Goal: Task Accomplishment & Management: Complete application form

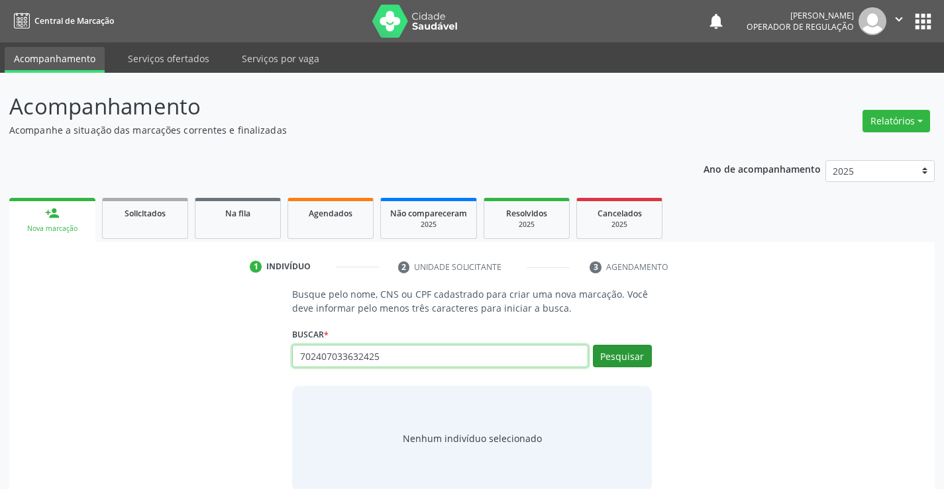
type input "702407033632425"
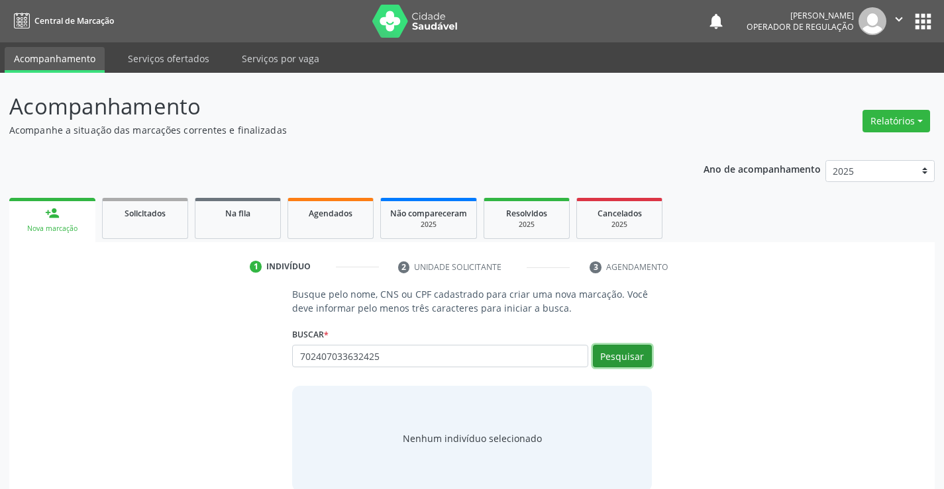
click at [611, 359] on button "Pesquisar" at bounding box center [622, 356] width 59 height 23
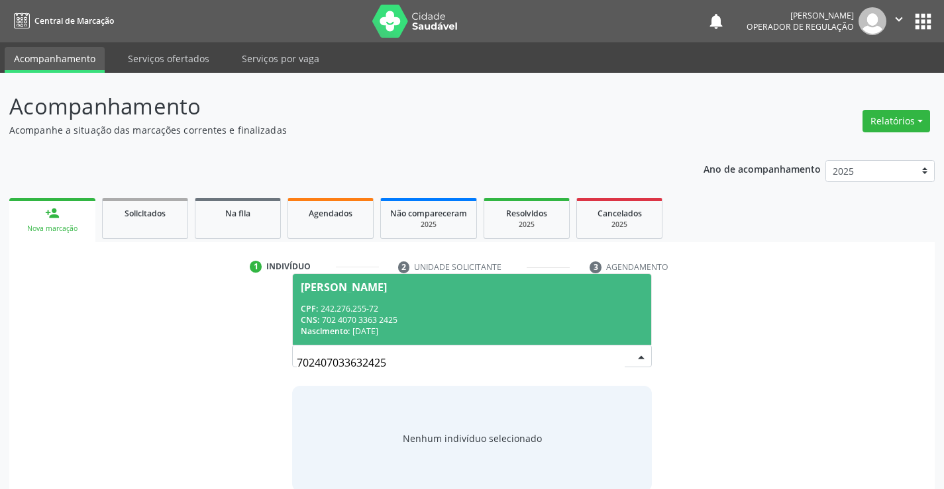
scroll to position [21, 0]
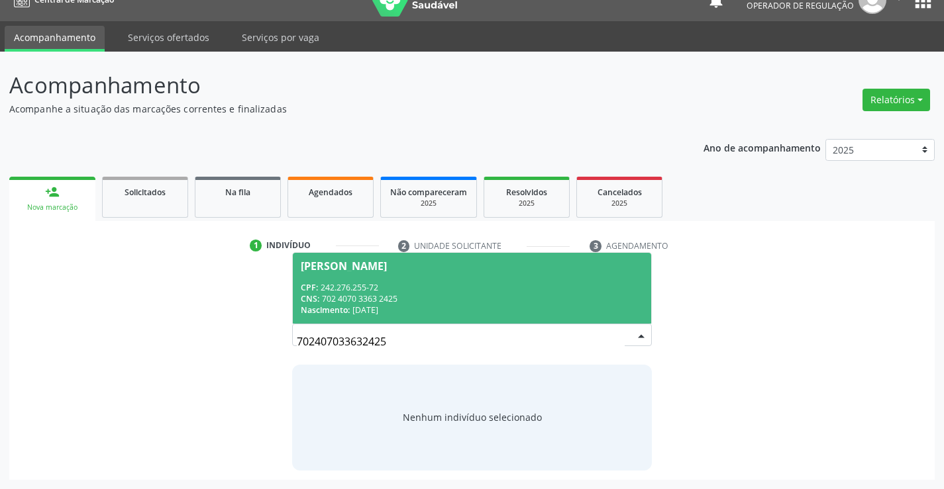
click at [433, 279] on span "Valdir Galvão de Carvalho CPF: 242.276.255-72 CNS: 702 4070 3363 2425 Nasciment…" at bounding box center [472, 288] width 358 height 71
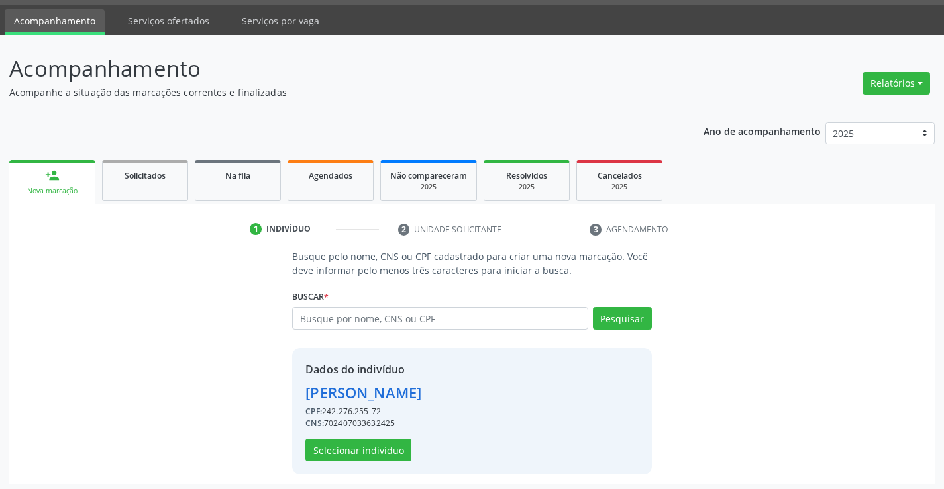
scroll to position [42, 0]
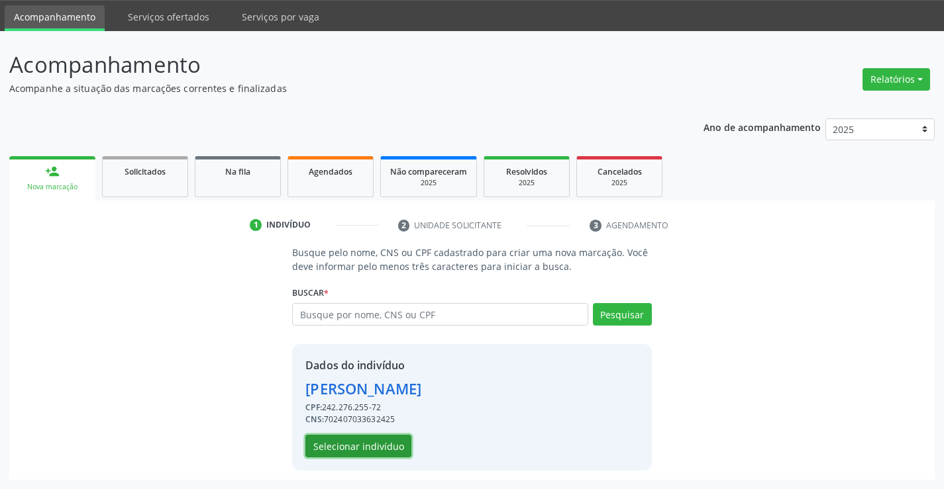
click at [332, 451] on button "Selecionar indivíduo" at bounding box center [358, 446] width 106 height 23
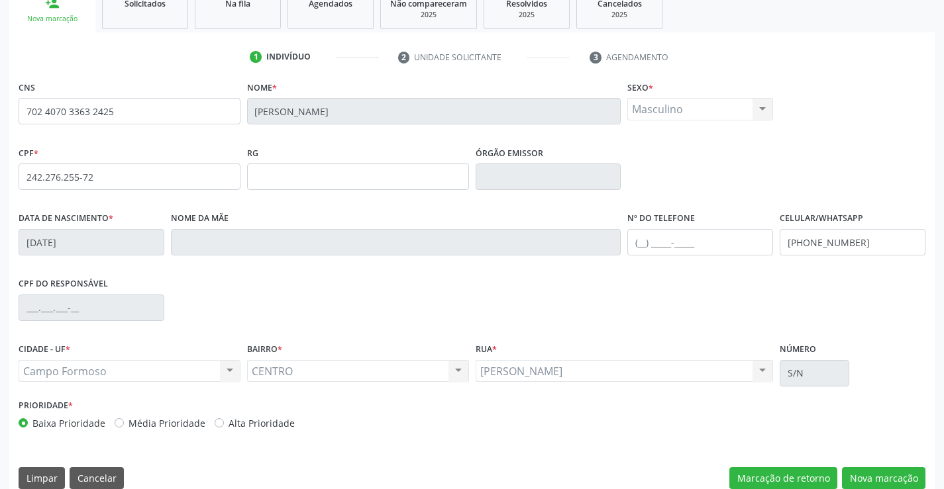
scroll to position [228, 0]
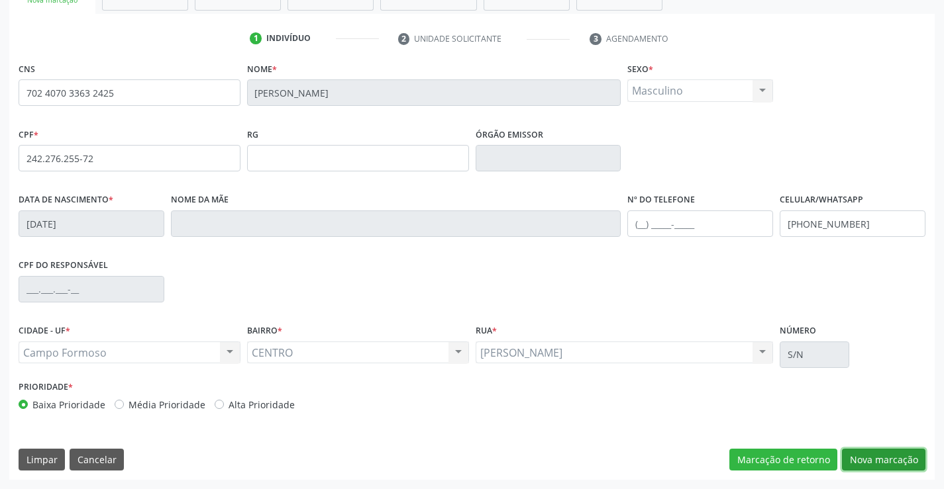
click at [855, 456] on button "Nova marcação" at bounding box center [883, 460] width 83 height 23
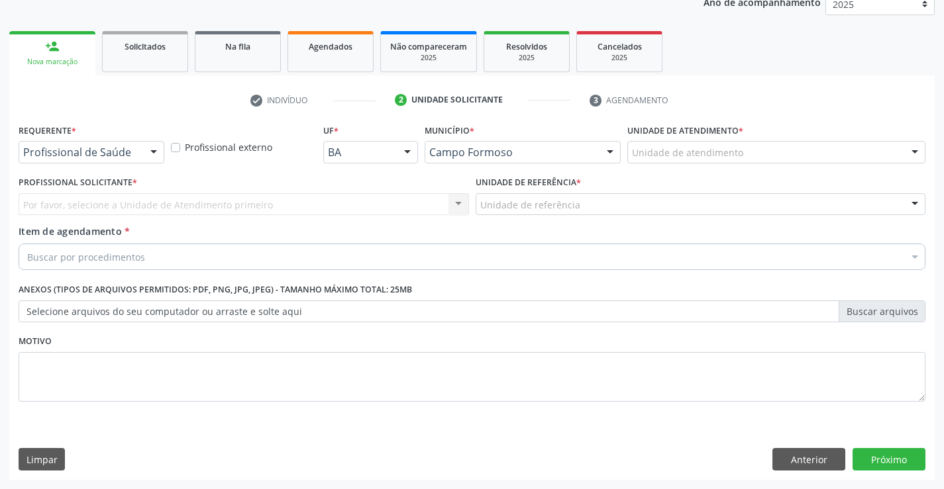
scroll to position [167, 0]
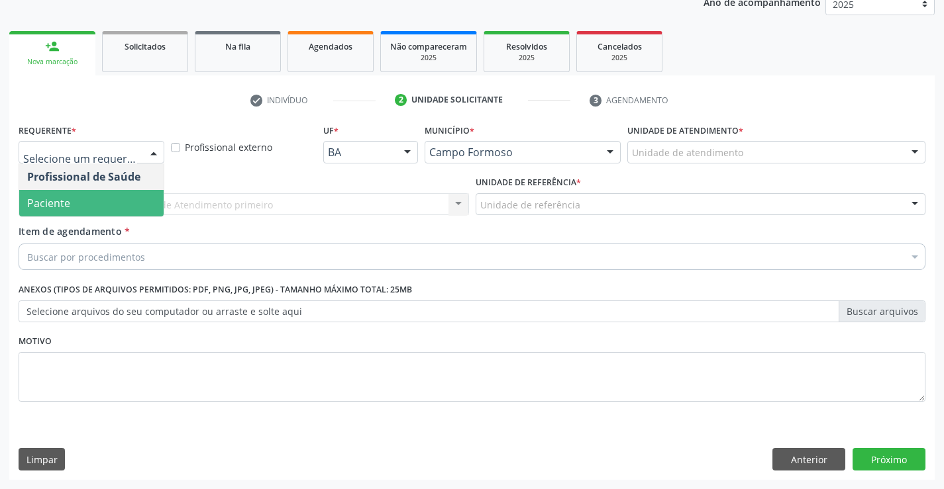
click at [56, 199] on span "Paciente" at bounding box center [48, 203] width 43 height 15
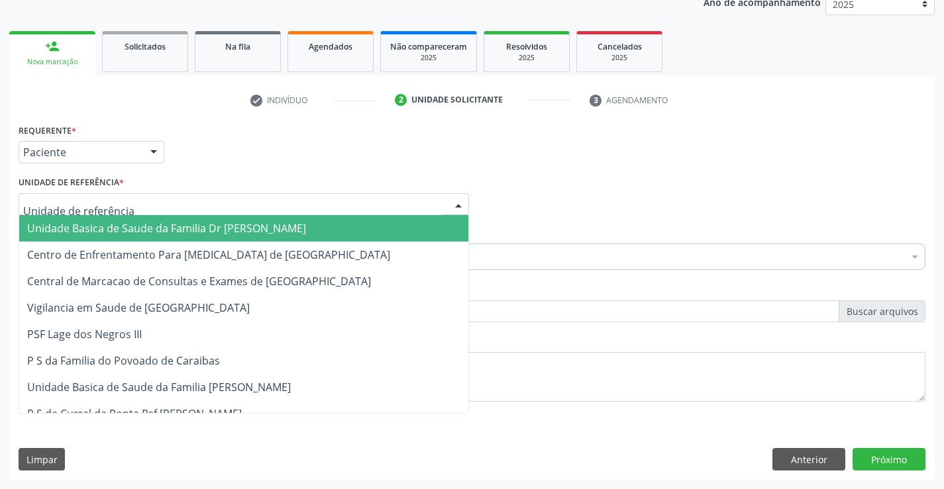
click at [56, 224] on span "Unidade Basica de Saude da Familia Dr [PERSON_NAME]" at bounding box center [166, 228] width 279 height 15
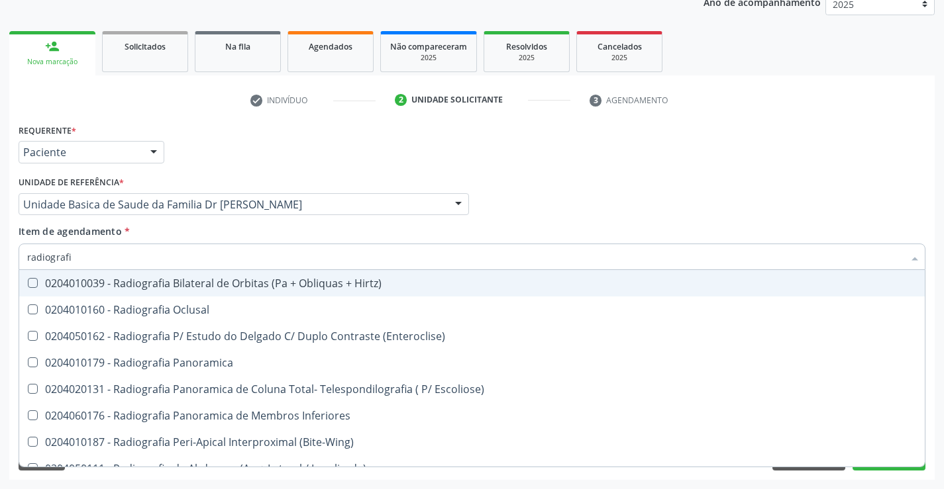
type input "radiografia"
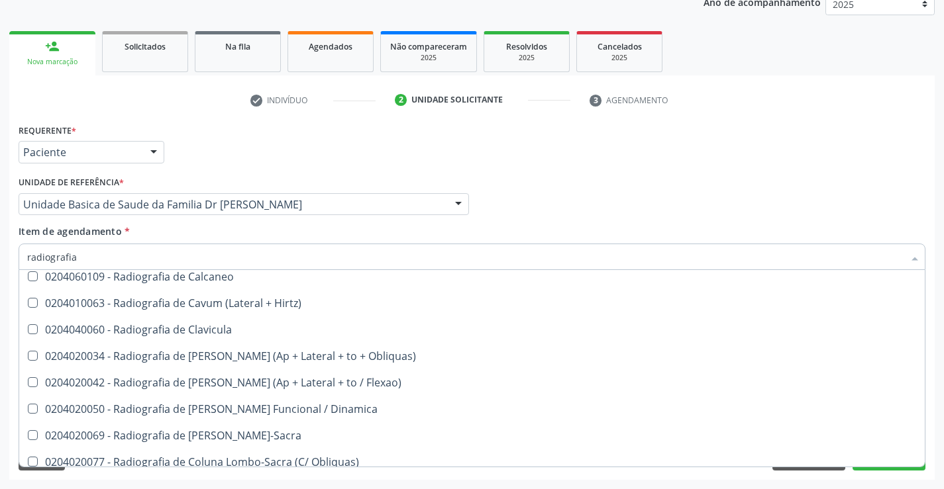
scroll to position [596, 0]
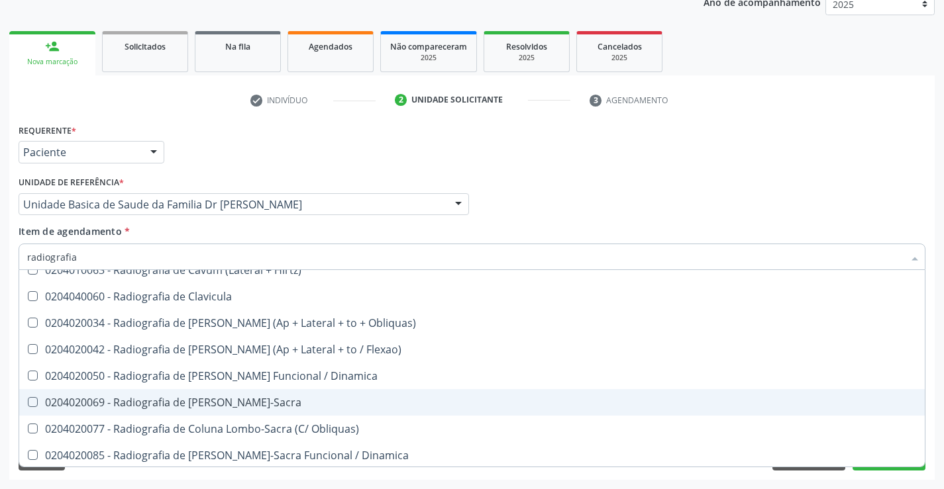
click at [281, 402] on div "0204020069 - Radiografia de [PERSON_NAME]-Sacra" at bounding box center [471, 402] width 889 height 11
checkbox Lombo-Sacra "true"
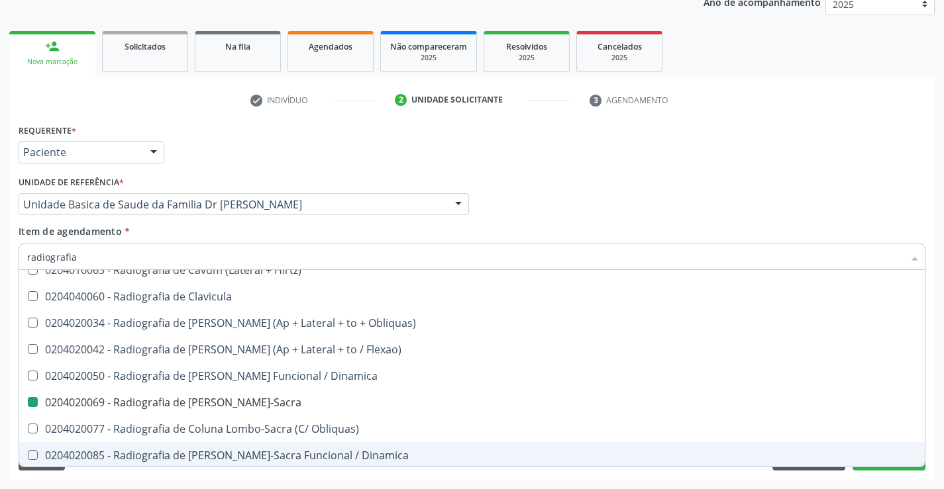
drag, startPoint x: 830, startPoint y: 478, endPoint x: 879, endPoint y: 475, distance: 49.1
click at [832, 478] on div "Requerente * Paciente Profissional de Saúde Paciente Nenhum resultado encontrad…" at bounding box center [471, 301] width 925 height 360
checkbox Oclusal "true"
checkbox Lombo-Sacra "false"
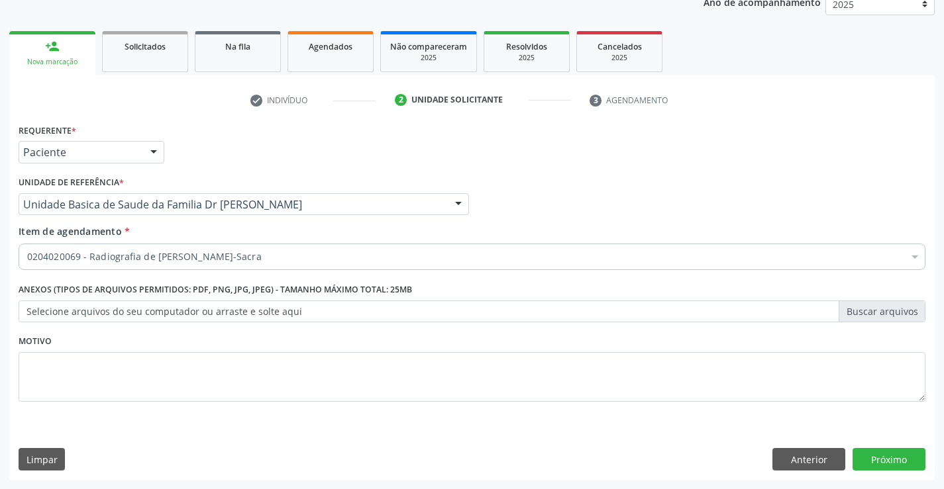
scroll to position [0, 0]
click at [881, 460] on button "Próximo" at bounding box center [888, 459] width 73 height 23
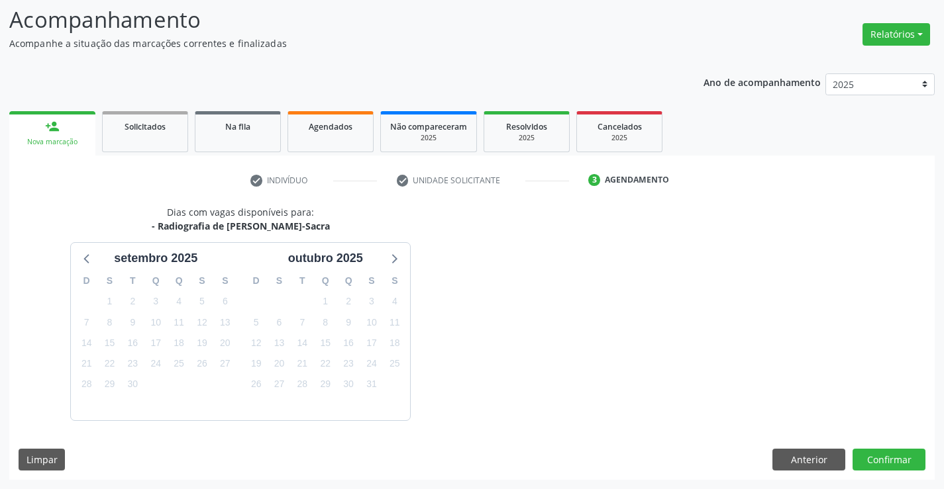
scroll to position [126, 0]
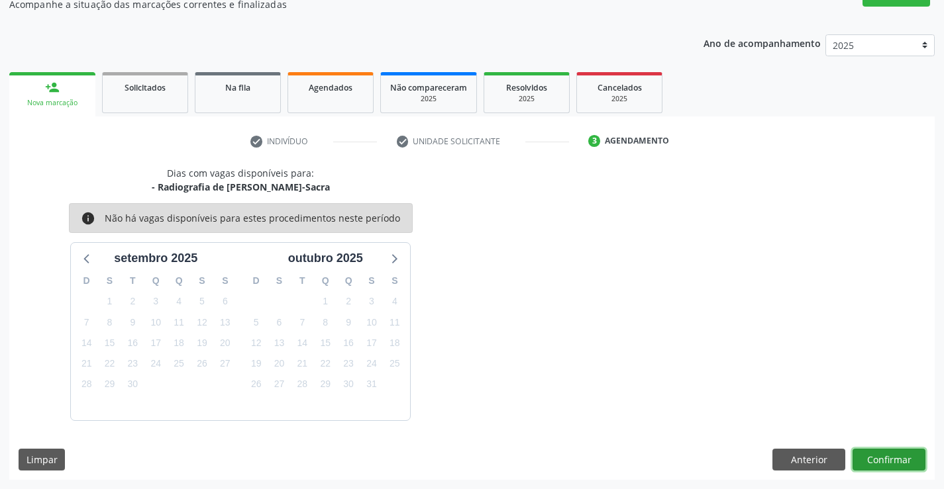
click at [868, 458] on button "Confirmar" at bounding box center [888, 460] width 73 height 23
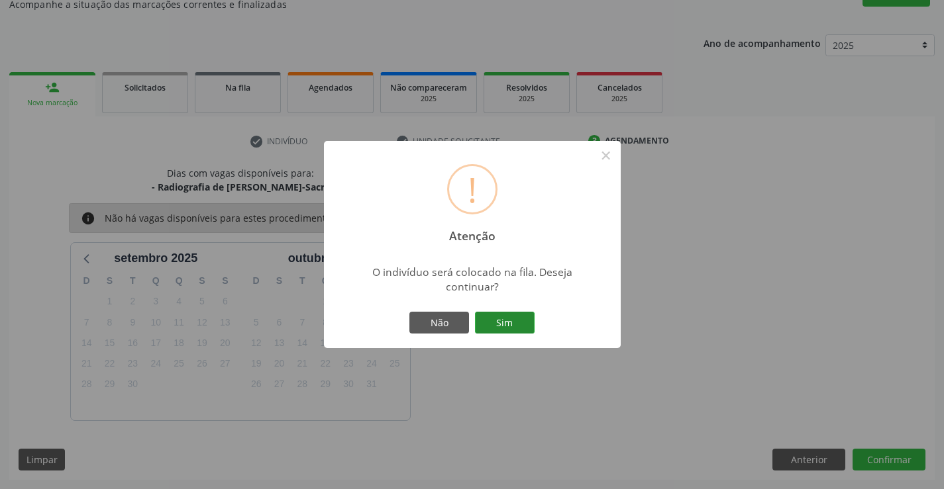
click at [497, 326] on button "Sim" at bounding box center [505, 323] width 60 height 23
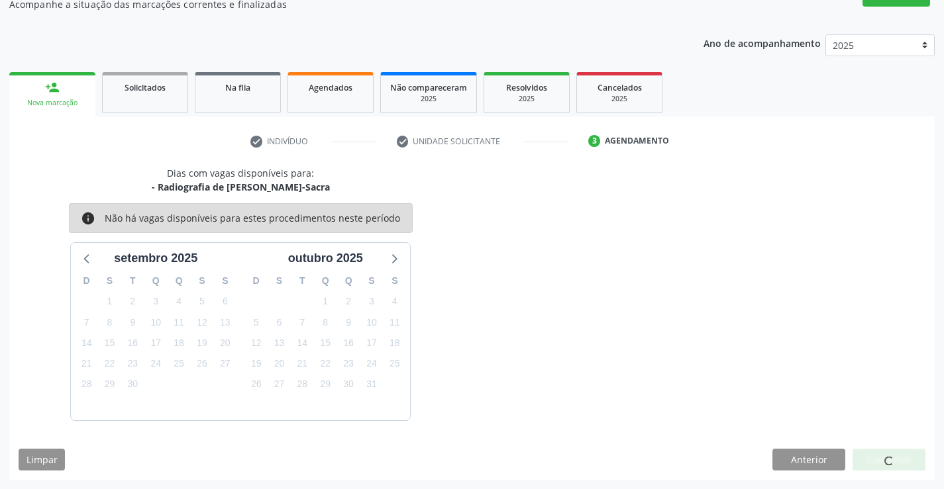
scroll to position [0, 0]
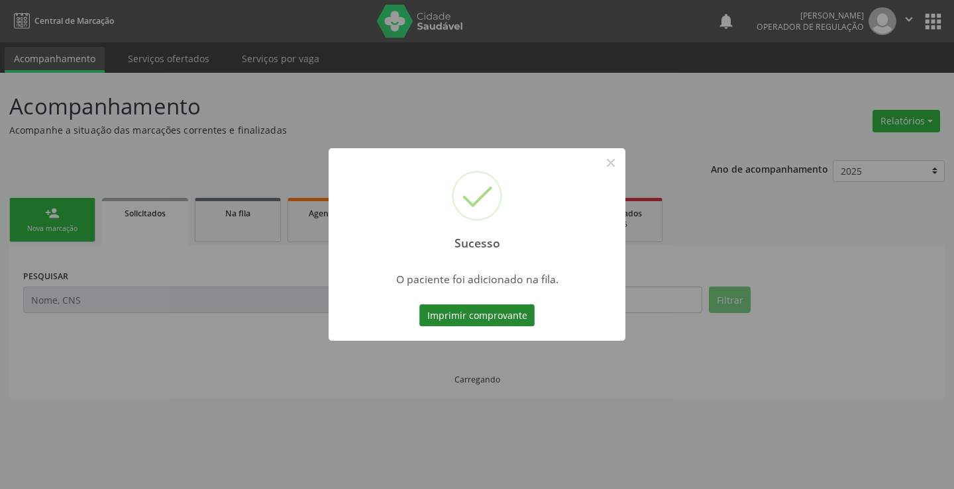
click at [496, 315] on button "Imprimir comprovante" at bounding box center [476, 316] width 115 height 23
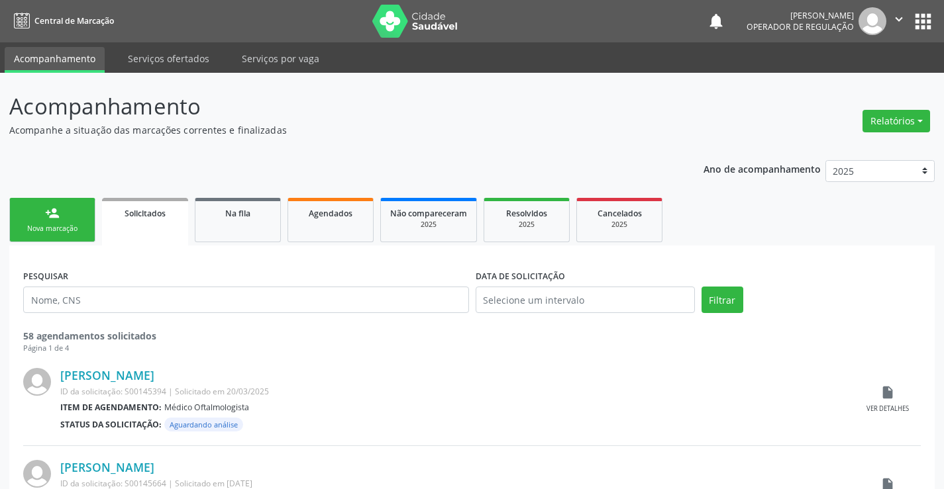
click at [48, 217] on div "person_add" at bounding box center [52, 213] width 15 height 15
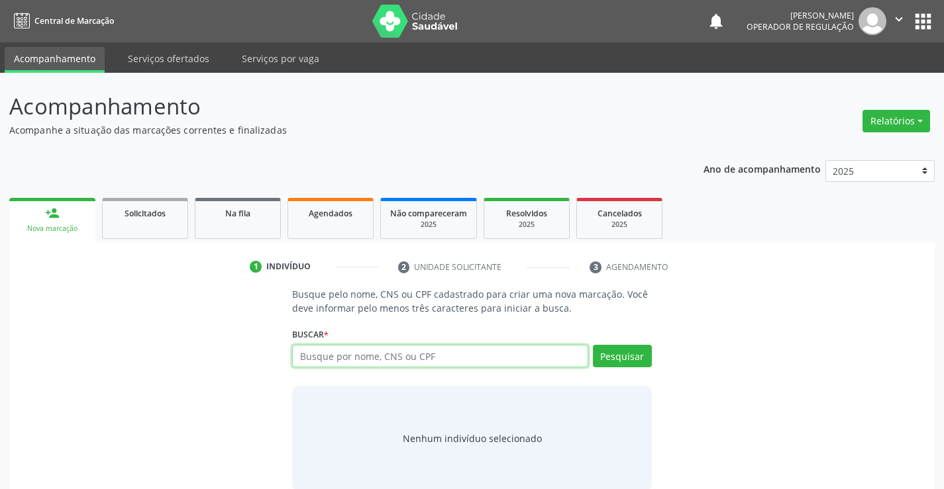
click at [401, 356] on input "text" at bounding box center [439, 356] width 295 height 23
type input "701008821518399"
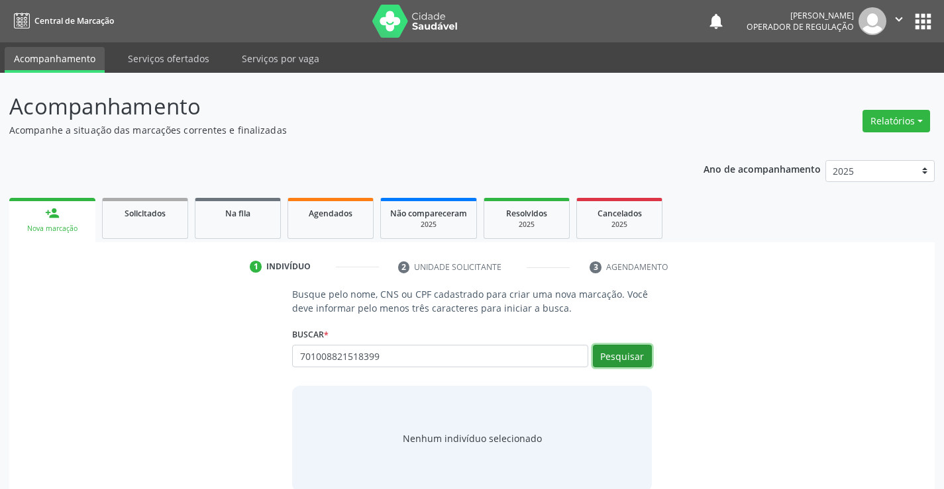
click at [628, 361] on button "Pesquisar" at bounding box center [622, 356] width 59 height 23
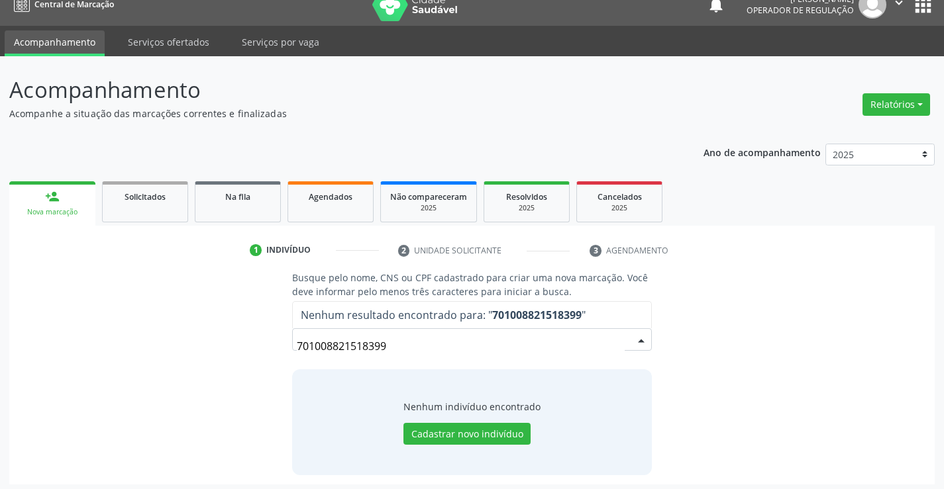
scroll to position [21, 0]
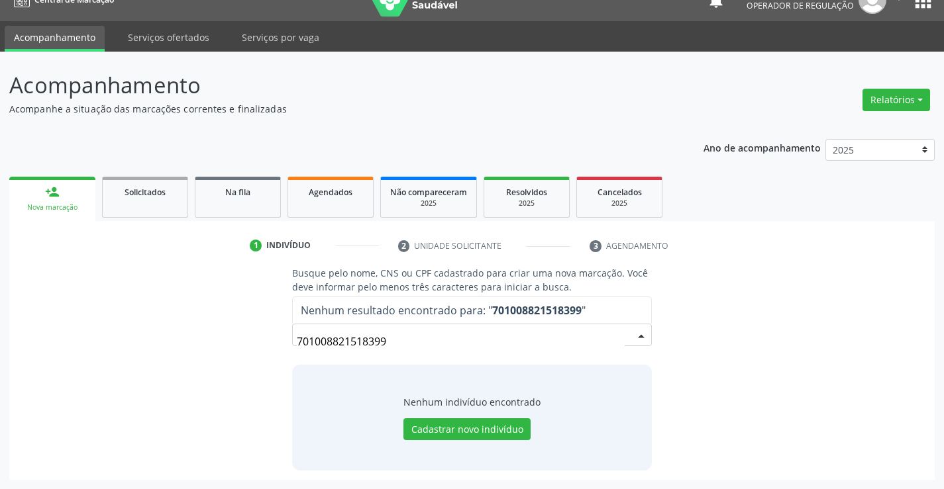
drag, startPoint x: 403, startPoint y: 347, endPoint x: 230, endPoint y: 341, distance: 172.9
click at [230, 342] on div "Busque pelo nome, CNS ou CPF cadastrado para criar uma nova marcação. Você deve…" at bounding box center [472, 368] width 907 height 204
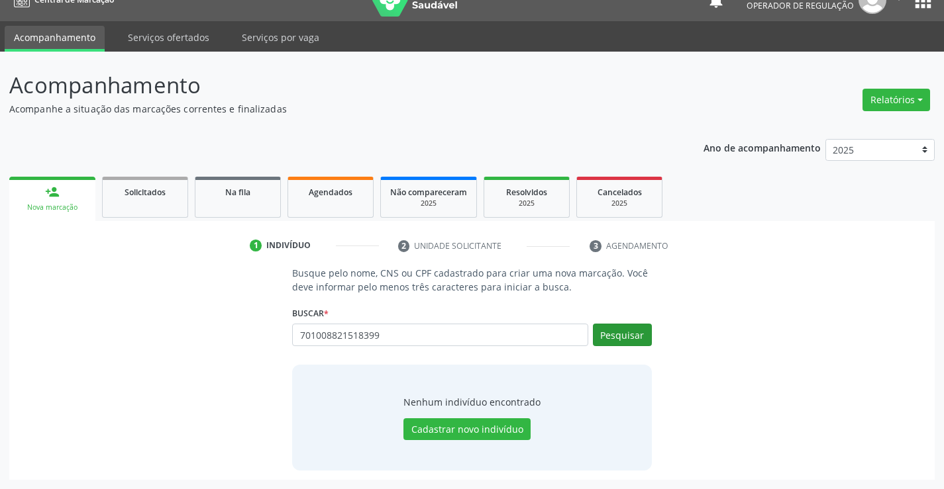
type input "701008821518399"
click at [634, 328] on button "Pesquisar" at bounding box center [622, 335] width 59 height 23
type input "701008821518399"
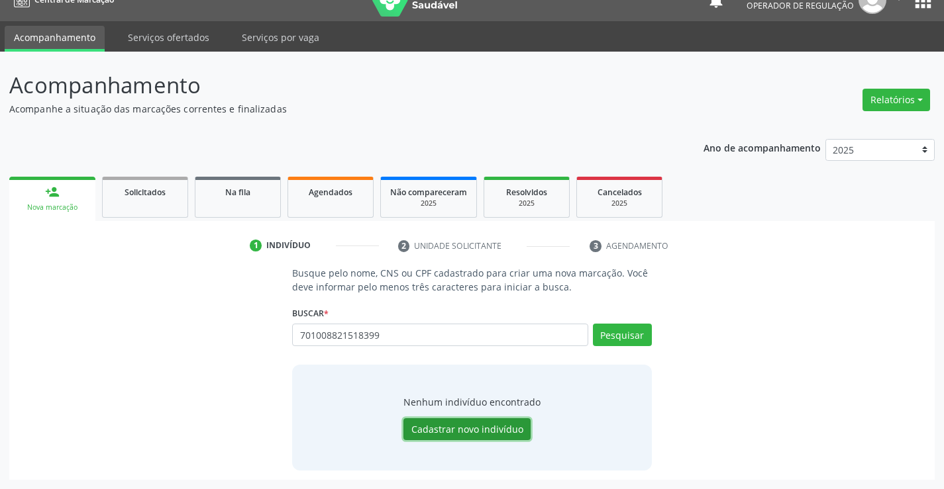
click at [485, 431] on button "Cadastrar novo indivíduo" at bounding box center [466, 429] width 127 height 23
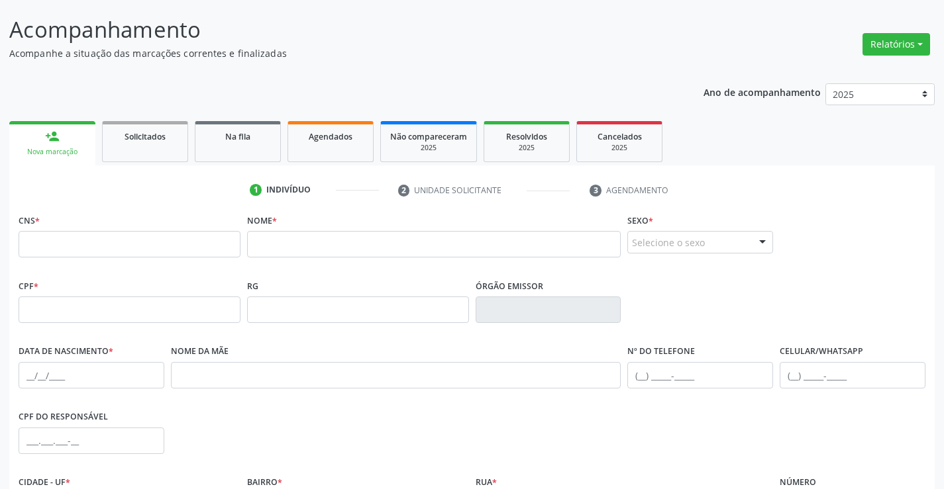
scroll to position [154, 0]
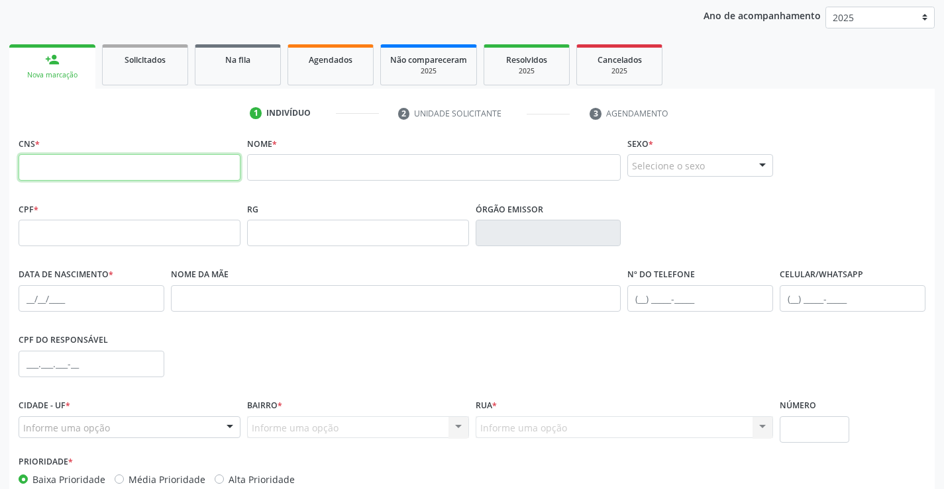
click at [110, 173] on input "text" at bounding box center [130, 167] width 222 height 26
type input "701 0088 21"
drag, startPoint x: 109, startPoint y: 175, endPoint x: 1, endPoint y: 156, distance: 109.0
click at [0, 162] on div "Acompanhamento Acompanhe a situação das marcações correntes e finalizadas Relat…" at bounding box center [472, 241] width 944 height 645
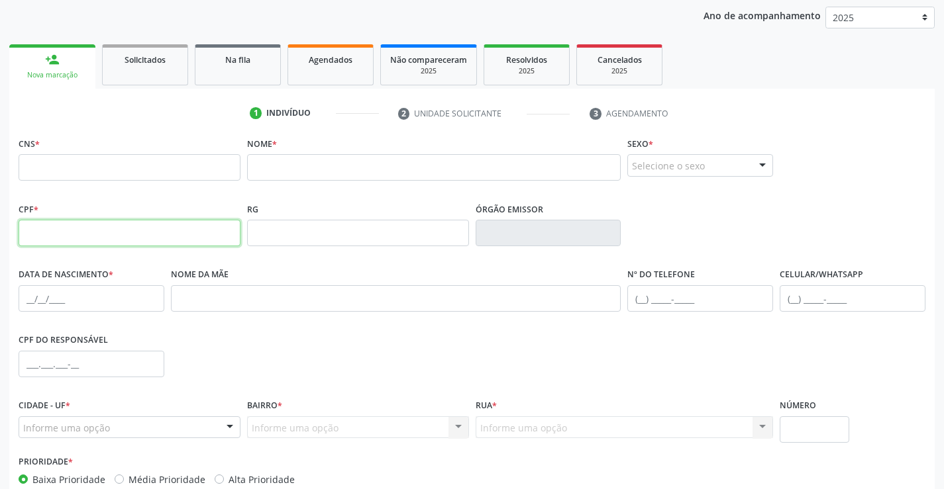
click at [109, 239] on input "text" at bounding box center [130, 233] width 222 height 26
type input "011.641.815-05"
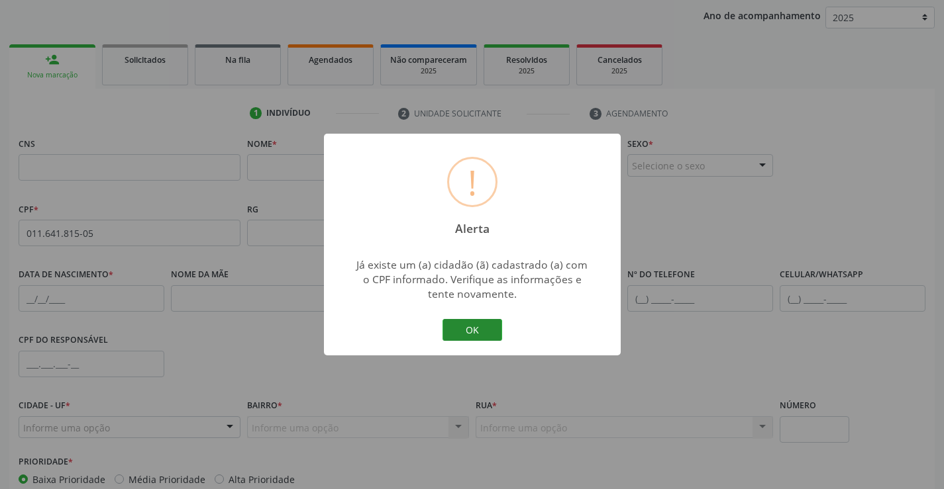
click at [477, 333] on button "OK" at bounding box center [472, 330] width 60 height 23
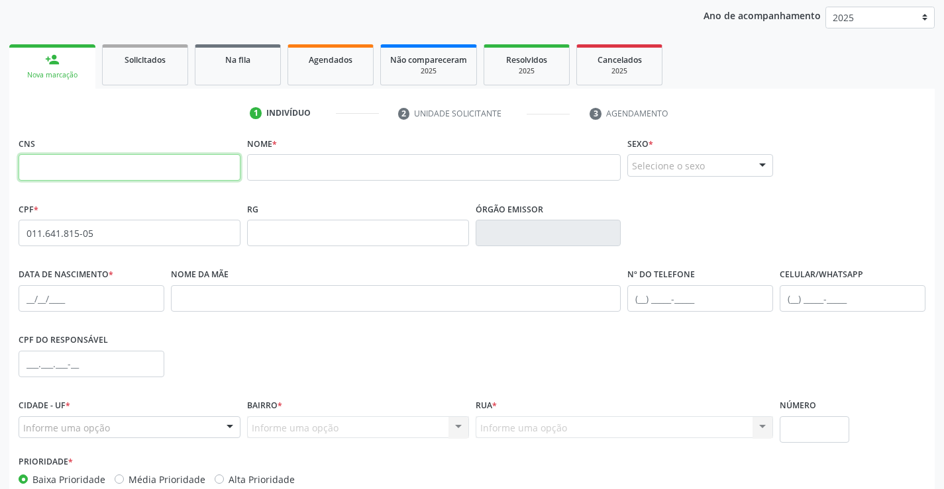
click at [172, 164] on input "text" at bounding box center [130, 167] width 222 height 26
type input "701 0088 2151 8399"
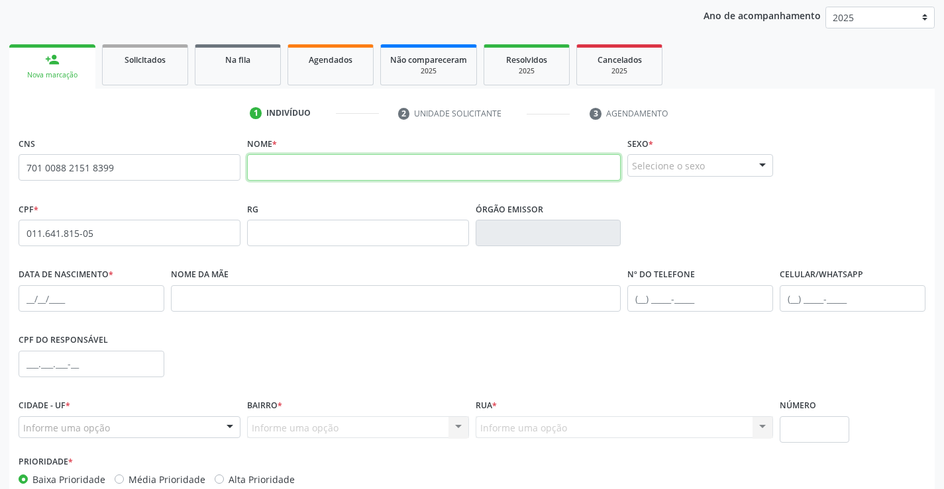
click at [415, 163] on input "text" at bounding box center [434, 167] width 374 height 26
type input "a"
type input "ADILSON BATISTA DA SILVA"
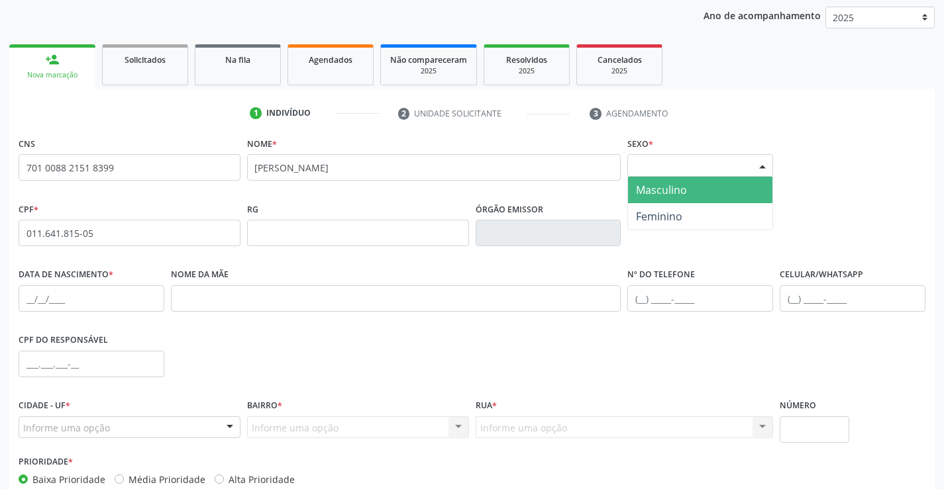
click at [673, 162] on div "Selecione o sexo" at bounding box center [700, 165] width 146 height 23
click at [681, 189] on span "Masculino" at bounding box center [661, 190] width 51 height 15
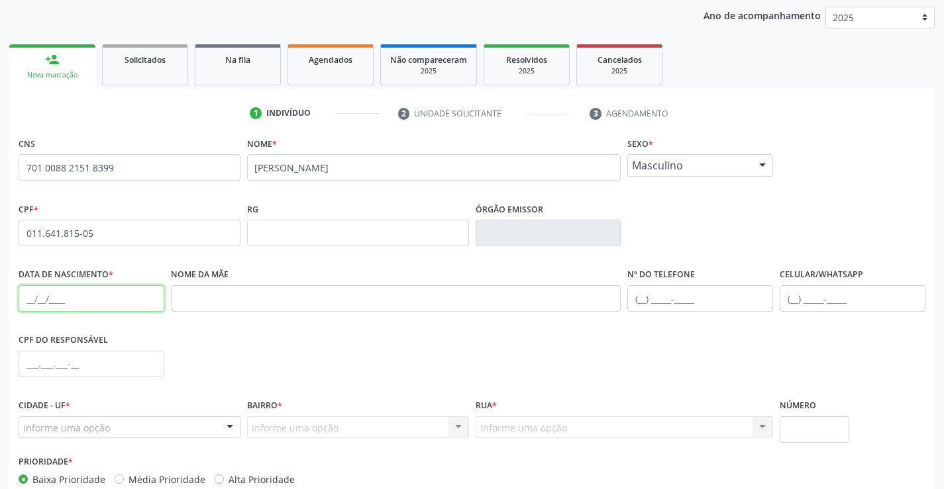
click at [21, 301] on input "text" at bounding box center [92, 298] width 146 height 26
type input "05/06/1981"
click at [667, 306] on input "text" at bounding box center [700, 298] width 146 height 26
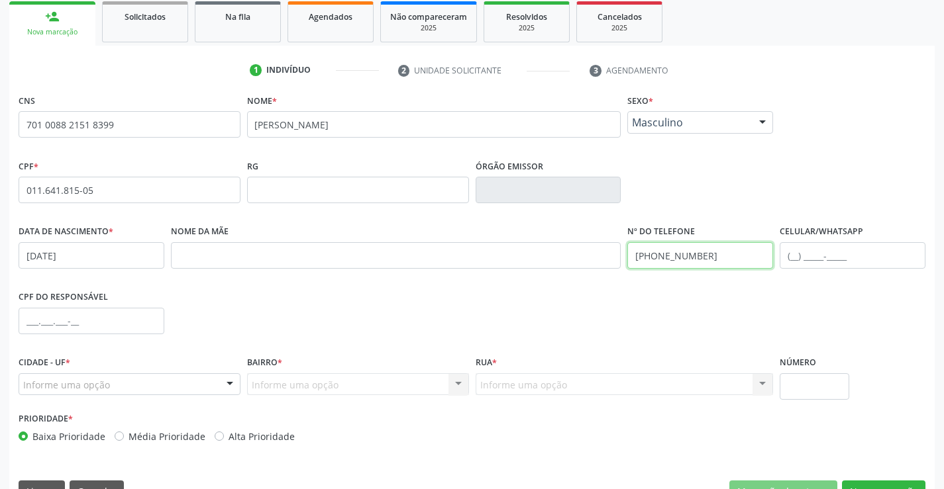
scroll to position [220, 0]
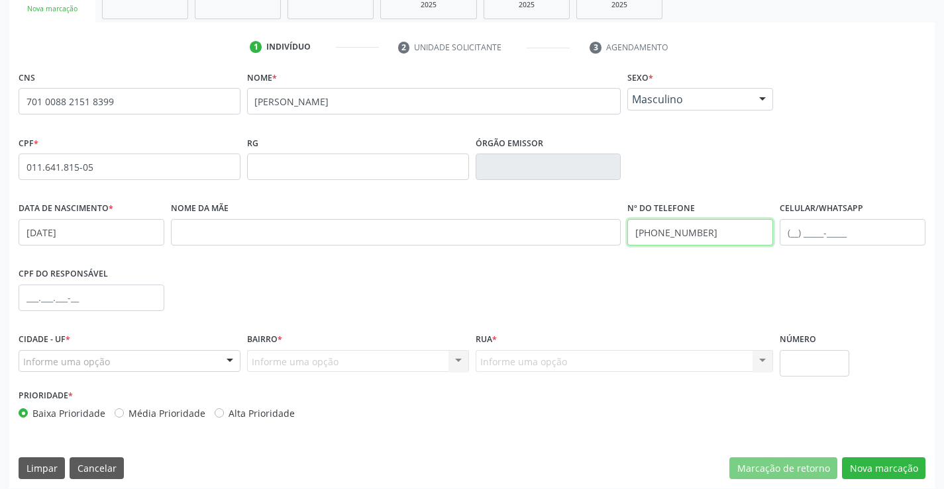
type input "(74) 99926-0567"
drag, startPoint x: 170, startPoint y: 365, endPoint x: 128, endPoint y: 347, distance: 45.4
click at [164, 362] on div "Informe uma opção" at bounding box center [130, 361] width 222 height 23
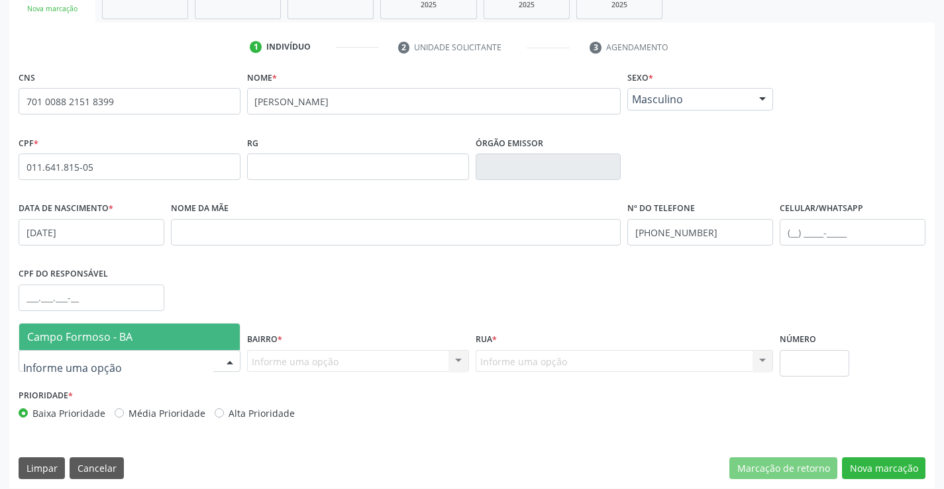
click at [105, 336] on span "Campo Formoso - BA" at bounding box center [79, 337] width 105 height 15
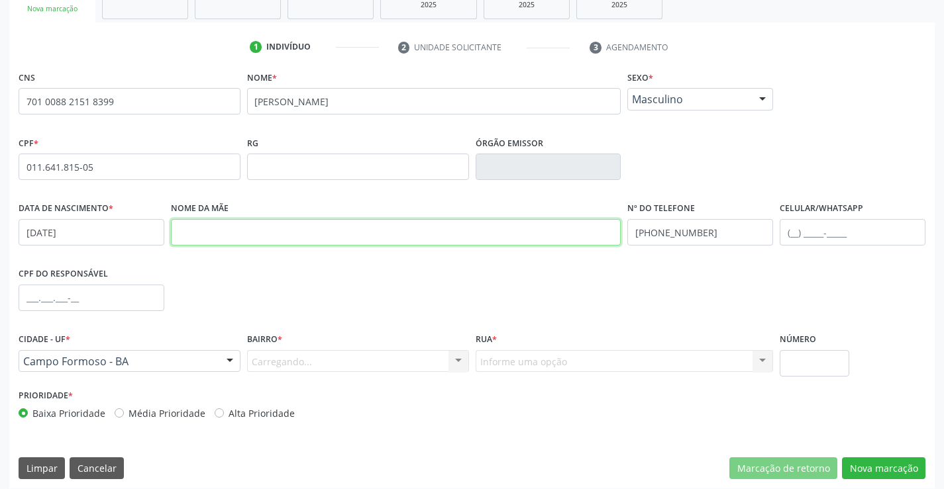
click at [220, 237] on input "text" at bounding box center [396, 232] width 450 height 26
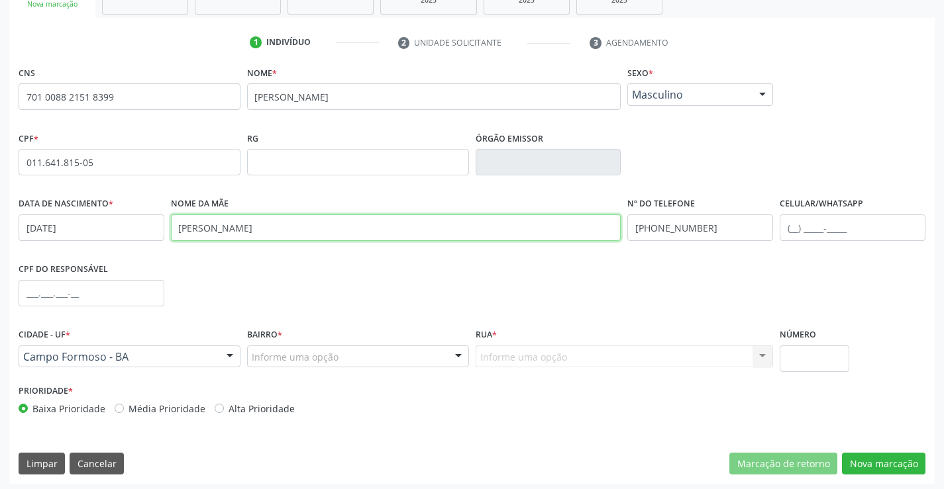
scroll to position [228, 0]
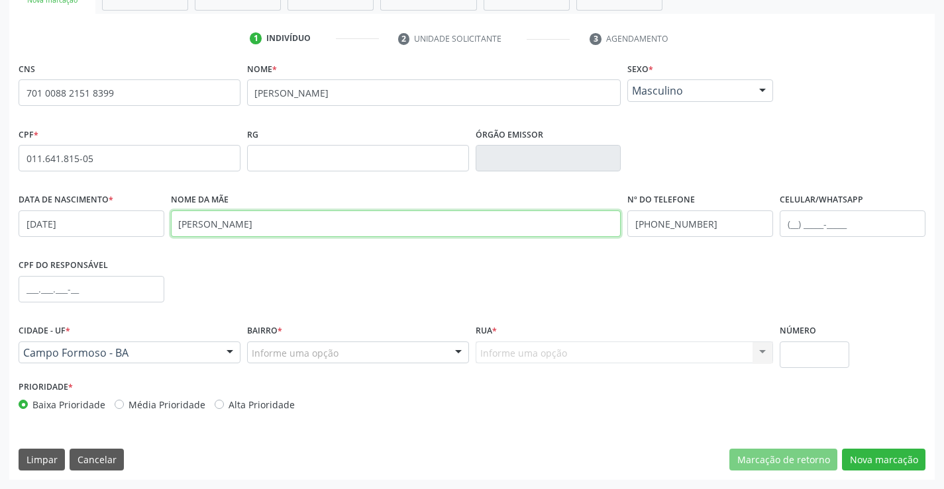
type input "RITA MATIA DA SILVA"
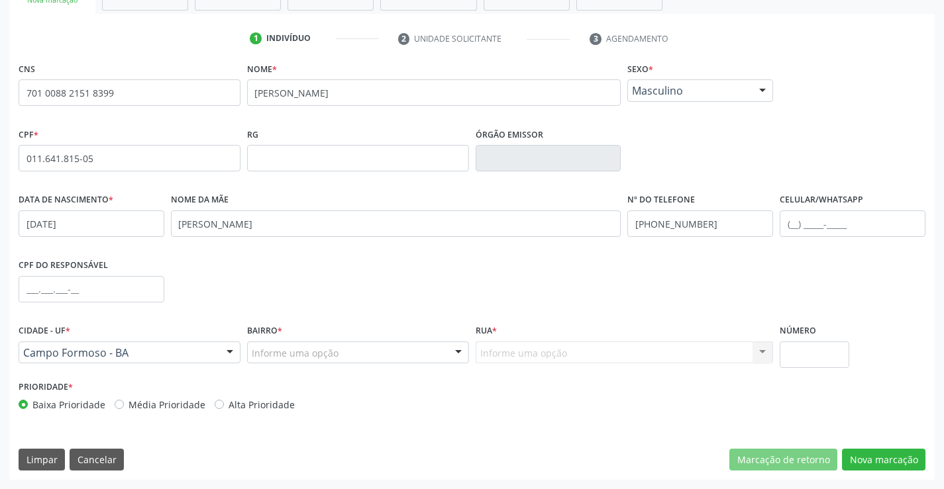
click at [319, 344] on div "Informe uma opção" at bounding box center [358, 353] width 222 height 23
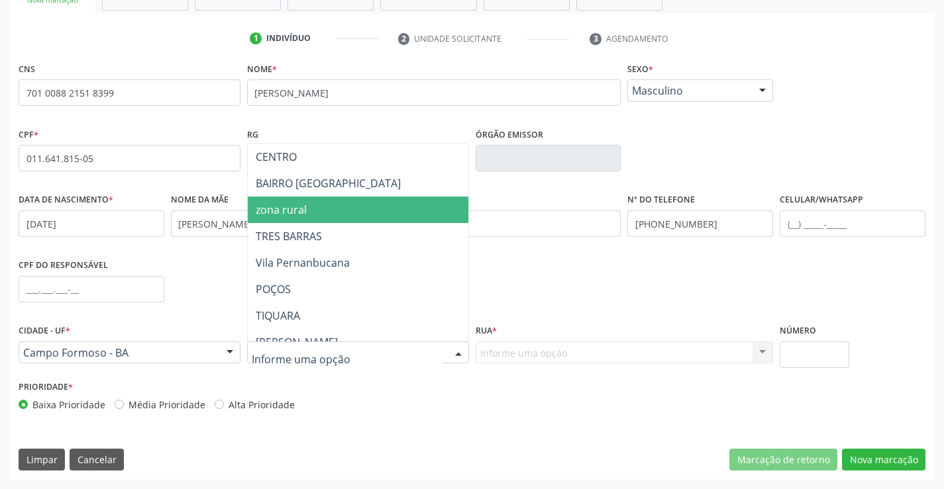
click at [311, 220] on span "zona rural" at bounding box center [391, 210] width 286 height 26
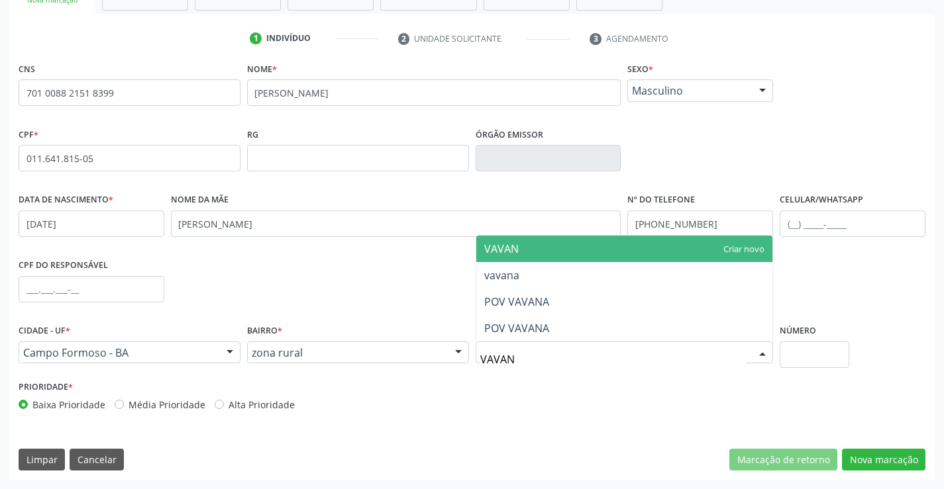
type input "VAVANA"
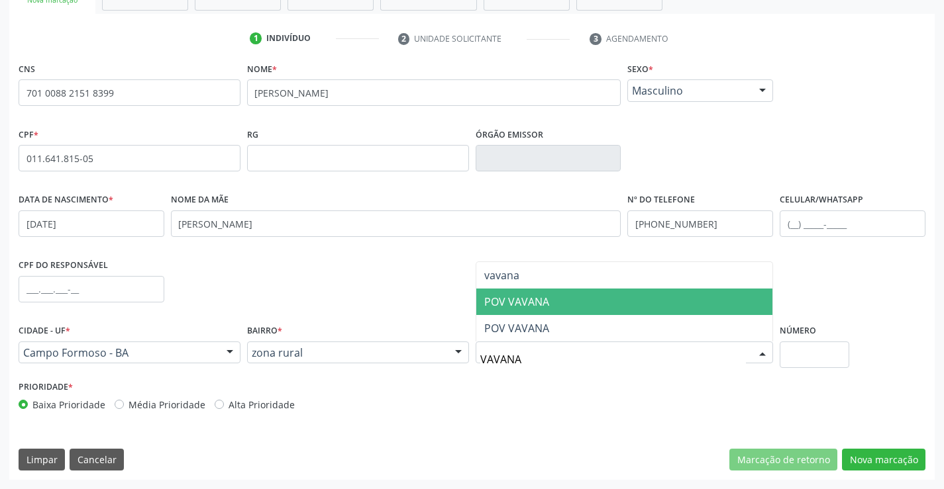
click at [518, 305] on span "POV VAVANA" at bounding box center [516, 302] width 65 height 15
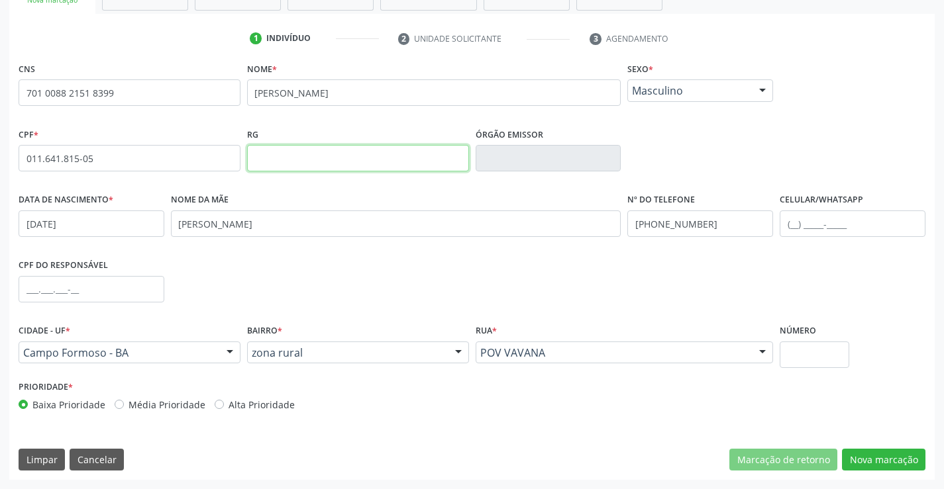
click at [389, 156] on input "text" at bounding box center [358, 158] width 222 height 26
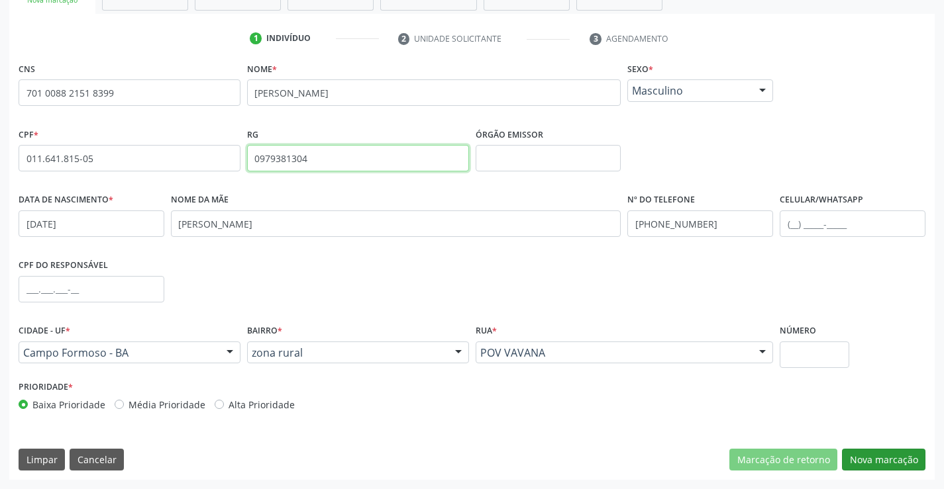
type input "0979381304"
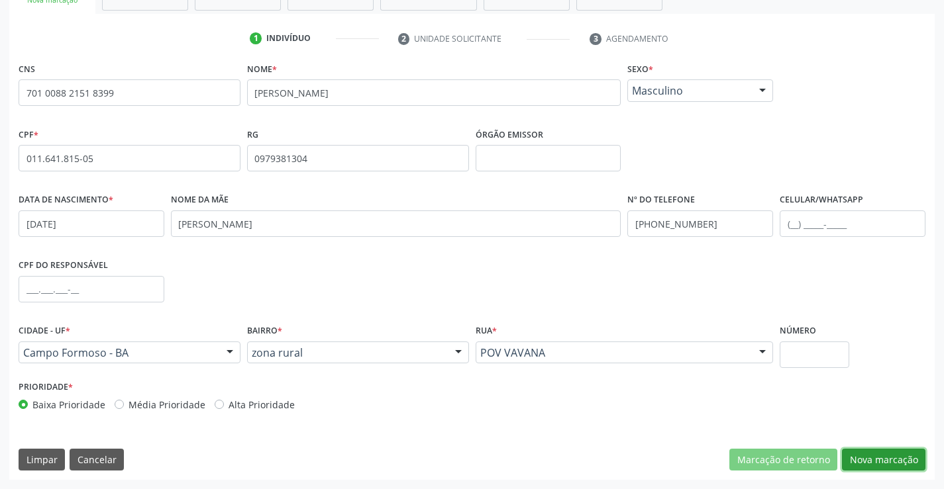
click at [870, 460] on button "Nova marcação" at bounding box center [883, 460] width 83 height 23
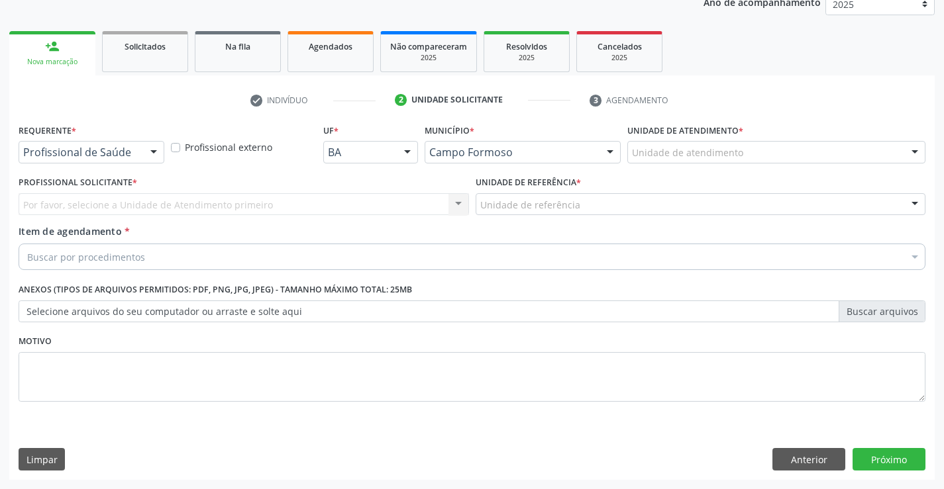
scroll to position [167, 0]
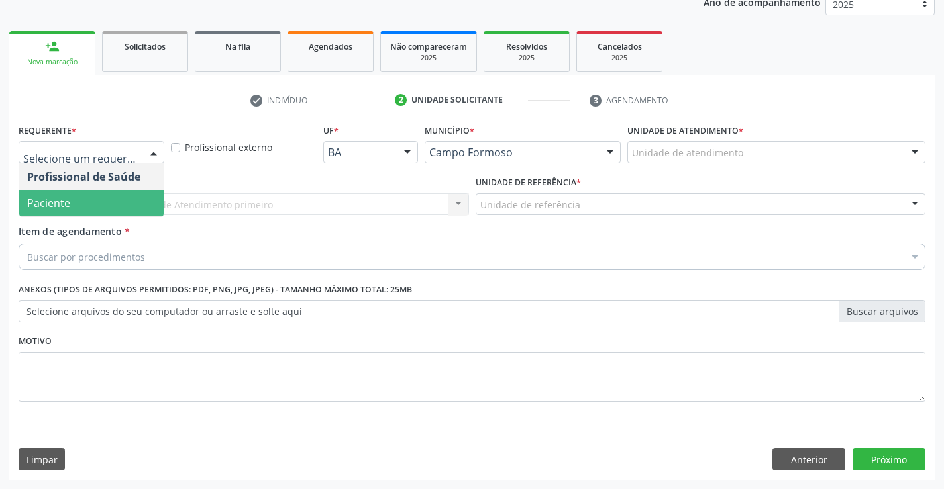
click at [51, 205] on span "Paciente" at bounding box center [48, 203] width 43 height 15
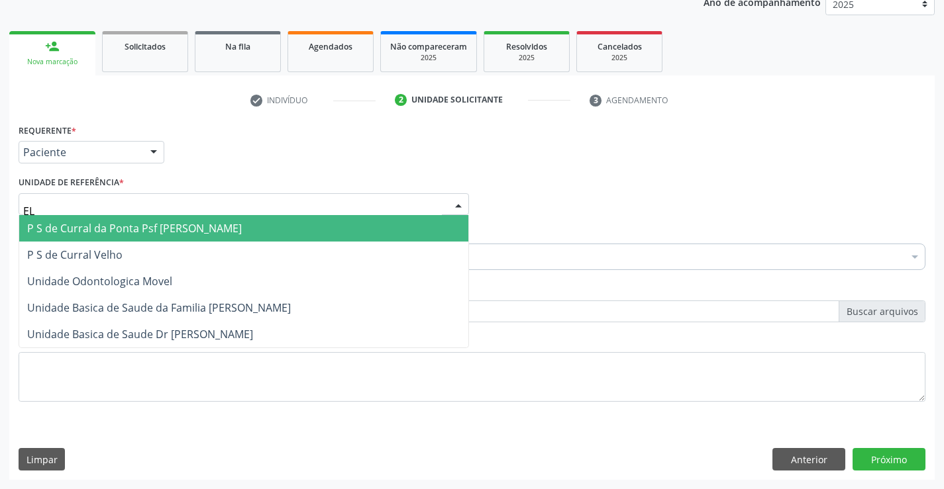
type input "E"
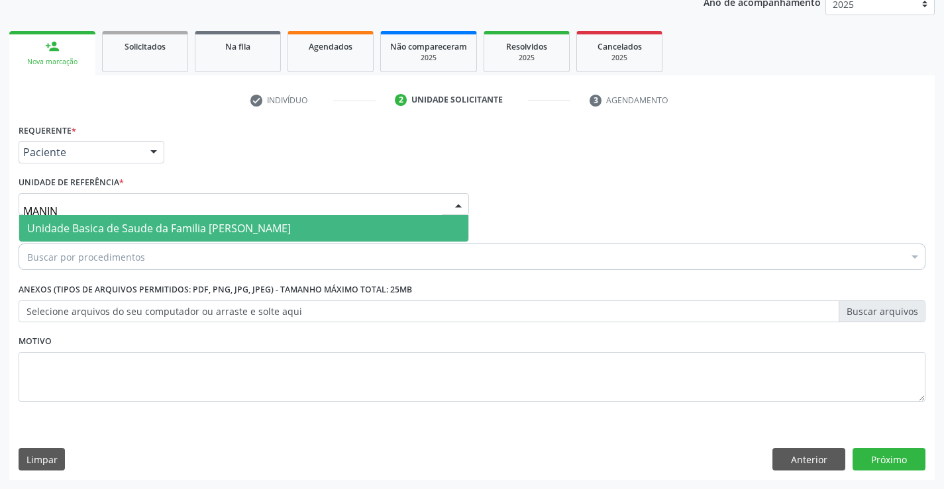
type input "MANINH"
click at [61, 230] on span "Unidade Basica de Saude da Familia [PERSON_NAME]" at bounding box center [159, 228] width 264 height 15
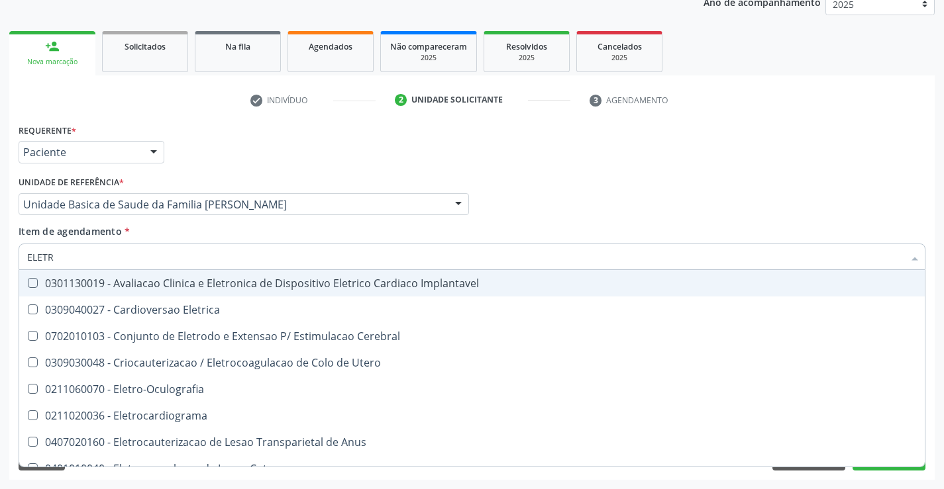
type input "ELETRO"
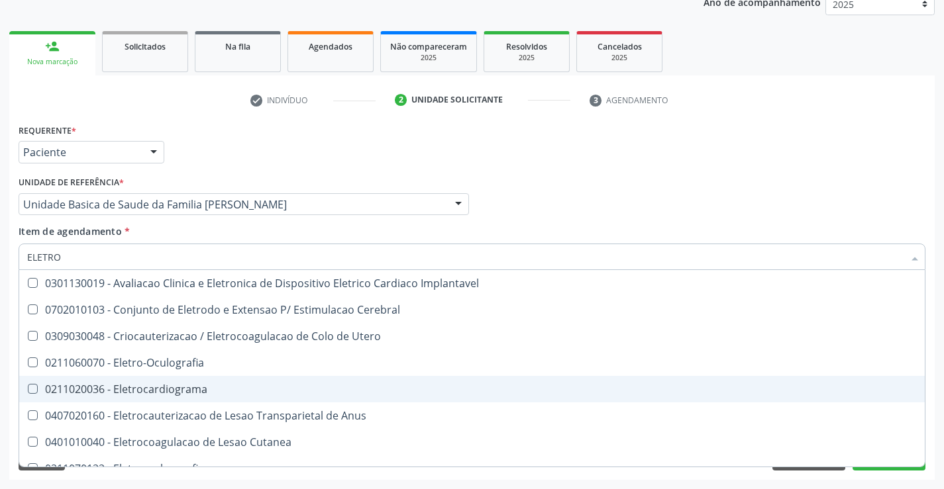
drag, startPoint x: 209, startPoint y: 387, endPoint x: 191, endPoint y: 387, distance: 17.9
click at [206, 386] on div "0211020036 - Eletrocardiograma" at bounding box center [471, 389] width 889 height 11
checkbox Eletrocardiograma "true"
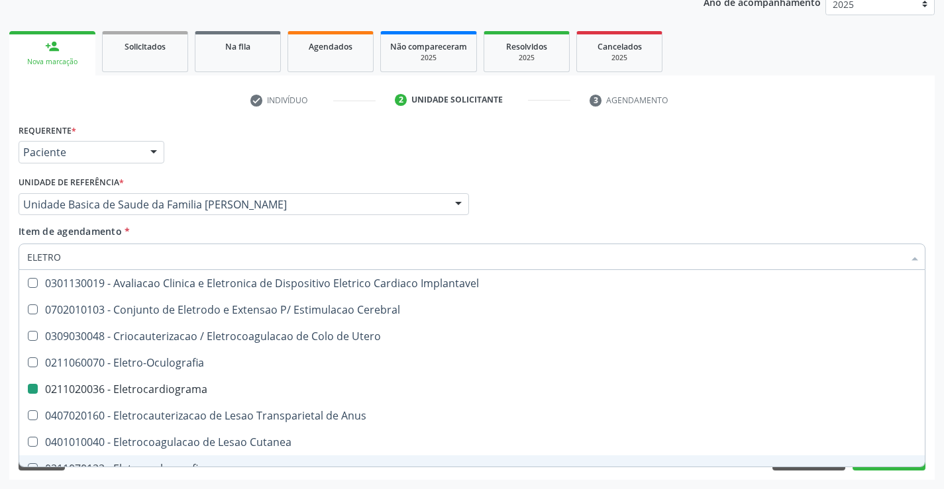
click at [189, 478] on div "Requerente * Paciente Profissional de Saúde Paciente Nenhum resultado encontrad…" at bounding box center [471, 301] width 925 height 360
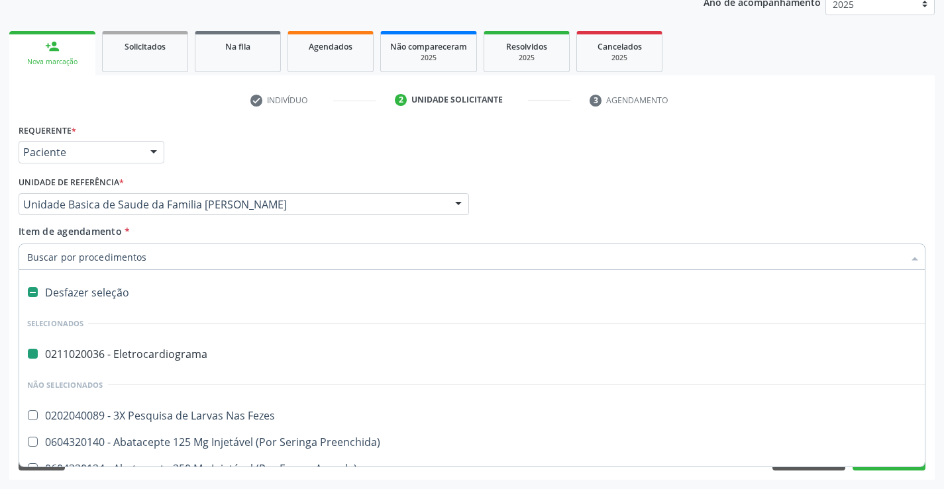
type input "U"
checkbox Eletrocardiograma "false"
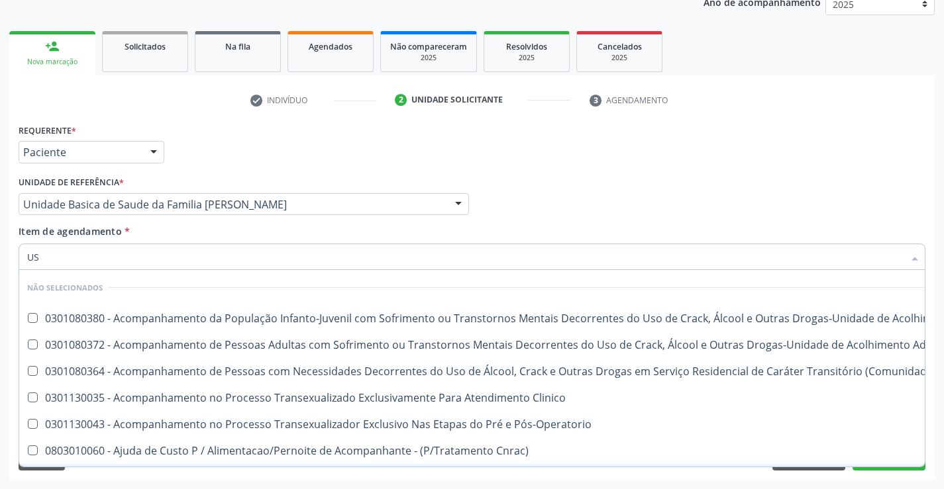
type input "USG"
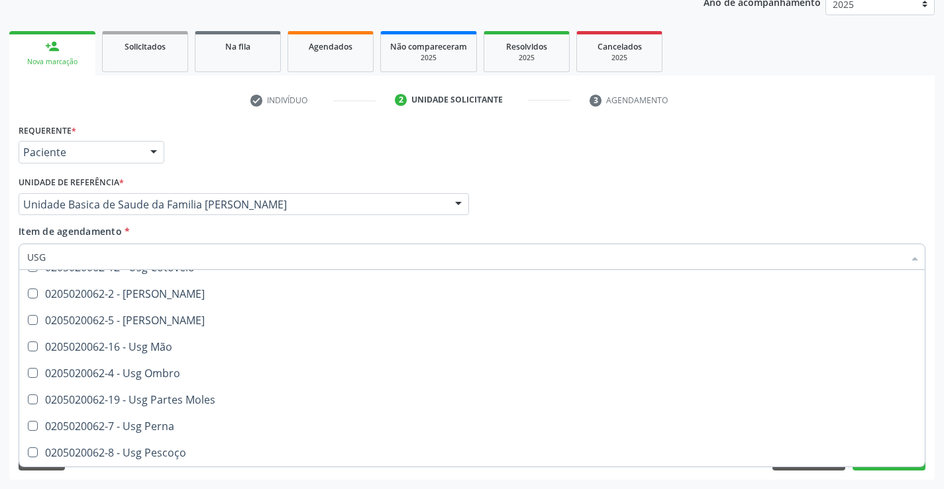
scroll to position [199, 0]
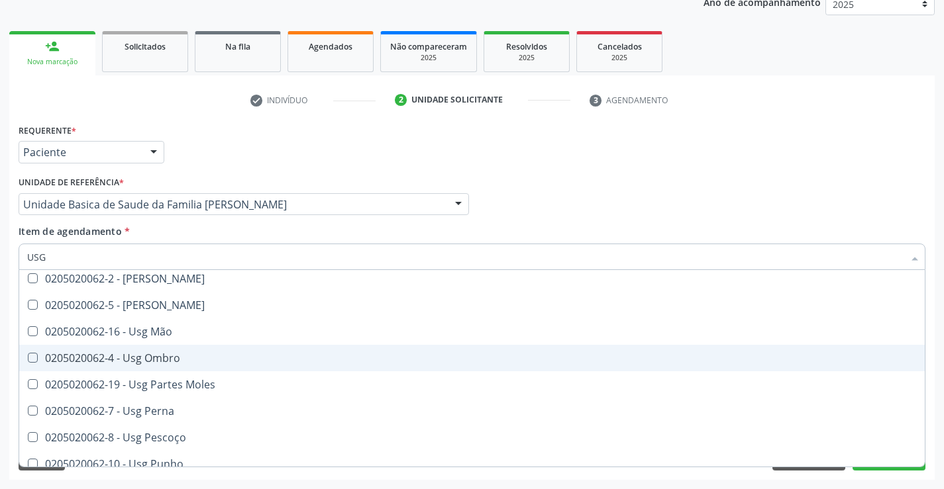
click at [279, 348] on span "0205020062-4 - Usg Ombro" at bounding box center [471, 358] width 905 height 26
checkbox Ombro "true"
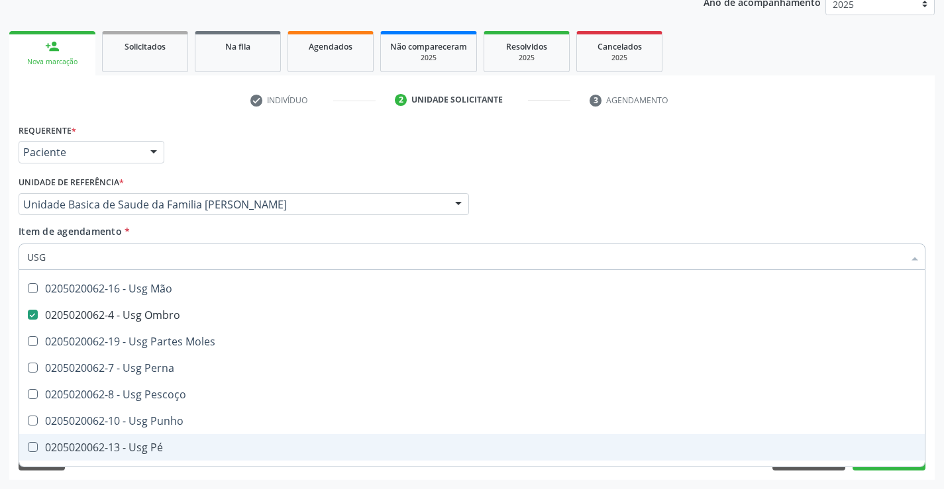
scroll to position [265, 0]
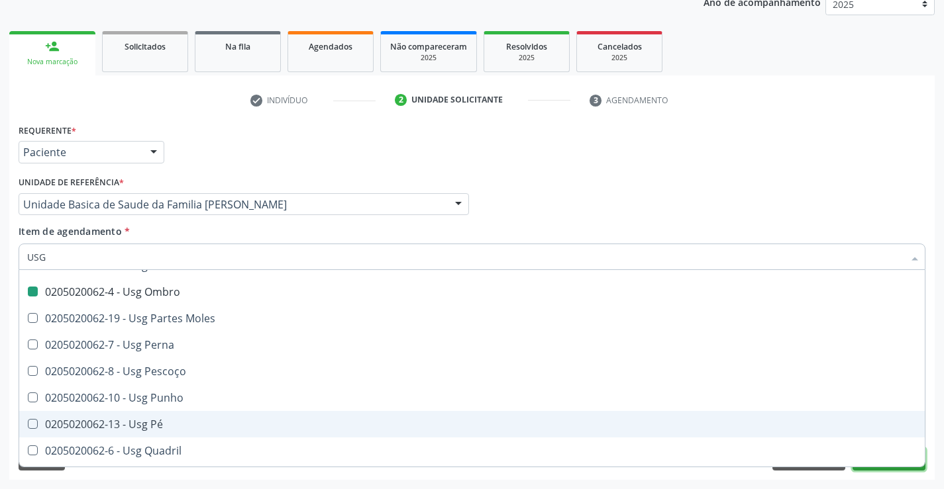
click at [873, 469] on button "Próximo" at bounding box center [888, 459] width 73 height 23
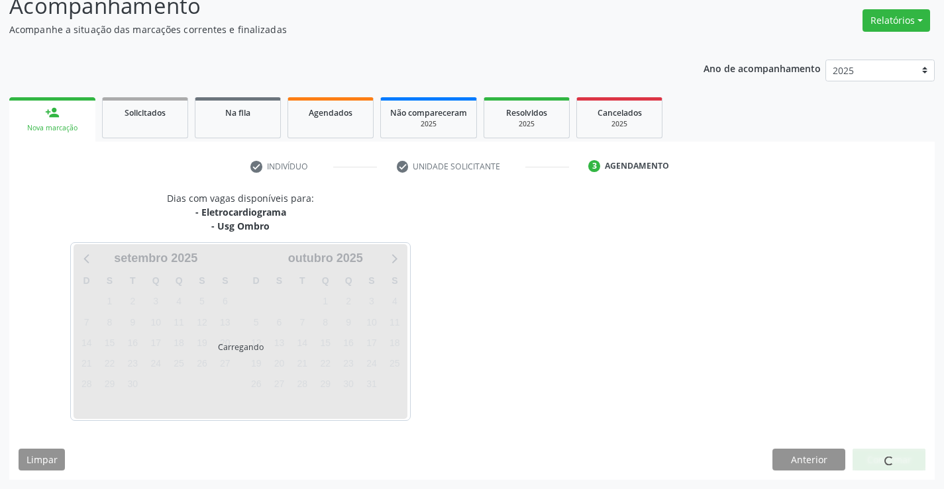
scroll to position [140, 0]
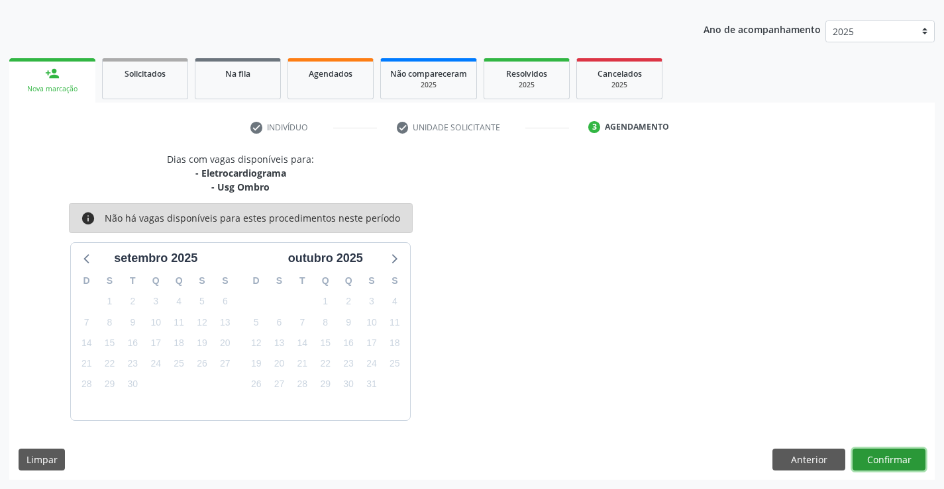
click at [873, 455] on button "Confirmar" at bounding box center [888, 460] width 73 height 23
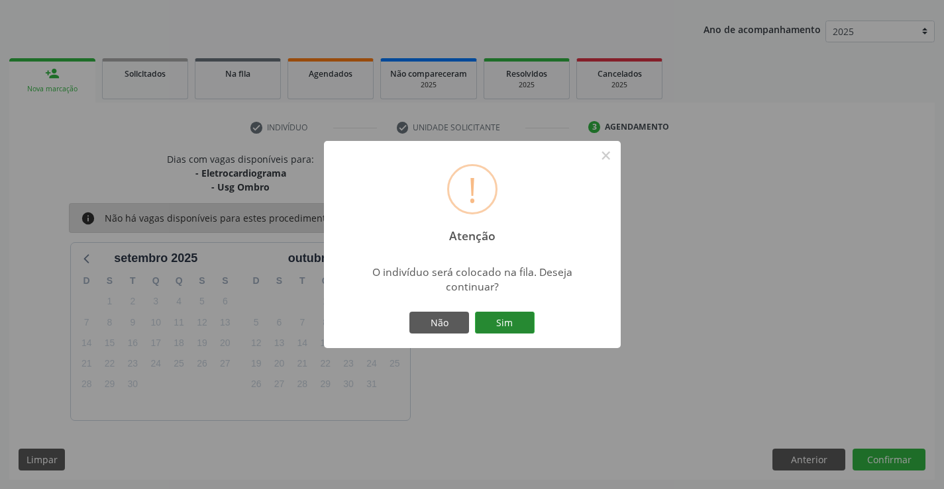
click at [505, 326] on button "Sim" at bounding box center [505, 323] width 60 height 23
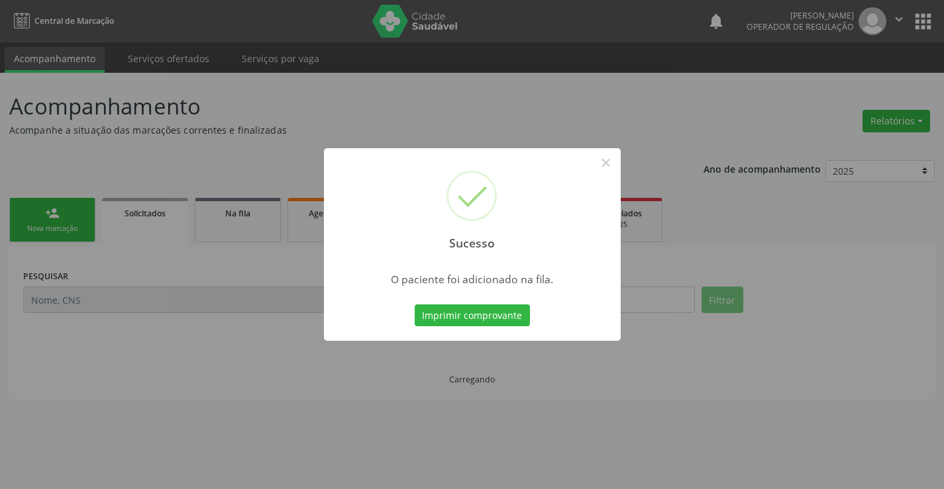
scroll to position [0, 0]
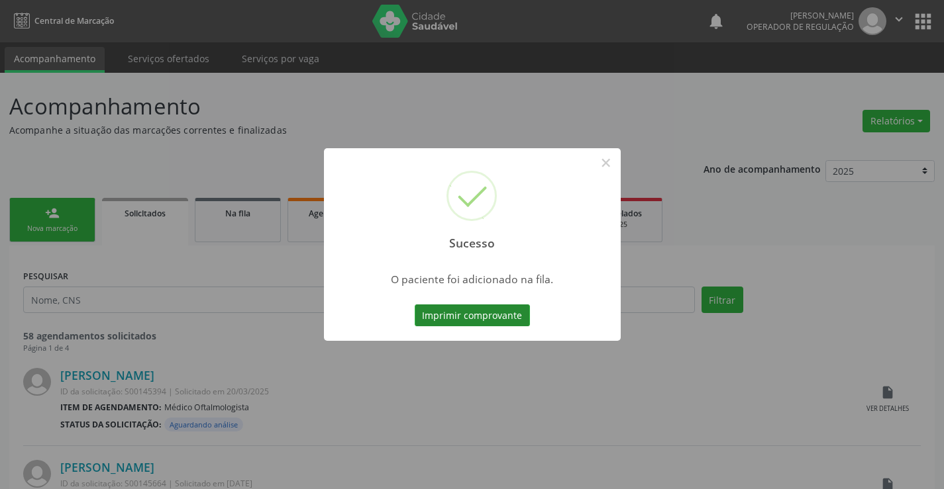
click at [498, 320] on button "Imprimir comprovante" at bounding box center [472, 316] width 115 height 23
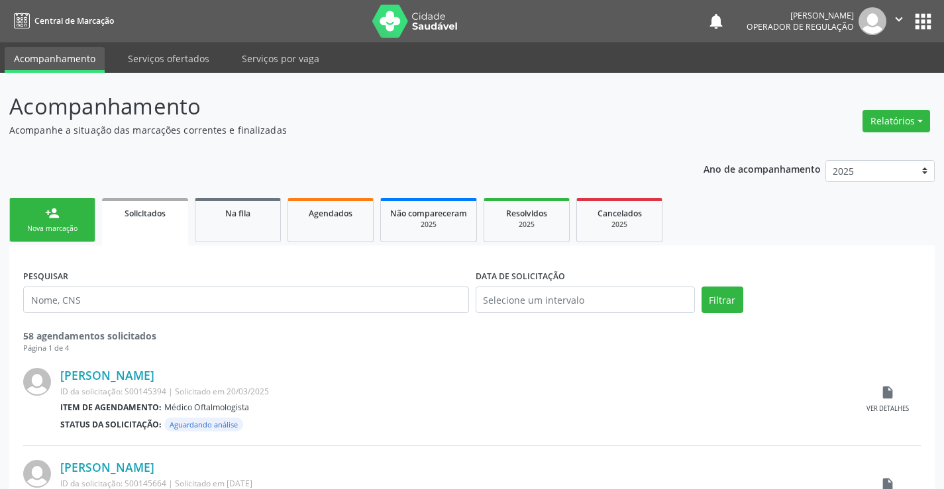
click at [62, 213] on link "person_add Nova marcação" at bounding box center [52, 220] width 86 height 44
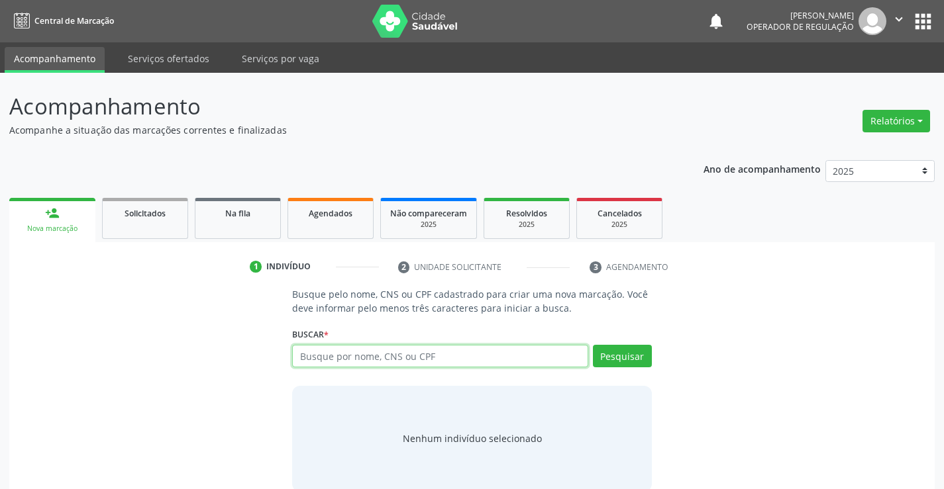
click at [321, 355] on input "text" at bounding box center [439, 356] width 295 height 23
type input "700407366204650"
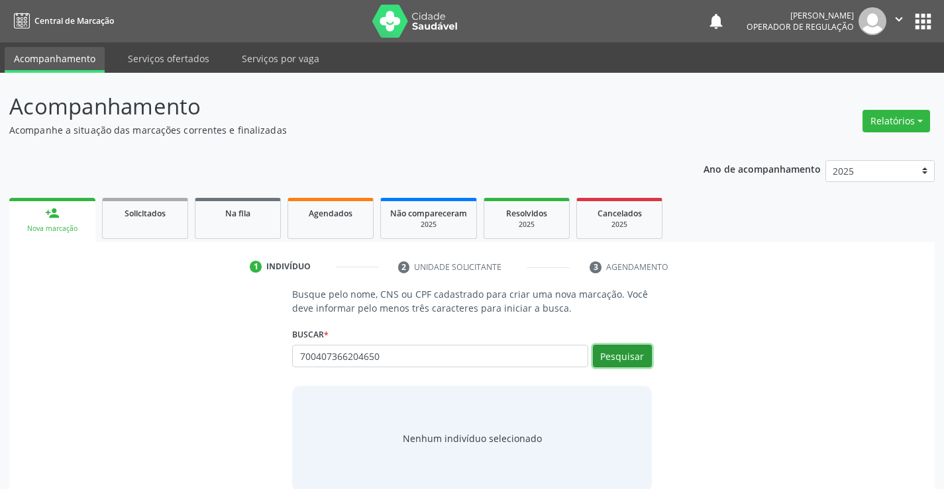
click at [632, 355] on button "Pesquisar" at bounding box center [622, 356] width 59 height 23
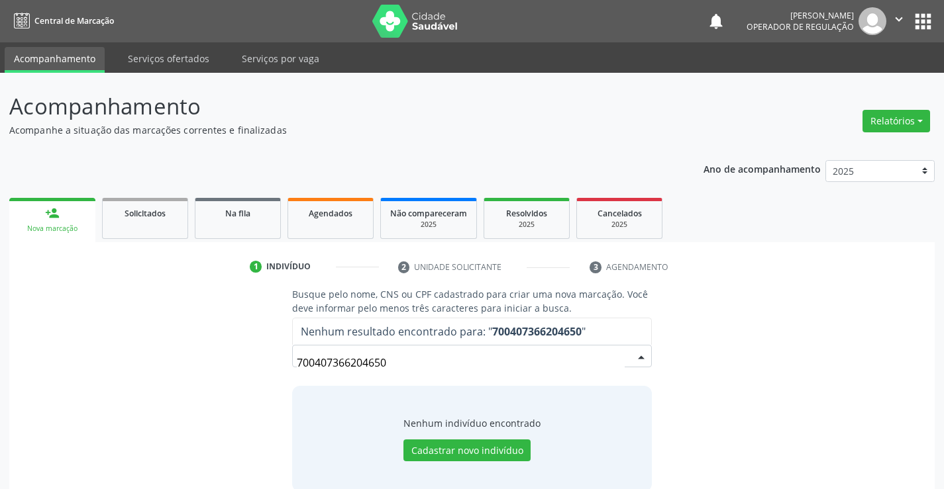
drag, startPoint x: 399, startPoint y: 368, endPoint x: 261, endPoint y: 368, distance: 138.4
click at [266, 370] on div "Busque pelo nome, CNS ou CPF cadastrado para criar uma nova marcação. Você deve…" at bounding box center [472, 389] width 907 height 204
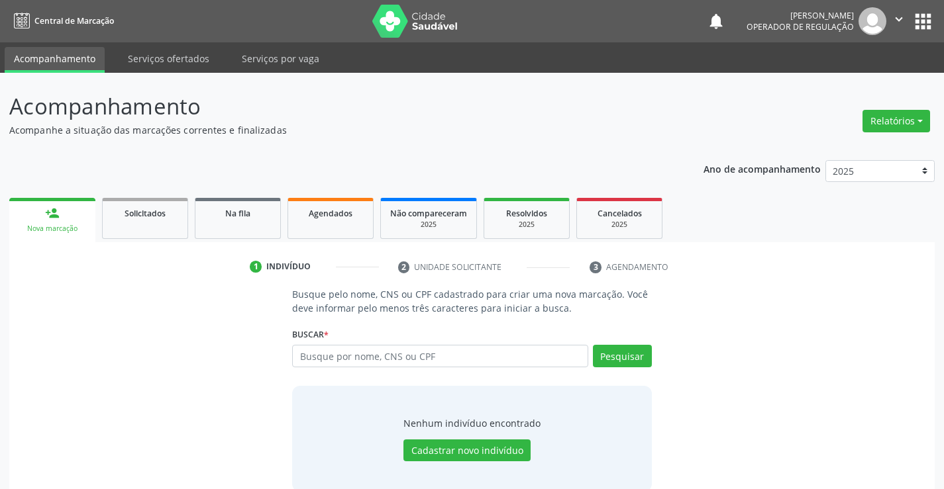
click at [317, 352] on input "text" at bounding box center [439, 356] width 295 height 23
type input "7"
click at [430, 446] on button "Cadastrar novo indivíduo" at bounding box center [466, 451] width 127 height 23
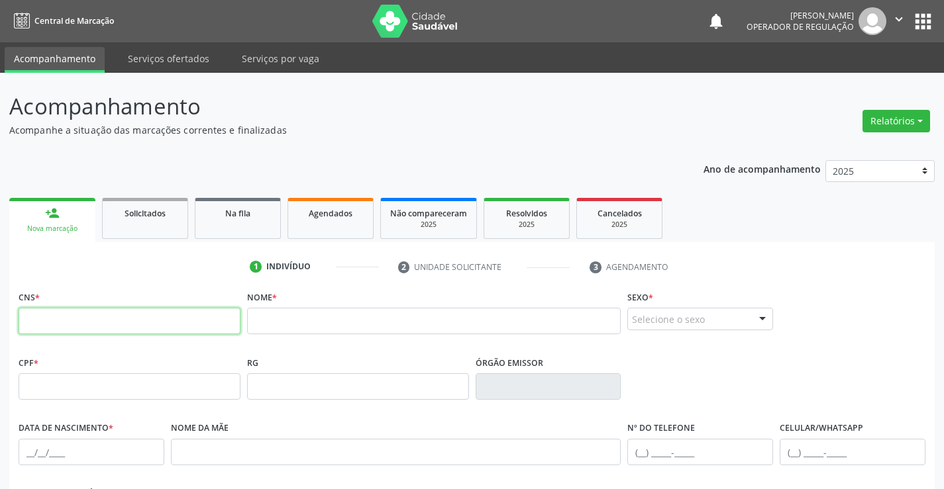
click at [136, 324] on input "text" at bounding box center [130, 321] width 222 height 26
click at [924, 23] on button "apps" at bounding box center [922, 21] width 23 height 23
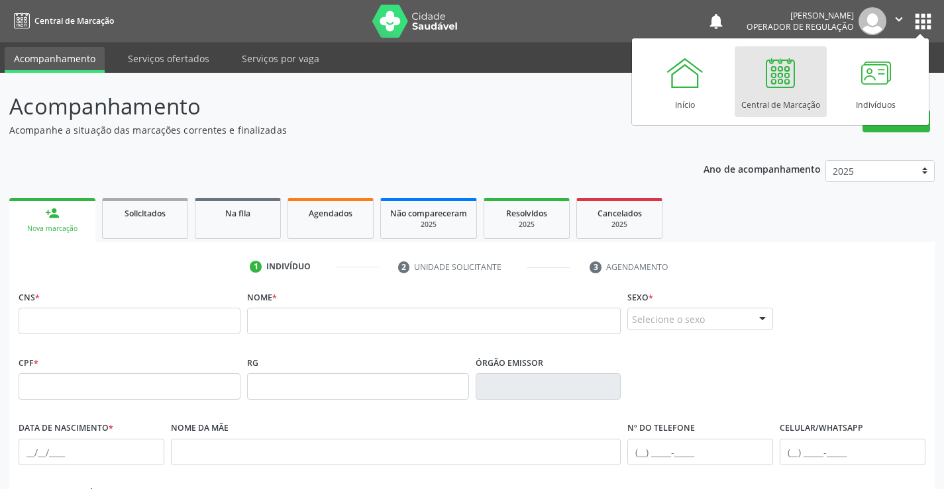
click at [787, 99] on div "Central de Marcação" at bounding box center [780, 102] width 79 height 18
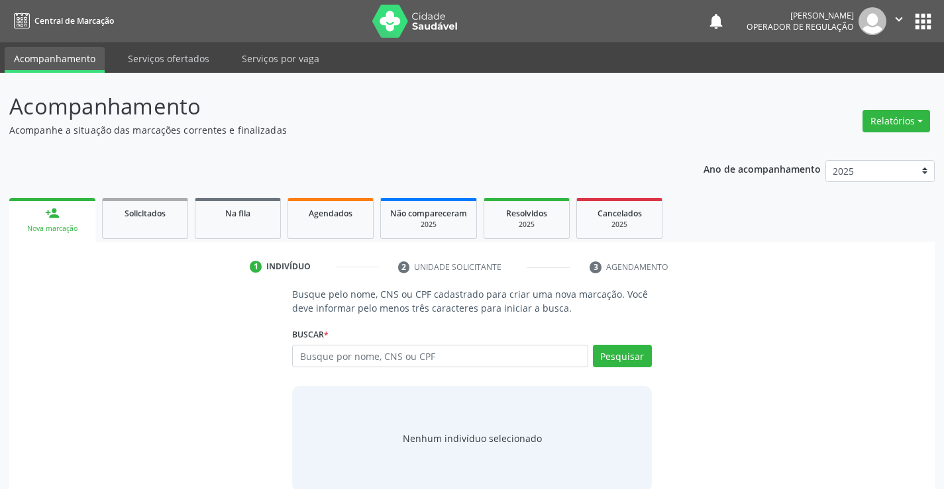
click at [389, 354] on input "text" at bounding box center [439, 356] width 295 height 23
type input "700009944936906"
click at [620, 364] on button "Pesquisar" at bounding box center [622, 356] width 59 height 23
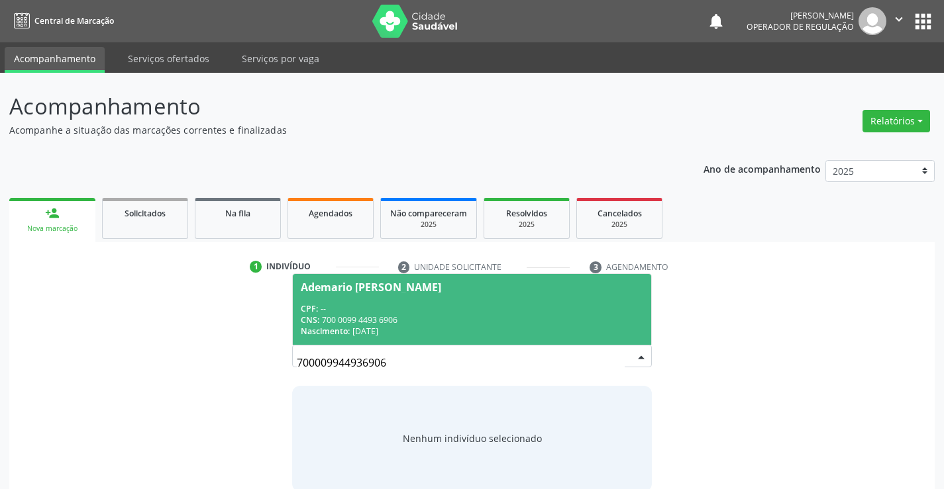
click at [377, 305] on div "CPF: --" at bounding box center [472, 308] width 342 height 11
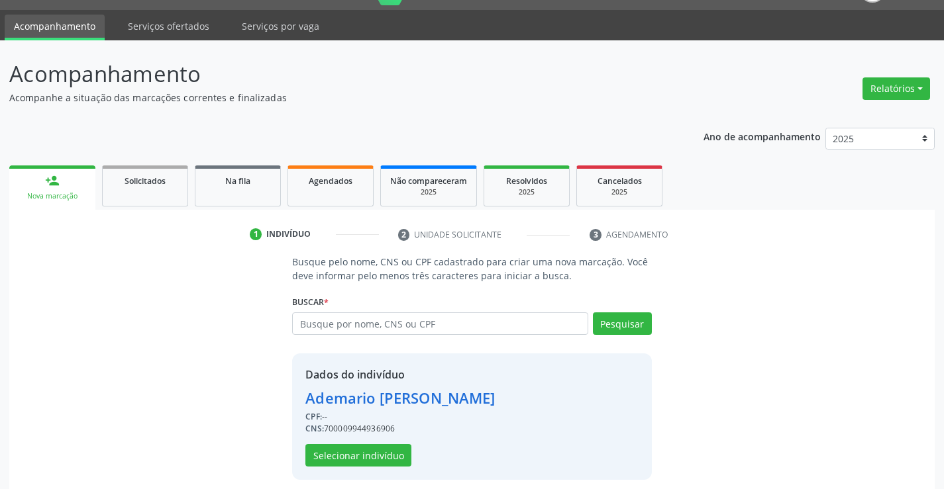
scroll to position [42, 0]
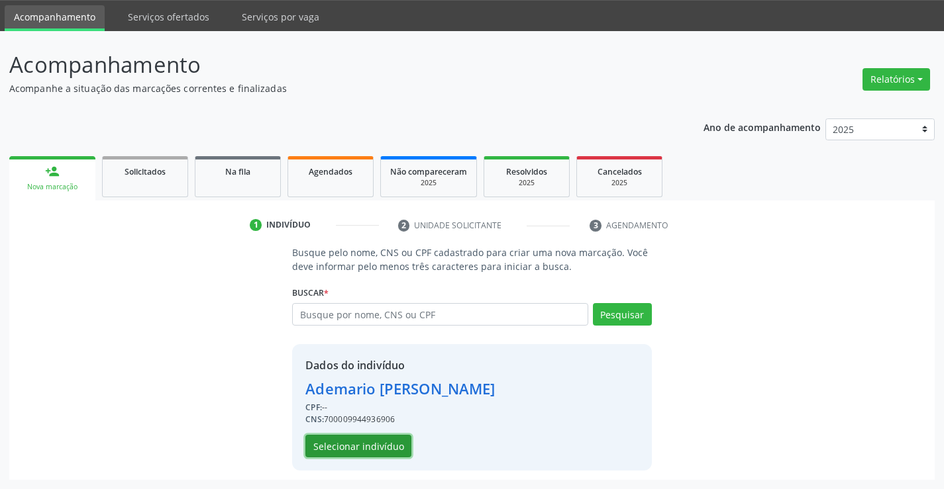
click at [349, 441] on button "Selecionar indivíduo" at bounding box center [358, 446] width 106 height 23
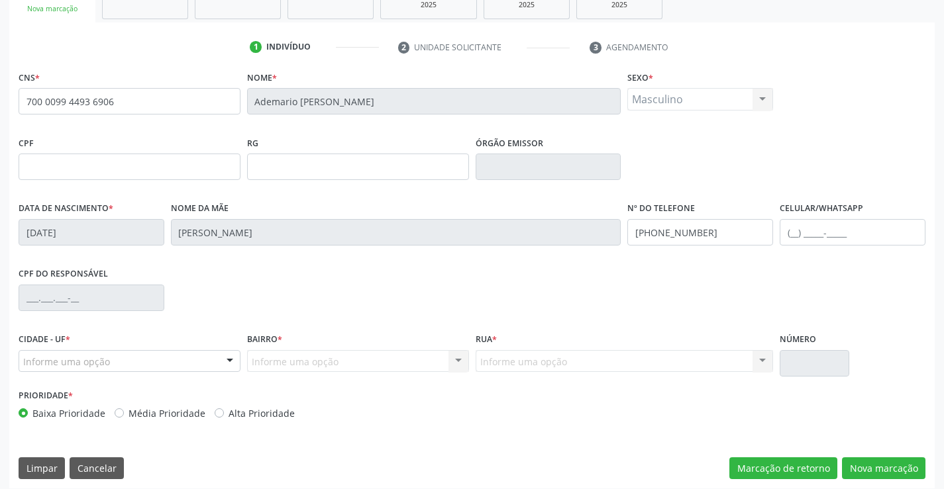
scroll to position [228, 0]
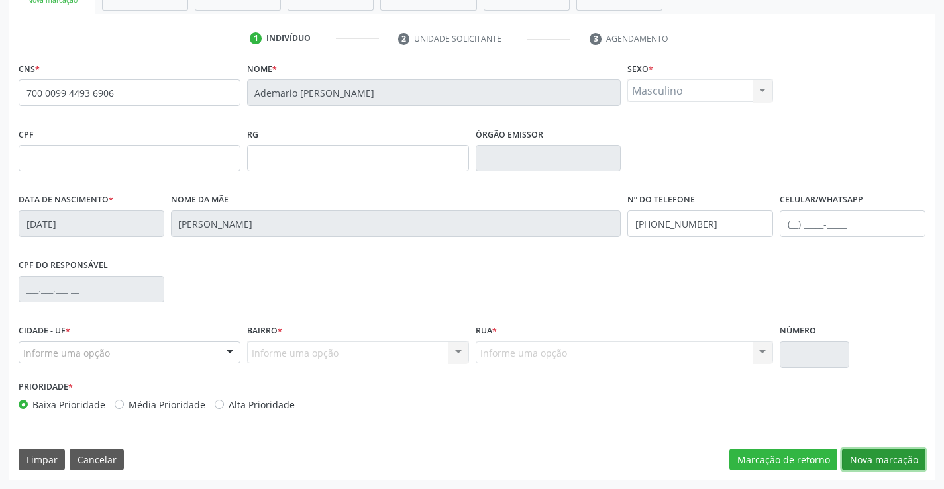
click at [894, 454] on button "Nova marcação" at bounding box center [883, 460] width 83 height 23
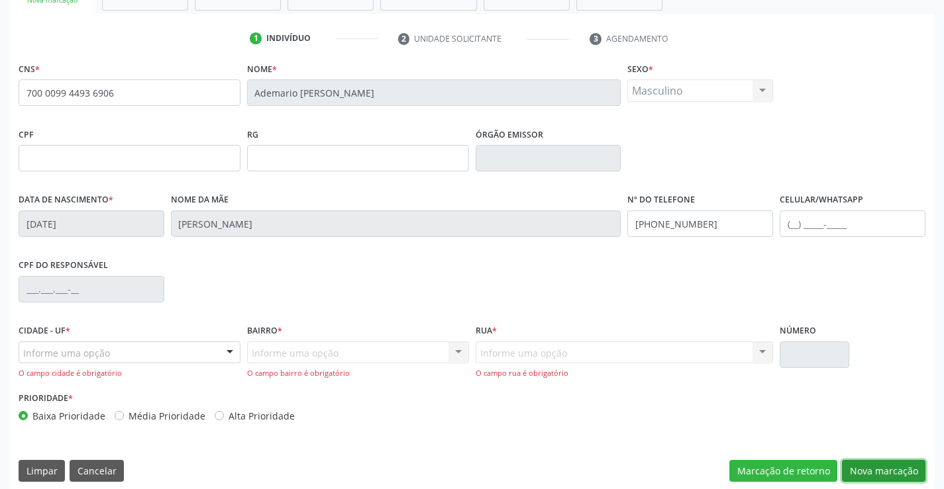
scroll to position [240, 0]
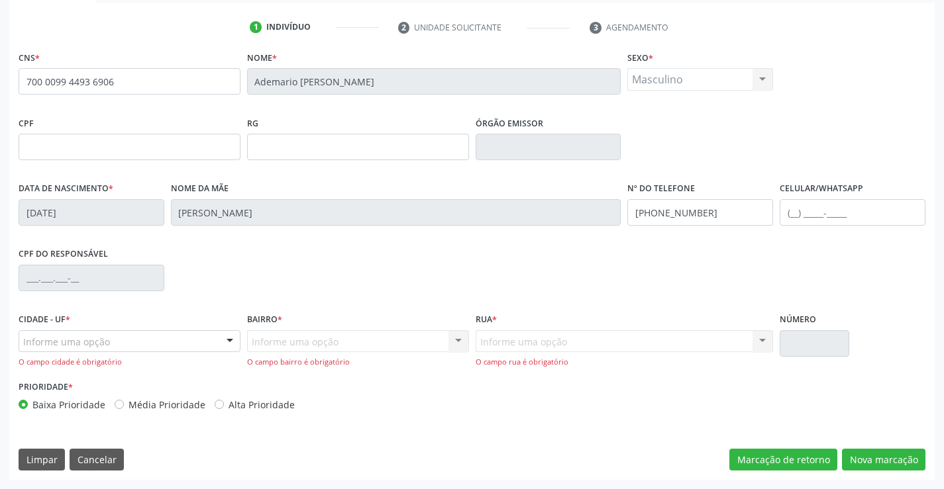
click at [113, 347] on div "Informe uma opção" at bounding box center [130, 341] width 222 height 23
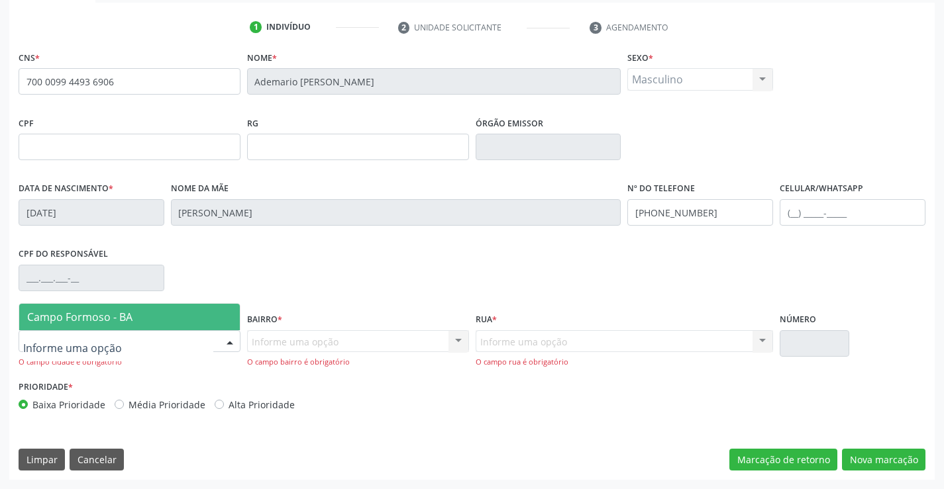
click at [121, 314] on span "Campo Formoso - BA" at bounding box center [79, 317] width 105 height 15
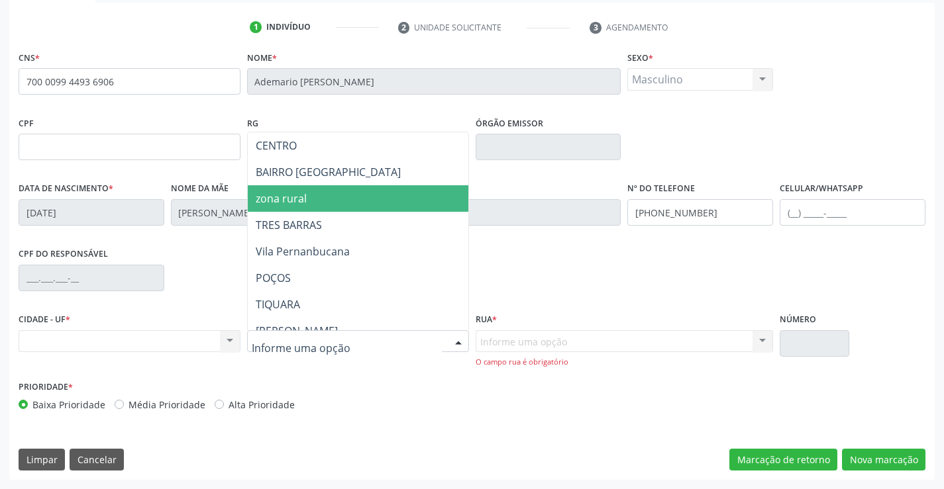
click at [291, 199] on span "zona rural" at bounding box center [281, 198] width 51 height 15
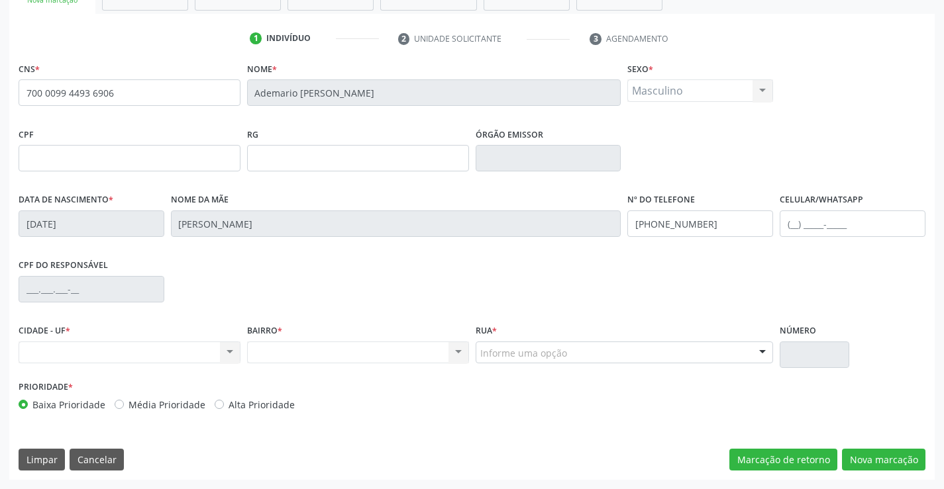
scroll to position [228, 0]
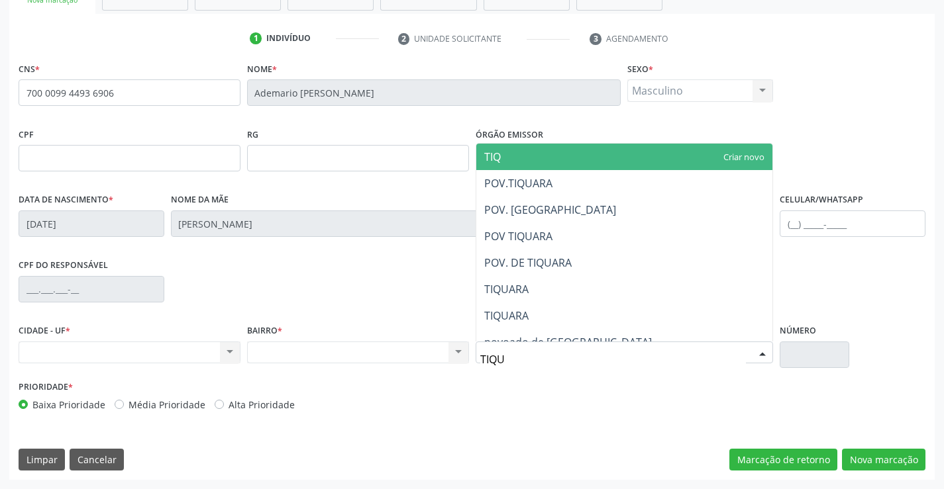
type input "TIQUA"
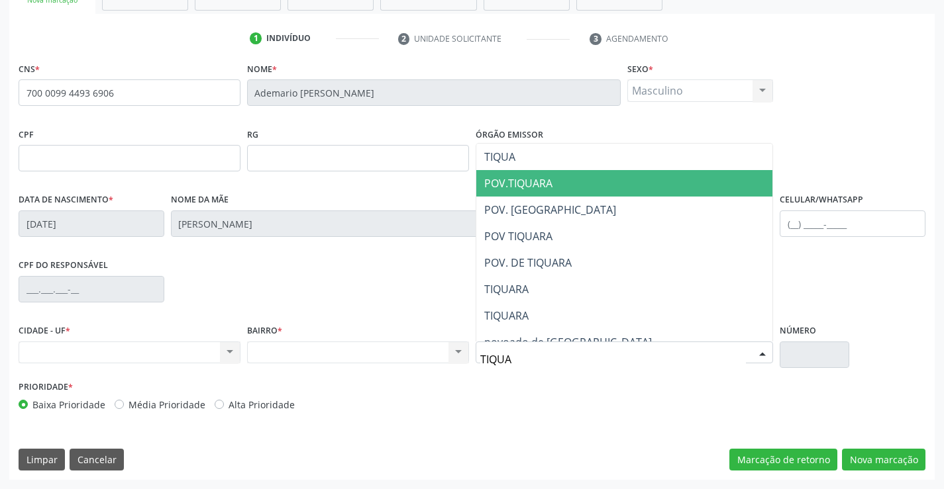
click at [530, 179] on span "POV.TIQUARA" at bounding box center [518, 183] width 68 height 15
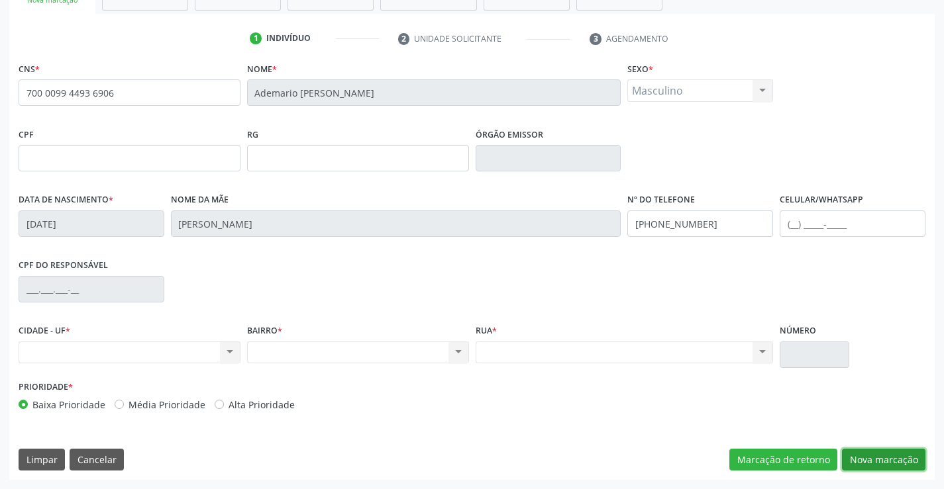
click at [868, 465] on button "Nova marcação" at bounding box center [883, 460] width 83 height 23
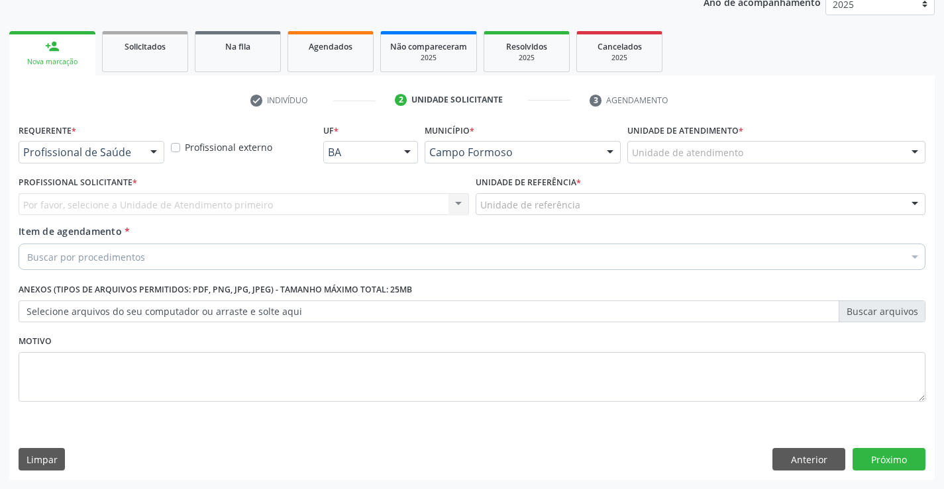
scroll to position [167, 0]
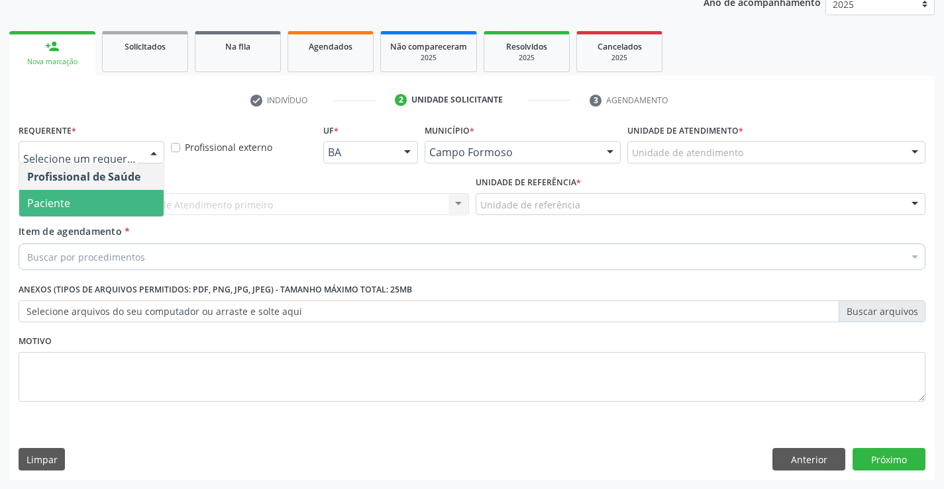
click at [67, 206] on span "Paciente" at bounding box center [48, 203] width 43 height 15
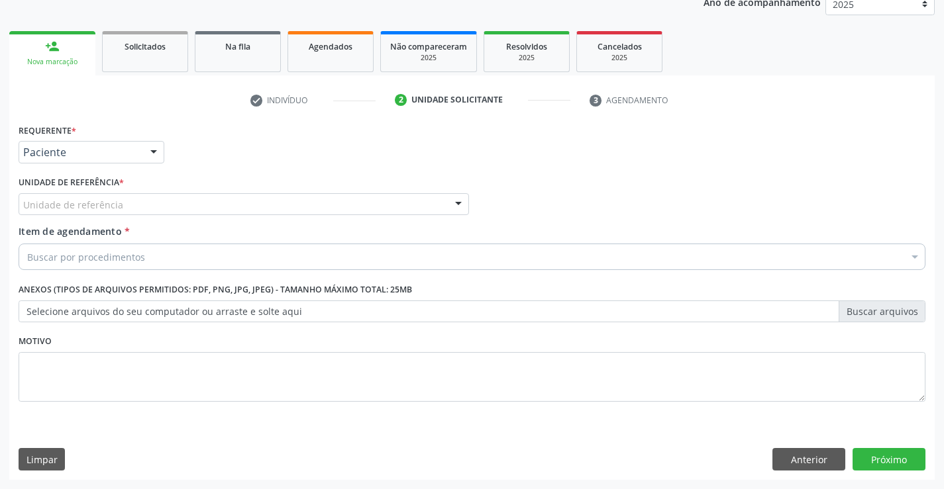
click at [60, 212] on div "Unidade de referência" at bounding box center [244, 204] width 450 height 23
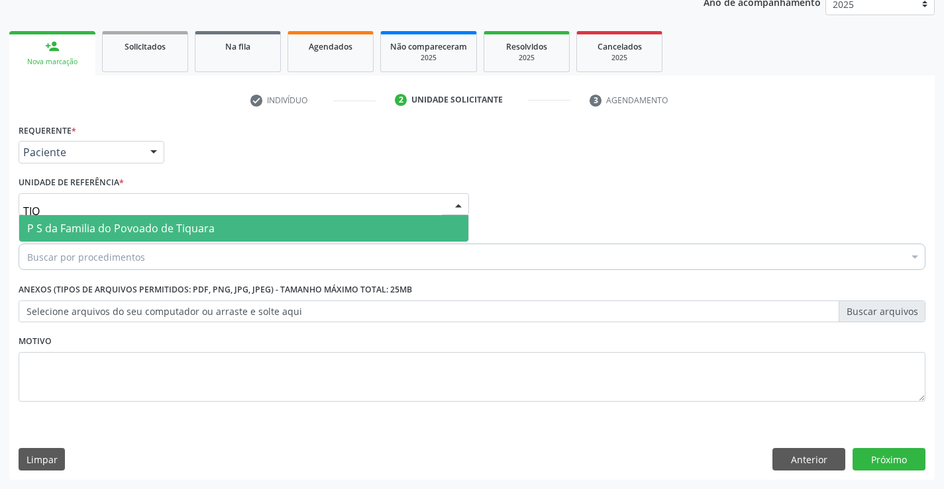
type input "TIQU"
click at [85, 233] on span "P S da Familia do Povoado de Tiquara" at bounding box center [120, 228] width 187 height 15
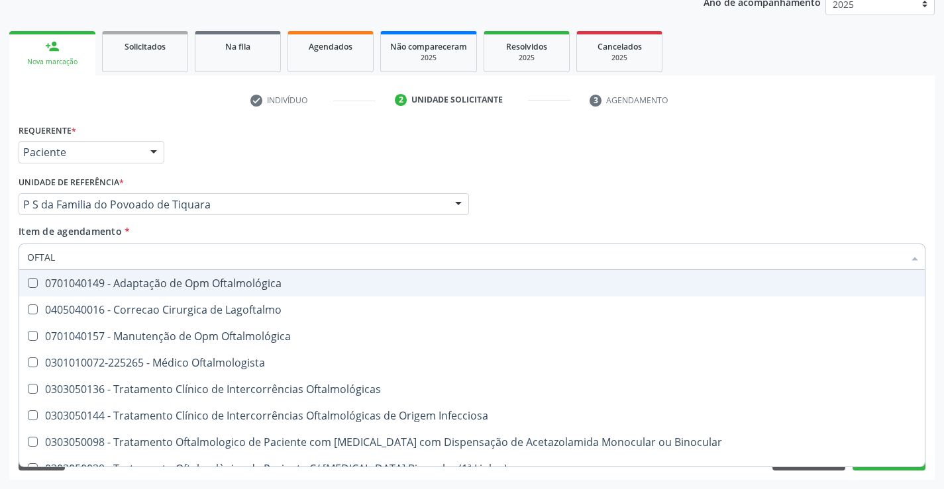
type input "OFTALM"
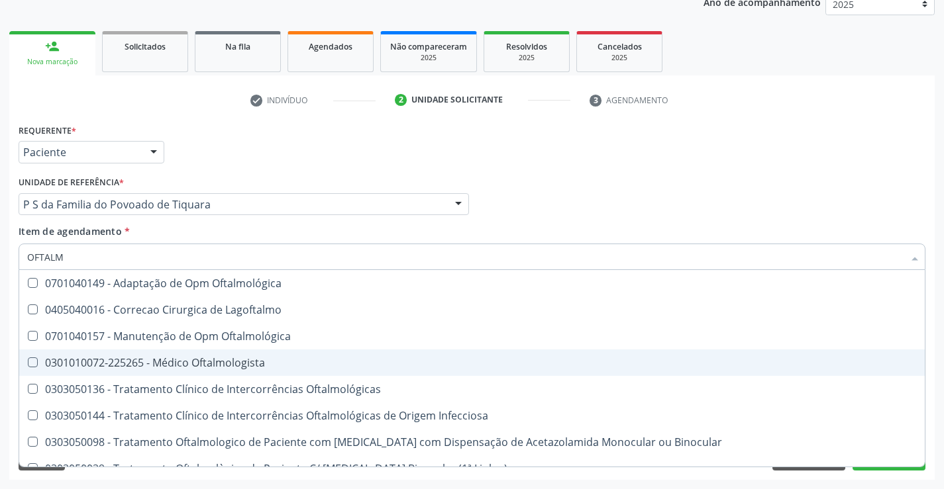
drag, startPoint x: 196, startPoint y: 360, endPoint x: 111, endPoint y: 372, distance: 85.6
click at [187, 361] on div "0301010072-225265 - Médico Oftalmologista" at bounding box center [471, 363] width 889 height 11
checkbox Oftalmologista "true"
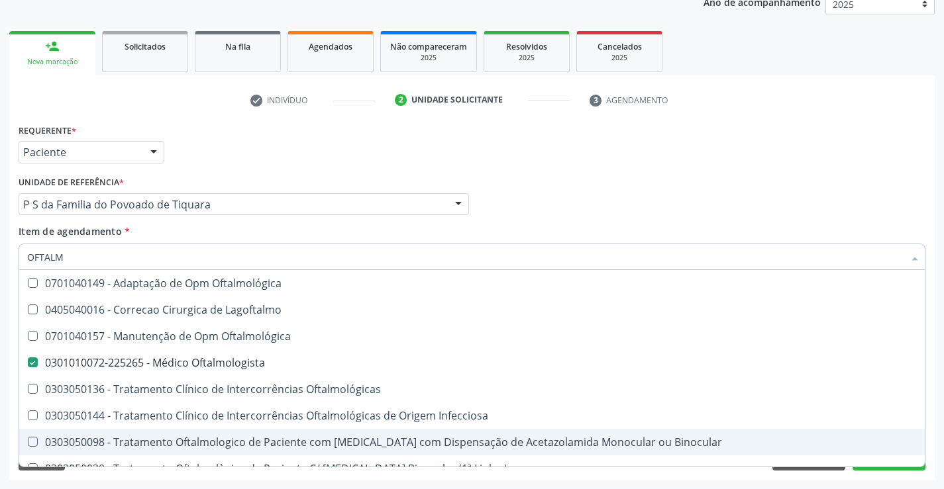
click at [863, 477] on div "Requerente * Paciente Profissional de Saúde Paciente Nenhum resultado encontrad…" at bounding box center [471, 301] width 925 height 360
checkbox Lagoftalmo "true"
checkbox Oftalmologista "false"
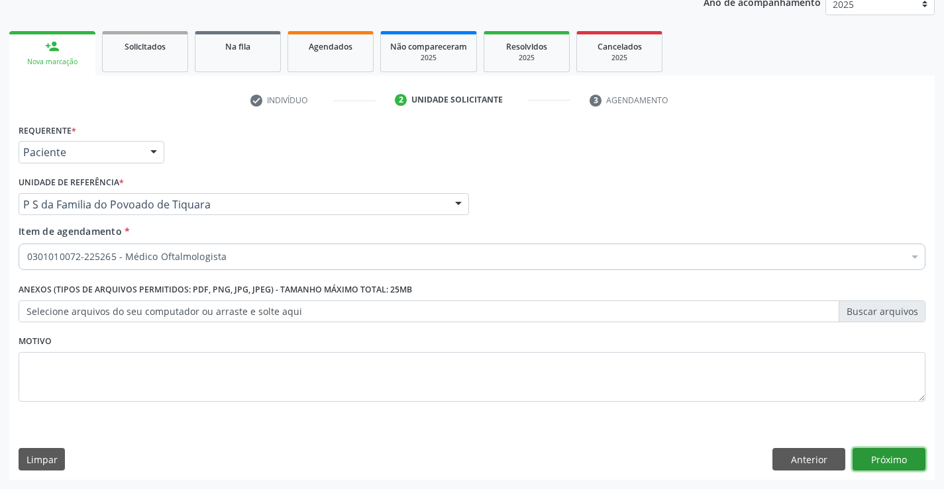
click at [870, 456] on button "Próximo" at bounding box center [888, 459] width 73 height 23
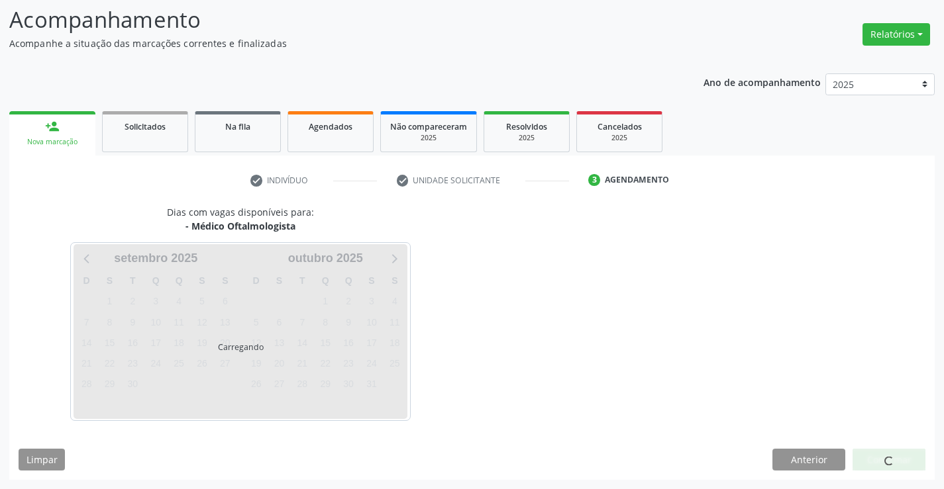
scroll to position [126, 0]
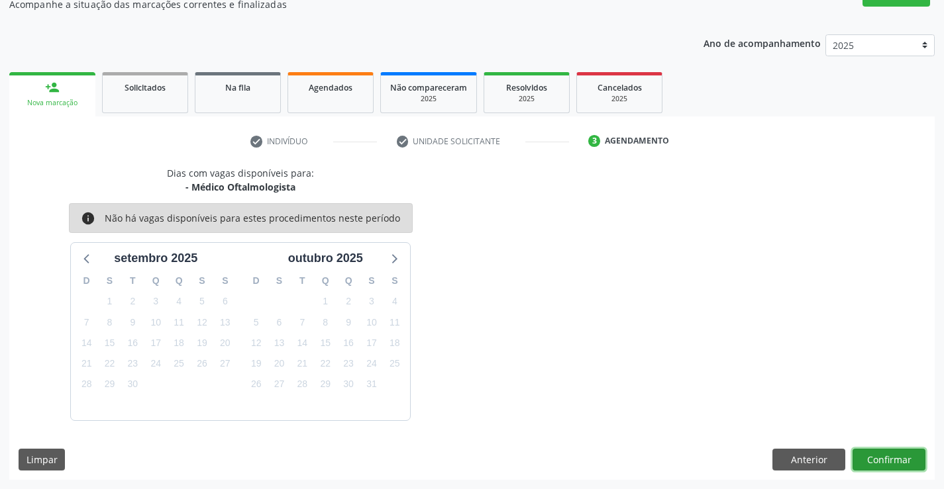
click at [879, 456] on button "Confirmar" at bounding box center [888, 460] width 73 height 23
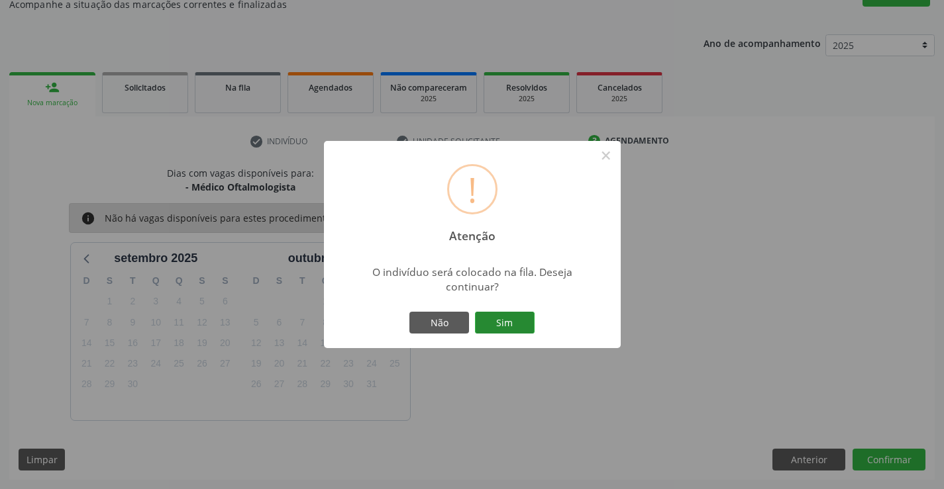
click at [513, 320] on button "Sim" at bounding box center [505, 323] width 60 height 23
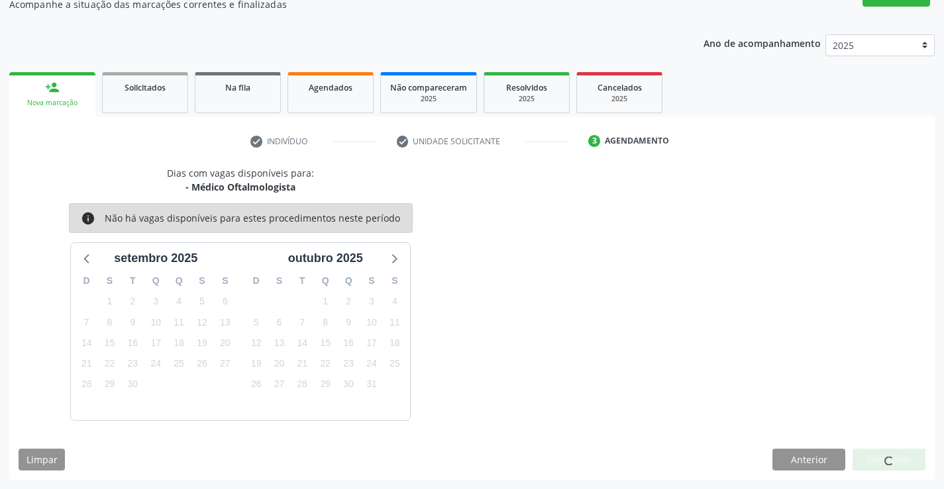
scroll to position [0, 0]
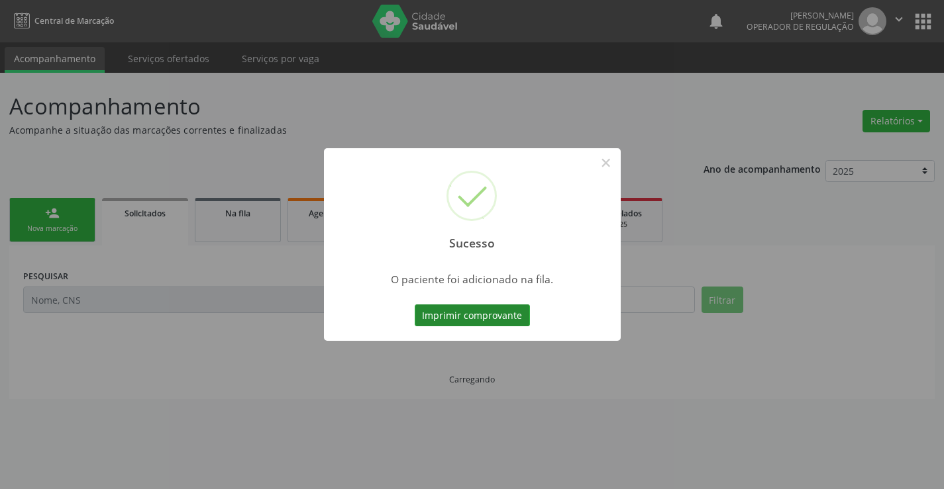
click at [474, 324] on button "Imprimir comprovante" at bounding box center [472, 316] width 115 height 23
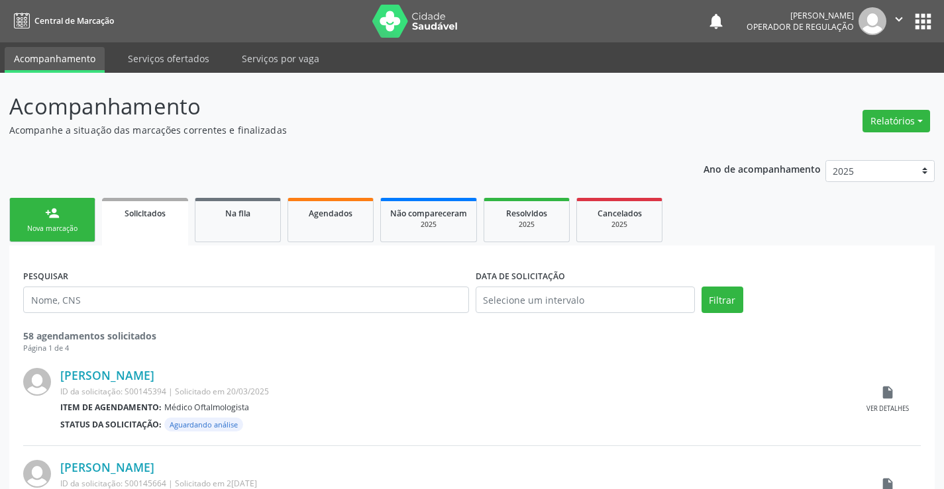
click at [74, 213] on link "person_add Nova marcação" at bounding box center [52, 220] width 86 height 44
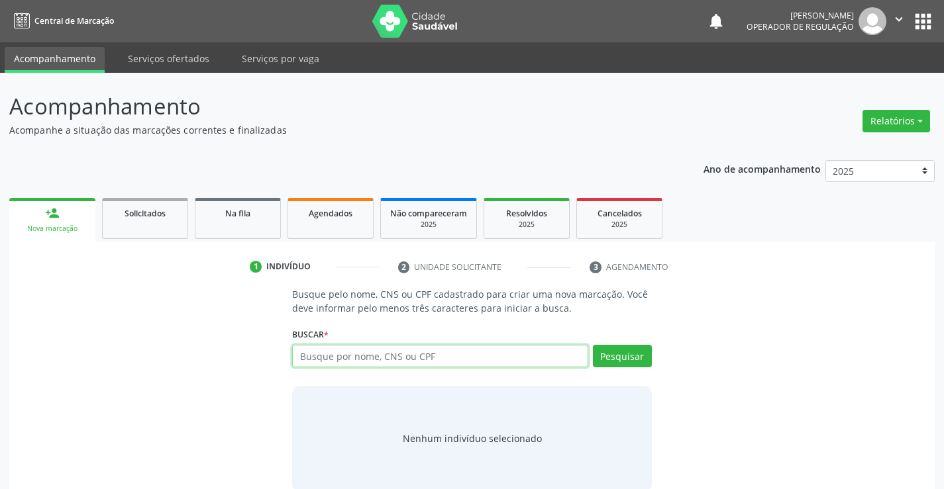
click at [330, 354] on input "text" at bounding box center [439, 356] width 295 height 23
type input "700506591852158"
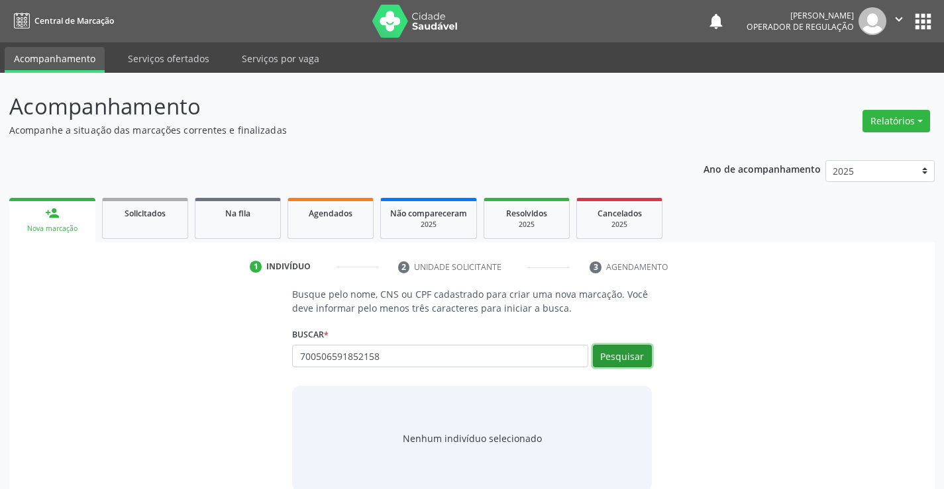
click at [630, 365] on button "Pesquisar" at bounding box center [622, 356] width 59 height 23
type input "700506591852158"
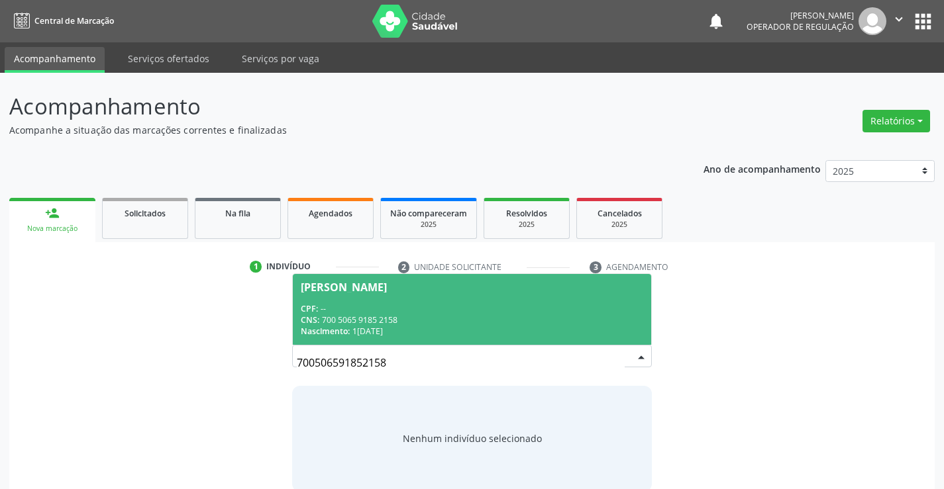
click at [505, 286] on div "Ana Laura Cruz Gonçalves" at bounding box center [472, 287] width 342 height 11
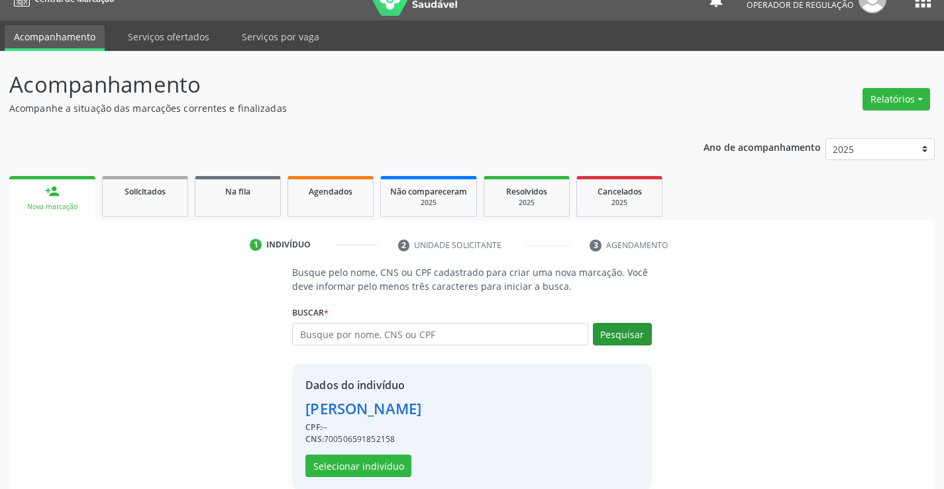
scroll to position [42, 0]
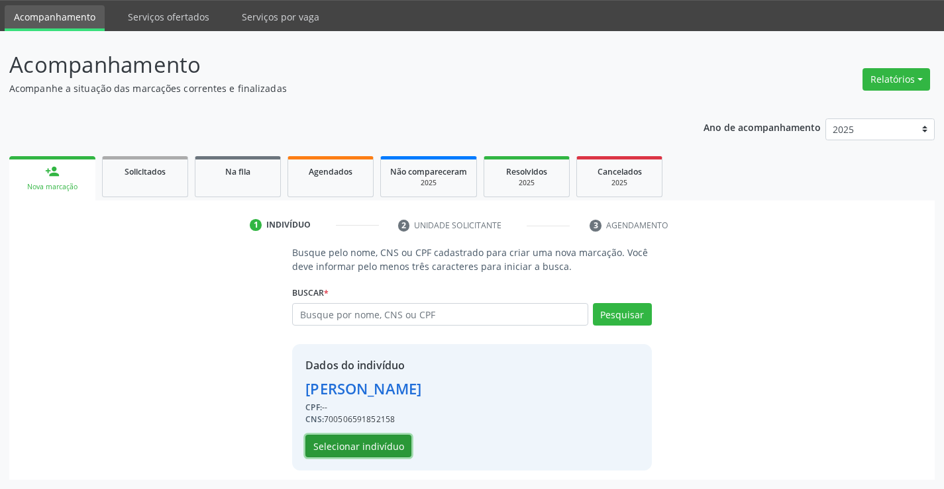
click at [358, 450] on button "Selecionar indivíduo" at bounding box center [358, 446] width 106 height 23
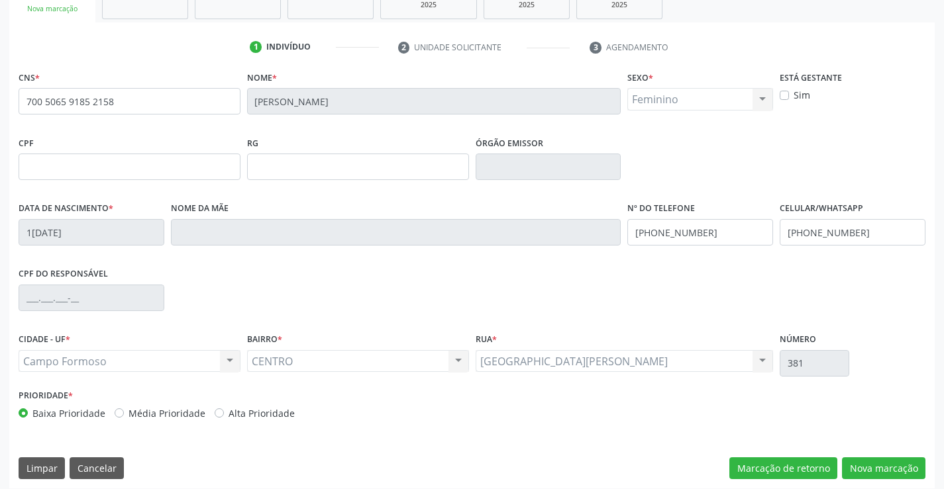
scroll to position [228, 0]
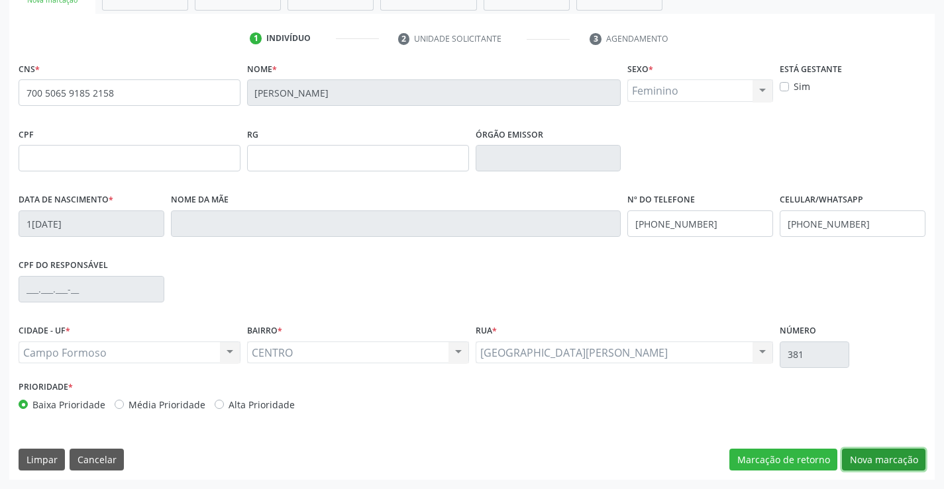
drag, startPoint x: 871, startPoint y: 458, endPoint x: 614, endPoint y: 329, distance: 287.8
click at [869, 456] on button "Nova marcação" at bounding box center [883, 460] width 83 height 23
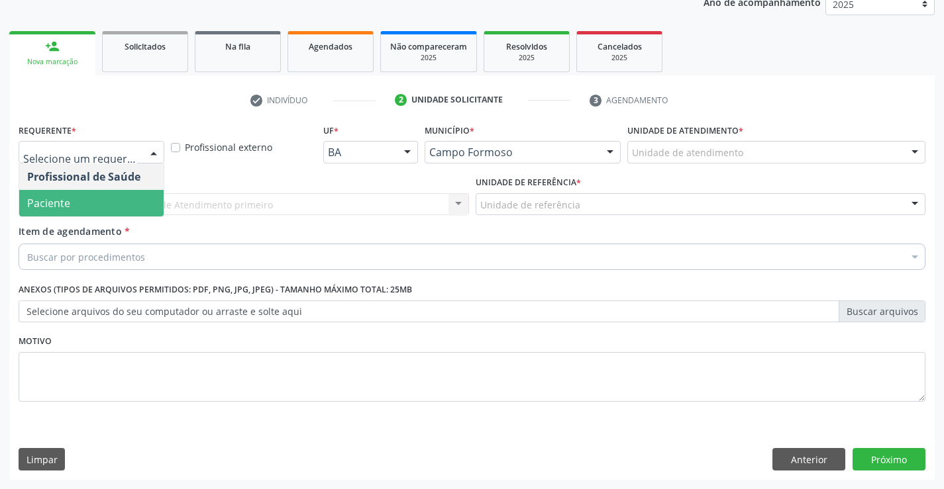
click at [61, 204] on span "Paciente" at bounding box center [48, 203] width 43 height 15
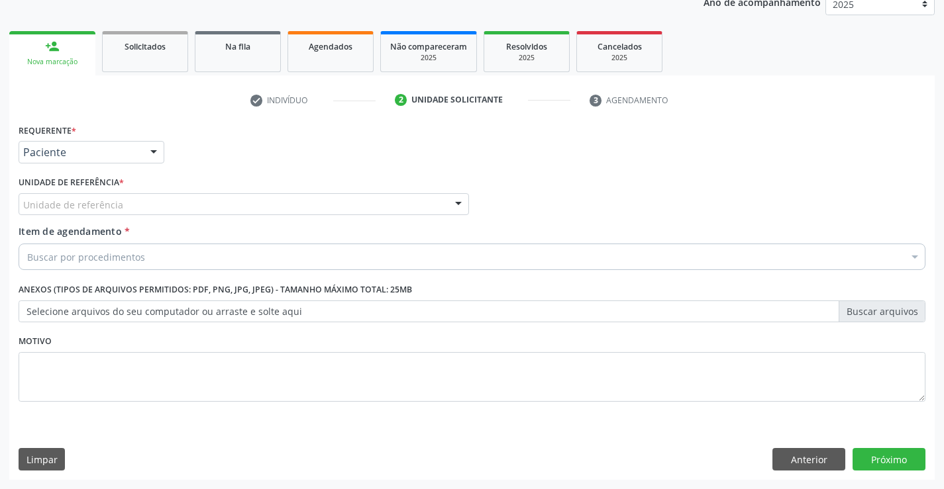
click at [64, 195] on div "Unidade de referência" at bounding box center [244, 204] width 450 height 23
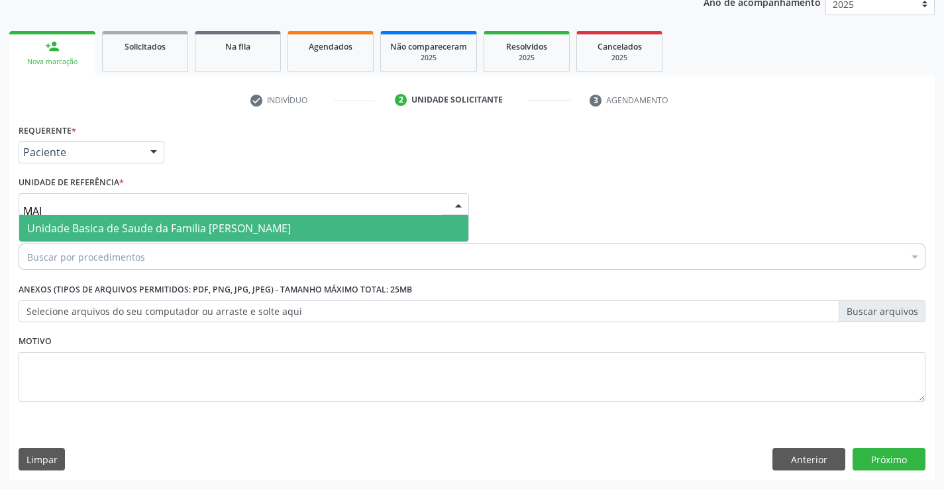
type input "MAIA"
drag, startPoint x: 68, startPoint y: 228, endPoint x: 59, endPoint y: 241, distance: 15.6
click at [59, 241] on span "Unidade Basica de Saude da Familia [PERSON_NAME]" at bounding box center [243, 228] width 449 height 26
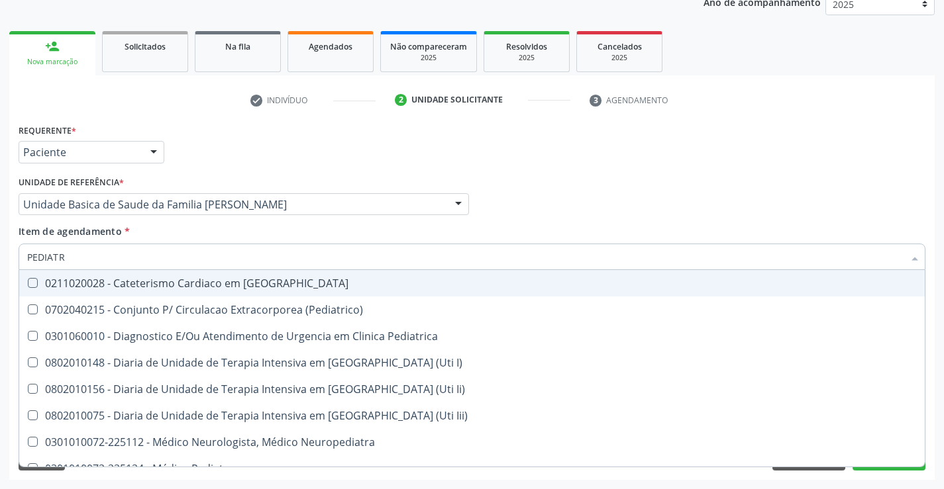
type input "PEDIATRA"
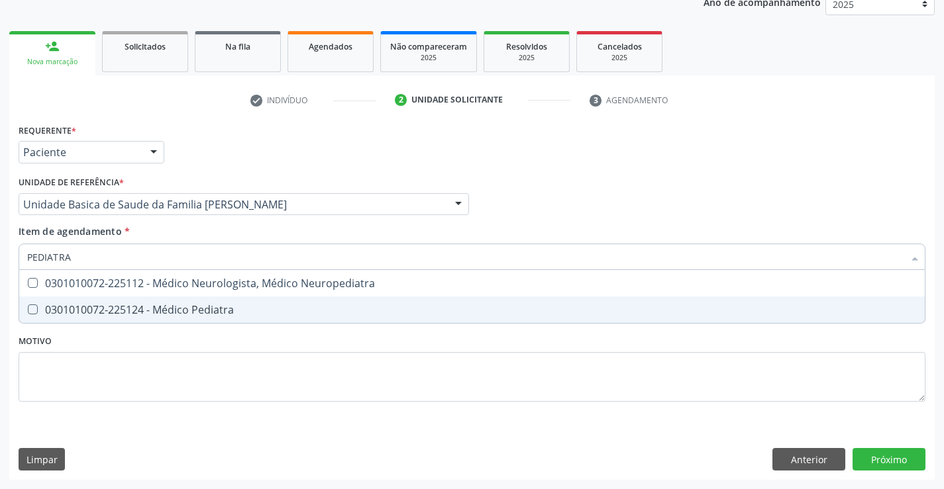
drag, startPoint x: 162, startPoint y: 315, endPoint x: 0, endPoint y: 387, distance: 177.0
click at [155, 315] on div "0301010072-225124 - Médico Pediatra" at bounding box center [471, 310] width 889 height 11
checkbox Pediatra "true"
click at [880, 458] on div "Requerente * Paciente Profissional de Saúde Paciente Nenhum resultado encontrad…" at bounding box center [471, 301] width 925 height 360
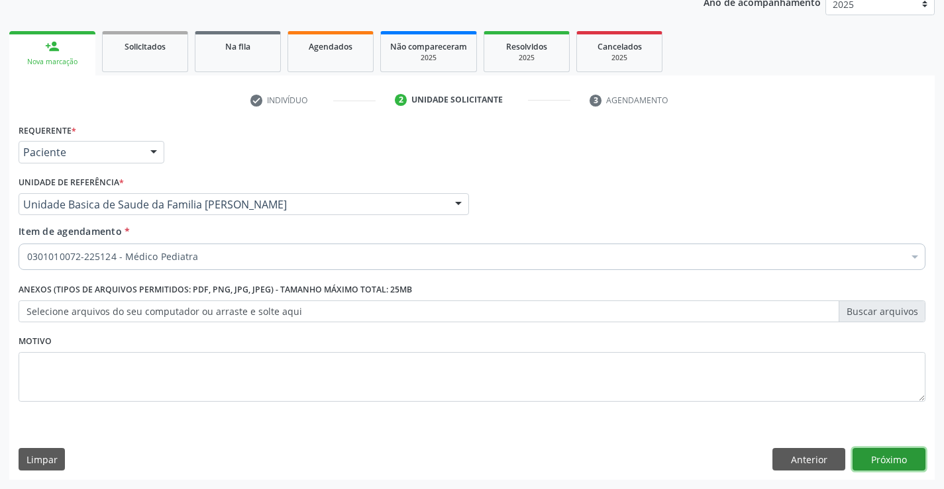
click at [882, 457] on button "Próximo" at bounding box center [888, 459] width 73 height 23
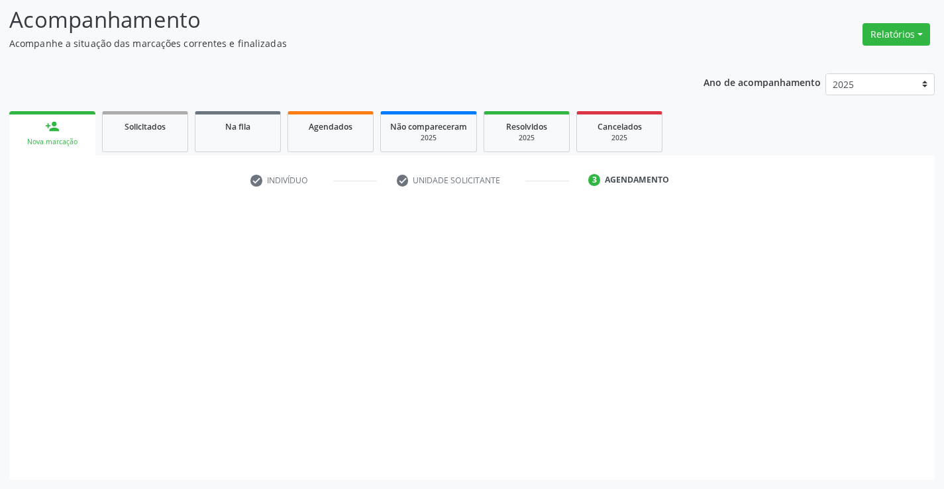
scroll to position [87, 0]
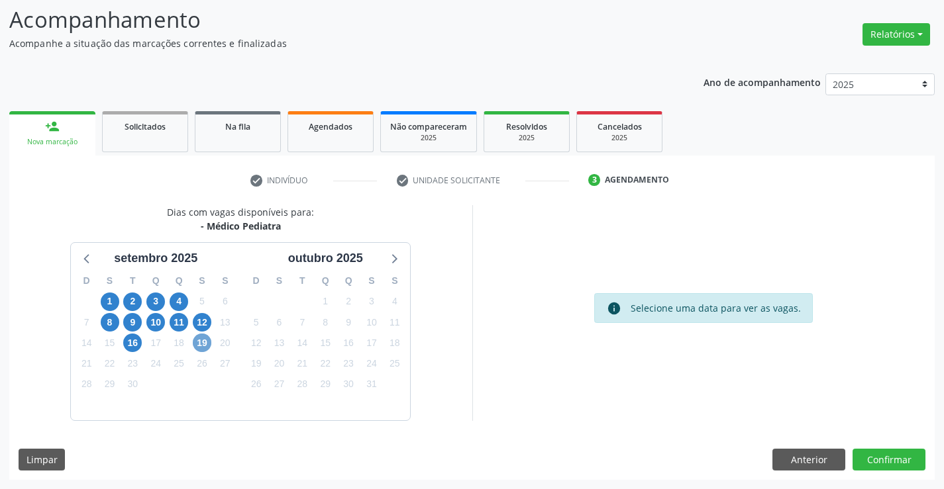
click at [199, 342] on span "19" at bounding box center [202, 343] width 19 height 19
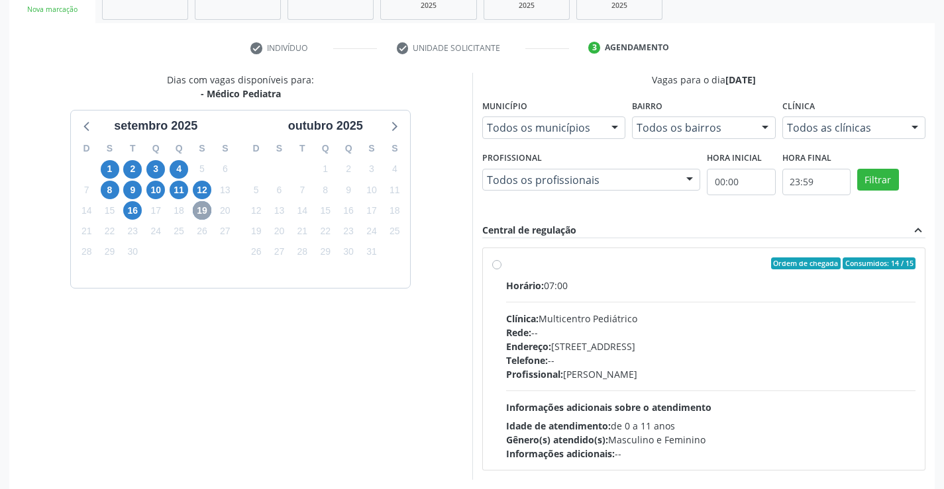
scroll to position [278, 0]
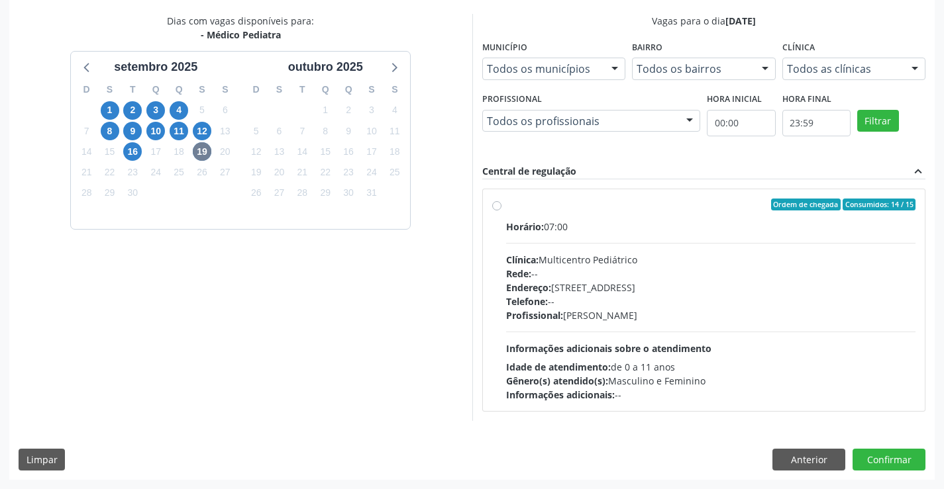
click at [506, 207] on label "Ordem de chegada Consumidos: 14 / 15 Horário: 07:00 Clínica: Multicentro Pediát…" at bounding box center [711, 300] width 410 height 203
click at [498, 207] on input "Ordem de chegada Consumidos: 14 / 15 Horário: 07:00 Clínica: Multicentro Pediát…" at bounding box center [496, 205] width 9 height 12
radio input "true"
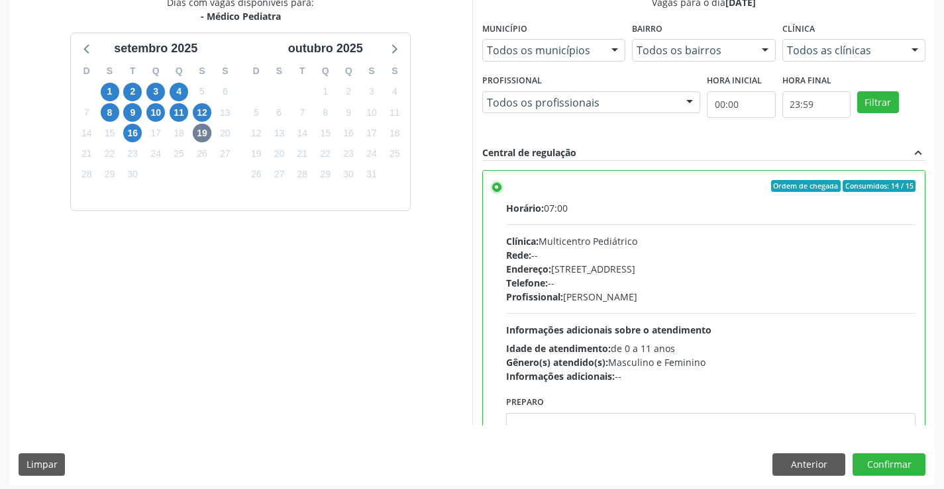
scroll to position [302, 0]
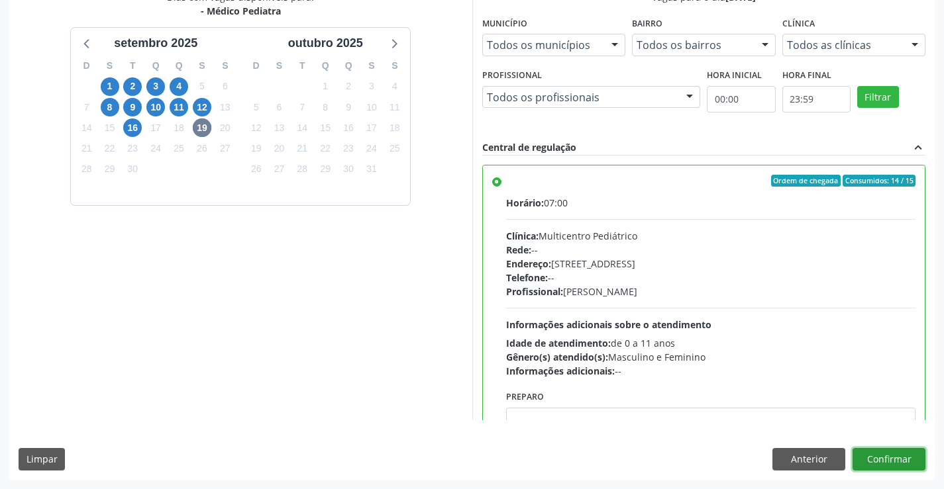
click at [875, 458] on button "Confirmar" at bounding box center [888, 459] width 73 height 23
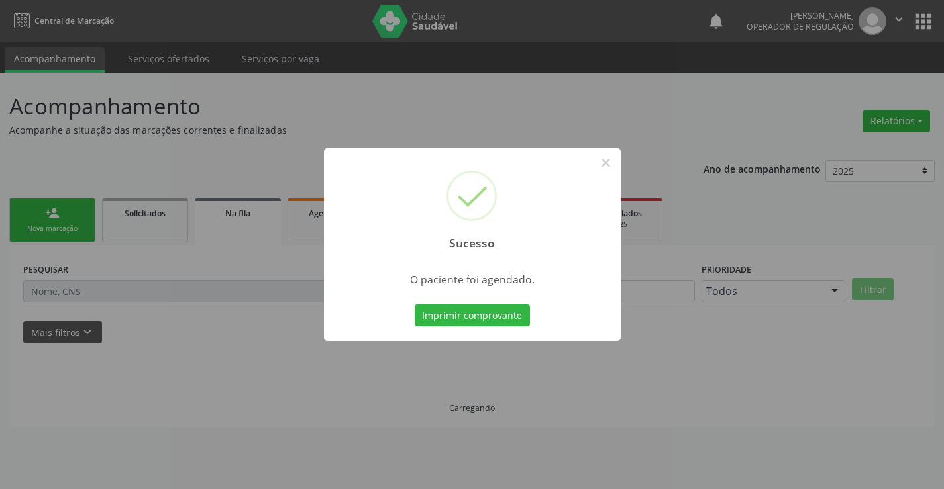
scroll to position [0, 0]
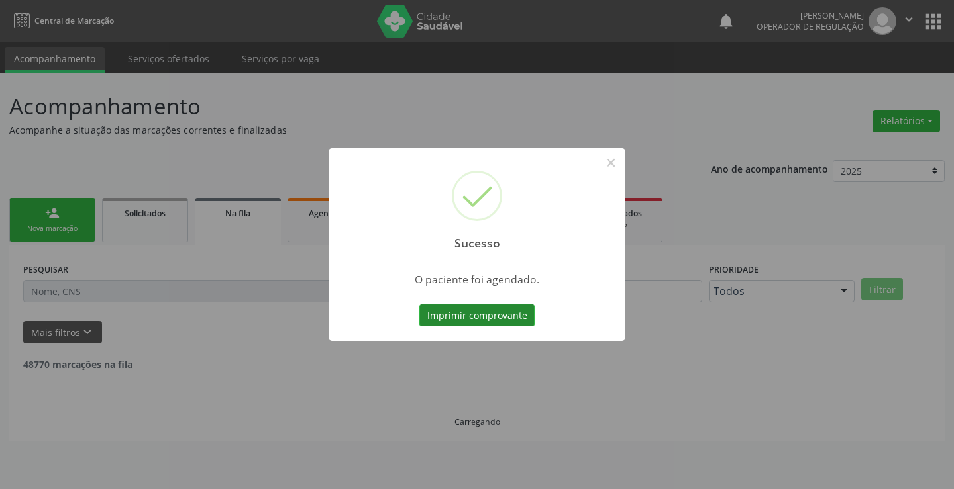
click at [493, 320] on button "Imprimir comprovante" at bounding box center [476, 316] width 115 height 23
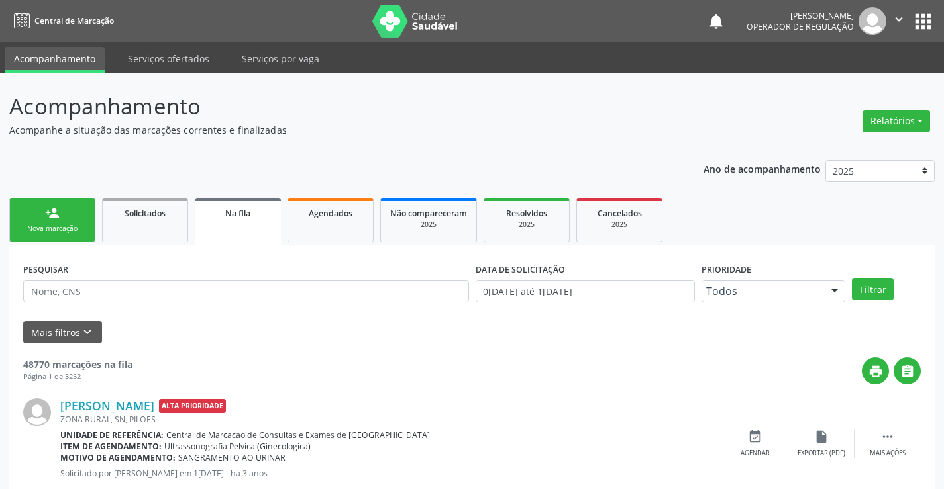
click at [79, 207] on link "person_add Nova marcação" at bounding box center [52, 220] width 86 height 44
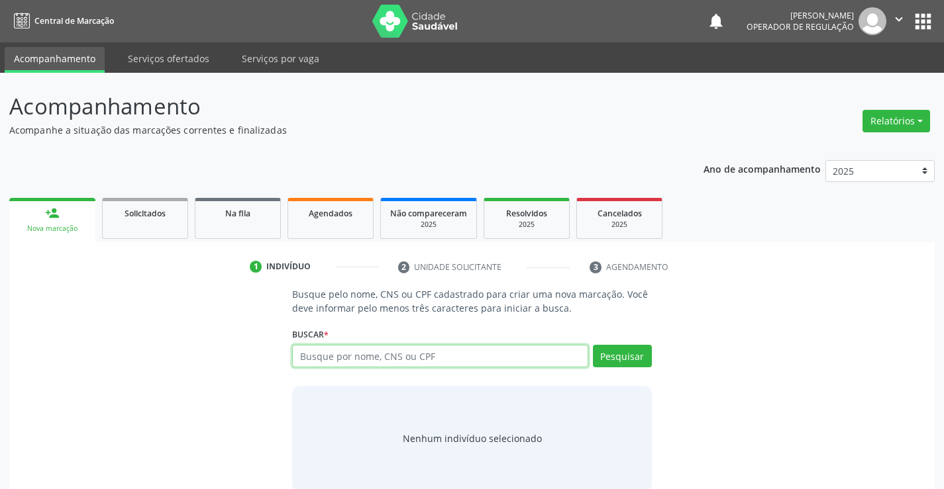
drag, startPoint x: 340, startPoint y: 353, endPoint x: 308, endPoint y: 333, distance: 38.0
click at [326, 342] on div "Buscar * Busque por nome, CNS ou CPF Nenhum resultado encontrado para: " " Digi…" at bounding box center [471, 350] width 359 height 52
type input "700408482916441"
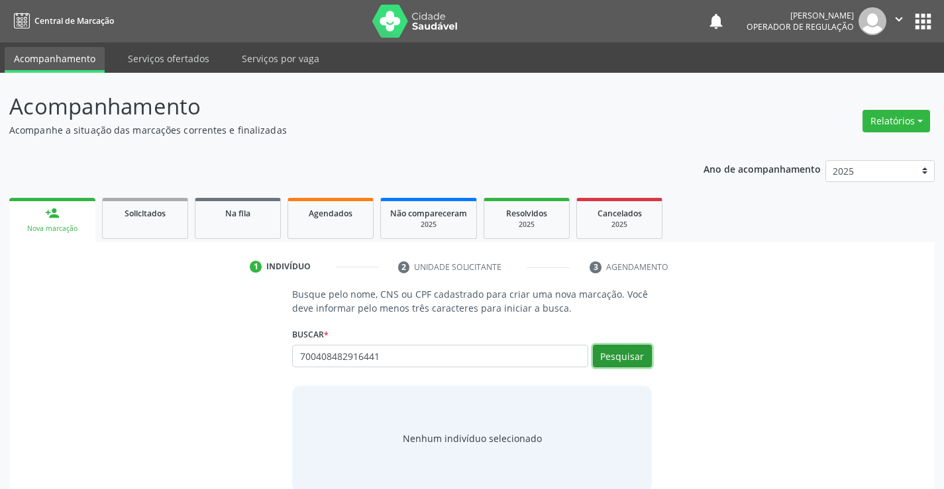
click at [627, 355] on button "Pesquisar" at bounding box center [622, 356] width 59 height 23
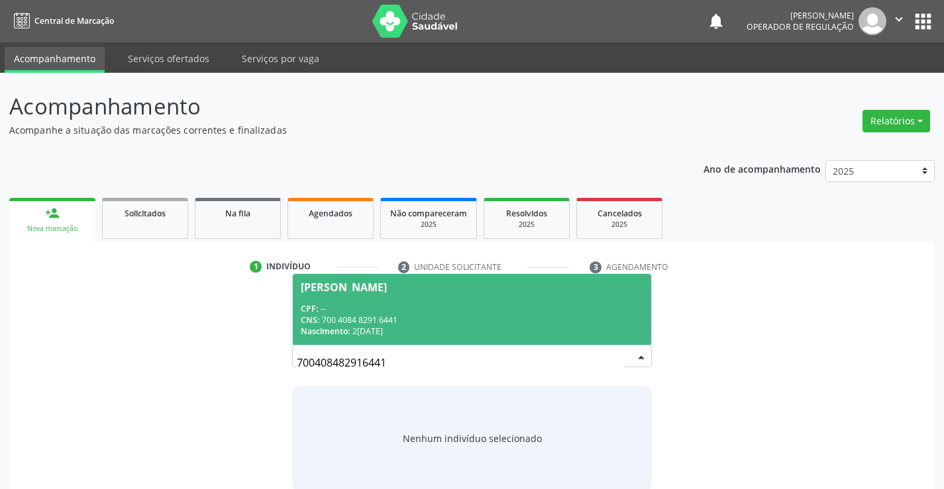
click at [480, 328] on div "Nascimento: 22/05/2021" at bounding box center [472, 331] width 342 height 11
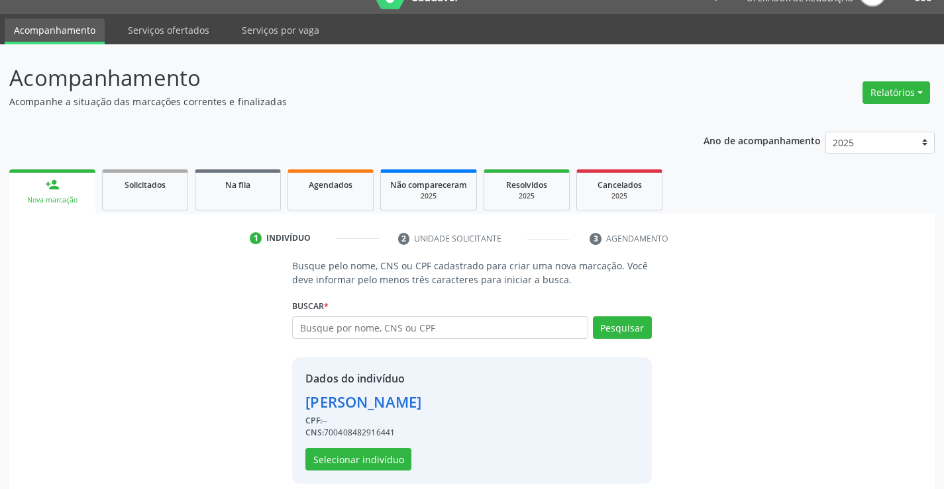
scroll to position [42, 0]
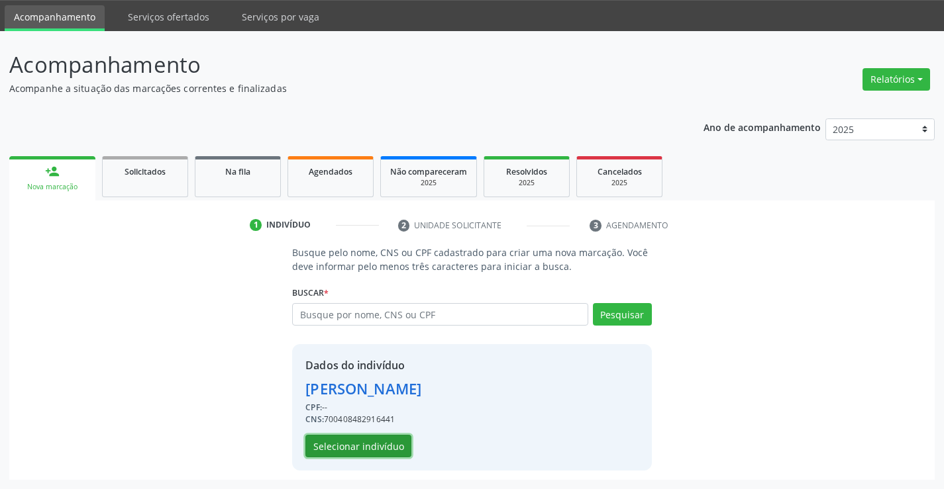
click at [389, 448] on button "Selecionar indivíduo" at bounding box center [358, 446] width 106 height 23
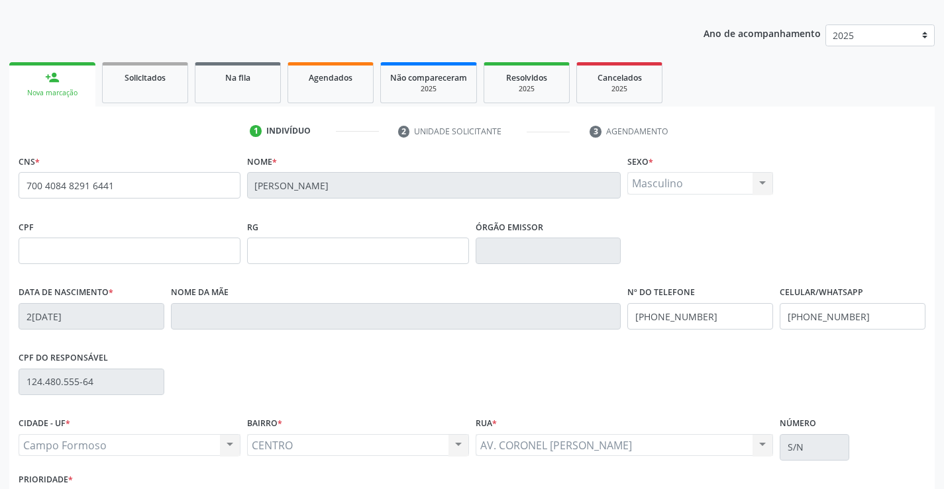
scroll to position [228, 0]
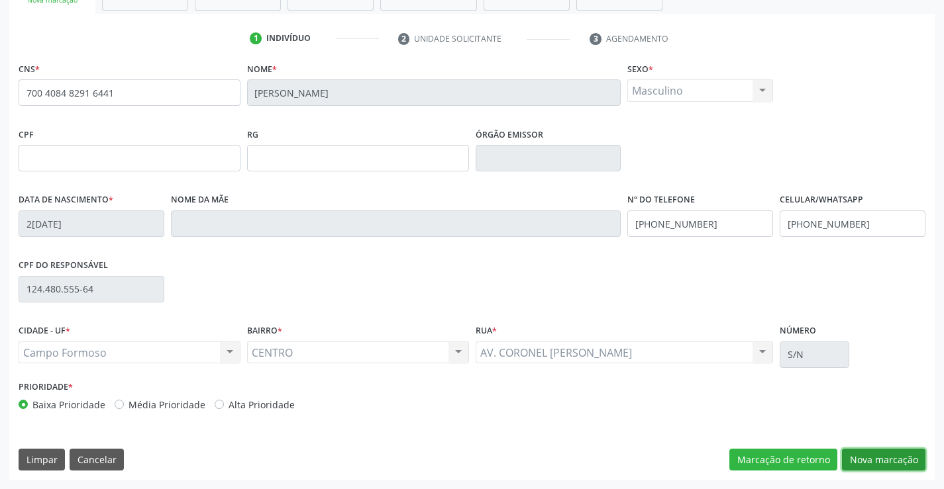
click at [871, 458] on button "Nova marcação" at bounding box center [883, 460] width 83 height 23
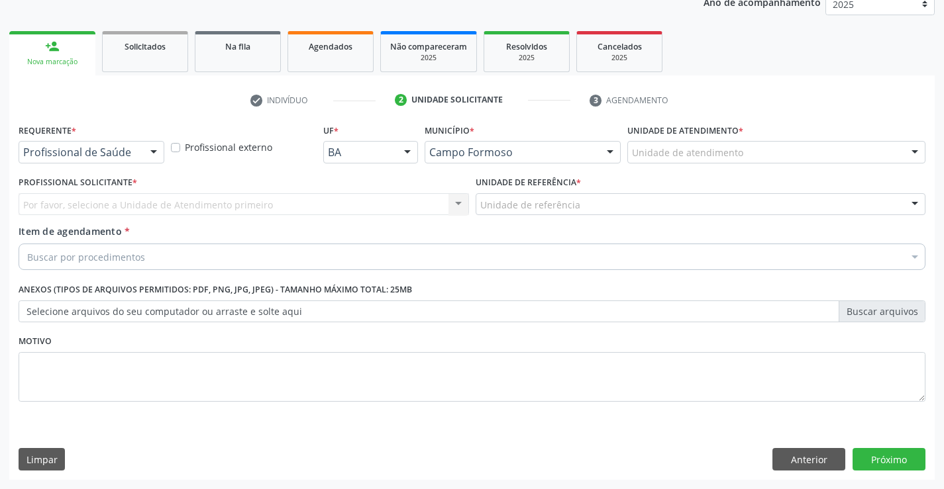
scroll to position [167, 0]
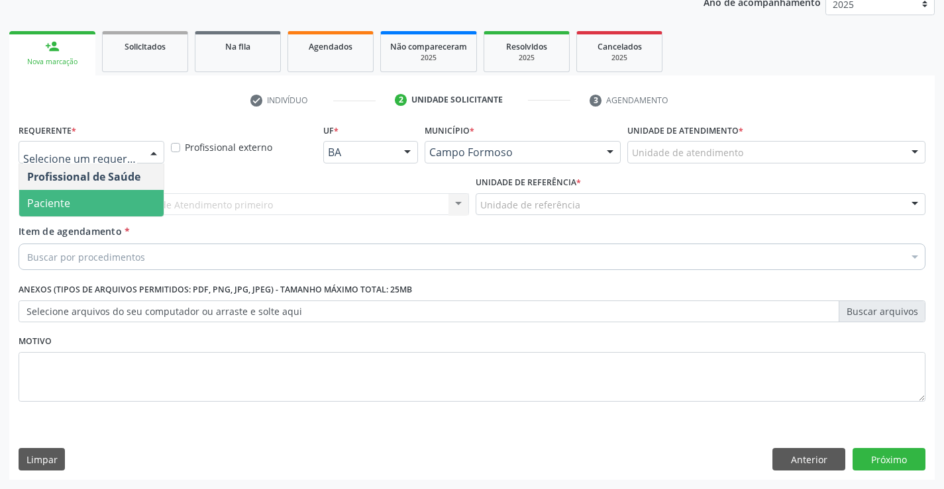
click at [62, 194] on span "Paciente" at bounding box center [91, 203] width 144 height 26
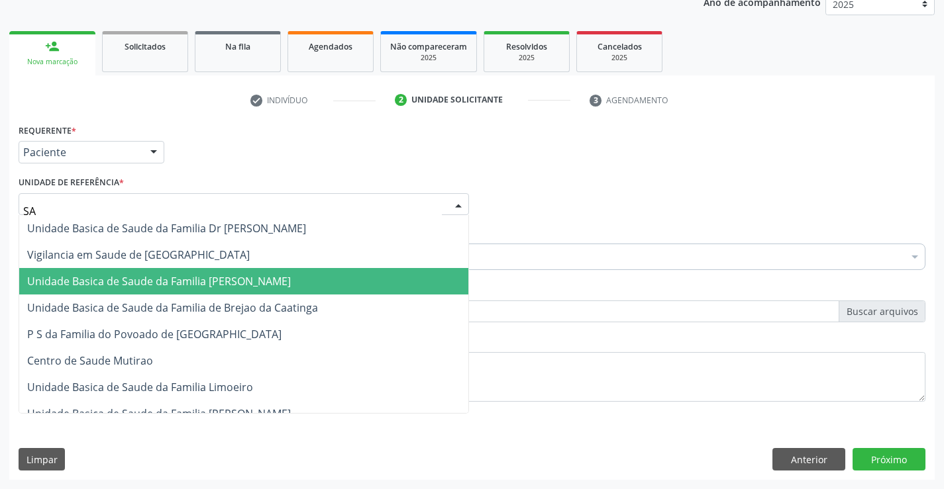
type input "S"
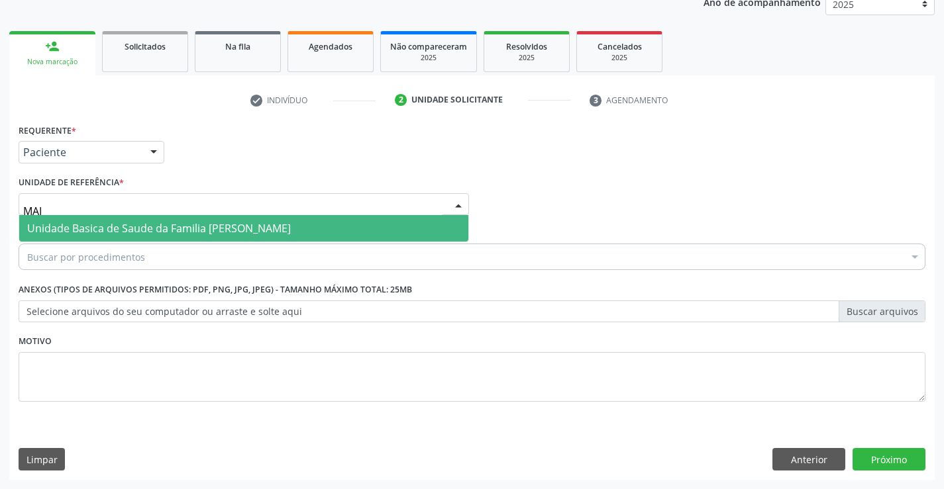
type input "MAIA"
click at [191, 226] on span "Unidade Basica de Saude da Familia [PERSON_NAME]" at bounding box center [159, 228] width 264 height 15
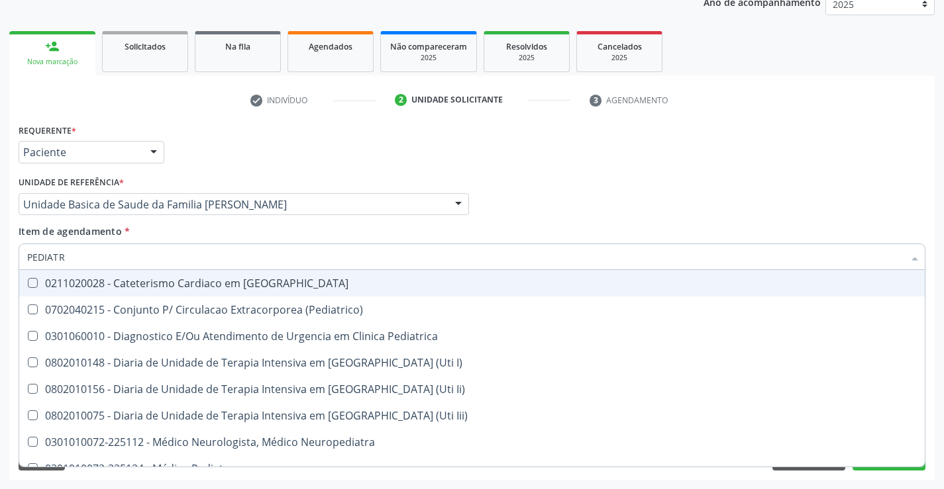
type input "PEDIATRA"
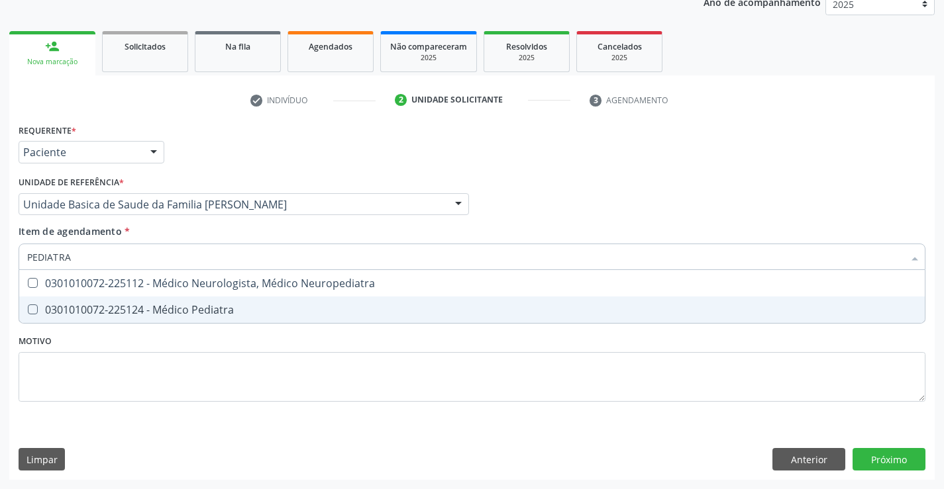
drag, startPoint x: 170, startPoint y: 310, endPoint x: 64, endPoint y: 370, distance: 121.9
click at [170, 311] on div "0301010072-225124 - Médico Pediatra" at bounding box center [471, 310] width 889 height 11
checkbox Pediatra "true"
click at [897, 456] on div "Requerente * Paciente Profissional de Saúde Paciente Nenhum resultado encontrad…" at bounding box center [471, 301] width 925 height 360
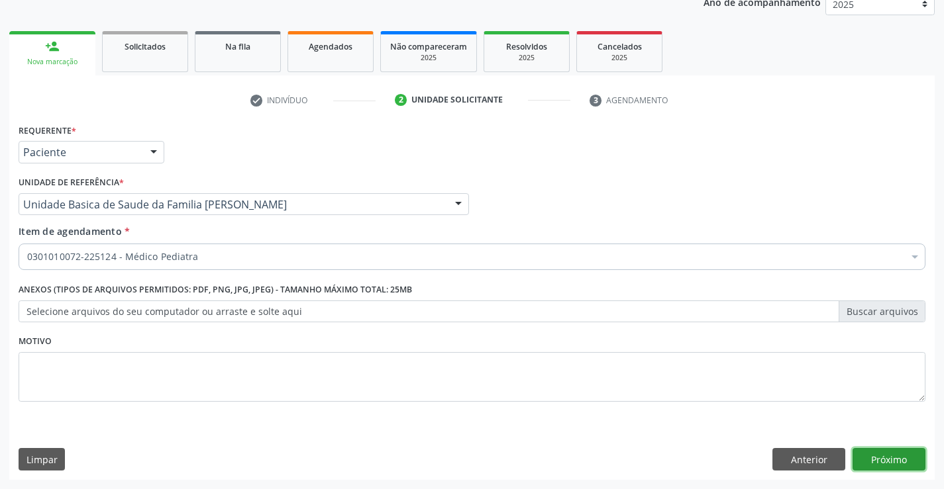
click at [895, 456] on button "Próximo" at bounding box center [888, 459] width 73 height 23
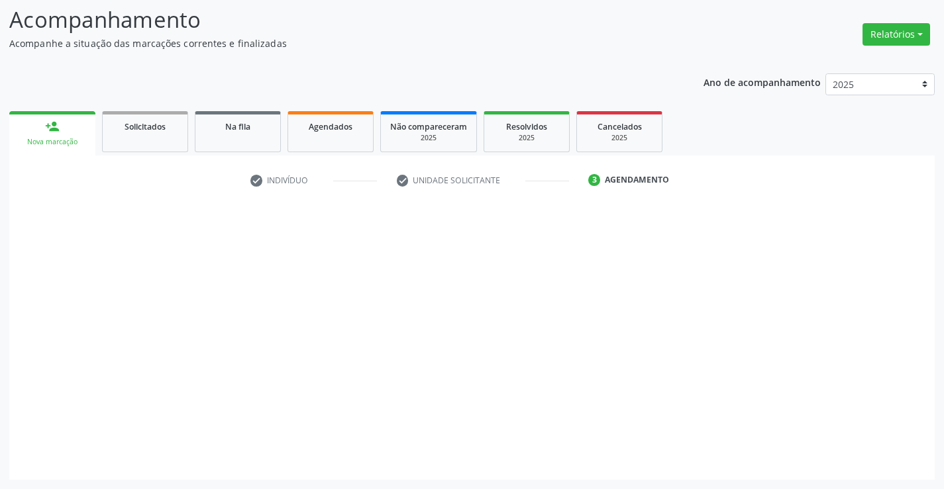
scroll to position [87, 0]
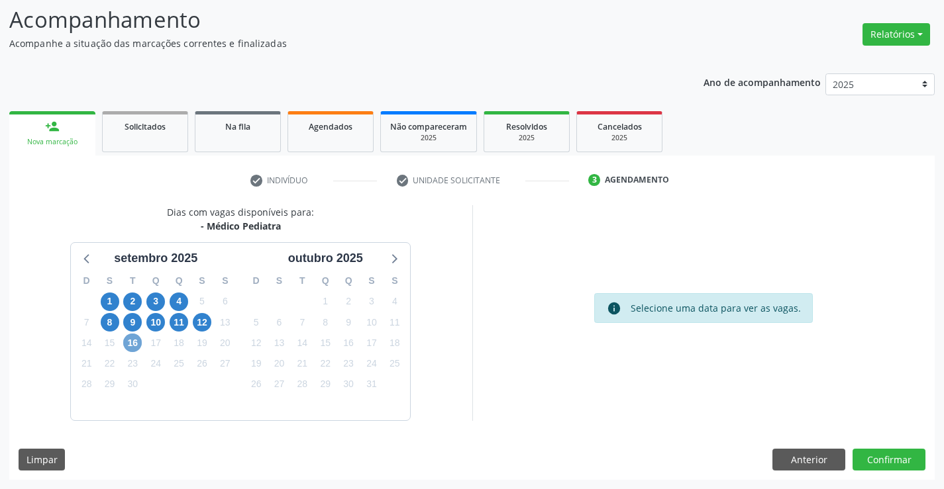
click at [130, 335] on span "16" at bounding box center [132, 343] width 19 height 19
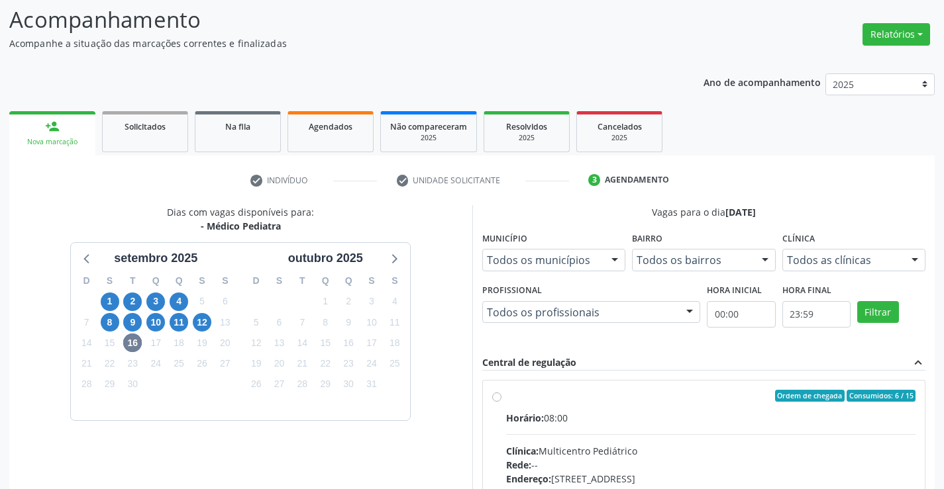
click at [506, 397] on label "Ordem de chegada Consumidos: 6 / 15 Horário: 08:00 Clínica: Multicentro Pediátr…" at bounding box center [711, 491] width 410 height 203
click at [496, 397] on input "Ordem de chegada Consumidos: 6 / 15 Horário: 08:00 Clínica: Multicentro Pediátr…" at bounding box center [496, 396] width 9 height 12
radio input "true"
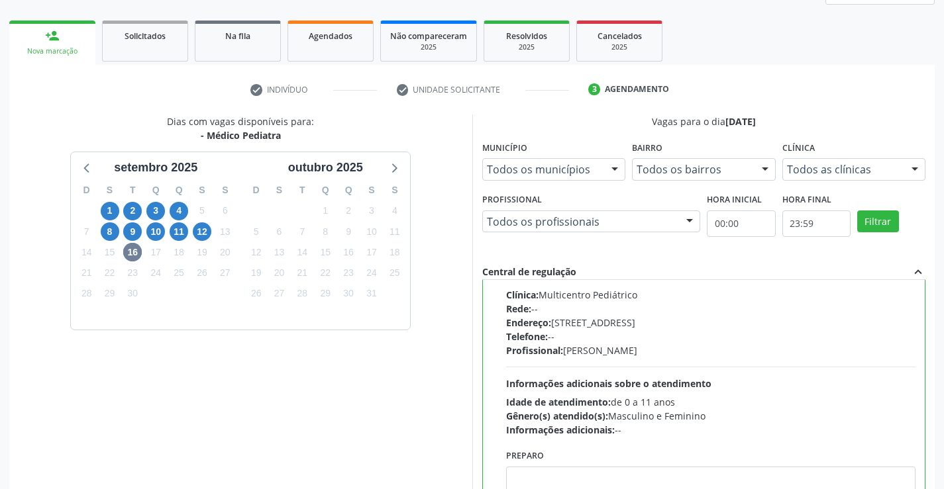
scroll to position [302, 0]
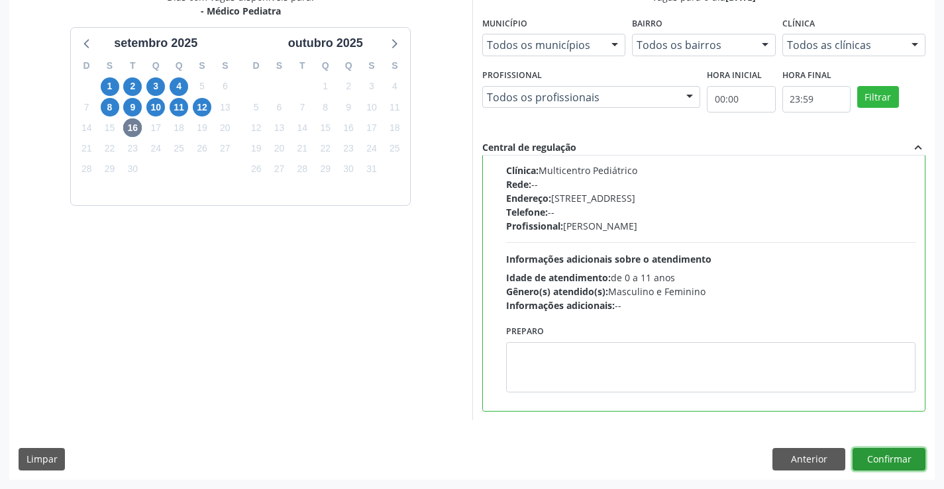
click at [876, 452] on button "Confirmar" at bounding box center [888, 459] width 73 height 23
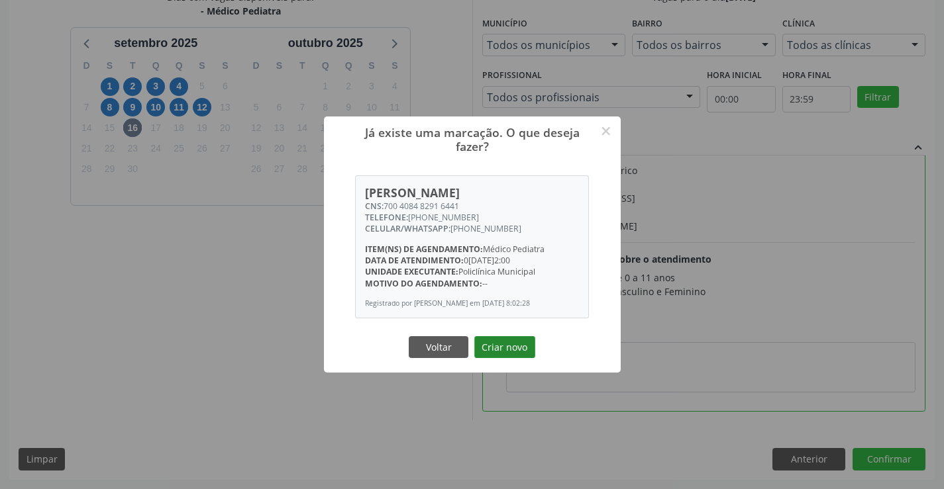
click at [503, 358] on button "Criar novo" at bounding box center [504, 347] width 61 height 23
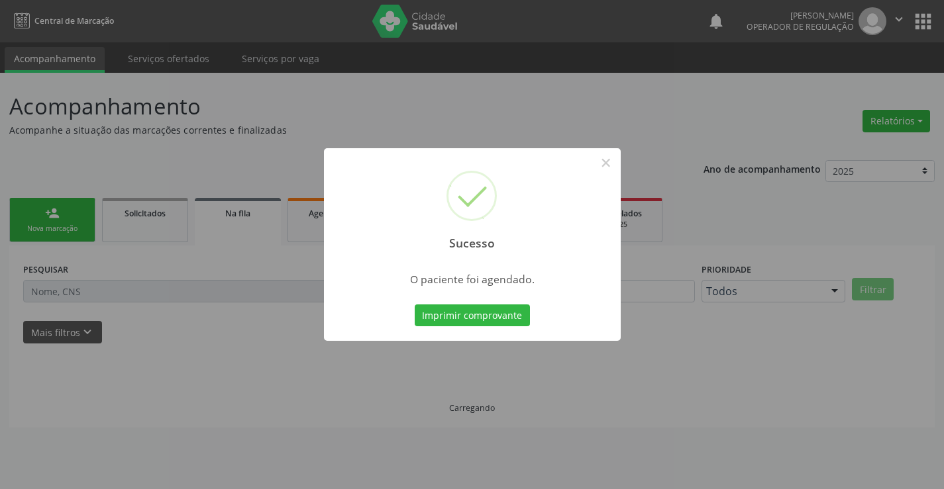
scroll to position [0, 0]
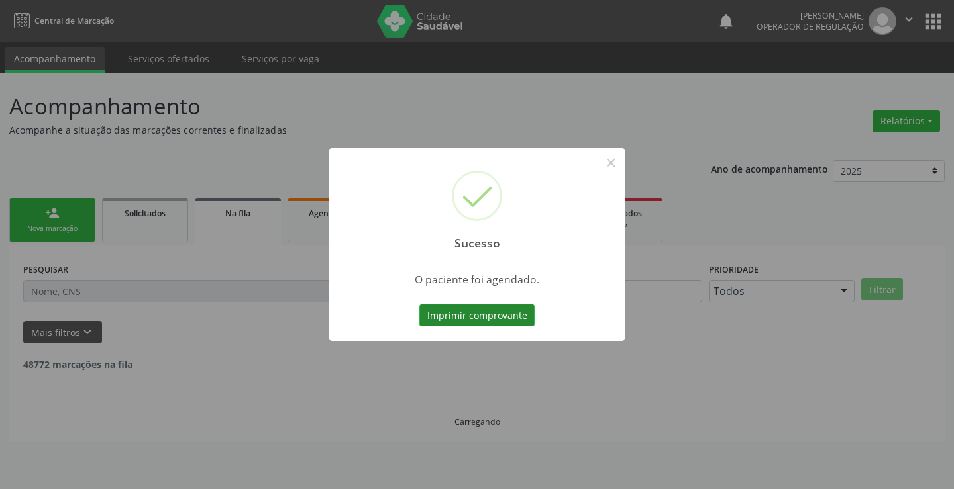
click at [471, 317] on button "Imprimir comprovante" at bounding box center [476, 316] width 115 height 23
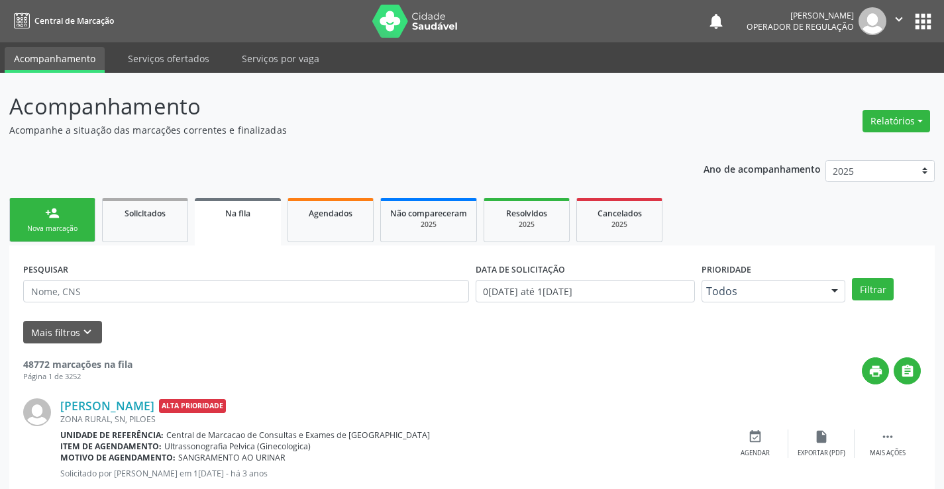
click at [72, 234] on link "person_add Nova marcação" at bounding box center [52, 220] width 86 height 44
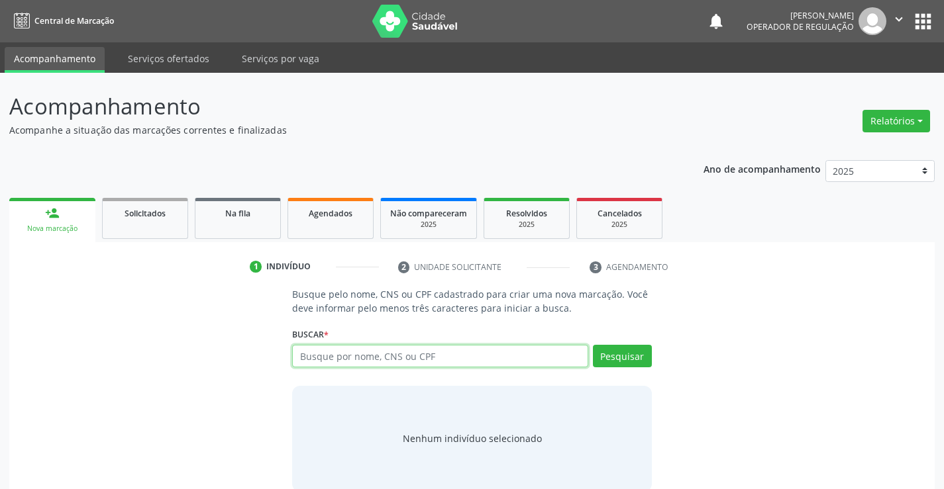
click at [311, 365] on input "text" at bounding box center [439, 356] width 295 height 23
type input "704704797861038"
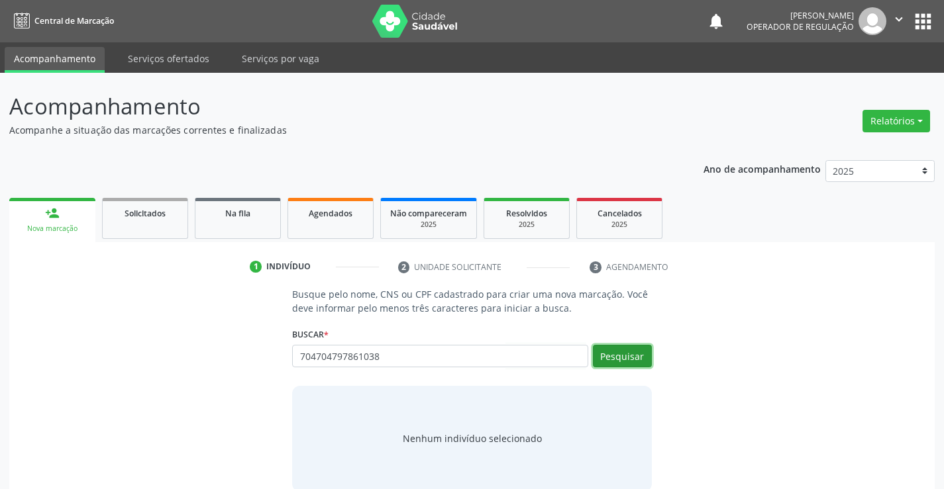
click at [607, 350] on button "Pesquisar" at bounding box center [622, 356] width 59 height 23
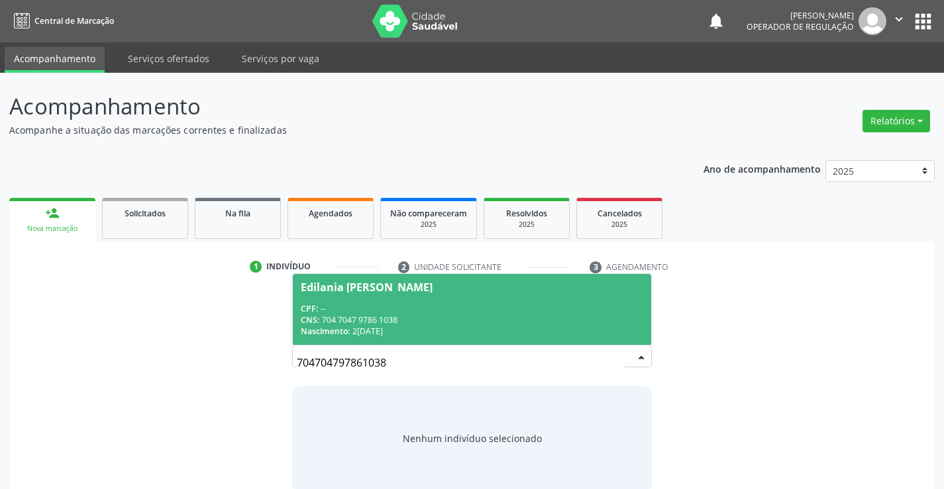
scroll to position [21, 0]
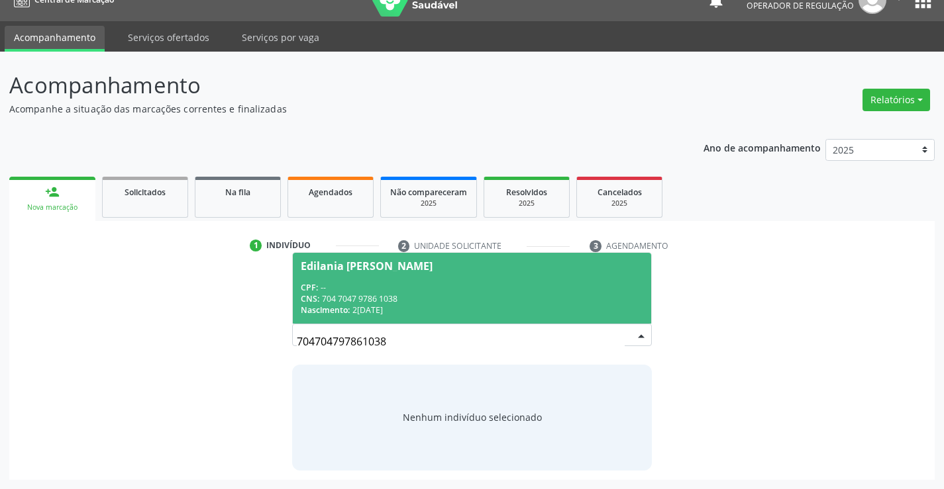
click at [475, 293] on div "CNS: 704 7047 9786 1038" at bounding box center [472, 298] width 342 height 11
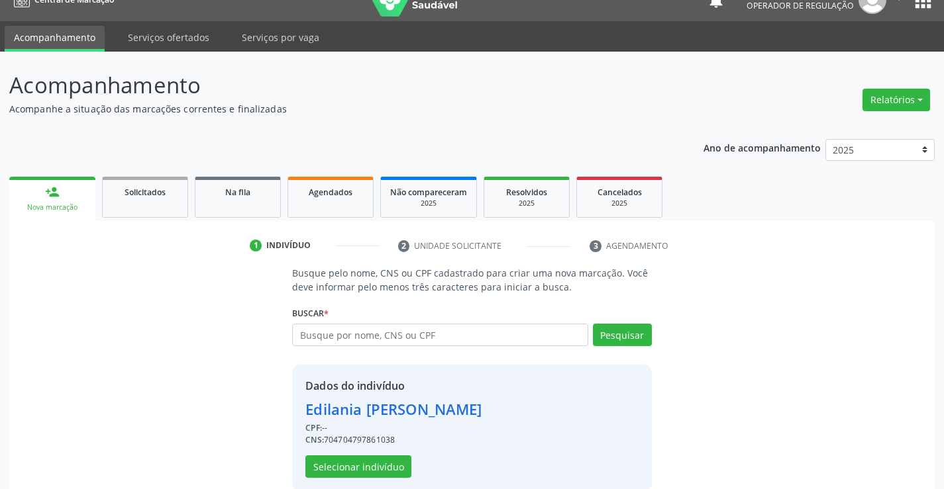
scroll to position [42, 0]
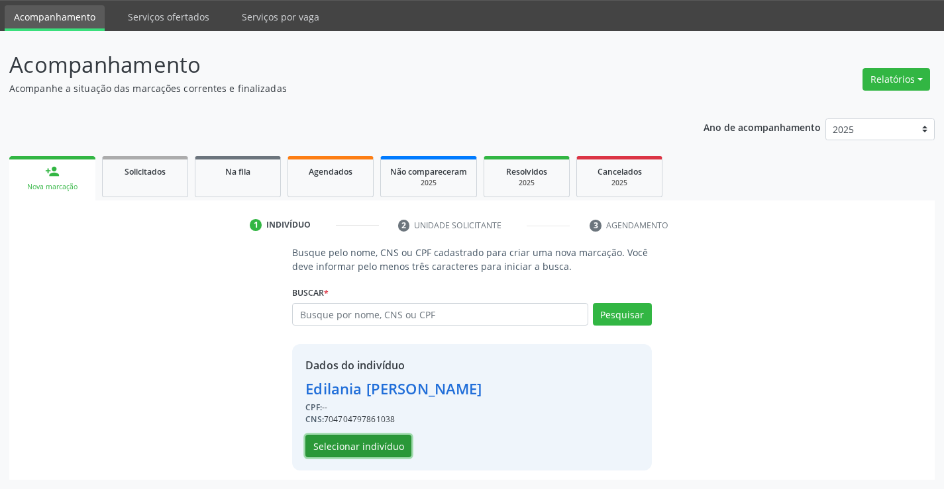
click at [359, 448] on button "Selecionar indivíduo" at bounding box center [358, 446] width 106 height 23
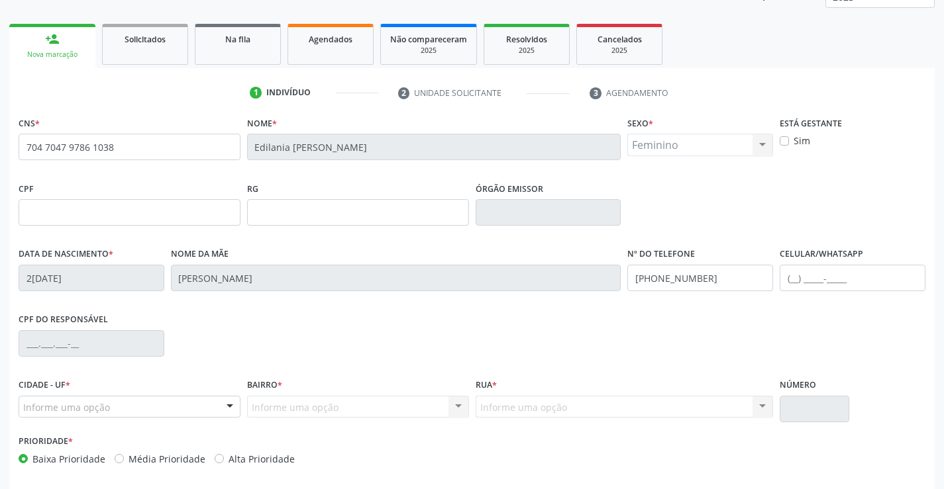
scroll to position [228, 0]
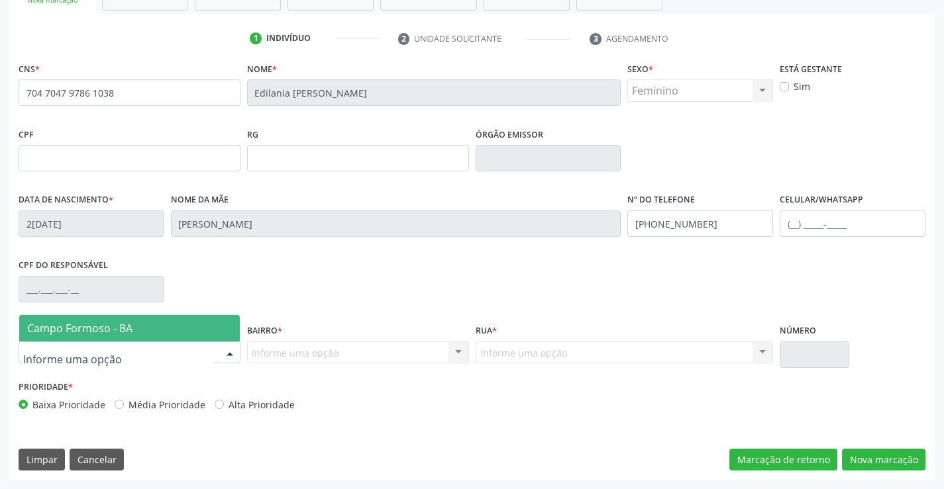
click at [109, 323] on span "Campo Formoso - BA" at bounding box center [79, 328] width 105 height 15
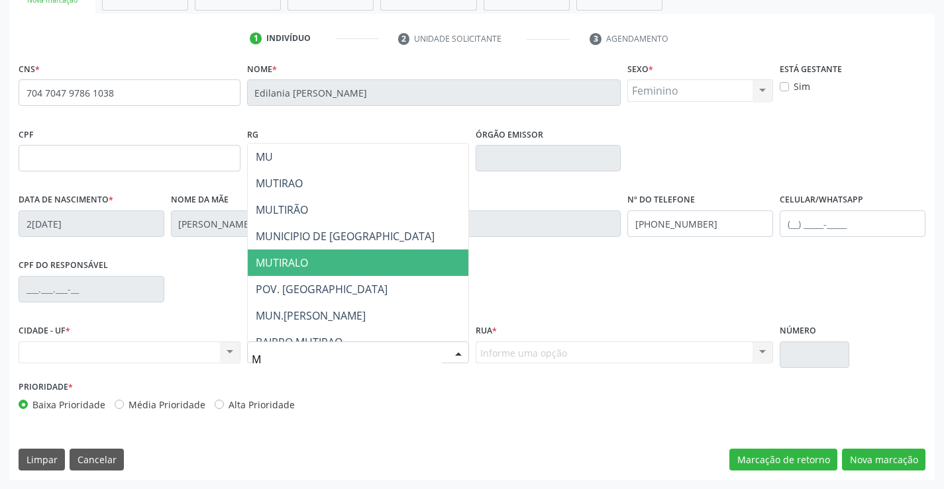
type input "MU"
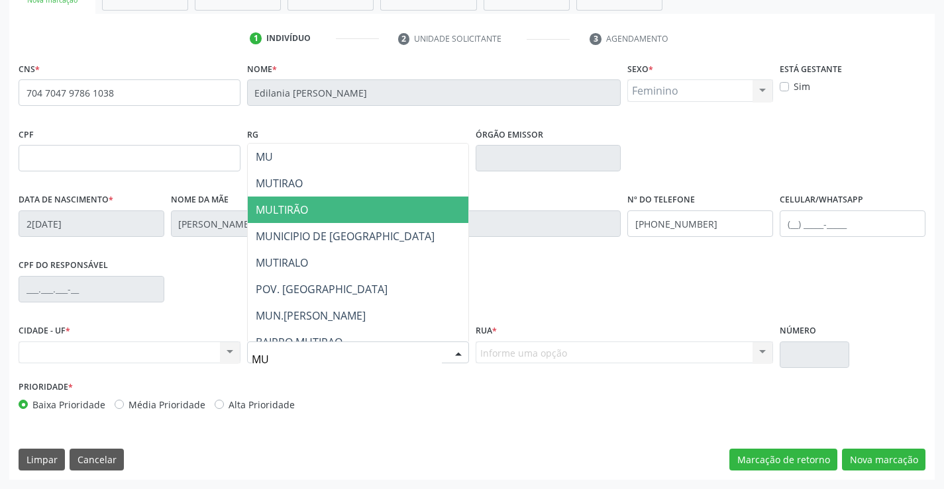
click at [286, 210] on span "MULTIRÃO" at bounding box center [282, 210] width 52 height 15
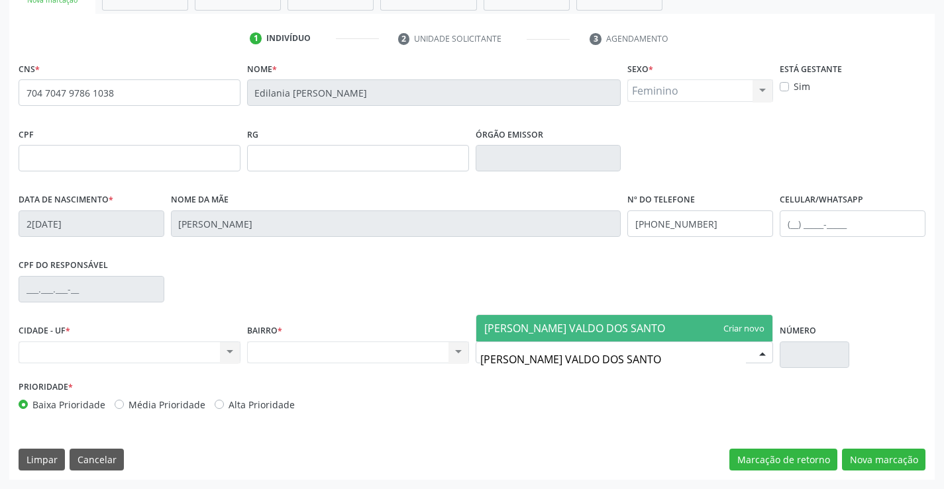
type input "JOSE VALDO DOS SANTOS"
click at [566, 332] on span "JOSE VALDO DOS SANTOS" at bounding box center [525, 328] width 82 height 15
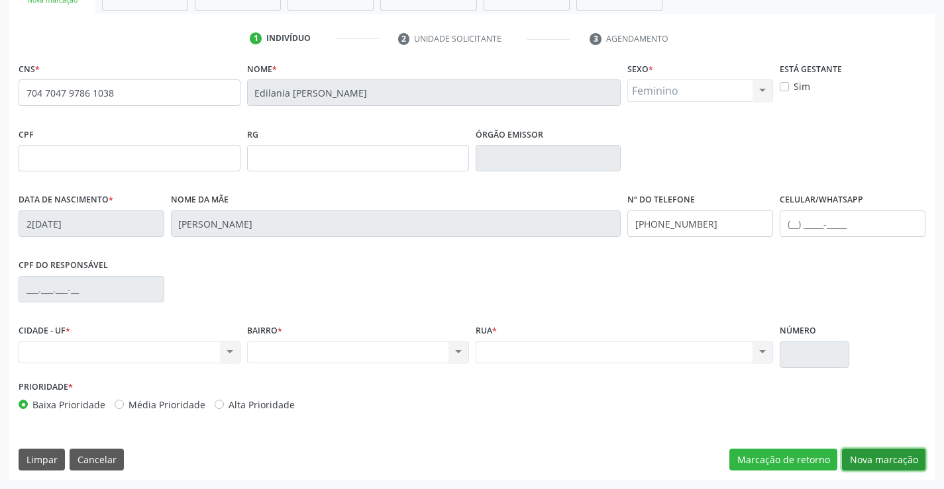
click at [850, 459] on button "Nova marcação" at bounding box center [883, 460] width 83 height 23
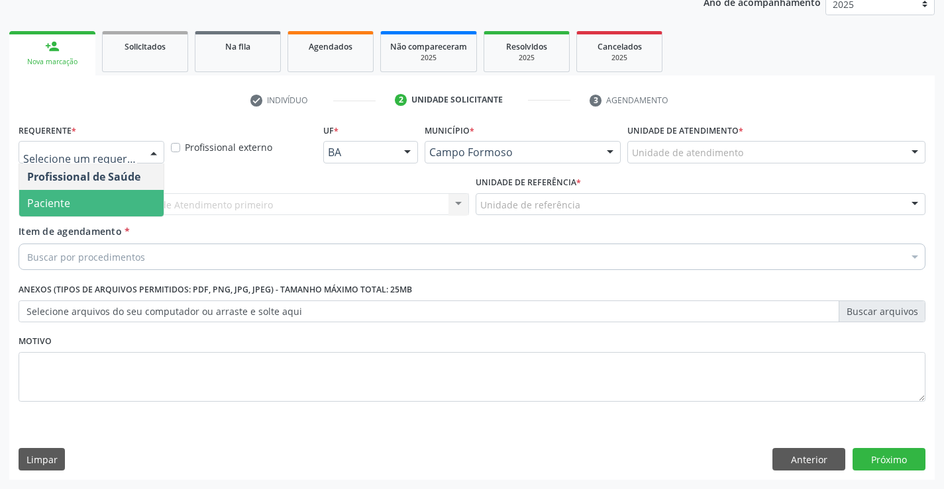
click at [95, 204] on span "Paciente" at bounding box center [91, 203] width 144 height 26
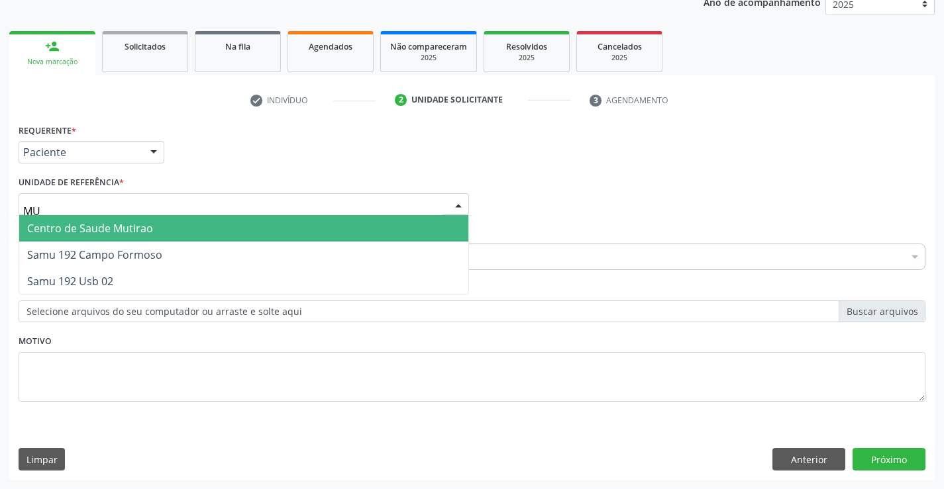
type input "MUT"
click at [83, 230] on span "Centro de Saude Mutirao" at bounding box center [90, 228] width 126 height 15
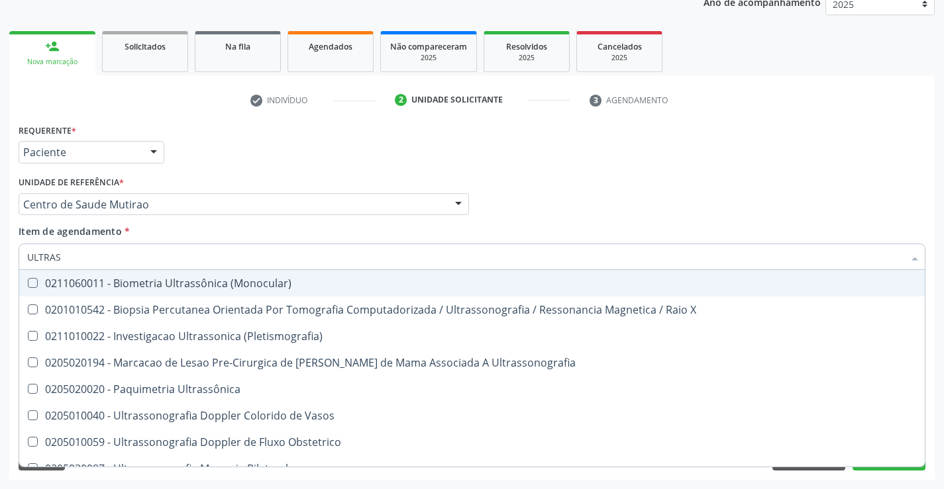
type input "ULTRASS"
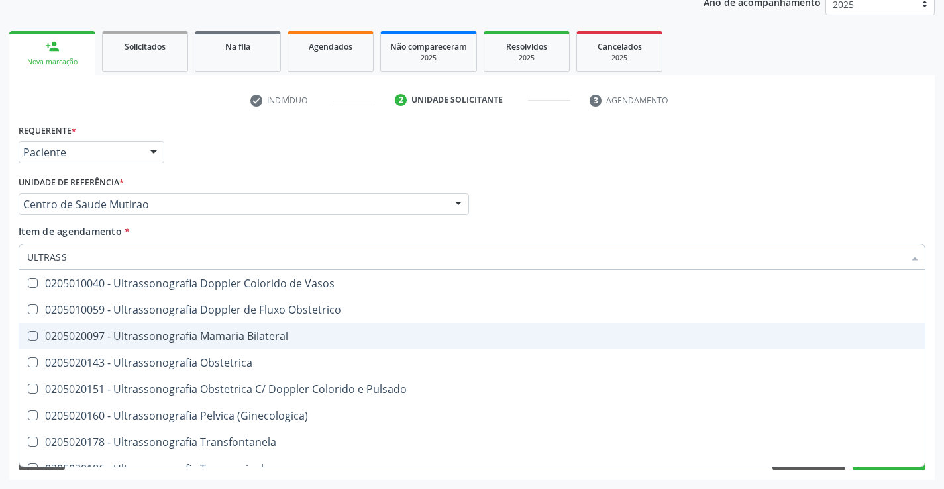
scroll to position [199, 0]
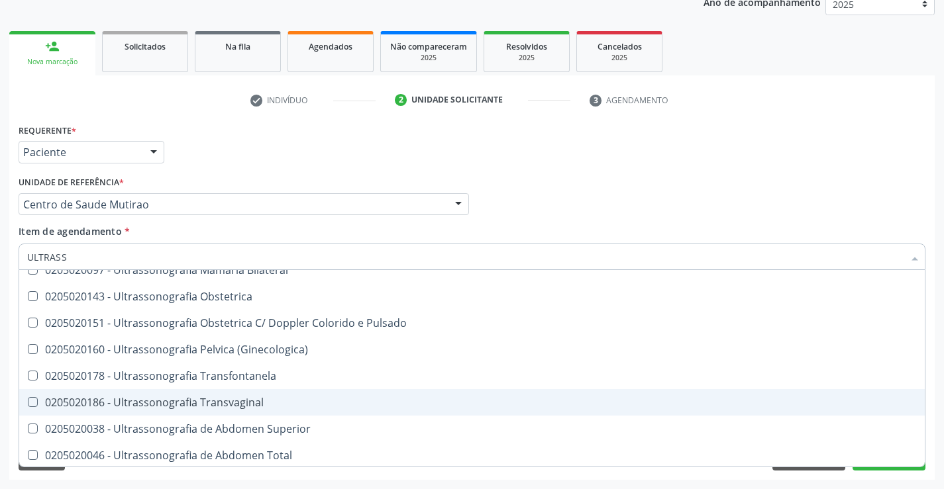
click at [252, 407] on div "0205020186 - Ultrassonografia Transvaginal" at bounding box center [471, 402] width 889 height 11
checkbox Transvaginal "true"
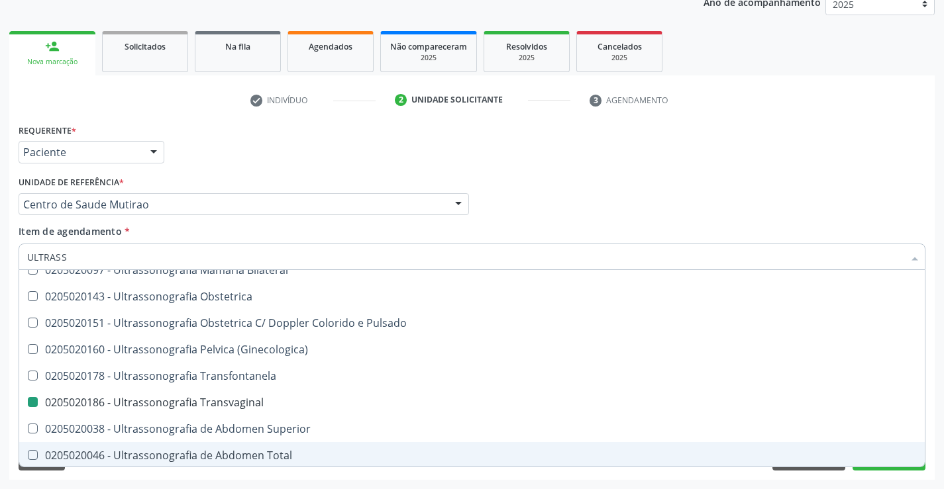
click at [871, 475] on div "Requerente * Paciente Profissional de Saúde Paciente Nenhum resultado encontrad…" at bounding box center [471, 301] width 925 height 360
checkbox X "true"
checkbox Transvaginal "false"
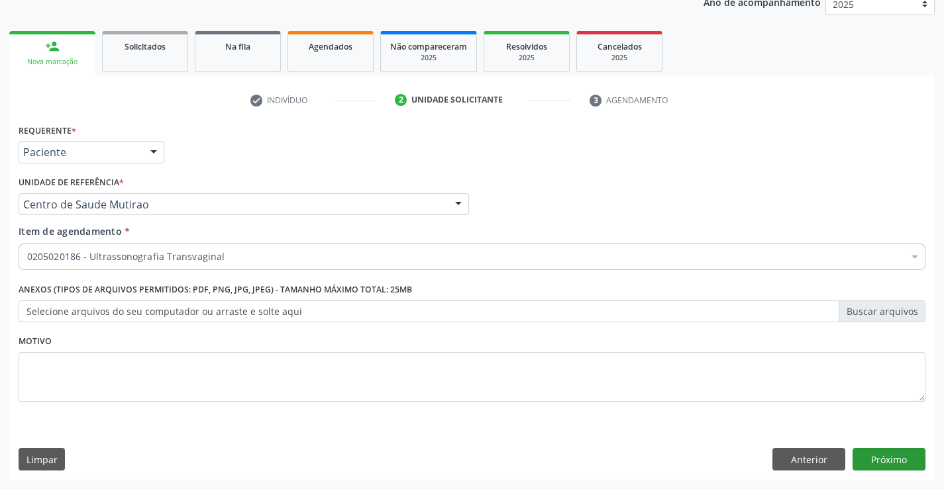
scroll to position [0, 0]
click at [871, 457] on button "Próximo" at bounding box center [888, 459] width 73 height 23
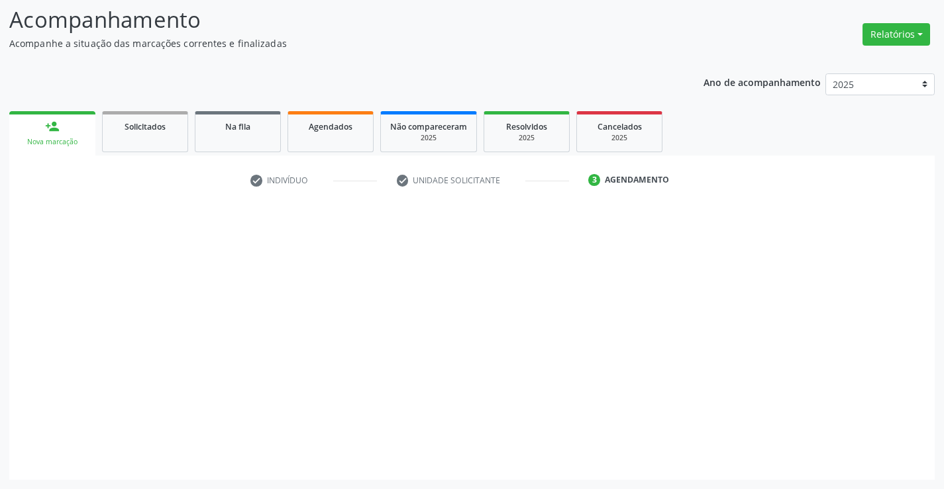
scroll to position [87, 0]
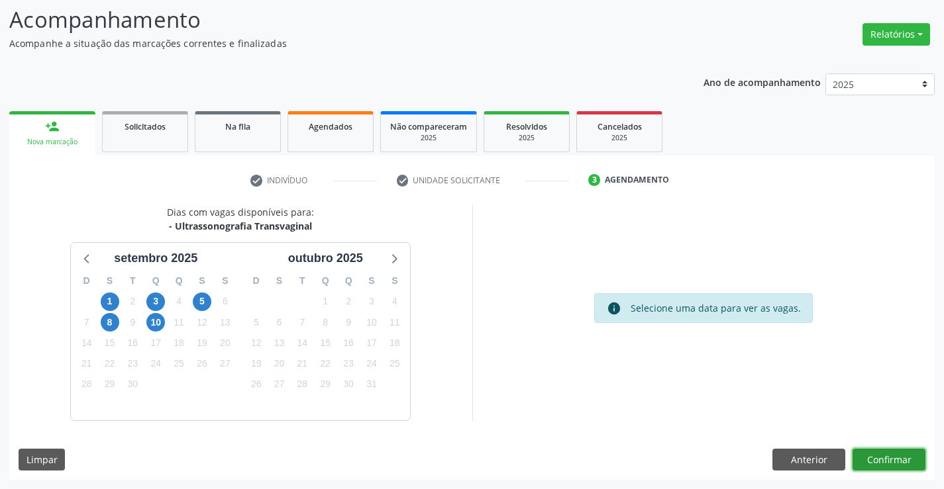
click at [873, 463] on button "Confirmar" at bounding box center [888, 460] width 73 height 23
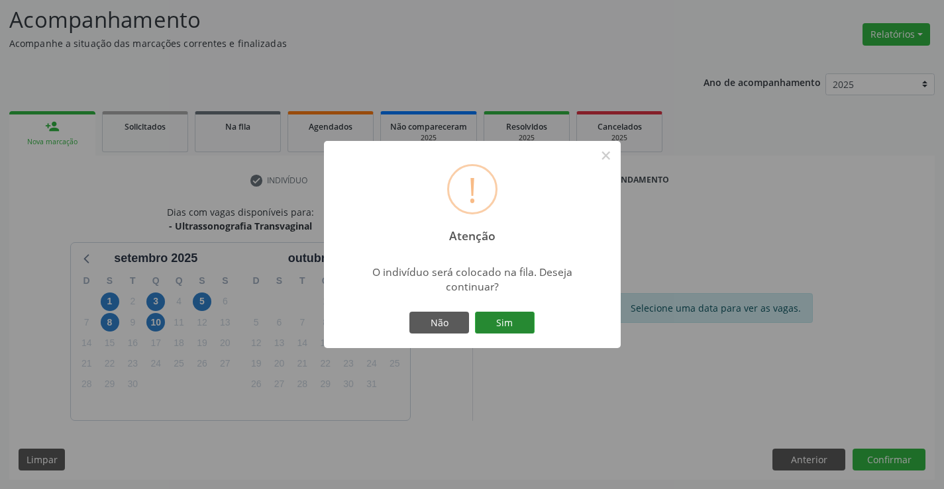
click at [513, 328] on button "Sim" at bounding box center [505, 323] width 60 height 23
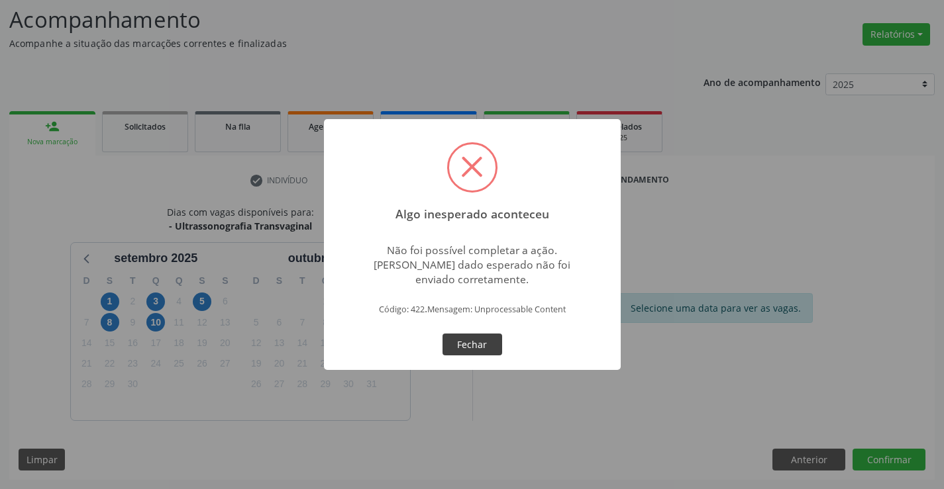
drag, startPoint x: 482, startPoint y: 346, endPoint x: 473, endPoint y: 350, distance: 10.1
click at [473, 350] on button "Fechar" at bounding box center [472, 345] width 60 height 23
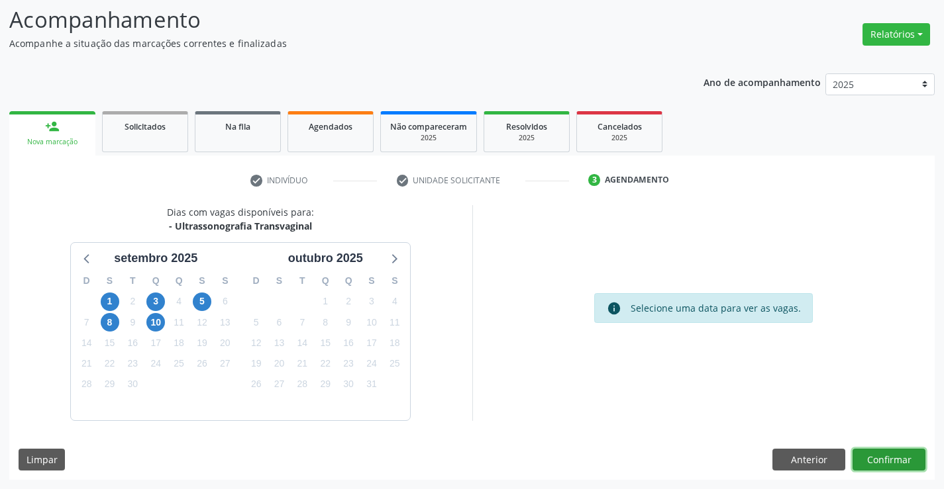
click at [882, 457] on button "Confirmar" at bounding box center [888, 460] width 73 height 23
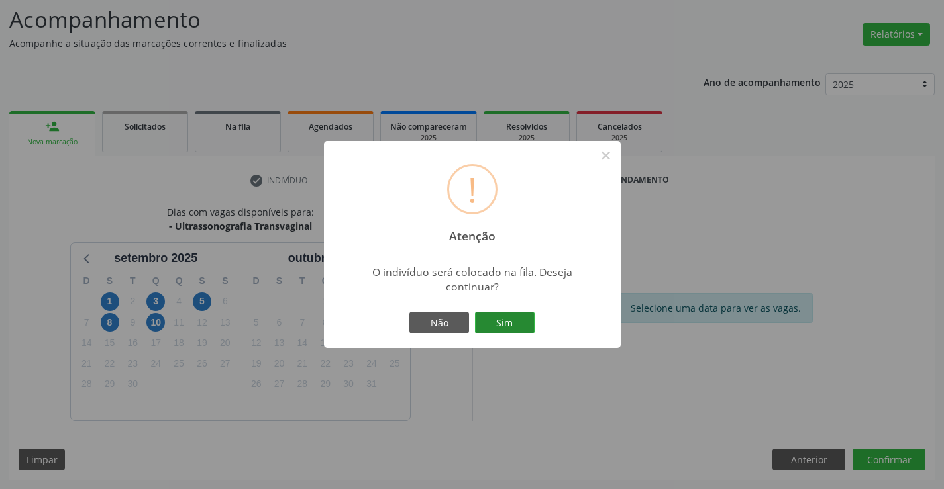
click at [521, 322] on button "Sim" at bounding box center [505, 323] width 60 height 23
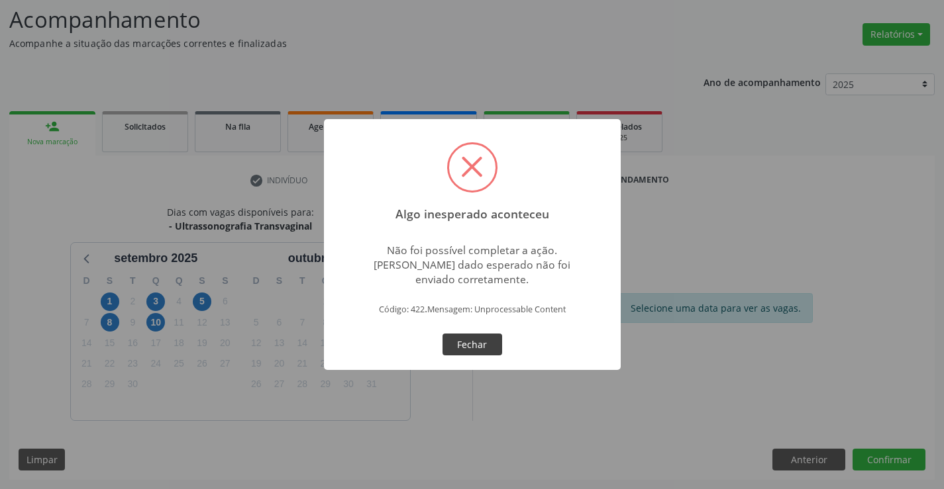
click at [475, 346] on button "Fechar" at bounding box center [472, 345] width 60 height 23
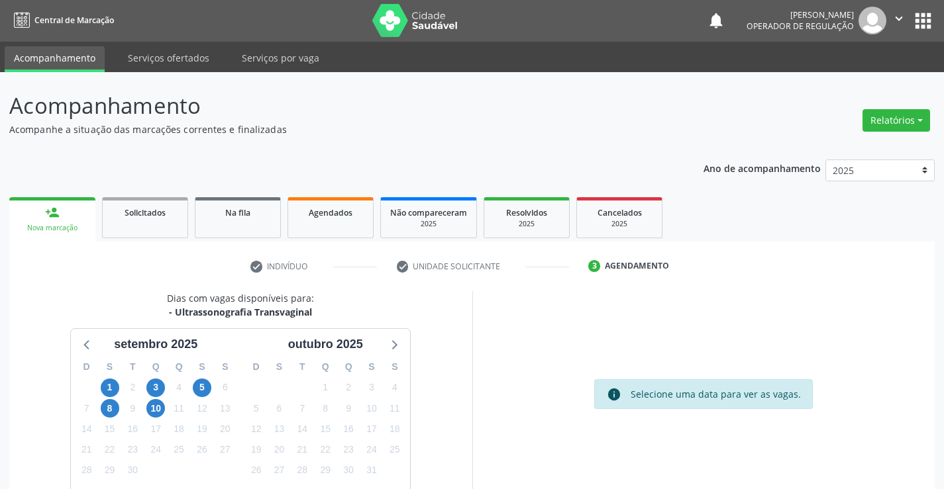
scroll to position [0, 0]
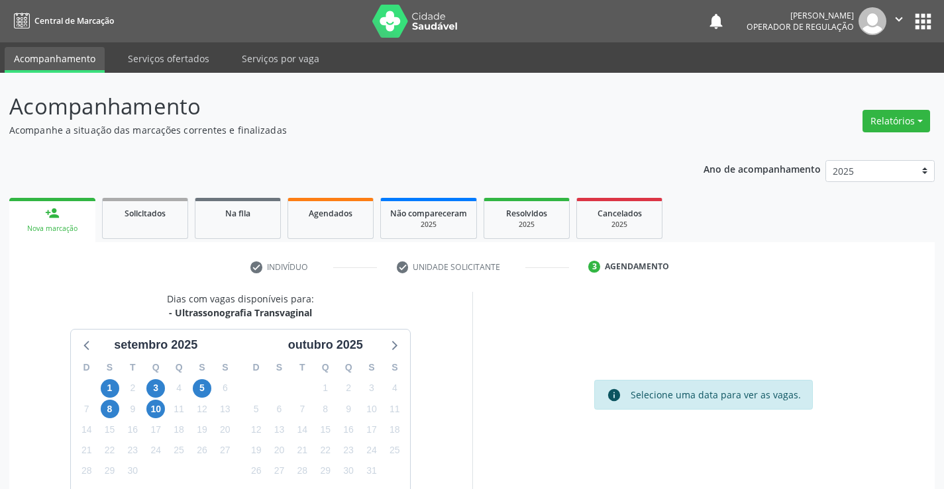
click at [918, 13] on button "apps" at bounding box center [922, 21] width 23 height 23
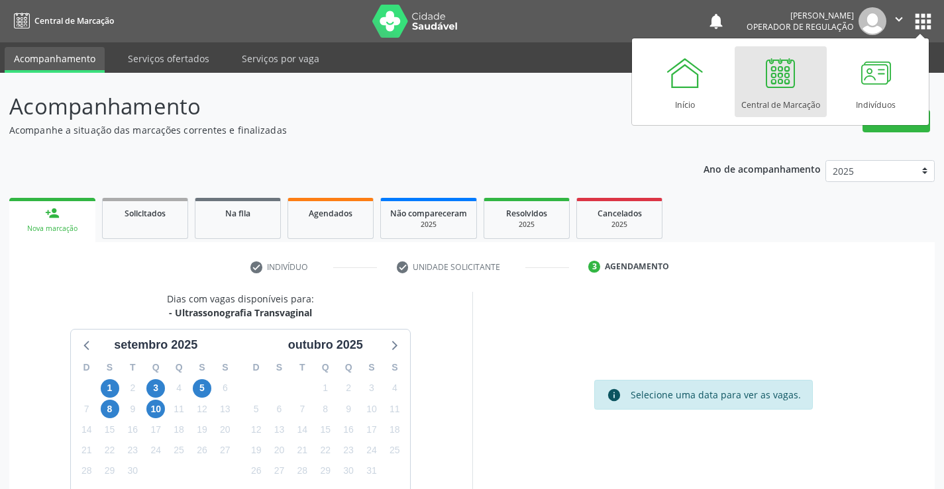
click at [772, 103] on div "Central de Marcação" at bounding box center [780, 102] width 79 height 18
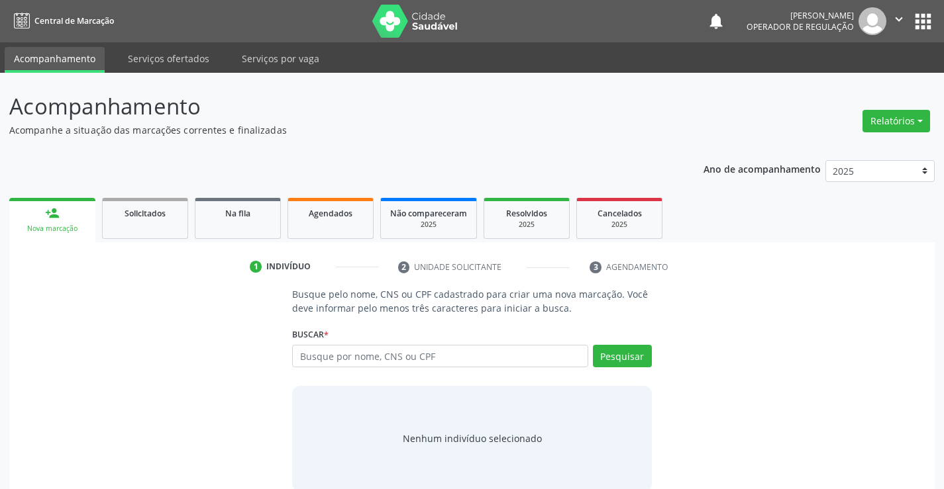
click at [428, 357] on input "text" at bounding box center [439, 356] width 295 height 23
type input "704704797861038"
click at [618, 356] on button "Pesquisar" at bounding box center [622, 356] width 59 height 23
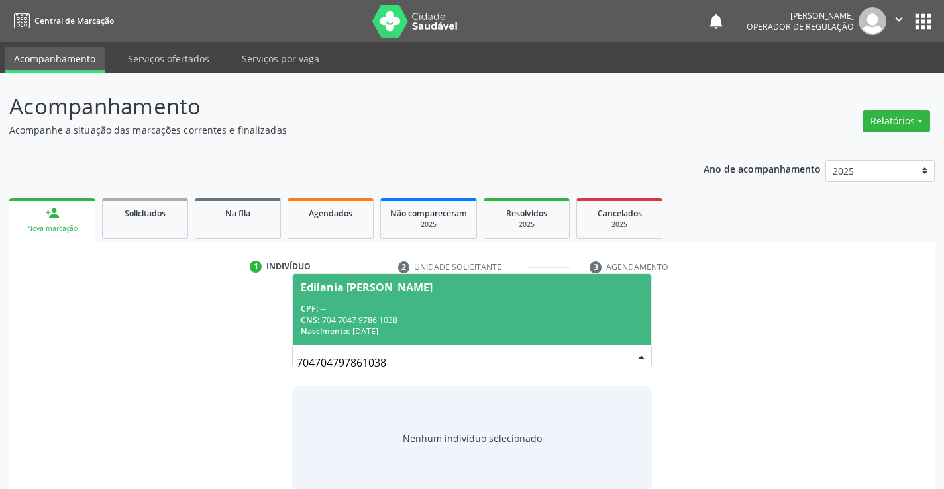
click at [406, 317] on div "CNS: 704 7047 9786 1038" at bounding box center [472, 320] width 342 height 11
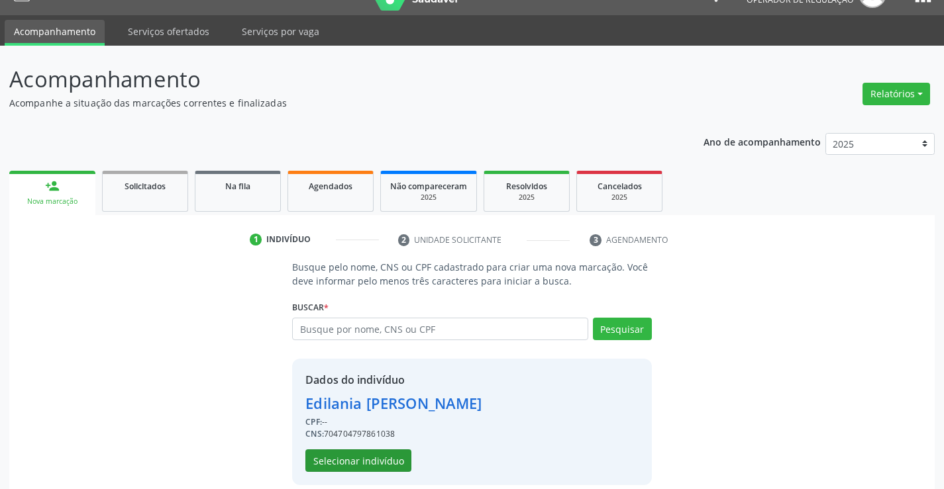
scroll to position [42, 0]
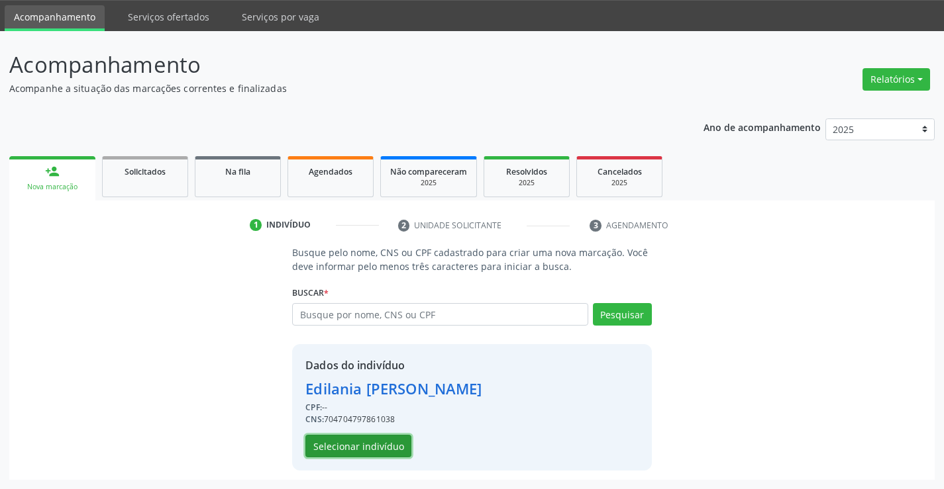
click at [359, 448] on button "Selecionar indivíduo" at bounding box center [358, 446] width 106 height 23
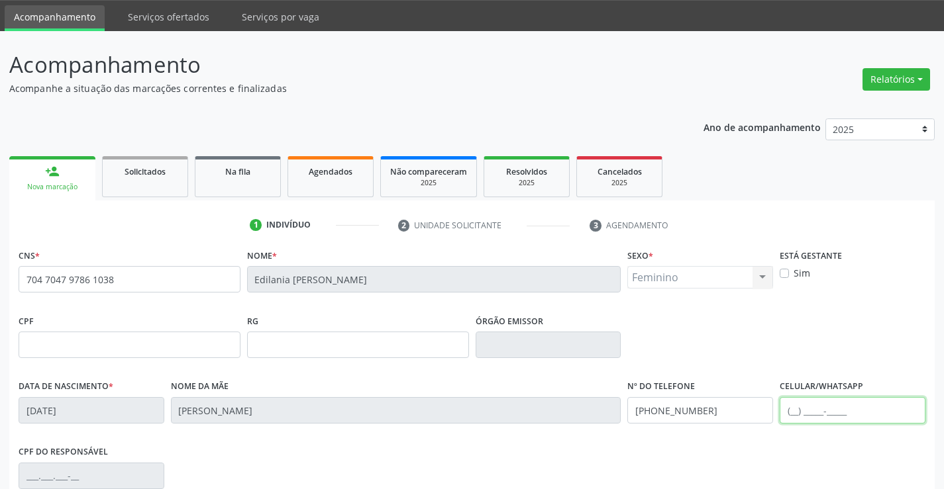
click at [820, 412] on input "text" at bounding box center [852, 410] width 146 height 26
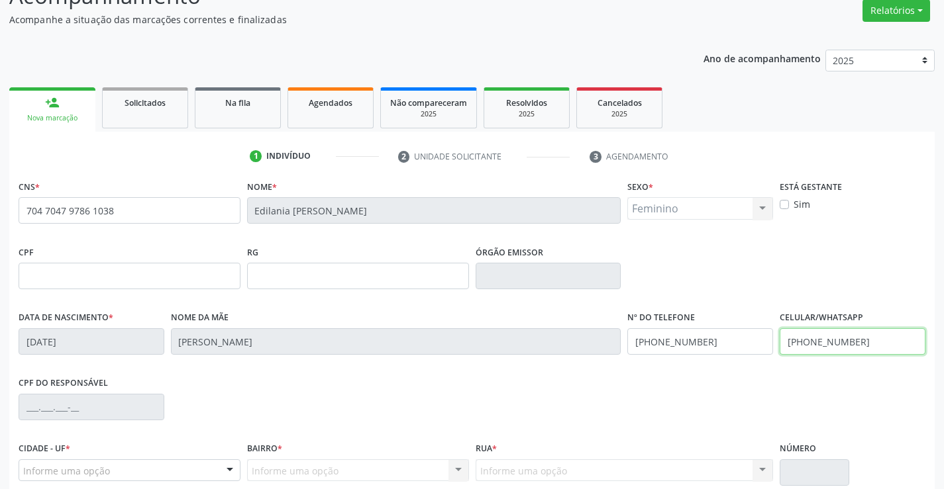
scroll to position [174, 0]
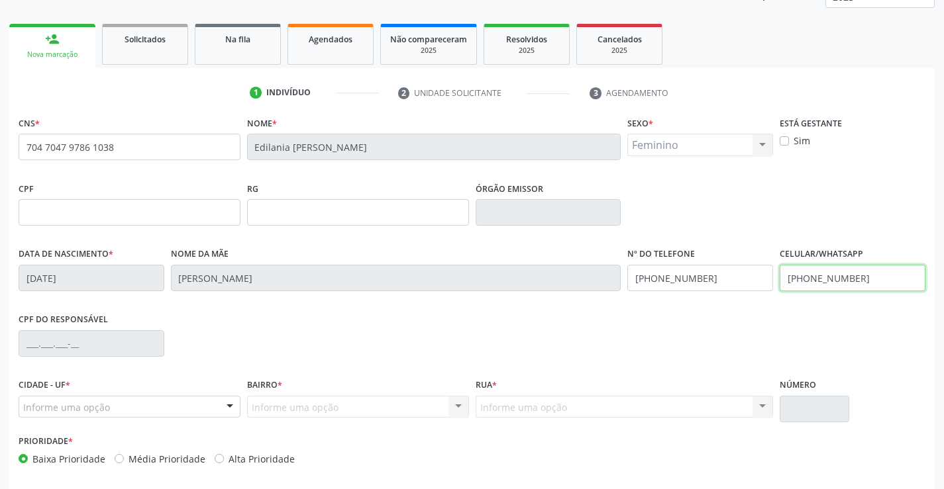
type input "[PHONE_NUMBER]"
click at [605, 268] on div "Data de nascimento * 2[DATE] Nome da mãe [PERSON_NAME] Nº do Telefone [PHONE_NU…" at bounding box center [471, 277] width 913 height 66
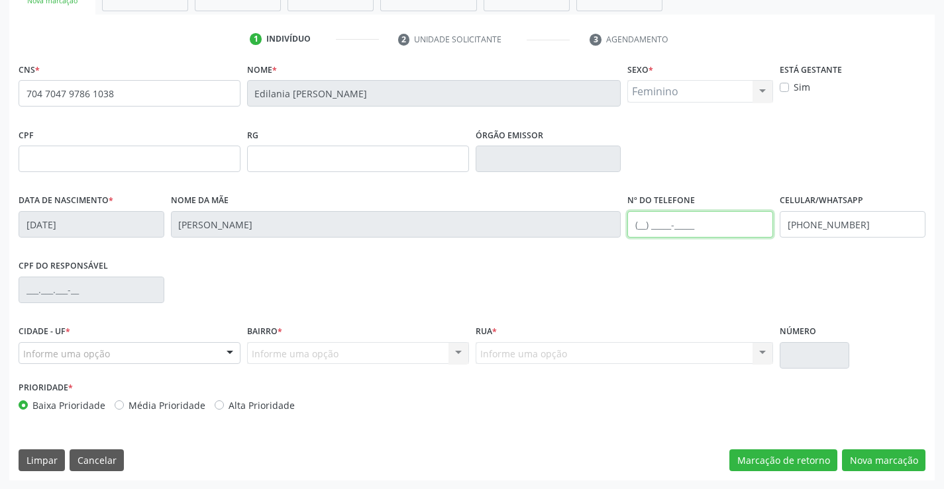
scroll to position [228, 0]
click at [113, 352] on div "Informe uma opção" at bounding box center [130, 353] width 222 height 23
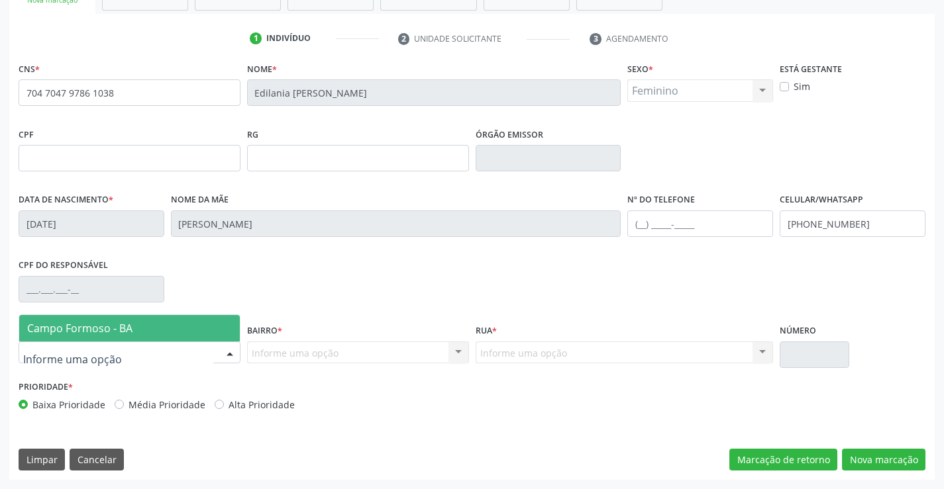
click at [101, 321] on span "Campo Formoso - BA" at bounding box center [79, 328] width 105 height 15
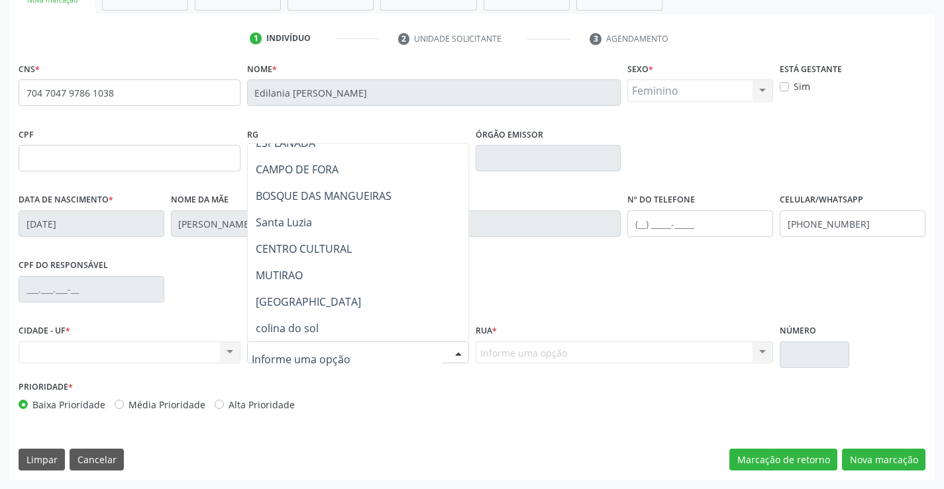
scroll to position [265, 0]
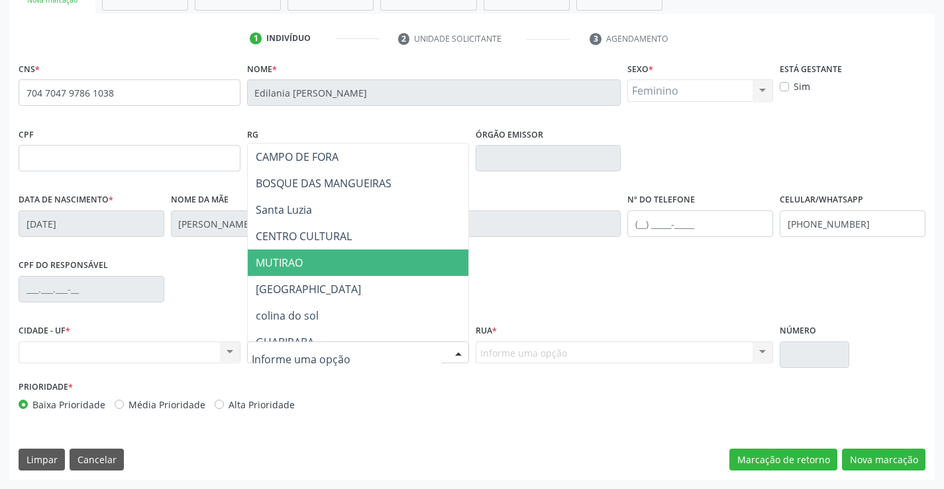
click at [311, 262] on span "MUTIRAO" at bounding box center [391, 263] width 286 height 26
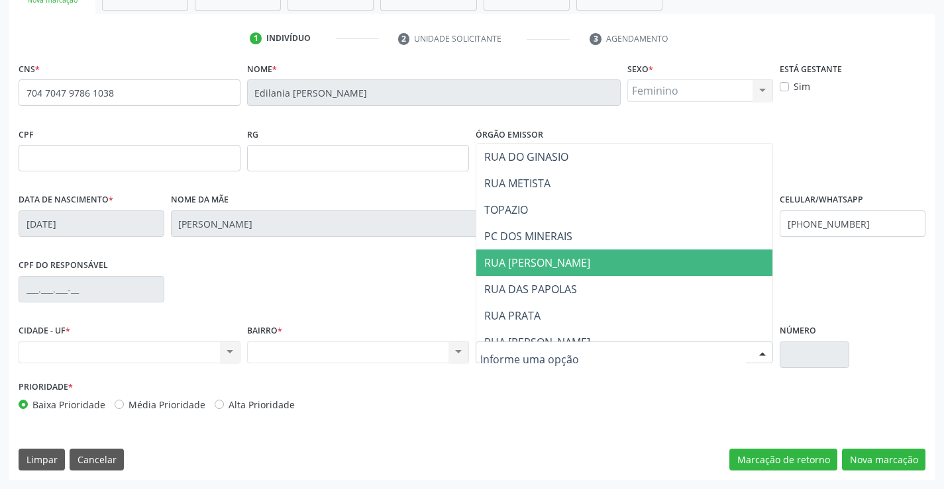
scroll to position [993, 0]
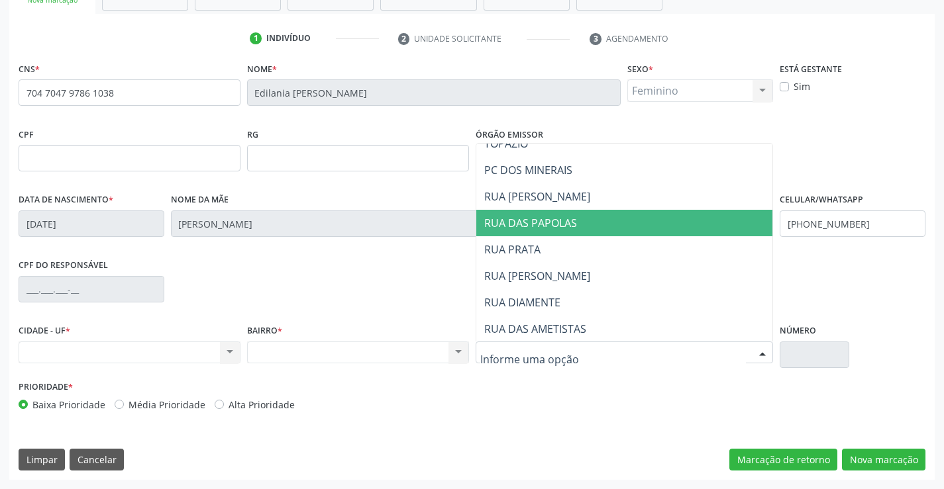
click at [533, 230] on span "RUA DAS PAPOLAS" at bounding box center [530, 223] width 93 height 15
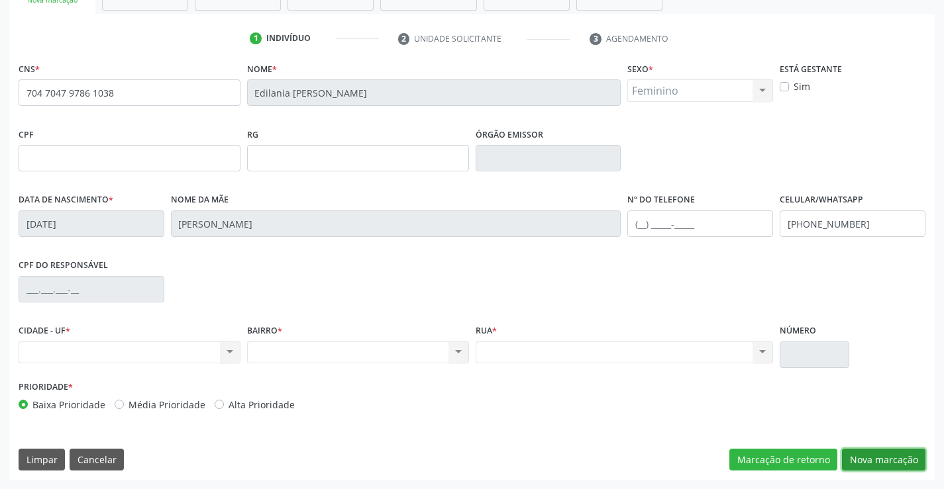
click at [856, 458] on button "Nova marcação" at bounding box center [883, 460] width 83 height 23
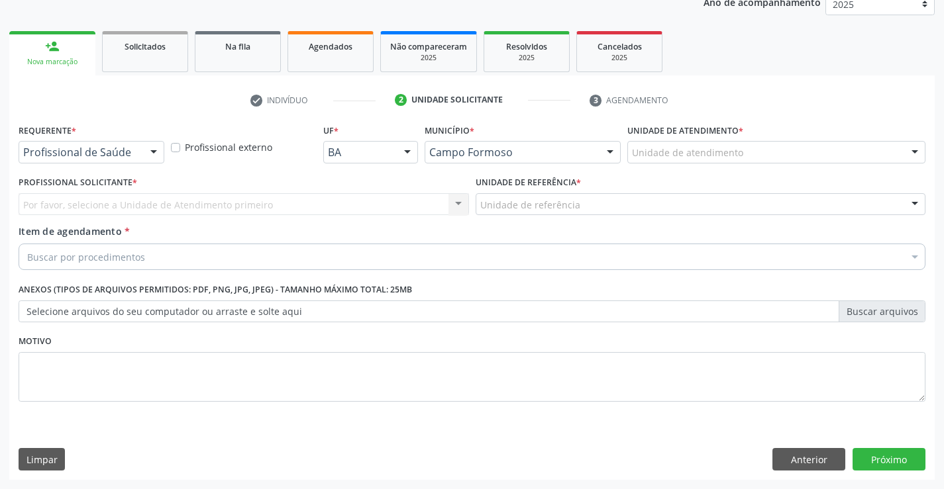
scroll to position [167, 0]
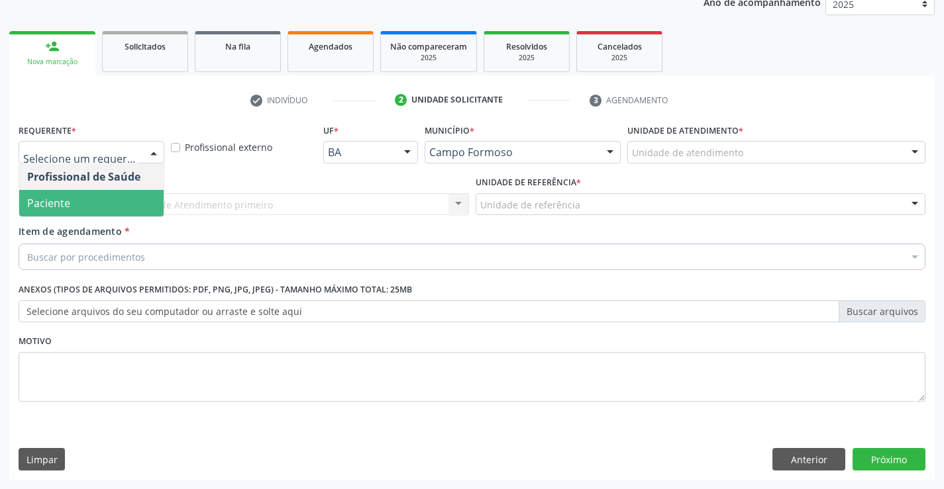
click at [89, 198] on span "Paciente" at bounding box center [91, 203] width 144 height 26
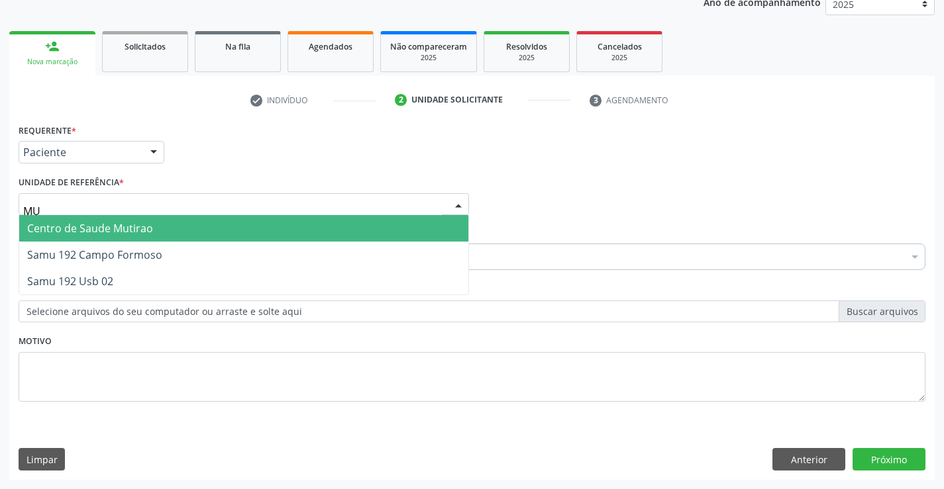
type input "MUT"
click at [53, 224] on span "Centro de Saude Mutirao" at bounding box center [90, 228] width 126 height 15
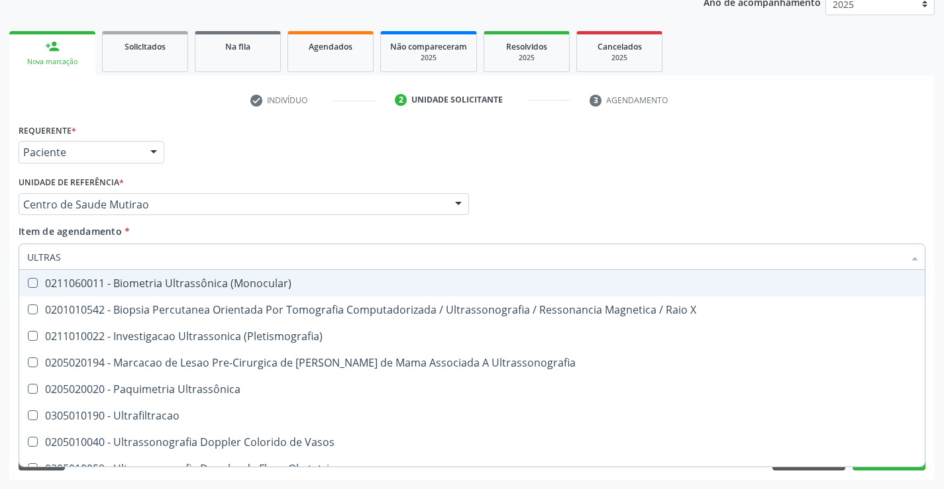
type input "ULTRASS"
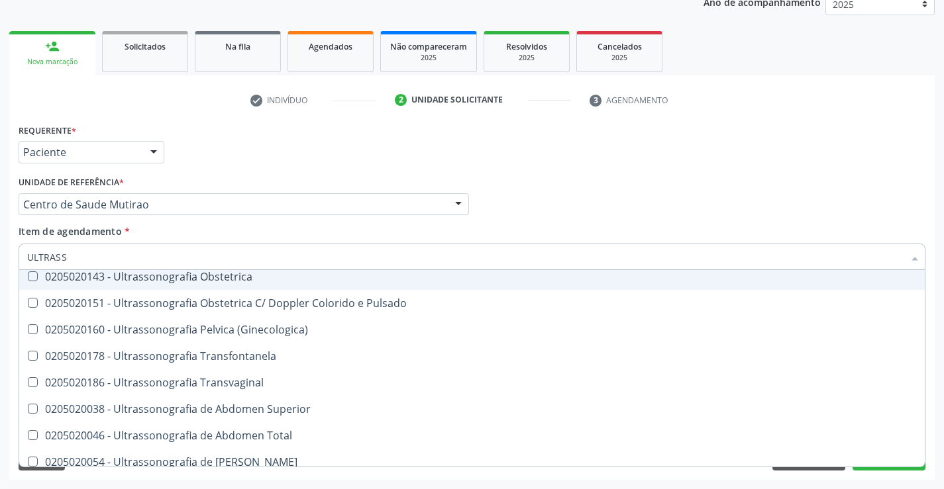
scroll to position [265, 0]
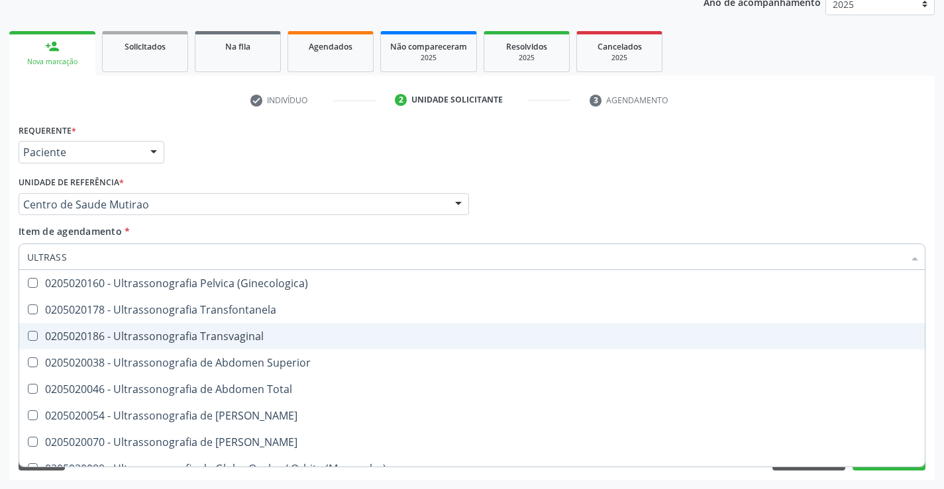
click at [205, 336] on div "0205020186 - Ultrassonografia Transvaginal" at bounding box center [471, 336] width 889 height 11
checkbox Transvaginal "true"
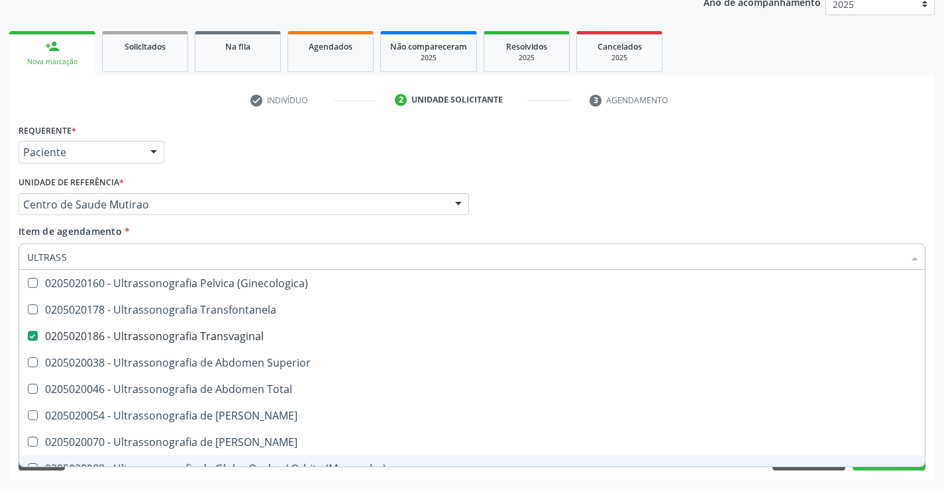
click at [870, 466] on div "0205020089 - Ultrassonografia de Globo Ocular / Orbita (Monocular)" at bounding box center [471, 469] width 889 height 11
checkbox \(Monocular\) "true"
click at [886, 480] on div "Acompanhamento Acompanhe a situação das marcações correntes e finalizadas Relat…" at bounding box center [472, 197] width 944 height 583
checkbox X "true"
checkbox \(Pletismografia\) "true"
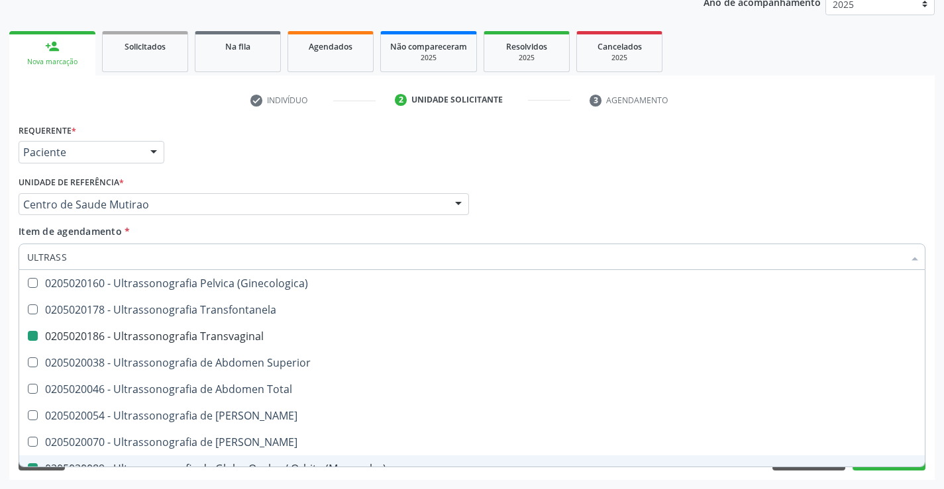
checkbox Transvaginal "false"
checkbox \(Monocular\) "false"
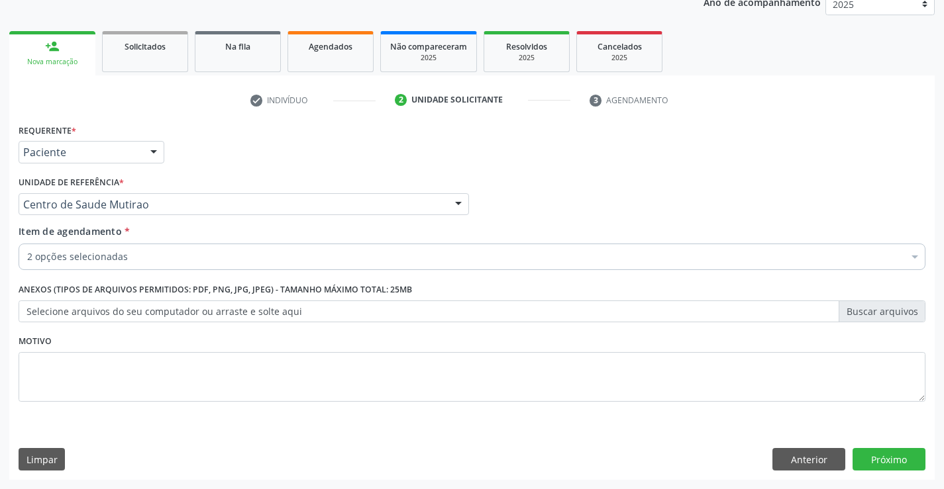
scroll to position [0, 0]
click at [885, 465] on button "Próximo" at bounding box center [888, 459] width 73 height 23
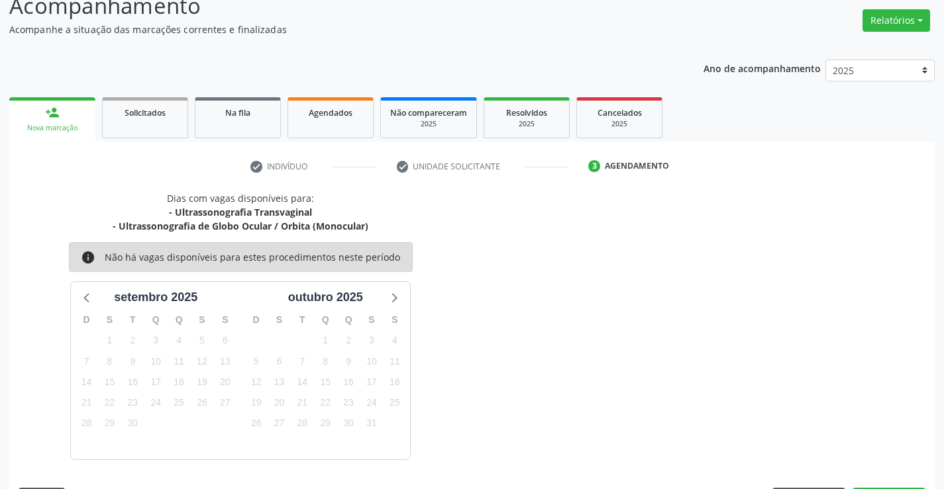
scroll to position [140, 0]
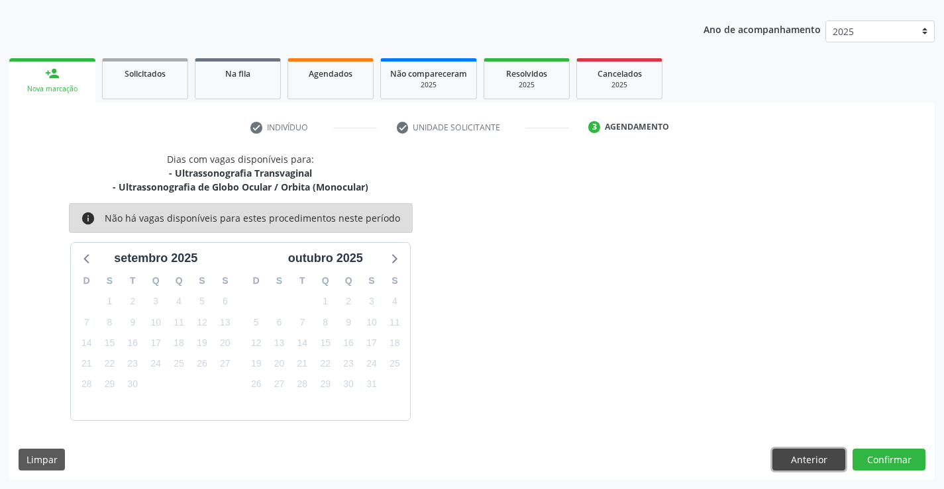
click at [811, 465] on button "Anterior" at bounding box center [808, 460] width 73 height 23
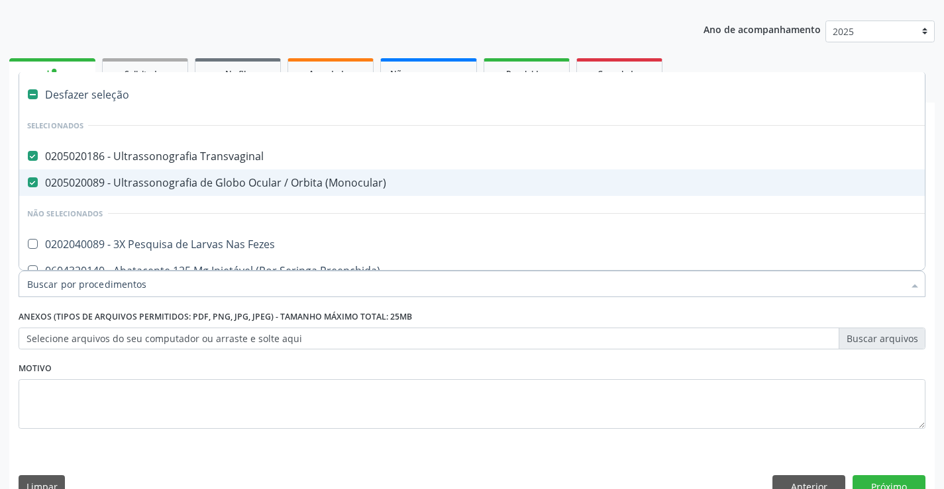
click at [148, 184] on div "0205020089 - Ultrassonografia de Globo Ocular / Orbita (Monocular)" at bounding box center [542, 182] width 1031 height 11
checkbox \(Monocular\) "false"
click at [866, 481] on button "Próximo" at bounding box center [888, 486] width 73 height 23
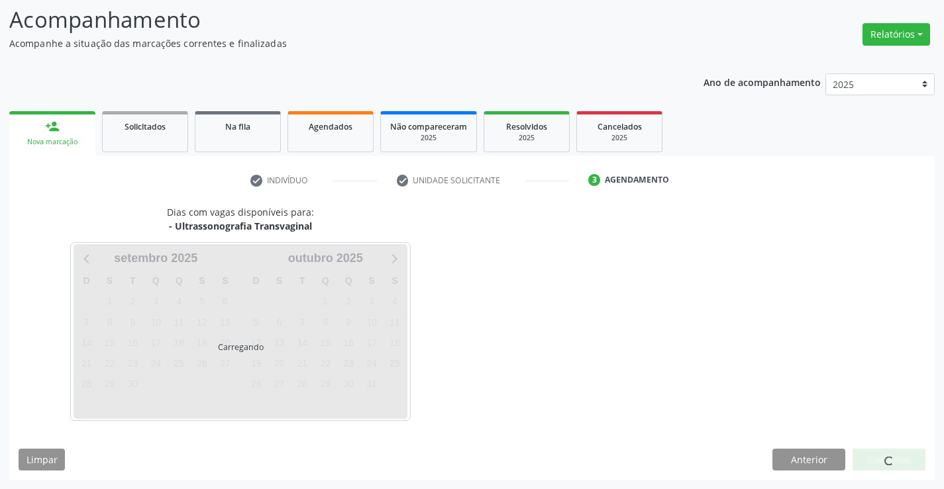
scroll to position [87, 0]
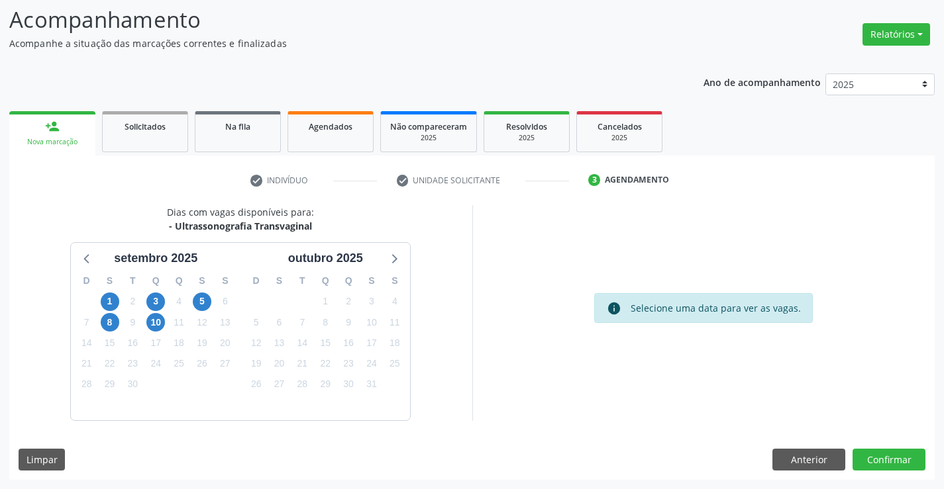
click at [866, 481] on div "Acompanhamento Acompanhe a situação das marcações correntes e finalizadas Relat…" at bounding box center [472, 237] width 944 height 503
click at [873, 460] on button "Confirmar" at bounding box center [888, 460] width 73 height 23
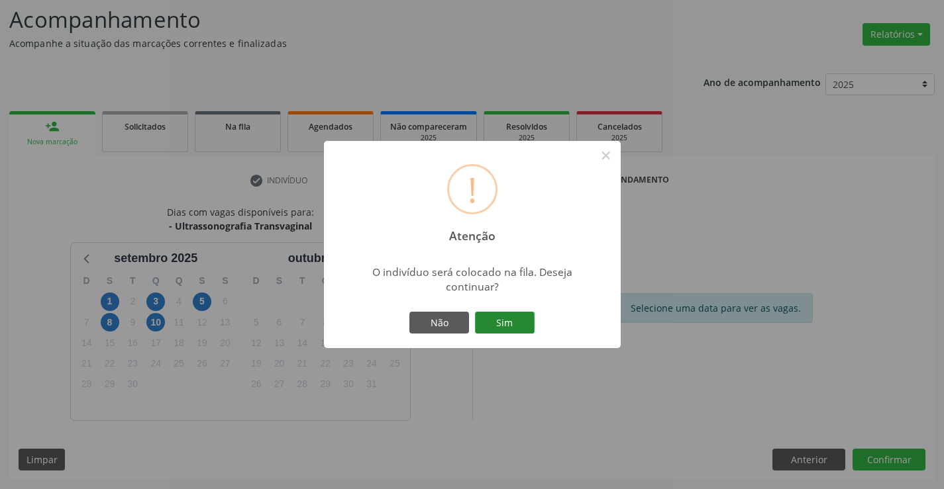
click at [520, 324] on button "Sim" at bounding box center [505, 323] width 60 height 23
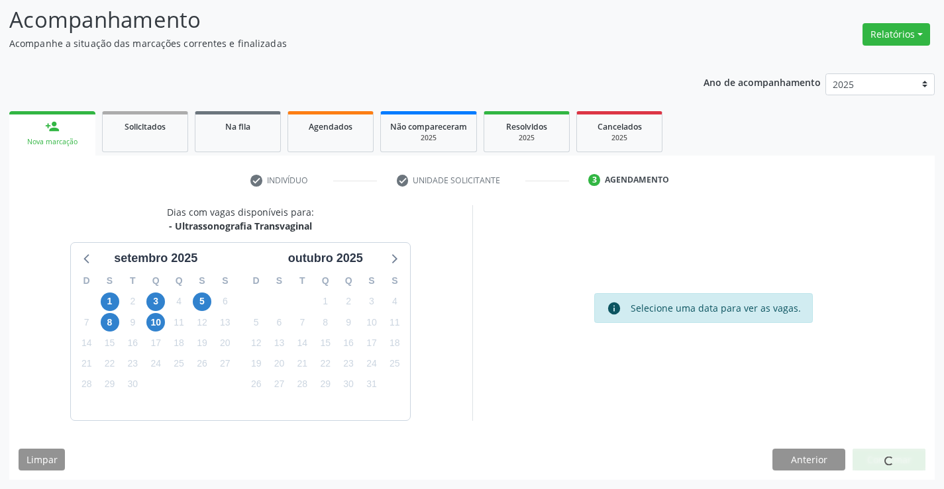
scroll to position [0, 0]
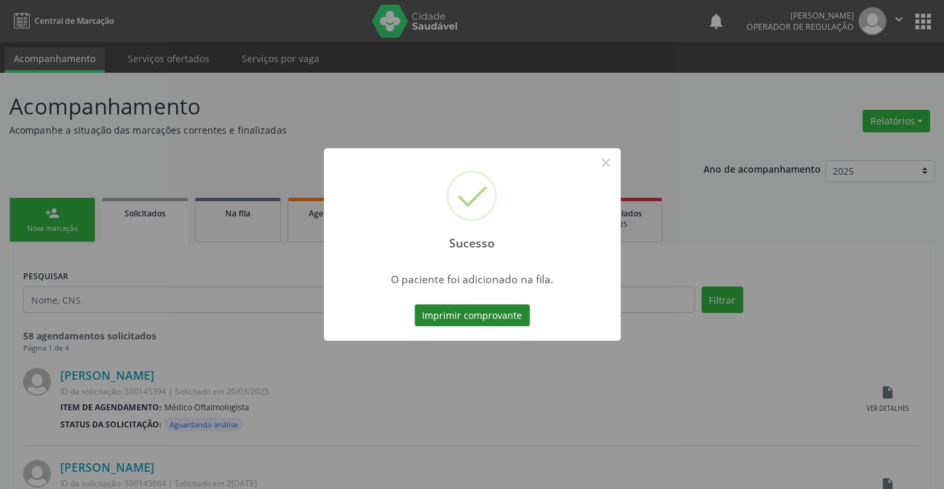
click at [512, 313] on button "Imprimir comprovante" at bounding box center [472, 316] width 115 height 23
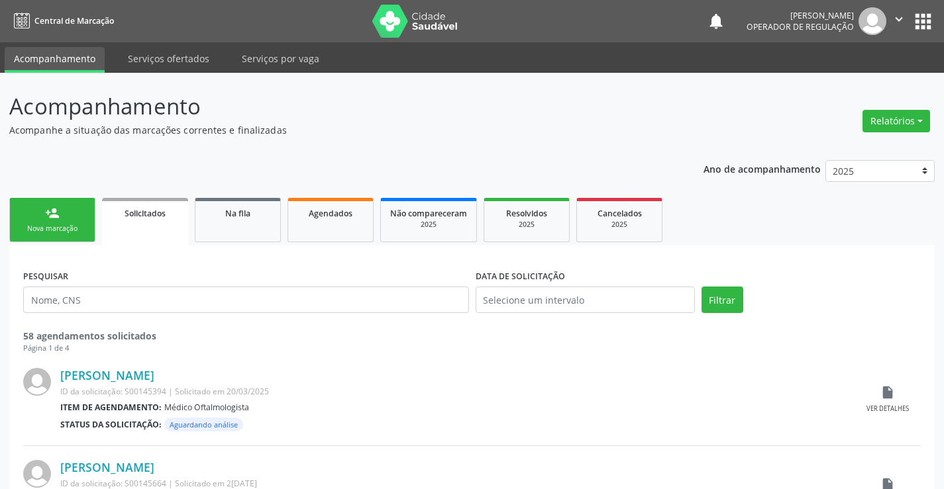
click at [72, 237] on link "person_add Nova marcação" at bounding box center [52, 220] width 86 height 44
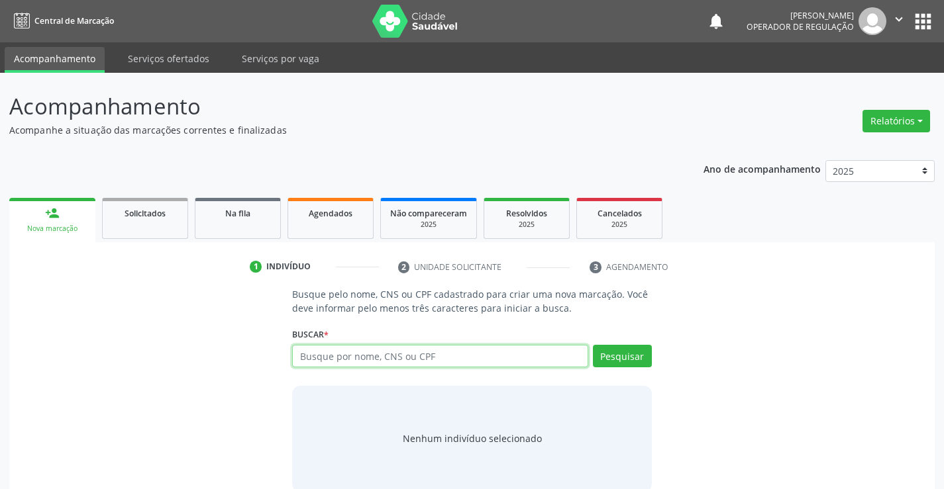
click at [359, 363] on input "text" at bounding box center [439, 356] width 295 height 23
type input "704808012784742"
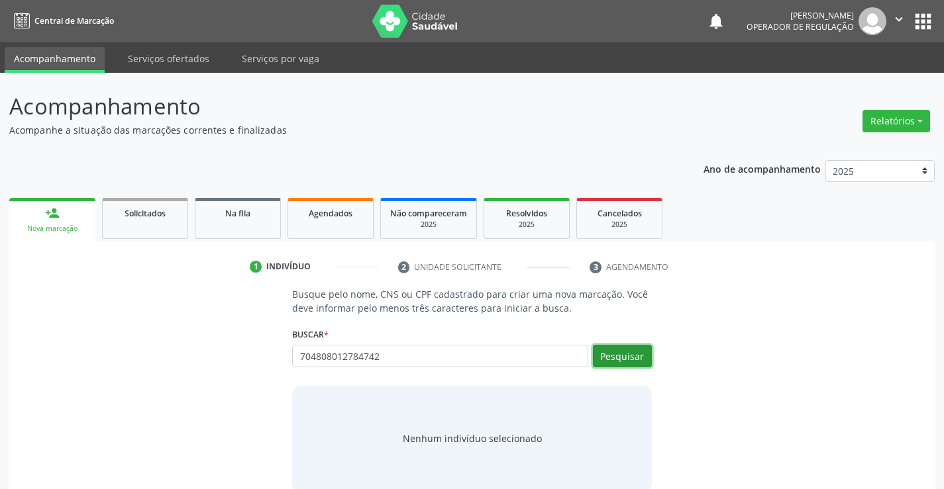
click at [614, 355] on button "Pesquisar" at bounding box center [622, 356] width 59 height 23
type input "704808012784742"
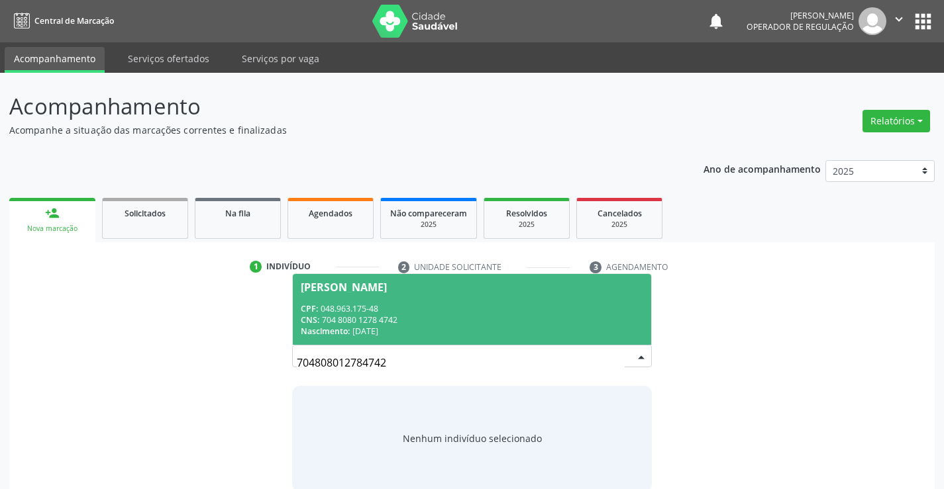
drag, startPoint x: 512, startPoint y: 287, endPoint x: 509, endPoint y: 293, distance: 6.8
click at [511, 288] on div "[PERSON_NAME]" at bounding box center [472, 287] width 342 height 11
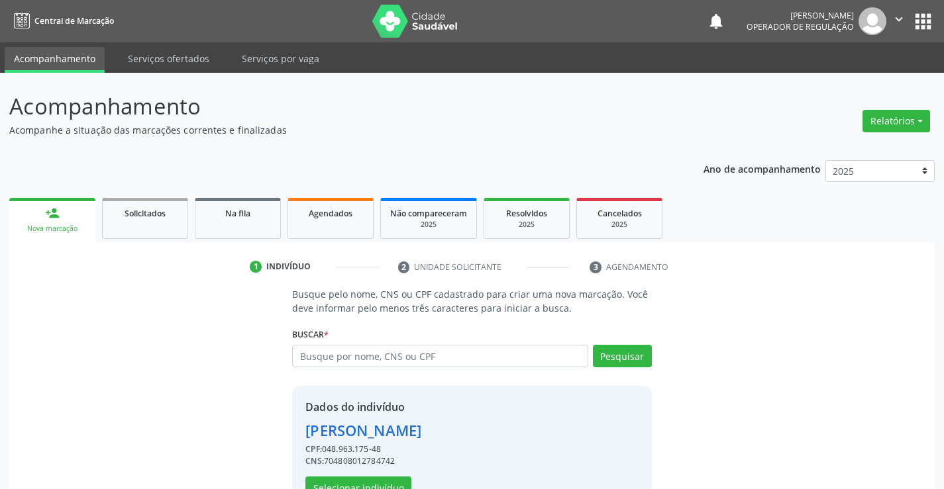
scroll to position [42, 0]
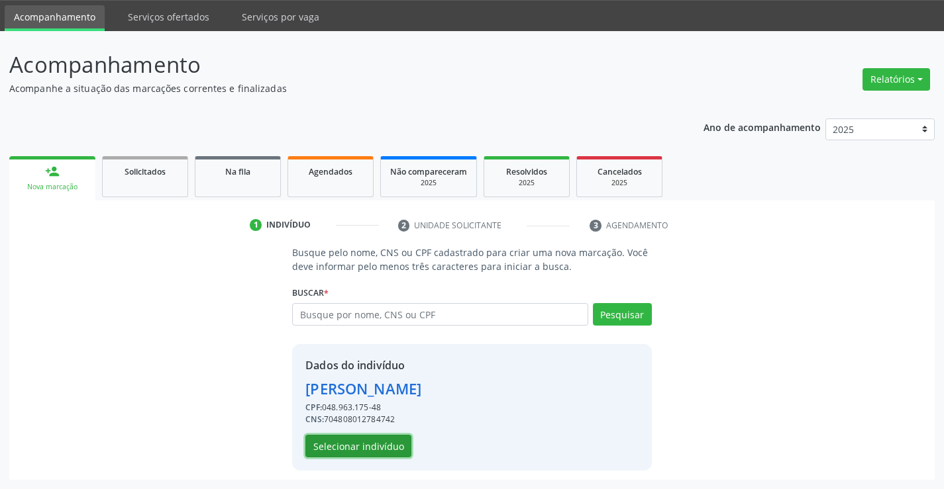
click at [383, 438] on button "Selecionar indivíduo" at bounding box center [358, 446] width 106 height 23
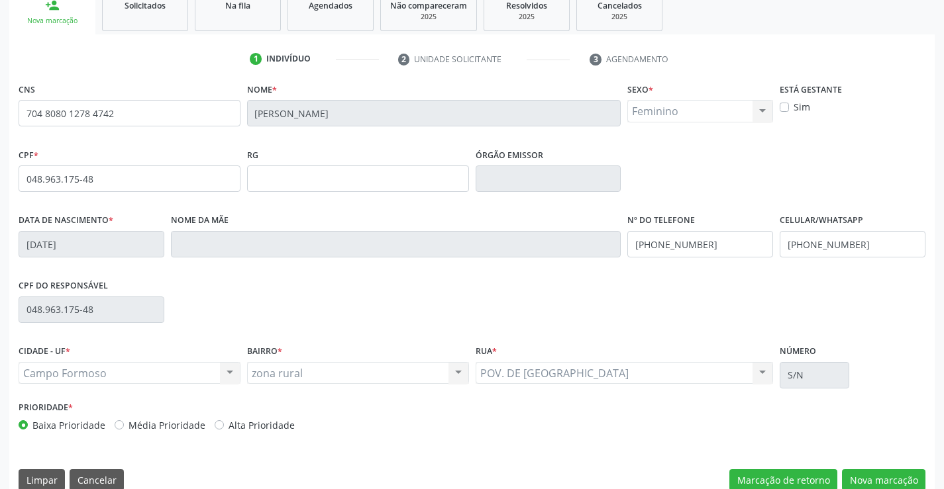
scroll to position [228, 0]
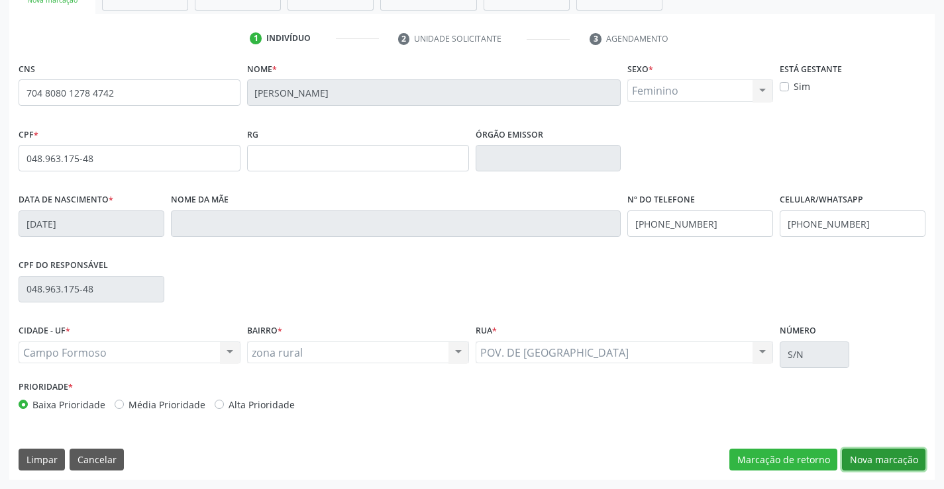
click at [866, 461] on button "Nova marcação" at bounding box center [883, 460] width 83 height 23
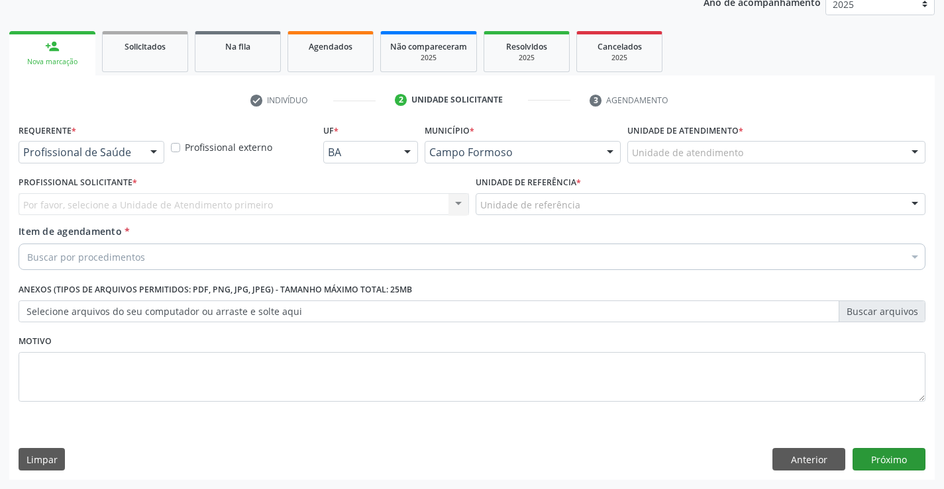
scroll to position [167, 0]
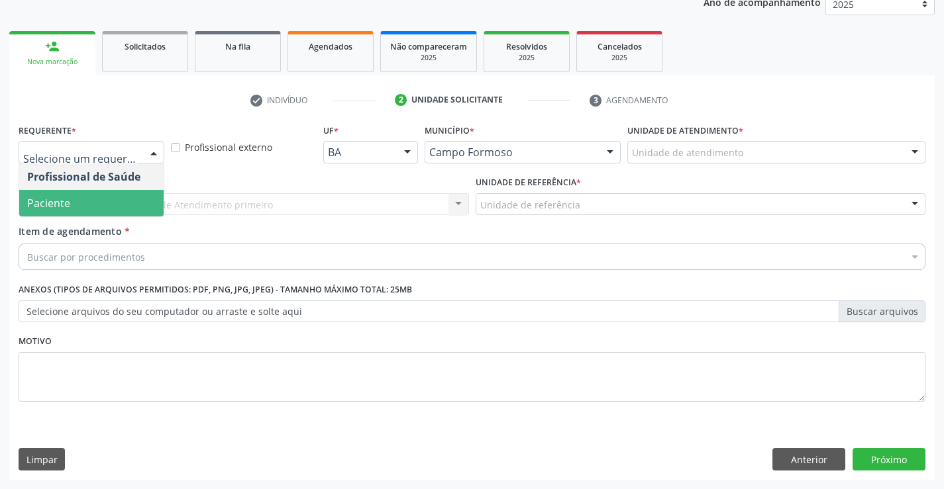
drag, startPoint x: 45, startPoint y: 203, endPoint x: 54, endPoint y: 201, distance: 9.5
click at [46, 204] on span "Paciente" at bounding box center [48, 203] width 43 height 15
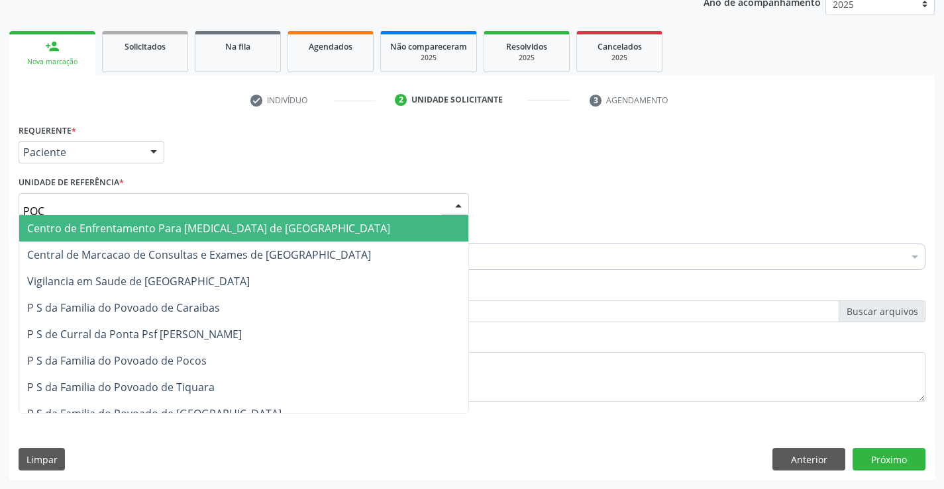
type input "POCO"
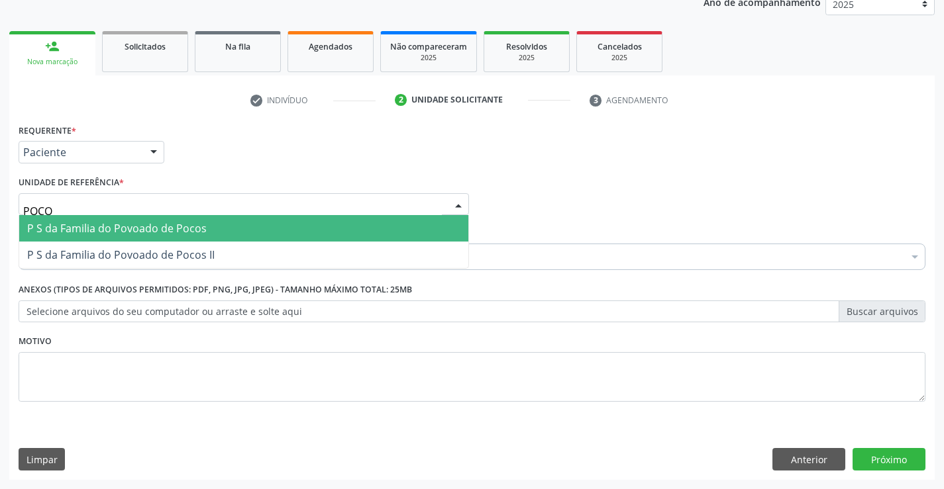
click at [51, 234] on span "P S da Familia do Povoado de Pocos" at bounding box center [116, 228] width 179 height 15
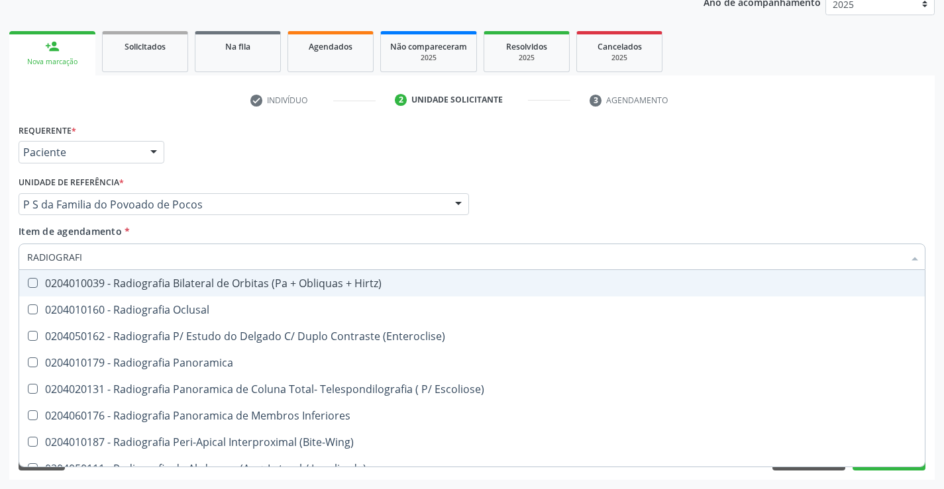
type input "RADIOGRAFIA"
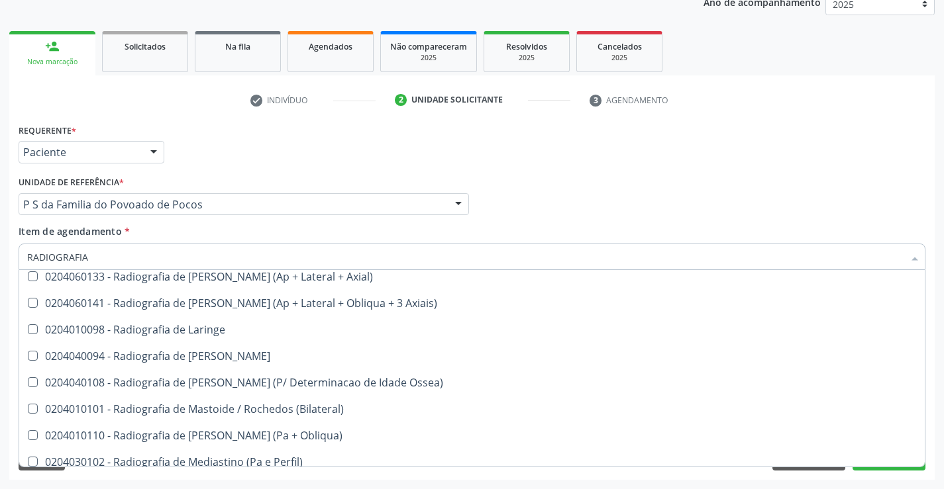
scroll to position [1258, 0]
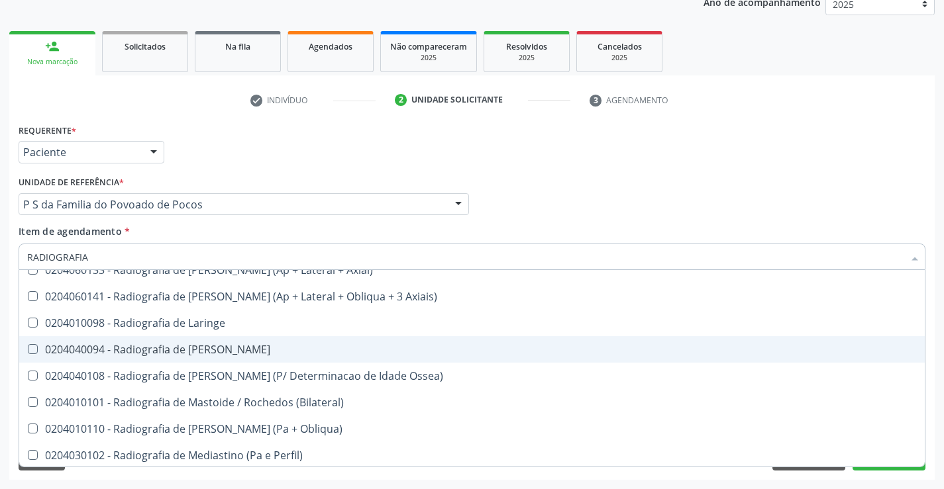
click at [246, 355] on div "0204040094 - Radiografia de Mao" at bounding box center [471, 349] width 889 height 11
checkbox Mao "true"
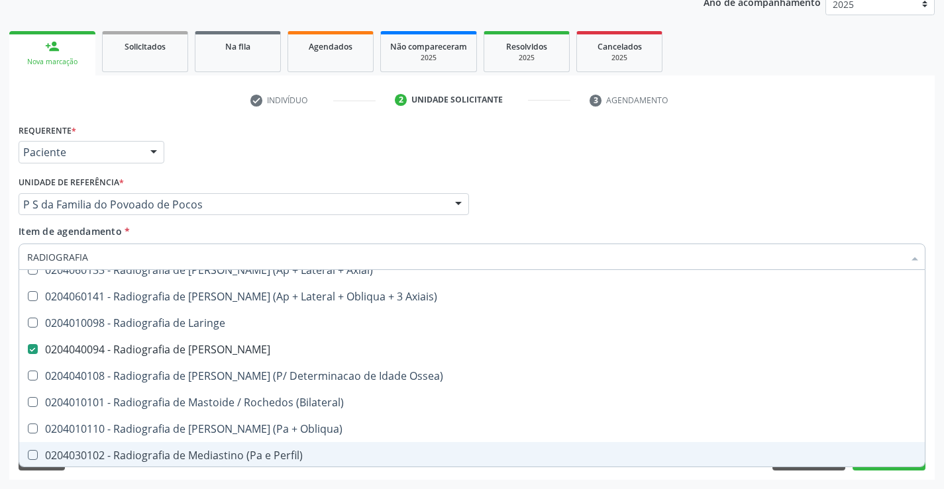
type input "RADIOGRAFIA"
click at [250, 475] on div "Requerente * Paciente Profissional de Saúde Paciente Nenhum resultado encontrad…" at bounding box center [471, 301] width 925 height 360
checkbox Oclusal "true"
checkbox Mao "false"
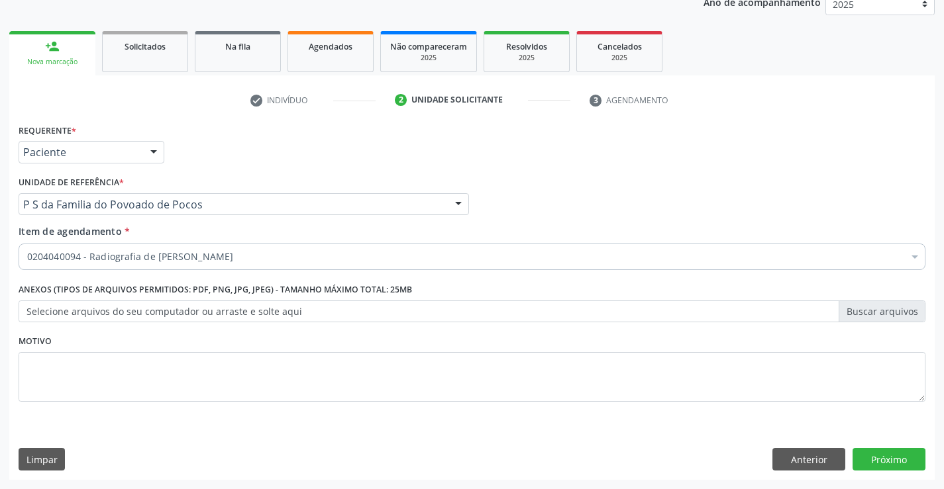
scroll to position [0, 0]
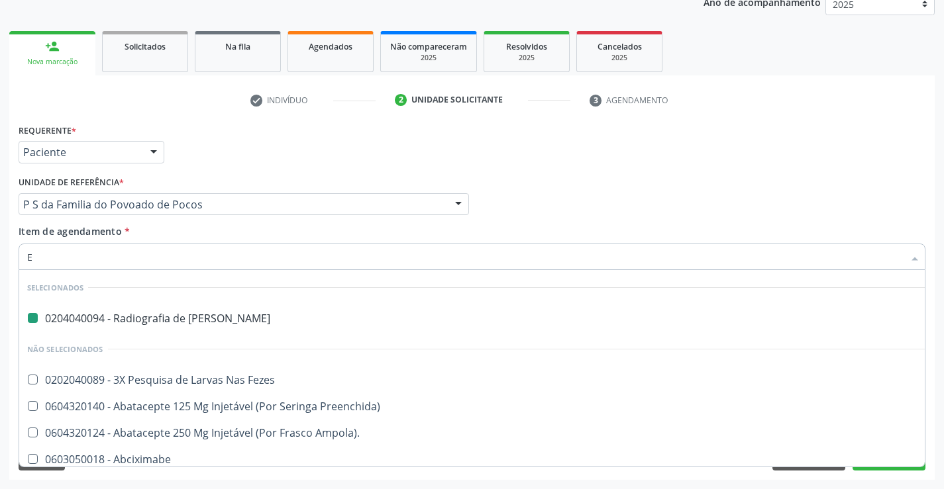
type input "EL"
checkbox Mao "false"
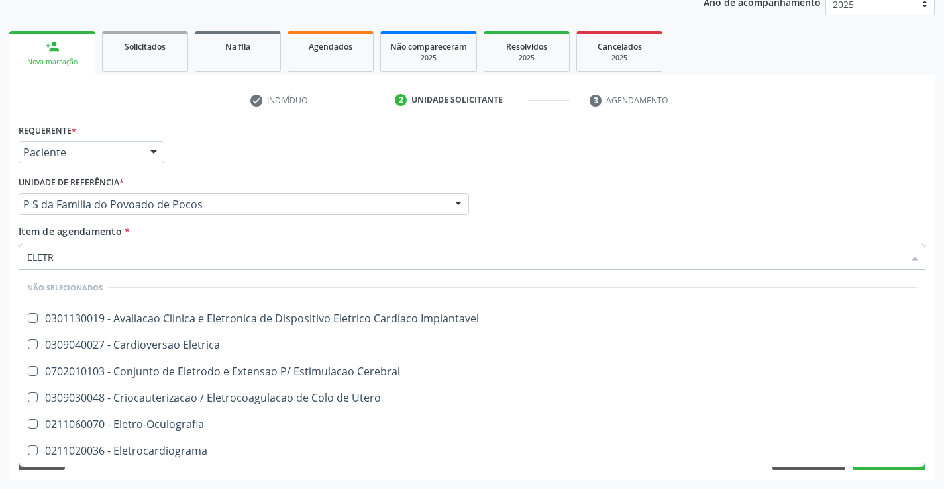
type input "ELETRO"
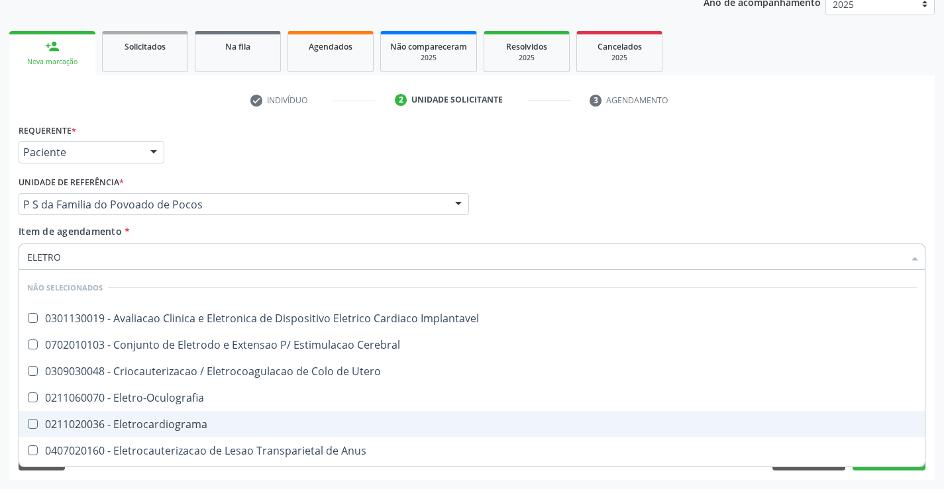
drag, startPoint x: 196, startPoint y: 426, endPoint x: 148, endPoint y: 436, distance: 49.5
click at [196, 426] on div "0211020036 - Eletrocardiograma" at bounding box center [471, 424] width 889 height 11
checkbox Eletrocardiograma "true"
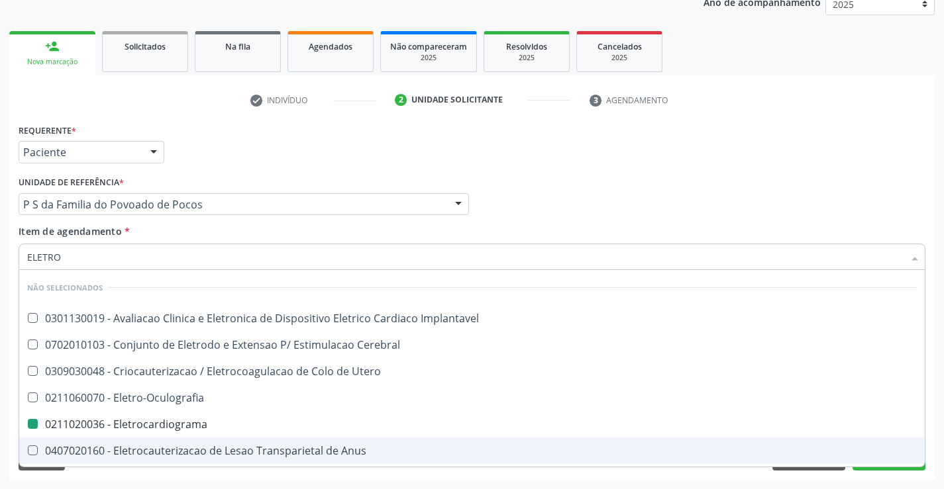
click at [865, 475] on div "Requerente * Paciente Profissional de Saúde Paciente Nenhum resultado encontrad…" at bounding box center [471, 301] width 925 height 360
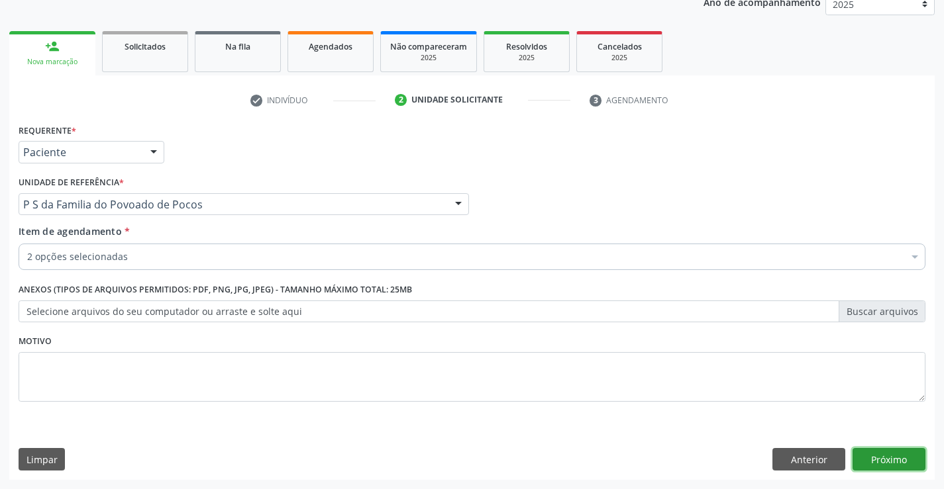
click at [868, 450] on button "Próximo" at bounding box center [888, 459] width 73 height 23
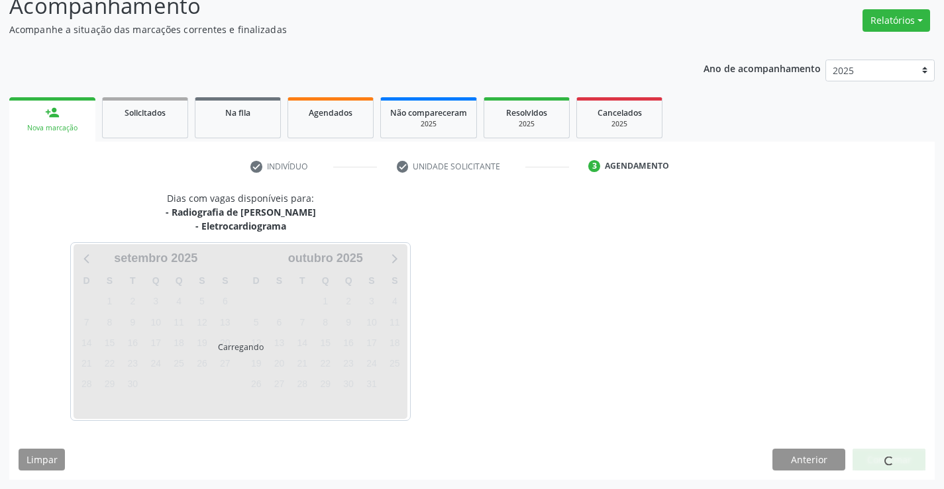
scroll to position [140, 0]
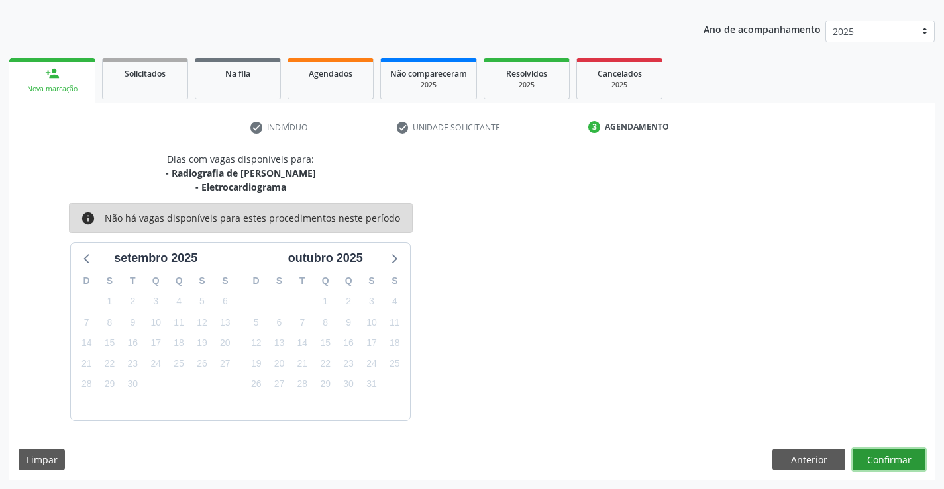
click at [869, 461] on button "Confirmar" at bounding box center [888, 460] width 73 height 23
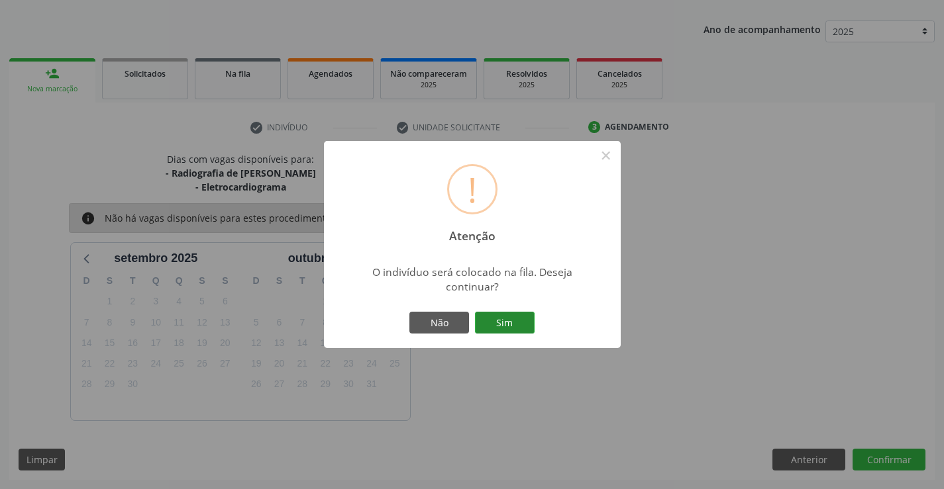
click at [511, 320] on button "Sim" at bounding box center [505, 323] width 60 height 23
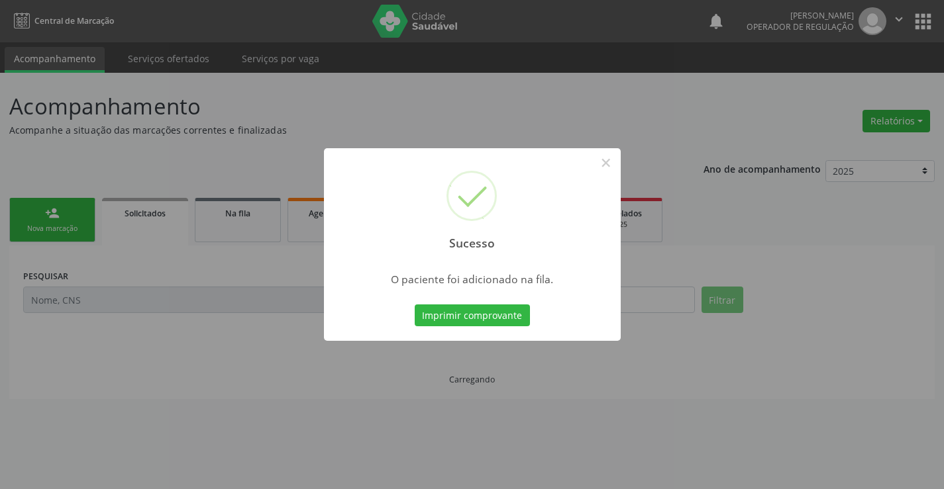
scroll to position [0, 0]
click at [517, 315] on button "Imprimir comprovante" at bounding box center [472, 316] width 115 height 23
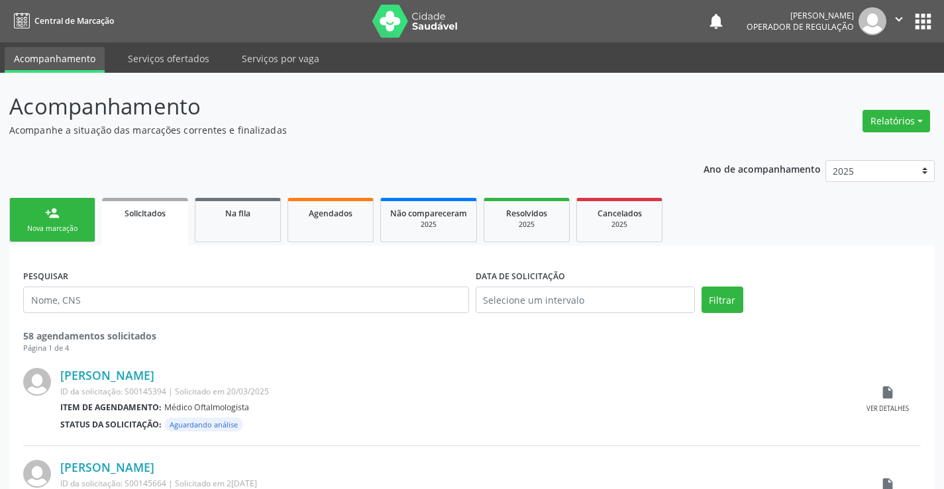
click at [35, 230] on div "Nova marcação" at bounding box center [52, 229] width 66 height 10
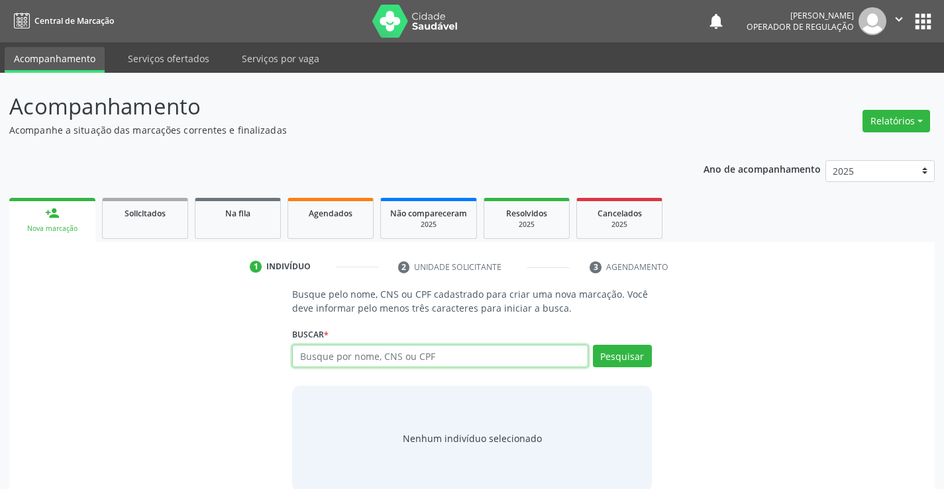
click at [362, 357] on input "text" at bounding box center [439, 356] width 295 height 23
type input "704300558474092"
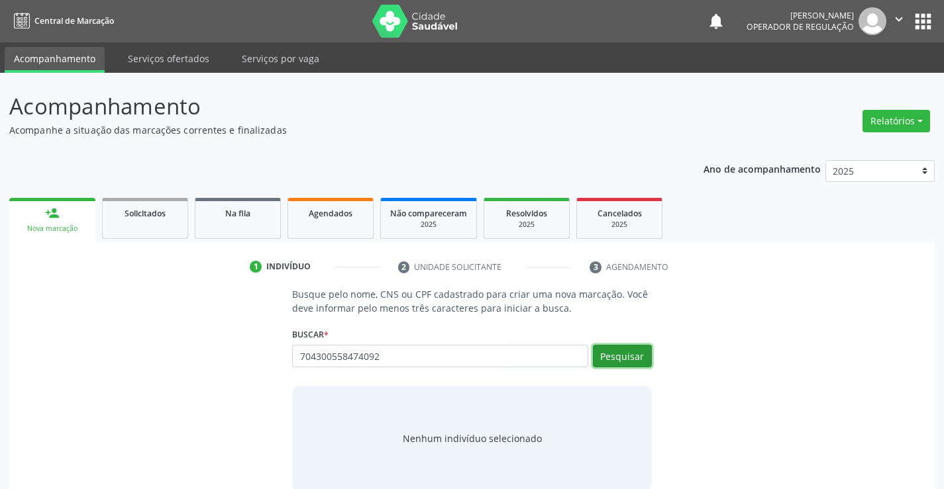
click at [613, 363] on button "Pesquisar" at bounding box center [622, 356] width 59 height 23
type input "704300558474092"
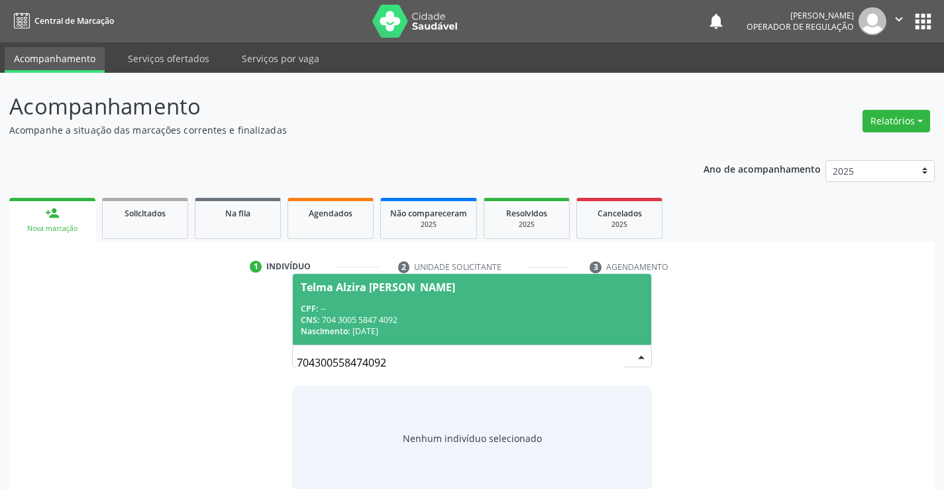
click at [444, 313] on div "CPF: --" at bounding box center [472, 308] width 342 height 11
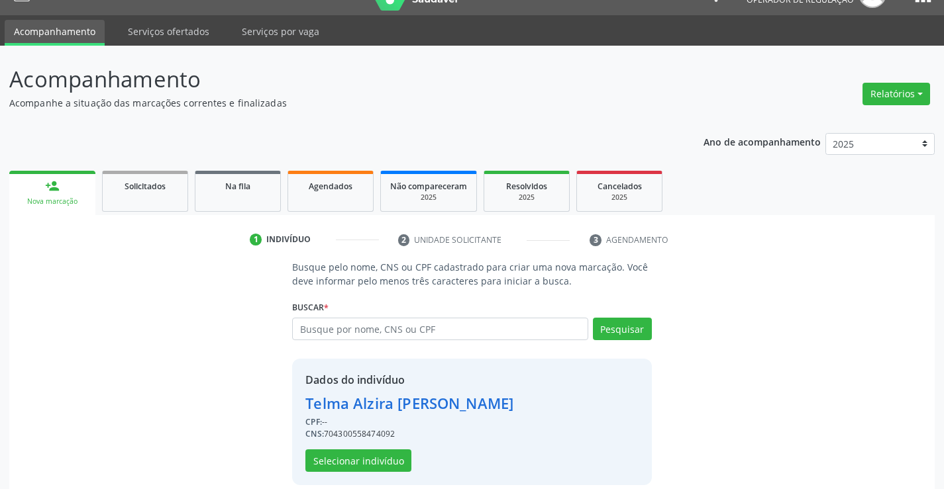
scroll to position [42, 0]
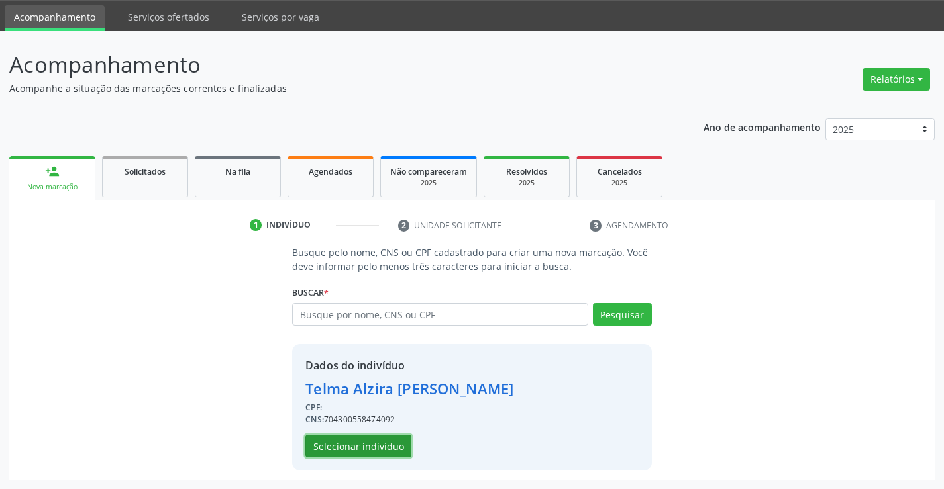
click at [372, 450] on button "Selecionar indivíduo" at bounding box center [358, 446] width 106 height 23
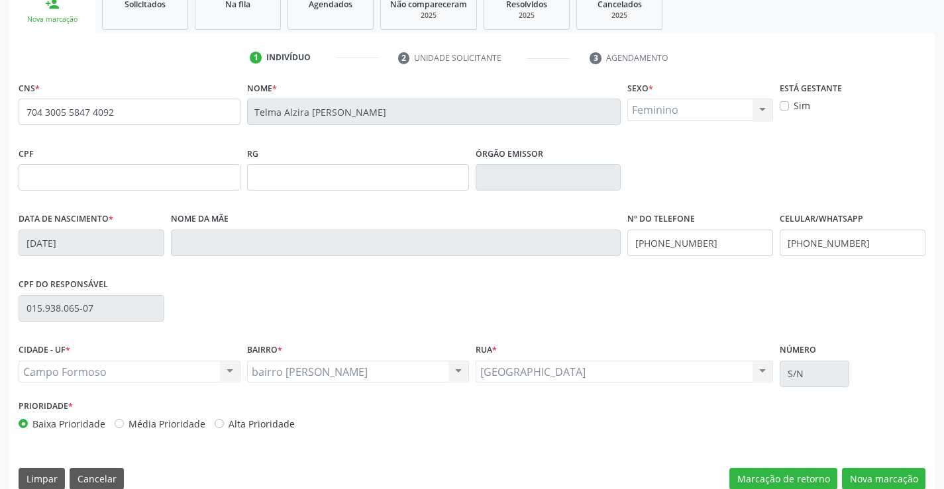
scroll to position [228, 0]
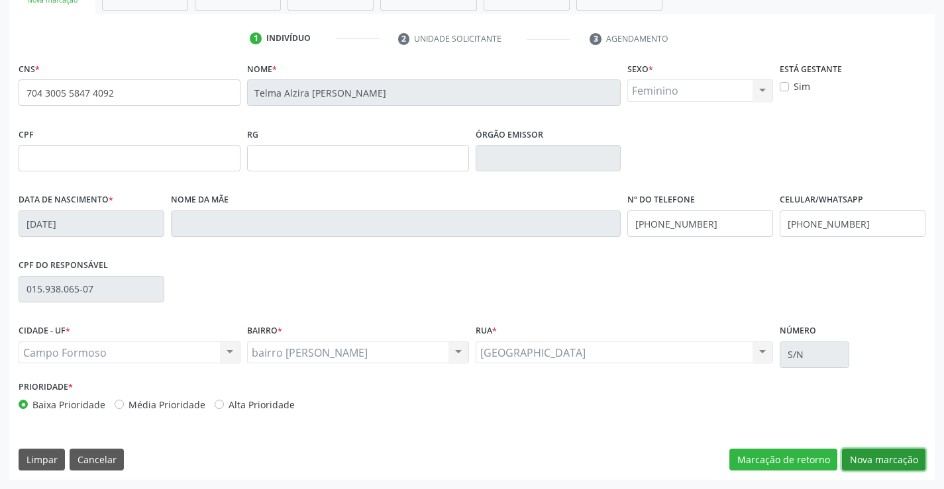
click at [886, 461] on button "Nova marcação" at bounding box center [883, 460] width 83 height 23
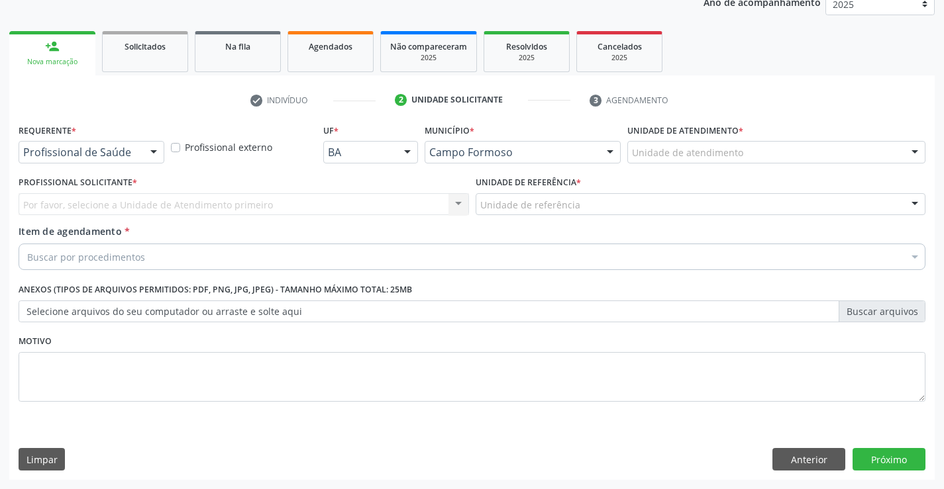
scroll to position [167, 0]
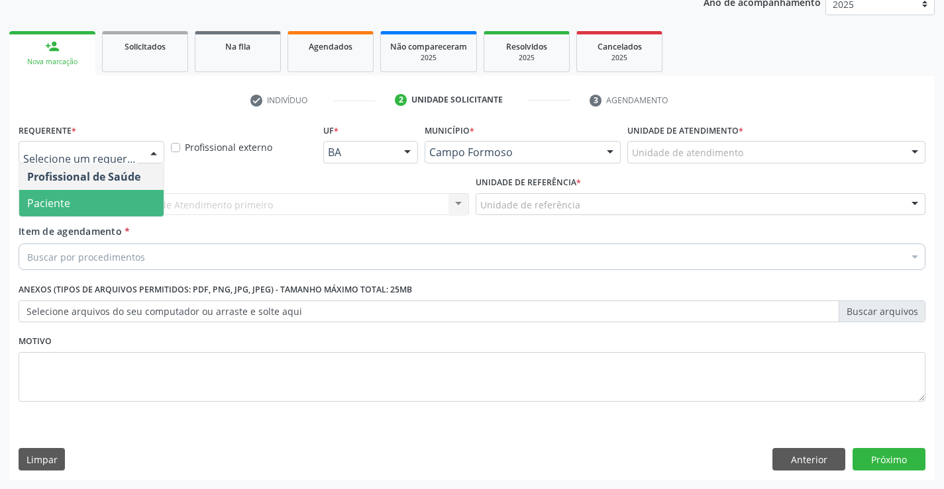
click at [54, 197] on span "Paciente" at bounding box center [48, 203] width 43 height 15
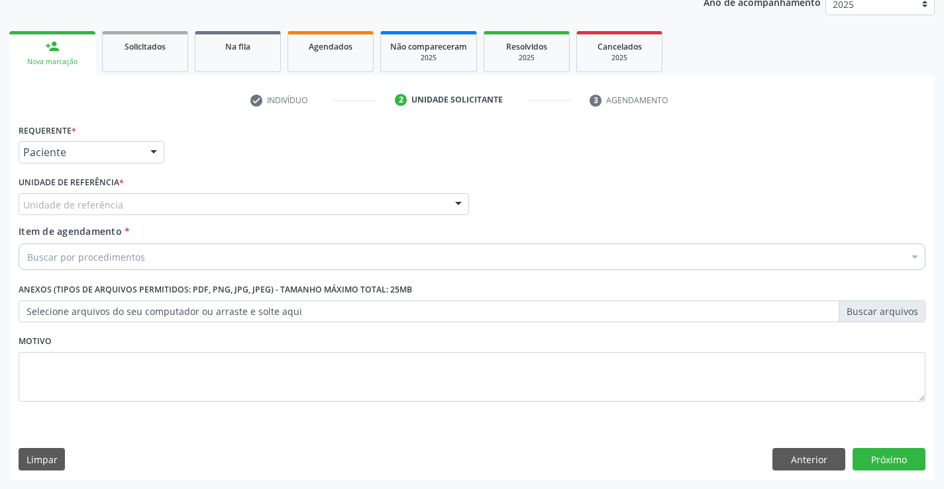
click at [56, 197] on div "Unidade de referência" at bounding box center [244, 204] width 450 height 23
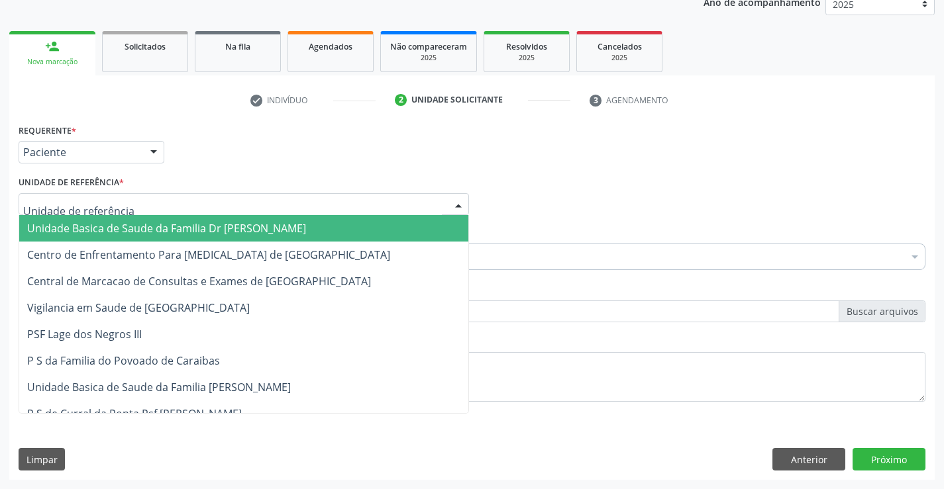
click at [148, 232] on span "Unidade Basica de Saude da Familia Dr [PERSON_NAME]" at bounding box center [166, 228] width 279 height 15
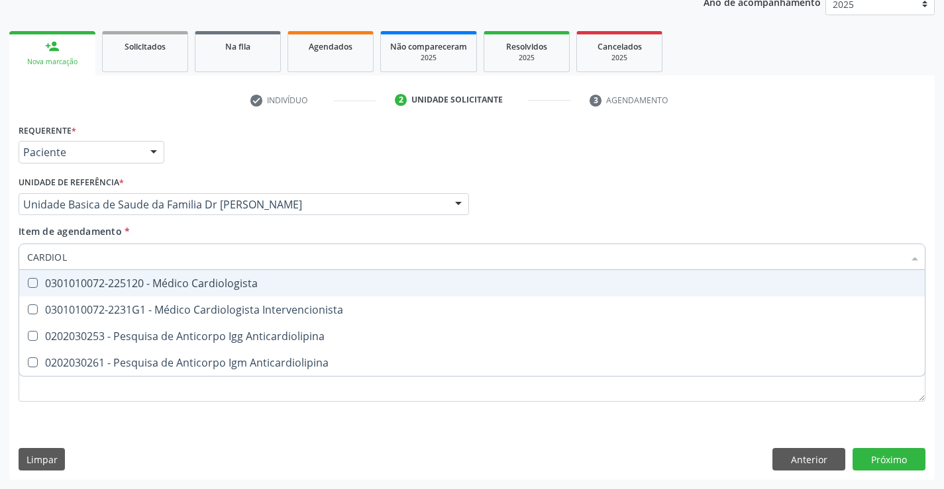
type input "CARDIOLO"
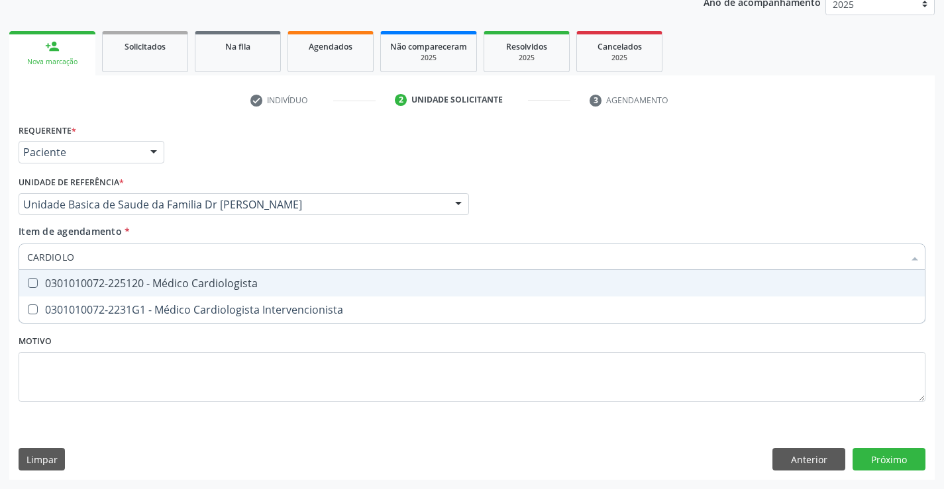
click at [144, 280] on div "0301010072-225120 - Médico Cardiologista" at bounding box center [471, 283] width 889 height 11
checkbox Cardiologista "true"
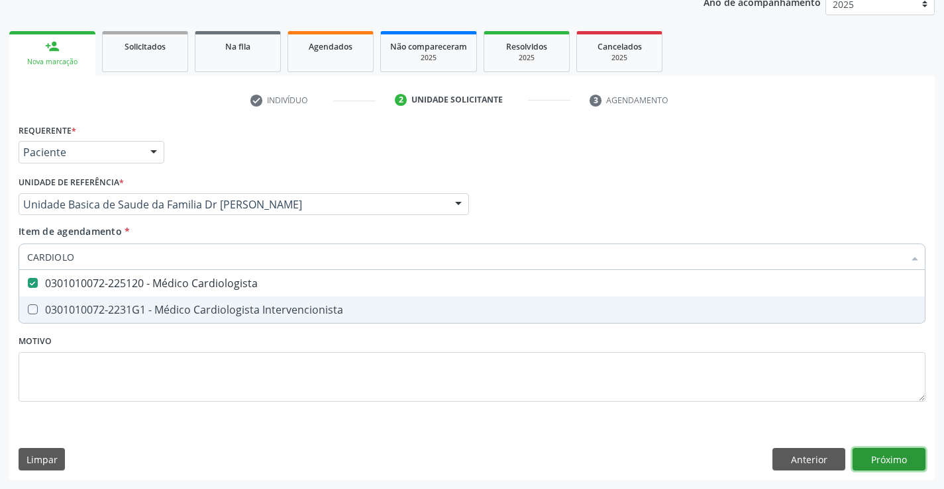
click at [893, 460] on div "Requerente * Paciente Profissional de Saúde Paciente Nenhum resultado encontrad…" at bounding box center [471, 301] width 925 height 360
checkbox Intervencionista "true"
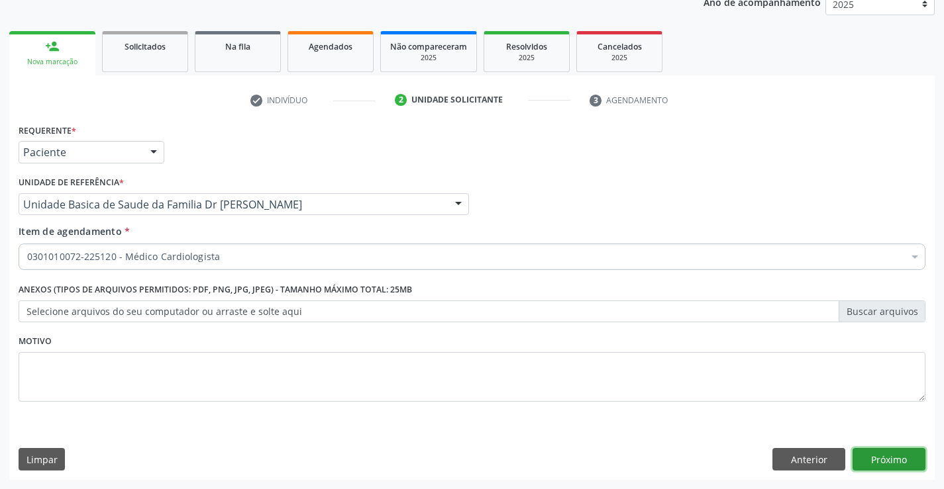
click at [895, 459] on button "Próximo" at bounding box center [888, 459] width 73 height 23
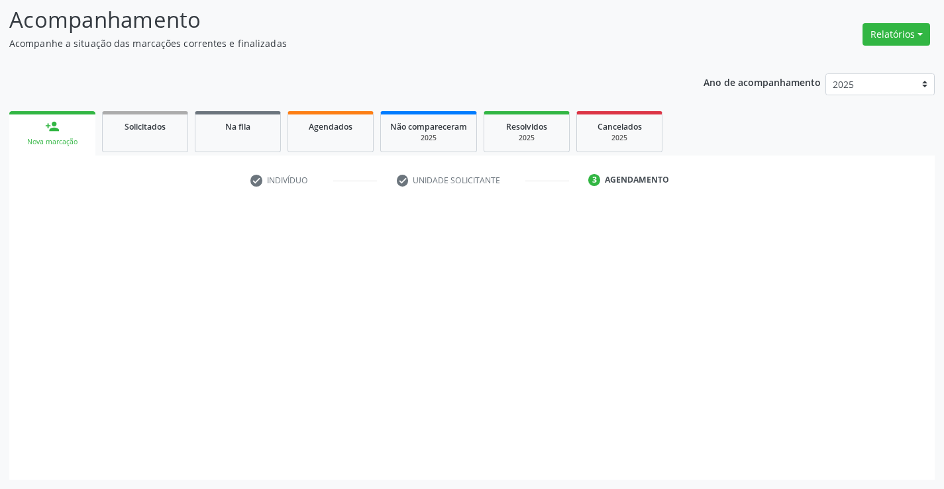
scroll to position [87, 0]
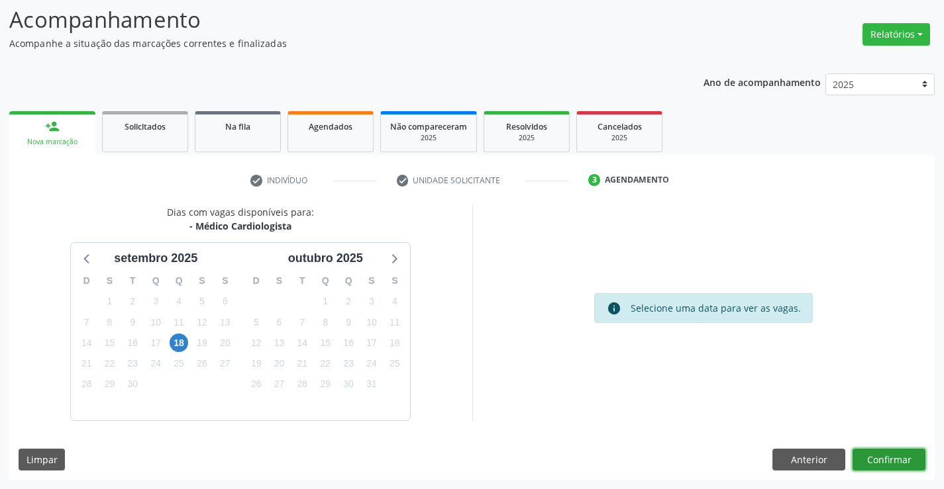
click at [889, 461] on button "Confirmar" at bounding box center [888, 460] width 73 height 23
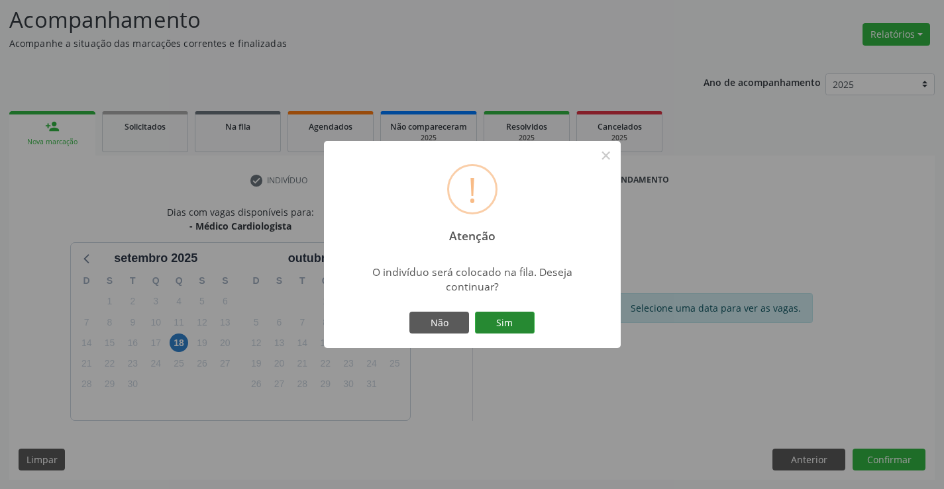
click at [518, 320] on button "Sim" at bounding box center [505, 323] width 60 height 23
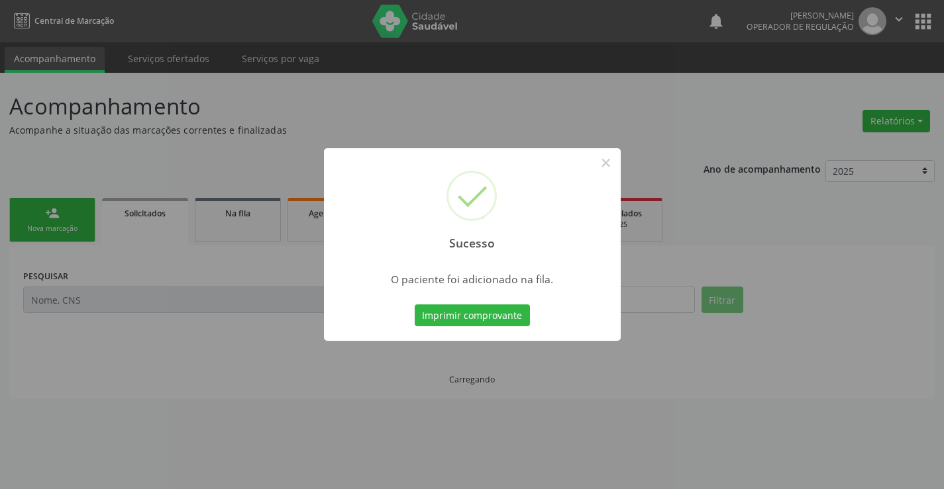
scroll to position [0, 0]
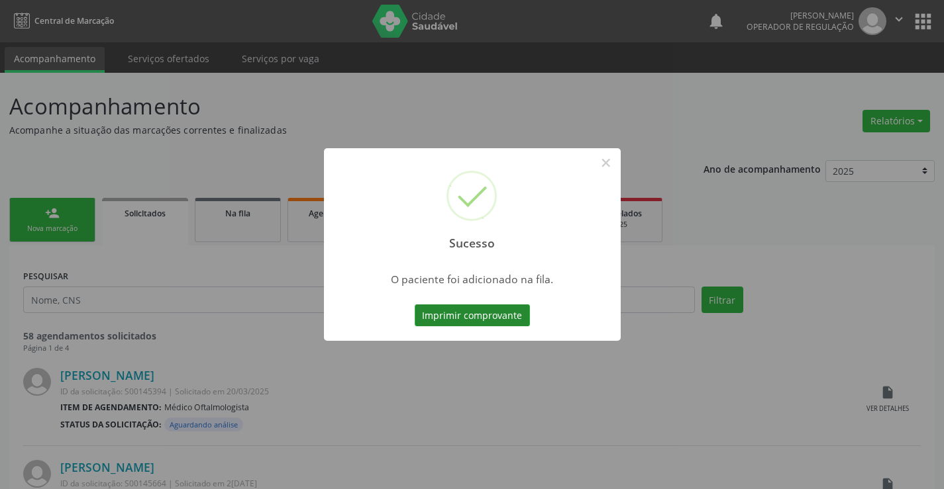
click at [492, 307] on button "Imprimir comprovante" at bounding box center [472, 316] width 115 height 23
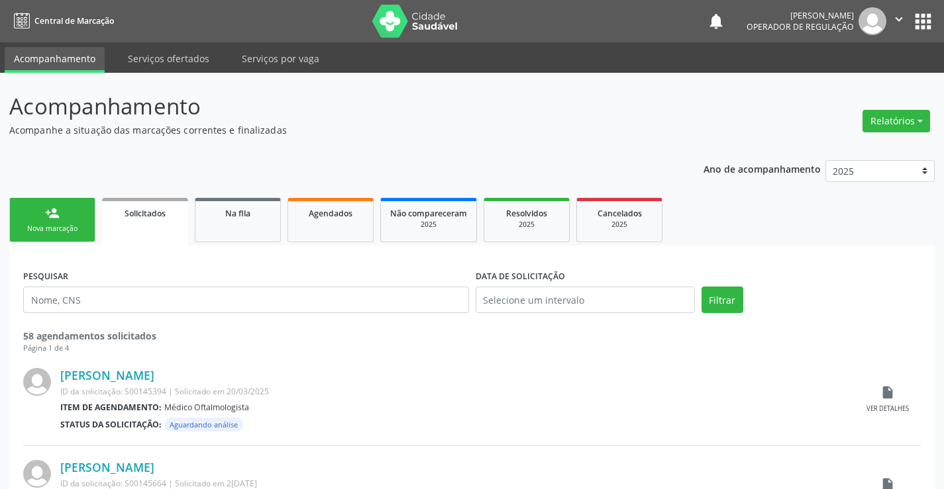
click at [69, 215] on link "person_add Nova marcação" at bounding box center [52, 220] width 86 height 44
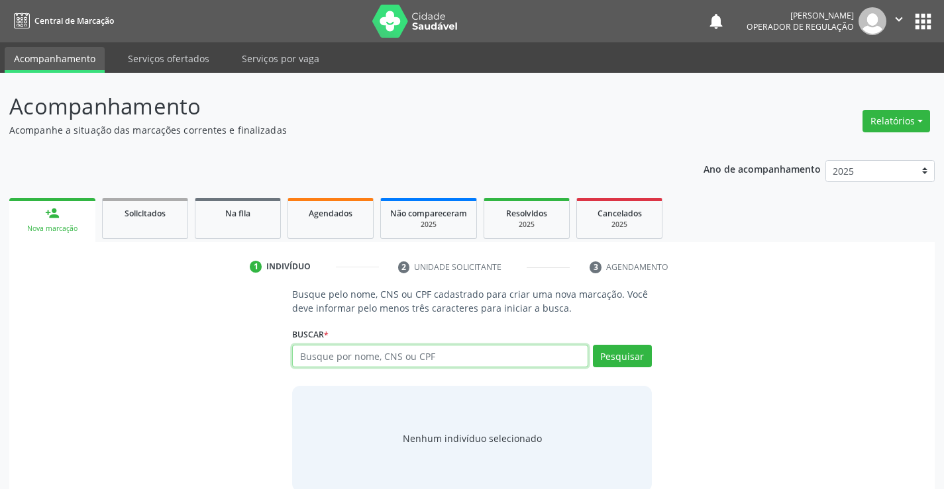
click at [317, 354] on input "text" at bounding box center [439, 356] width 295 height 23
type input "705003427979259"
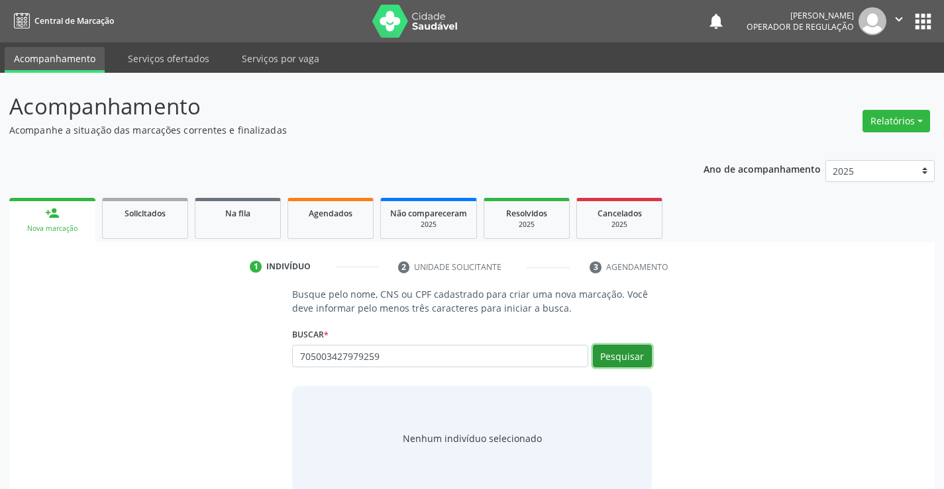
click at [610, 358] on button "Pesquisar" at bounding box center [622, 356] width 59 height 23
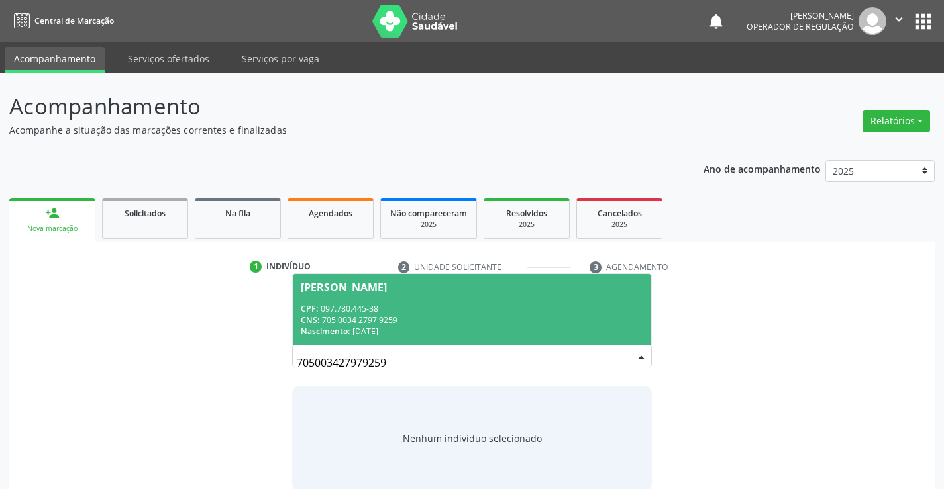
click at [446, 304] on div "CPF: 097.780.445-38" at bounding box center [472, 308] width 342 height 11
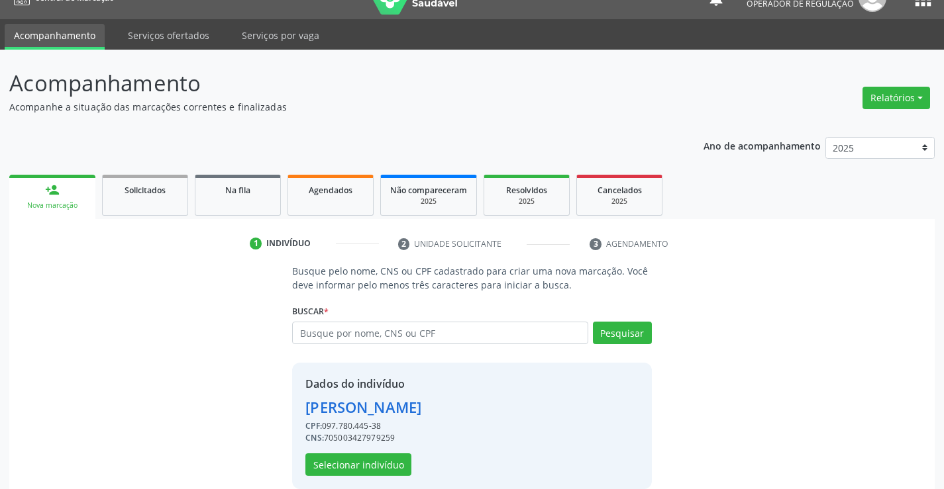
scroll to position [42, 0]
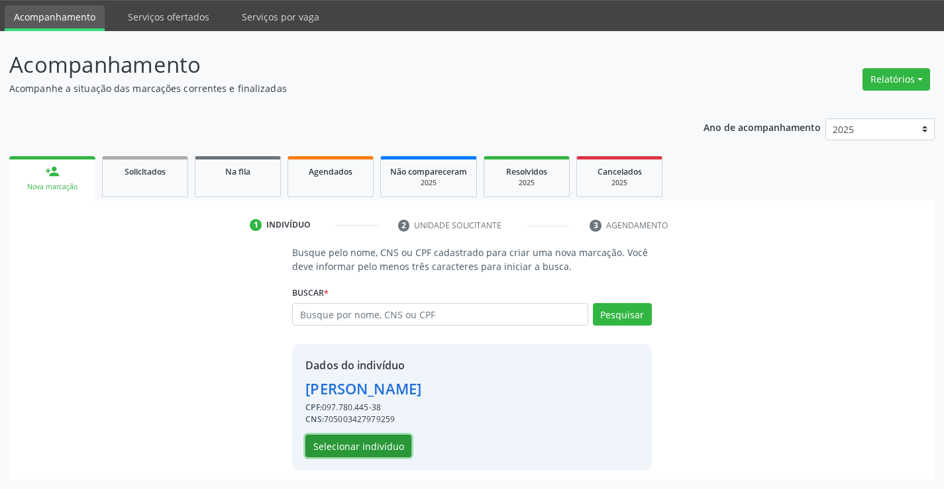
click at [385, 446] on button "Selecionar indivíduo" at bounding box center [358, 446] width 106 height 23
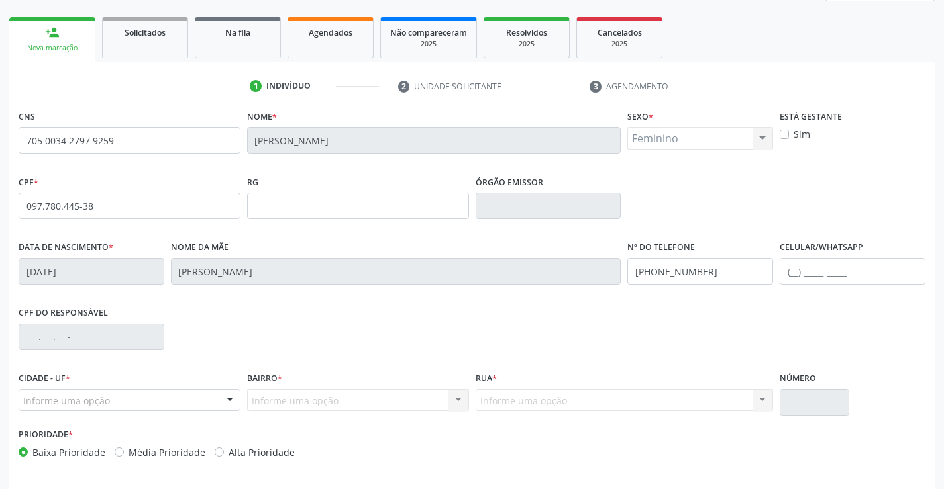
scroll to position [228, 0]
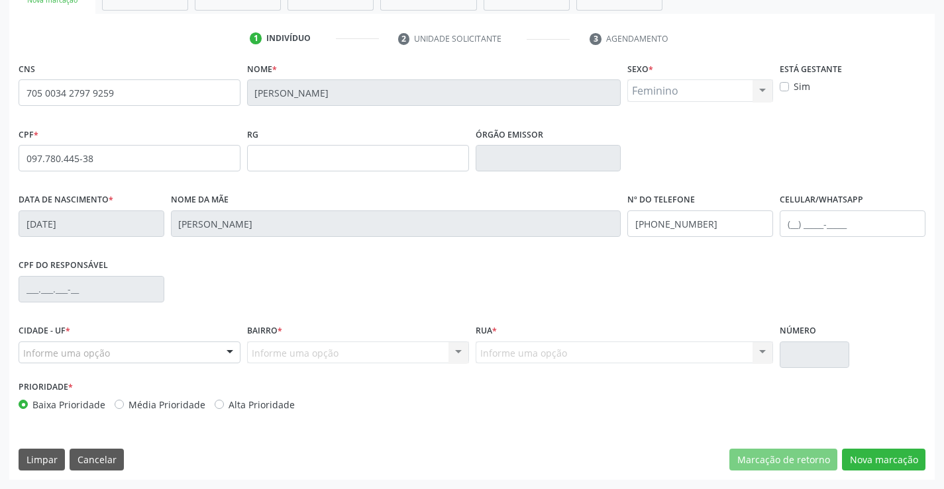
click at [117, 353] on div "Informe uma opção" at bounding box center [130, 353] width 222 height 23
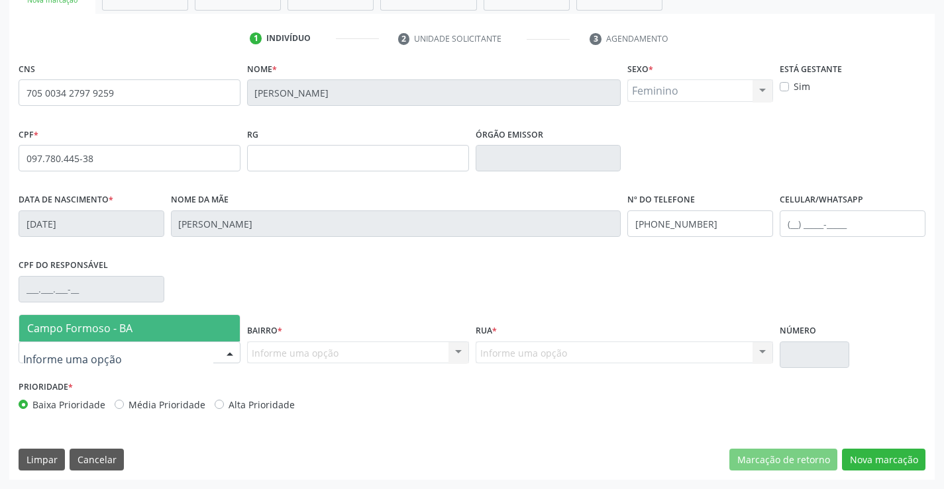
drag, startPoint x: 132, startPoint y: 332, endPoint x: 252, endPoint y: 361, distance: 122.7
click at [136, 332] on span "Campo Formoso - BA" at bounding box center [129, 328] width 221 height 26
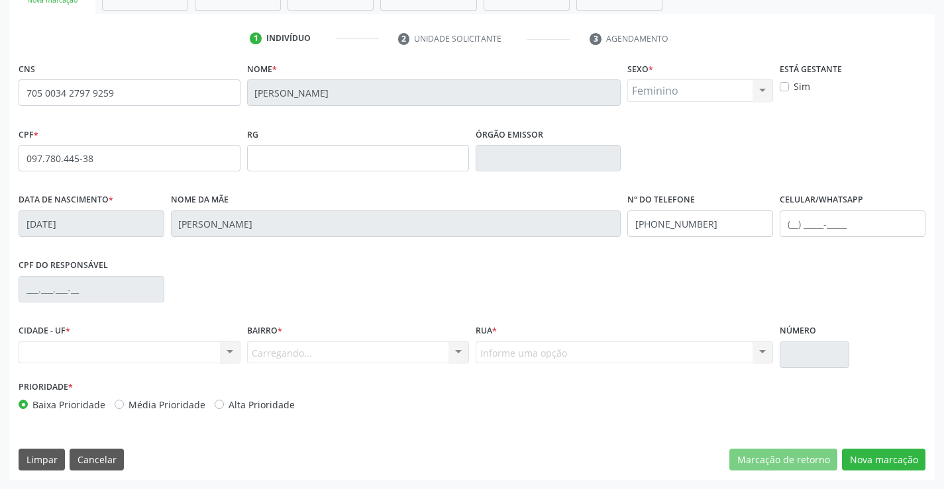
click at [302, 354] on div "Carregando... Nenhum resultado encontrado para: " " Nenhuma opção encontrada. D…" at bounding box center [358, 353] width 222 height 23
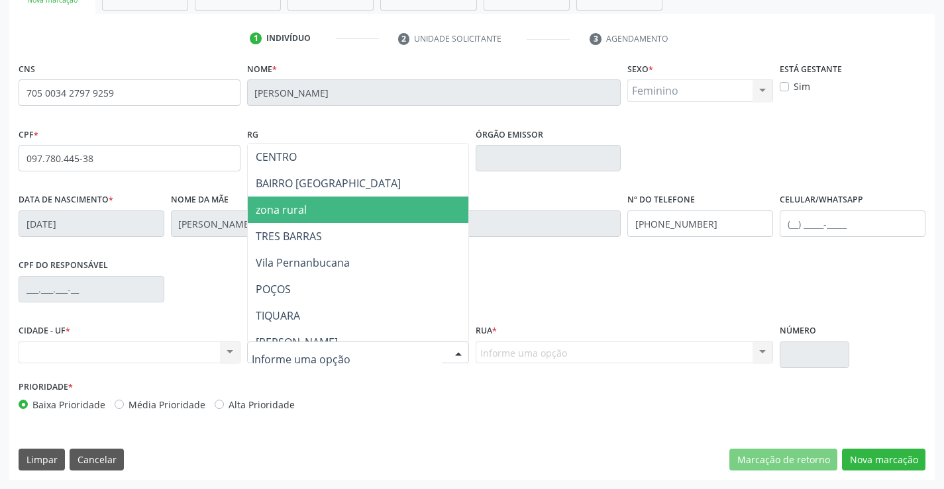
click at [277, 214] on span "zona rural" at bounding box center [281, 210] width 51 height 15
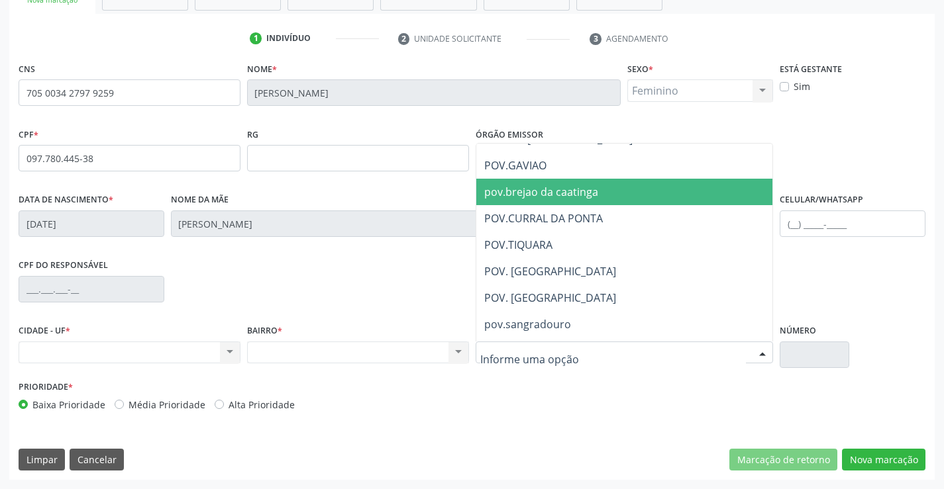
scroll to position [199, 0]
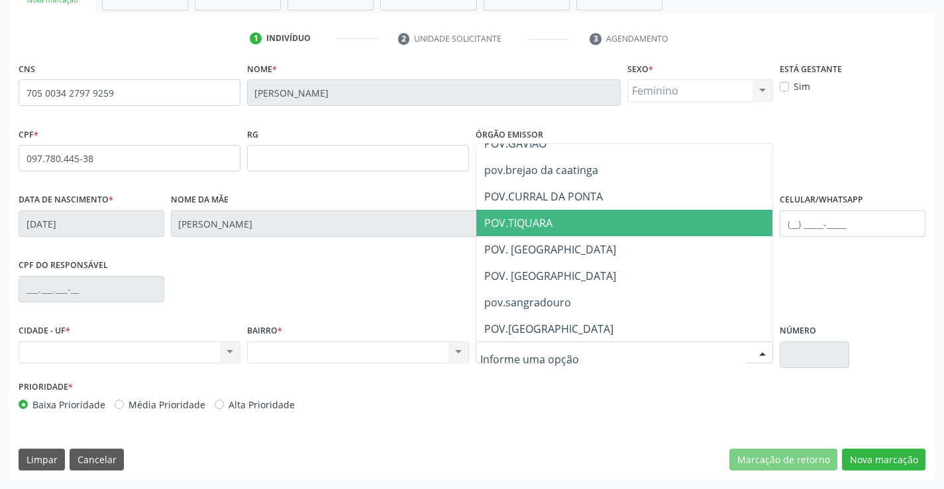
click at [524, 231] on span "POV.TIQUARA" at bounding box center [646, 223] width 340 height 26
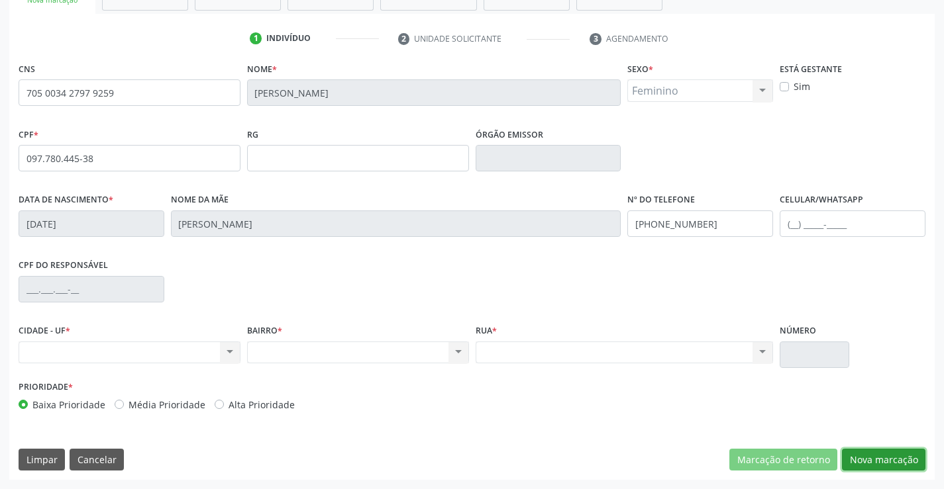
click at [861, 455] on button "Nova marcação" at bounding box center [883, 460] width 83 height 23
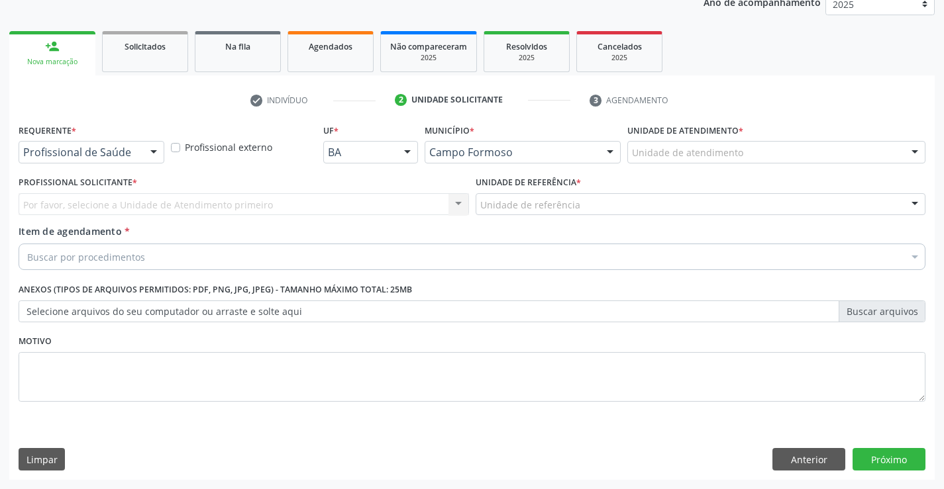
scroll to position [167, 0]
drag, startPoint x: 820, startPoint y: 452, endPoint x: 812, endPoint y: 443, distance: 11.3
click at [818, 452] on button "Anterior" at bounding box center [808, 459] width 73 height 23
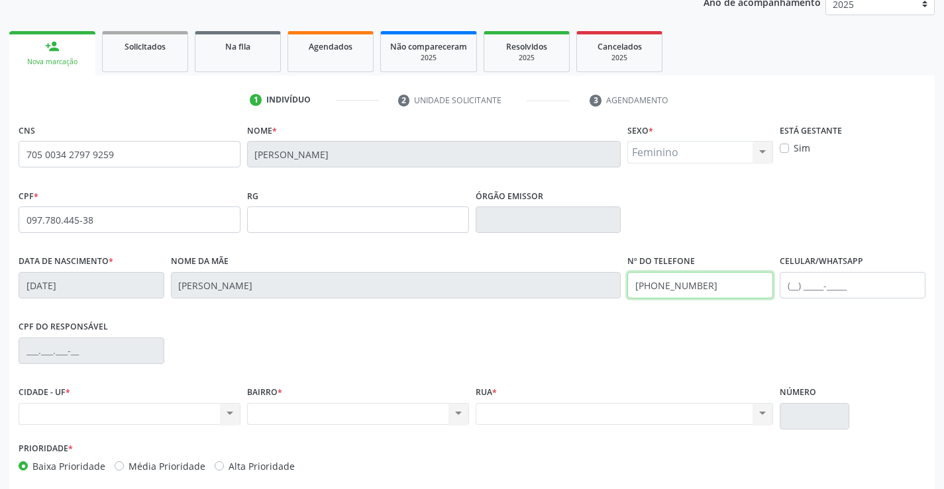
click at [720, 292] on input "(74) 99865-9874" at bounding box center [700, 285] width 146 height 26
click at [601, 281] on div "Data de nascimento * 01/06/2015 Nome da mãe Patricia da Cruz Nº do Telefone (74…" at bounding box center [471, 285] width 913 height 66
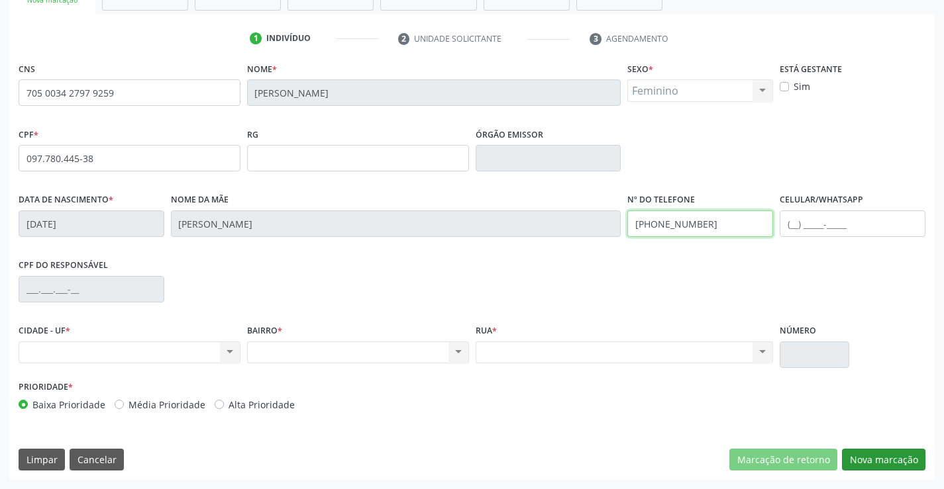
type input "(74) 99124-2996"
click at [869, 449] on button "Nova marcação" at bounding box center [883, 460] width 83 height 23
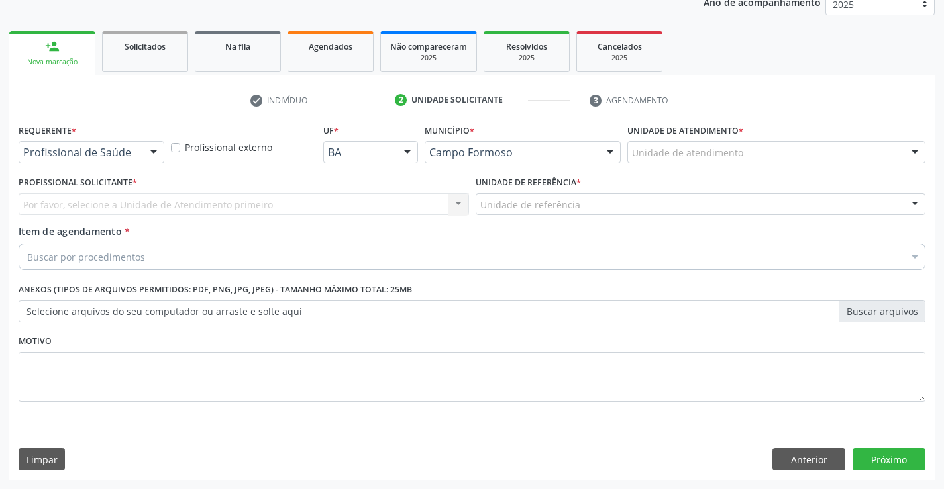
drag, startPoint x: 108, startPoint y: 150, endPoint x: 101, endPoint y: 153, distance: 7.1
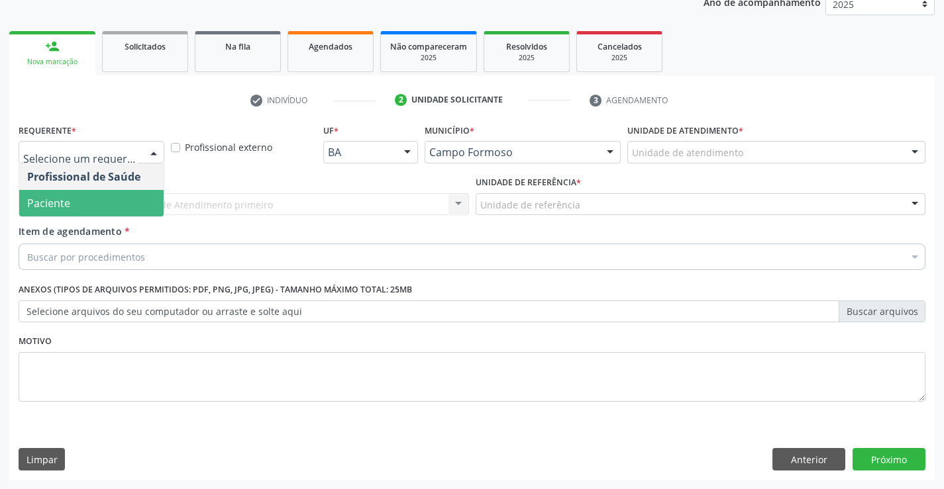
click at [69, 199] on span "Paciente" at bounding box center [48, 203] width 43 height 15
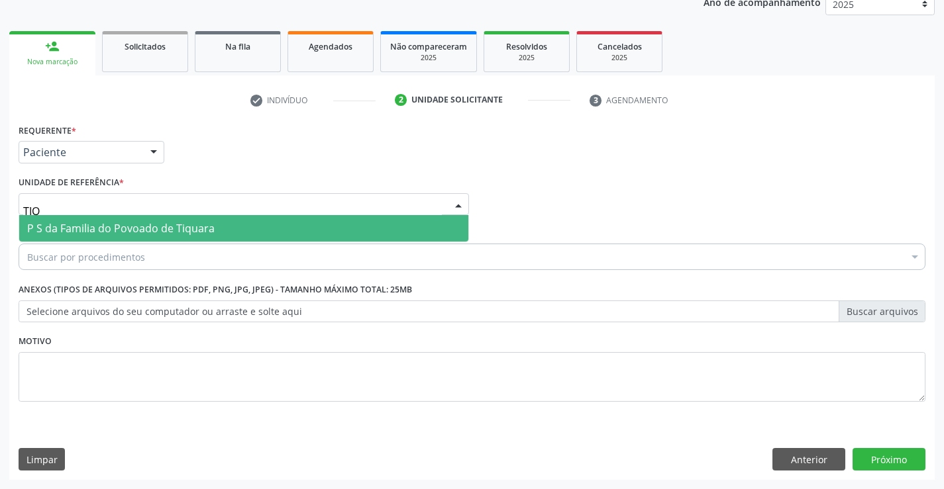
type input "TIQU"
click at [91, 229] on span "P S da Familia do Povoado de Tiquara" at bounding box center [120, 228] width 187 height 15
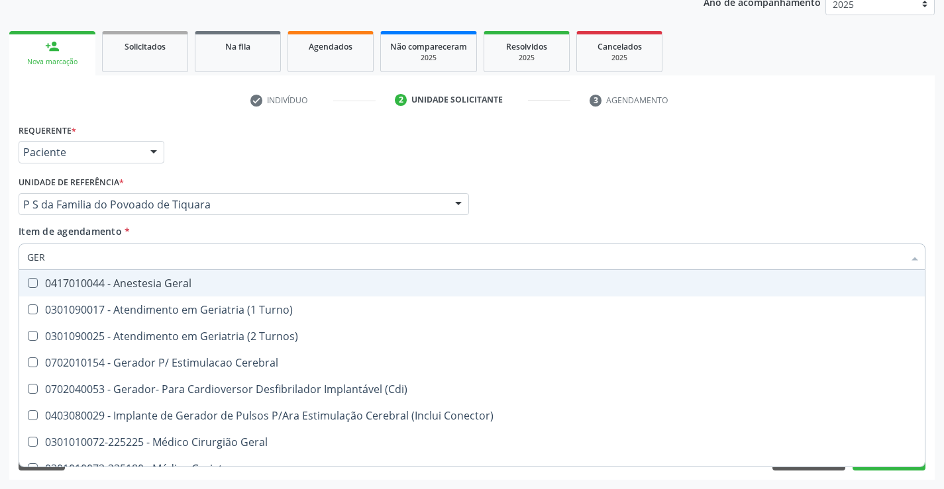
type input "GERA"
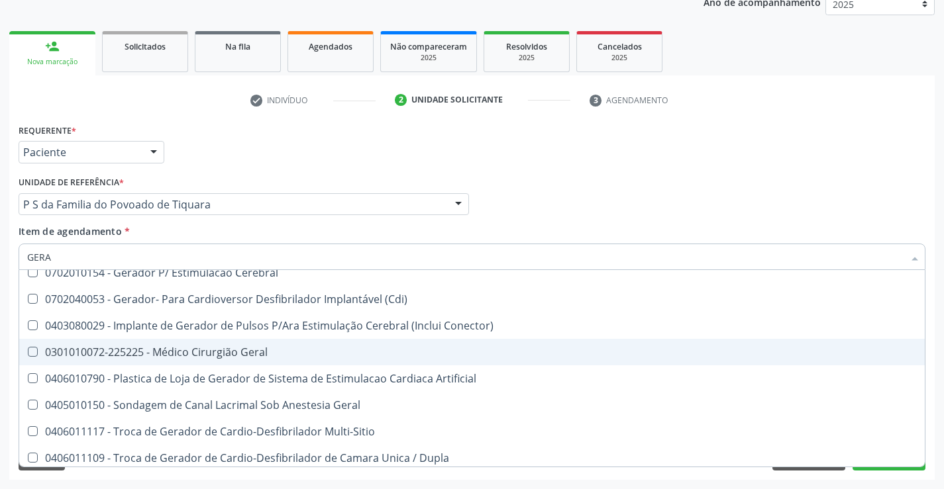
scroll to position [66, 0]
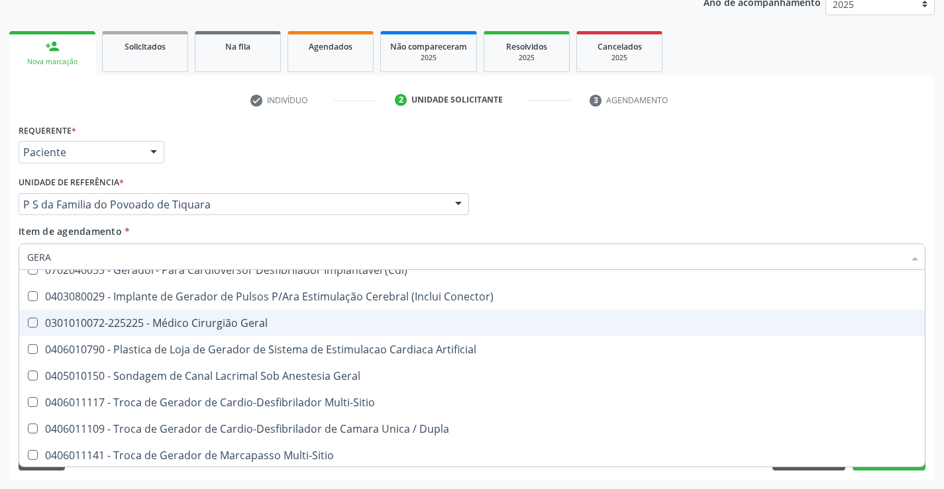
click at [194, 319] on div "0301010072-225225 - Médico Cirurgião Geral" at bounding box center [471, 323] width 889 height 11
checkbox Geral "true"
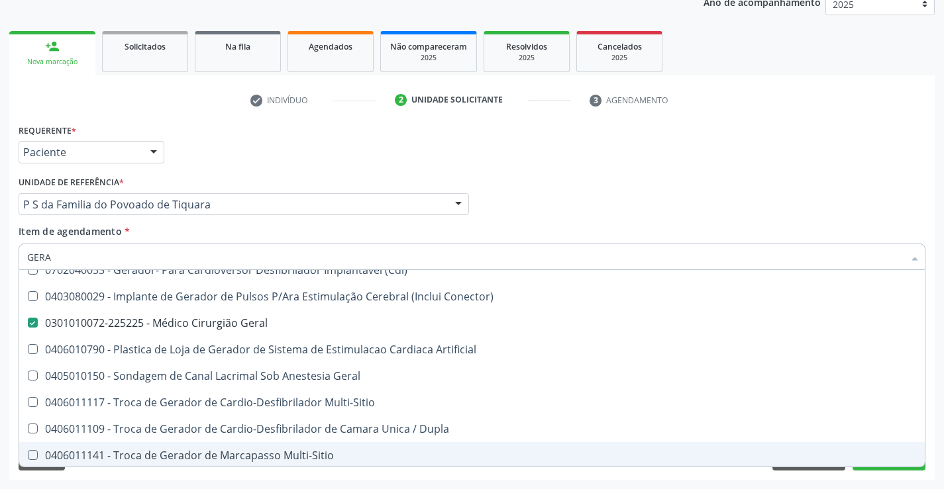
click at [25, 477] on div "Requerente * Paciente Profissional de Saúde Paciente Nenhum resultado encontrad…" at bounding box center [471, 301] width 925 height 360
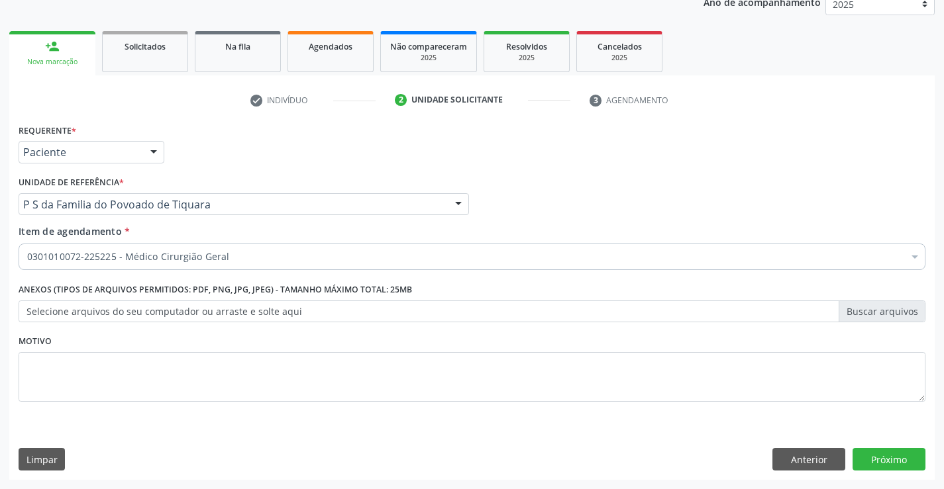
scroll to position [0, 0]
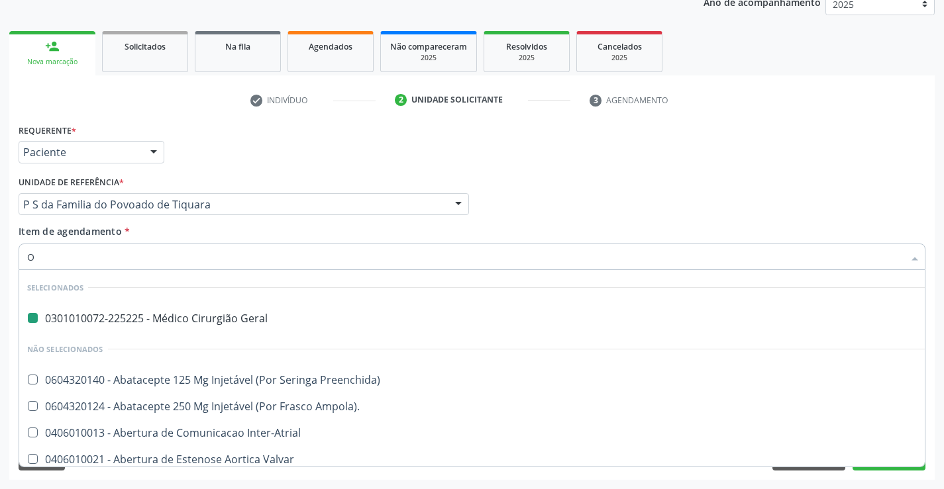
type input "OF"
checkbox Geral "false"
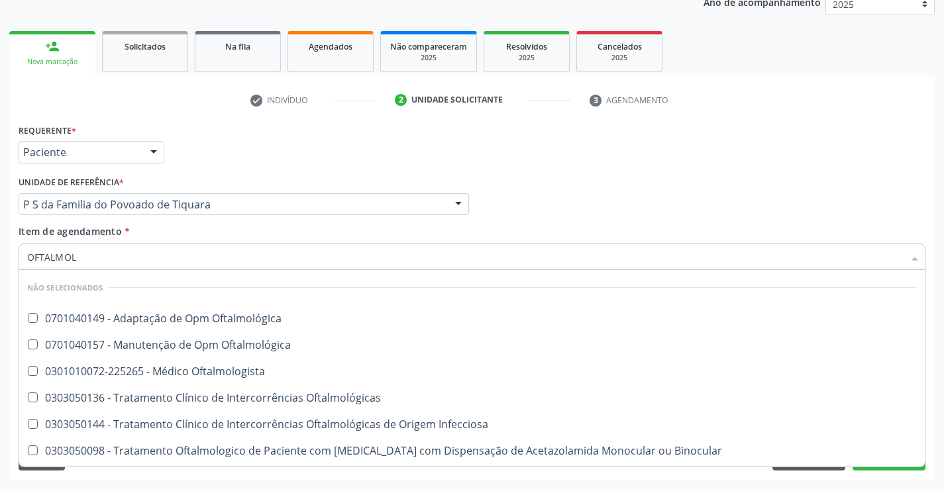
type input "OFTALMOLO"
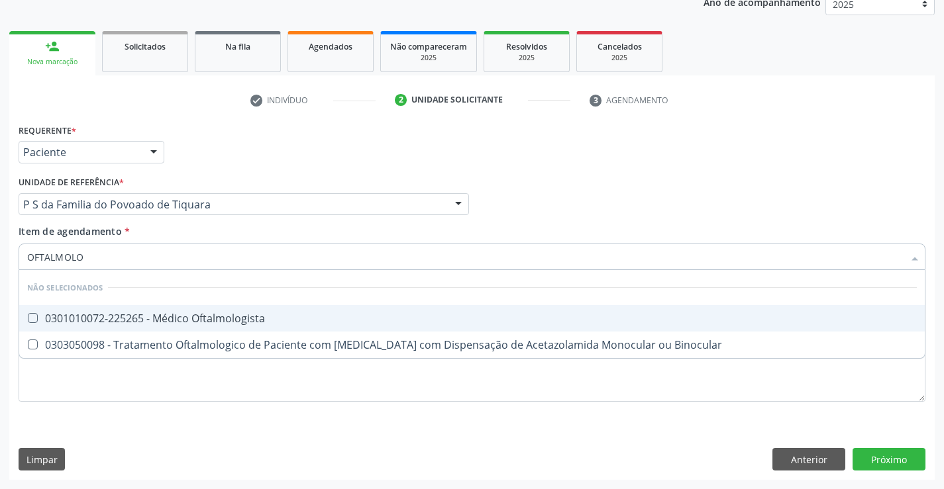
drag, startPoint x: 132, startPoint y: 313, endPoint x: 122, endPoint y: 313, distance: 10.6
click at [128, 313] on div "0301010072-225265 - Médico Oftalmologista" at bounding box center [471, 318] width 889 height 11
checkbox Oftalmologista "true"
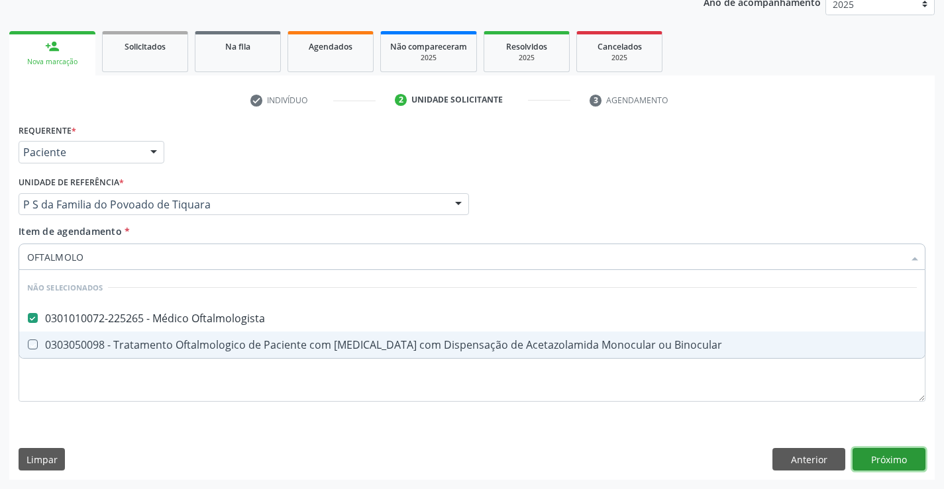
click at [905, 460] on div "Requerente * Paciente Profissional de Saúde Paciente Nenhum resultado encontrad…" at bounding box center [471, 301] width 925 height 360
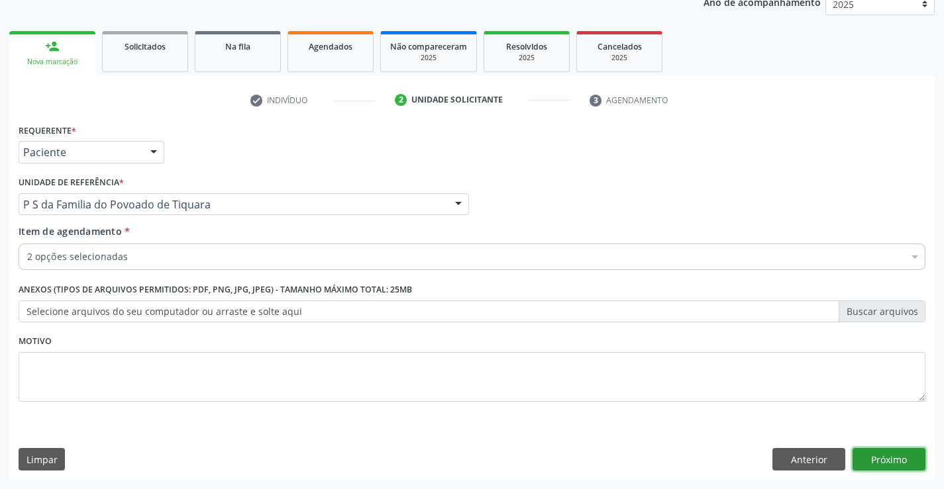
drag, startPoint x: 903, startPoint y: 458, endPoint x: 910, endPoint y: 455, distance: 7.8
click at [910, 455] on button "Próximo" at bounding box center [888, 459] width 73 height 23
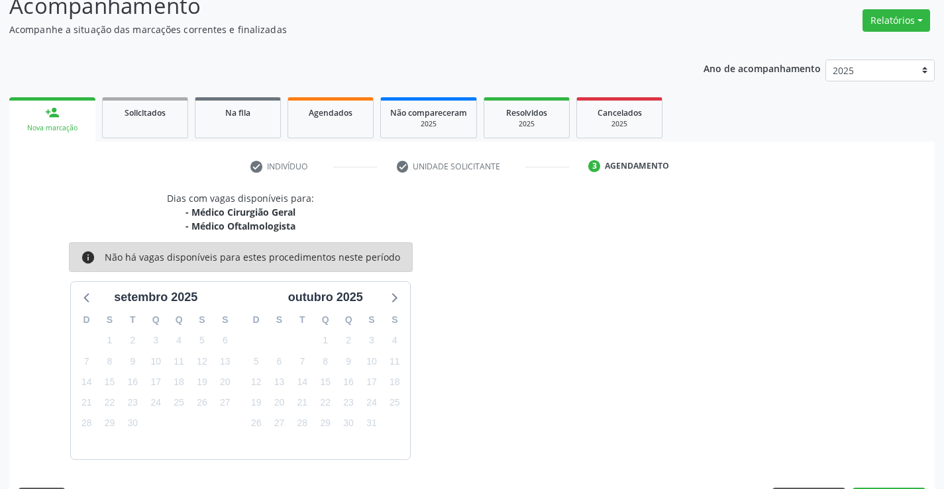
scroll to position [140, 0]
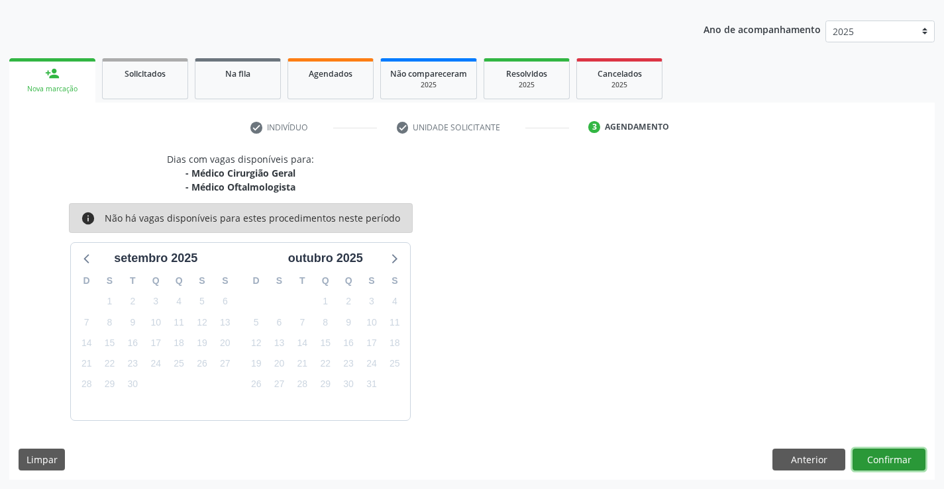
drag, startPoint x: 885, startPoint y: 461, endPoint x: 877, endPoint y: 455, distance: 10.5
click at [877, 455] on button "Confirmar" at bounding box center [888, 460] width 73 height 23
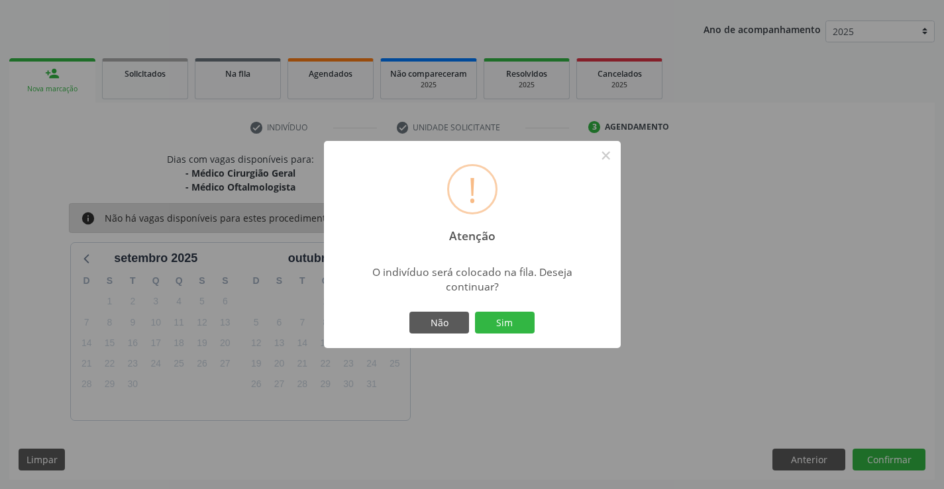
click at [513, 328] on button "Sim" at bounding box center [505, 323] width 60 height 23
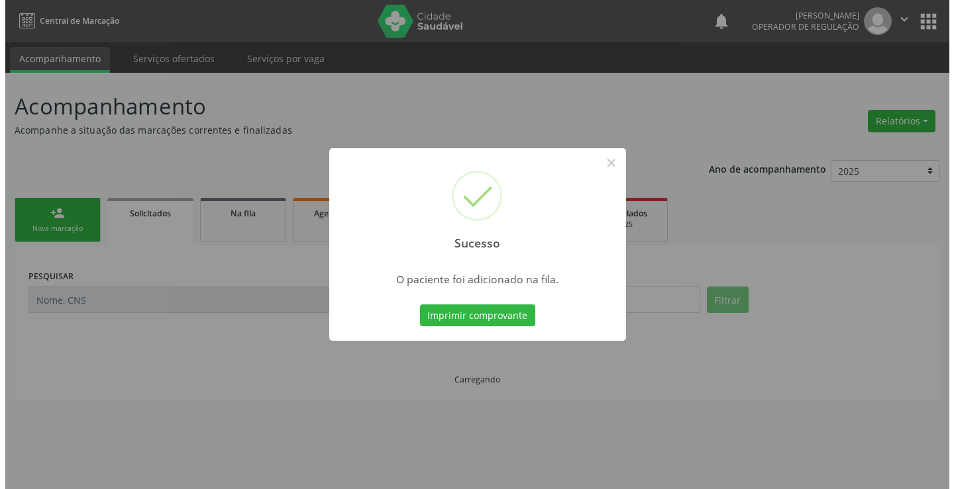
scroll to position [0, 0]
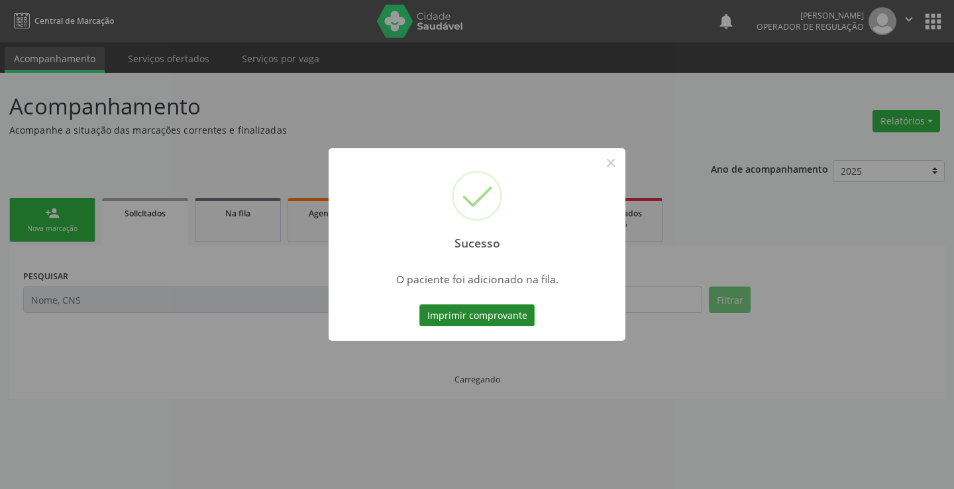
click at [491, 321] on button "Imprimir comprovante" at bounding box center [476, 316] width 115 height 23
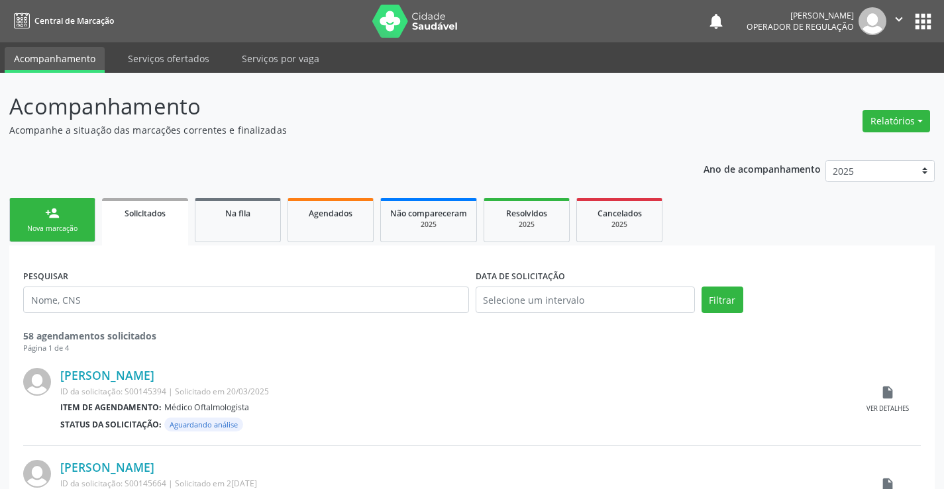
click at [84, 215] on link "person_add Nova marcação" at bounding box center [52, 220] width 86 height 44
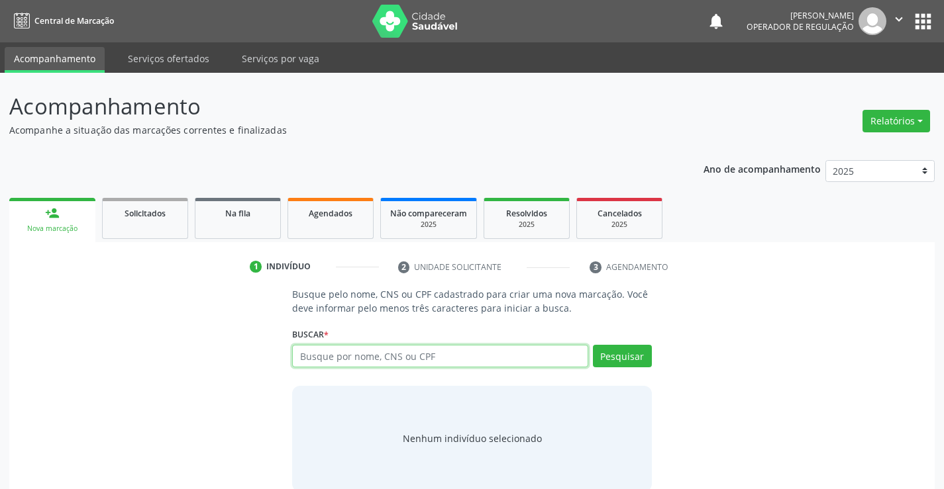
click at [352, 358] on input "text" at bounding box center [439, 356] width 295 height 23
type input "707405098403373"
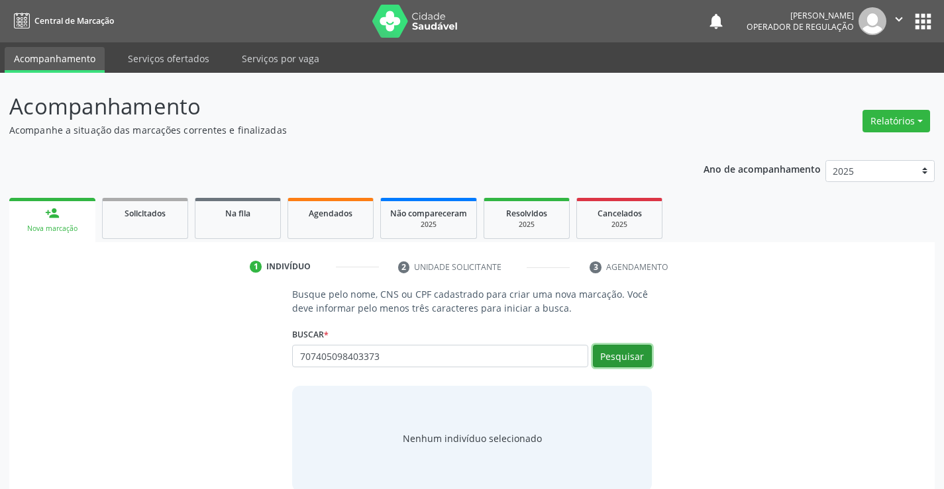
click at [617, 357] on button "Pesquisar" at bounding box center [622, 356] width 59 height 23
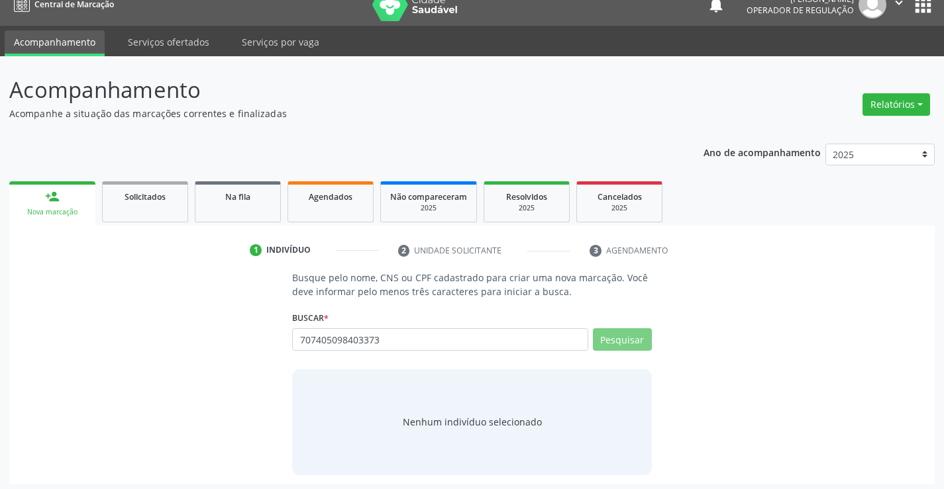
scroll to position [21, 0]
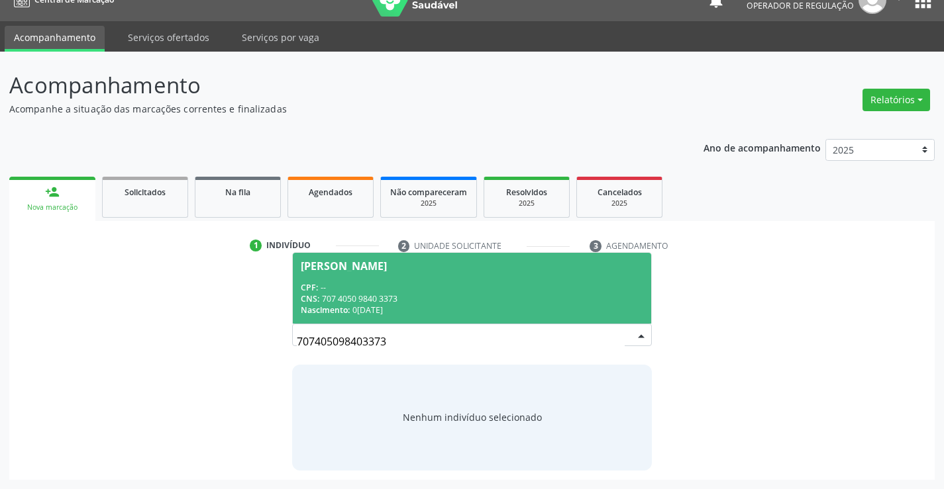
click at [428, 284] on div "CPF: --" at bounding box center [472, 287] width 342 height 11
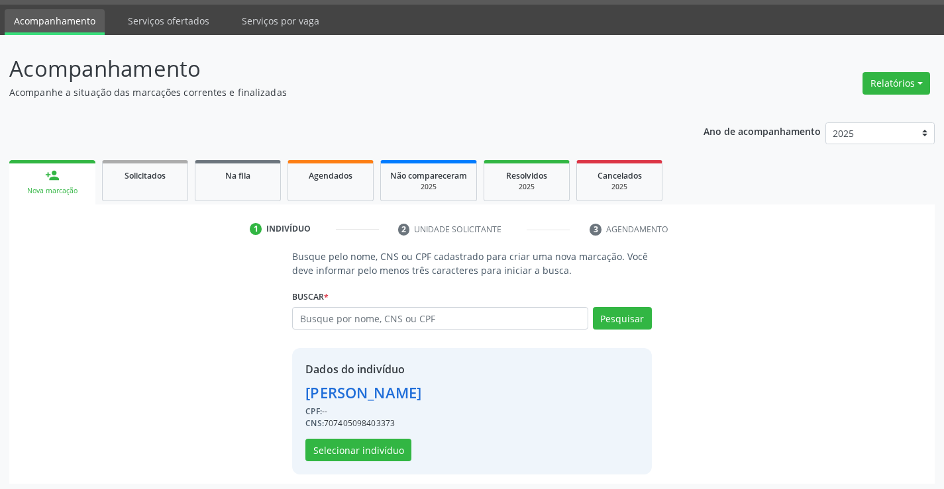
scroll to position [42, 0]
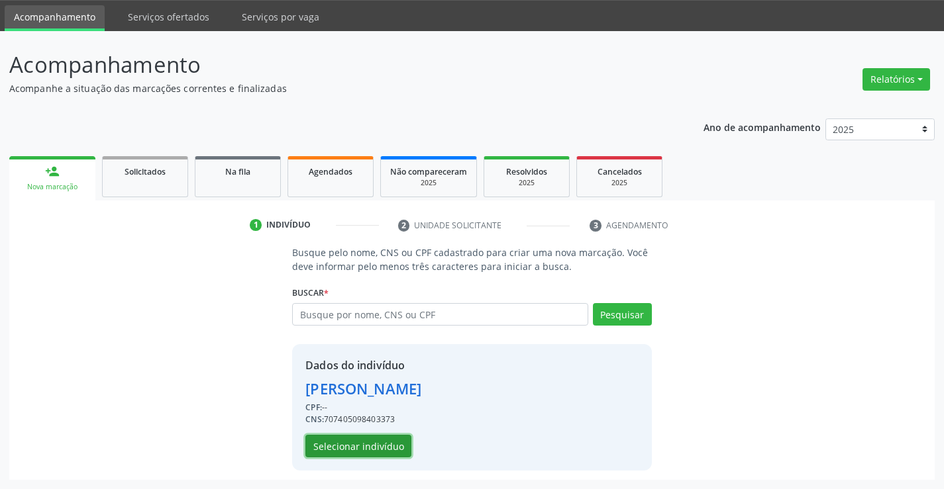
click at [363, 445] on button "Selecionar indivíduo" at bounding box center [358, 446] width 106 height 23
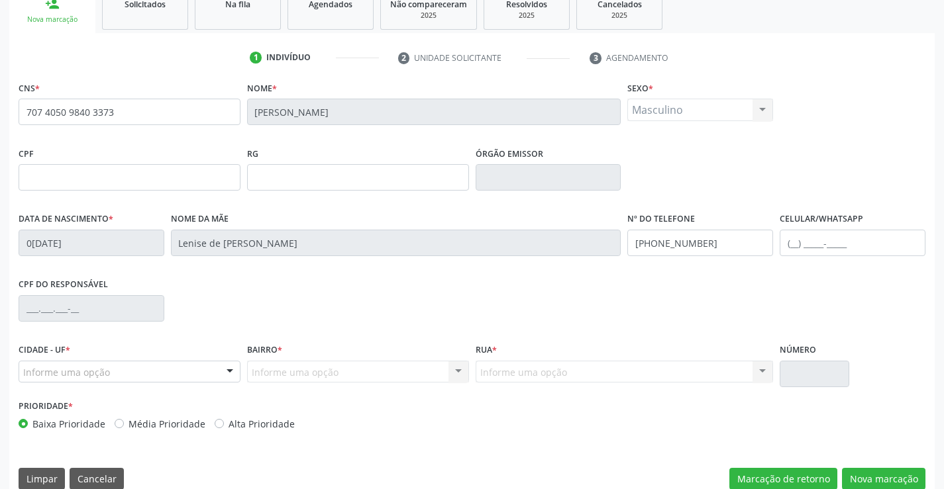
scroll to position [228, 0]
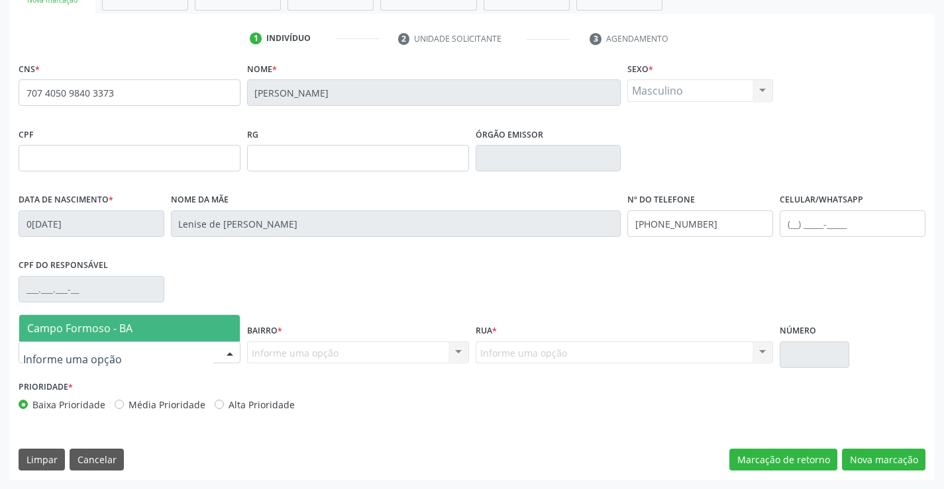
drag, startPoint x: 160, startPoint y: 354, endPoint x: 165, endPoint y: 331, distance: 23.0
click at [160, 352] on div at bounding box center [130, 353] width 222 height 23
click at [167, 324] on span "Campo Formoso - BA" at bounding box center [129, 328] width 221 height 26
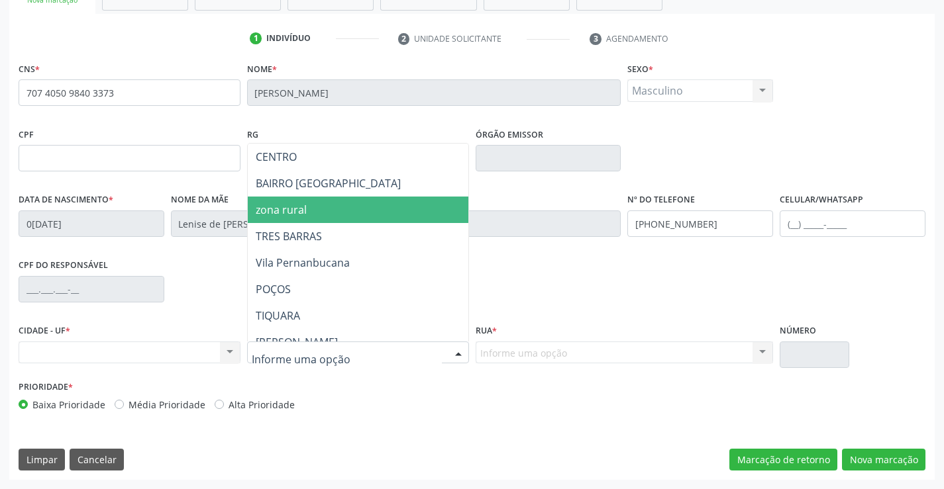
drag, startPoint x: 291, startPoint y: 217, endPoint x: 416, endPoint y: 291, distance: 145.8
click at [292, 216] on span "zona rural" at bounding box center [281, 210] width 51 height 15
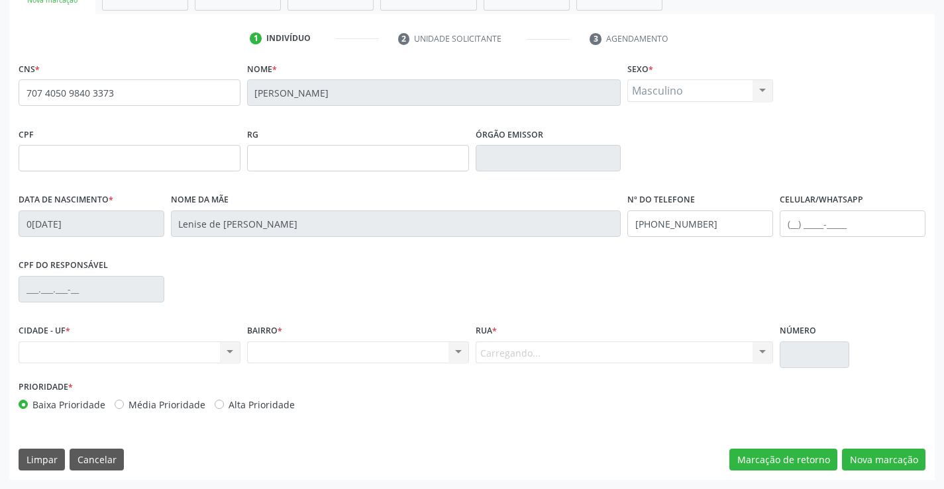
click at [519, 355] on div "Carregando... Nenhum resultado encontrado para: " " Nenhuma opção encontrada. D…" at bounding box center [624, 353] width 298 height 23
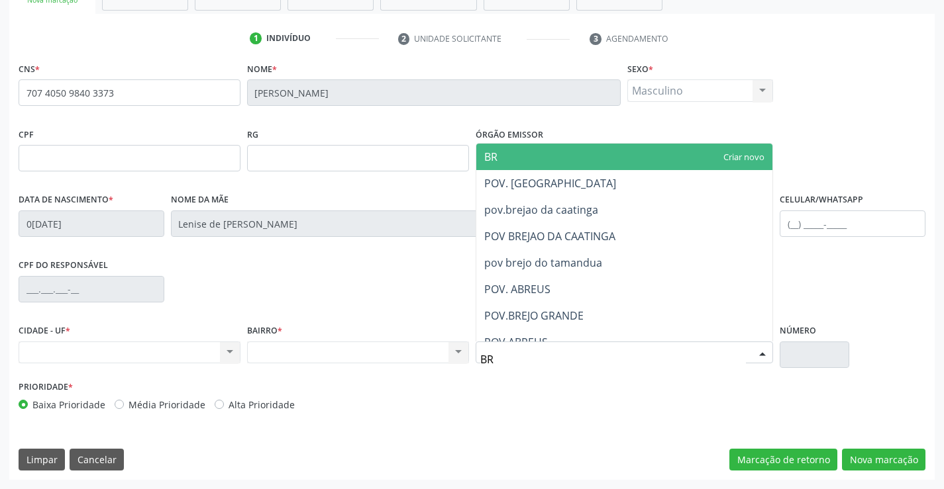
type input "BRE"
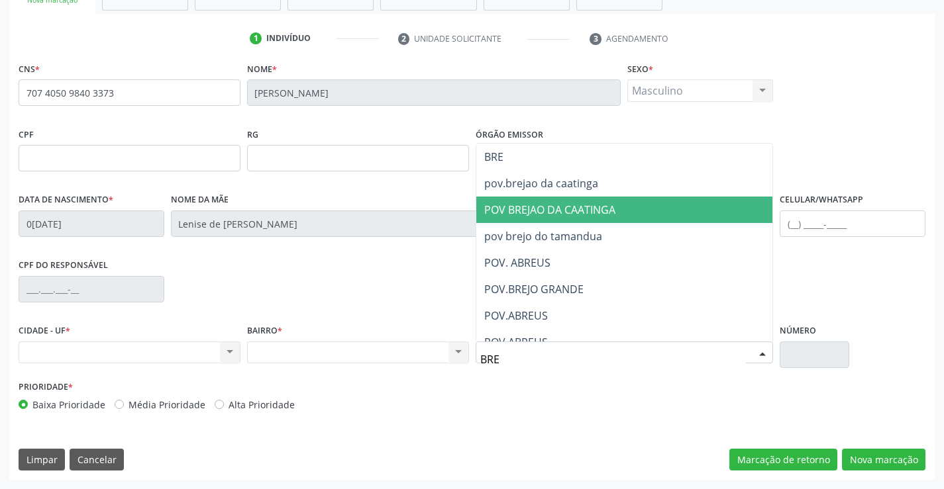
click at [581, 212] on span "POV BREJAO DA CAATINGA" at bounding box center [549, 210] width 131 height 15
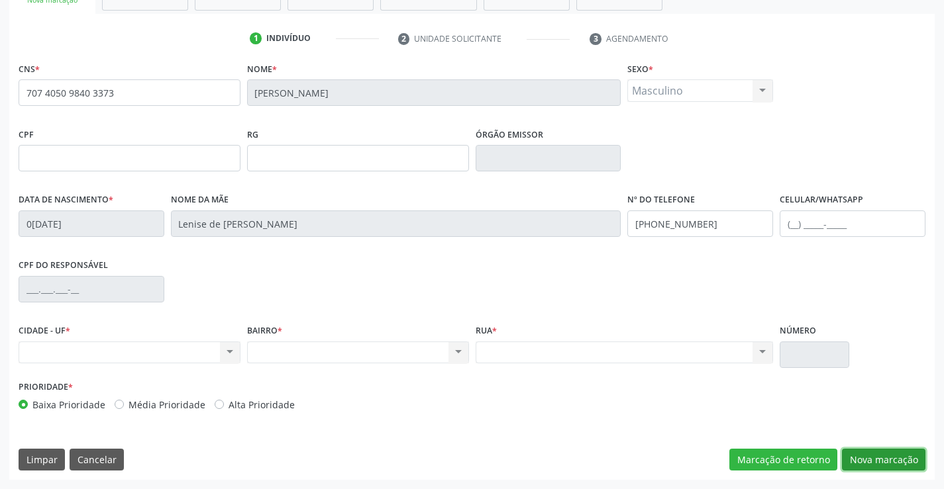
click at [881, 459] on button "Nova marcação" at bounding box center [883, 460] width 83 height 23
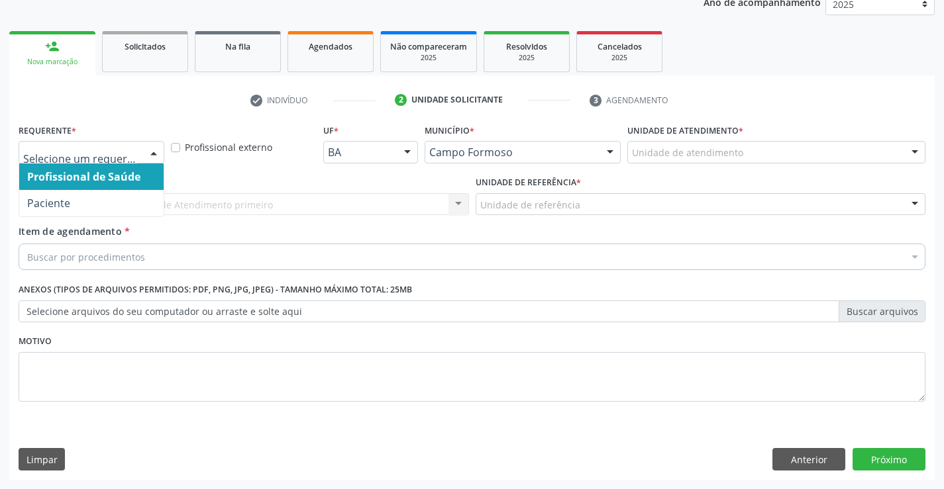
drag, startPoint x: 127, startPoint y: 150, endPoint x: 101, endPoint y: 198, distance: 54.2
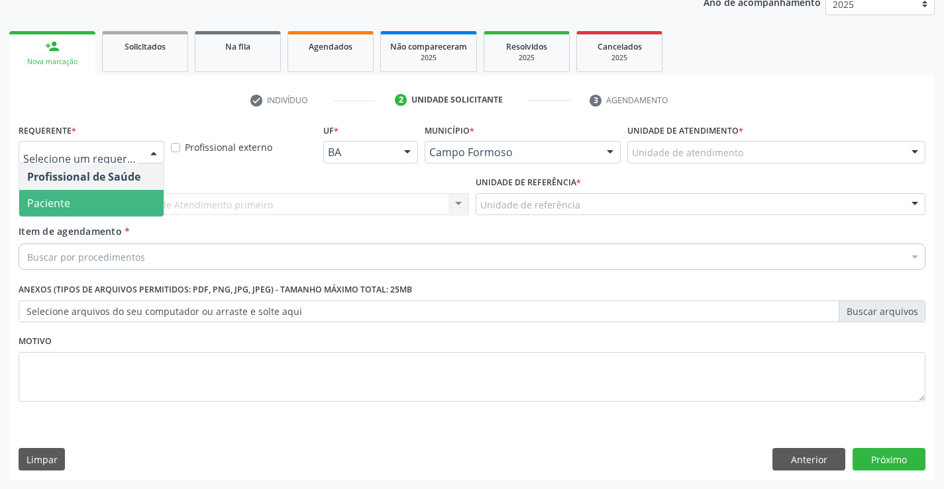
click at [84, 205] on span "Paciente" at bounding box center [91, 203] width 144 height 26
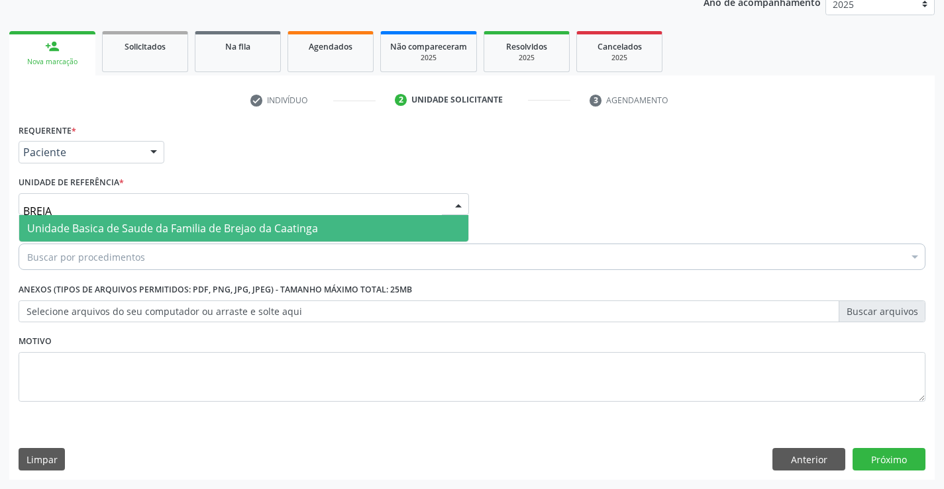
type input "BREJAO"
click at [99, 229] on span "Unidade Basica de Saude da Familia de Brejao da Caatinga" at bounding box center [172, 228] width 291 height 15
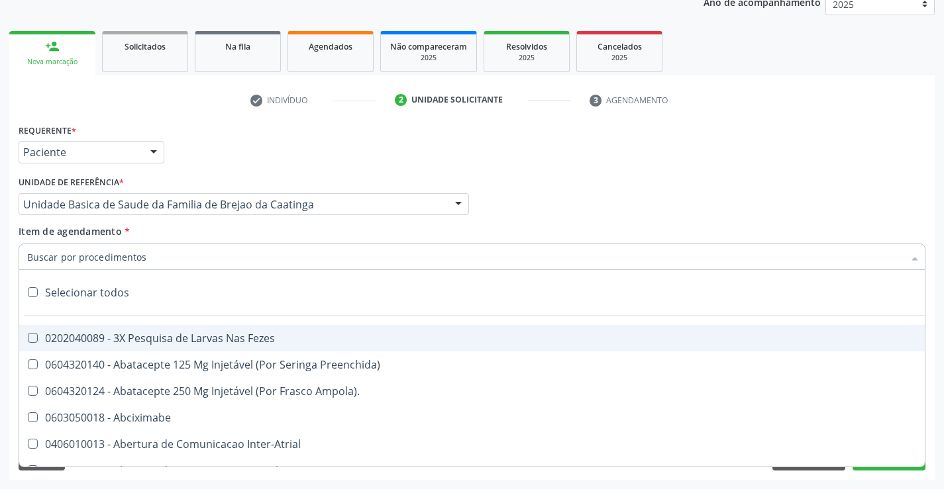
type input "V"
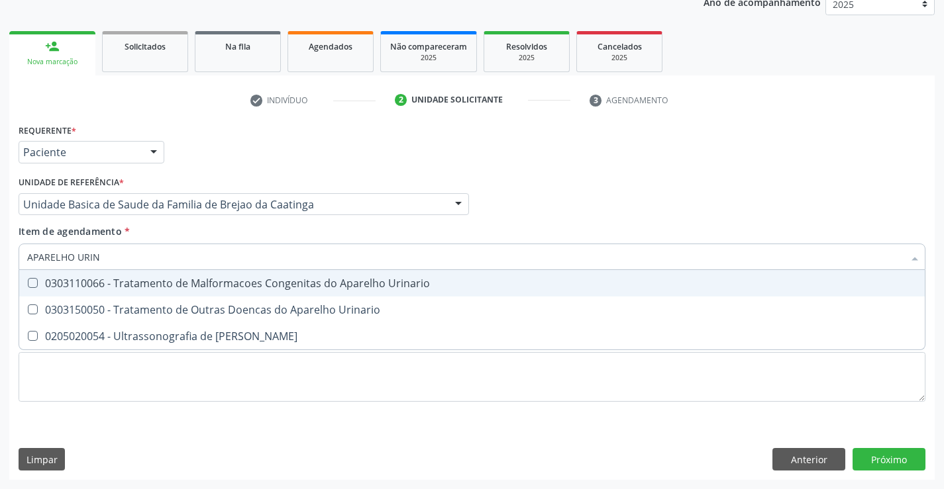
type input "APARELHO URINA"
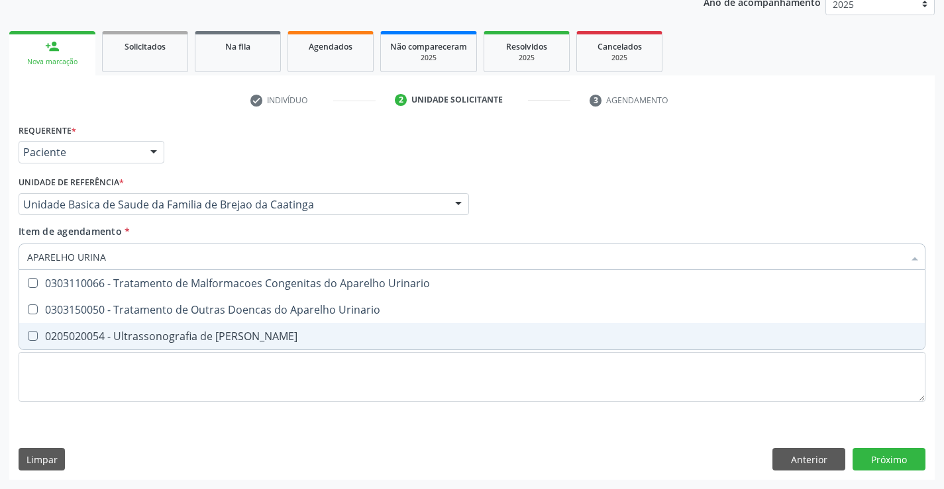
click at [252, 340] on div "0205020054 - Ultrassonografia de [PERSON_NAME]" at bounding box center [471, 336] width 889 height 11
checkbox Urinario "true"
click at [907, 462] on div "Requerente * Paciente Profissional de Saúde Paciente Nenhum resultado encontrad…" at bounding box center [471, 301] width 925 height 360
checkbox Urinario "true"
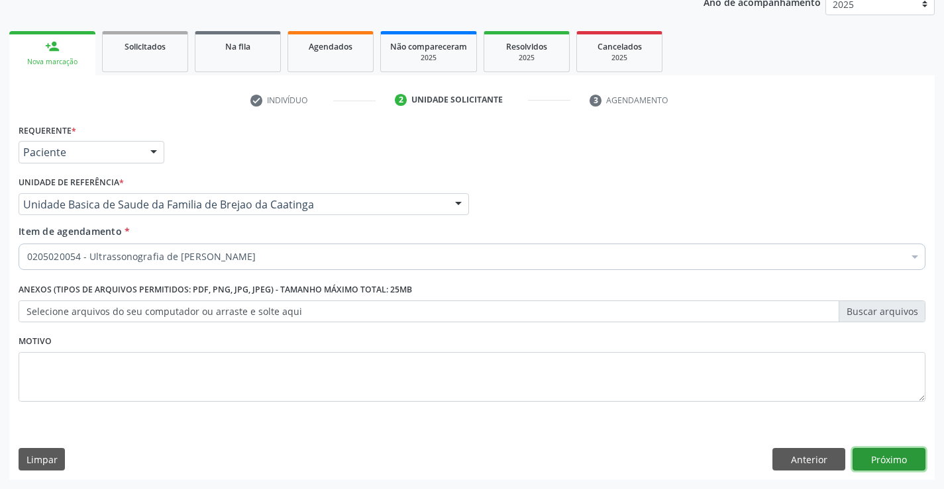
click at [903, 463] on button "Próximo" at bounding box center [888, 459] width 73 height 23
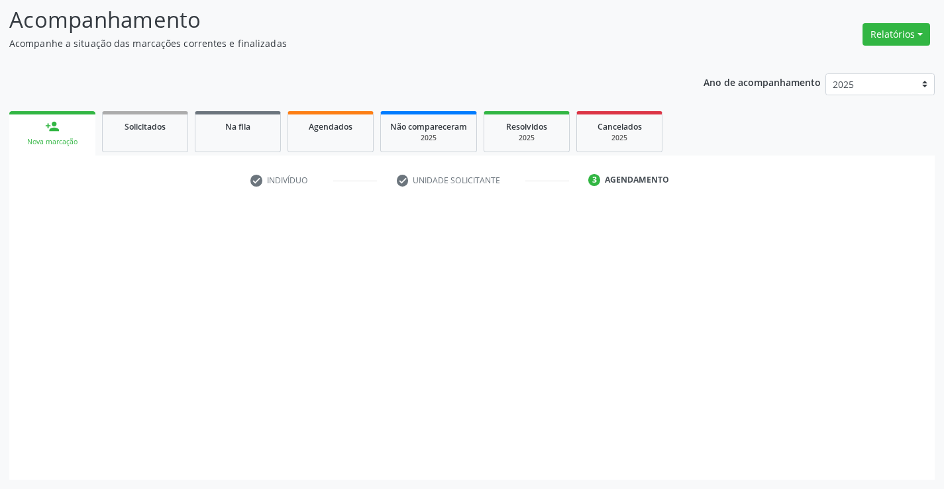
scroll to position [87, 0]
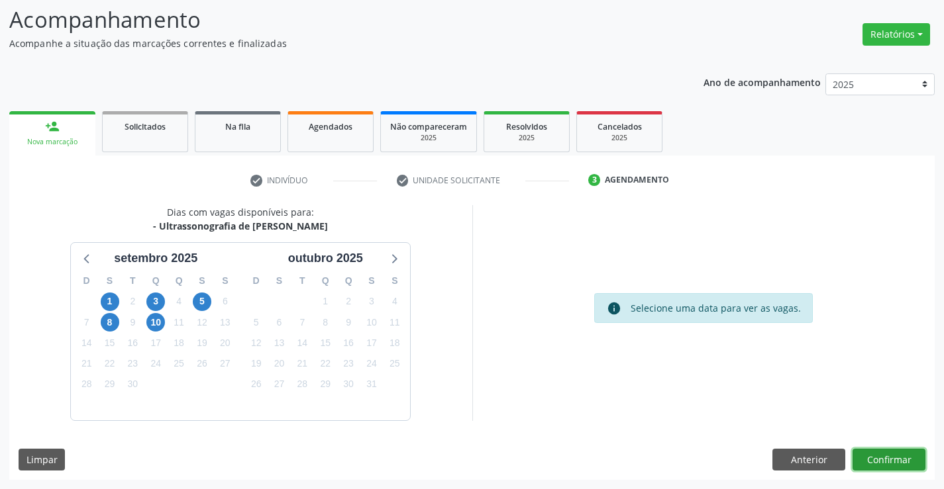
click at [872, 456] on button "Confirmar" at bounding box center [888, 460] width 73 height 23
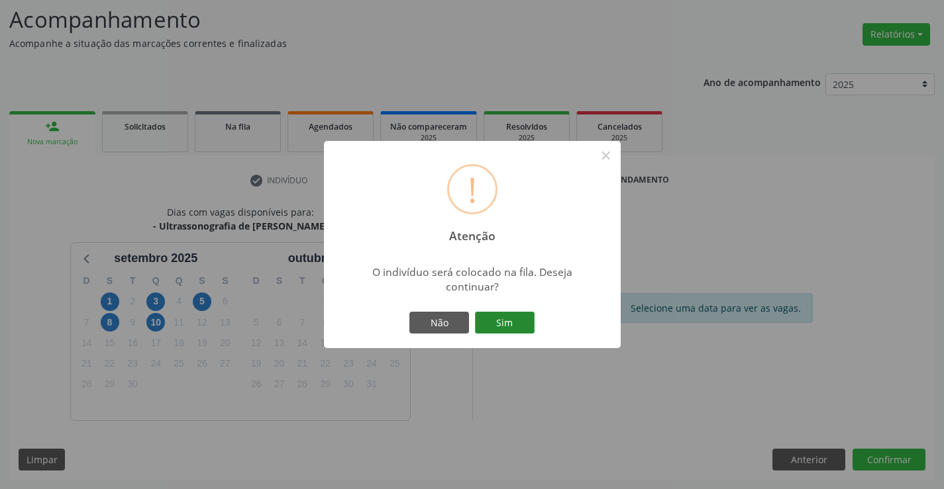
click at [515, 321] on button "Sim" at bounding box center [505, 323] width 60 height 23
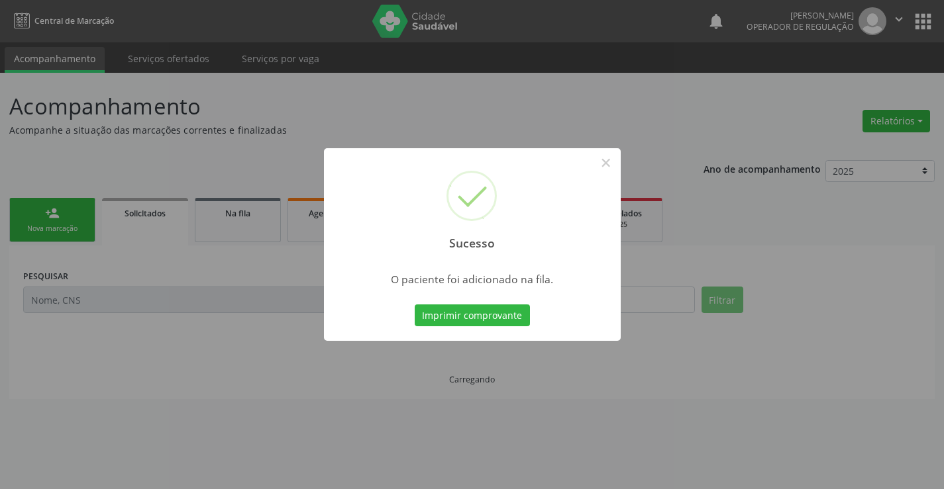
scroll to position [0, 0]
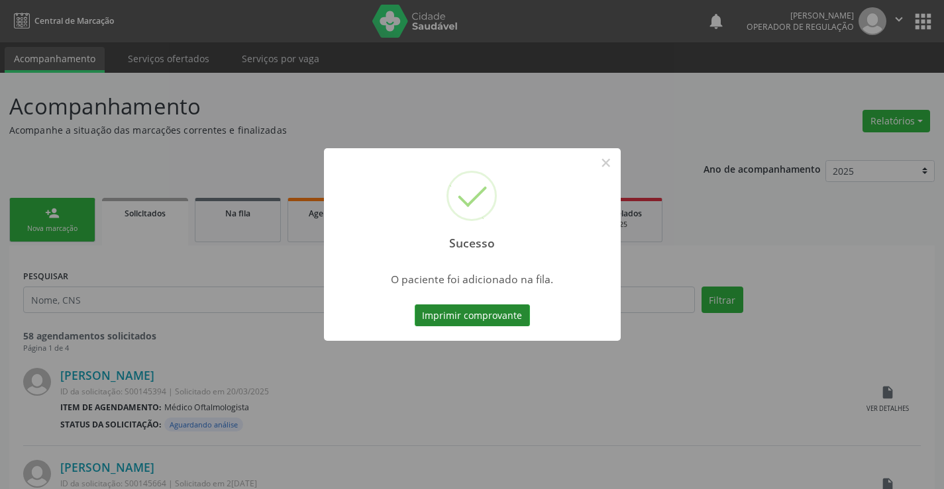
click at [492, 317] on button "Imprimir comprovante" at bounding box center [472, 316] width 115 height 23
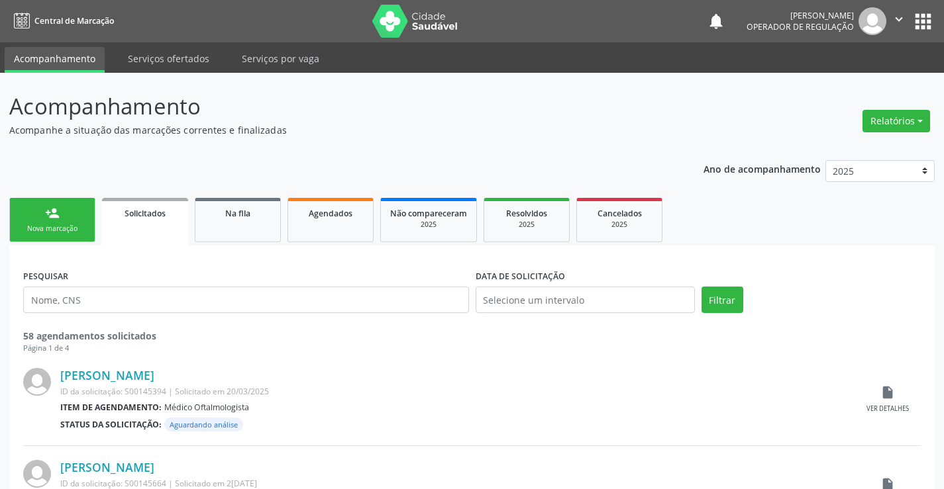
click at [73, 208] on link "person_add Nova marcação" at bounding box center [52, 220] width 86 height 44
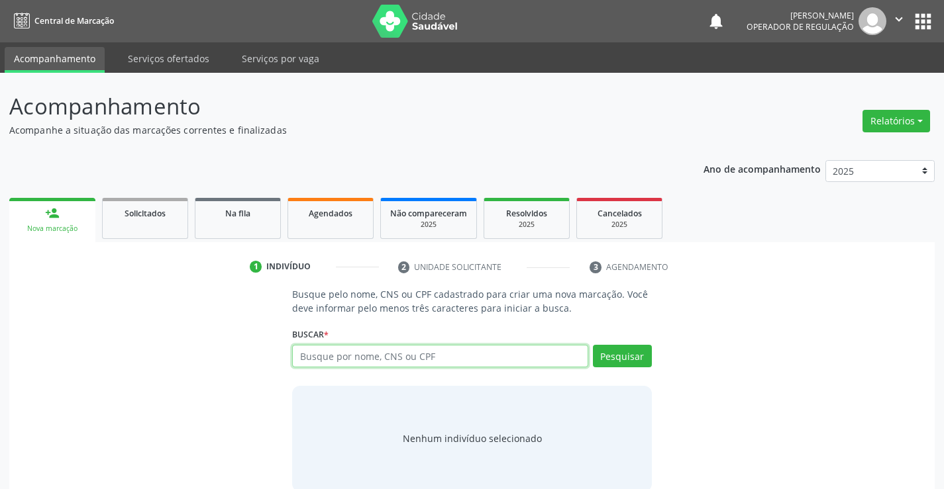
click at [375, 355] on input "text" at bounding box center [439, 356] width 295 height 23
type input "706809246496421"
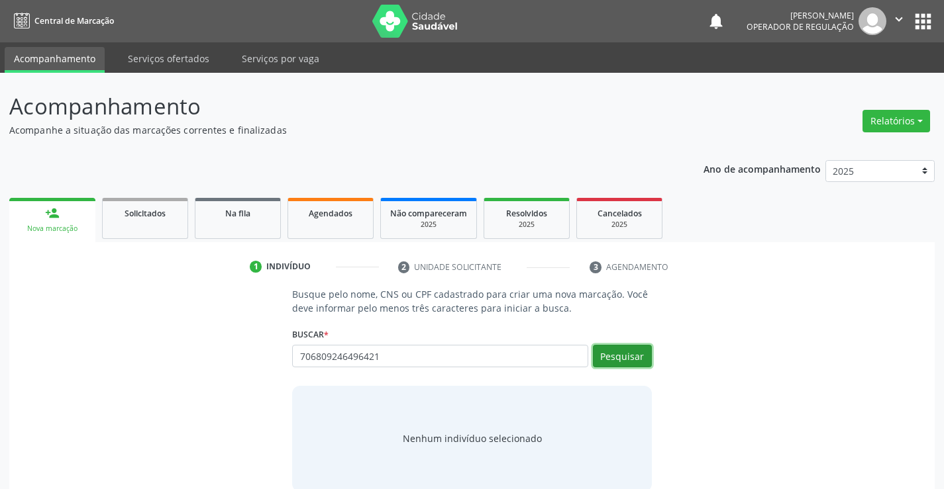
click at [606, 355] on button "Pesquisar" at bounding box center [622, 356] width 59 height 23
type input "706809246496421"
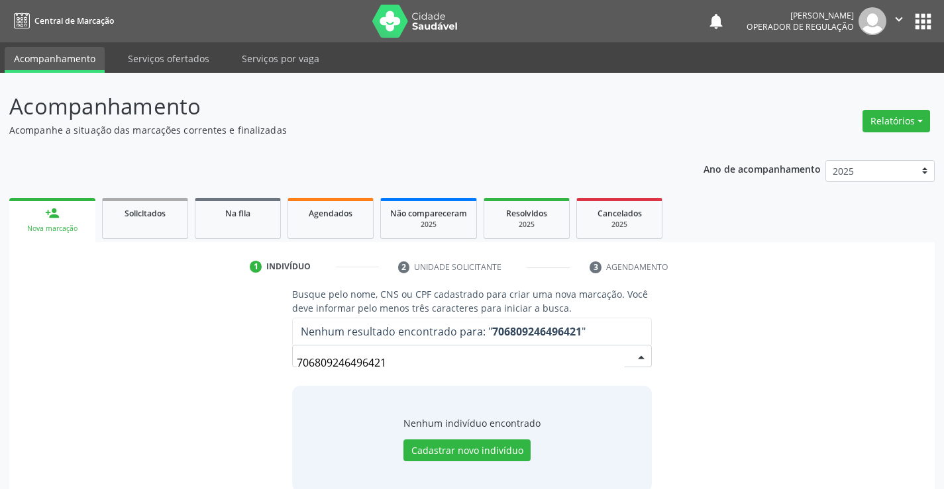
scroll to position [21, 0]
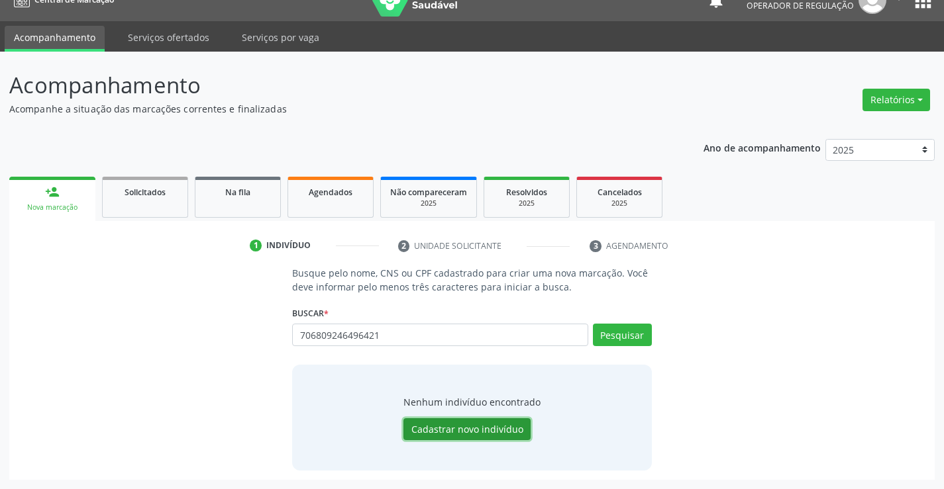
click at [497, 422] on button "Cadastrar novo indivíduo" at bounding box center [466, 429] width 127 height 23
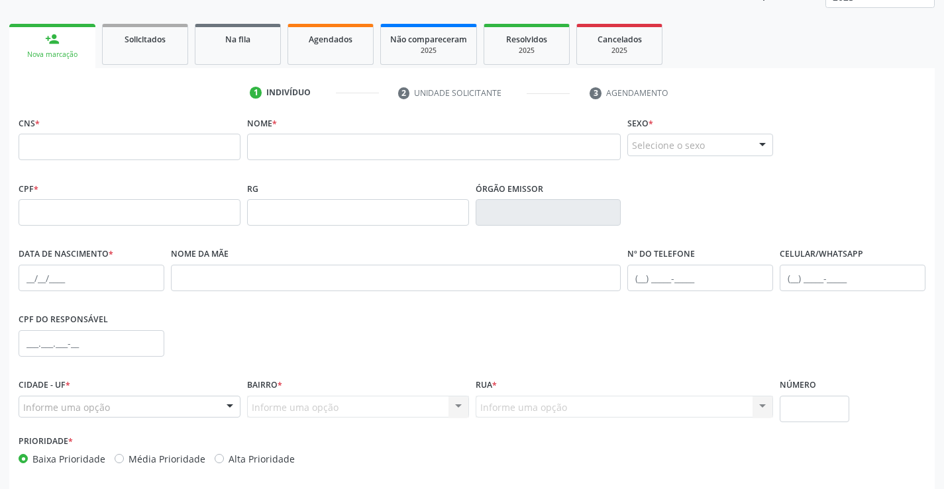
scroll to position [220, 0]
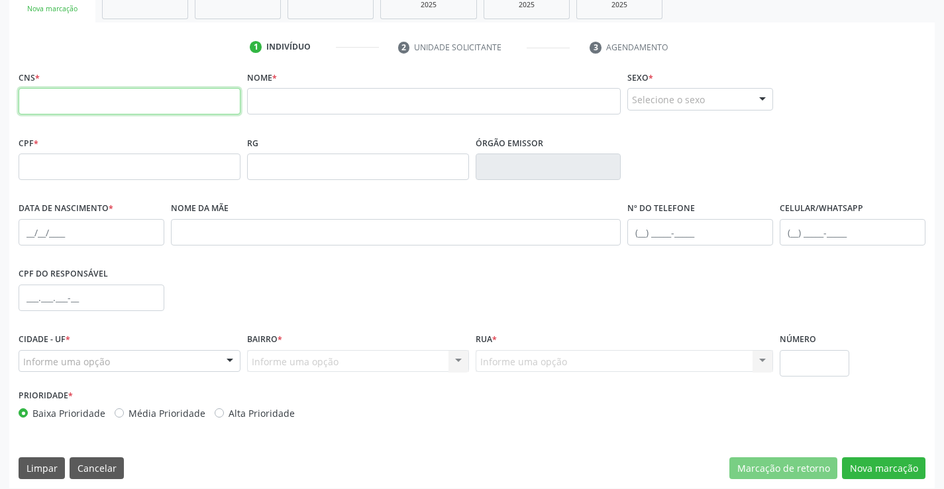
click at [179, 101] on input "text" at bounding box center [130, 101] width 222 height 26
type input "706 8092 4349 6421"
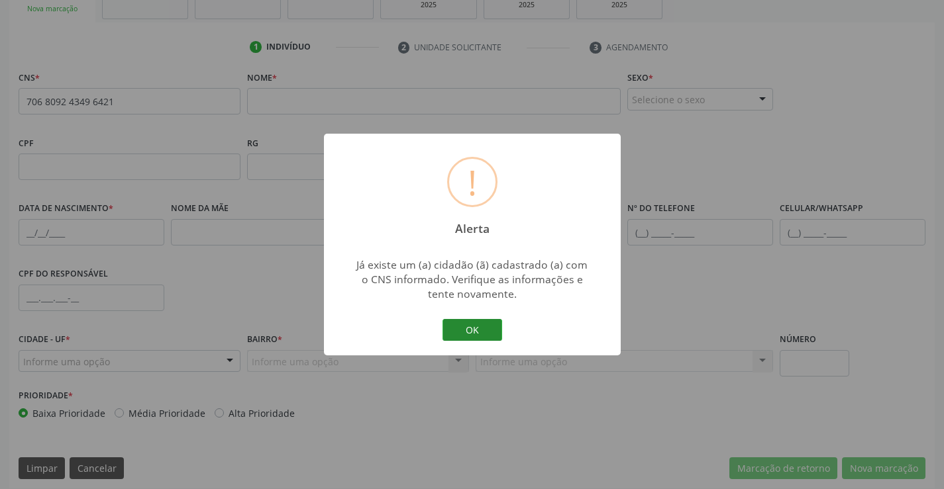
click at [469, 327] on button "OK" at bounding box center [472, 330] width 60 height 23
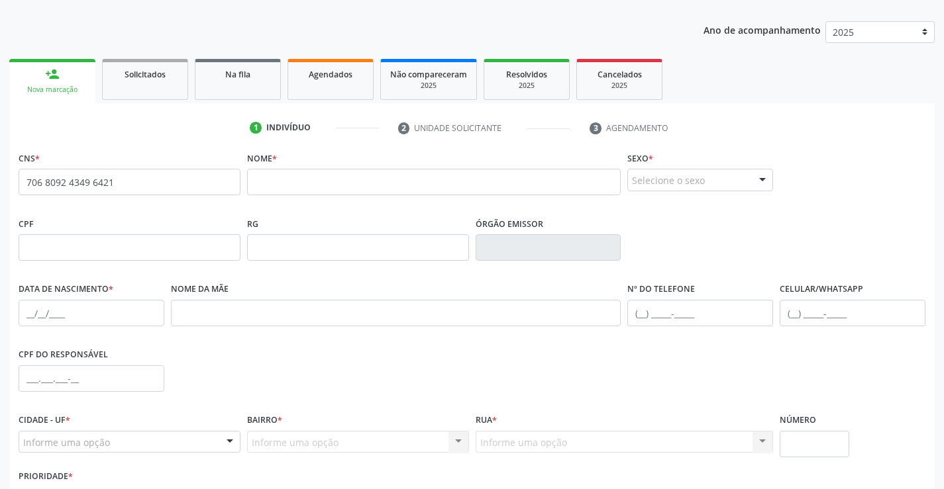
scroll to position [0, 0]
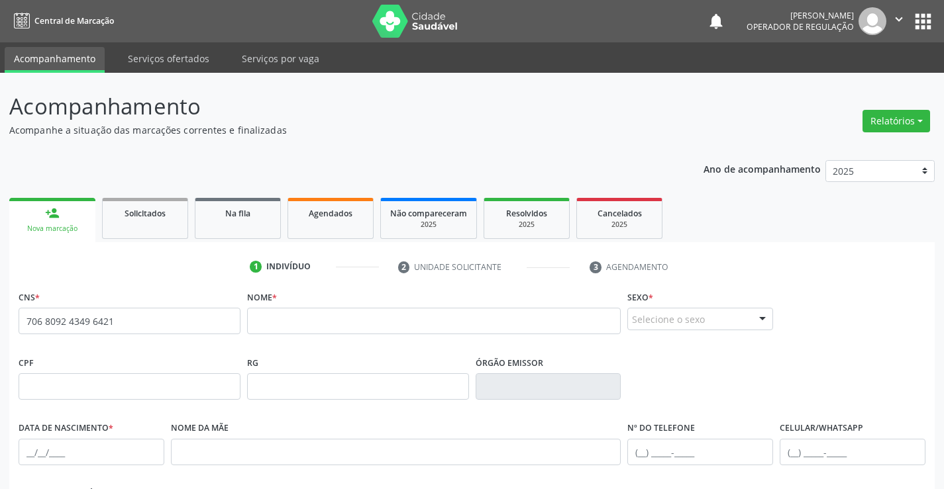
click at [926, 21] on button "apps" at bounding box center [922, 21] width 23 height 23
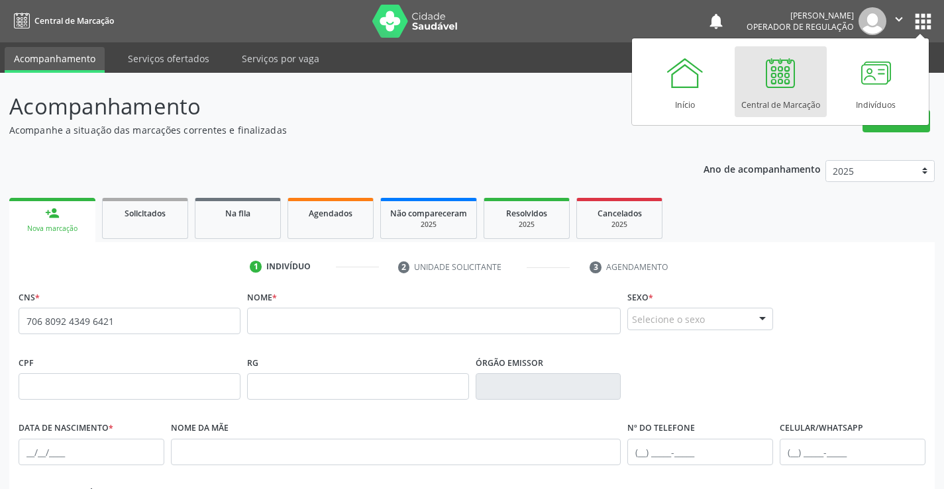
click at [800, 101] on div "Central de Marcação" at bounding box center [780, 102] width 79 height 18
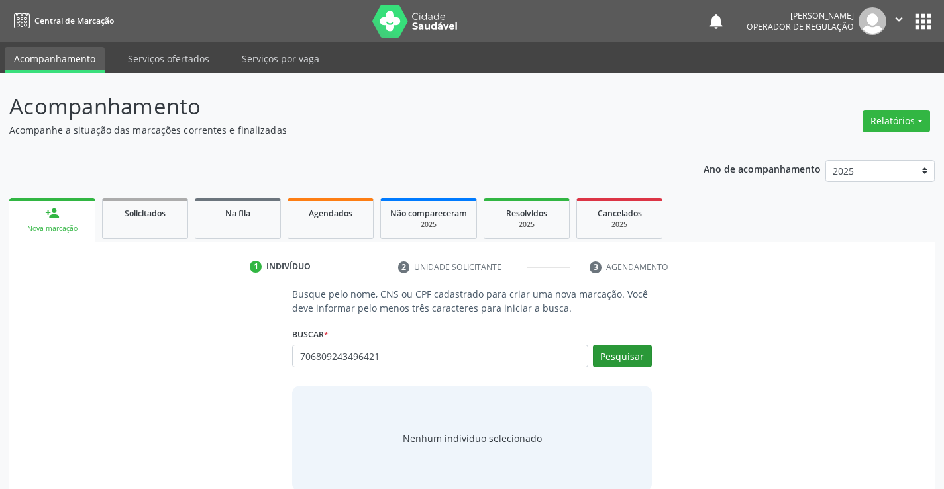
type input "706809243496421"
click at [613, 356] on button "Pesquisar" at bounding box center [622, 356] width 59 height 23
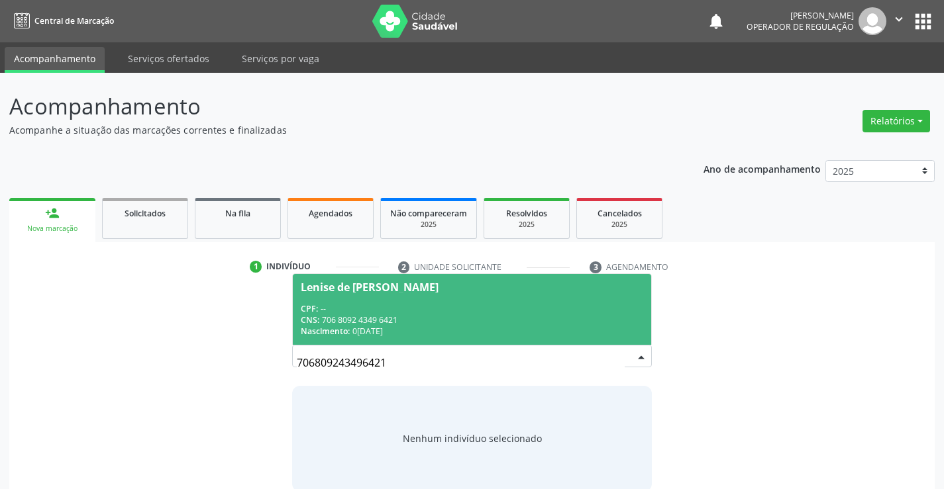
click at [531, 298] on span "Lenise de [PERSON_NAME] CPF: -- CNS: 706 8092 4349 6421 Nascimento: 02[DATE]" at bounding box center [472, 309] width 358 height 71
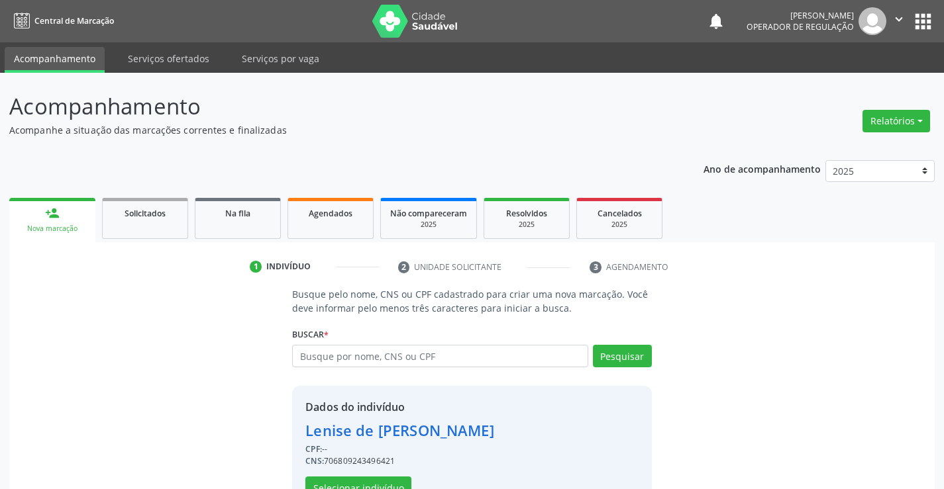
scroll to position [42, 0]
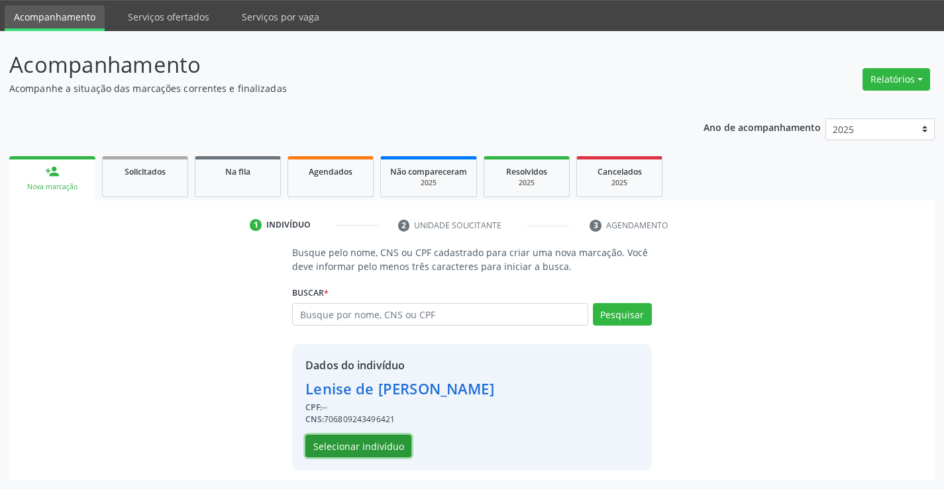
click at [357, 450] on button "Selecionar indivíduo" at bounding box center [358, 446] width 106 height 23
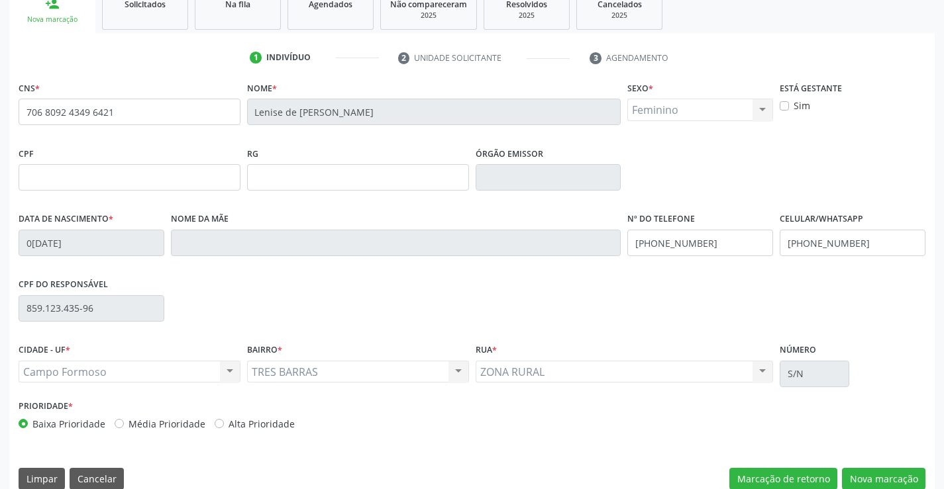
scroll to position [228, 0]
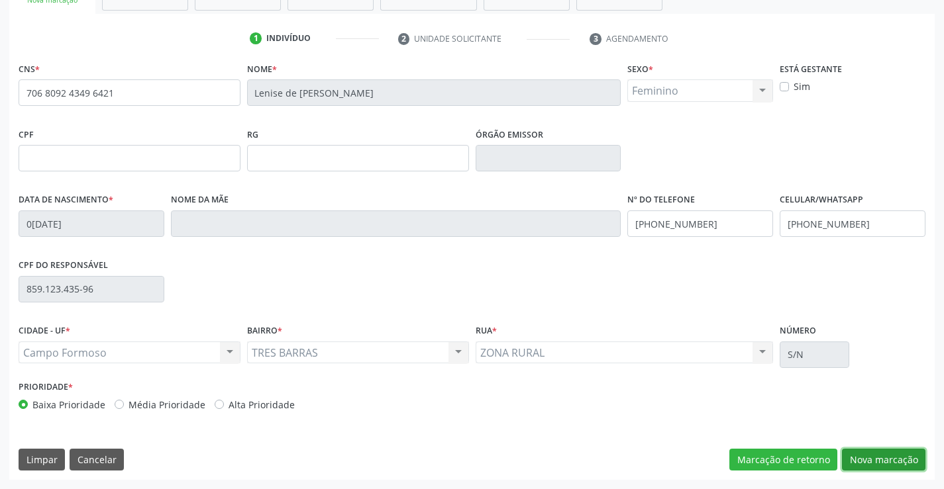
drag, startPoint x: 876, startPoint y: 462, endPoint x: 771, endPoint y: 437, distance: 107.5
click at [876, 462] on button "Nova marcação" at bounding box center [883, 460] width 83 height 23
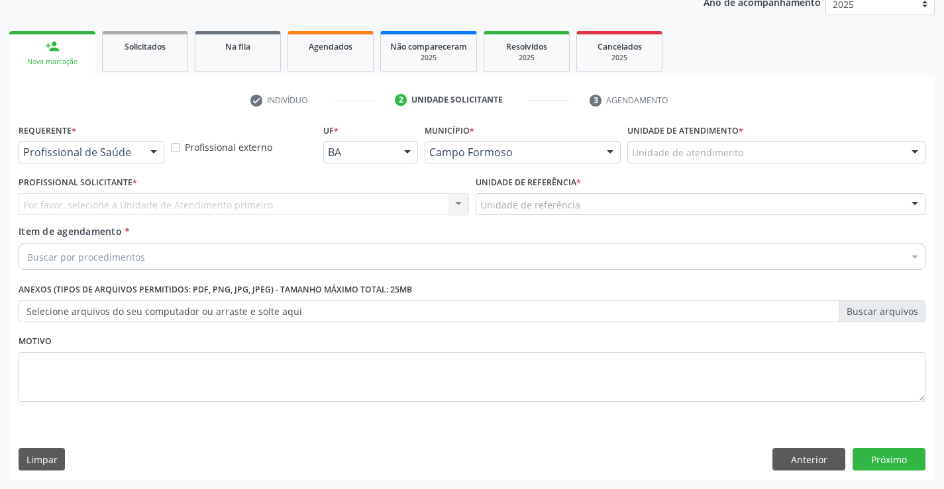
scroll to position [167, 0]
drag, startPoint x: 54, startPoint y: 152, endPoint x: 48, endPoint y: 155, distance: 6.8
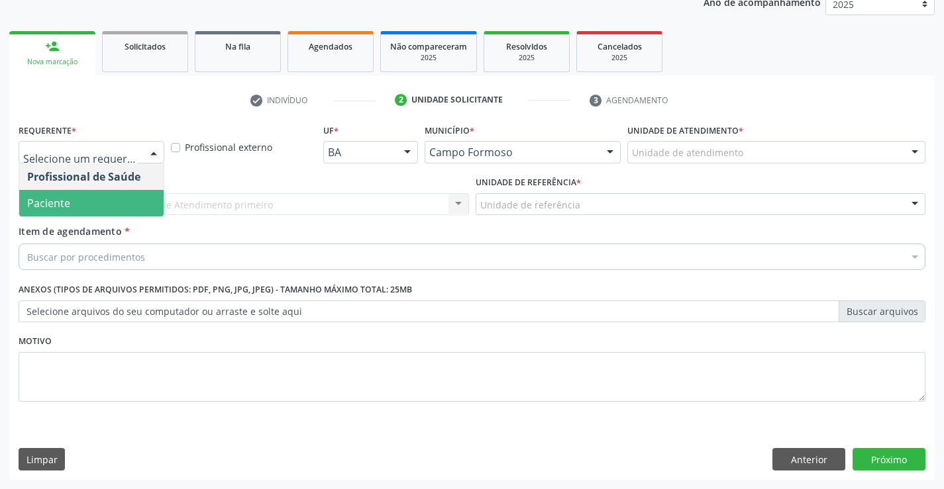
click at [34, 200] on span "Paciente" at bounding box center [48, 203] width 43 height 15
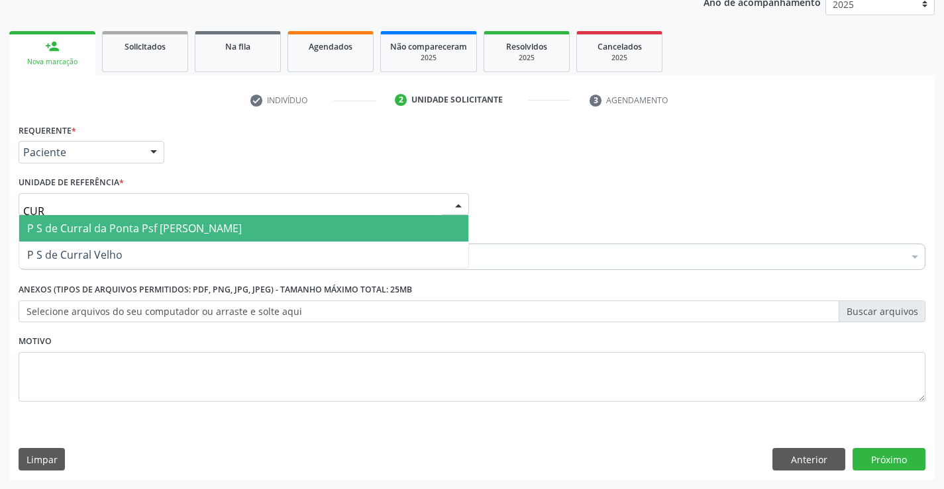
type input "CURR"
click at [52, 226] on span "P S de Curral da Ponta Psf [PERSON_NAME]" at bounding box center [134, 228] width 215 height 15
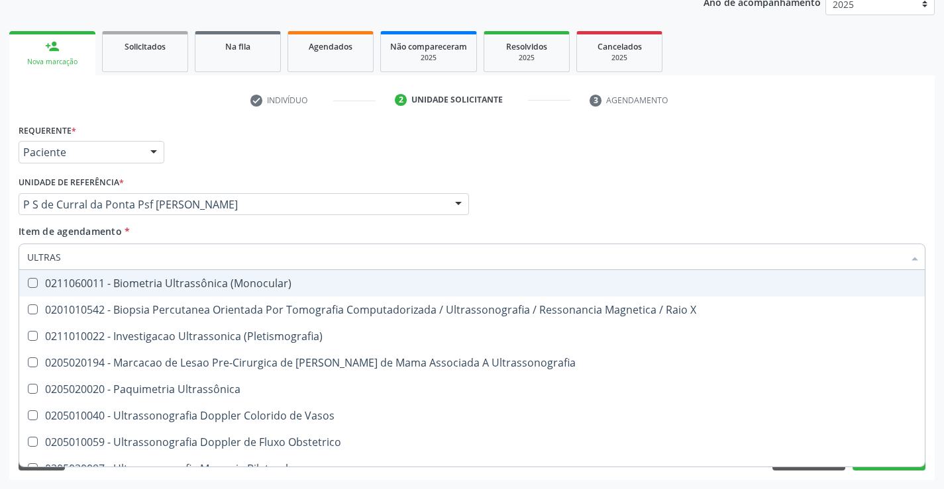
type input "ULTRASS"
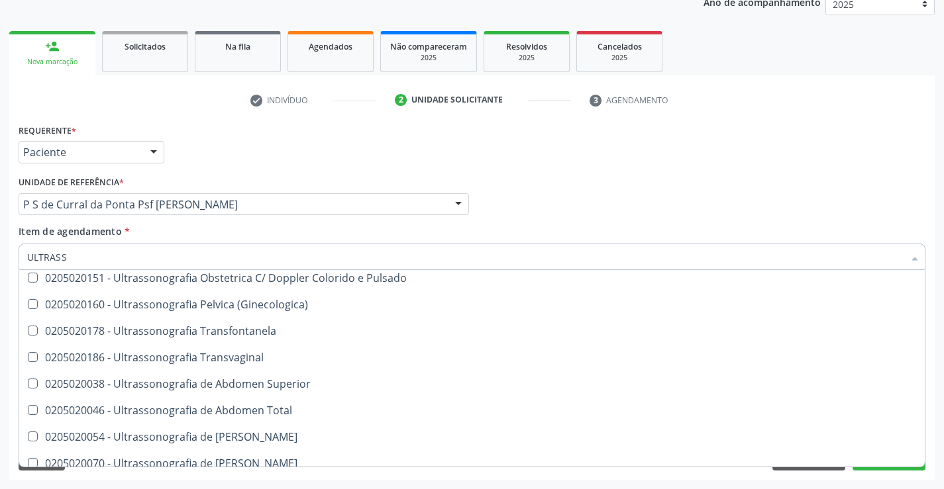
scroll to position [265, 0]
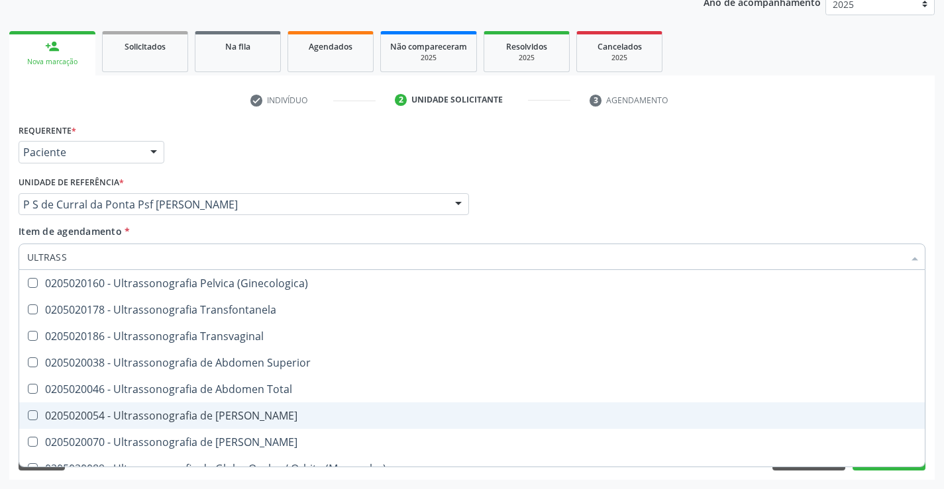
click at [315, 407] on span "0205020054 - Ultrassonografia de [PERSON_NAME]" at bounding box center [471, 416] width 905 height 26
checkbox Urinario "true"
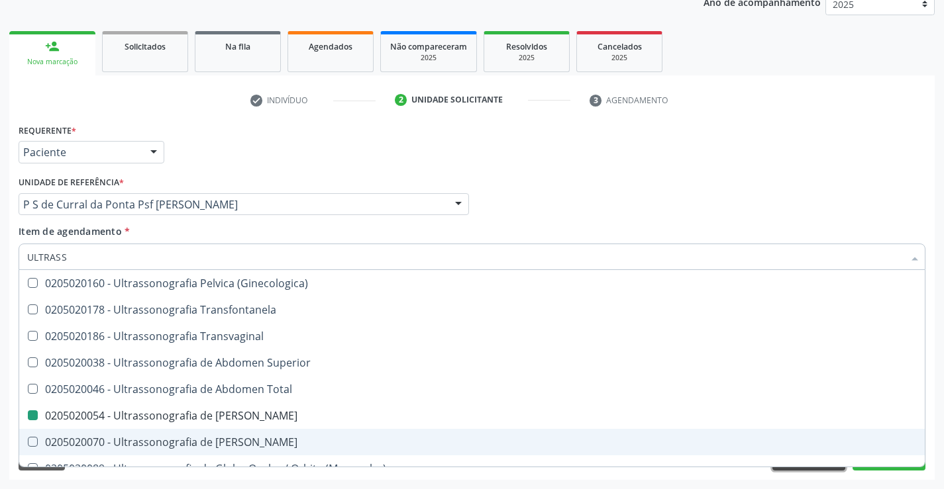
click at [830, 470] on button "Anterior" at bounding box center [808, 459] width 73 height 23
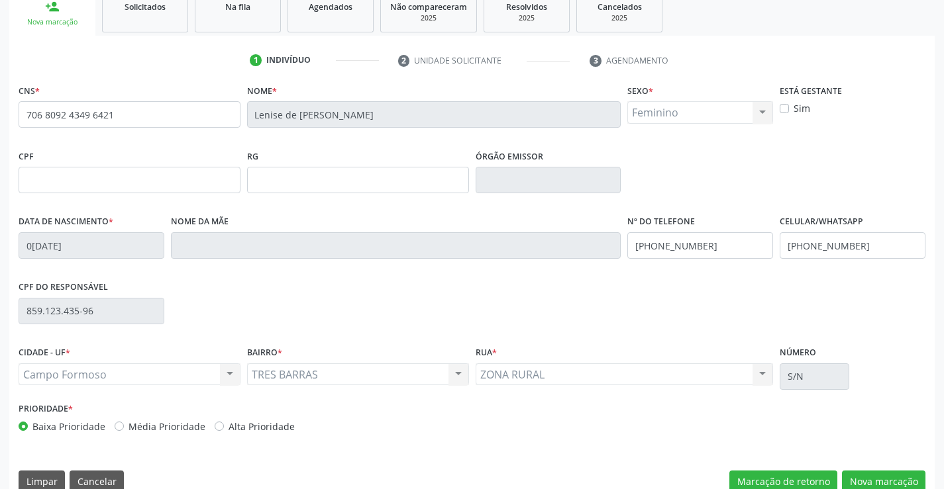
scroll to position [228, 0]
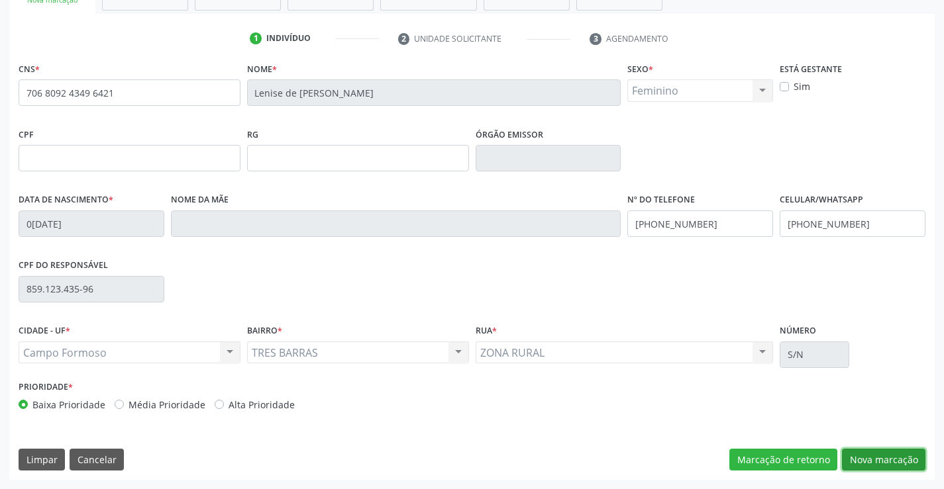
click at [880, 454] on button "Nova marcação" at bounding box center [883, 460] width 83 height 23
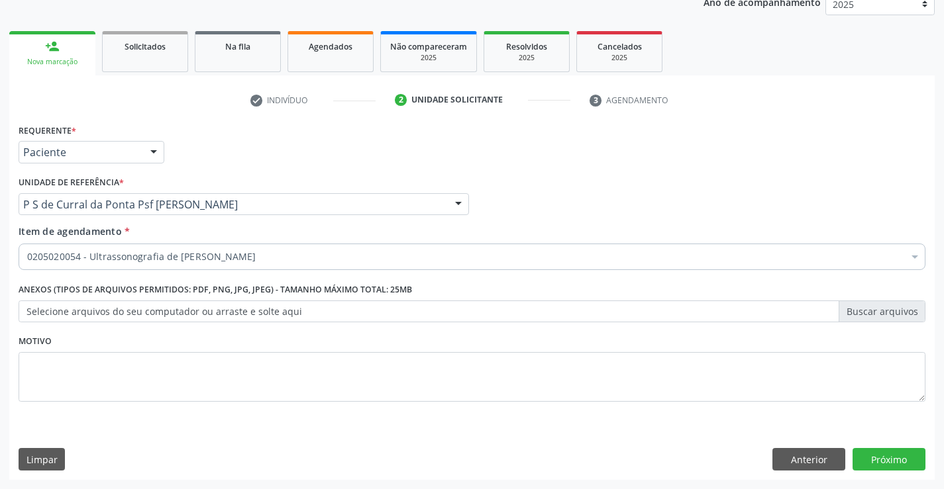
scroll to position [167, 0]
click at [878, 454] on button "Próximo" at bounding box center [888, 459] width 73 height 23
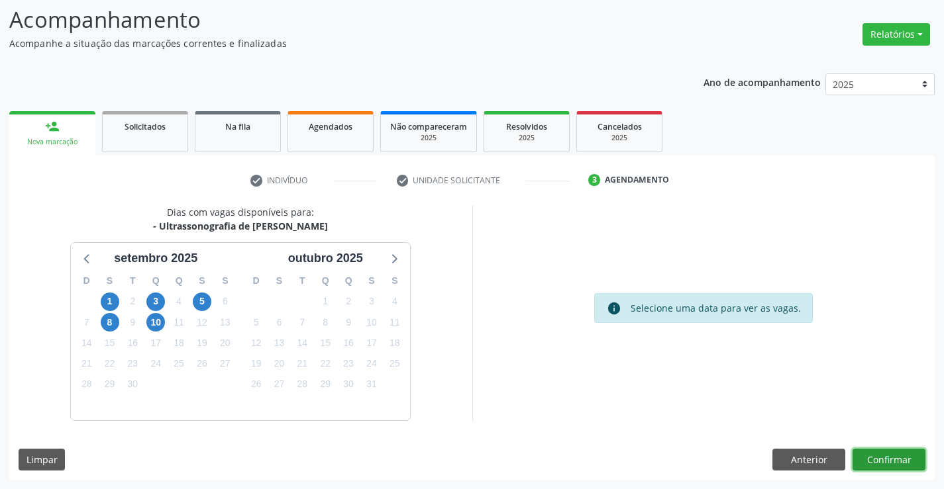
click at [866, 462] on button "Confirmar" at bounding box center [888, 460] width 73 height 23
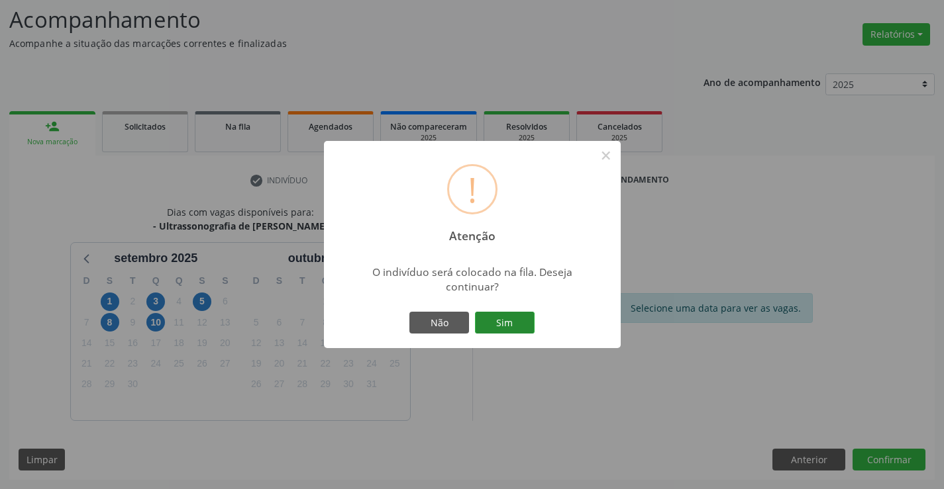
click at [510, 318] on button "Sim" at bounding box center [505, 323] width 60 height 23
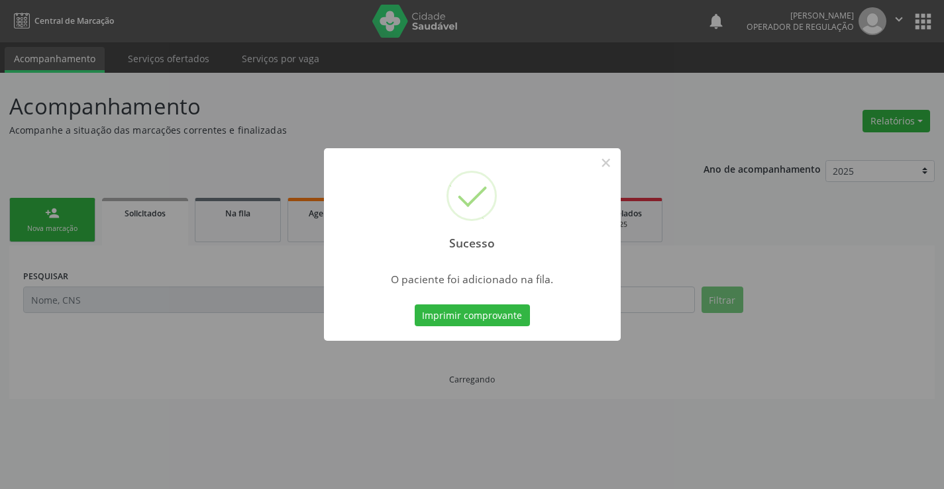
scroll to position [0, 0]
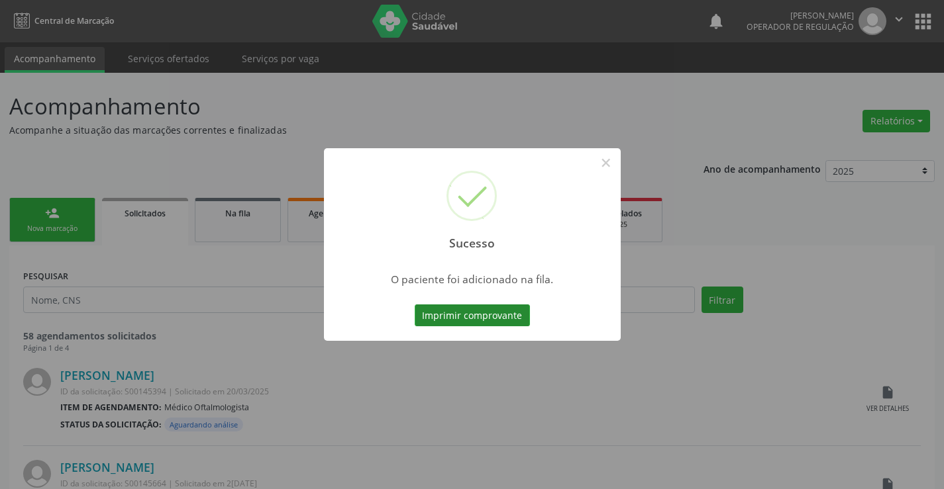
click at [511, 314] on button "Imprimir comprovante" at bounding box center [472, 316] width 115 height 23
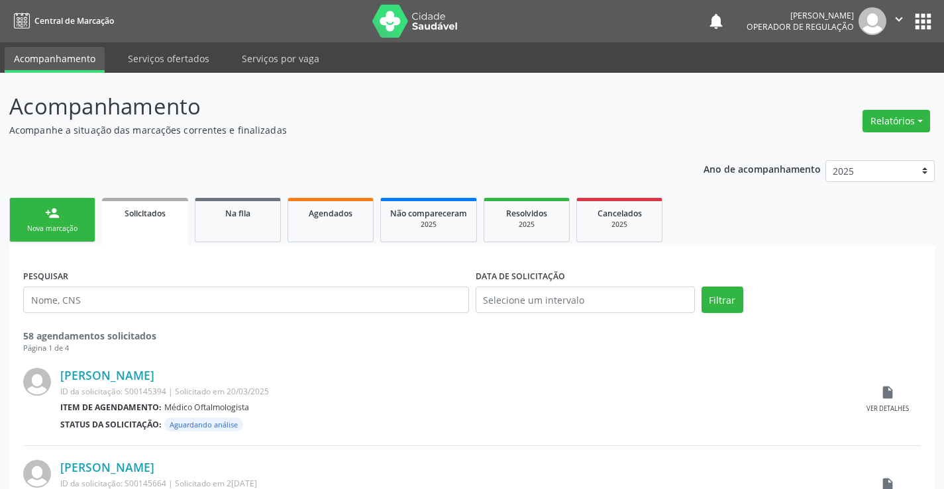
click at [54, 215] on div "person_add" at bounding box center [52, 213] width 15 height 15
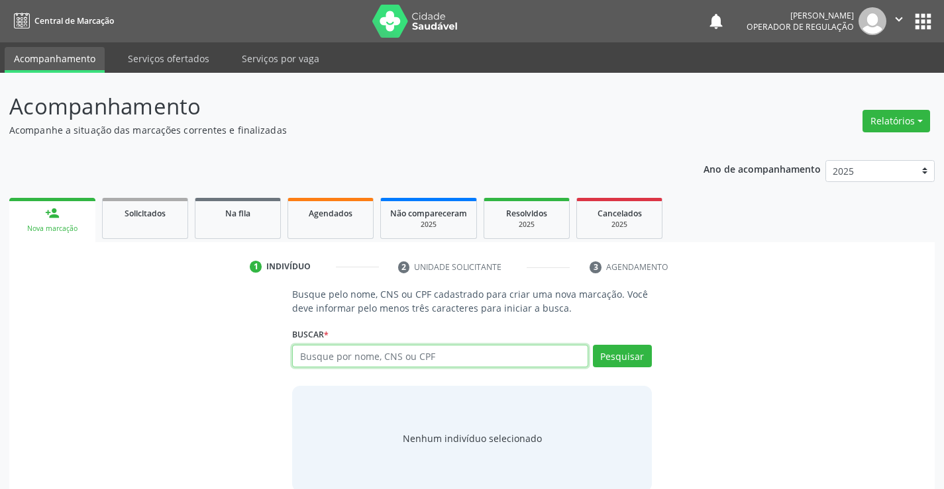
click at [373, 353] on input "text" at bounding box center [439, 356] width 295 height 23
type input "702500308421937"
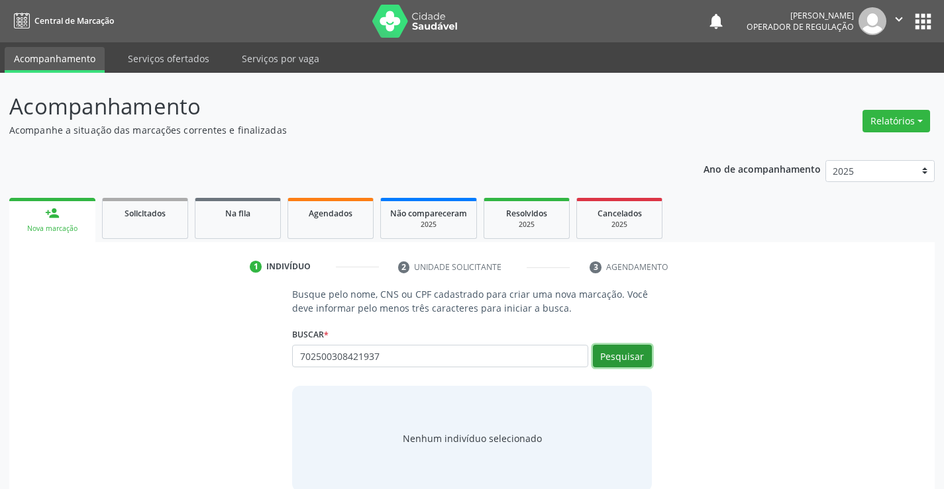
click at [616, 353] on button "Pesquisar" at bounding box center [622, 356] width 59 height 23
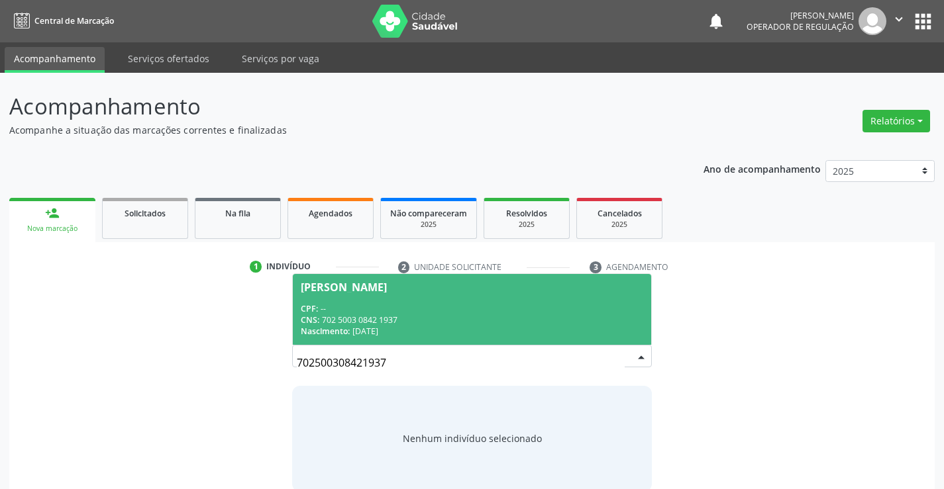
click at [481, 307] on div "CPF: --" at bounding box center [472, 308] width 342 height 11
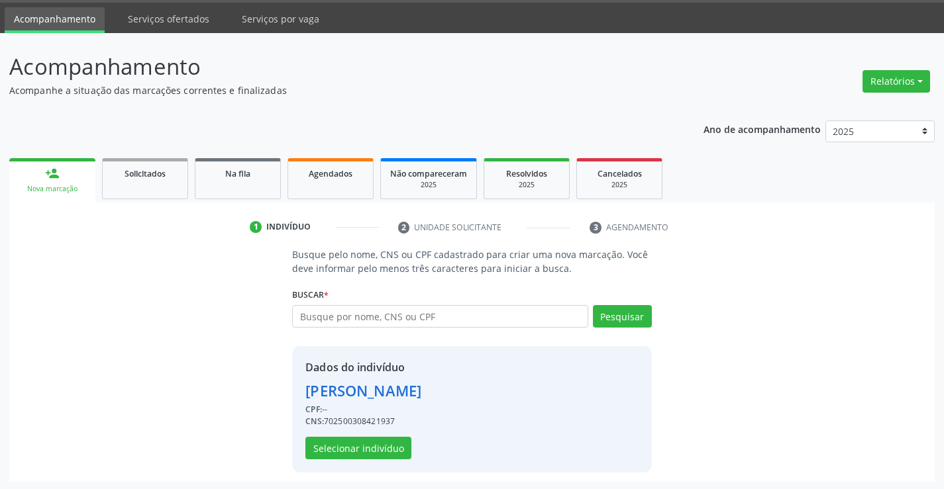
scroll to position [42, 0]
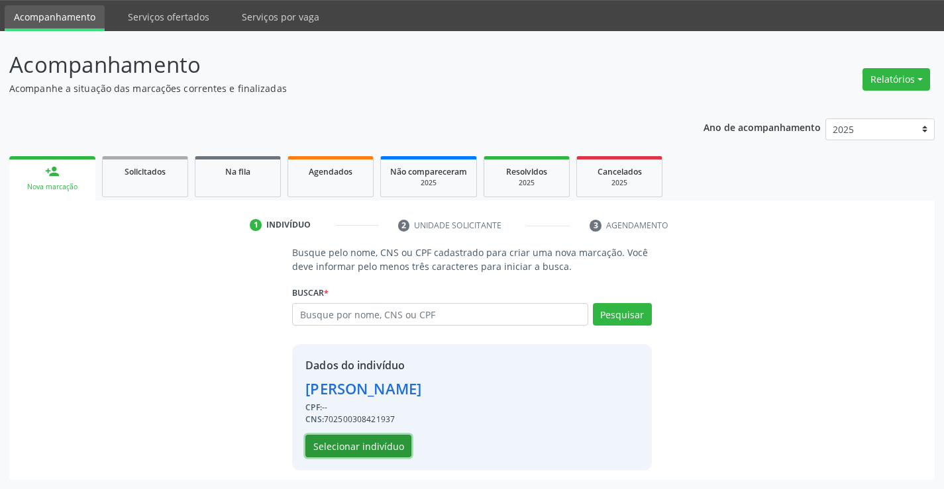
click at [379, 446] on button "Selecionar indivíduo" at bounding box center [358, 446] width 106 height 23
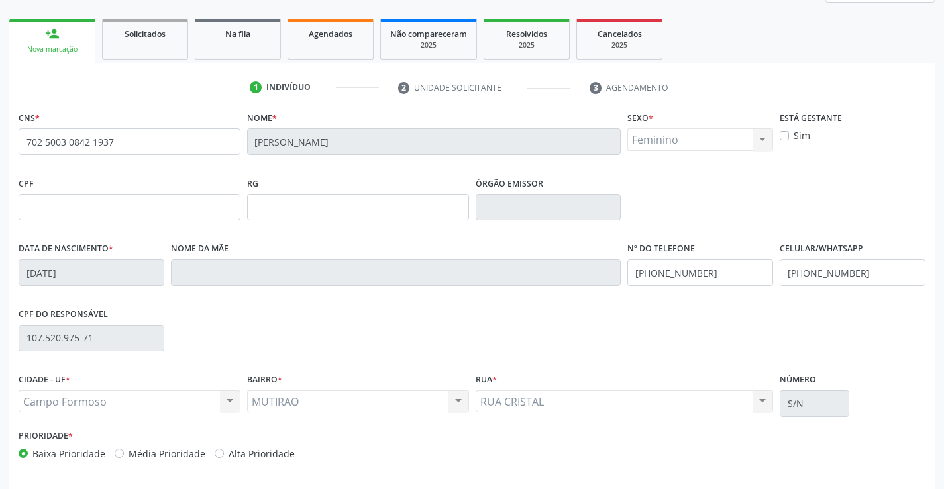
scroll to position [228, 0]
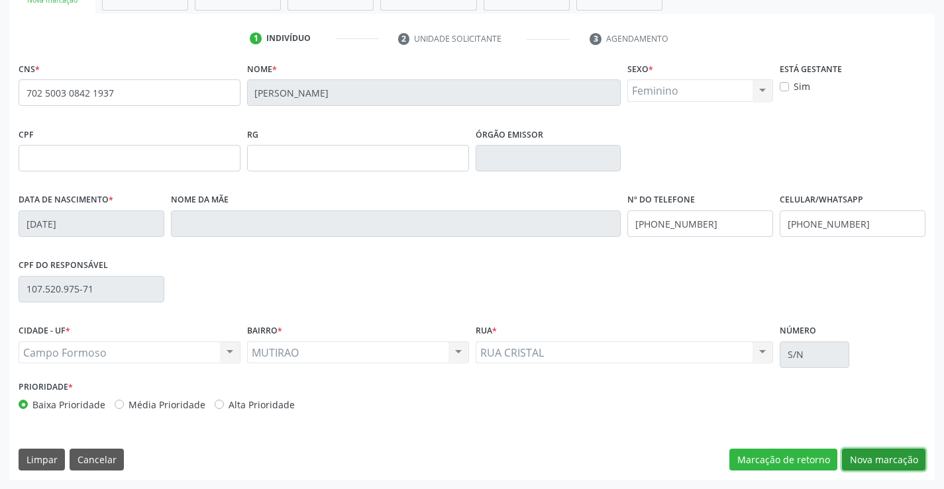
click at [852, 457] on button "Nova marcação" at bounding box center [883, 460] width 83 height 23
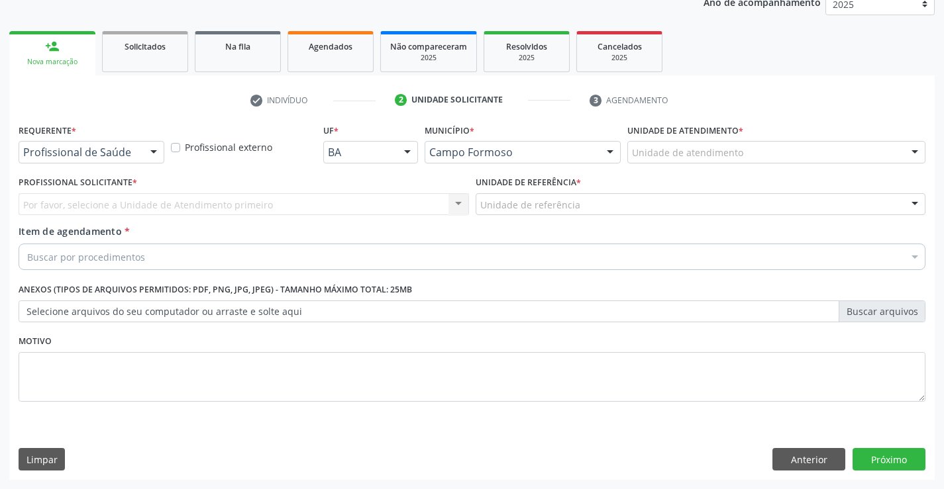
scroll to position [167, 0]
drag, startPoint x: 123, startPoint y: 149, endPoint x: 79, endPoint y: 202, distance: 68.3
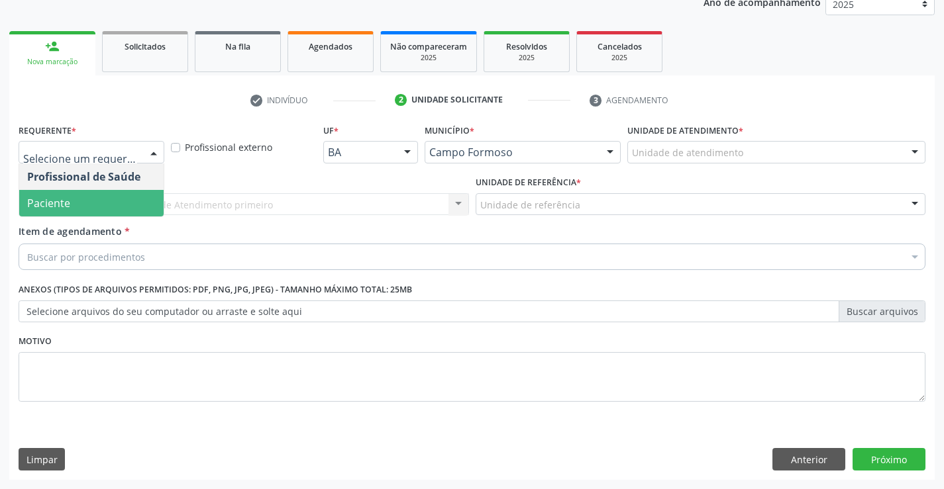
drag, startPoint x: 85, startPoint y: 205, endPoint x: 94, endPoint y: 200, distance: 9.8
click at [88, 204] on span "Paciente" at bounding box center [91, 203] width 144 height 26
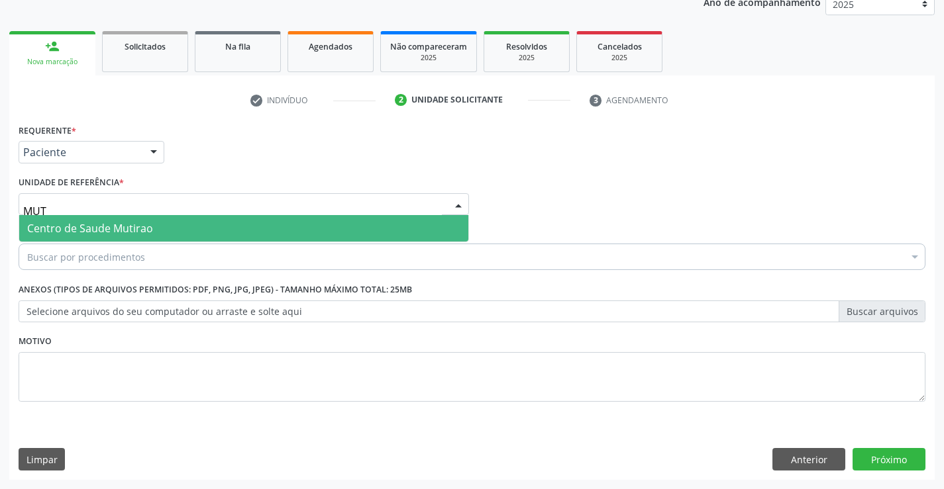
type input "MUTI"
click at [172, 221] on span "Centro de Saude Mutirao" at bounding box center [243, 228] width 449 height 26
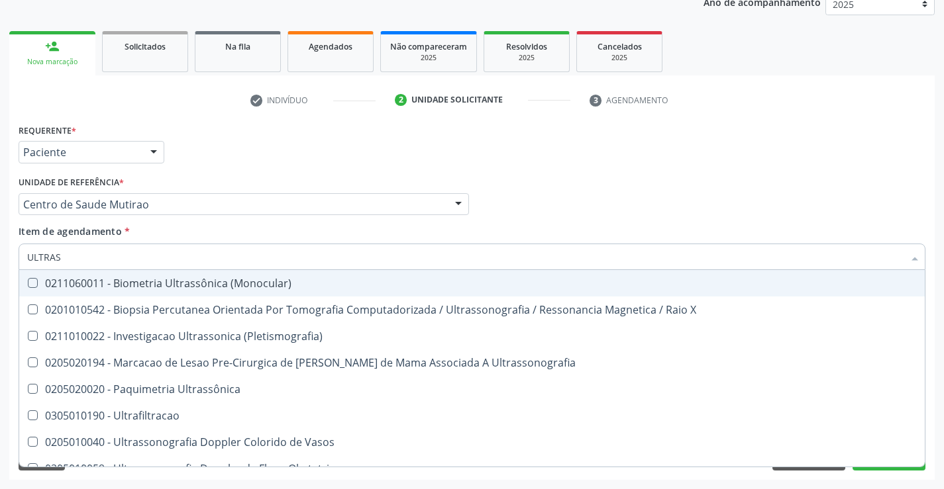
type input "ULTRASS"
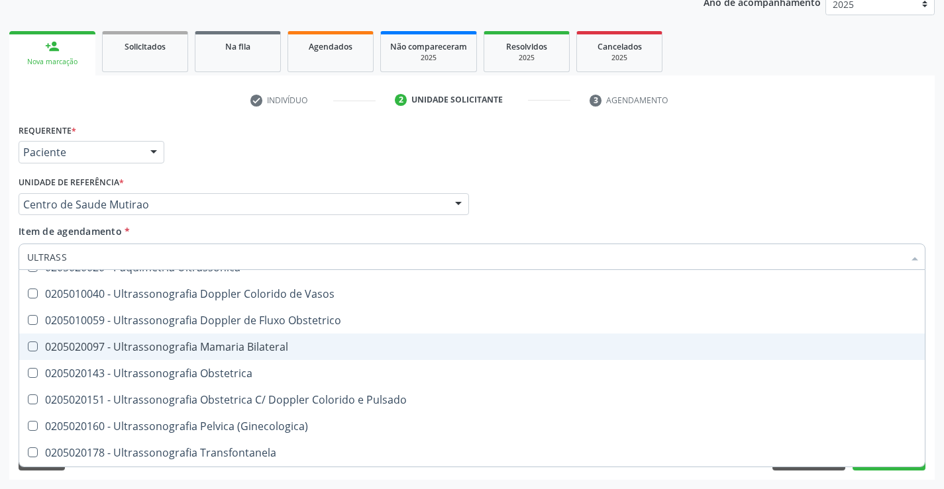
scroll to position [132, 0]
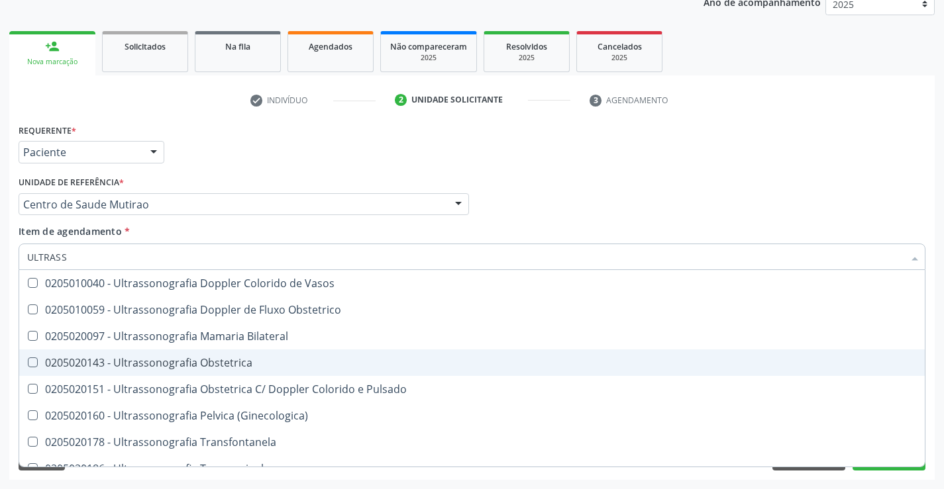
drag, startPoint x: 282, startPoint y: 358, endPoint x: 25, endPoint y: 397, distance: 260.4
click at [281, 359] on div "0205020143 - Ultrassonografia Obstetrica" at bounding box center [471, 363] width 889 height 11
checkbox Obstetrica "true"
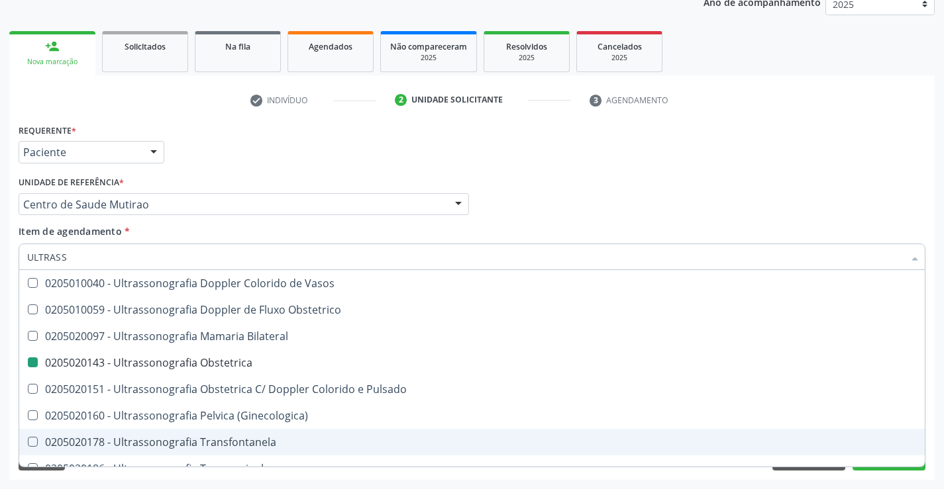
click at [864, 471] on div "Requerente * Paciente Profissional de Saúde Paciente Nenhum resultado encontrad…" at bounding box center [471, 301] width 925 height 360
checkbox X "true"
checkbox Obstetrica "false"
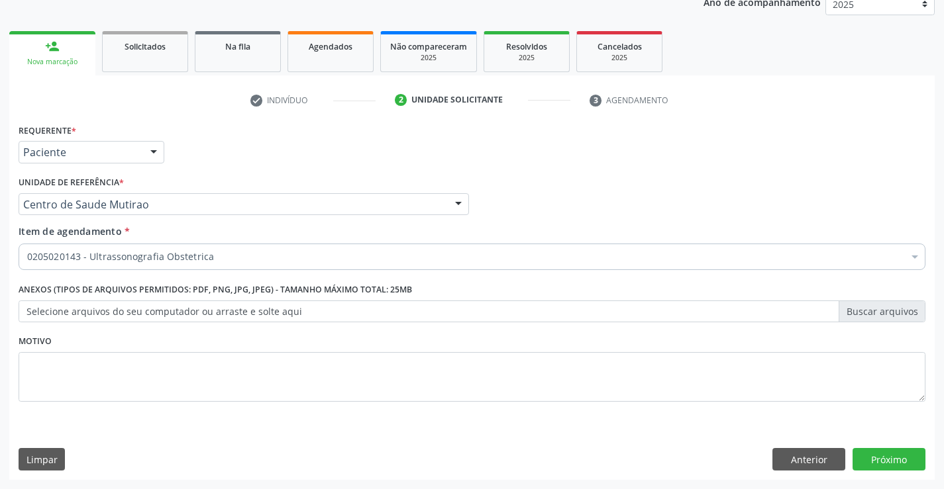
scroll to position [0, 0]
click at [875, 458] on button "Próximo" at bounding box center [888, 459] width 73 height 23
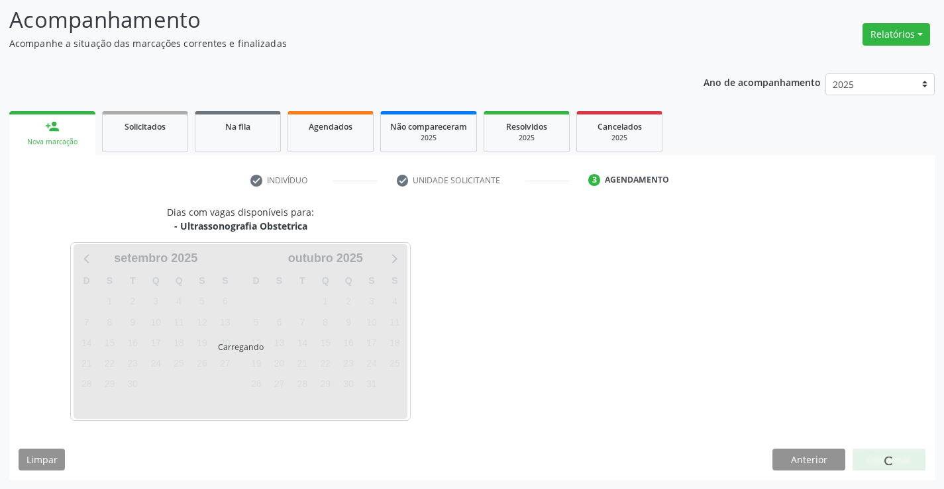
scroll to position [87, 0]
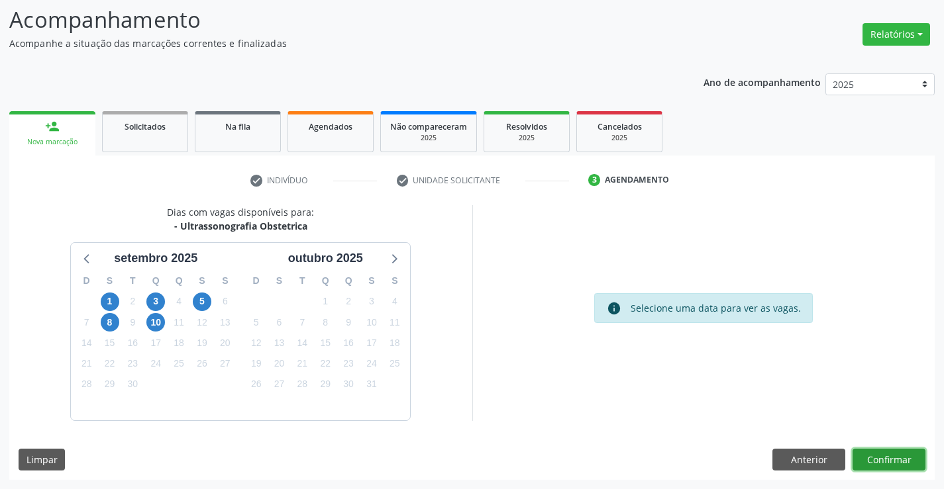
click at [874, 459] on button "Confirmar" at bounding box center [888, 460] width 73 height 23
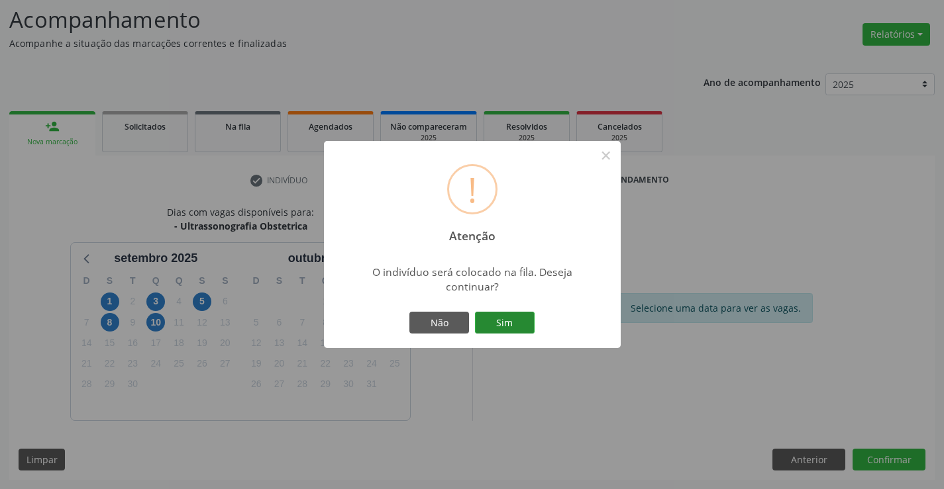
click at [514, 327] on button "Sim" at bounding box center [505, 323] width 60 height 23
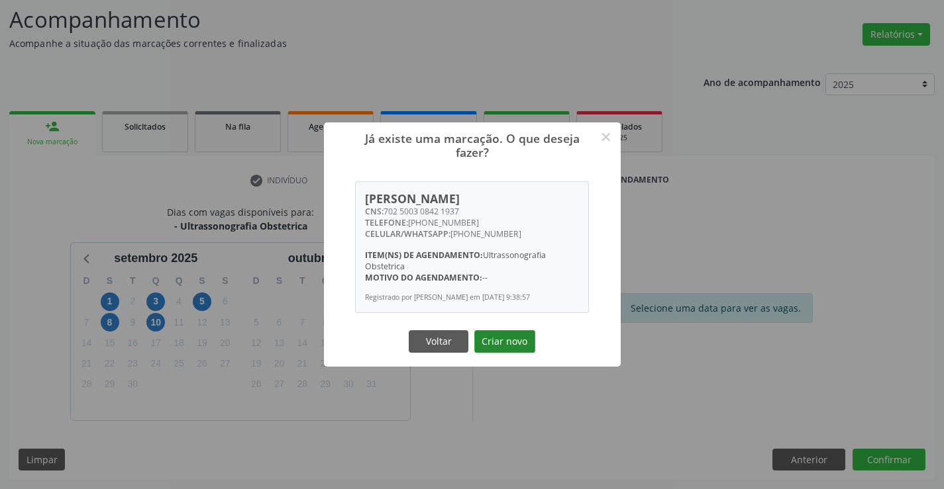
click at [491, 346] on button "Criar novo" at bounding box center [504, 341] width 61 height 23
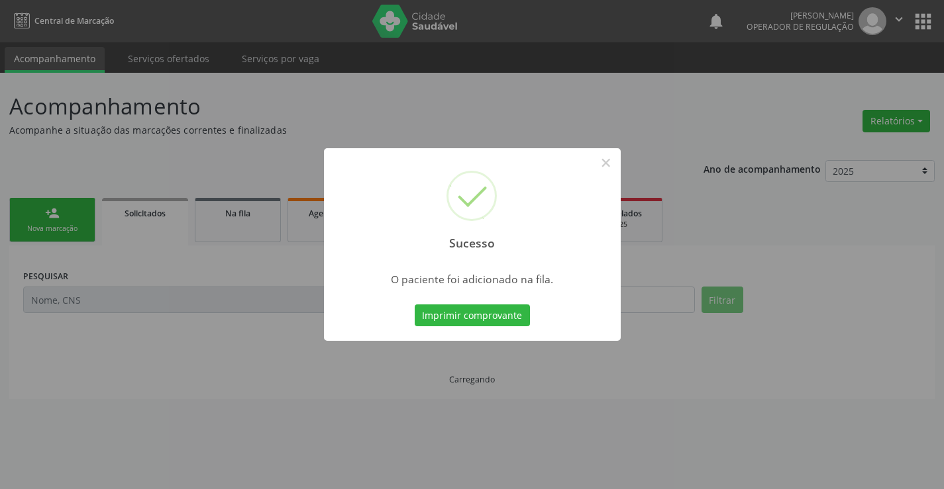
scroll to position [0, 0]
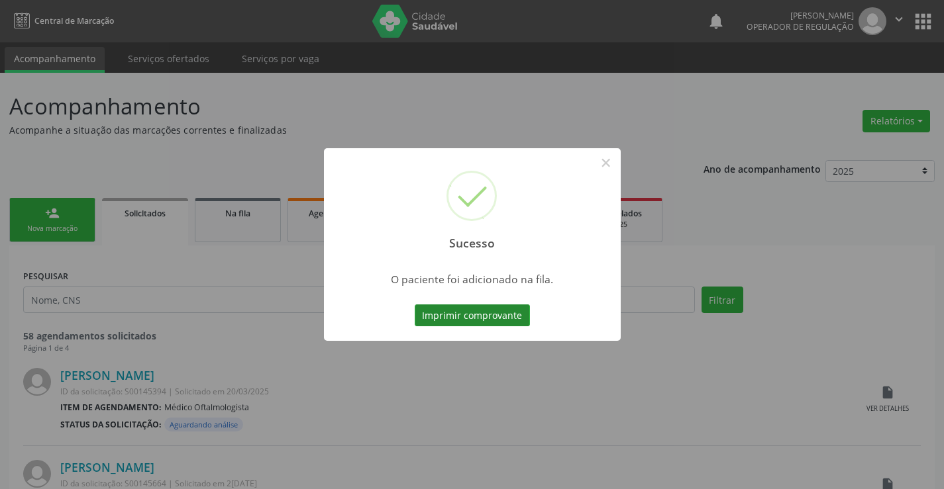
click at [511, 320] on button "Imprimir comprovante" at bounding box center [472, 316] width 115 height 23
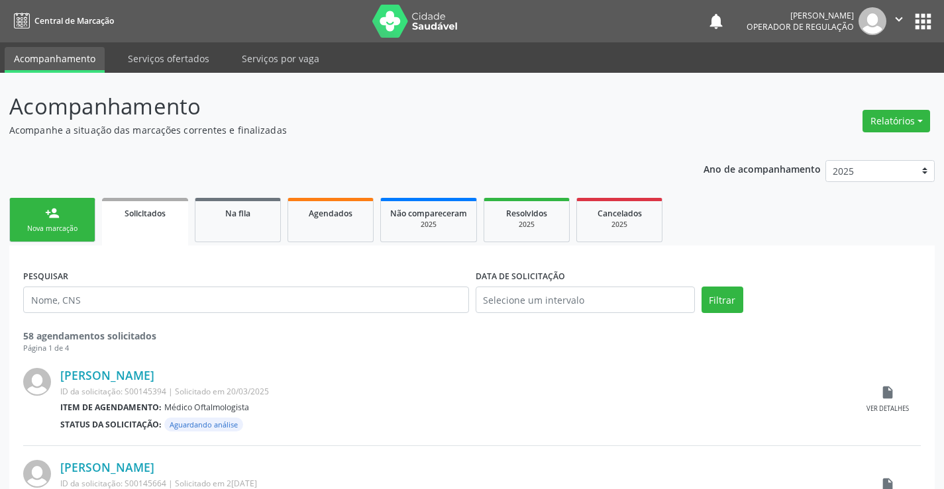
click at [77, 217] on link "person_add Nova marcação" at bounding box center [52, 220] width 86 height 44
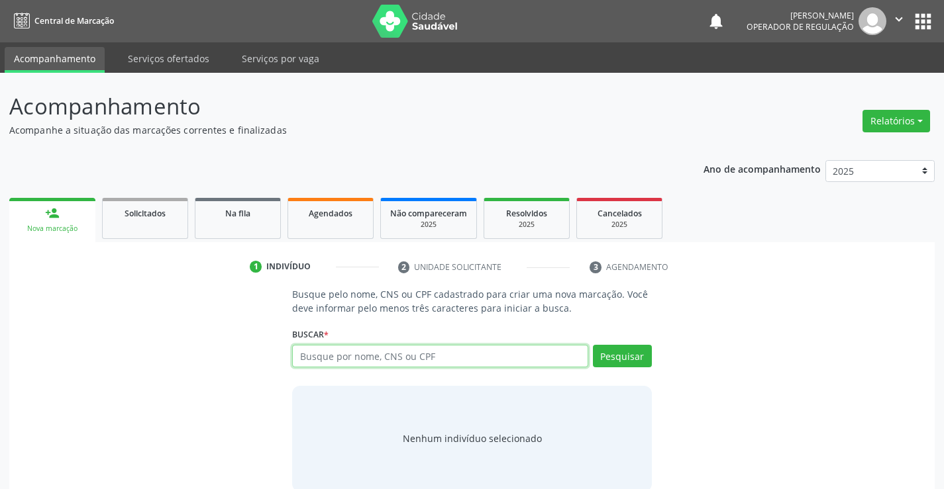
click at [349, 354] on input "text" at bounding box center [439, 356] width 295 height 23
type input "706201511601266"
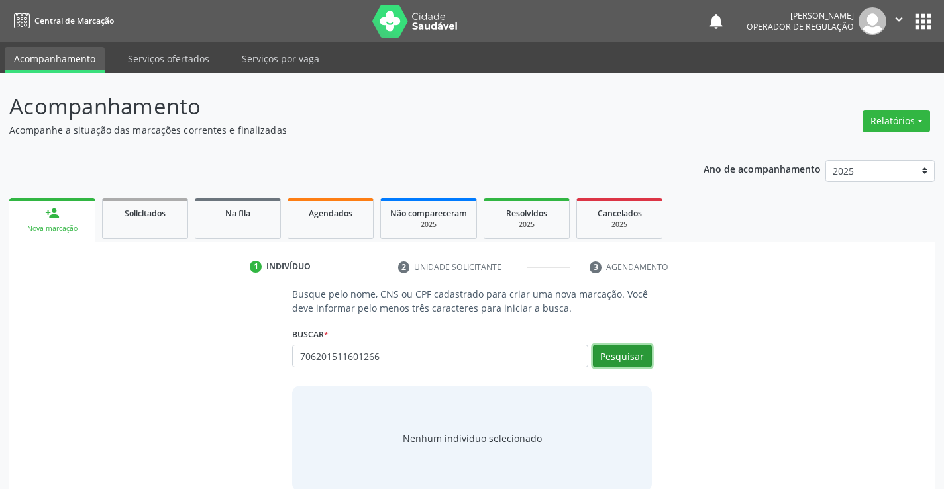
click at [632, 353] on button "Pesquisar" at bounding box center [622, 356] width 59 height 23
type input "706201511601266"
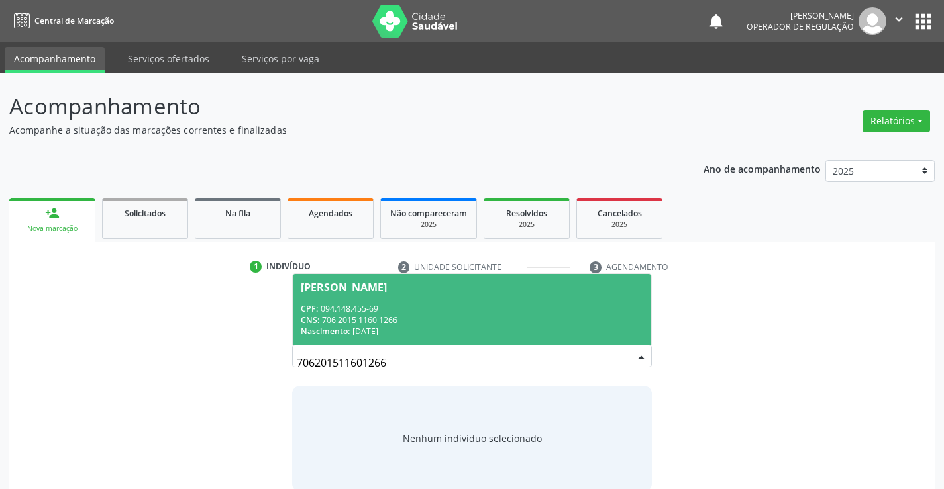
click at [511, 315] on div "CNS: 706 2015 1160 1266" at bounding box center [472, 320] width 342 height 11
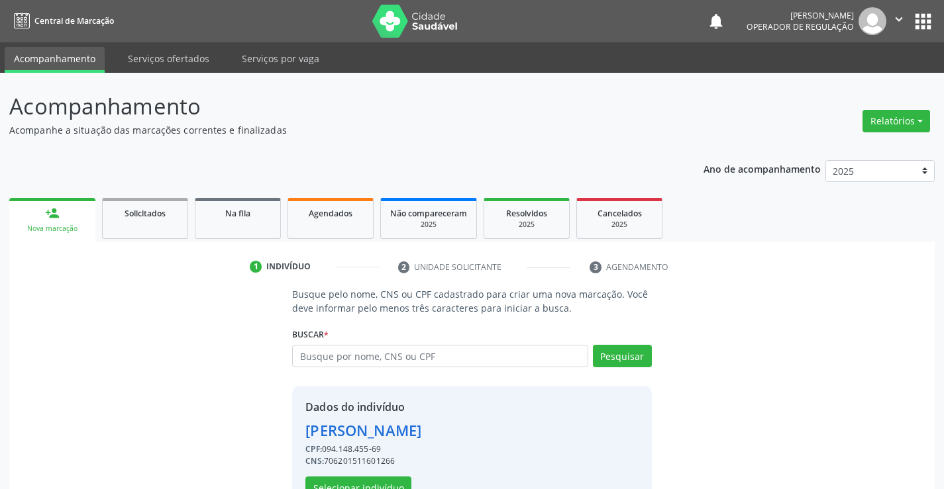
scroll to position [42, 0]
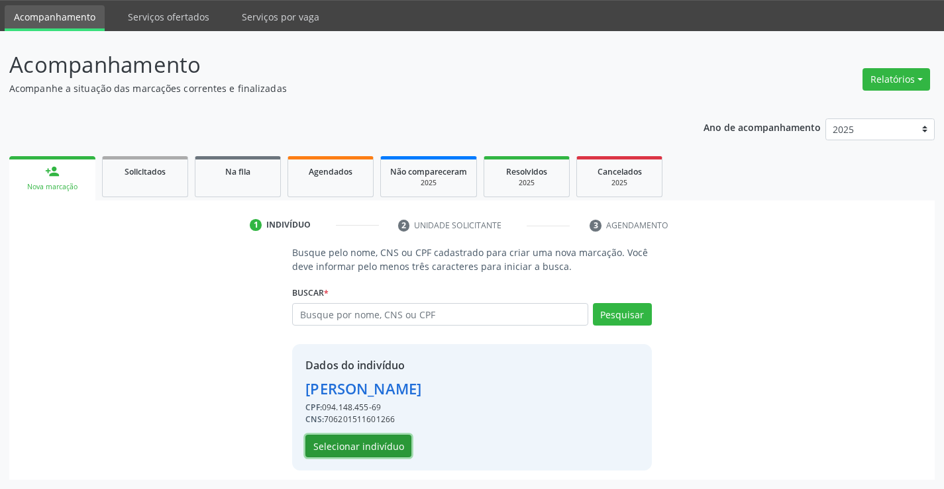
click at [346, 444] on button "Selecionar indivíduo" at bounding box center [358, 446] width 106 height 23
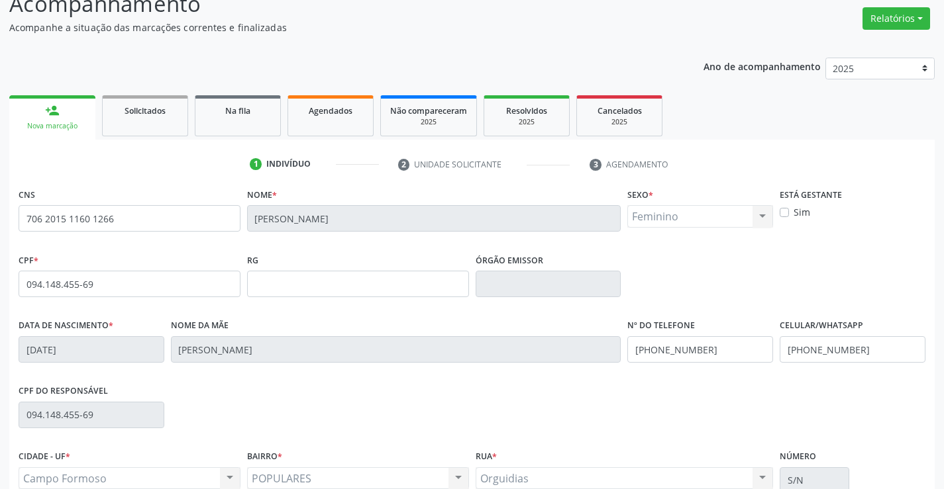
scroll to position [228, 0]
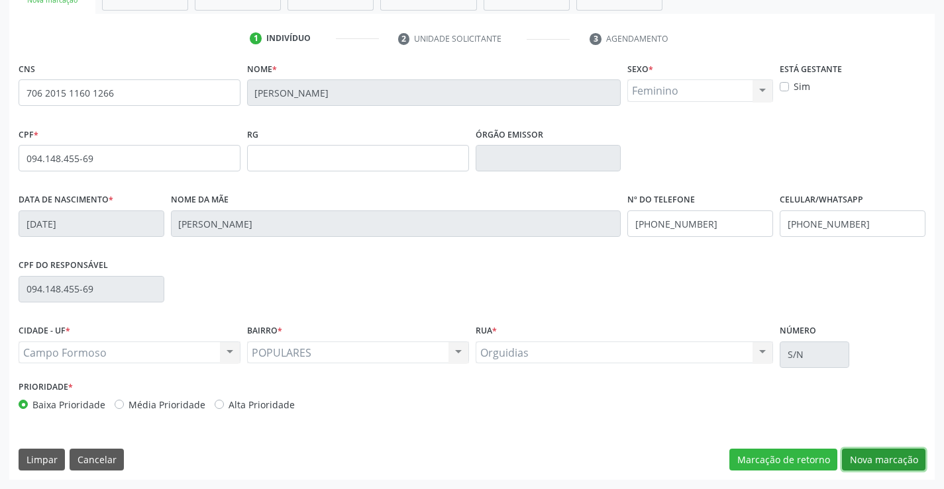
click at [870, 461] on button "Nova marcação" at bounding box center [883, 460] width 83 height 23
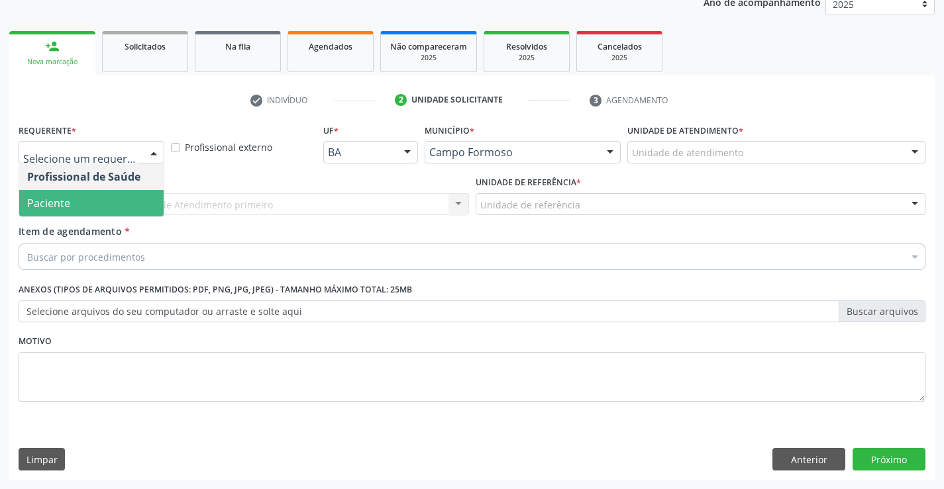
click at [105, 205] on span "Paciente" at bounding box center [91, 203] width 144 height 26
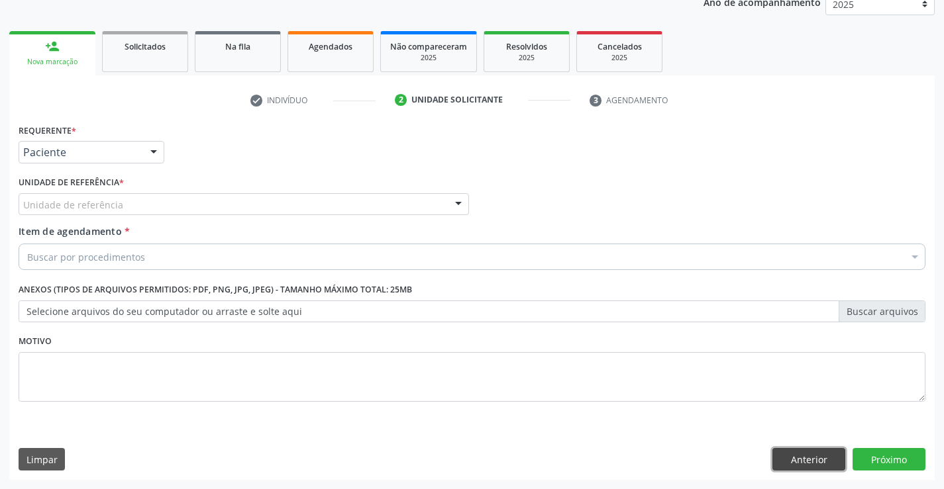
click at [788, 464] on button "Anterior" at bounding box center [808, 459] width 73 height 23
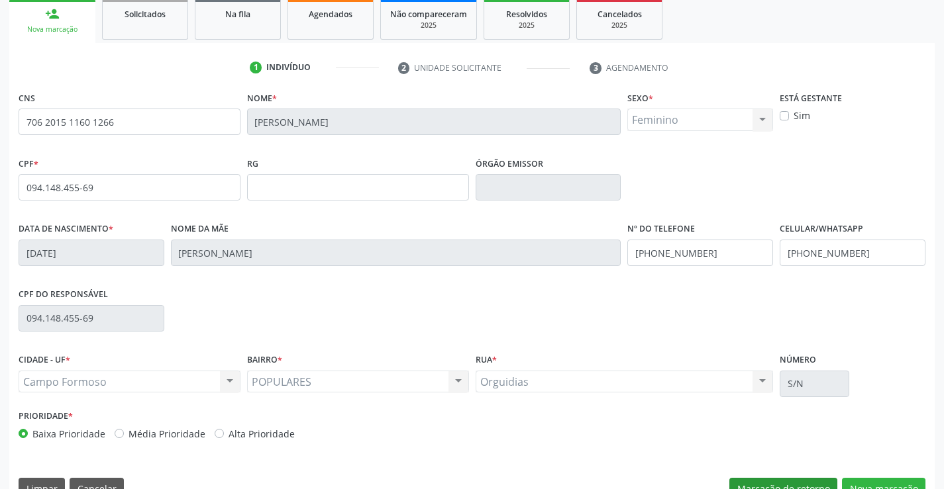
scroll to position [228, 0]
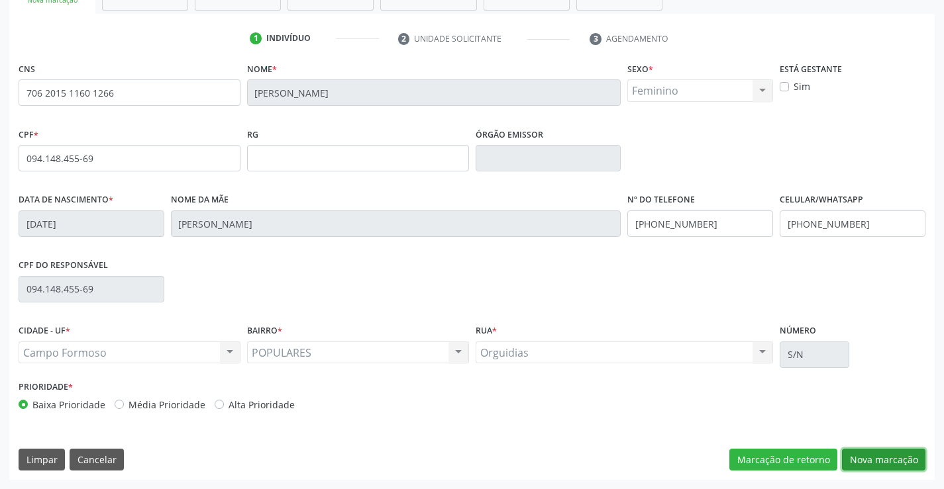
click at [863, 454] on button "Nova marcação" at bounding box center [883, 460] width 83 height 23
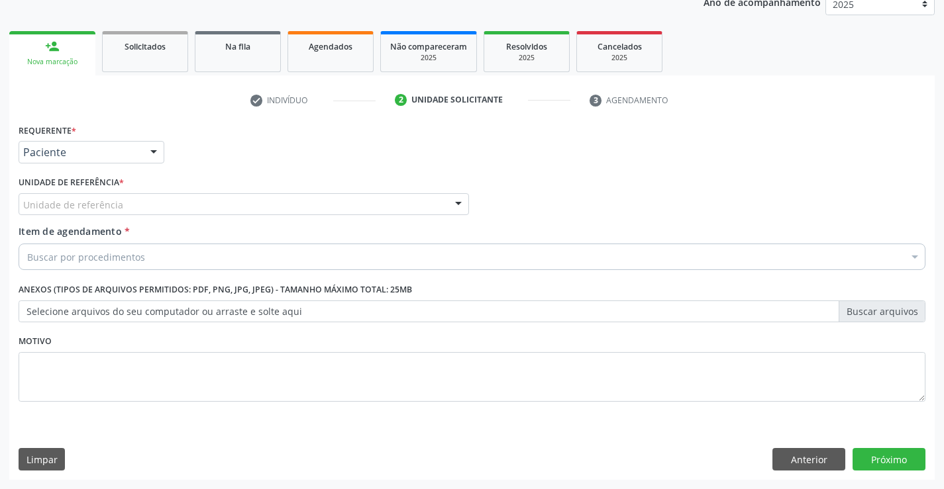
click at [60, 212] on div "Unidade de referência" at bounding box center [244, 204] width 450 height 23
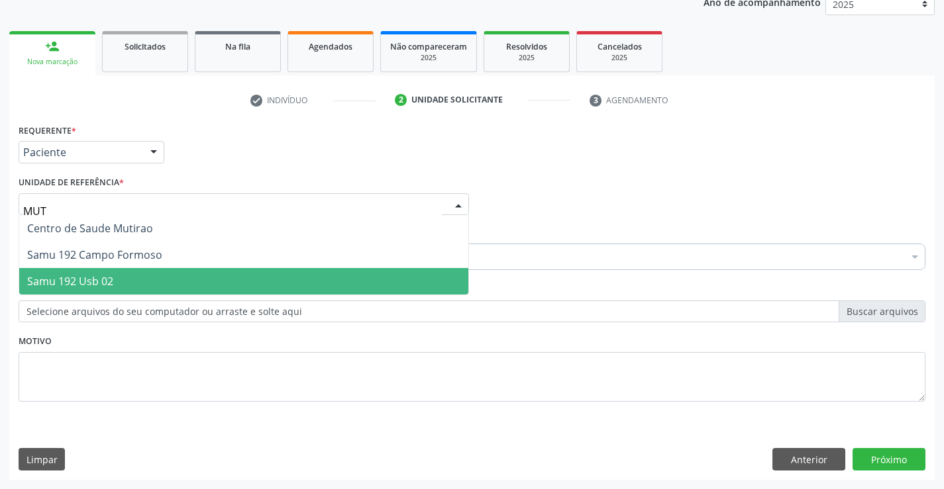
type input "MUTI"
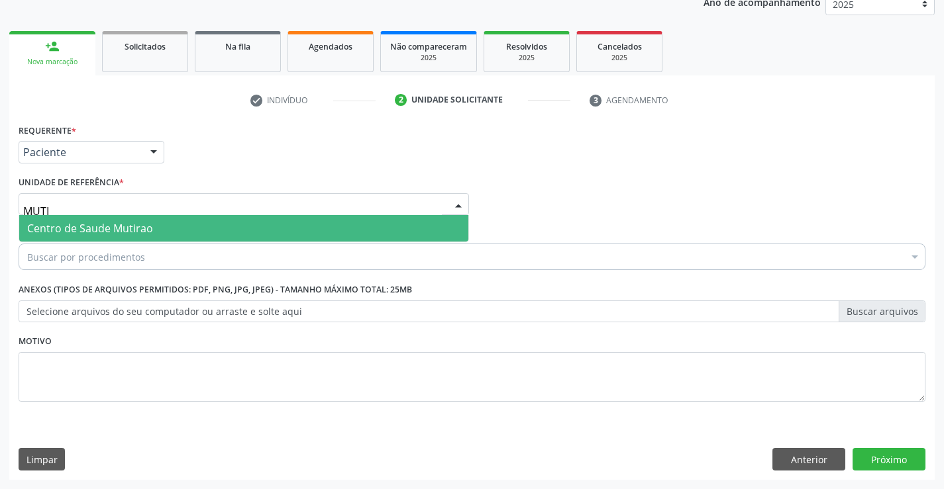
click at [103, 228] on span "Centro de Saude Mutirao" at bounding box center [90, 228] width 126 height 15
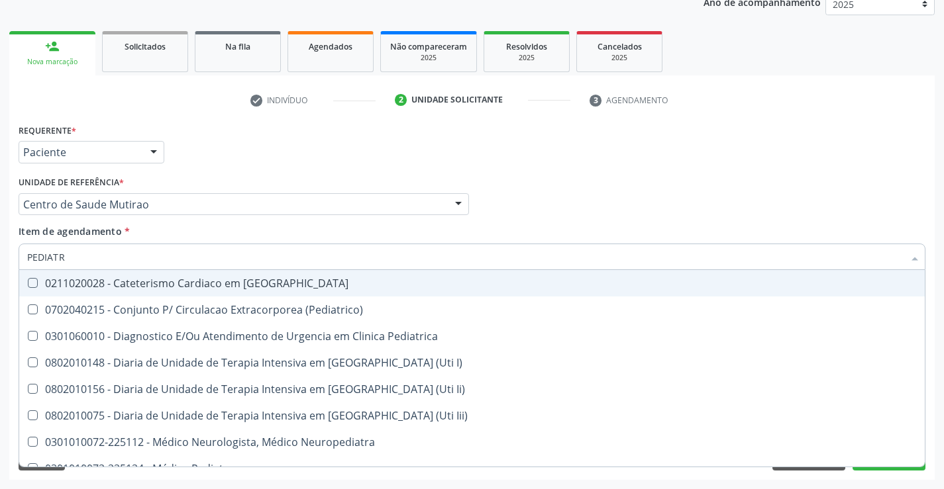
type input "PEDIATRA"
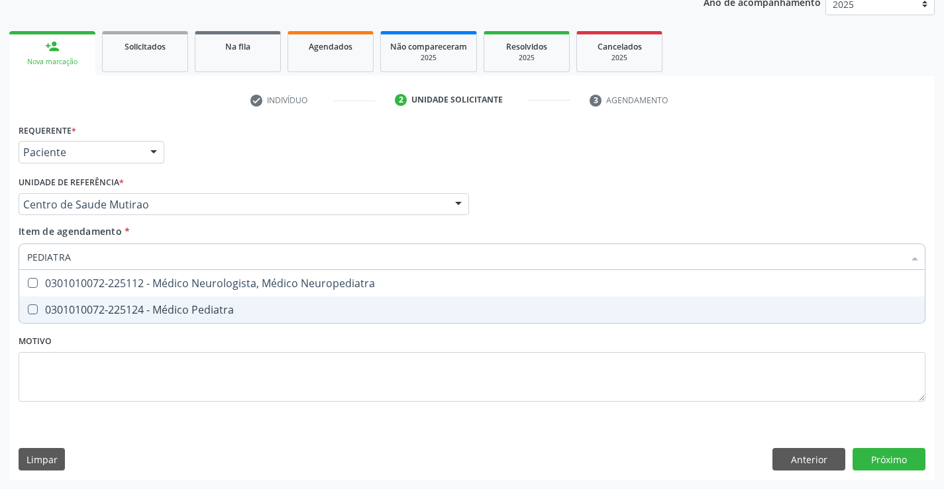
drag, startPoint x: 175, startPoint y: 310, endPoint x: 0, endPoint y: 320, distance: 175.8
click at [166, 310] on div "0301010072-225124 - Médico Pediatra" at bounding box center [471, 310] width 889 height 11
checkbox Pediatra "true"
click at [885, 457] on div "Requerente * Paciente Profissional de Saúde Paciente Nenhum resultado encontrad…" at bounding box center [471, 301] width 925 height 360
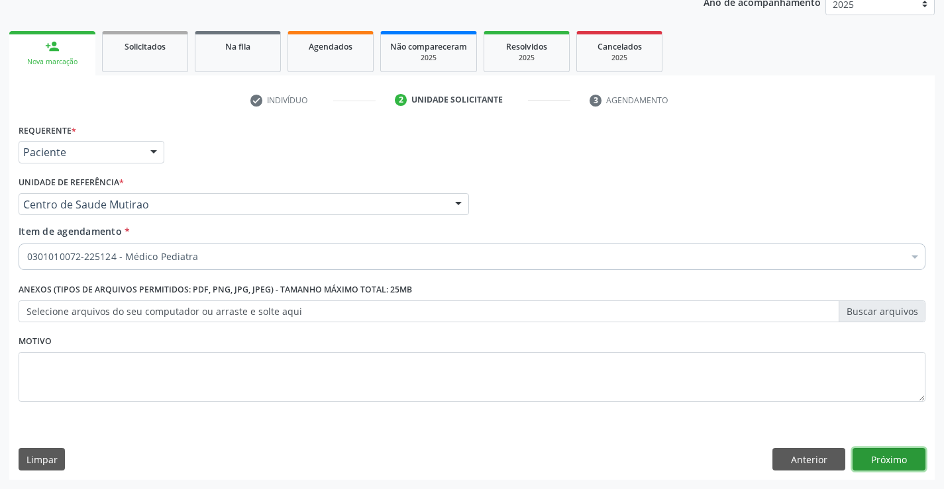
click at [885, 457] on button "Próximo" at bounding box center [888, 459] width 73 height 23
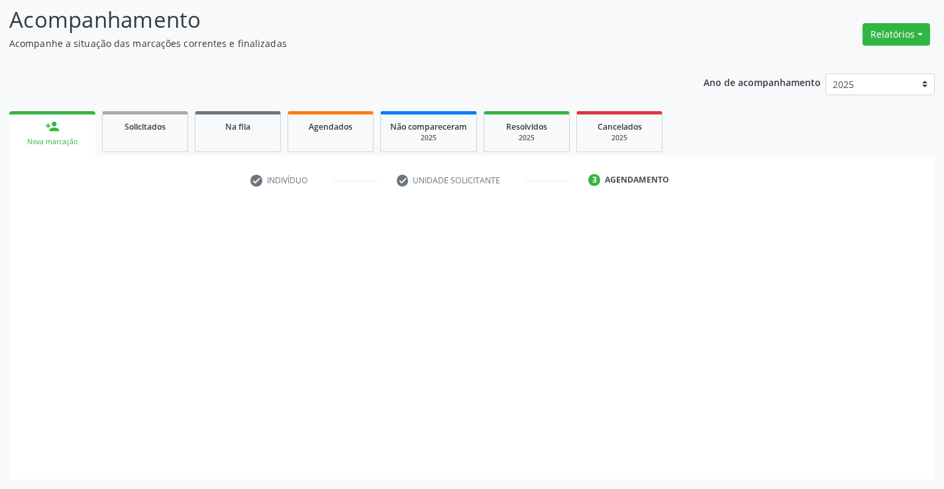
scroll to position [87, 0]
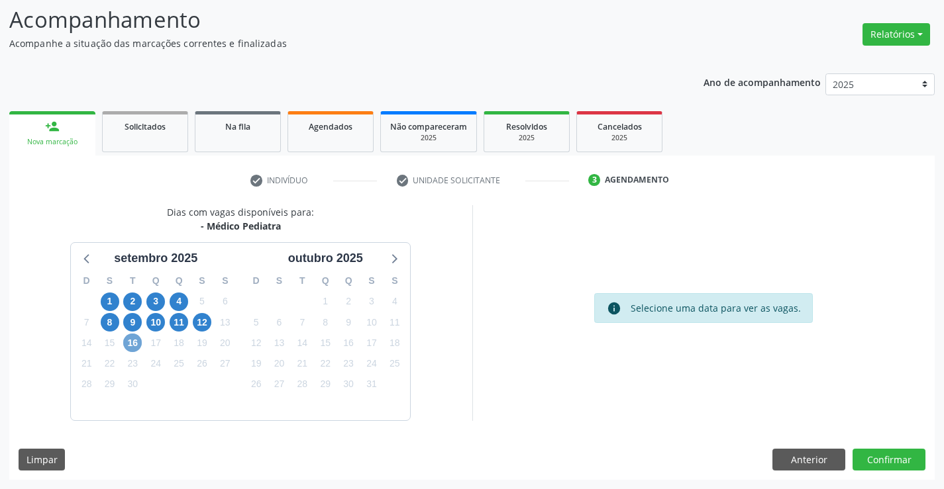
click at [136, 342] on span "16" at bounding box center [132, 343] width 19 height 19
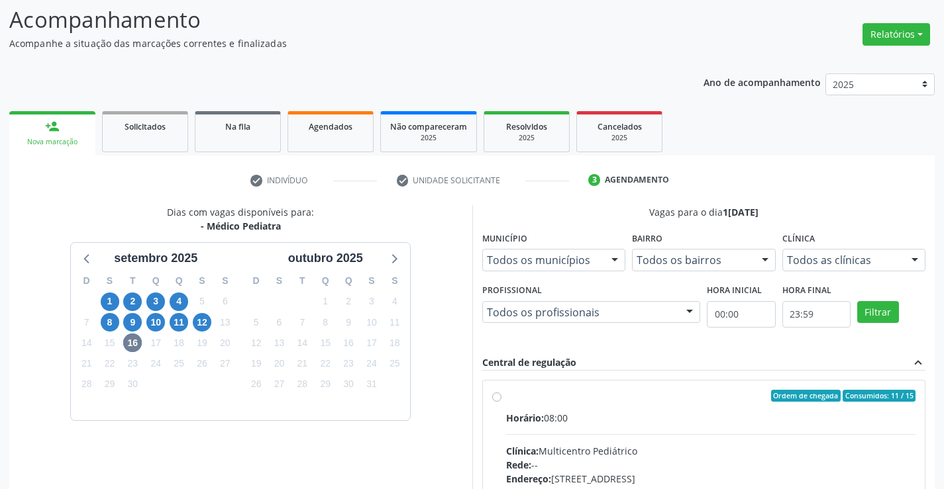
click at [506, 398] on label "Ordem de chegada Consumidos: 11 / 15 Horário: 08:00 Clínica: Multicentro Pediát…" at bounding box center [711, 491] width 410 height 203
click at [498, 398] on input "Ordem de chegada Consumidos: 11 / 15 Horário: 08:00 Clínica: Multicentro Pediát…" at bounding box center [496, 396] width 9 height 12
radio input "true"
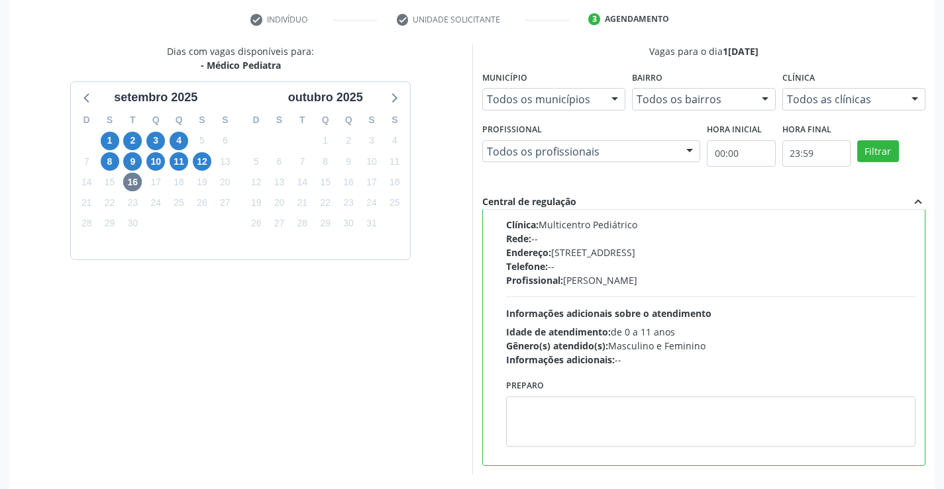
scroll to position [302, 0]
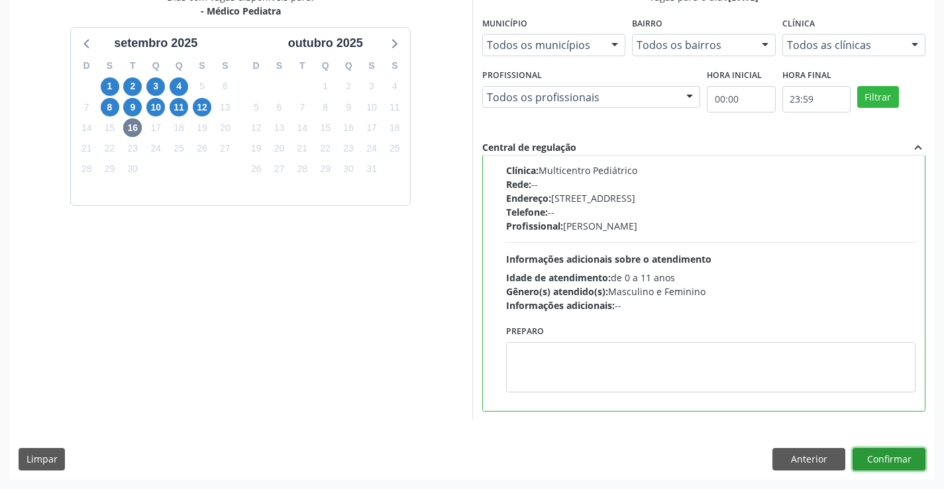
click at [876, 460] on button "Confirmar" at bounding box center [888, 459] width 73 height 23
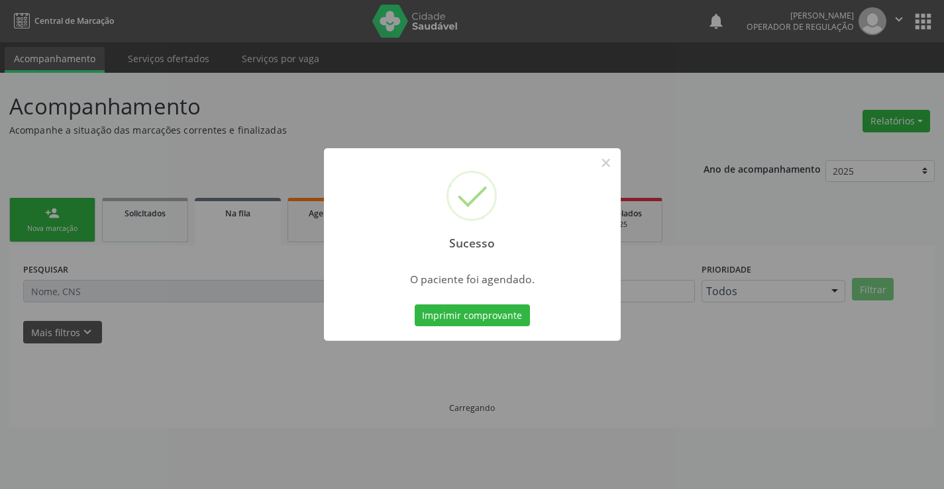
scroll to position [0, 0]
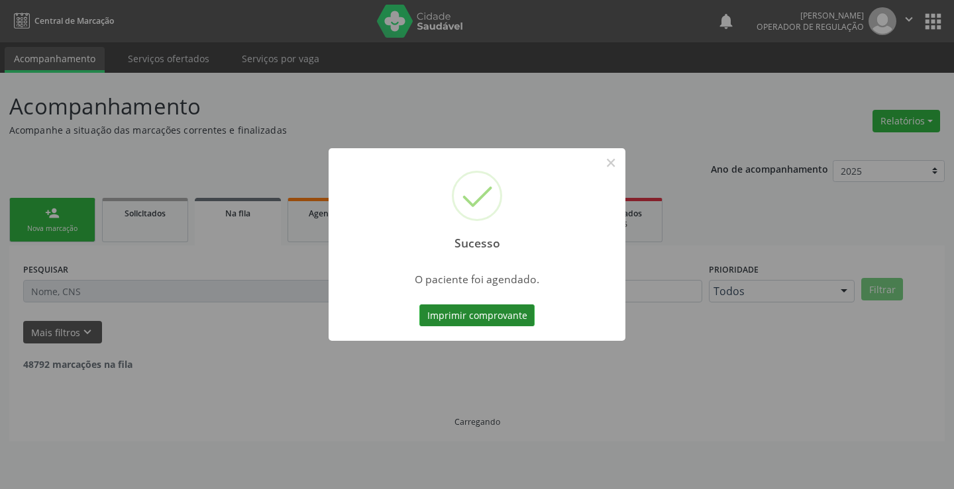
click at [514, 313] on button "Imprimir comprovante" at bounding box center [476, 316] width 115 height 23
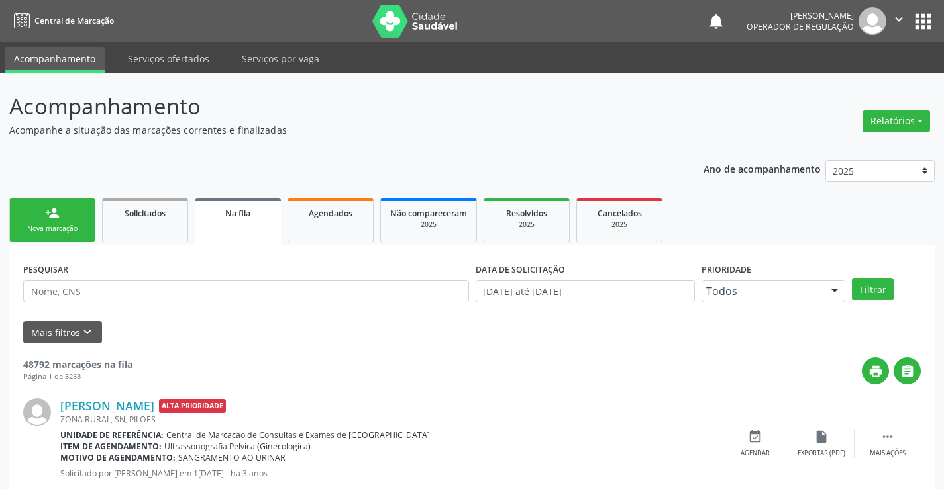
click at [87, 221] on link "person_add Nova marcação" at bounding box center [52, 220] width 86 height 44
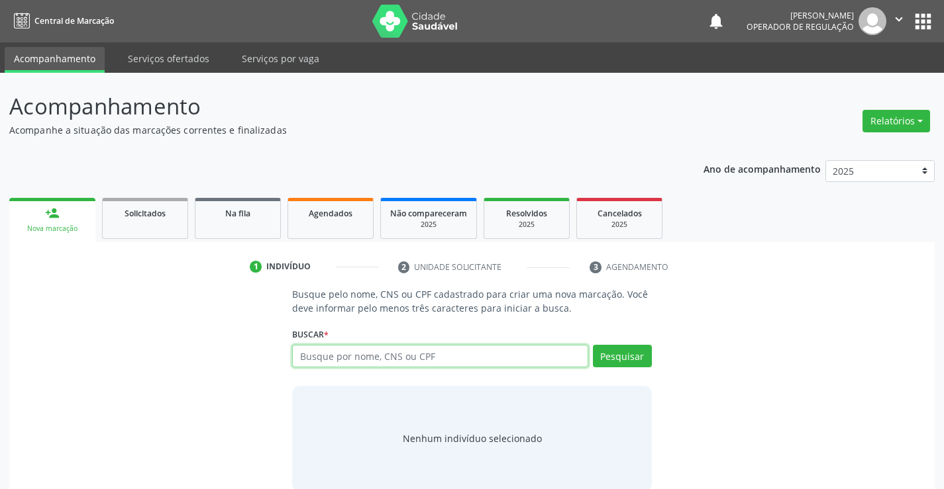
click at [381, 360] on input "text" at bounding box center [439, 356] width 295 height 23
type input "703508085376630"
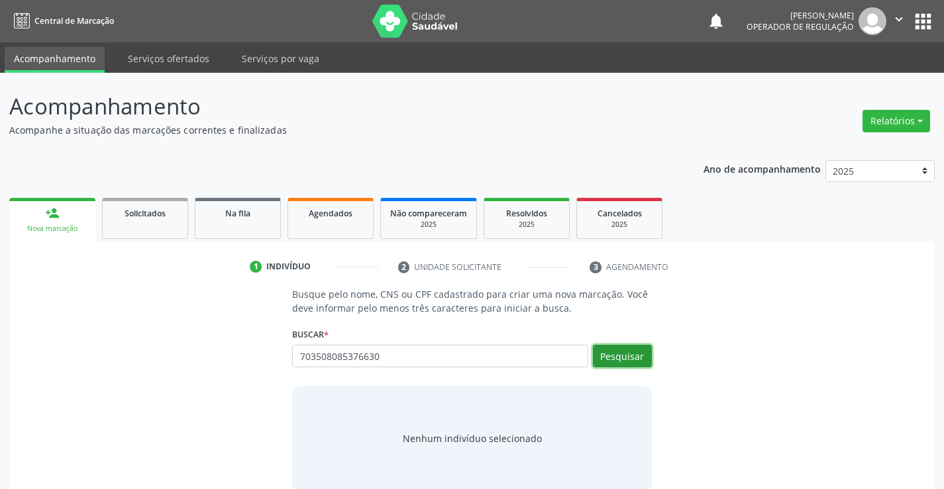
click at [614, 360] on button "Pesquisar" at bounding box center [622, 356] width 59 height 23
type input "703508085376630"
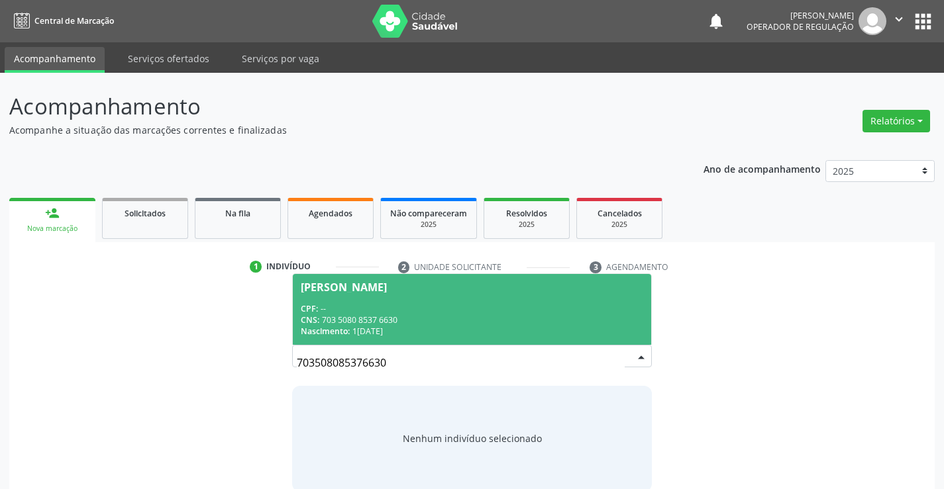
click at [468, 306] on div "CPF: --" at bounding box center [472, 308] width 342 height 11
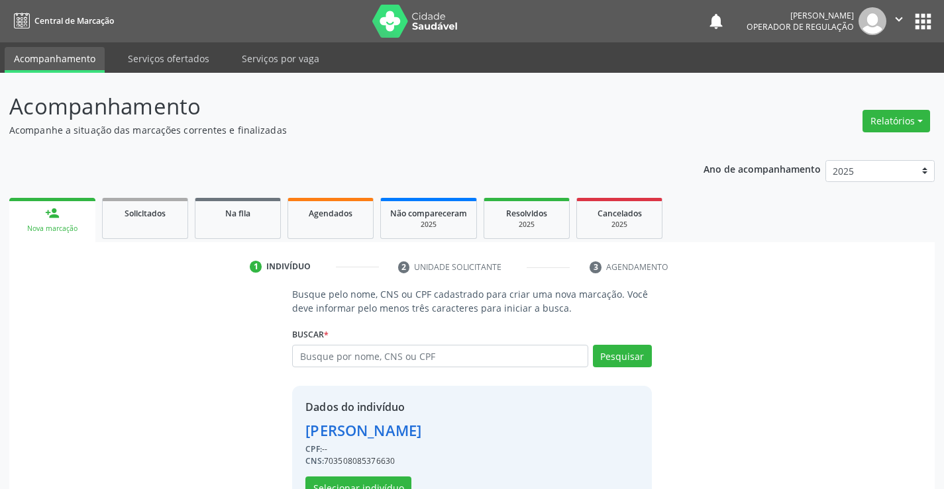
scroll to position [42, 0]
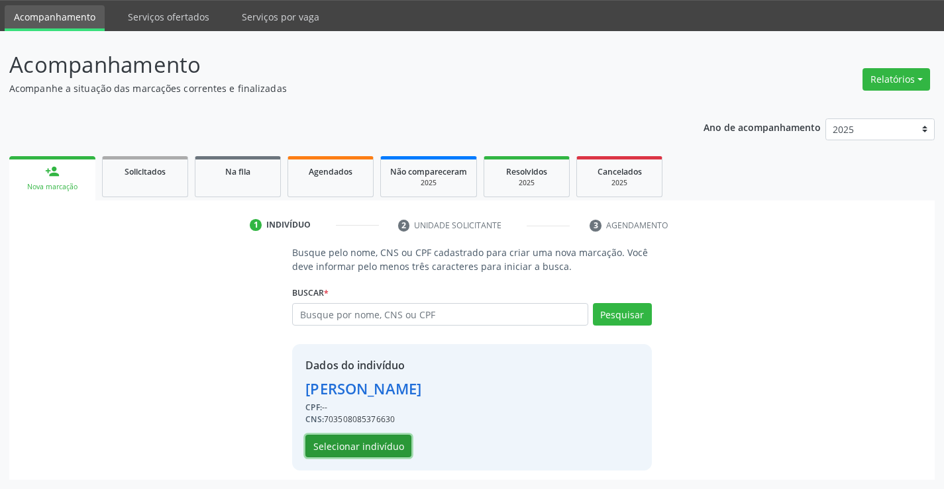
click at [373, 442] on button "Selecionar indivíduo" at bounding box center [358, 446] width 106 height 23
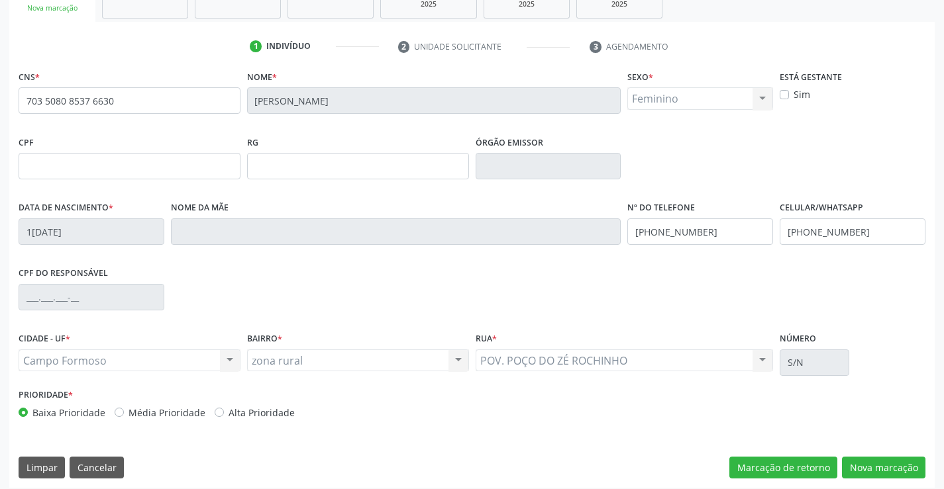
scroll to position [228, 0]
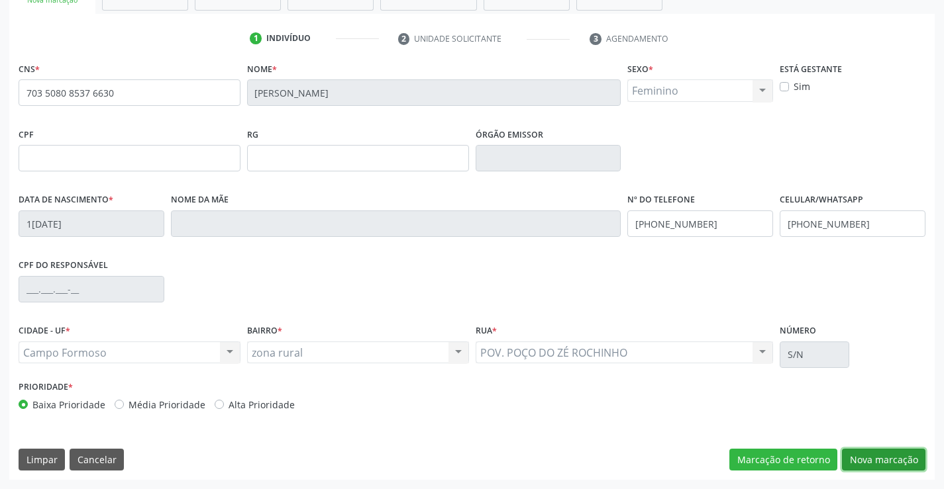
click at [866, 458] on button "Nova marcação" at bounding box center [883, 460] width 83 height 23
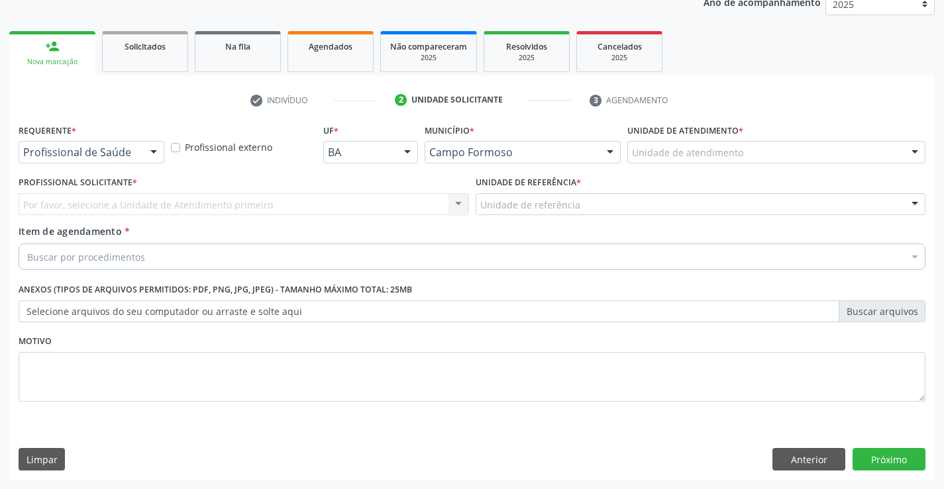
drag, startPoint x: 127, startPoint y: 158, endPoint x: 105, endPoint y: 176, distance: 29.2
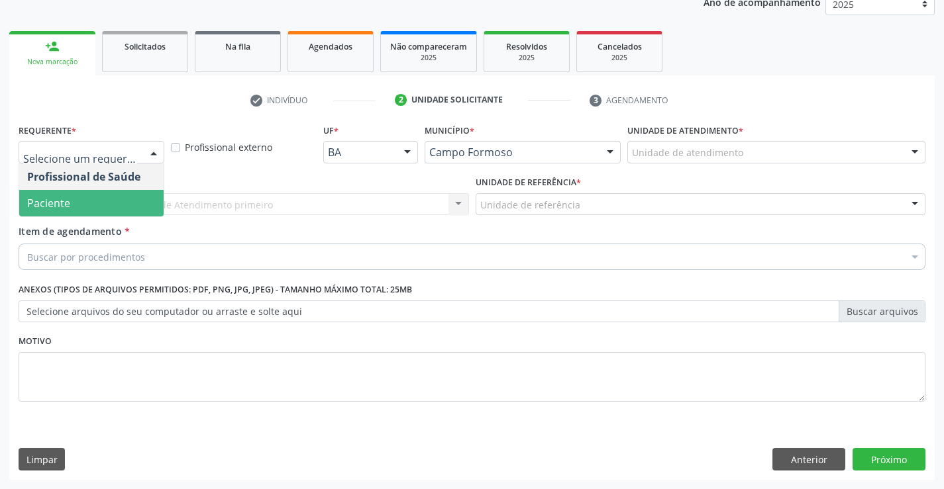
drag, startPoint x: 86, startPoint y: 209, endPoint x: 132, endPoint y: 234, distance: 52.2
click at [86, 209] on span "Paciente" at bounding box center [91, 203] width 144 height 26
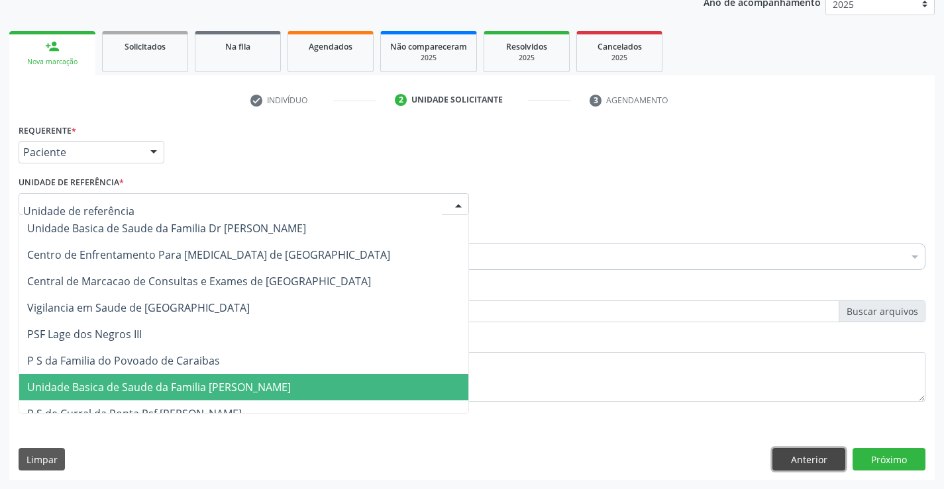
click at [784, 460] on button "Anterior" at bounding box center [808, 459] width 73 height 23
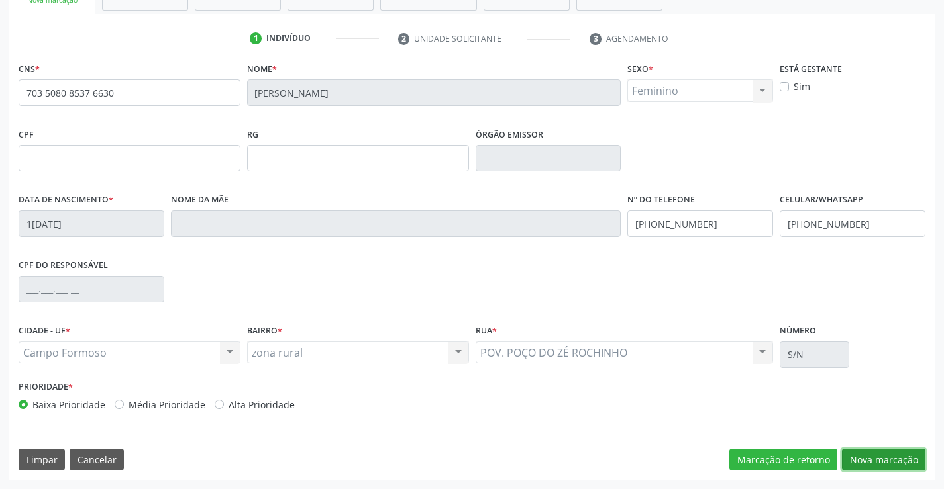
drag, startPoint x: 897, startPoint y: 452, endPoint x: 601, endPoint y: 332, distance: 320.2
click at [897, 452] on button "Nova marcação" at bounding box center [883, 460] width 83 height 23
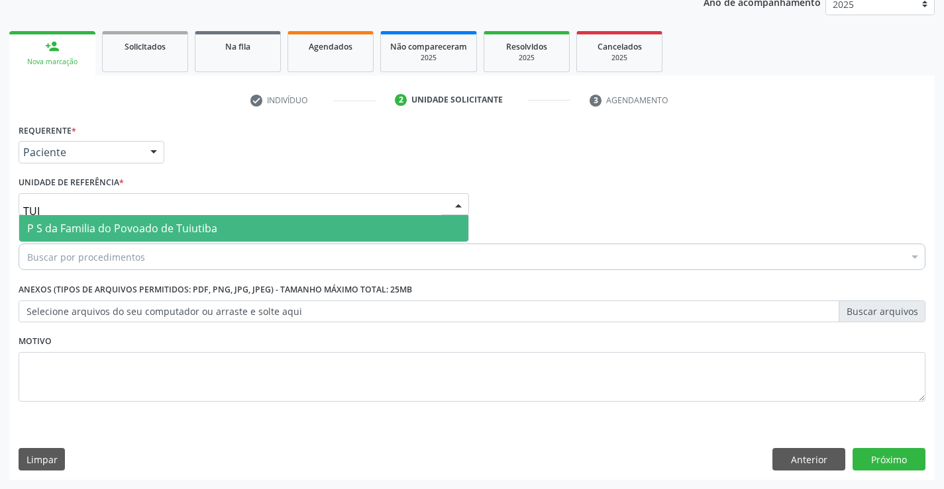
type input "TUIU"
click at [58, 232] on span "P S da Familia do Povoado de Tuiutiba" at bounding box center [122, 228] width 190 height 15
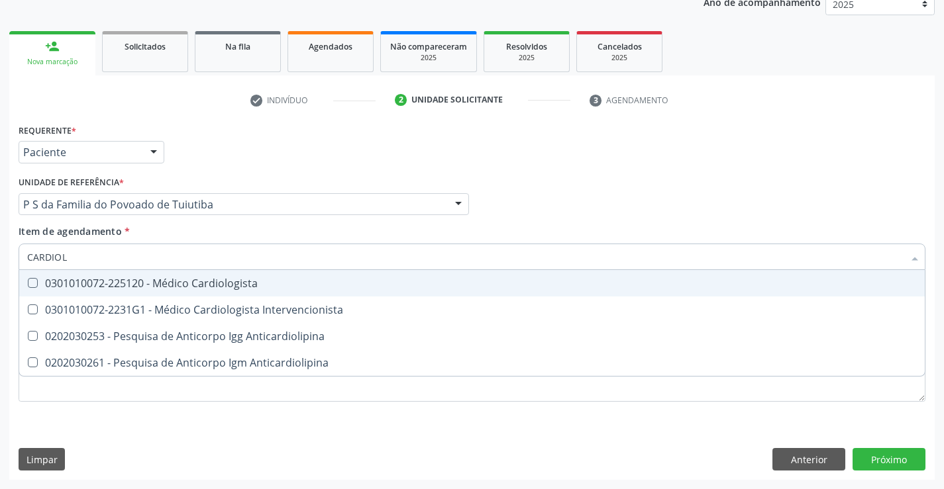
type input "CARDIOLO"
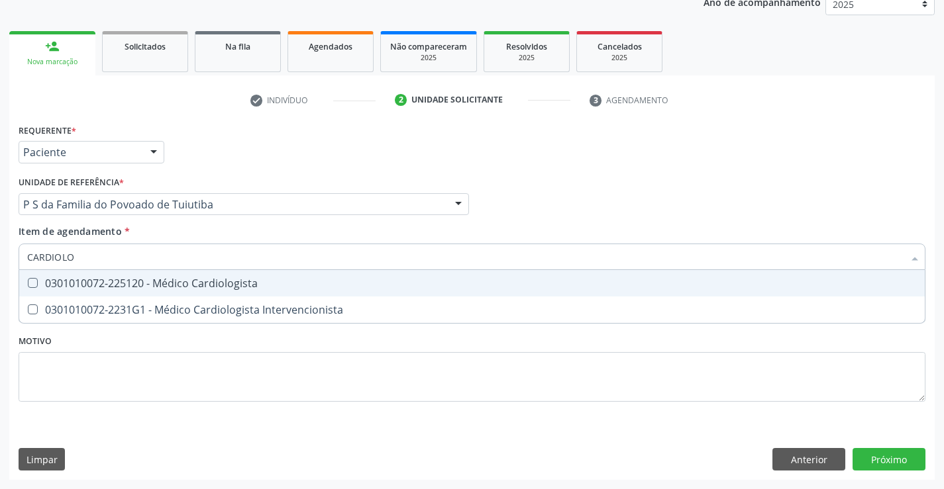
drag, startPoint x: 54, startPoint y: 278, endPoint x: 26, endPoint y: 291, distance: 29.9
click at [51, 280] on div "0301010072-225120 - Médico Cardiologista" at bounding box center [471, 283] width 889 height 11
checkbox Cardiologista "true"
click at [884, 459] on div "Requerente * Paciente Profissional de Saúde Paciente Nenhum resultado encontrad…" at bounding box center [471, 301] width 925 height 360
checkbox Intervencionista "true"
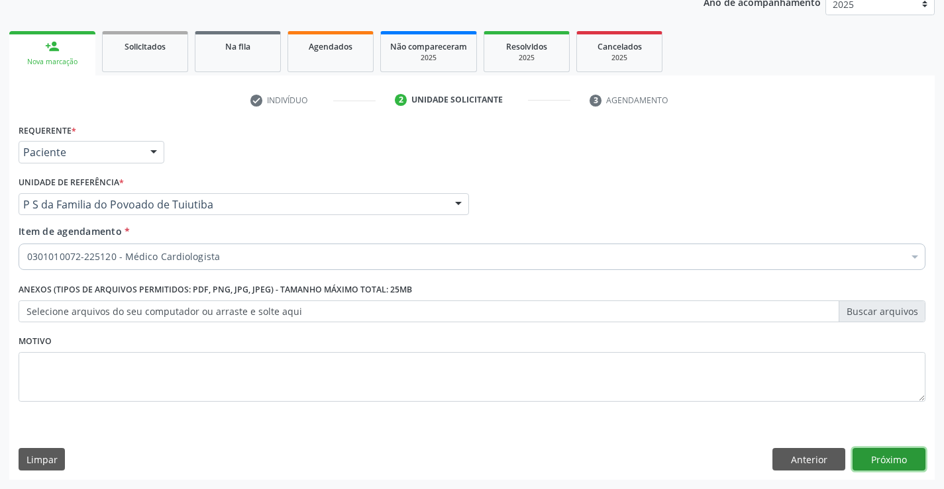
click at [881, 459] on button "Próximo" at bounding box center [888, 459] width 73 height 23
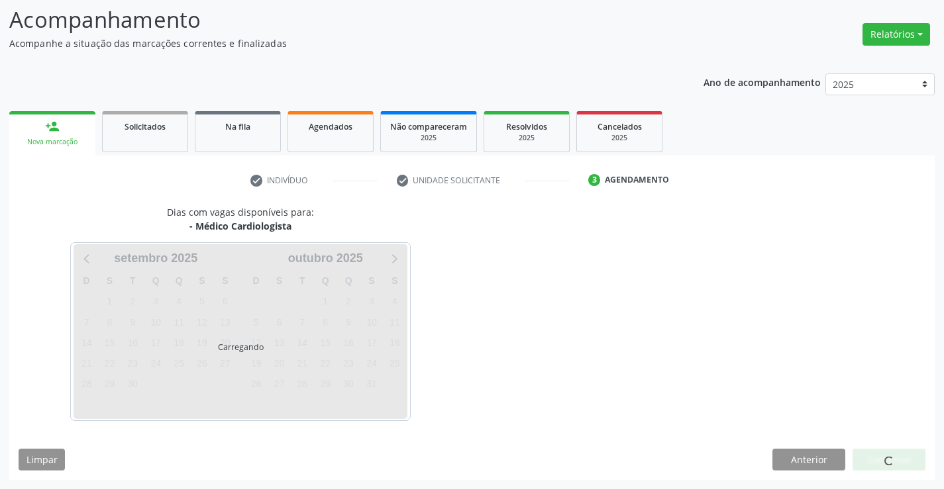
scroll to position [87, 0]
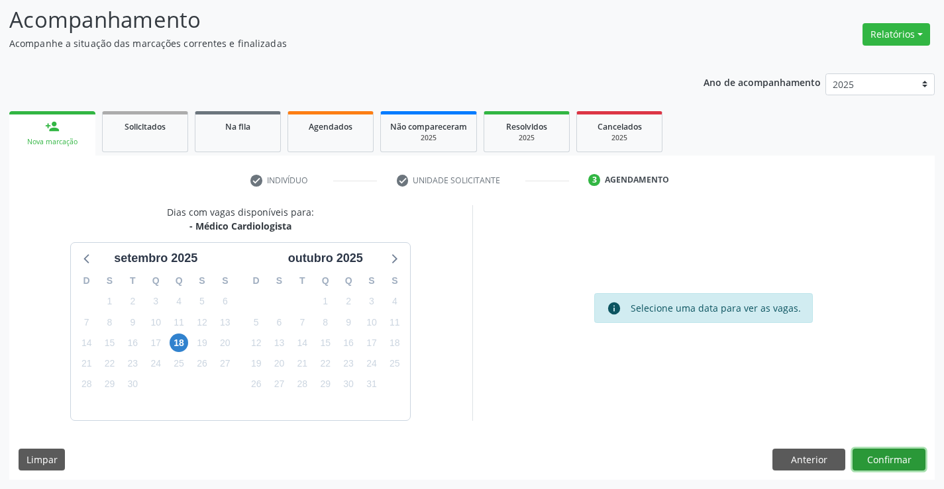
click at [911, 456] on button "Confirmar" at bounding box center [888, 460] width 73 height 23
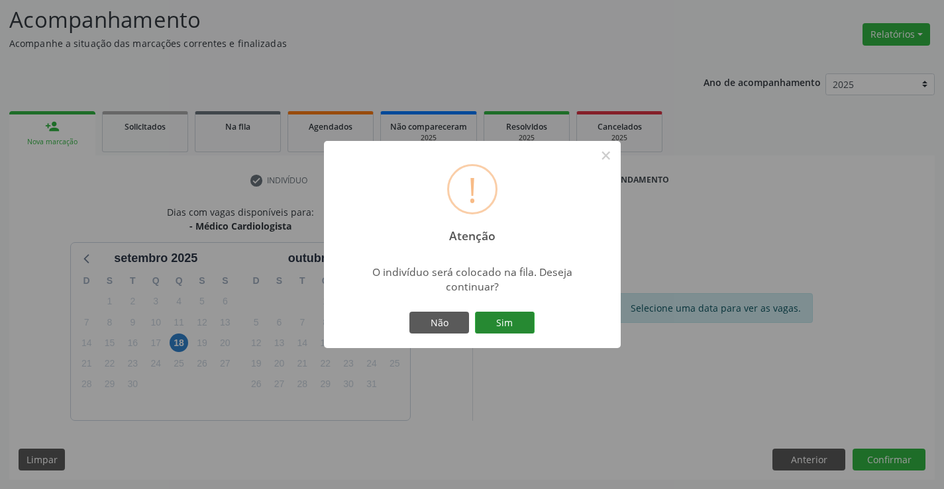
click at [526, 325] on button "Sim" at bounding box center [505, 323] width 60 height 23
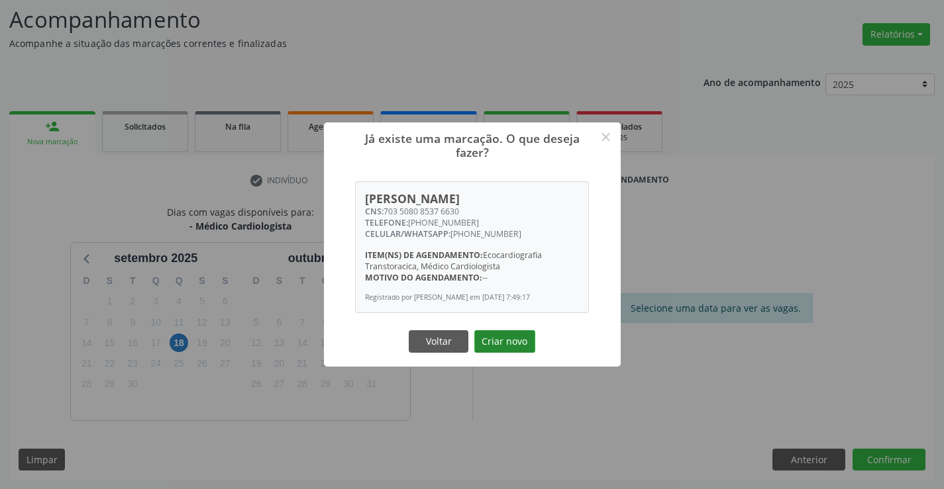
click at [504, 337] on button "Criar novo" at bounding box center [504, 341] width 61 height 23
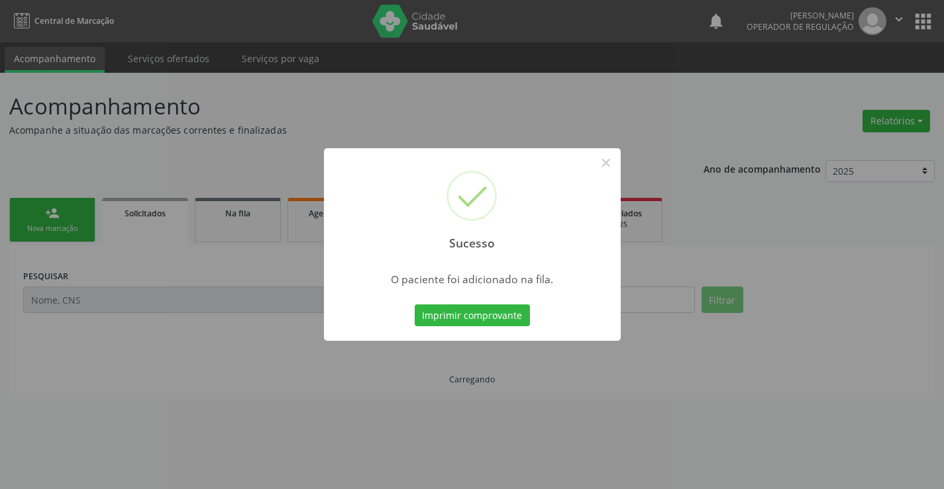
scroll to position [0, 0]
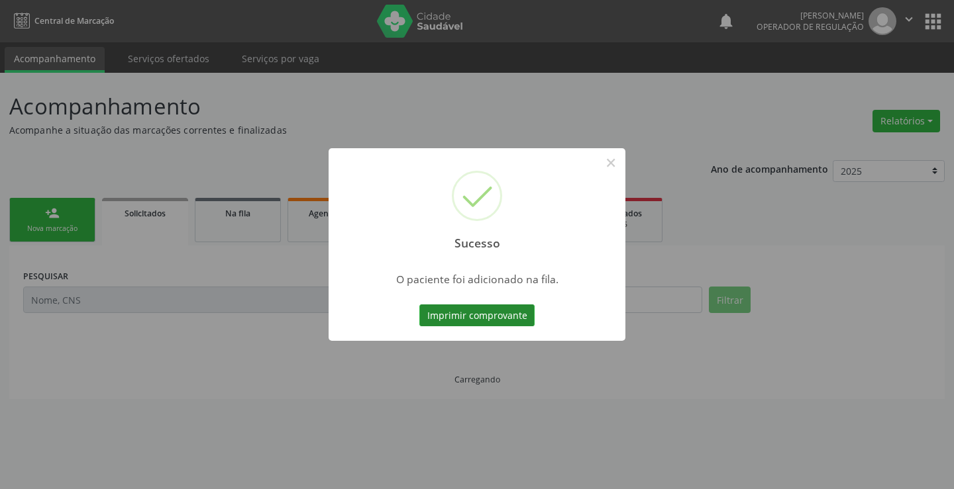
click at [507, 309] on button "Imprimir comprovante" at bounding box center [476, 316] width 115 height 23
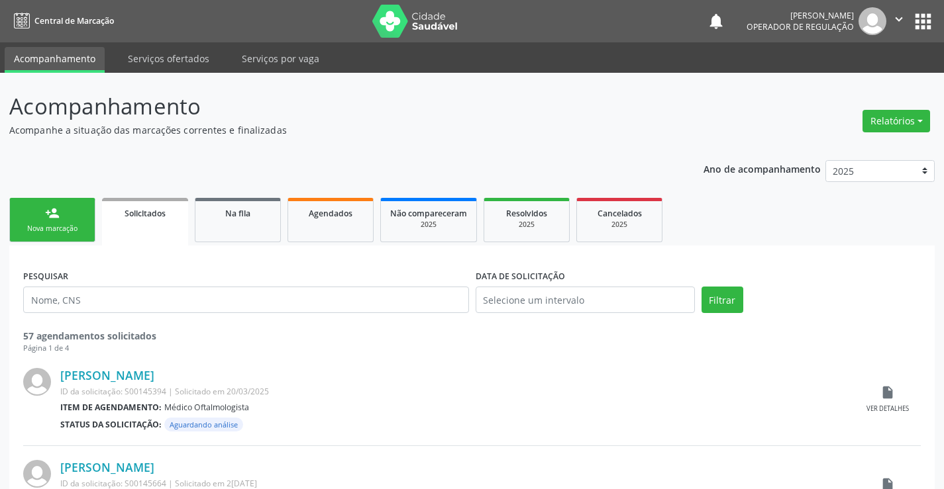
click at [74, 224] on div "Nova marcação" at bounding box center [52, 229] width 66 height 10
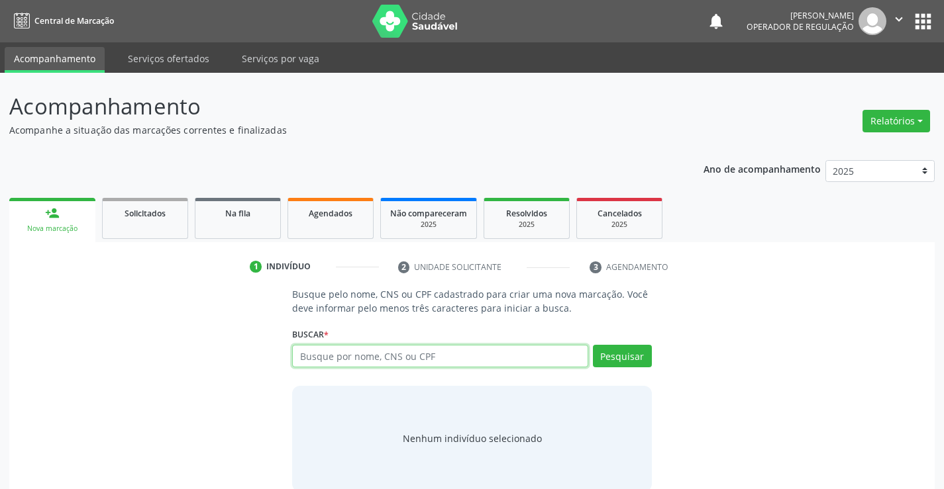
click at [337, 355] on input "text" at bounding box center [439, 356] width 295 height 23
type input "700306963598039"
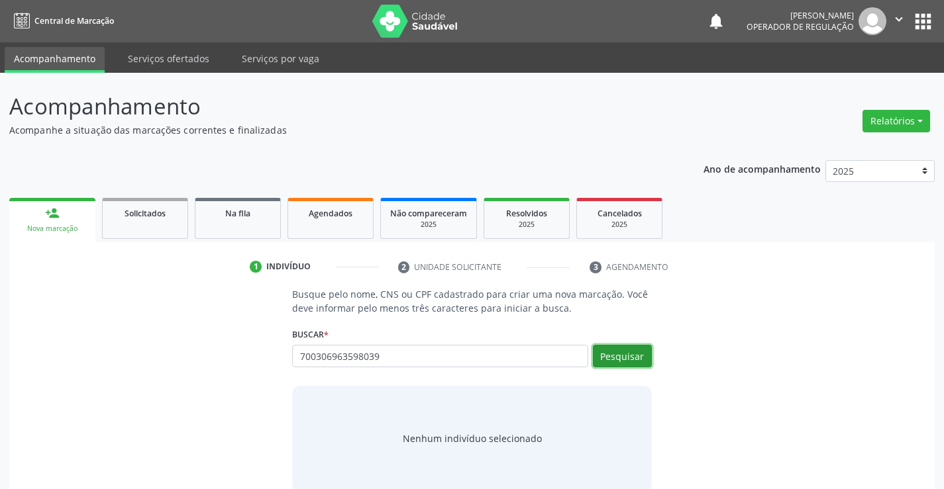
click at [618, 351] on button "Pesquisar" at bounding box center [622, 356] width 59 height 23
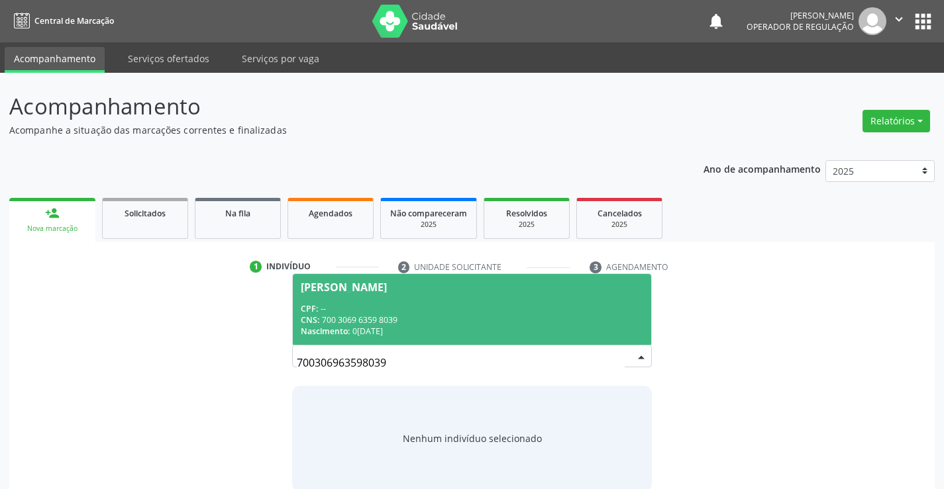
click at [373, 315] on div "CNS: 700 3069 6359 8039" at bounding box center [472, 320] width 342 height 11
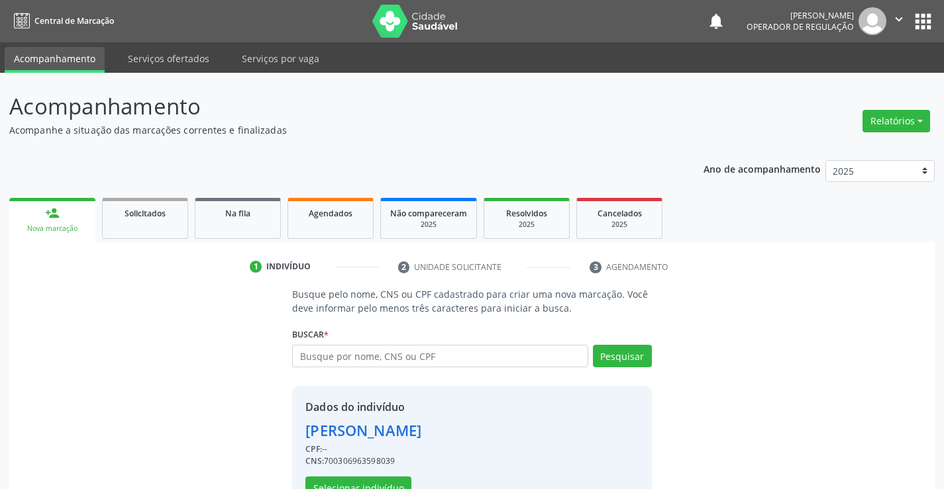
scroll to position [42, 0]
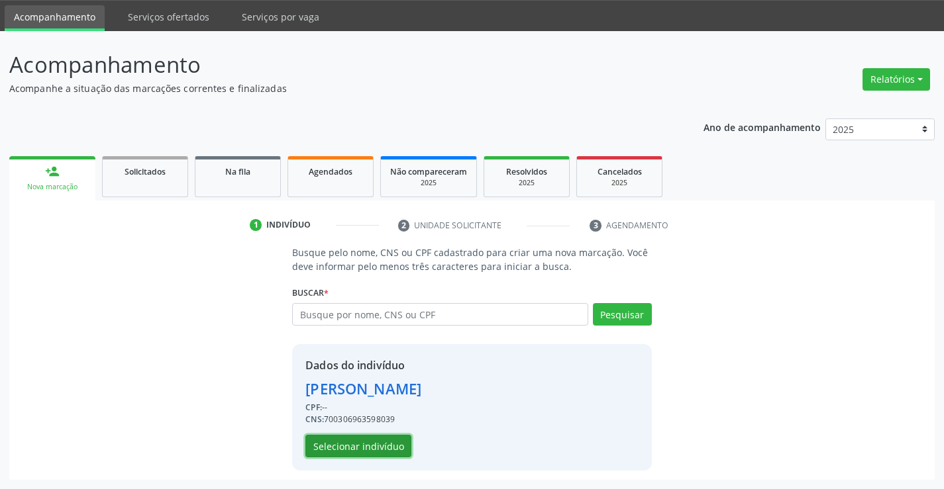
click at [373, 440] on button "Selecionar indivíduo" at bounding box center [358, 446] width 106 height 23
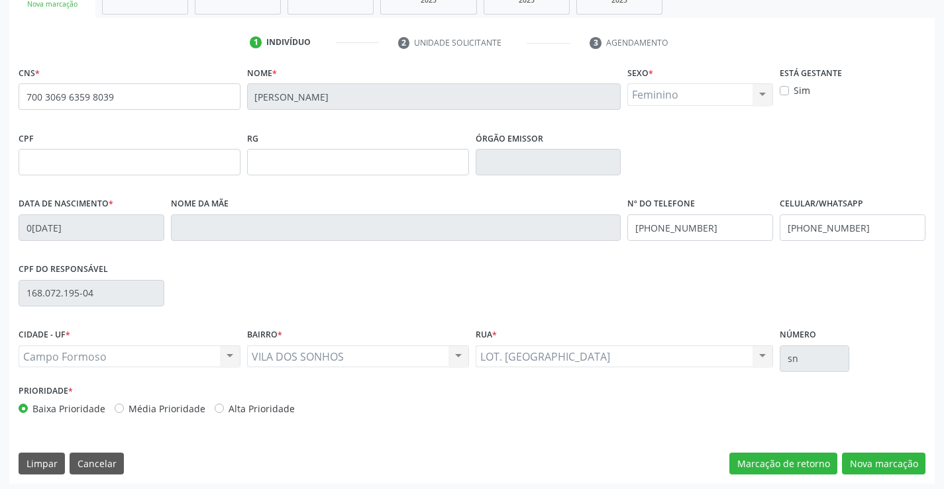
scroll to position [228, 0]
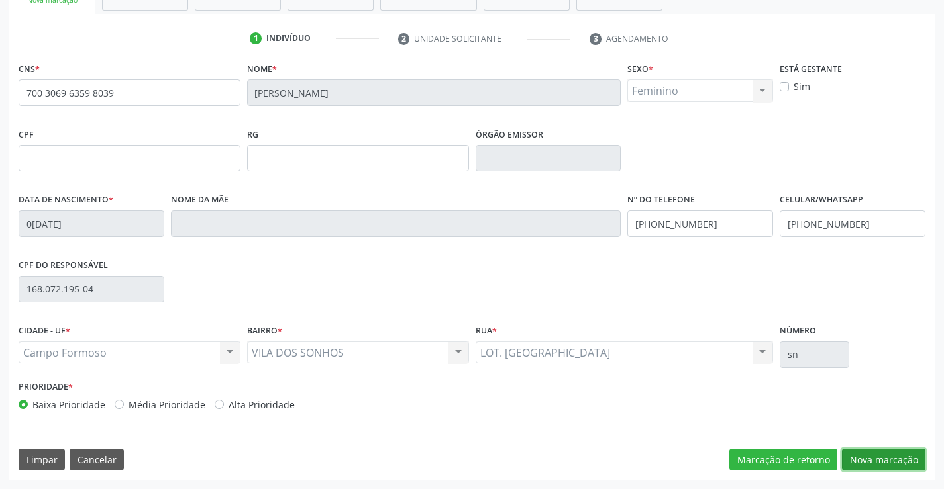
click at [895, 456] on button "Nova marcação" at bounding box center [883, 460] width 83 height 23
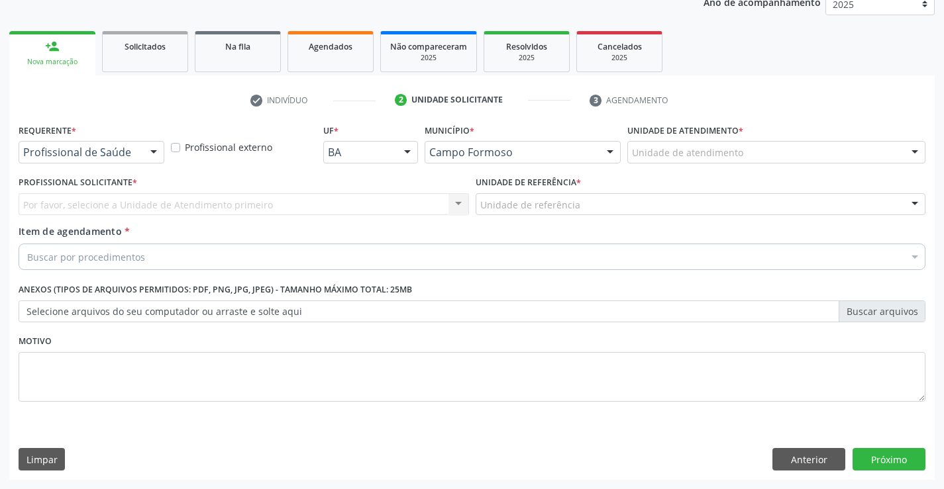
scroll to position [167, 0]
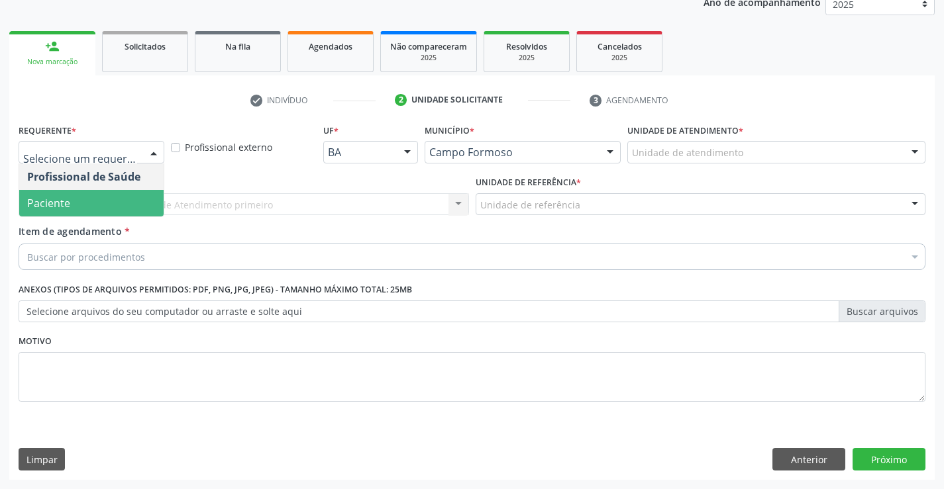
click at [48, 201] on span "Paciente" at bounding box center [48, 203] width 43 height 15
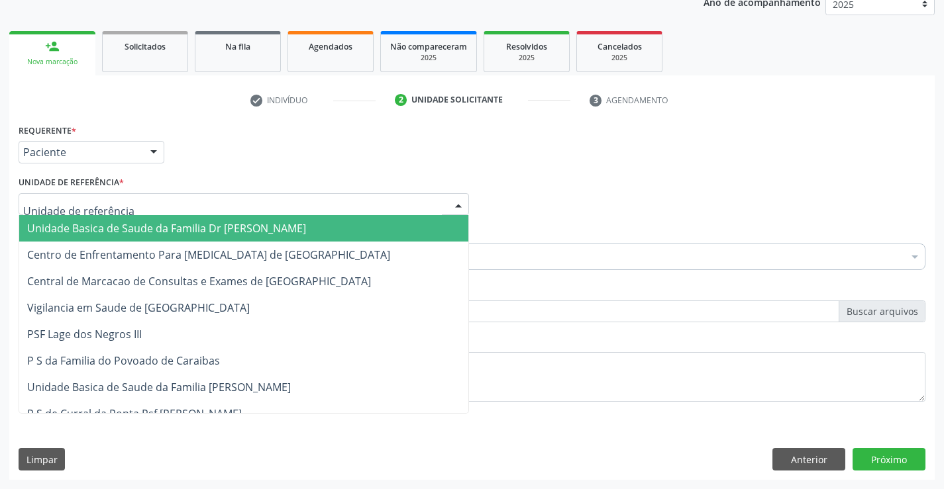
click at [93, 227] on span "Unidade Basica de Saude da Familia Dr [PERSON_NAME]" at bounding box center [166, 228] width 279 height 15
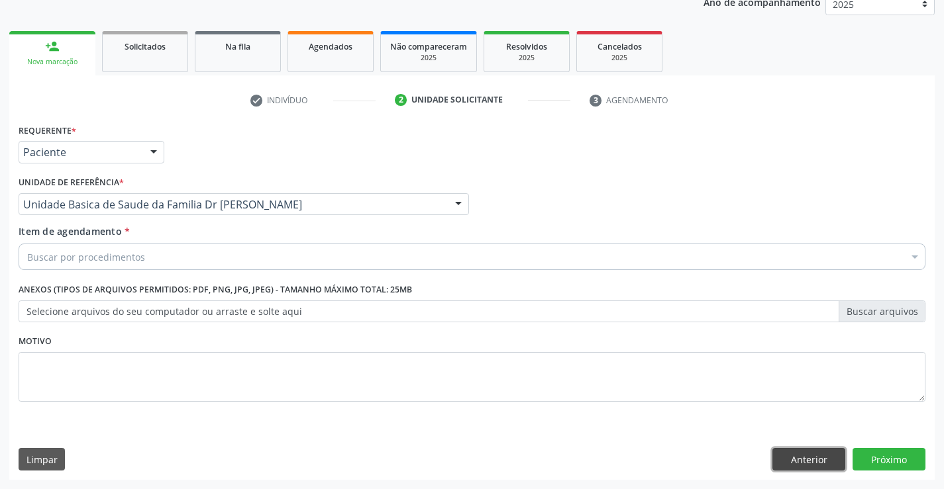
click at [800, 454] on button "Anterior" at bounding box center [808, 459] width 73 height 23
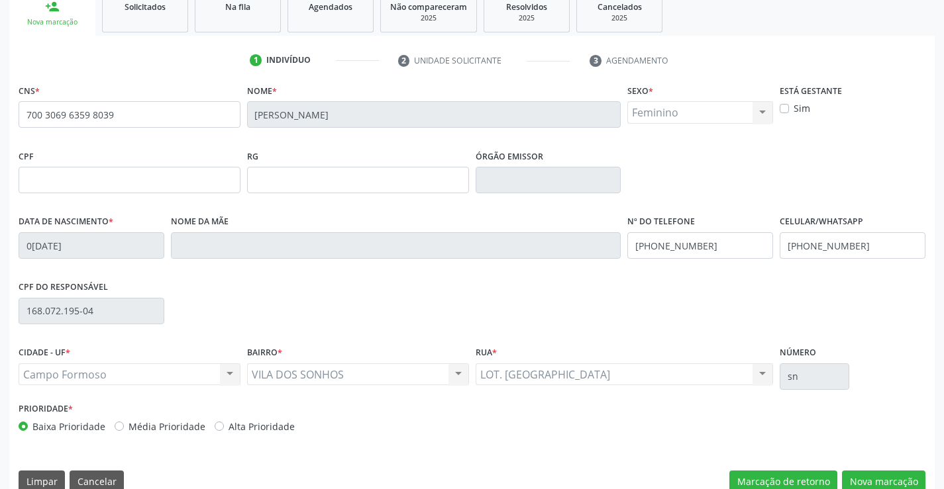
scroll to position [228, 0]
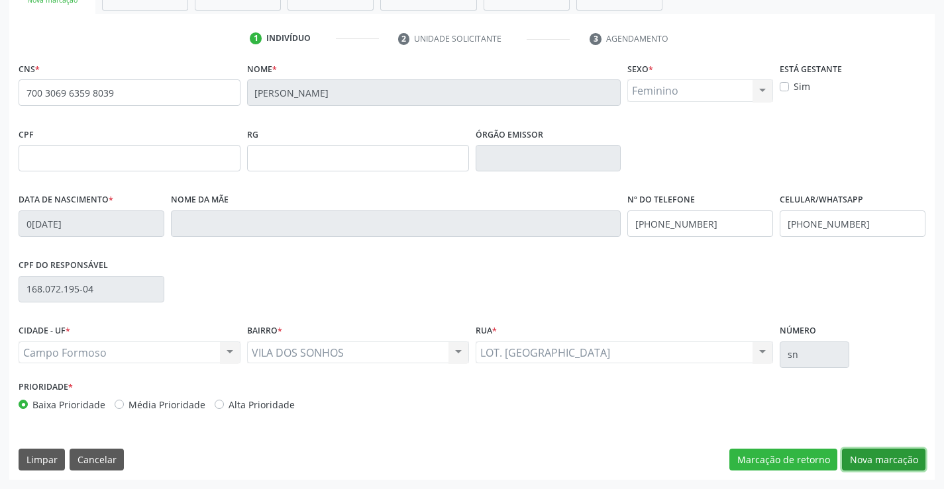
click at [887, 460] on button "Nova marcação" at bounding box center [883, 460] width 83 height 23
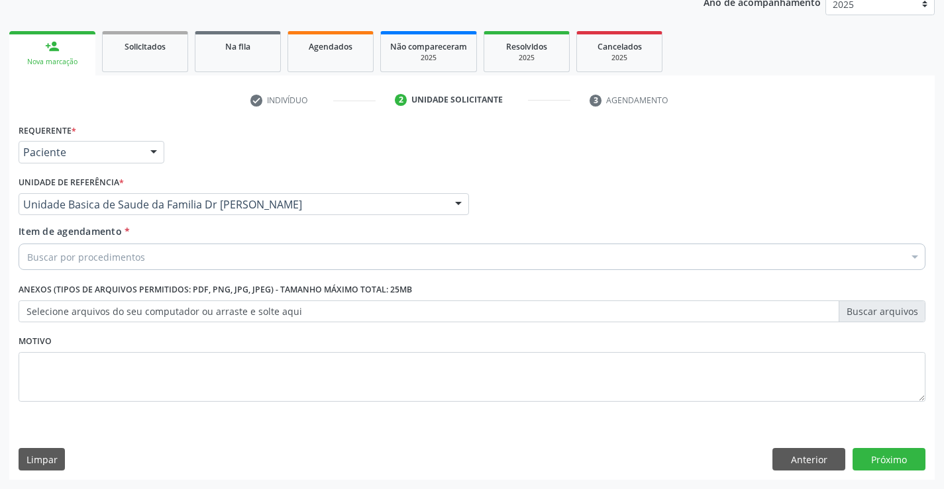
scroll to position [167, 0]
click at [195, 252] on div "Buscar por procedimentos" at bounding box center [472, 257] width 907 height 26
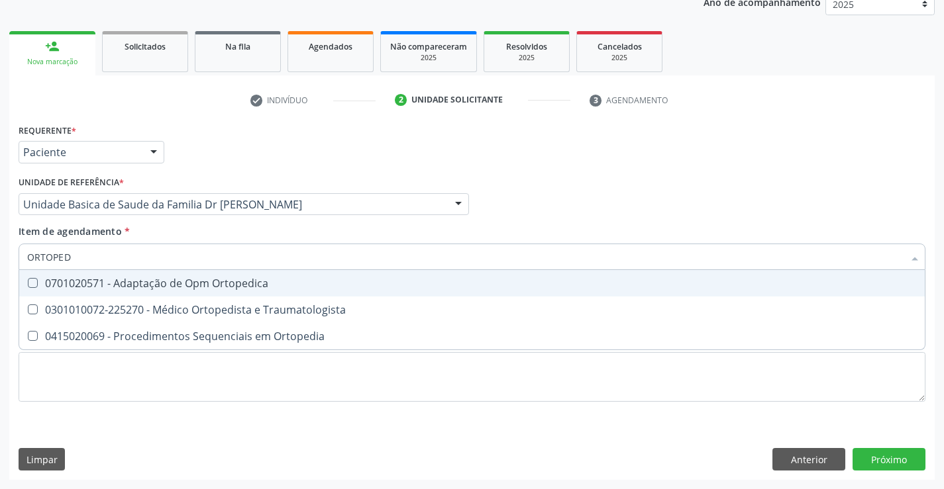
type input "ORTOPEDI"
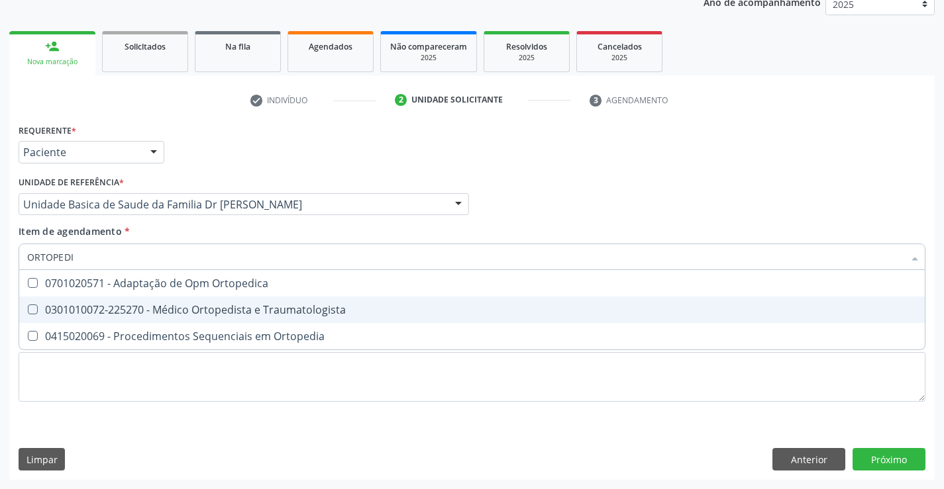
click at [228, 311] on div "0301010072-225270 - Médico Ortopedista e Traumatologista" at bounding box center [471, 310] width 889 height 11
checkbox Traumatologista "true"
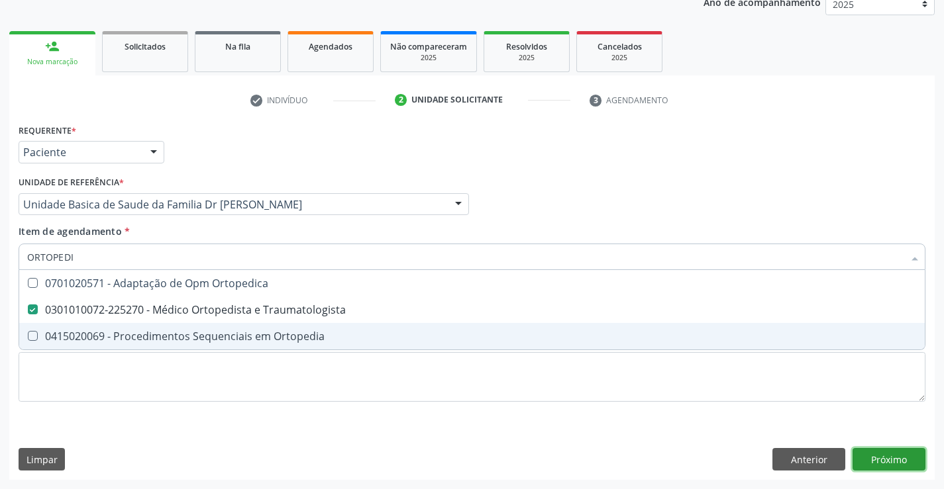
click at [868, 460] on div "Requerente * Paciente Profissional de Saúde Paciente Nenhum resultado encontrad…" at bounding box center [471, 301] width 925 height 360
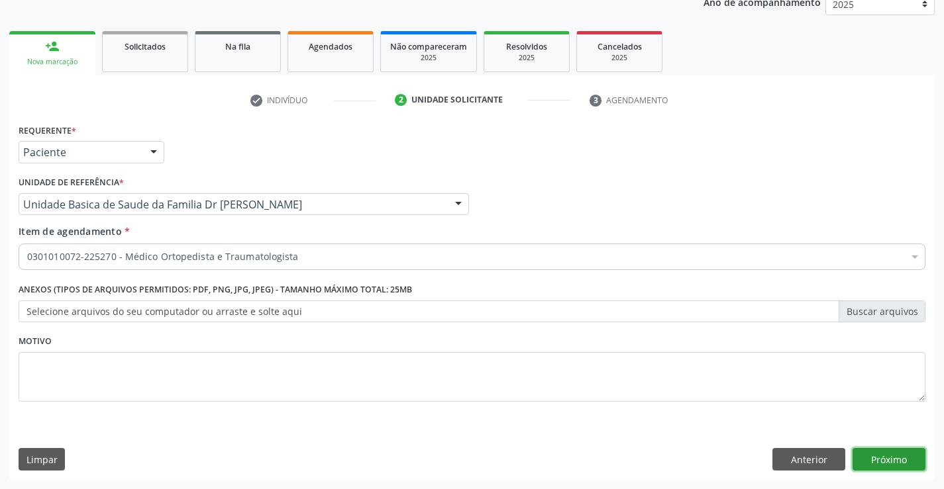
click at [892, 460] on button "Próximo" at bounding box center [888, 459] width 73 height 23
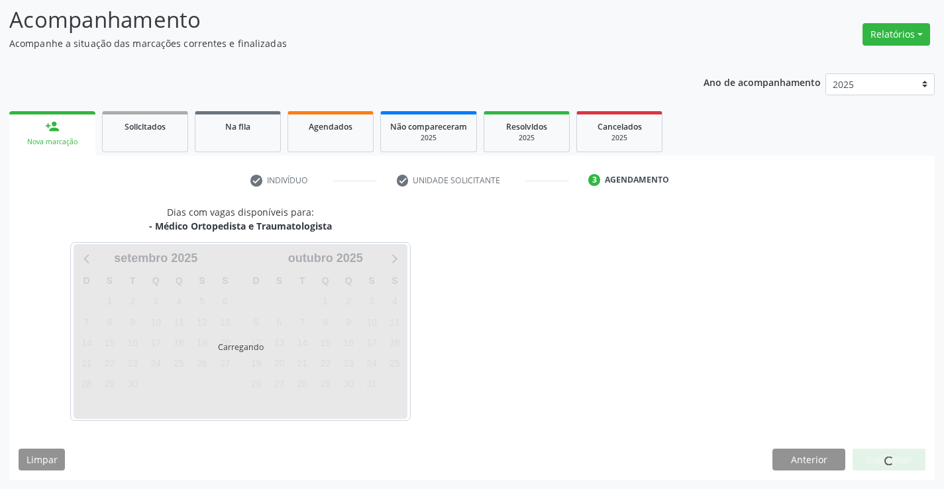
scroll to position [87, 0]
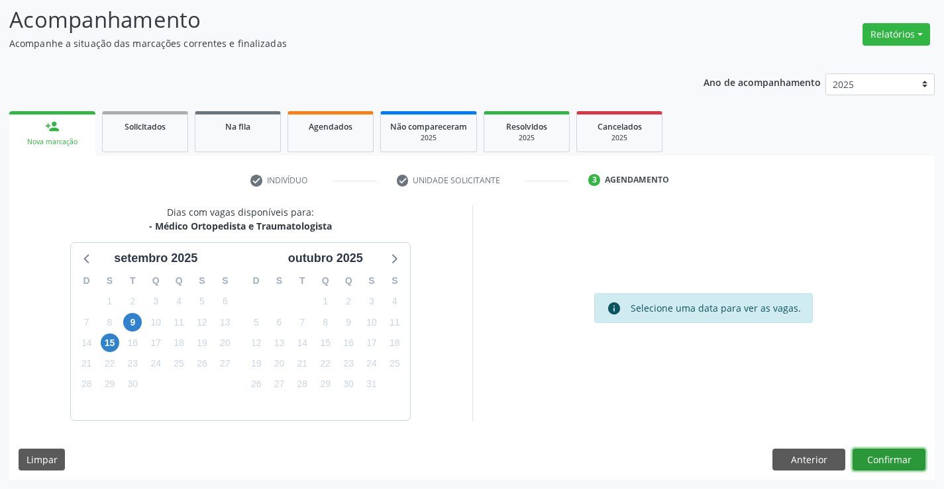
click at [879, 458] on button "Confirmar" at bounding box center [888, 460] width 73 height 23
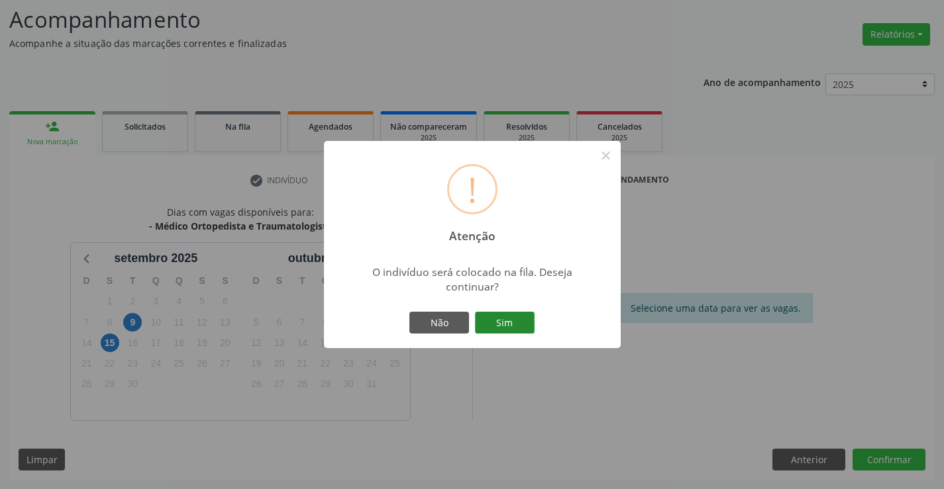
click at [489, 317] on button "Sim" at bounding box center [505, 323] width 60 height 23
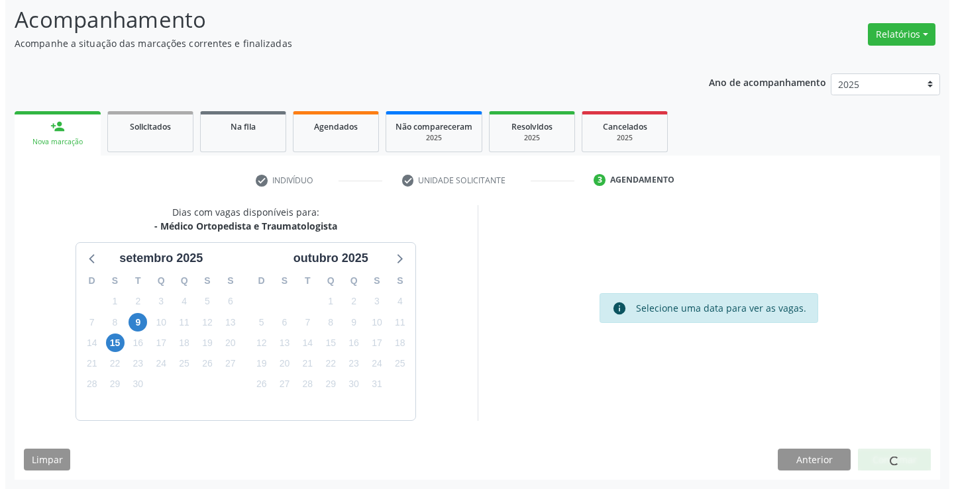
scroll to position [0, 0]
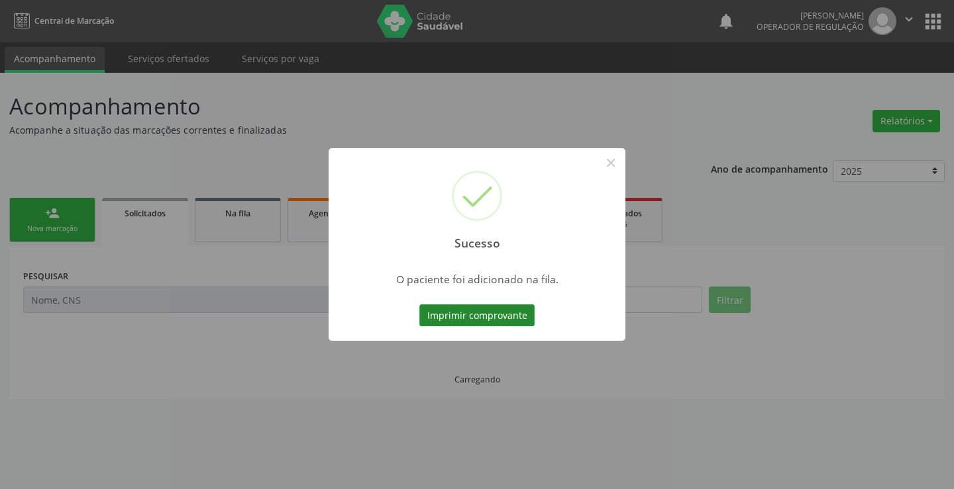
click at [479, 314] on button "Imprimir comprovante" at bounding box center [476, 316] width 115 height 23
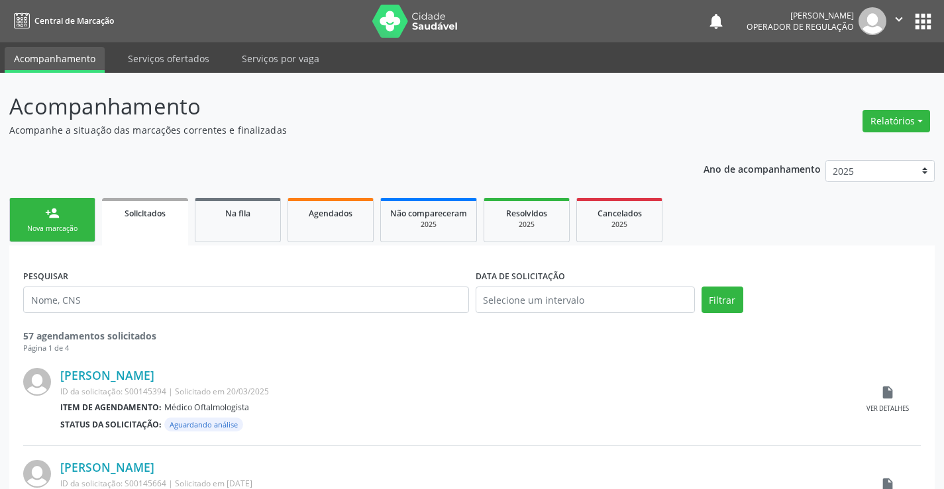
click at [79, 223] on link "person_add Nova marcação" at bounding box center [52, 220] width 86 height 44
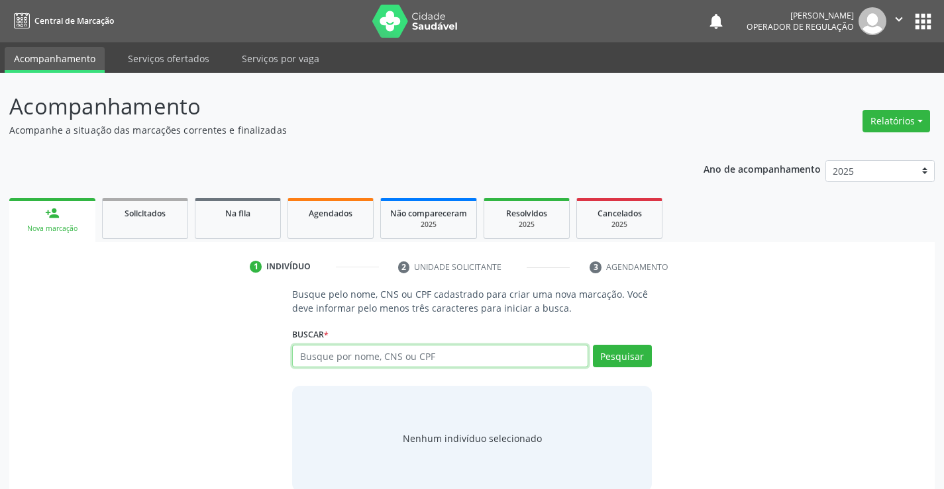
click at [326, 354] on input "text" at bounding box center [439, 356] width 295 height 23
type input "709004869164815"
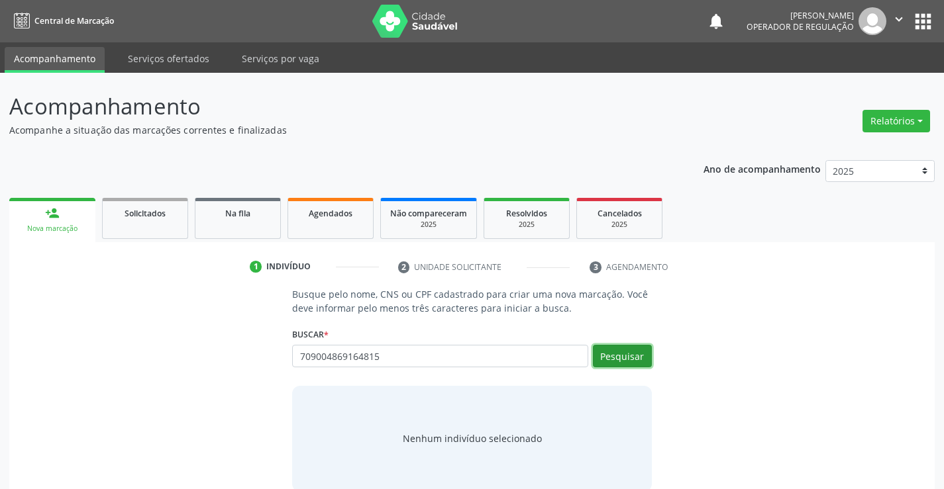
click at [623, 355] on button "Pesquisar" at bounding box center [622, 356] width 59 height 23
type input "709004869164815"
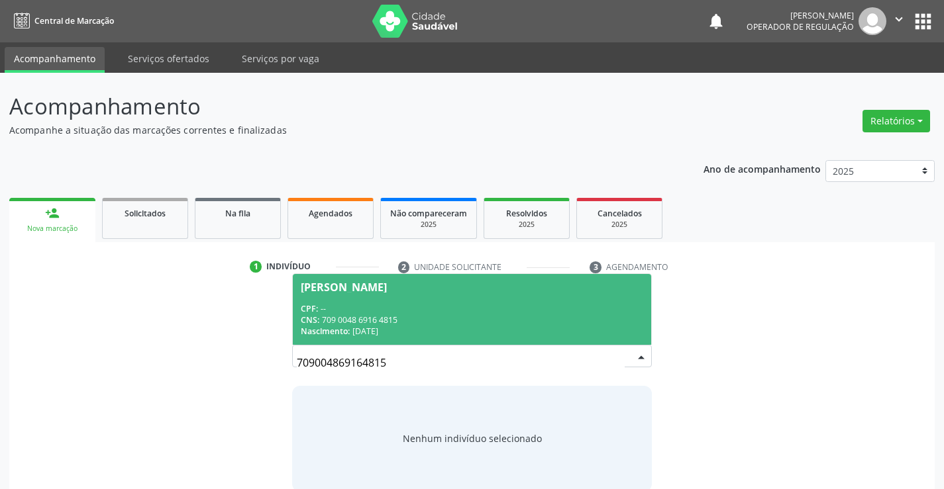
click at [468, 302] on span "[PERSON_NAME] CPF: -- CNS: 709 0048 6916 4815 Nascimento: [DATE]" at bounding box center [472, 309] width 358 height 71
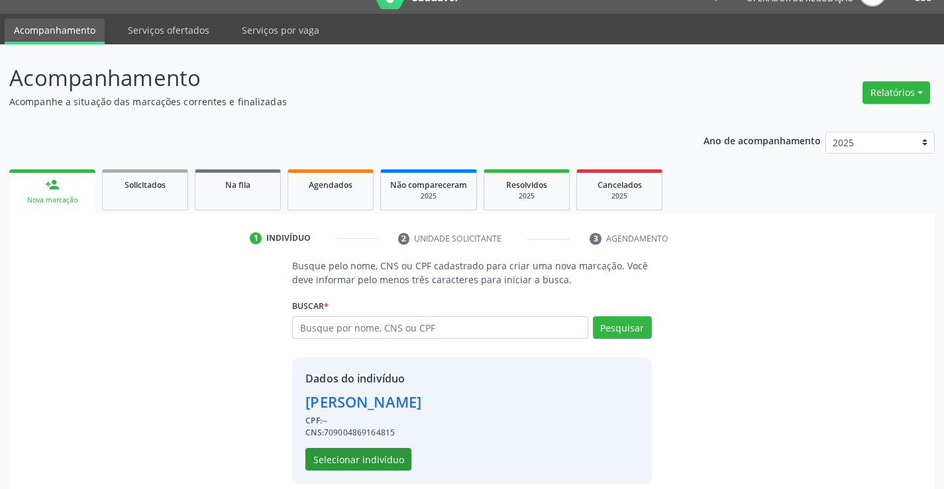
scroll to position [42, 0]
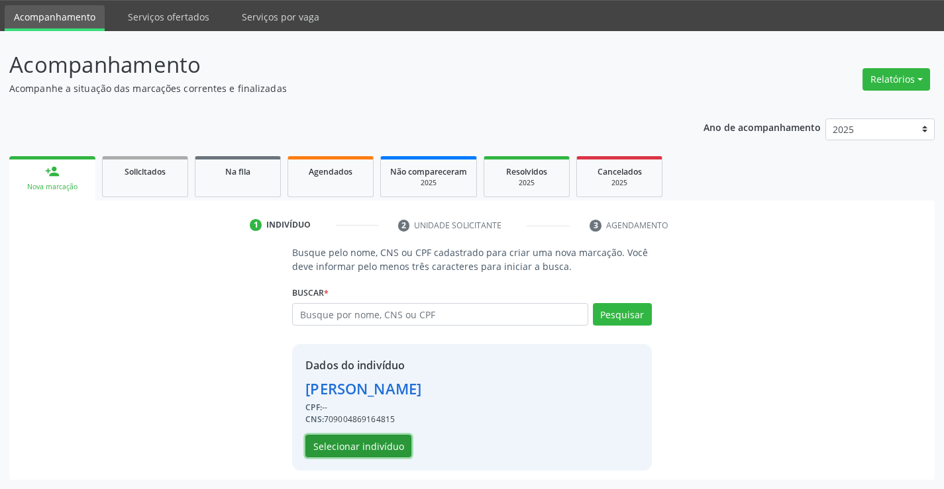
click at [364, 444] on button "Selecionar indivíduo" at bounding box center [358, 446] width 106 height 23
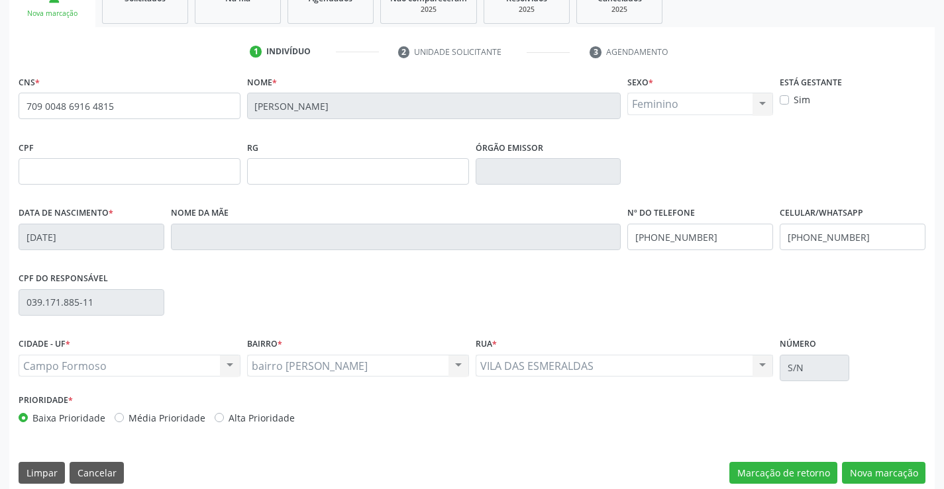
scroll to position [228, 0]
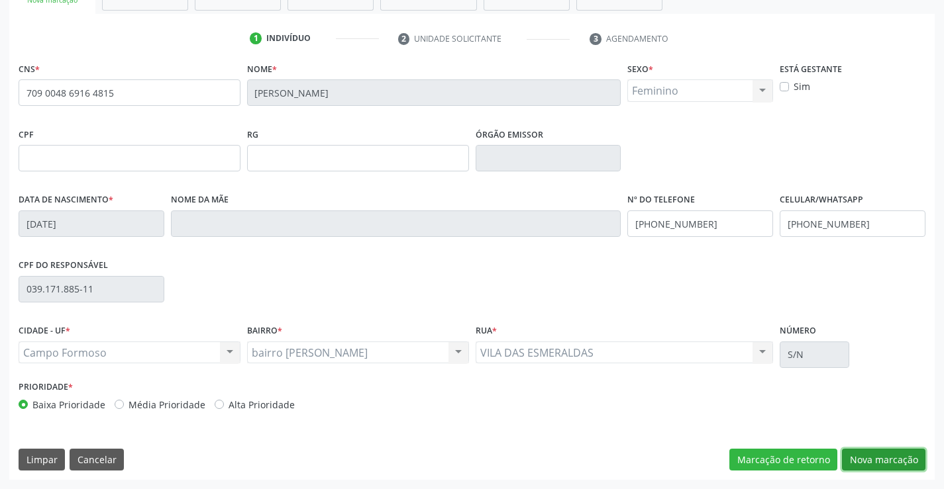
click at [868, 461] on button "Nova marcação" at bounding box center [883, 460] width 83 height 23
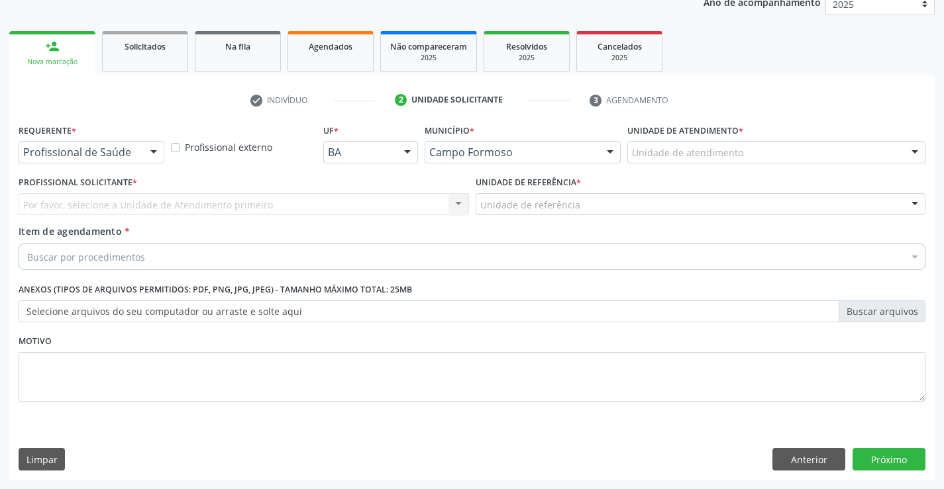
scroll to position [167, 0]
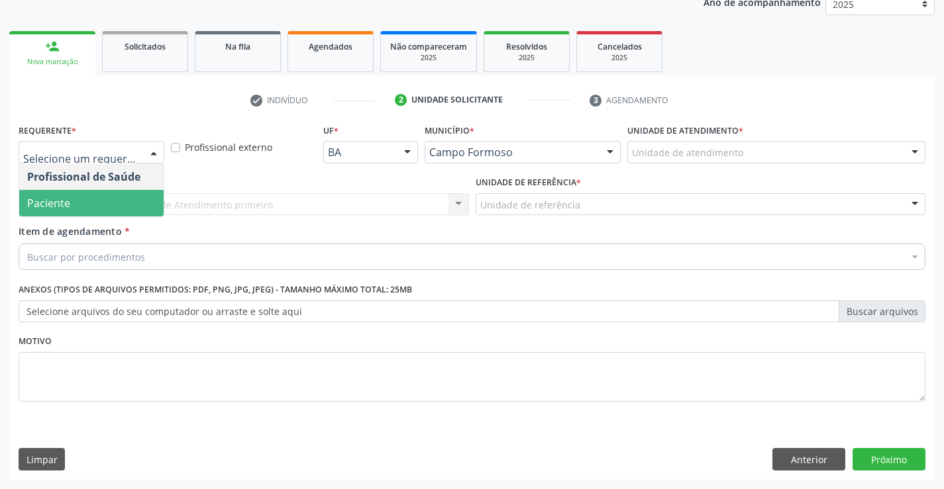
click at [76, 201] on span "Paciente" at bounding box center [91, 203] width 144 height 26
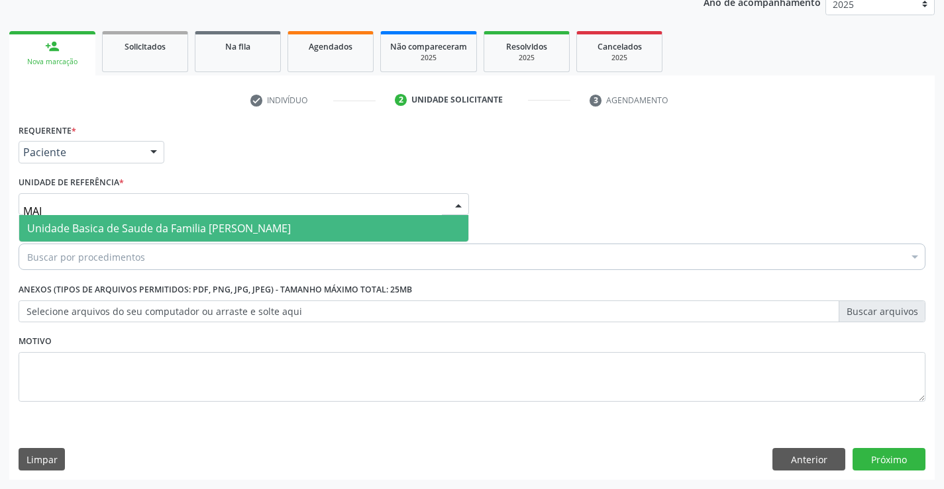
type input "MAIA"
click at [115, 229] on span "Unidade Basica de Saude da Familia [PERSON_NAME]" at bounding box center [159, 228] width 264 height 15
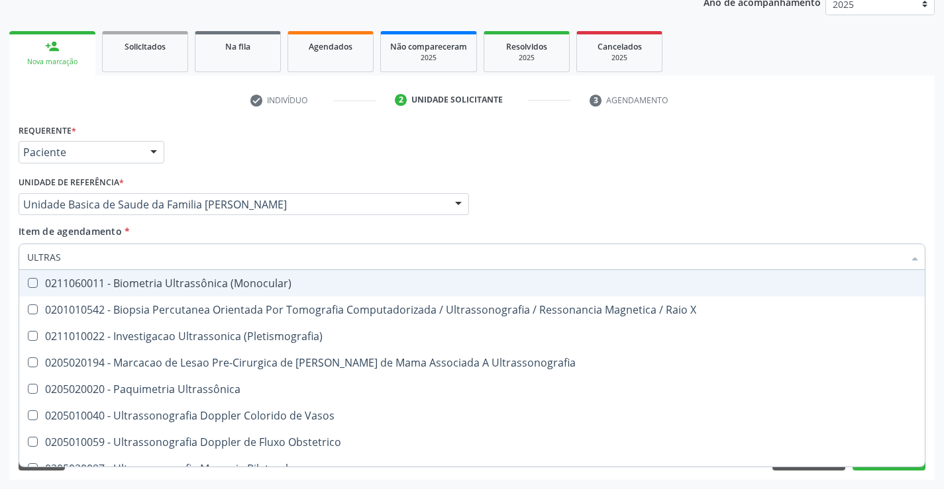
type input "ULTRASS"
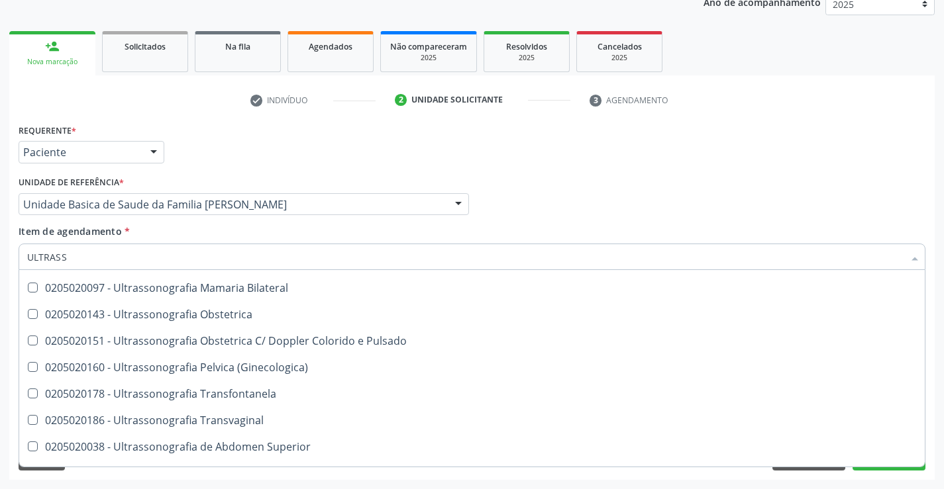
scroll to position [199, 0]
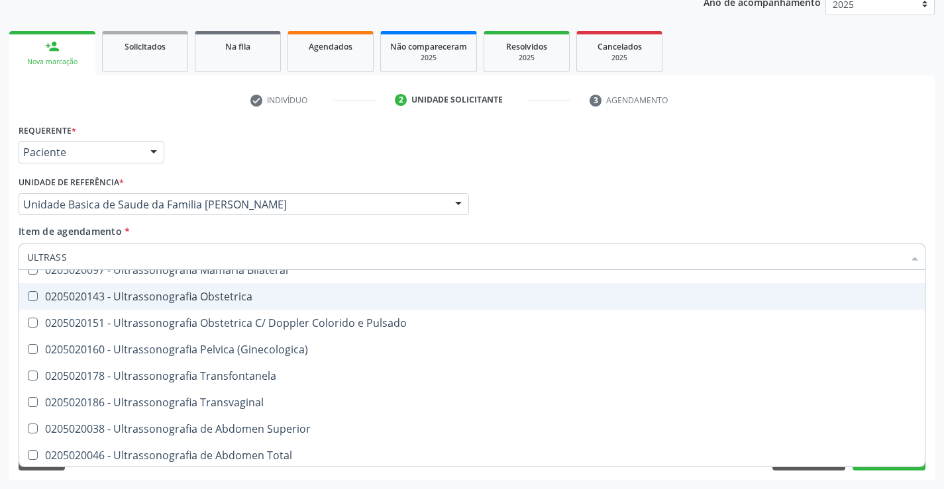
drag, startPoint x: 249, startPoint y: 301, endPoint x: 231, endPoint y: 299, distance: 17.9
click at [247, 299] on div "0205020143 - Ultrassonografia Obstetrica" at bounding box center [471, 296] width 889 height 11
checkbox Obstetrica "true"
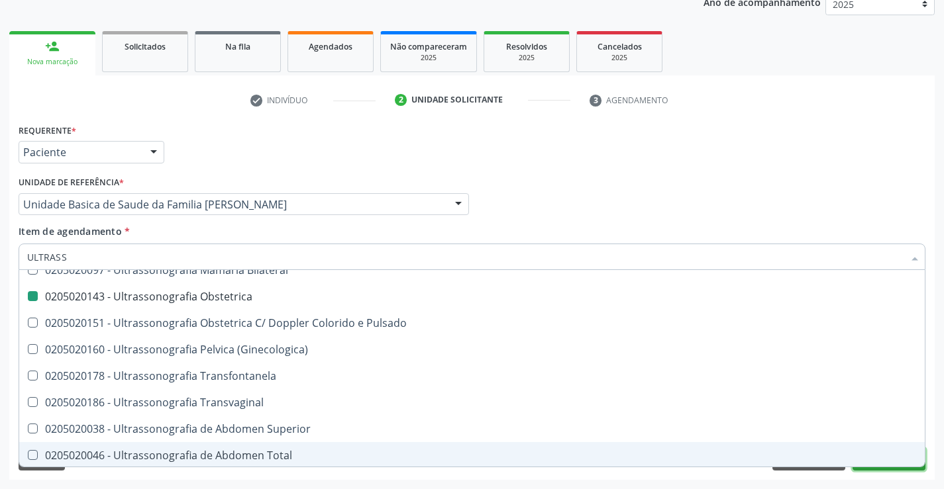
click at [853, 469] on button "Próximo" at bounding box center [888, 459] width 73 height 23
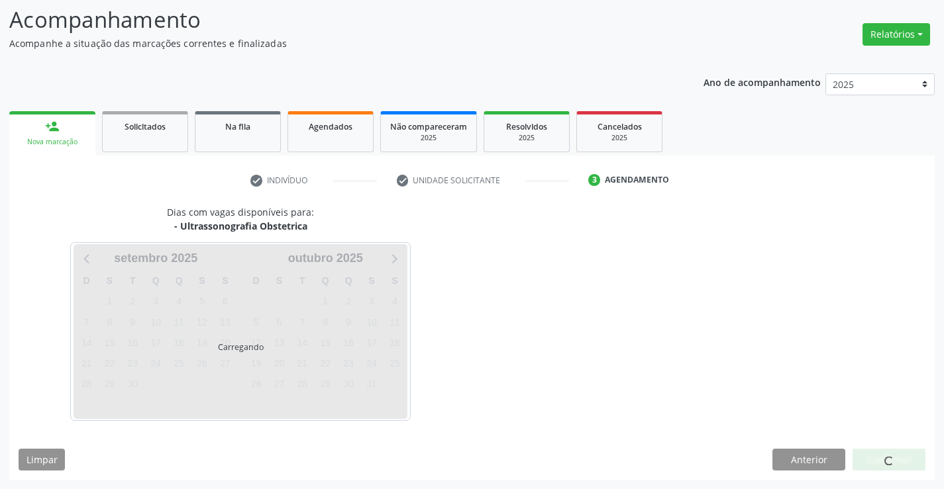
scroll to position [0, 0]
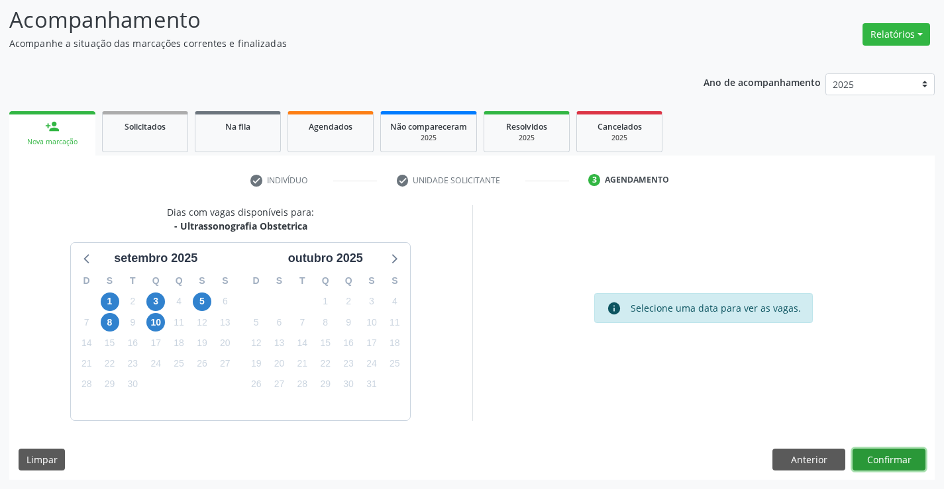
click at [875, 457] on button "Confirmar" at bounding box center [888, 460] width 73 height 23
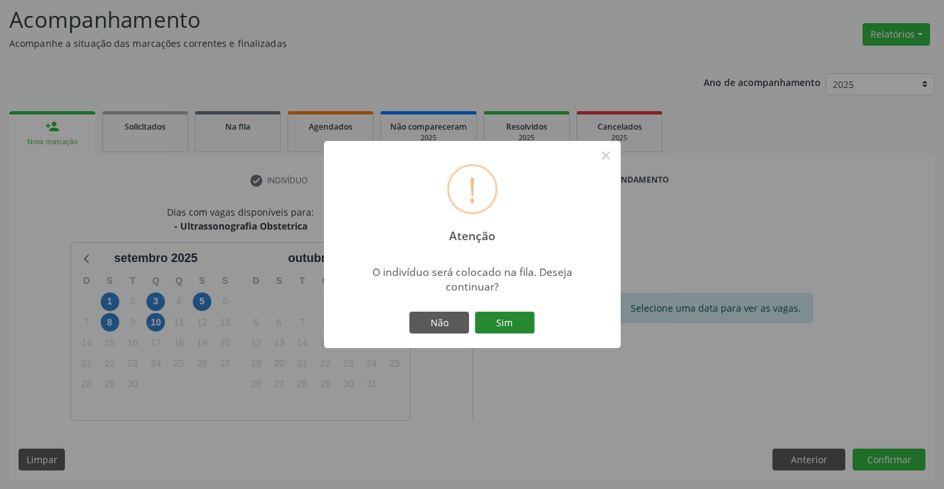
click at [502, 328] on button "Sim" at bounding box center [505, 323] width 60 height 23
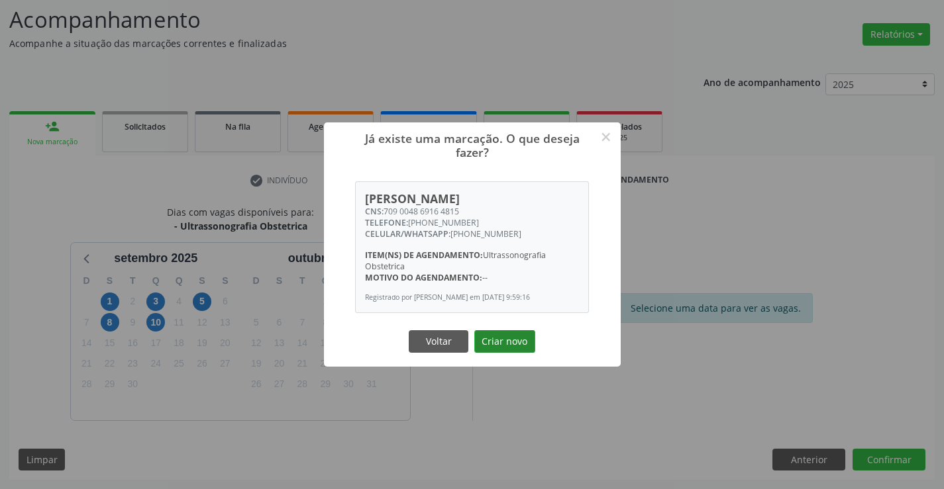
click at [516, 346] on button "Criar novo" at bounding box center [504, 341] width 61 height 23
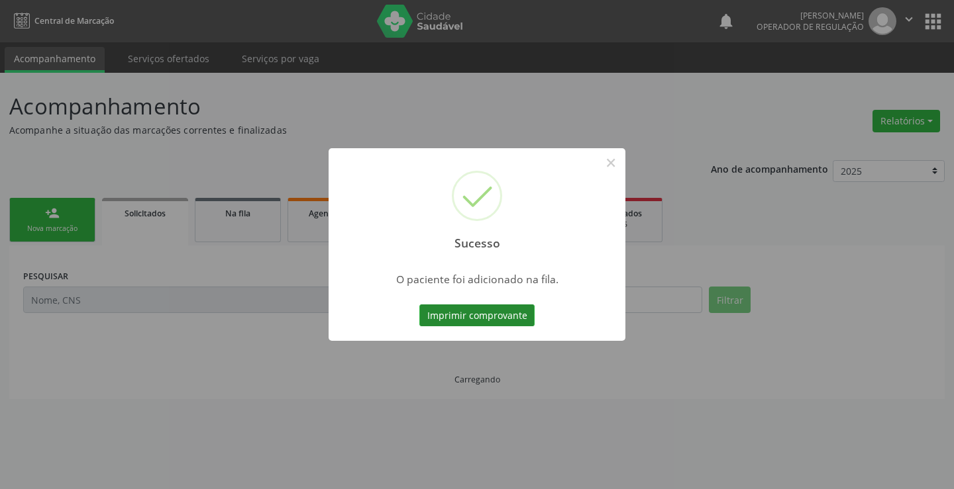
click at [516, 320] on button "Imprimir comprovante" at bounding box center [476, 316] width 115 height 23
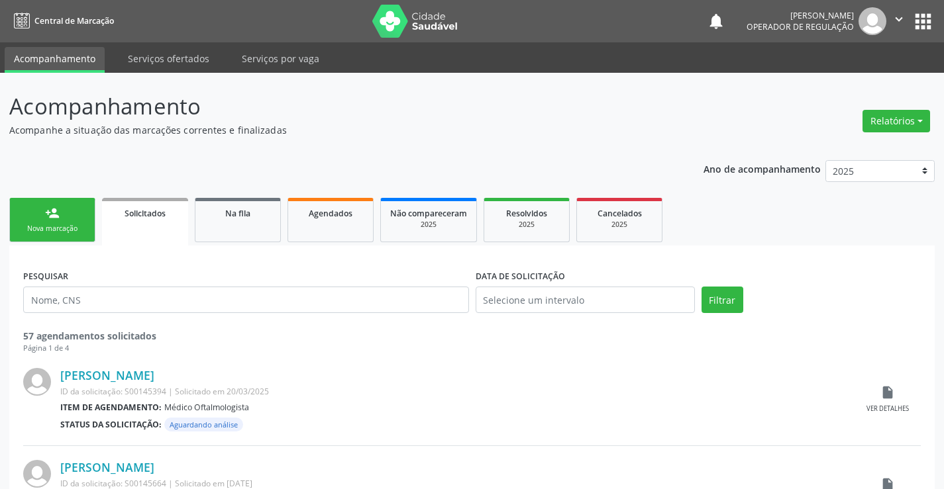
click at [58, 217] on div "person_add" at bounding box center [52, 213] width 15 height 15
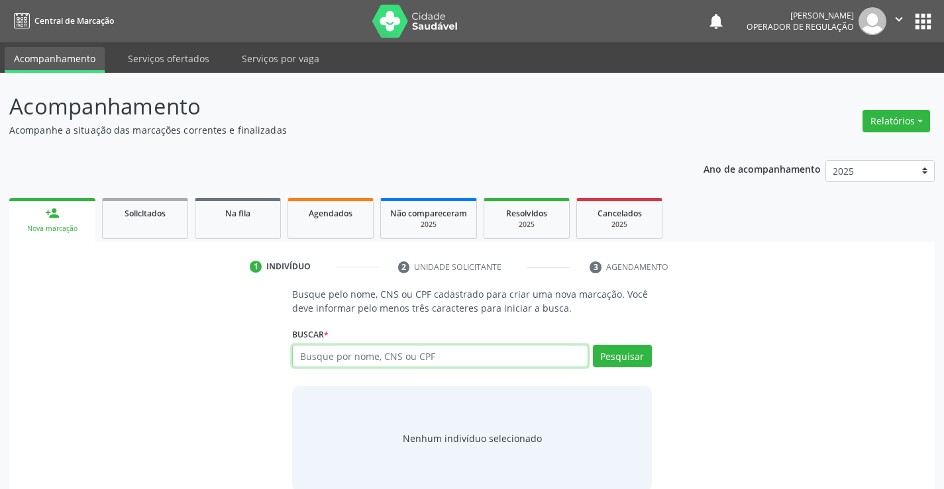
click at [326, 362] on input "text" at bounding box center [439, 356] width 295 height 23
type input "702009841810981"
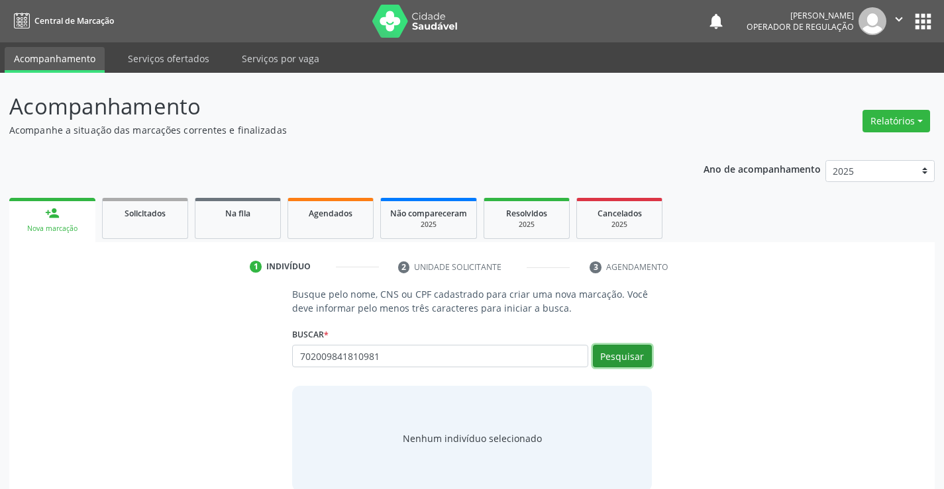
click at [628, 355] on button "Pesquisar" at bounding box center [622, 356] width 59 height 23
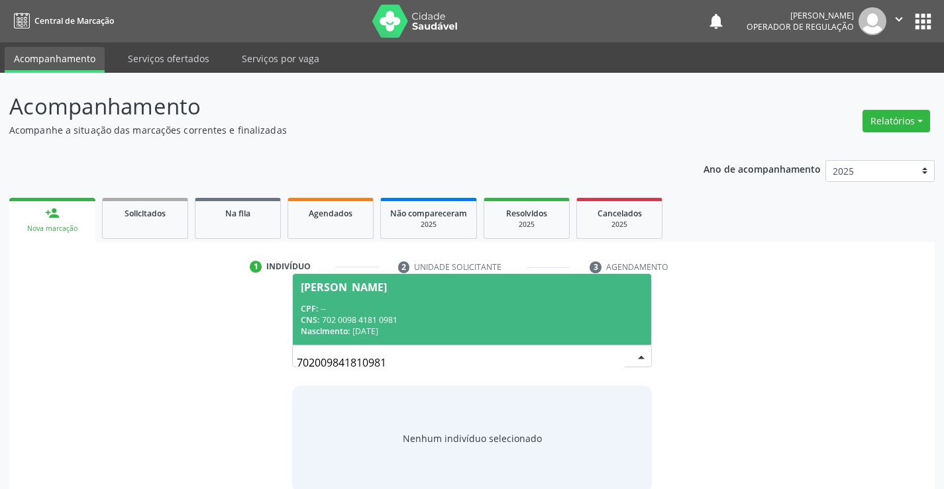
click at [490, 304] on div "CPF: --" at bounding box center [472, 308] width 342 height 11
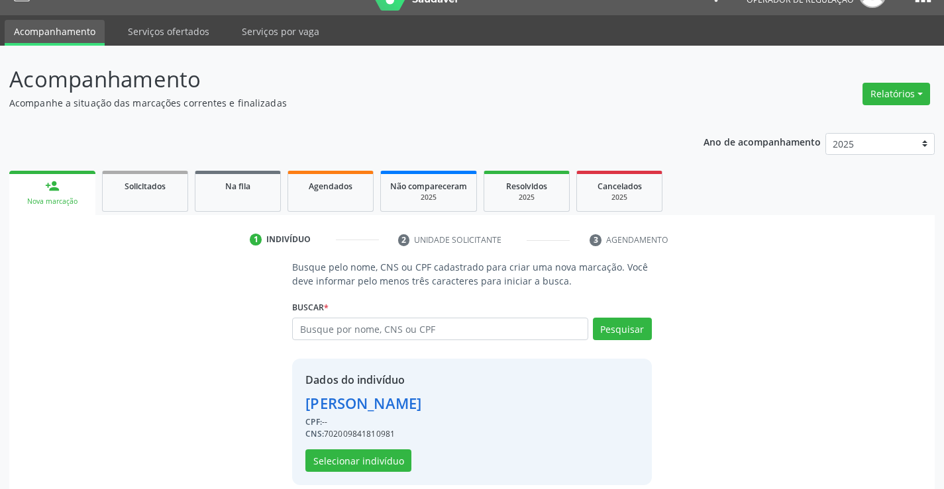
scroll to position [42, 0]
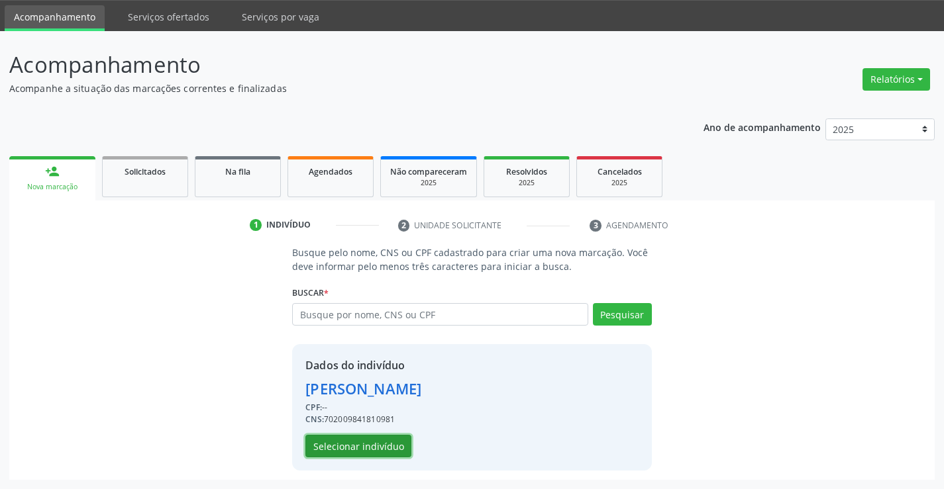
click at [382, 442] on button "Selecionar indivíduo" at bounding box center [358, 446] width 106 height 23
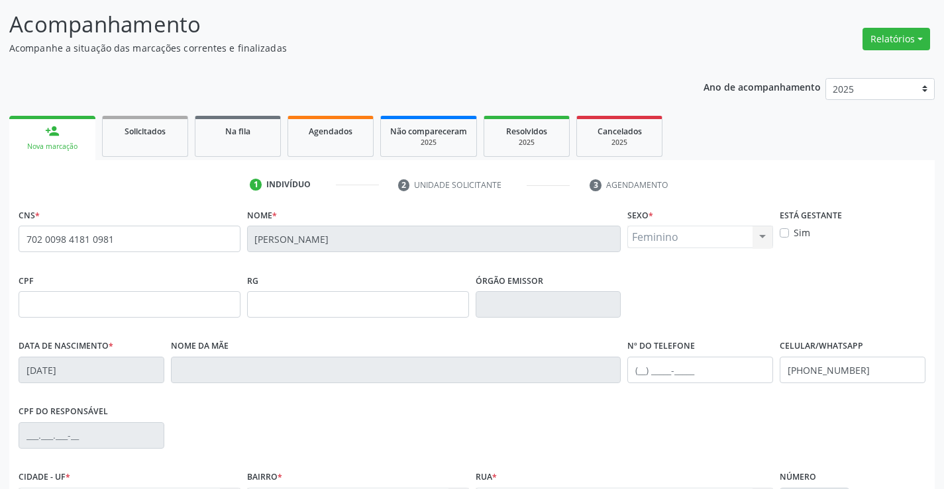
scroll to position [228, 0]
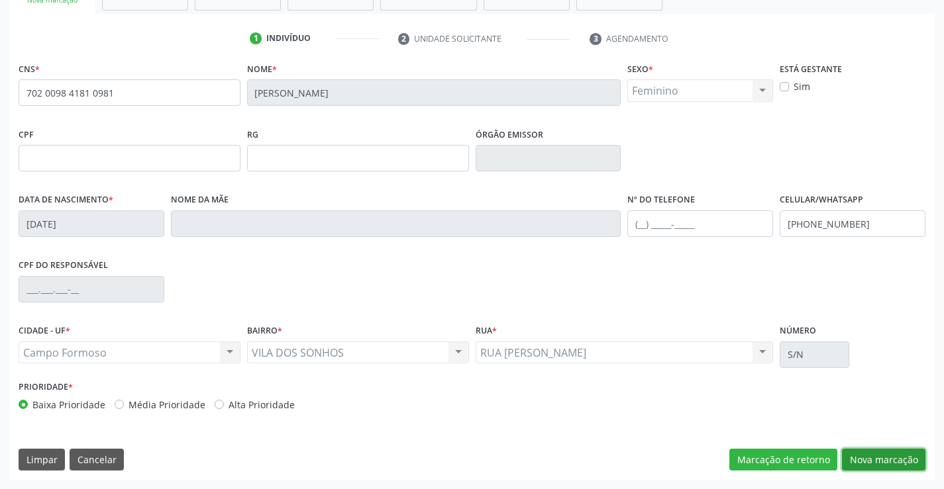
click at [887, 464] on button "Nova marcação" at bounding box center [883, 460] width 83 height 23
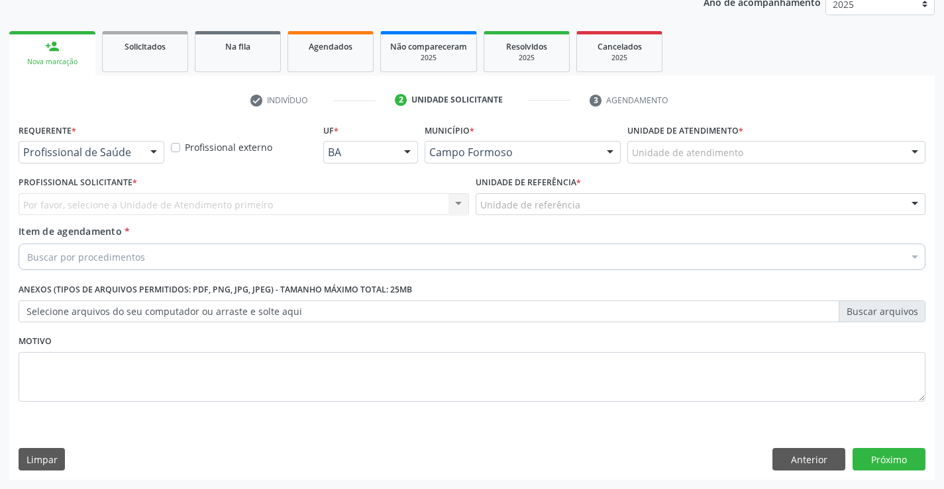
scroll to position [167, 0]
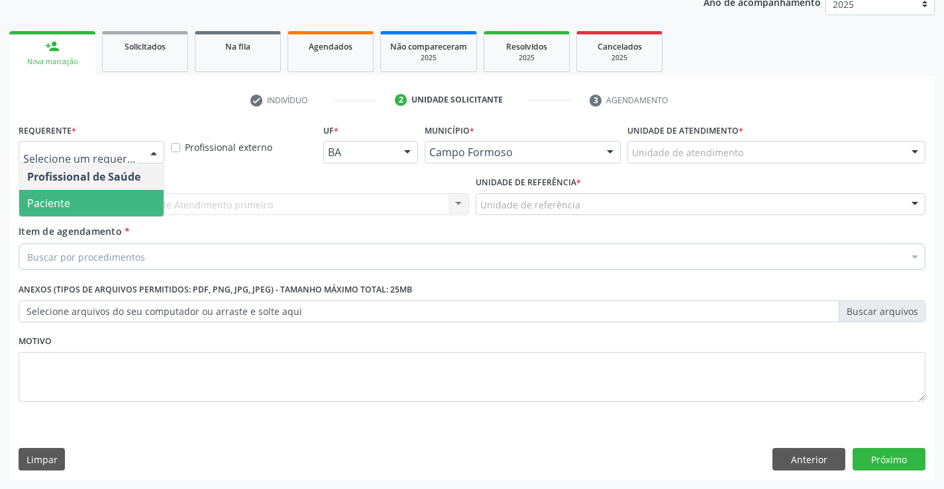
click at [72, 207] on span "Paciente" at bounding box center [91, 203] width 144 height 26
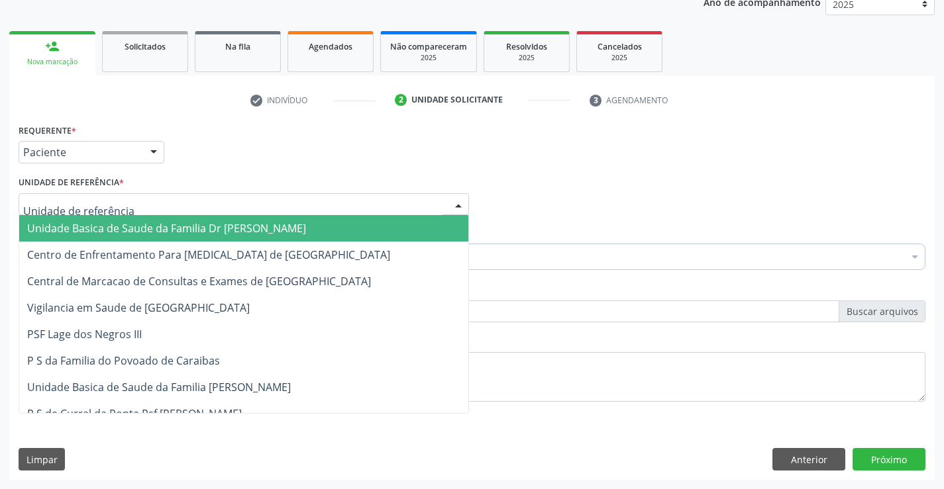
click at [91, 231] on span "Unidade Basica de Saude da Familia Dr [PERSON_NAME]" at bounding box center [166, 228] width 279 height 15
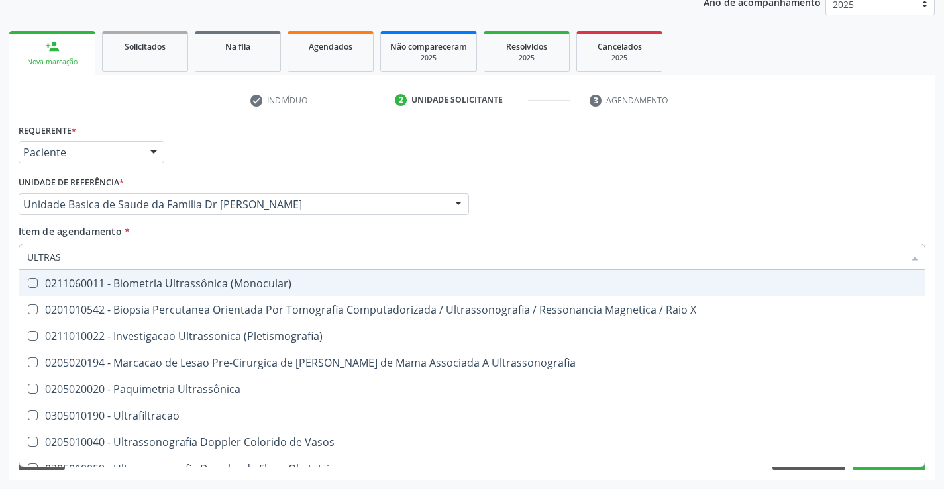
type input "ULTRASS"
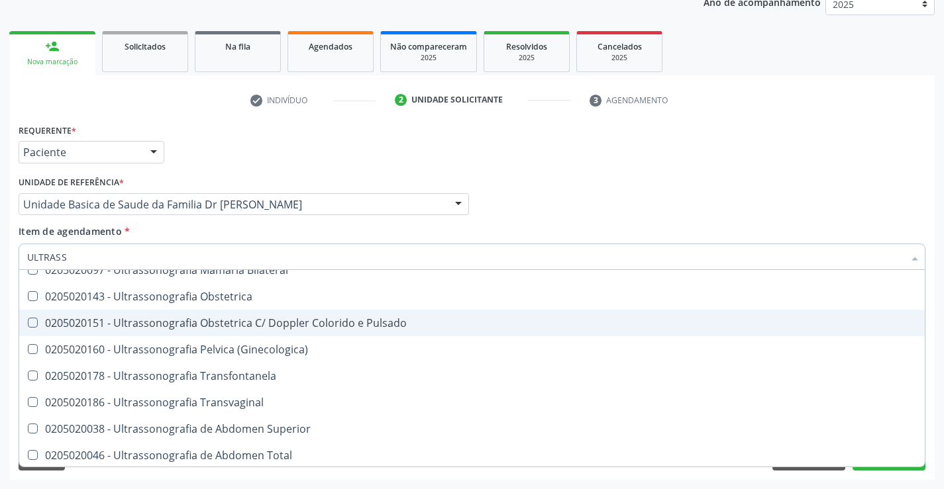
scroll to position [265, 0]
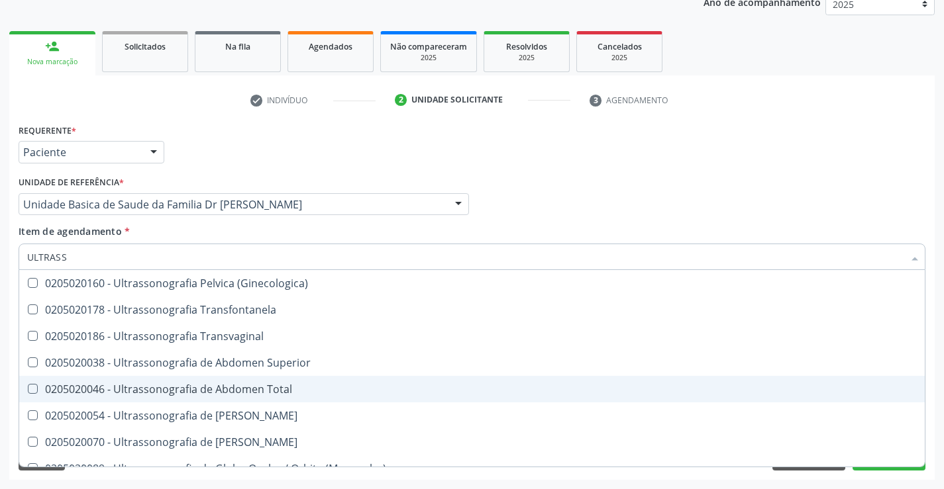
click at [301, 391] on div "0205020046 - Ultrassonografia de Abdomen Total" at bounding box center [471, 389] width 889 height 11
checkbox Total "true"
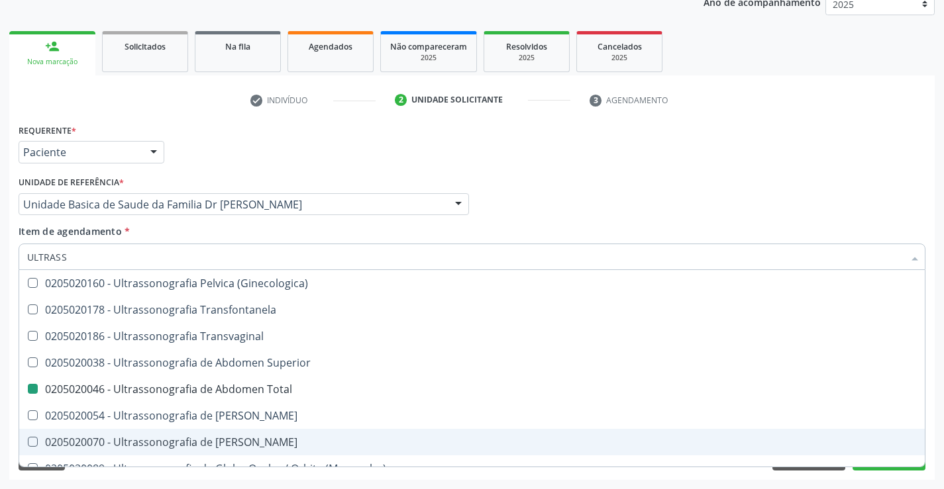
click at [871, 472] on div "Requerente * Paciente Profissional de Saúde Paciente Nenhum resultado encontrad…" at bounding box center [471, 301] width 925 height 360
checkbox X "true"
checkbox Total "false"
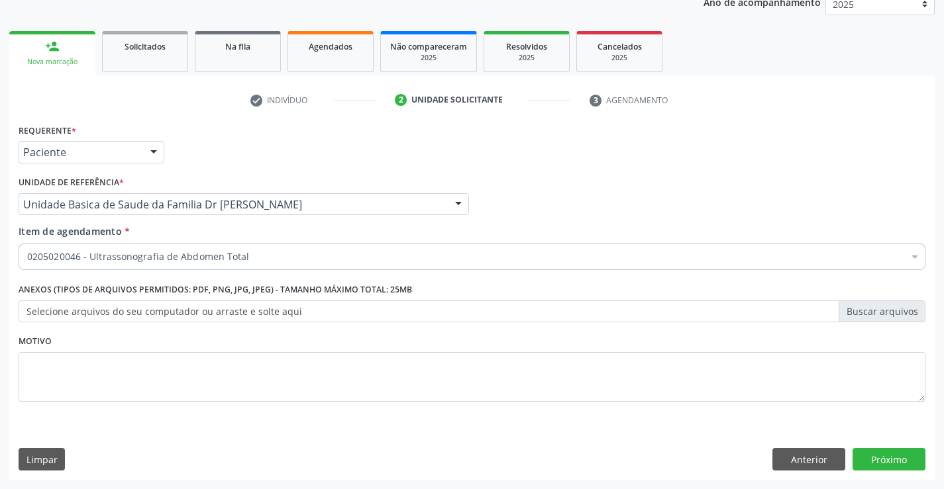
scroll to position [0, 0]
click at [872, 460] on button "Próximo" at bounding box center [888, 459] width 73 height 23
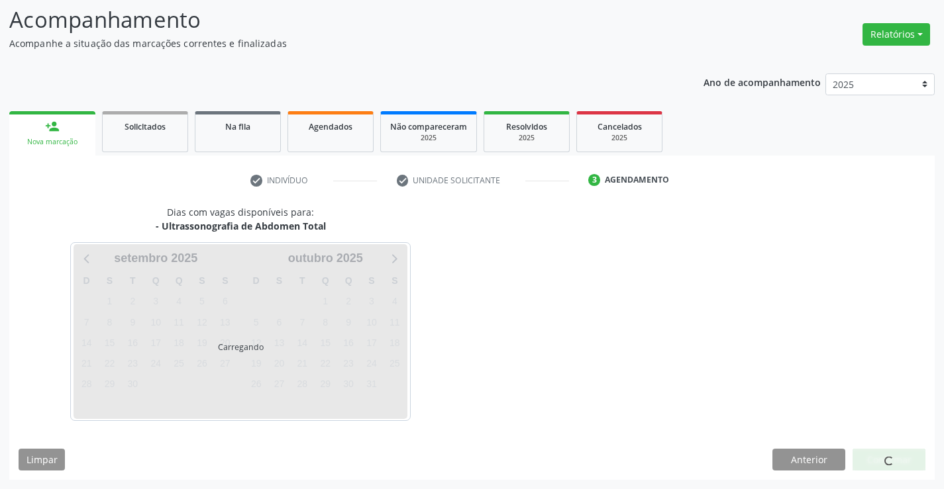
scroll to position [87, 0]
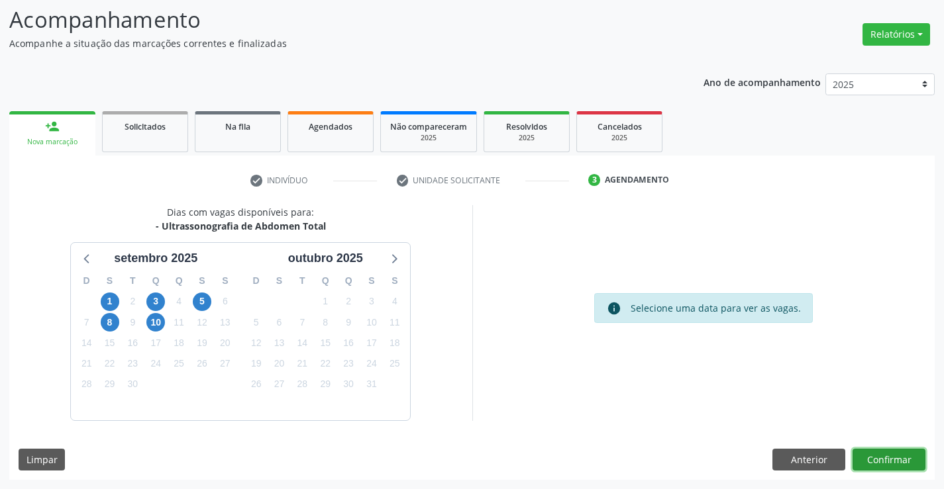
click at [872, 460] on button "Confirmar" at bounding box center [888, 460] width 73 height 23
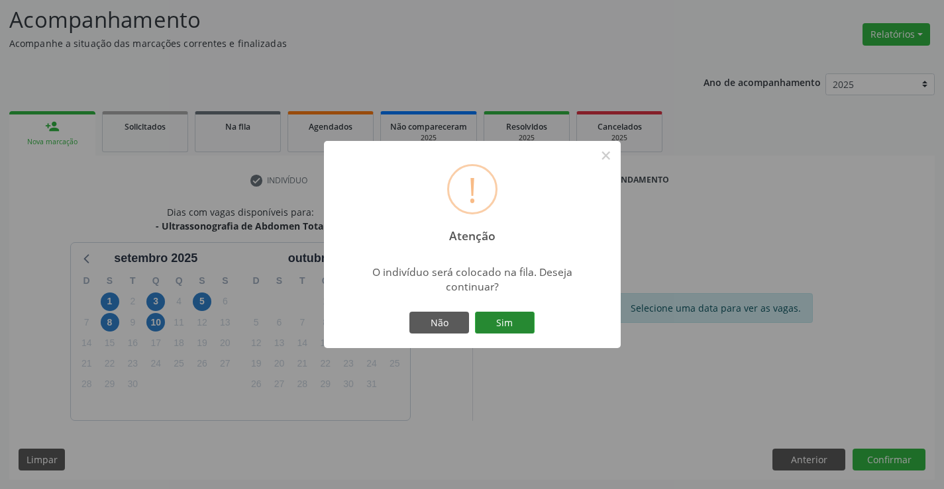
click at [503, 329] on button "Sim" at bounding box center [505, 323] width 60 height 23
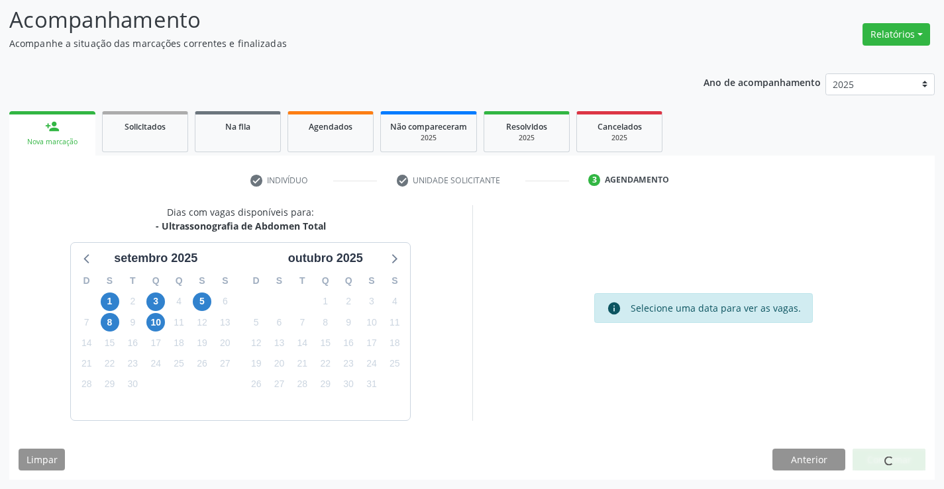
scroll to position [0, 0]
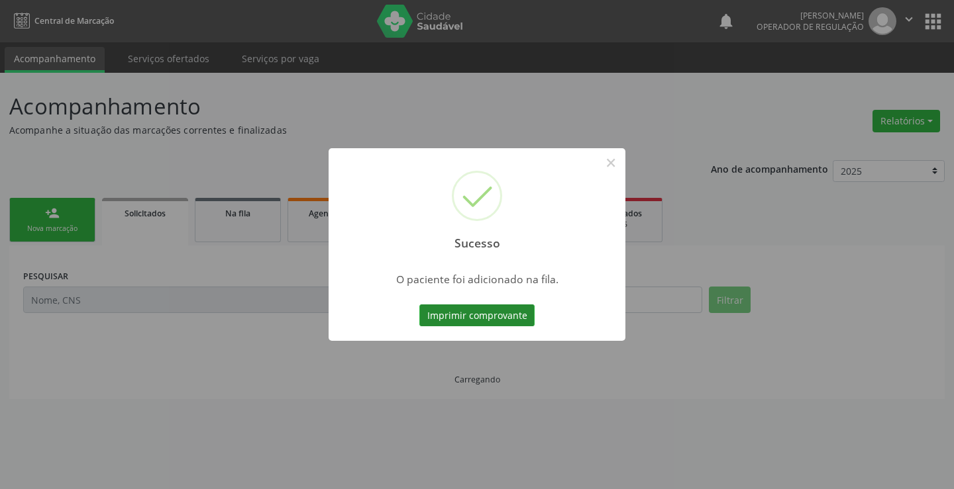
click at [500, 312] on button "Imprimir comprovante" at bounding box center [476, 316] width 115 height 23
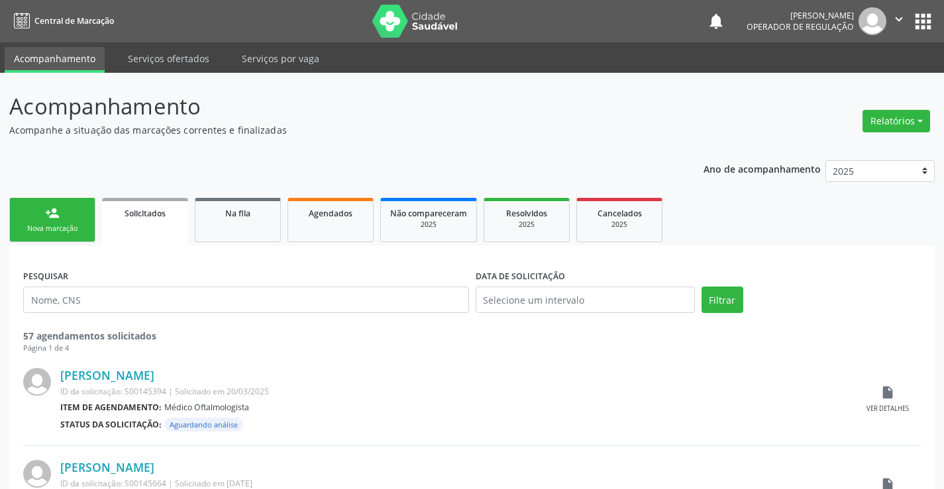
click at [29, 219] on link "person_add Nova marcação" at bounding box center [52, 220] width 86 height 44
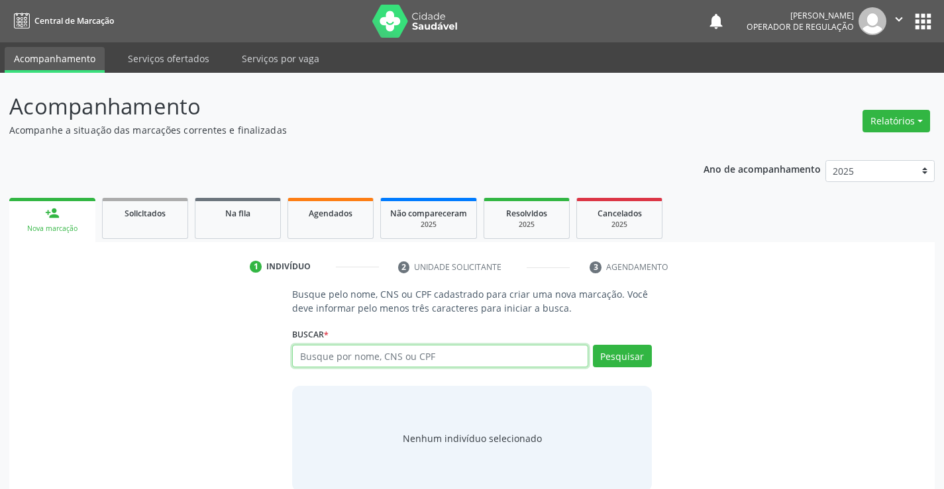
click at [312, 360] on input "text" at bounding box center [439, 356] width 295 height 23
type input "705005871095459"
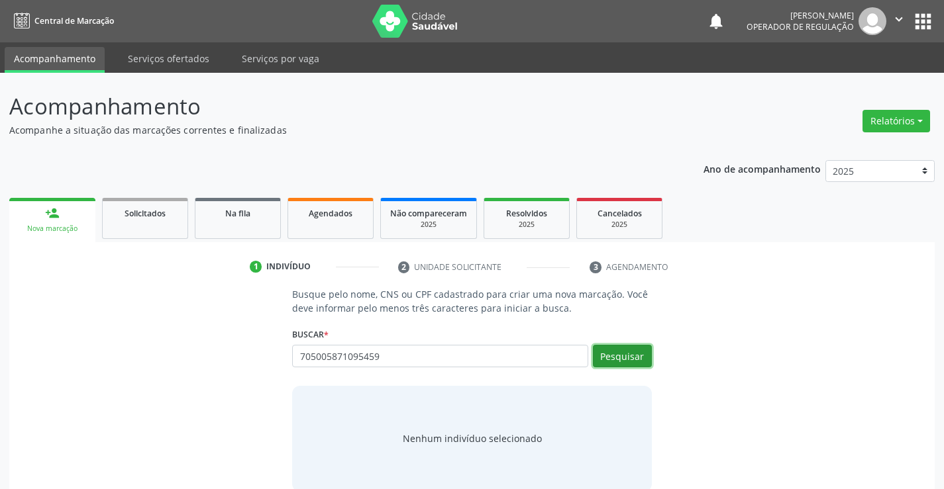
click at [619, 356] on button "Pesquisar" at bounding box center [622, 356] width 59 height 23
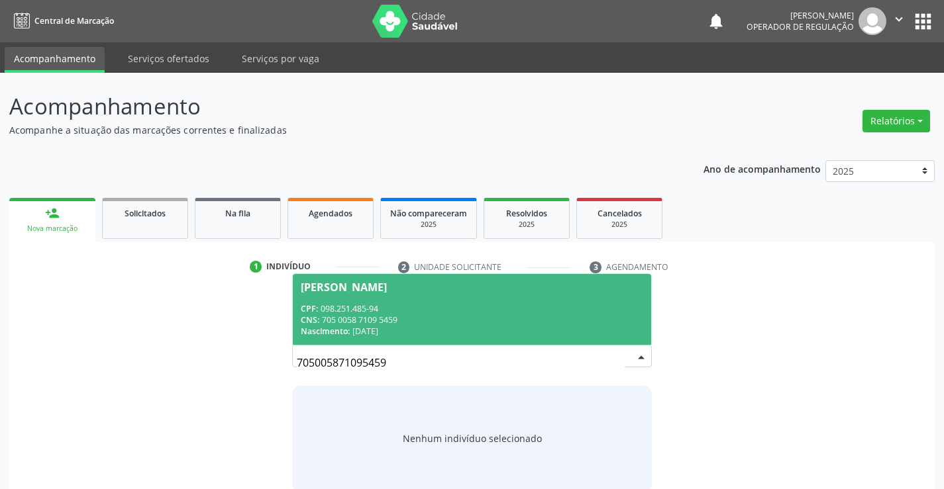
click at [449, 295] on span "Bruno da Silva Souza CPF: 098.251.485-94 CNS: 705 0058 7109 5459 Nascimento: 27…" at bounding box center [472, 309] width 358 height 71
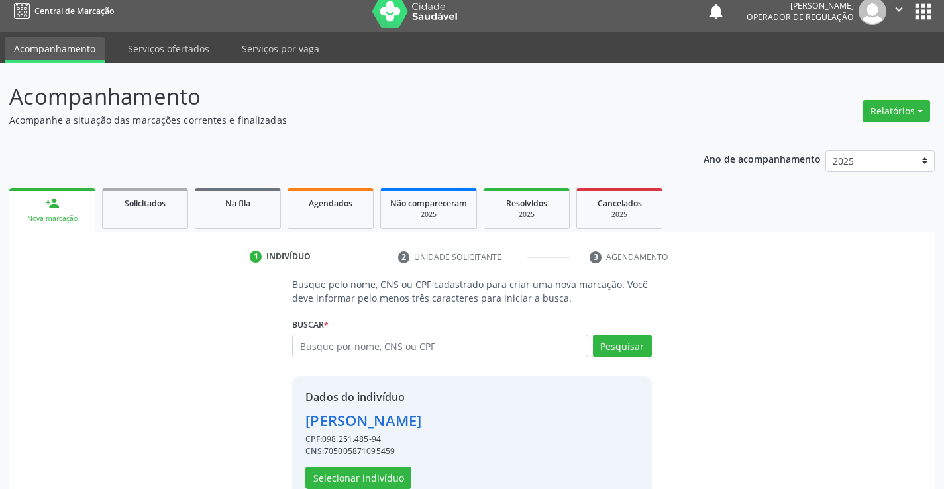
scroll to position [42, 0]
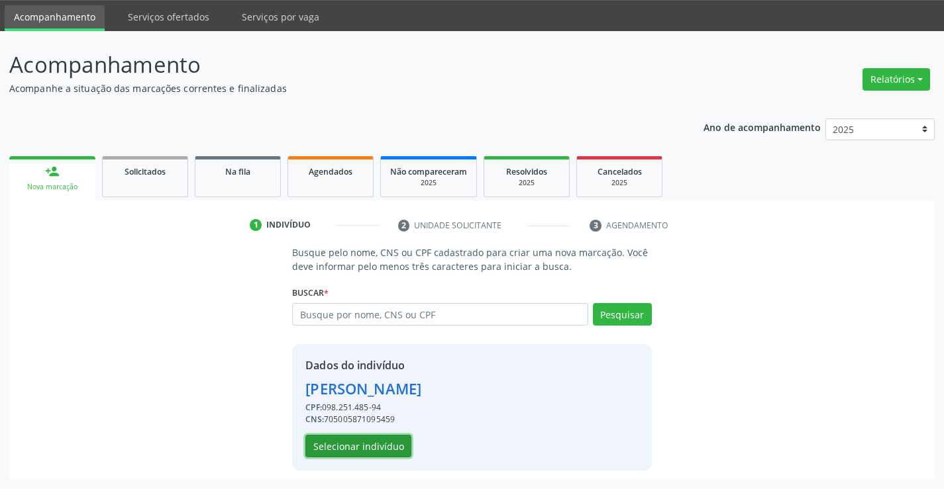
click at [383, 438] on button "Selecionar indivíduo" at bounding box center [358, 446] width 106 height 23
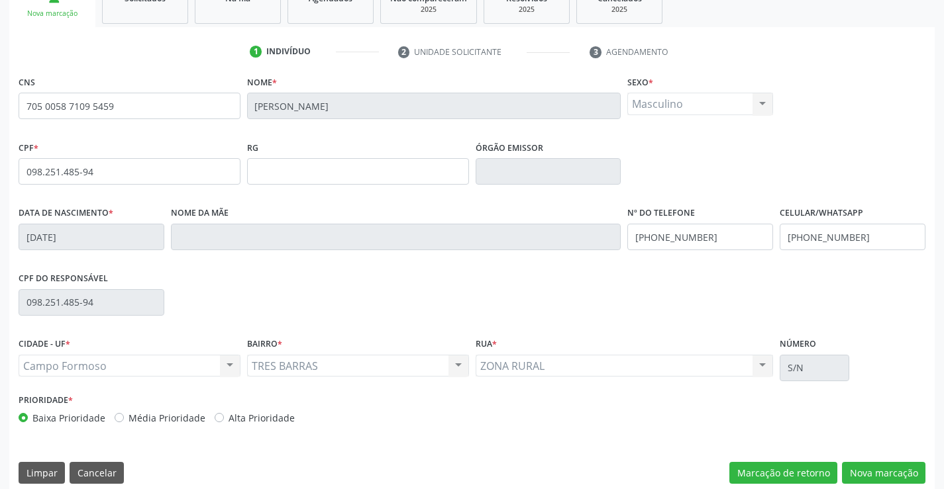
scroll to position [228, 0]
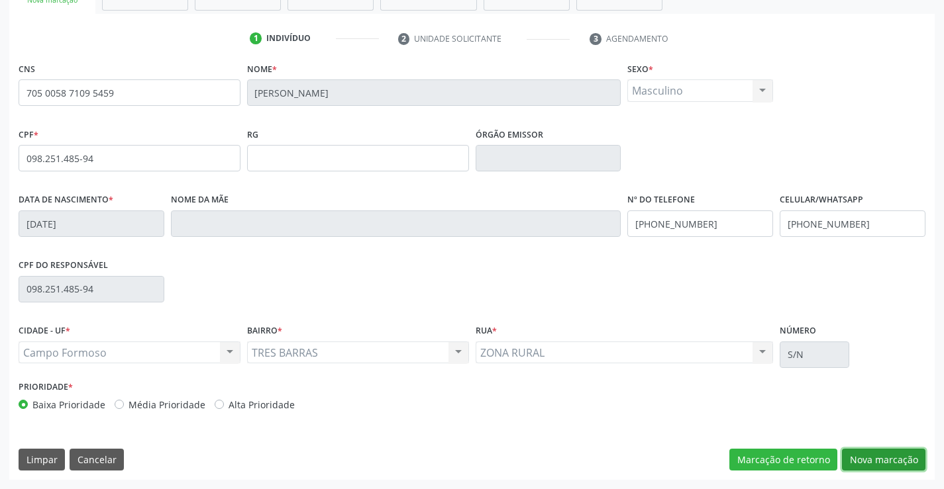
click at [873, 453] on button "Nova marcação" at bounding box center [883, 460] width 83 height 23
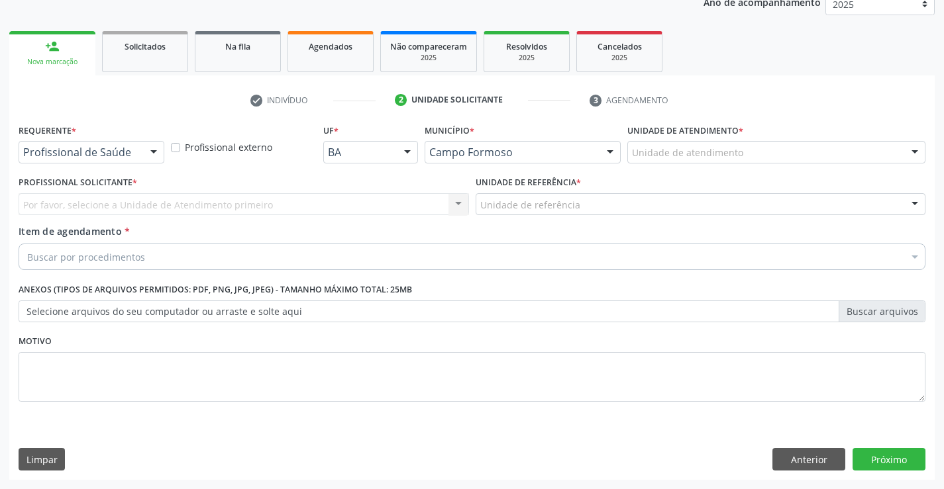
drag, startPoint x: 95, startPoint y: 154, endPoint x: 79, endPoint y: 189, distance: 38.8
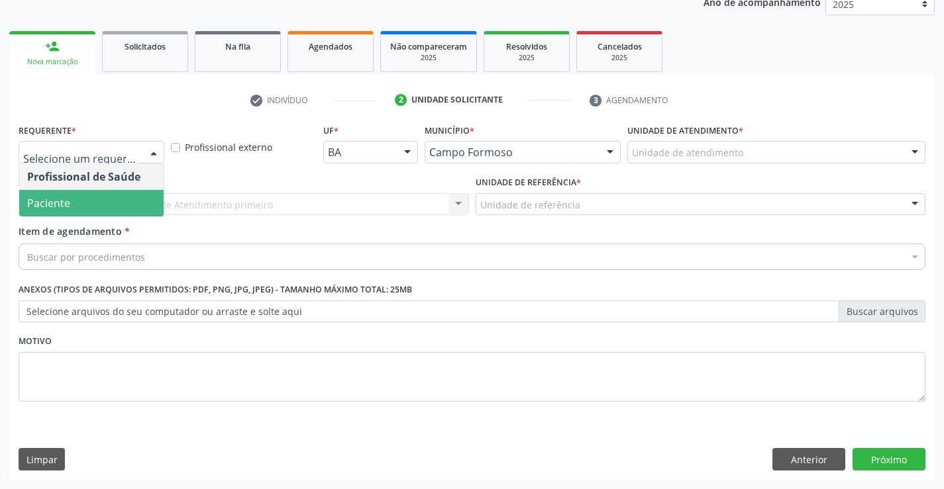
click at [74, 206] on span "Paciente" at bounding box center [91, 203] width 144 height 26
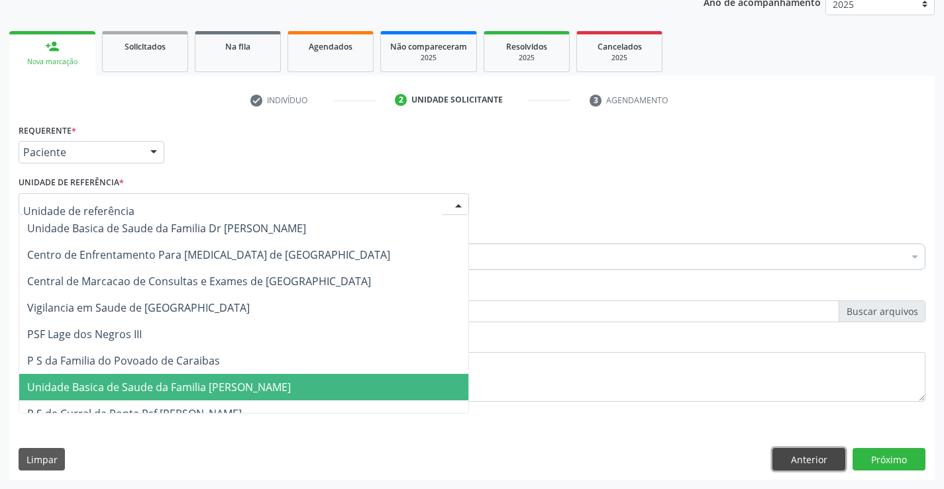
click at [805, 450] on button "Anterior" at bounding box center [808, 459] width 73 height 23
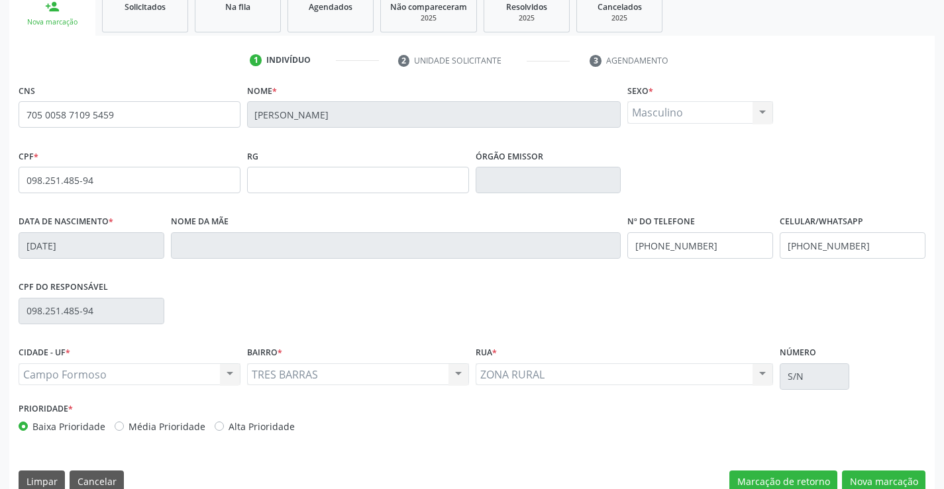
scroll to position [228, 0]
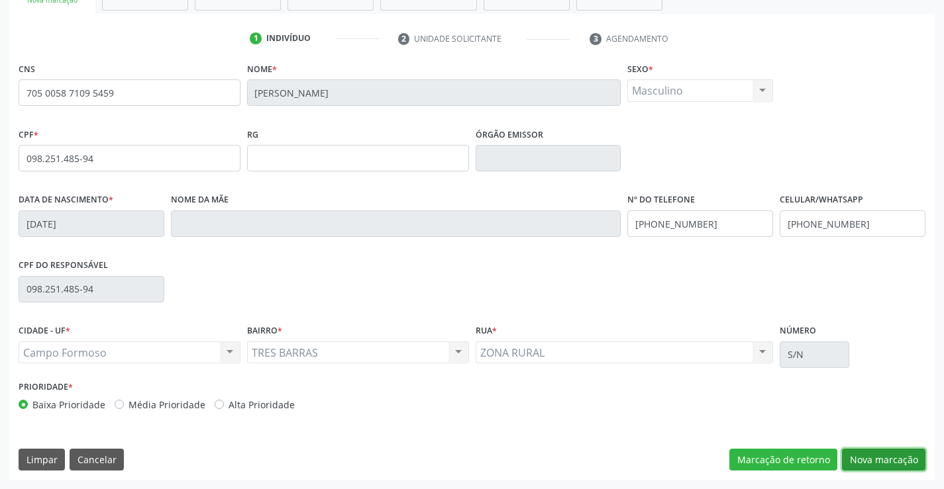
click at [863, 457] on button "Nova marcação" at bounding box center [883, 460] width 83 height 23
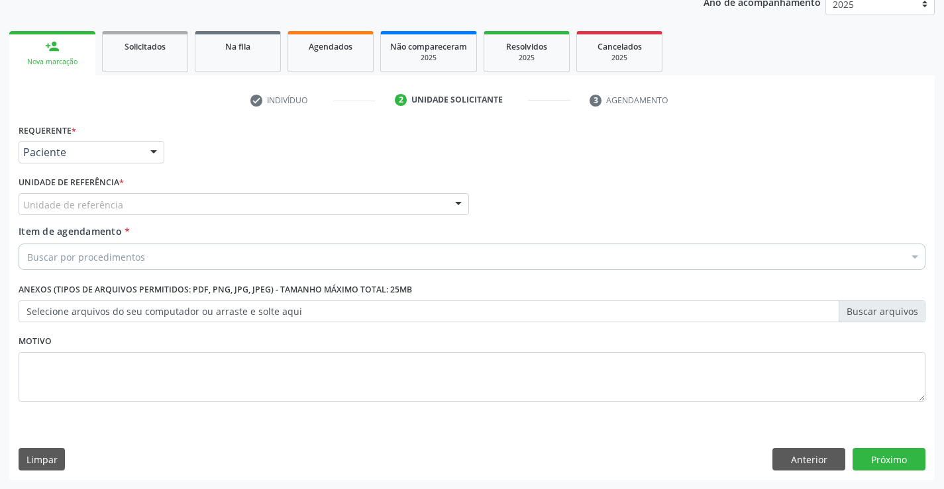
click at [45, 212] on div "Unidade de referência" at bounding box center [244, 204] width 450 height 23
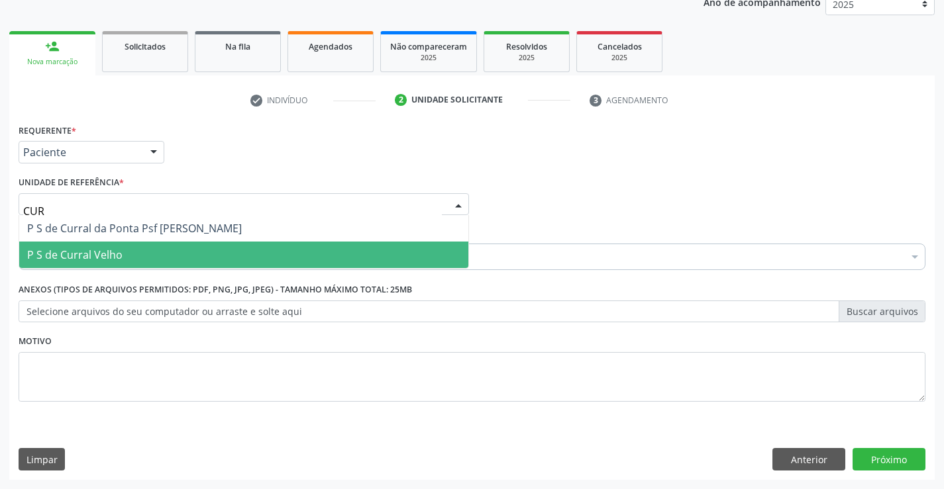
type input "CURR"
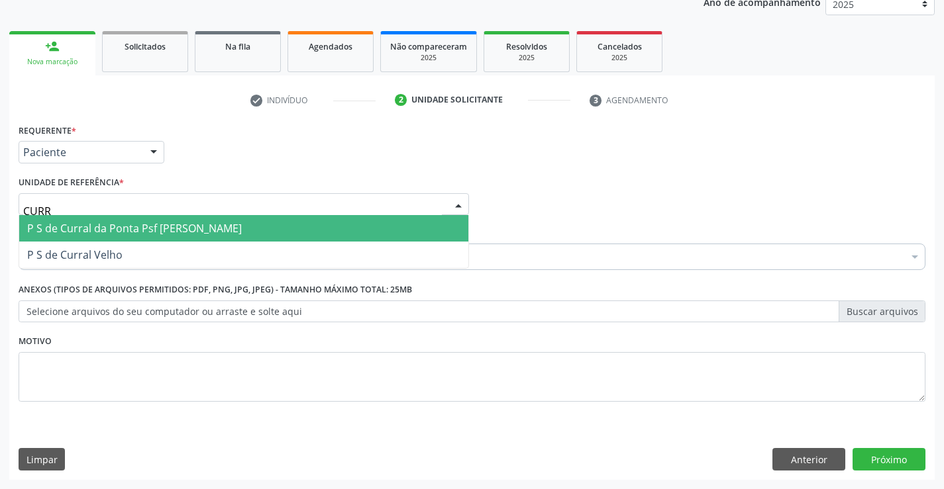
click at [73, 230] on span "P S de Curral da Ponta Psf [PERSON_NAME]" at bounding box center [134, 228] width 215 height 15
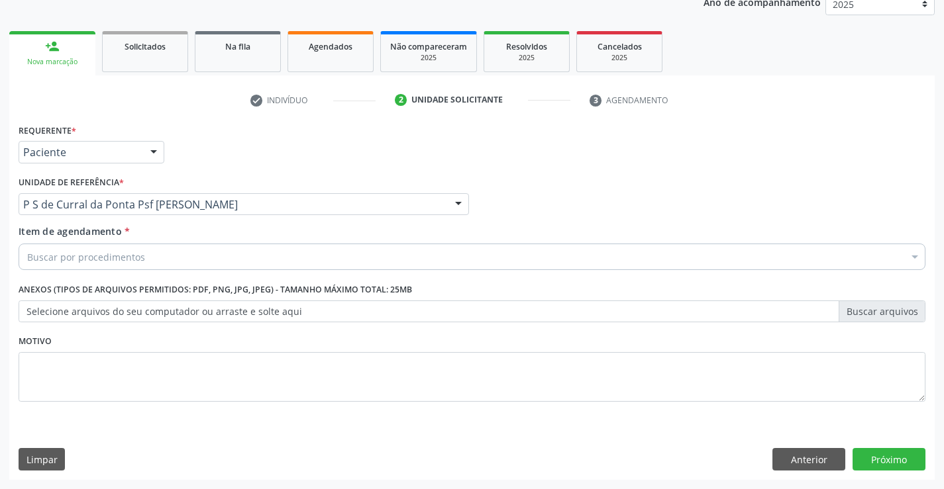
click at [60, 267] on div "Buscar por procedimentos" at bounding box center [472, 257] width 907 height 26
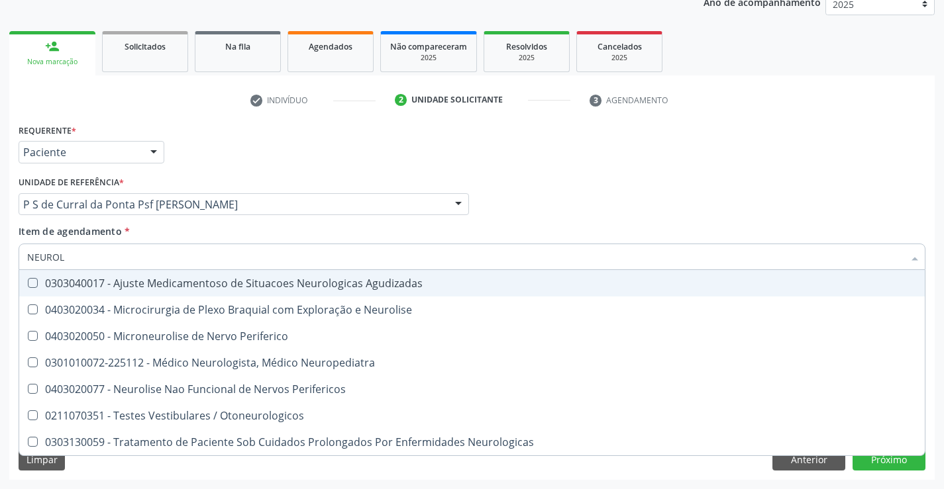
type input "NEUROLO"
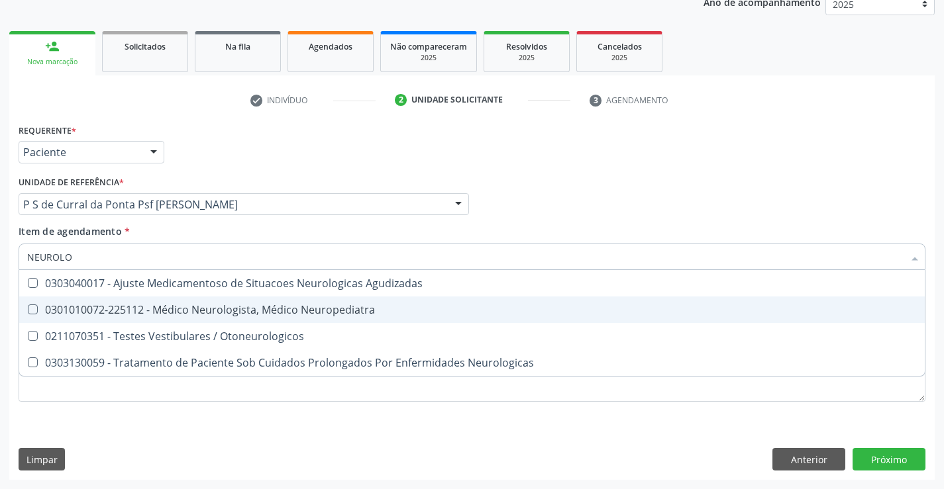
click at [178, 315] on div "0301010072-225112 - Médico Neurologista, Médico Neuropediatra" at bounding box center [471, 310] width 889 height 11
checkbox Neuropediatra "true"
click at [871, 471] on div "Requerente * Paciente Profissional de Saúde Paciente Nenhum resultado encontrad…" at bounding box center [471, 301] width 925 height 360
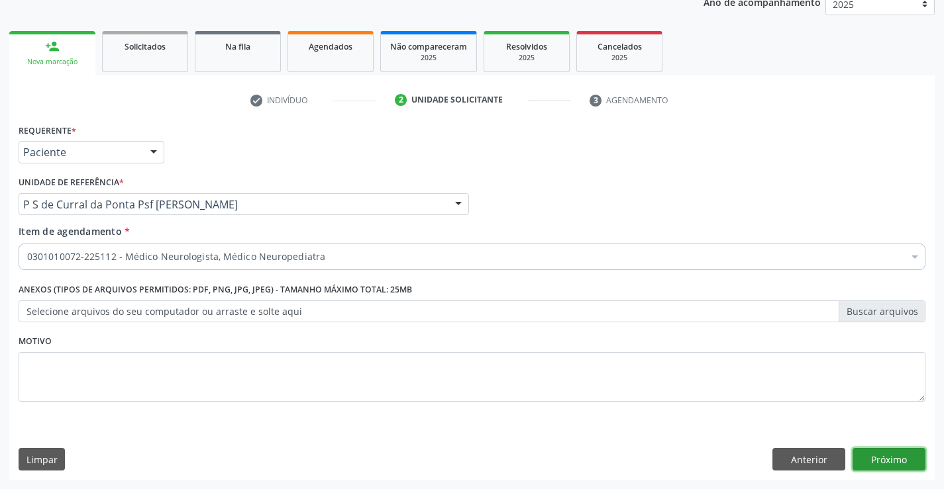
click at [873, 464] on button "Próximo" at bounding box center [888, 459] width 73 height 23
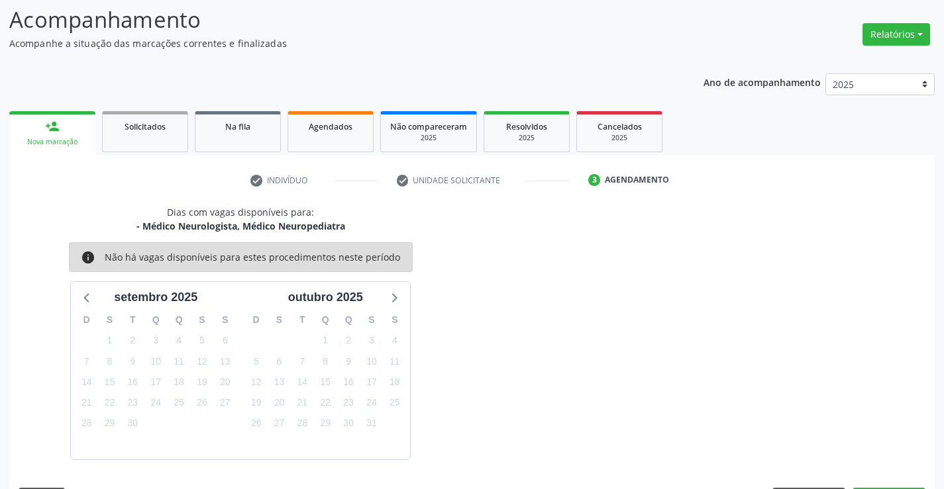
scroll to position [126, 0]
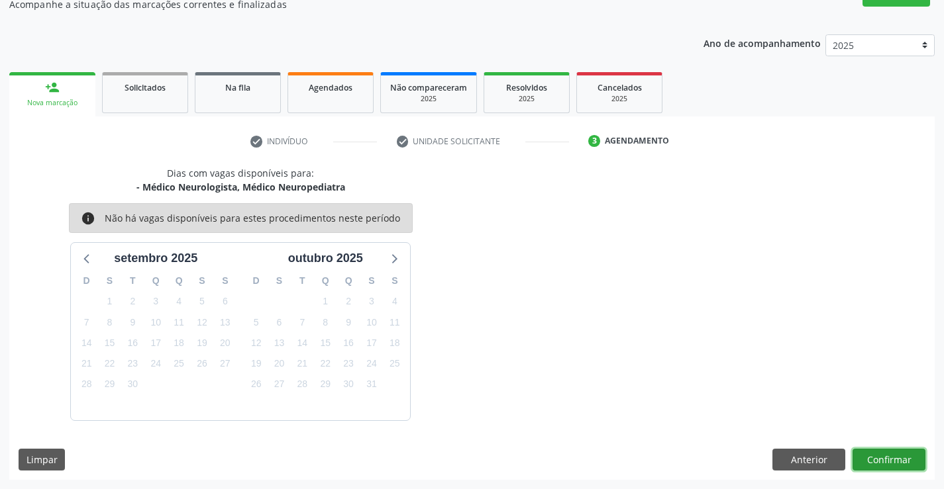
click at [868, 460] on button "Confirmar" at bounding box center [888, 460] width 73 height 23
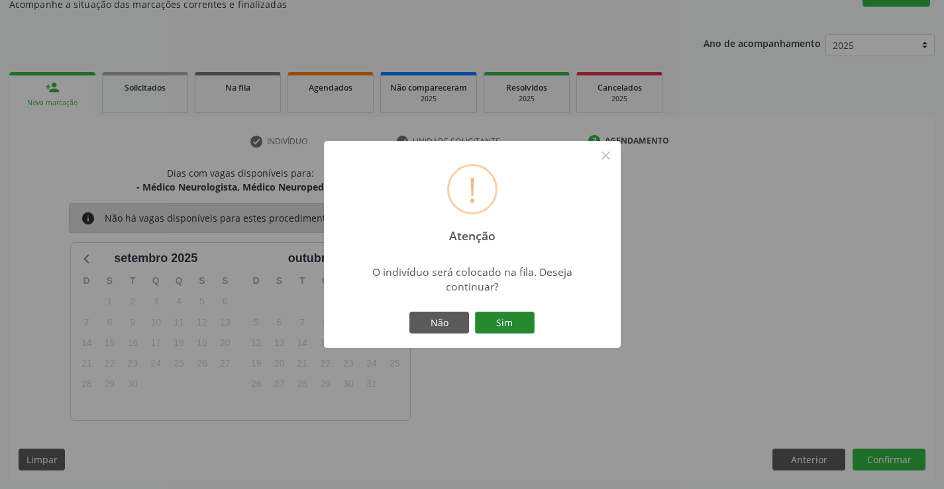
click at [495, 317] on button "Sim" at bounding box center [505, 323] width 60 height 23
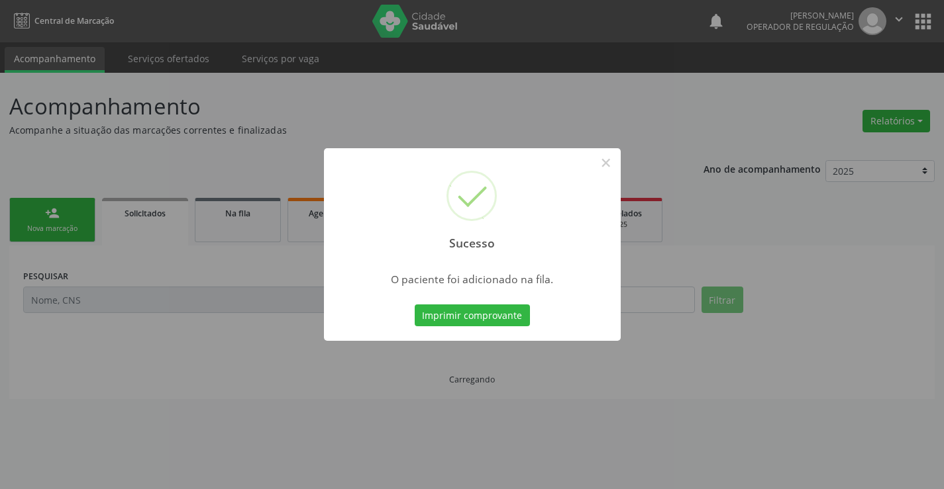
scroll to position [0, 0]
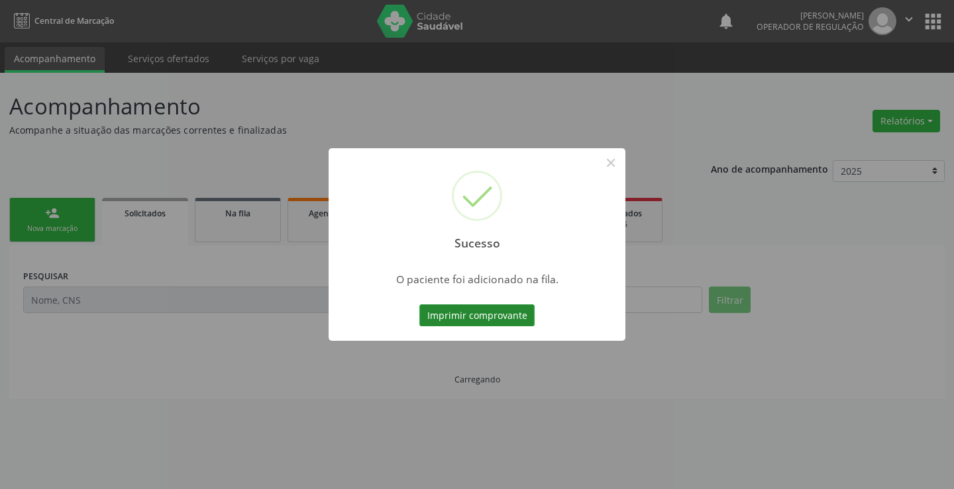
click at [467, 309] on button "Imprimir comprovante" at bounding box center [476, 316] width 115 height 23
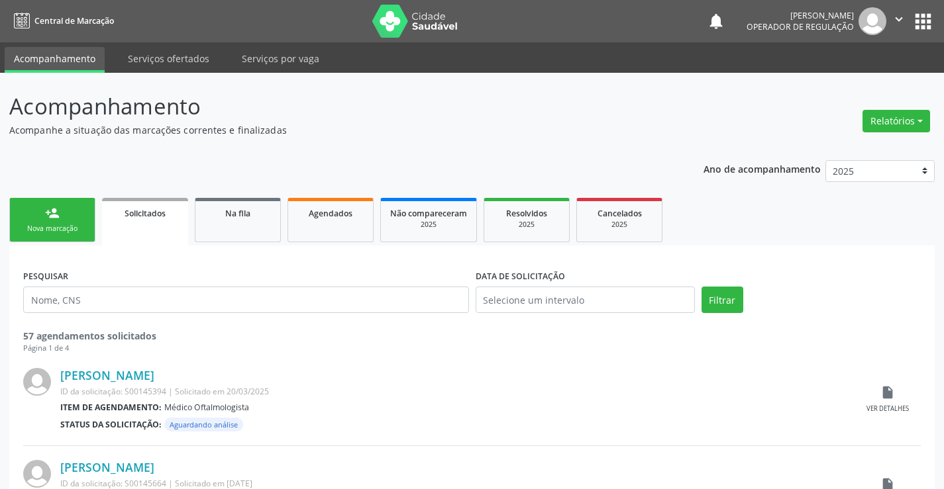
click at [57, 212] on div "person_add" at bounding box center [52, 213] width 15 height 15
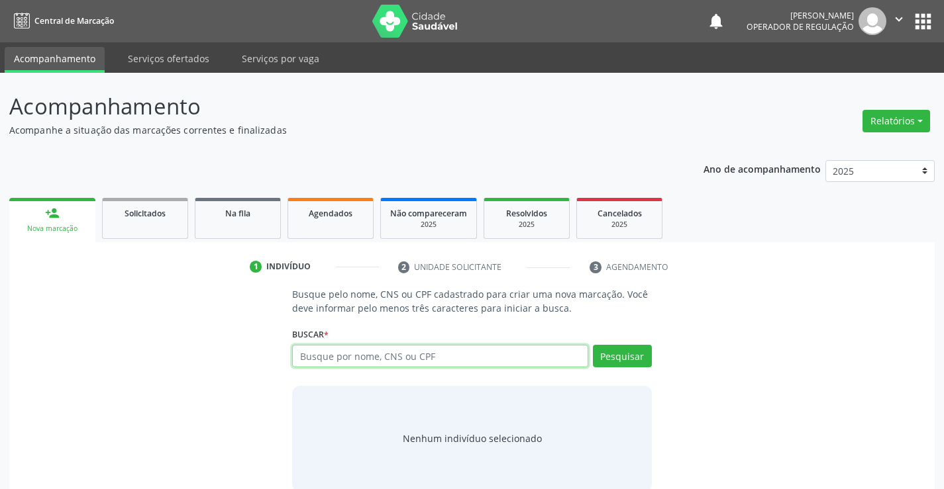
click at [343, 359] on input "text" at bounding box center [439, 356] width 295 height 23
type input "700508742288657"
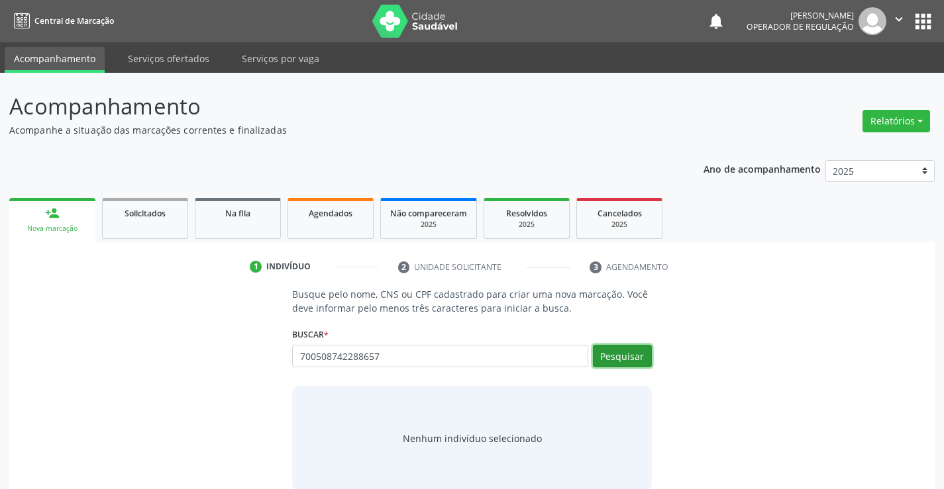
click at [630, 353] on button "Pesquisar" at bounding box center [622, 356] width 59 height 23
type input "700508742288657"
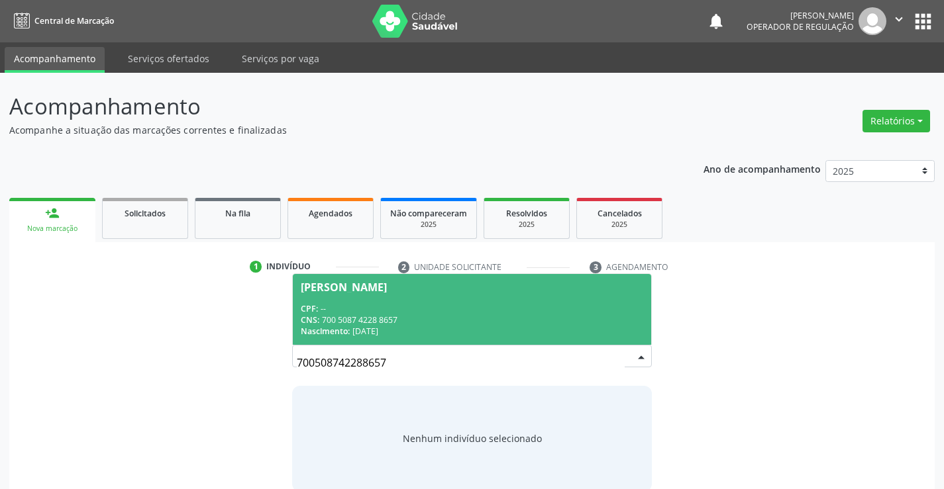
click at [471, 303] on div "CPF: --" at bounding box center [472, 308] width 342 height 11
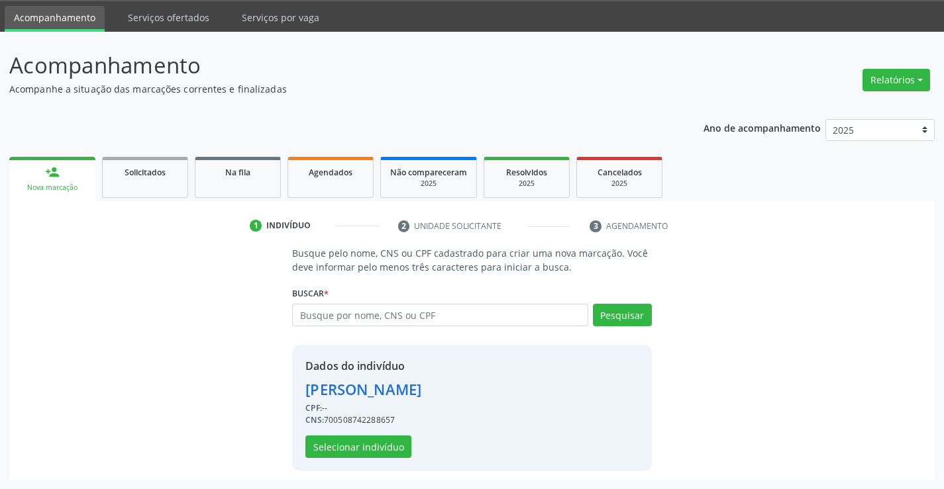
scroll to position [42, 0]
click at [349, 441] on button "Selecionar indivíduo" at bounding box center [358, 446] width 106 height 23
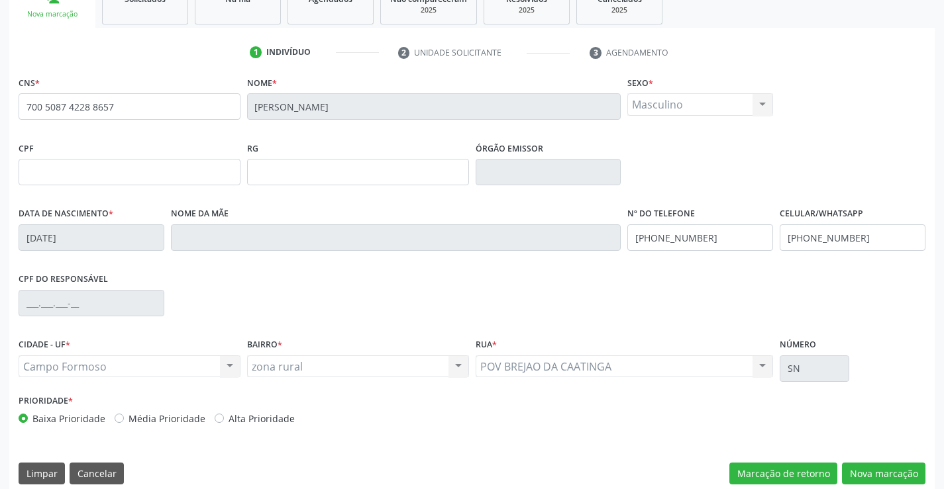
scroll to position [228, 0]
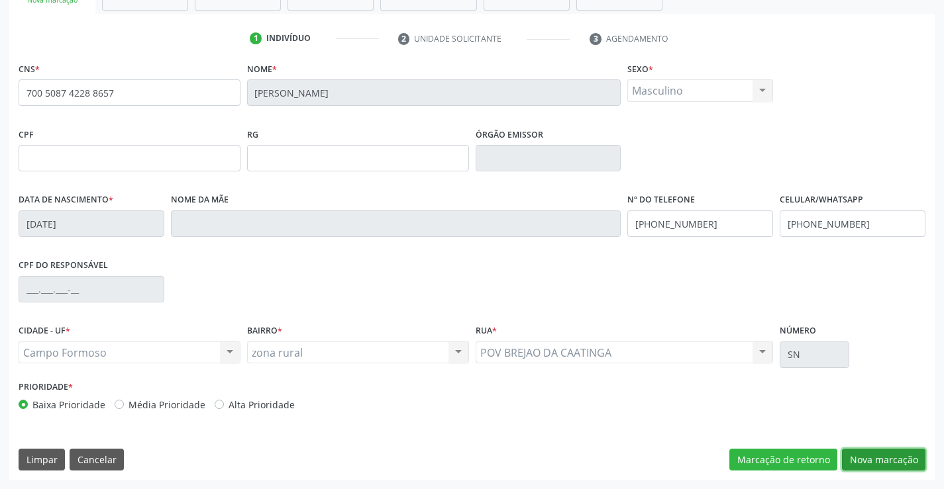
click at [865, 458] on button "Nova marcação" at bounding box center [883, 460] width 83 height 23
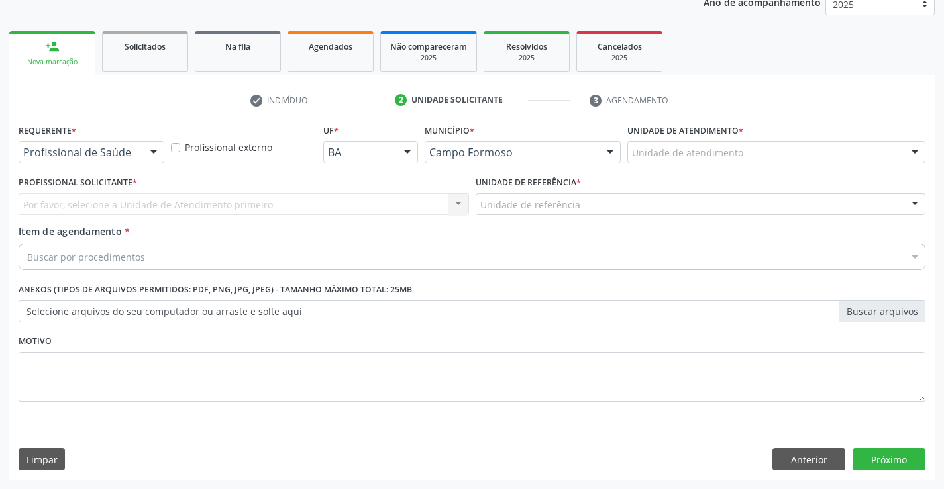
scroll to position [167, 0]
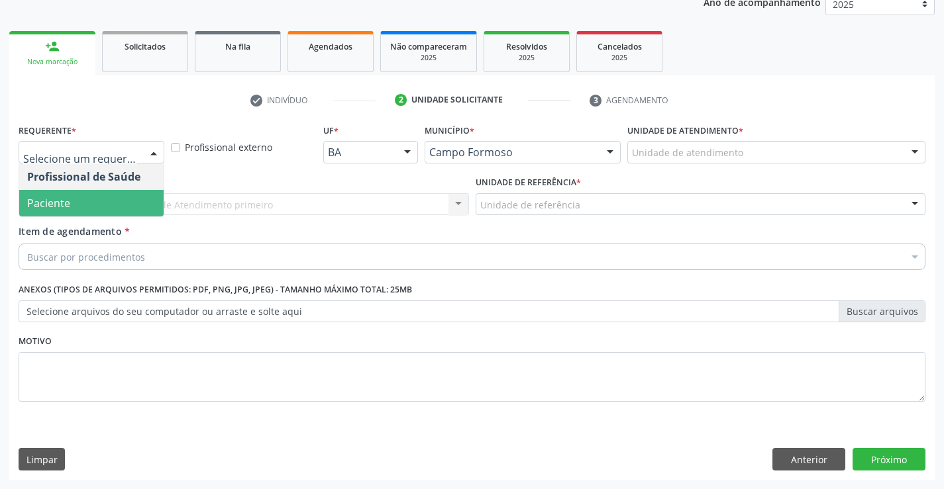
click at [50, 198] on span "Paciente" at bounding box center [48, 203] width 43 height 15
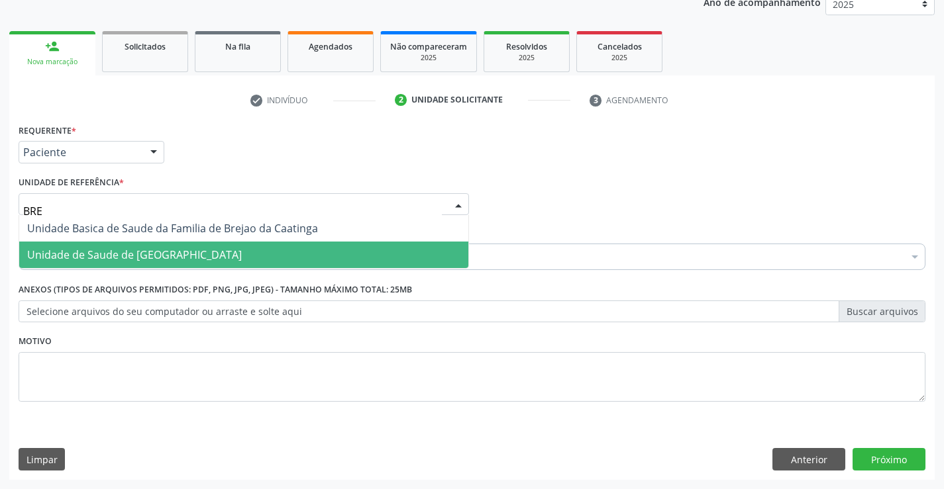
type input "BREJ"
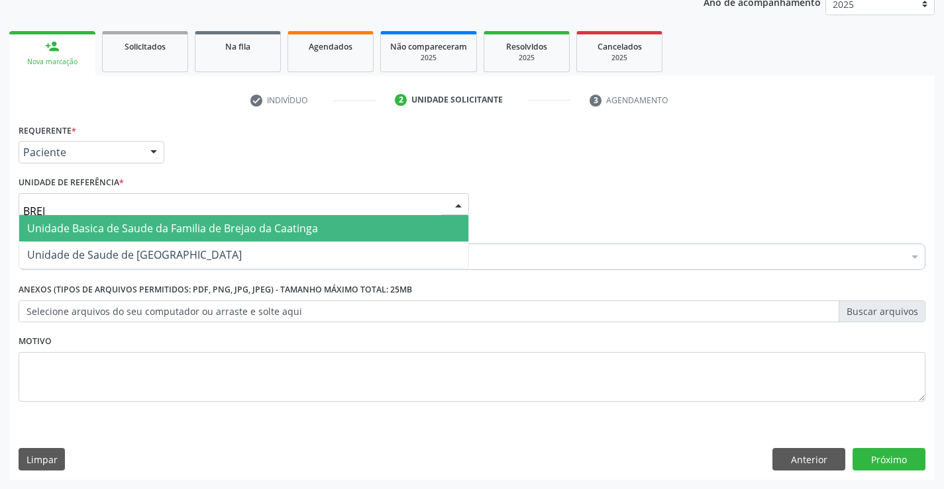
click at [150, 230] on span "Unidade Basica de Saude da Familia de Brejao da Caatinga" at bounding box center [172, 228] width 291 height 15
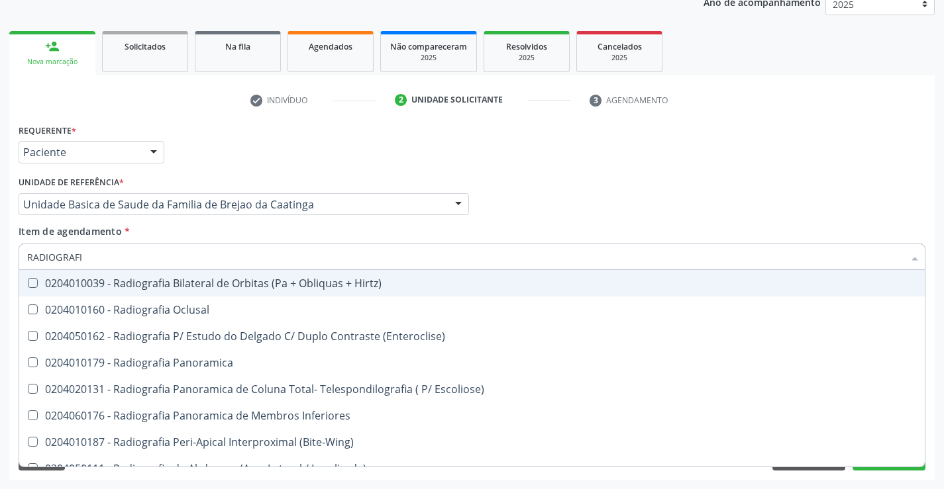
type input "RADIOGRAFIA"
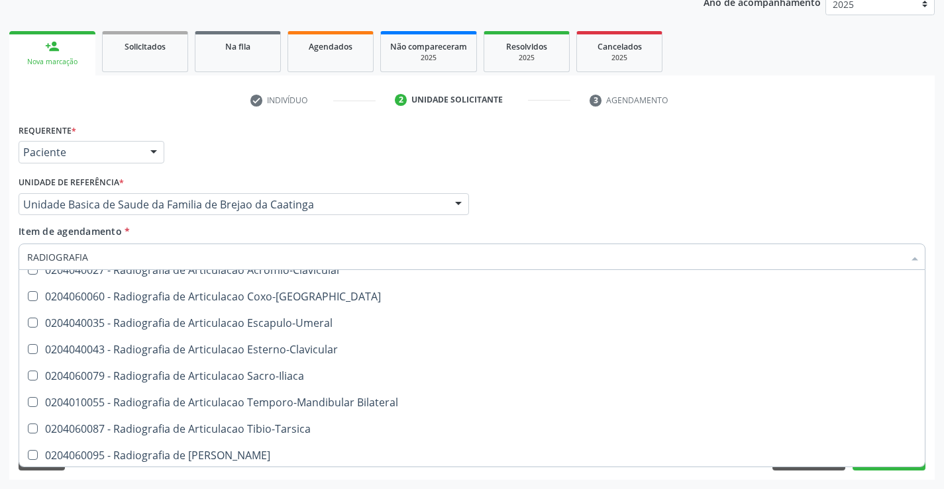
scroll to position [397, 0]
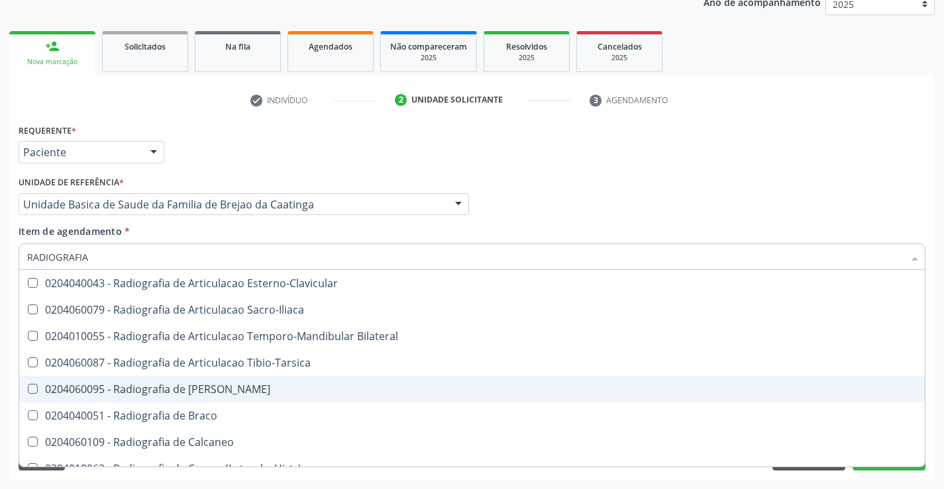
click at [298, 381] on span "0204060095 - Radiografia de Bacia" at bounding box center [471, 389] width 905 height 26
checkbox Bacia "true"
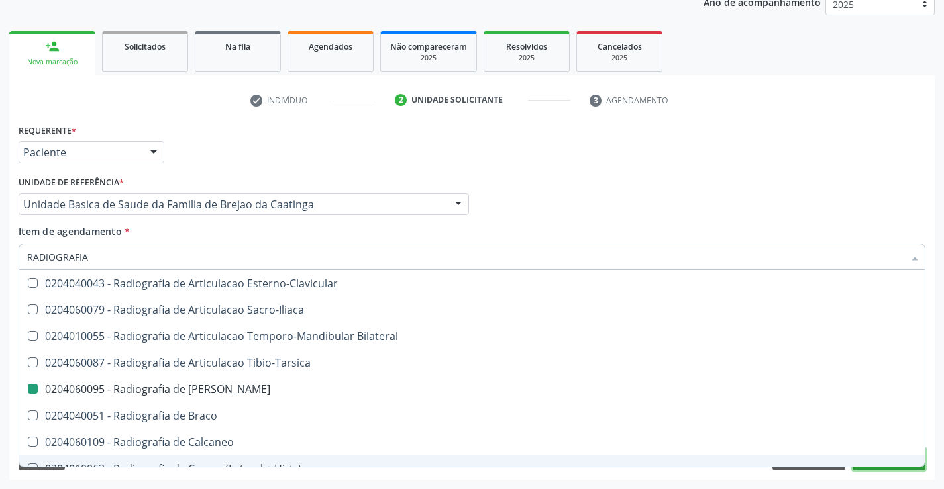
click at [867, 467] on button "Próximo" at bounding box center [888, 459] width 73 height 23
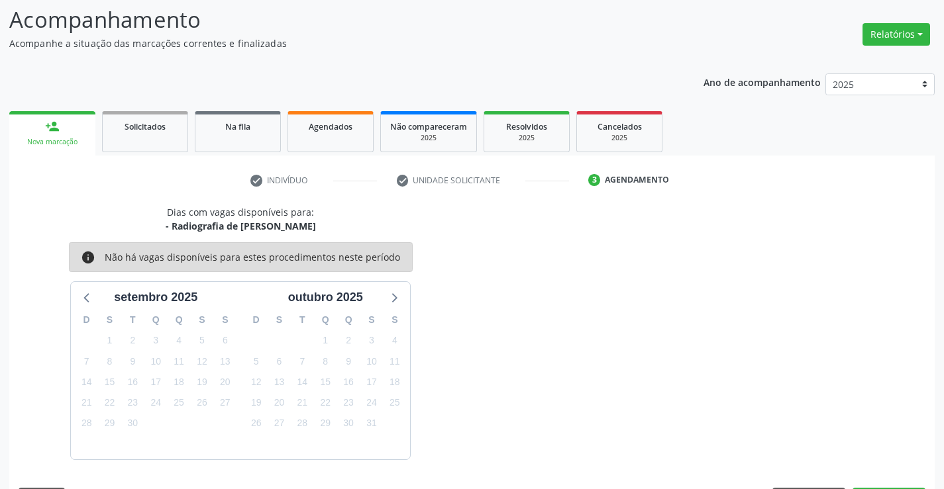
scroll to position [126, 0]
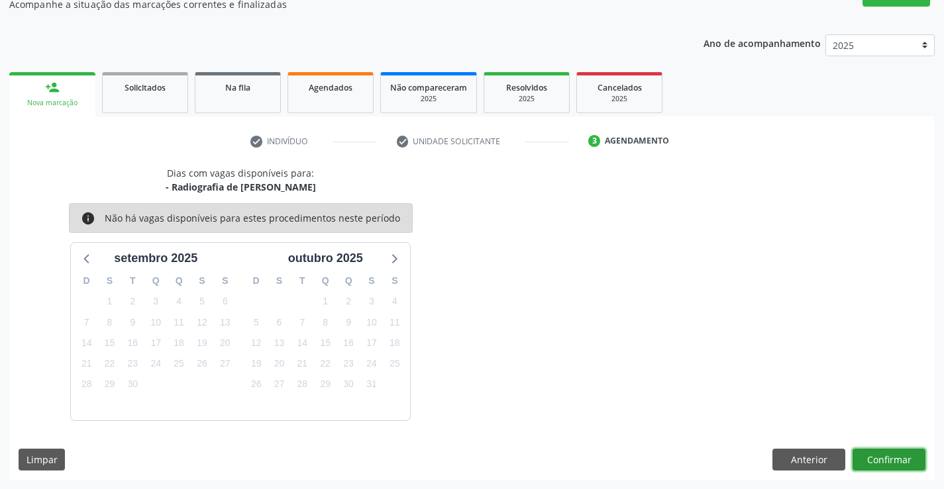
click at [868, 460] on button "Confirmar" at bounding box center [888, 460] width 73 height 23
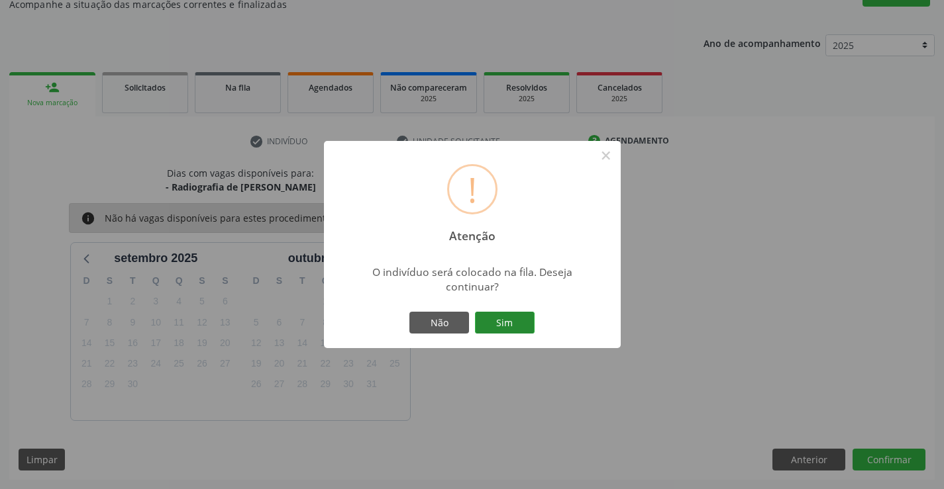
click at [529, 327] on button "Sim" at bounding box center [505, 323] width 60 height 23
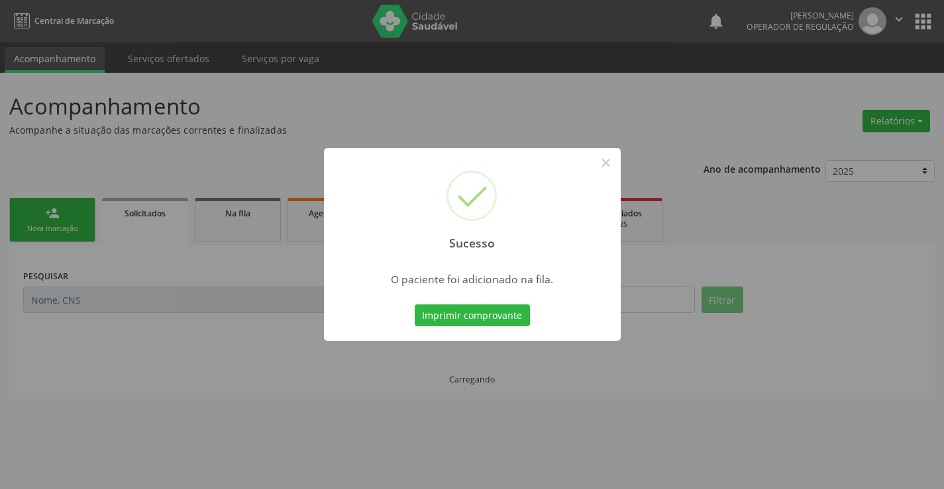
scroll to position [0, 0]
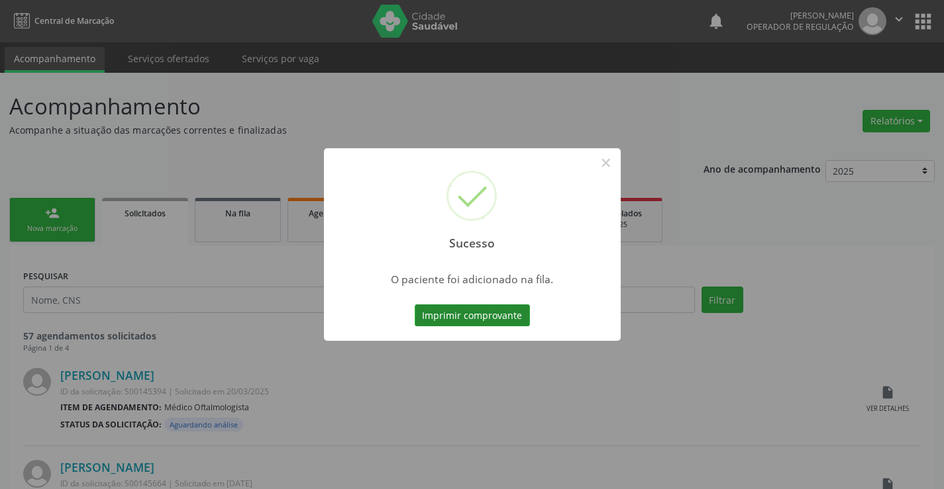
click at [517, 319] on button "Imprimir comprovante" at bounding box center [472, 316] width 115 height 23
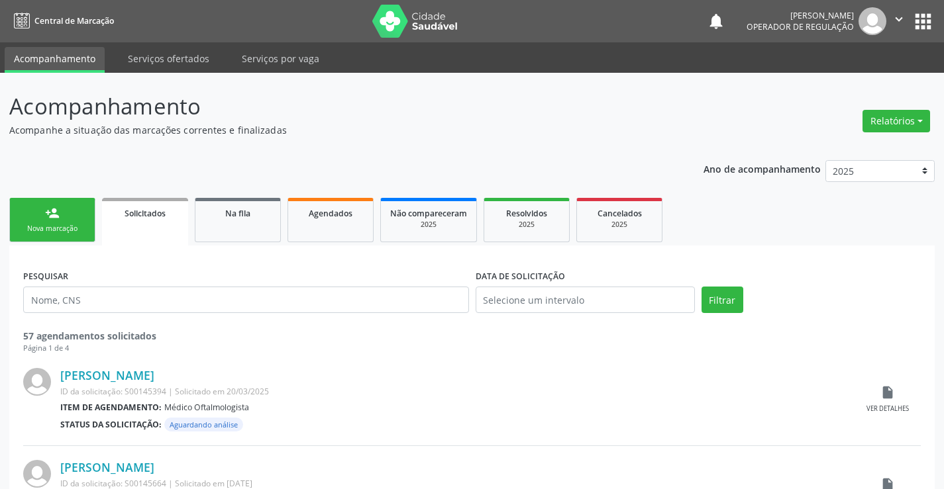
click at [85, 219] on link "person_add Nova marcação" at bounding box center [52, 220] width 86 height 44
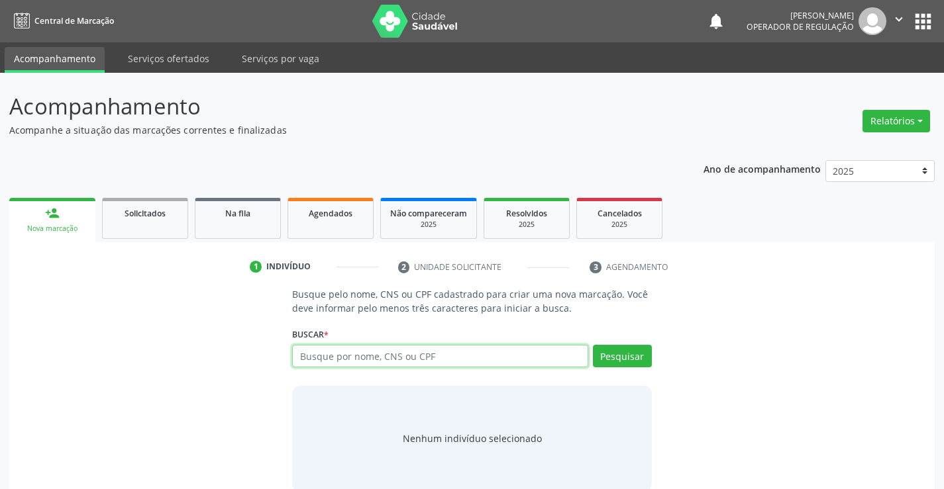
click at [409, 360] on input "text" at bounding box center [439, 356] width 295 height 23
type input "700009656745501"
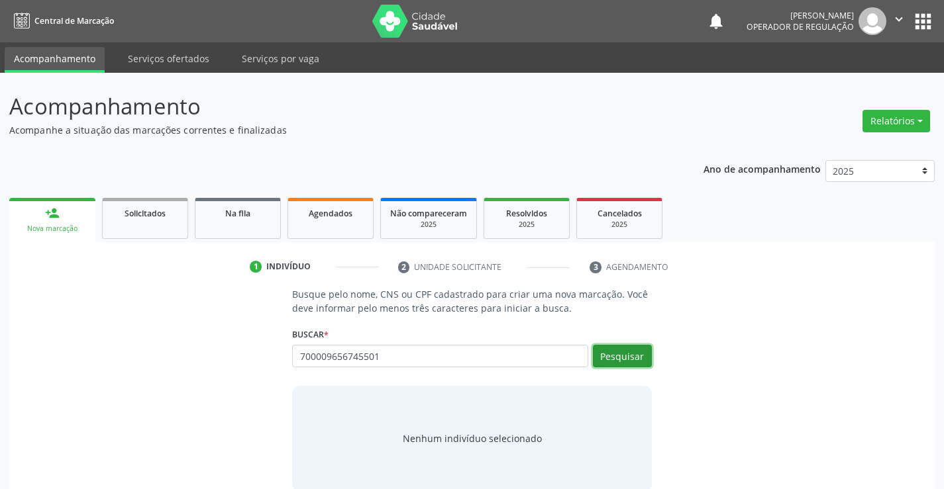
click at [626, 346] on button "Pesquisar" at bounding box center [622, 356] width 59 height 23
type input "700009656745501"
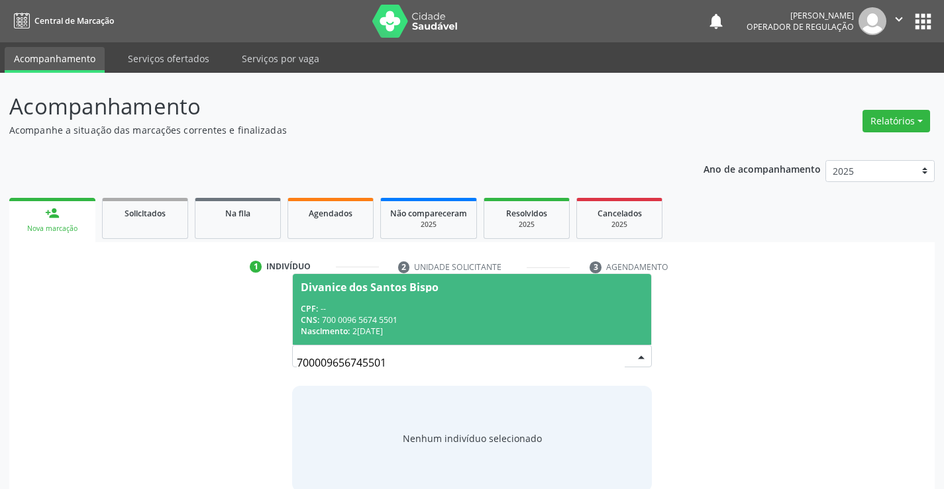
click at [461, 320] on div "CNS: 700 0096 5674 5501" at bounding box center [472, 320] width 342 height 11
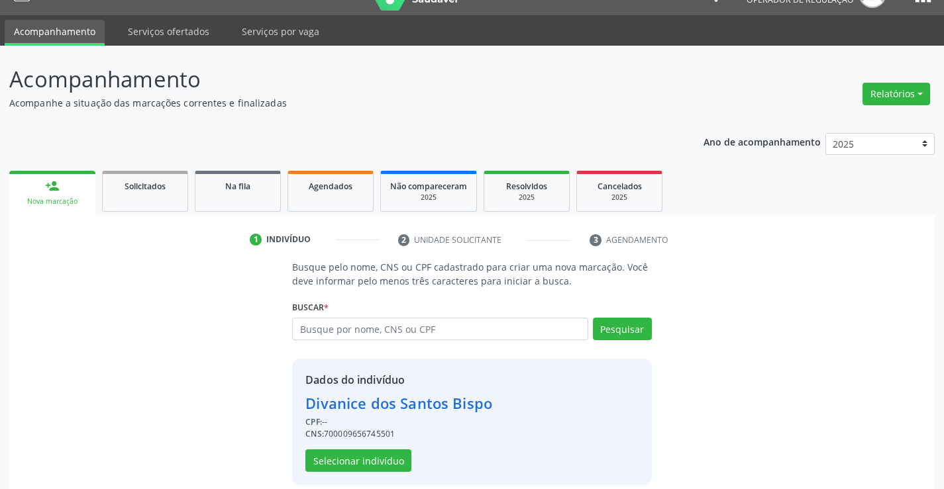
scroll to position [42, 0]
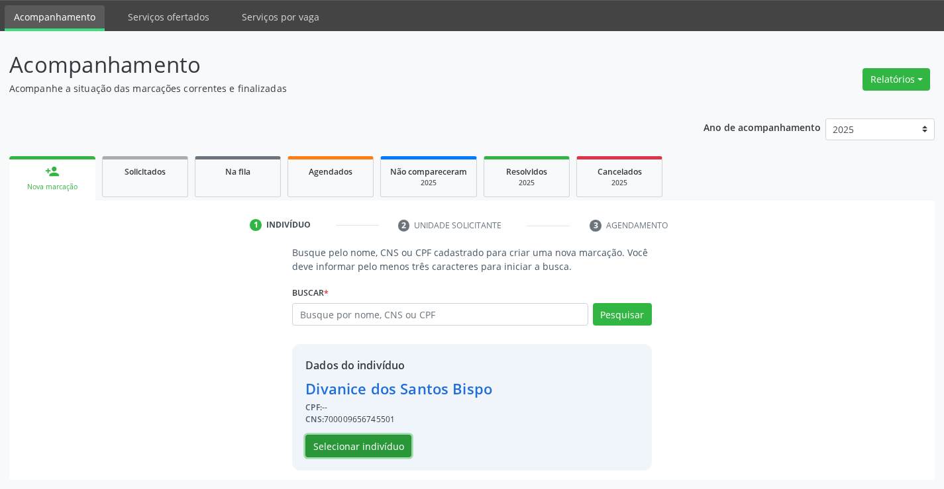
click at [362, 443] on button "Selecionar indivíduo" at bounding box center [358, 446] width 106 height 23
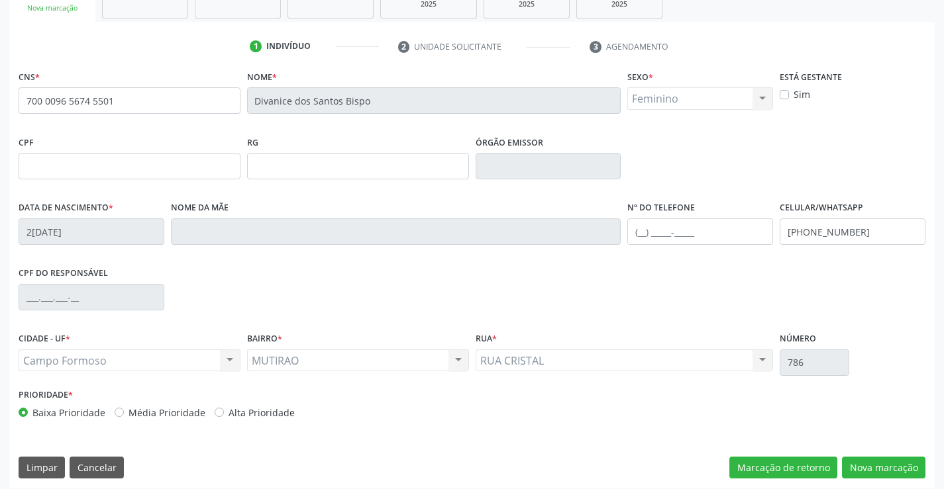
scroll to position [228, 0]
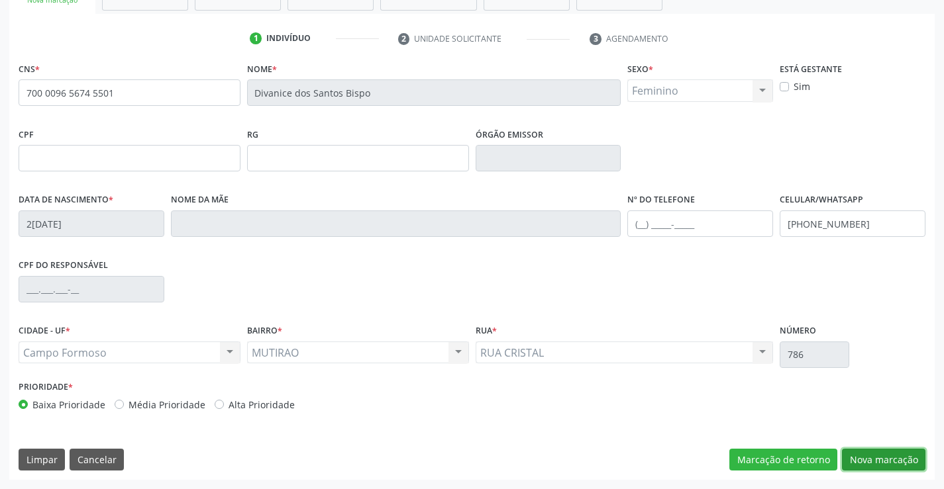
click at [870, 461] on button "Nova marcação" at bounding box center [883, 460] width 83 height 23
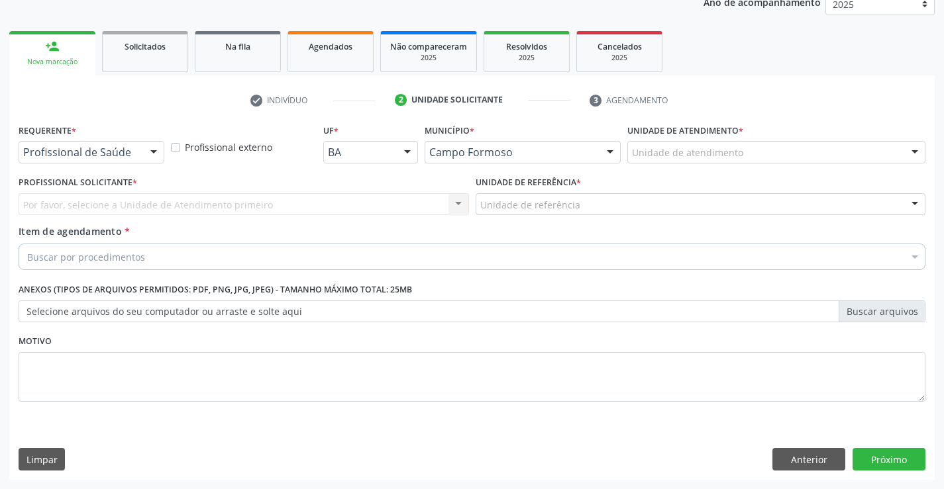
scroll to position [167, 0]
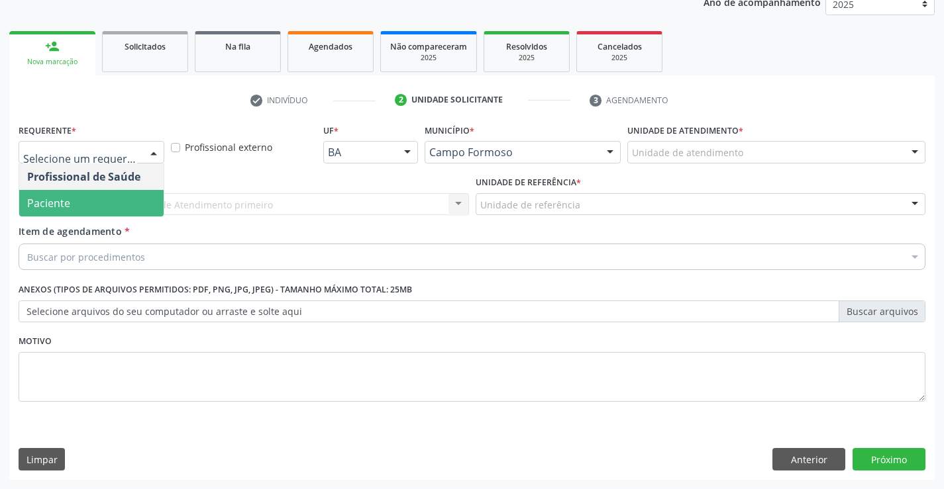
click at [75, 203] on span "Paciente" at bounding box center [91, 203] width 144 height 26
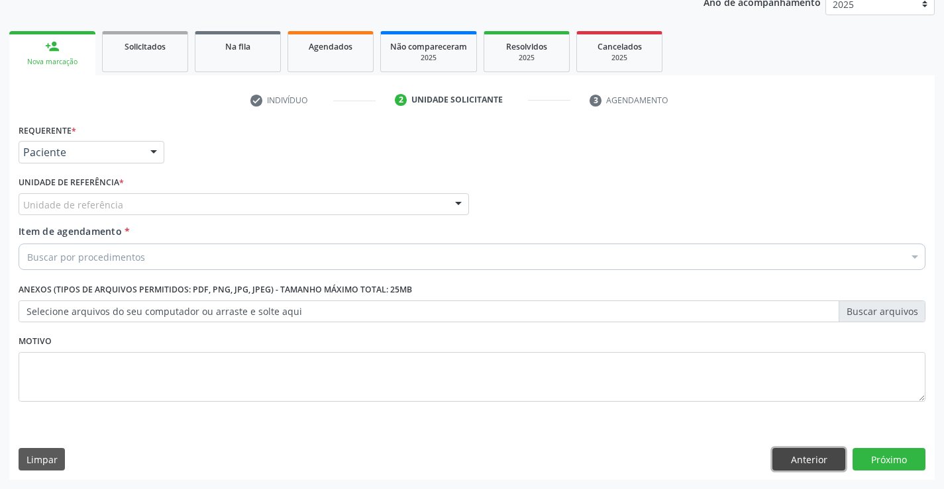
click at [796, 457] on button "Anterior" at bounding box center [808, 459] width 73 height 23
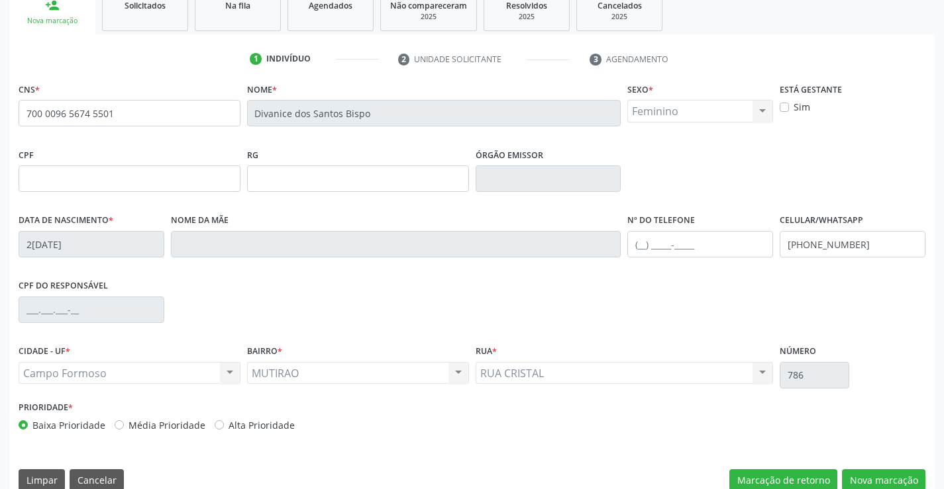
scroll to position [228, 0]
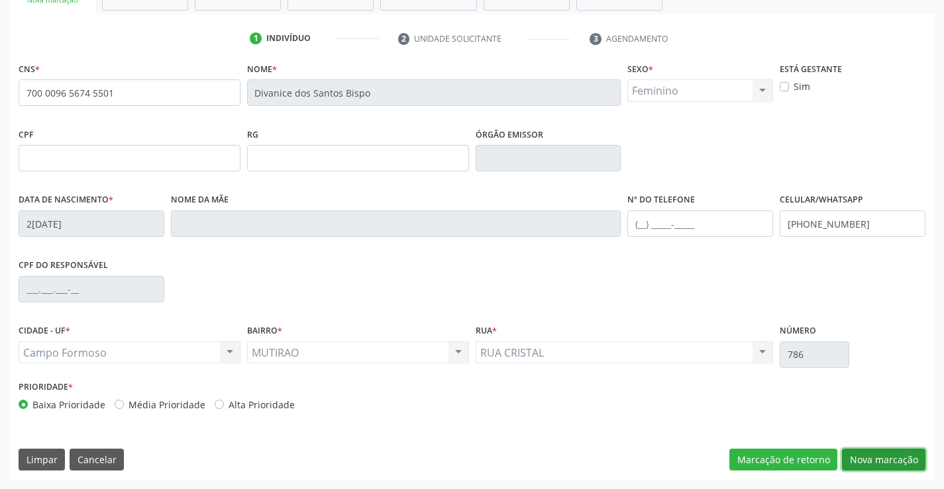
click at [875, 455] on button "Nova marcação" at bounding box center [883, 460] width 83 height 23
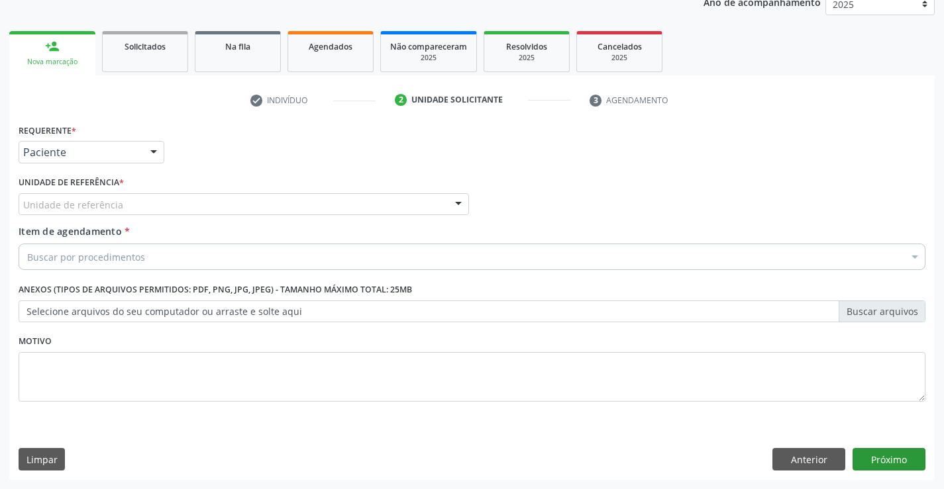
scroll to position [167, 0]
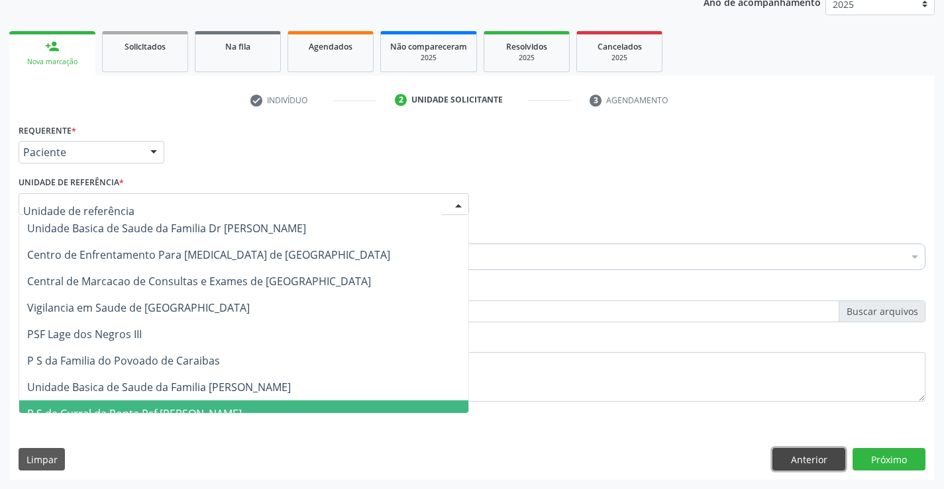
click at [821, 462] on button "Anterior" at bounding box center [808, 459] width 73 height 23
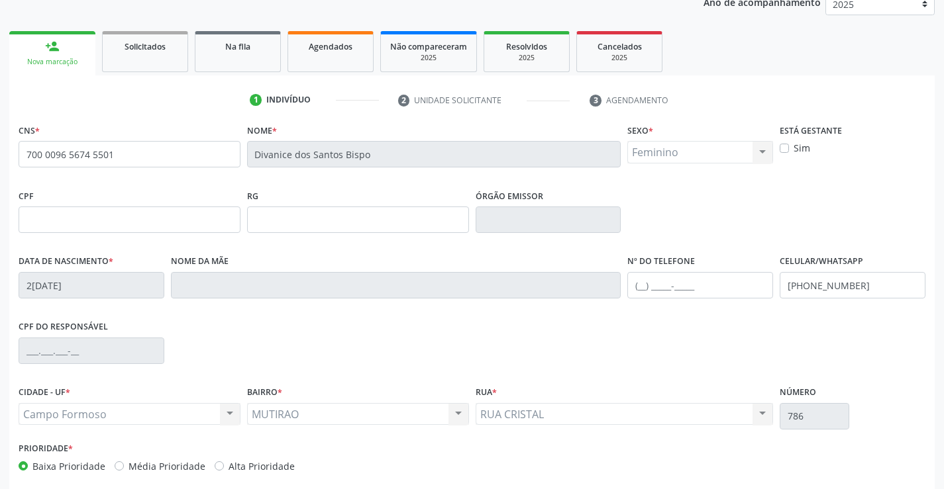
scroll to position [228, 0]
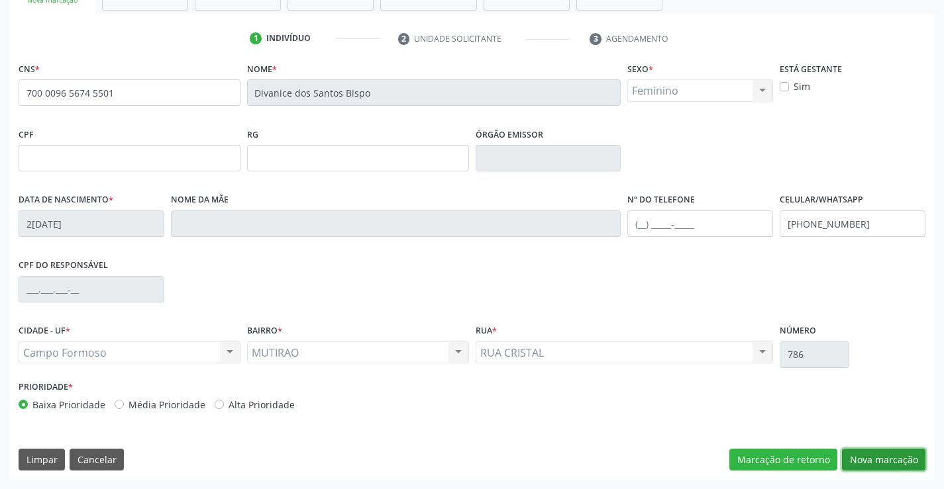
drag, startPoint x: 860, startPoint y: 460, endPoint x: 434, endPoint y: 326, distance: 446.3
click at [841, 458] on div "Marcação de retorno Nova marcação" at bounding box center [827, 460] width 196 height 23
click at [873, 451] on button "Nova marcação" at bounding box center [883, 460] width 83 height 23
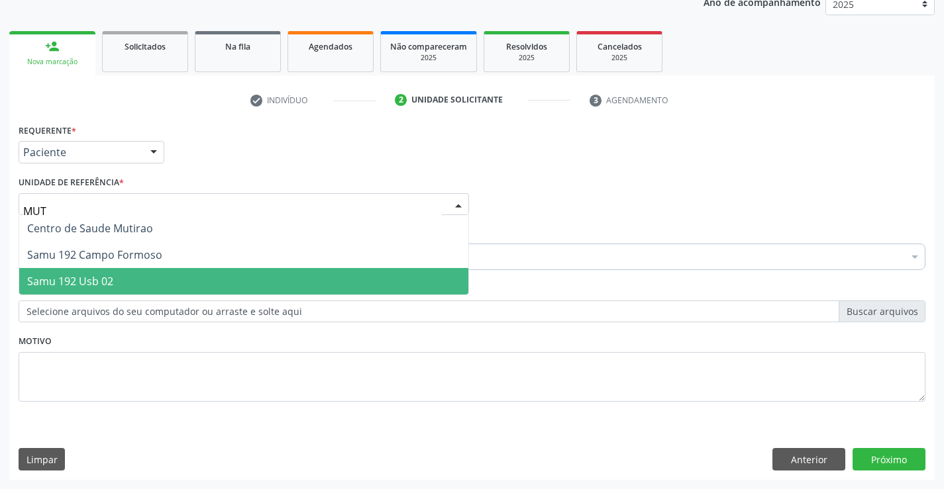
type input "MUTI"
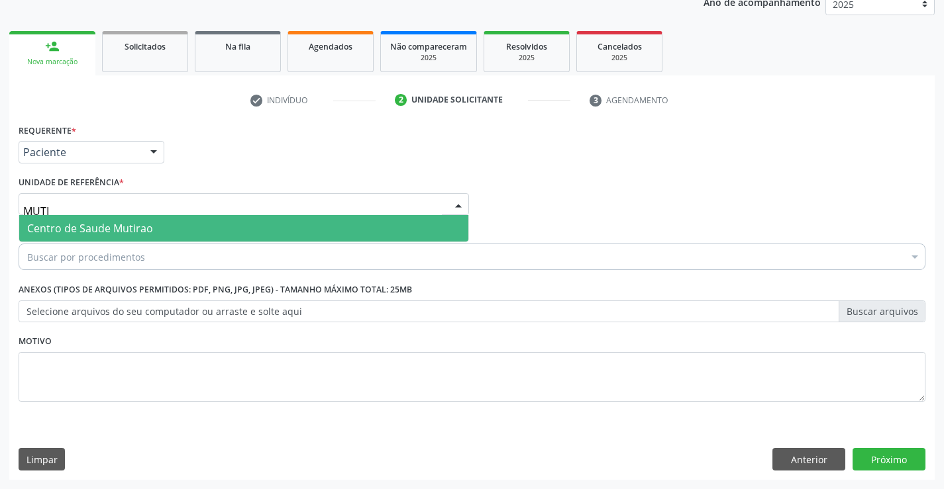
click at [83, 229] on span "Centro de Saude Mutirao" at bounding box center [90, 228] width 126 height 15
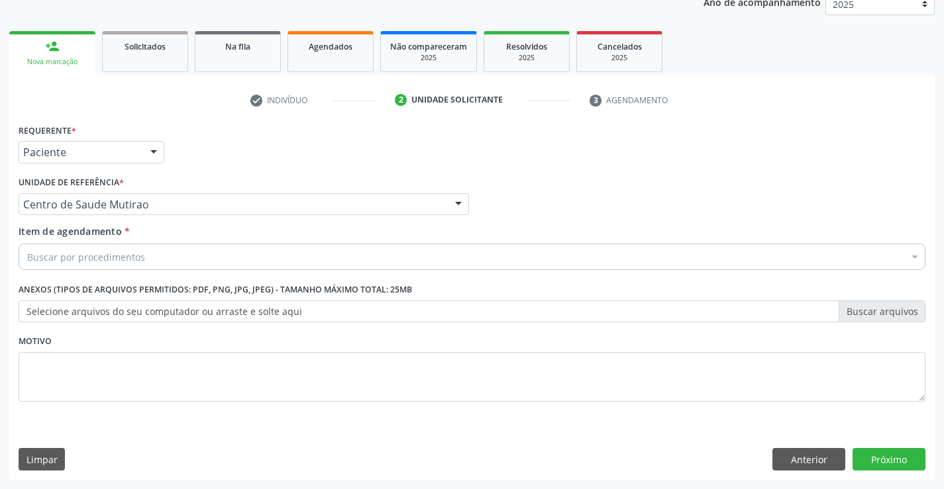
click at [68, 249] on div "Buscar por procedimentos" at bounding box center [472, 257] width 907 height 26
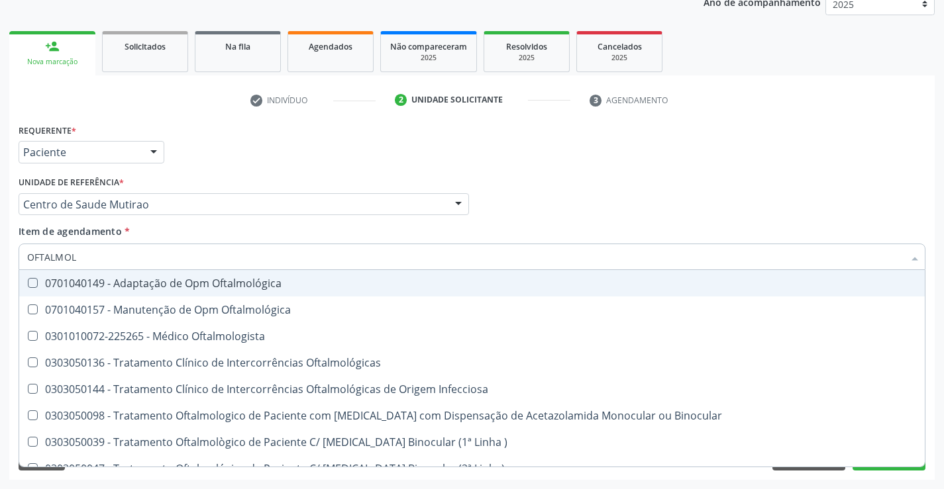
type input "OFTALMOLO"
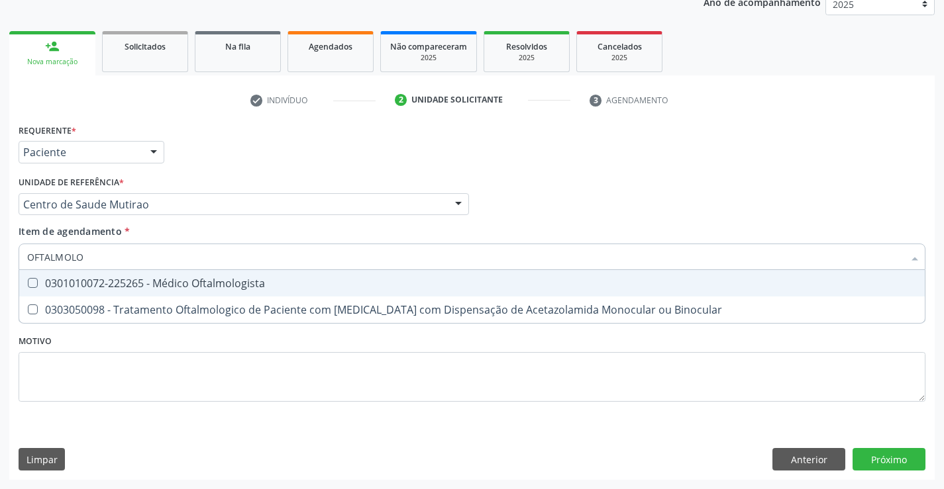
drag, startPoint x: 89, startPoint y: 287, endPoint x: 89, endPoint y: 342, distance: 55.0
click at [86, 292] on span "0301010072-225265 - Médico Oftalmologista" at bounding box center [471, 283] width 905 height 26
checkbox Oftalmologista "true"
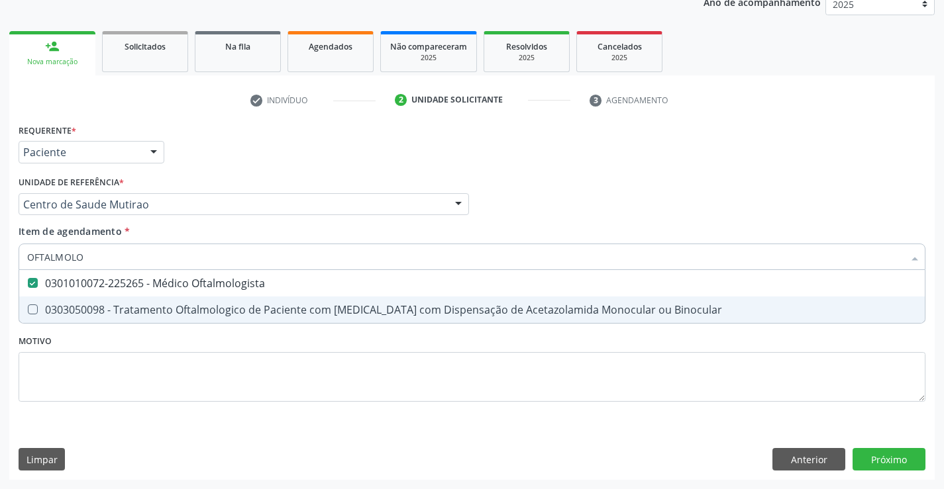
type input "OFTALMOLO"
click at [62, 367] on div "Requerente * Paciente Profissional de Saúde Paciente Nenhum resultado encontrad…" at bounding box center [472, 271] width 907 height 300
checkbox Binocular "true"
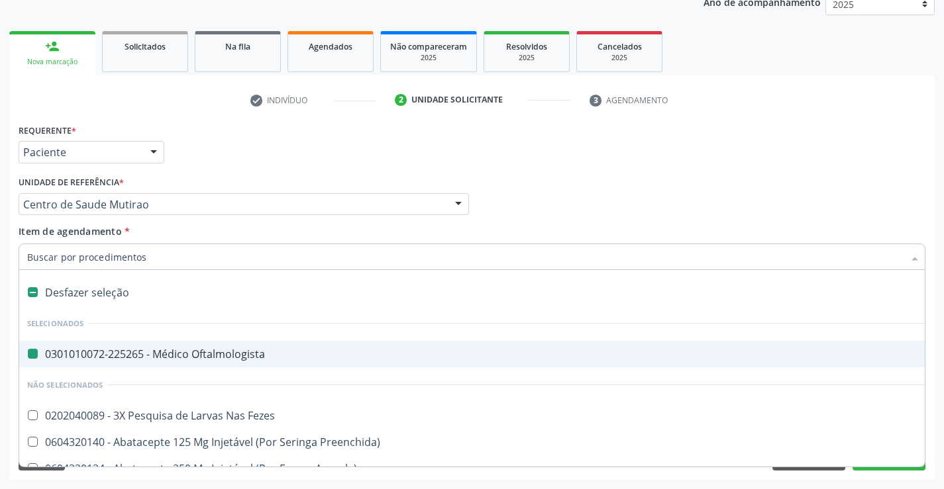
type input "E"
checkbox Oftalmologista "false"
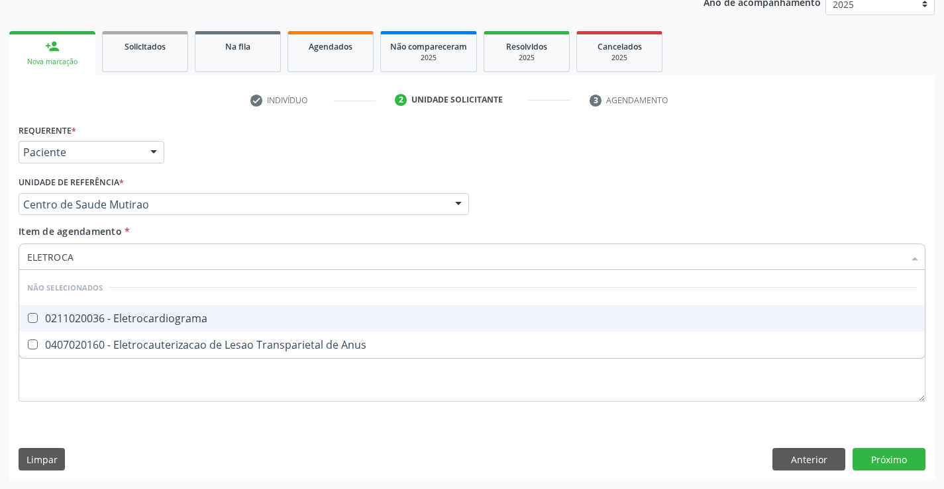
type input "ELETROCAR"
click at [130, 320] on div "0211020036 - Eletrocardiograma" at bounding box center [471, 318] width 889 height 11
checkbox Eletrocardiograma "true"
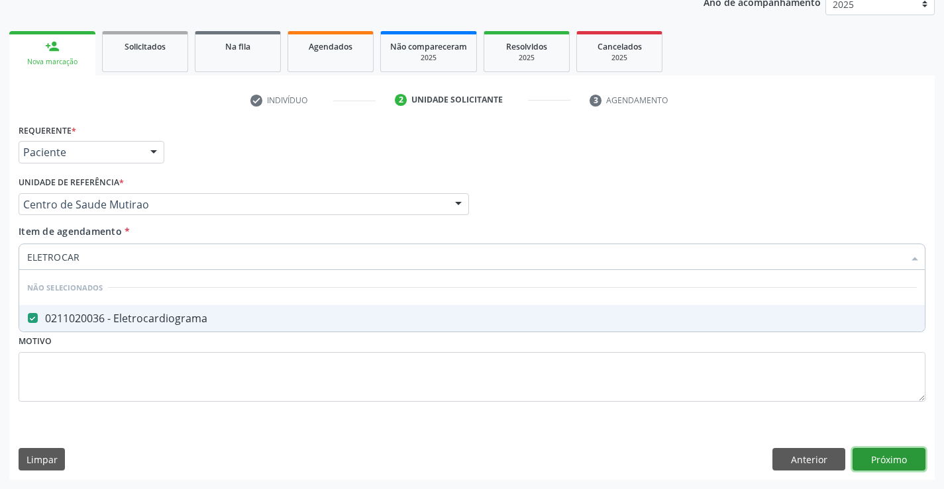
drag, startPoint x: 870, startPoint y: 462, endPoint x: 779, endPoint y: 475, distance: 92.3
click at [869, 461] on div "Requerente * Paciente Profissional de Saúde Paciente Nenhum resultado encontrad…" at bounding box center [471, 301] width 925 height 360
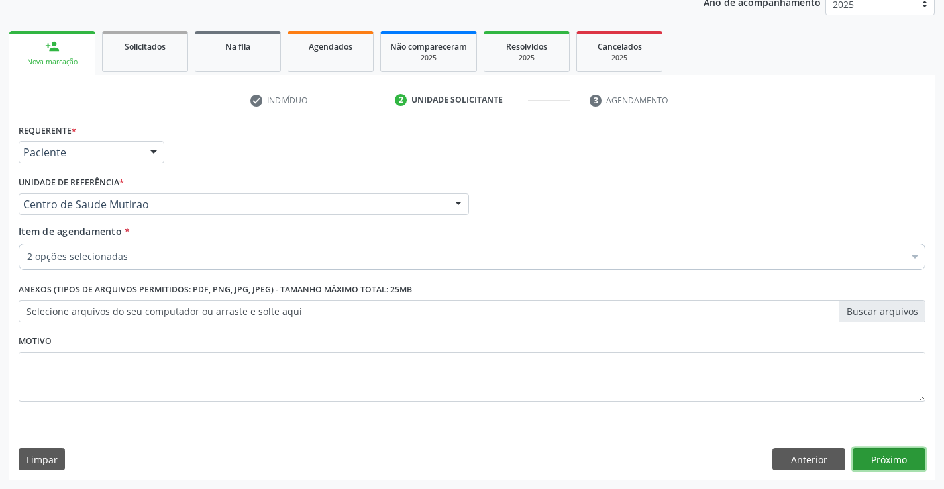
click at [888, 456] on button "Próximo" at bounding box center [888, 459] width 73 height 23
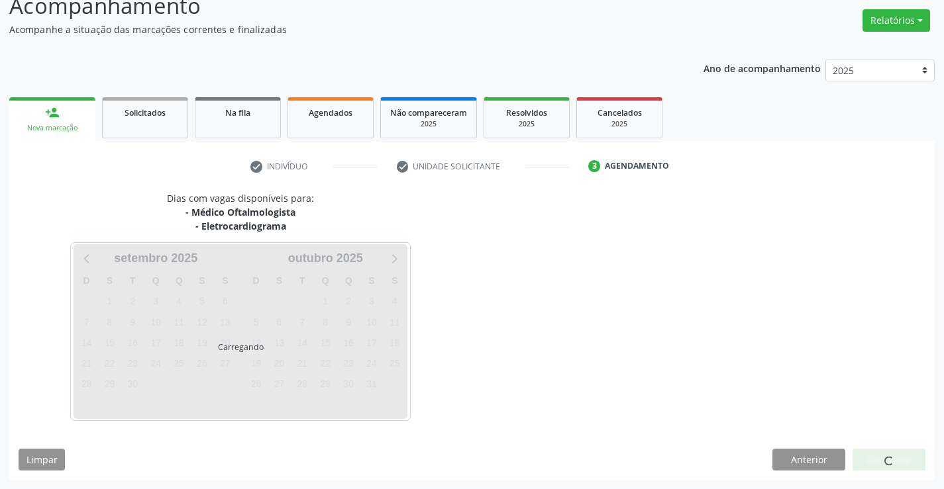
scroll to position [140, 0]
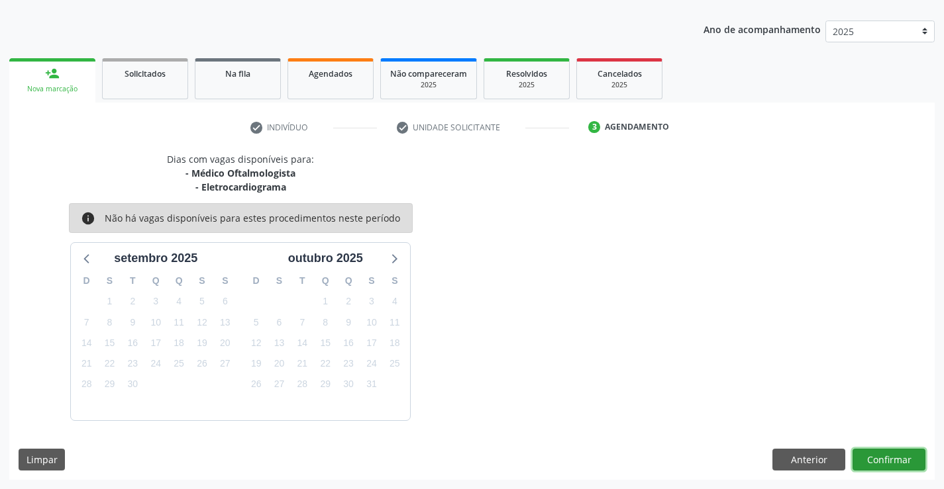
click at [885, 457] on button "Confirmar" at bounding box center [888, 460] width 73 height 23
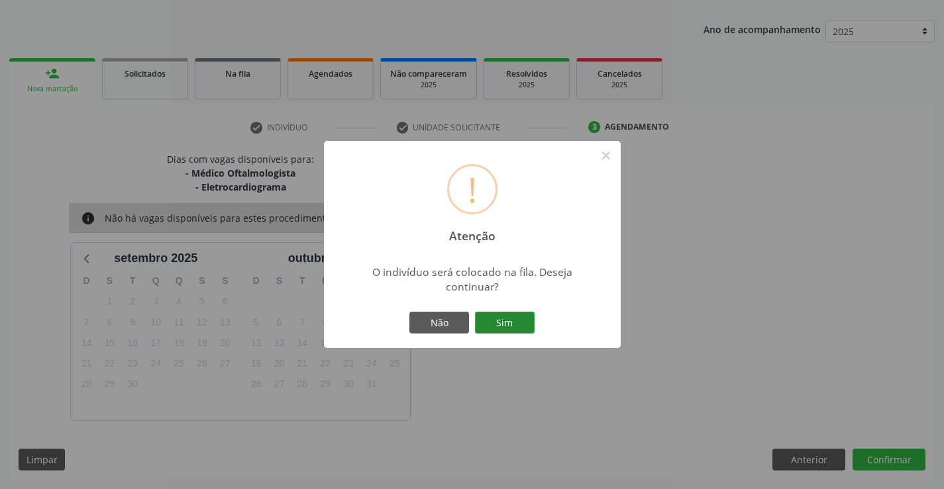
click at [522, 320] on button "Sim" at bounding box center [505, 323] width 60 height 23
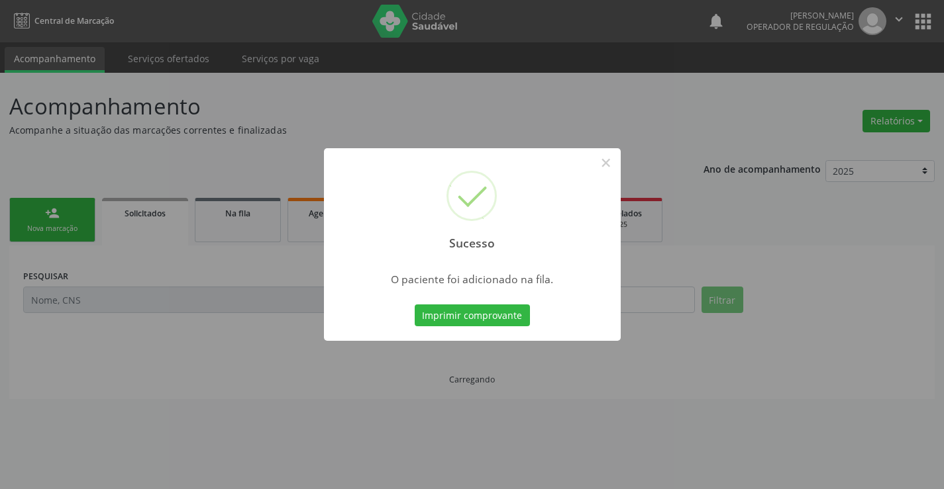
scroll to position [0, 0]
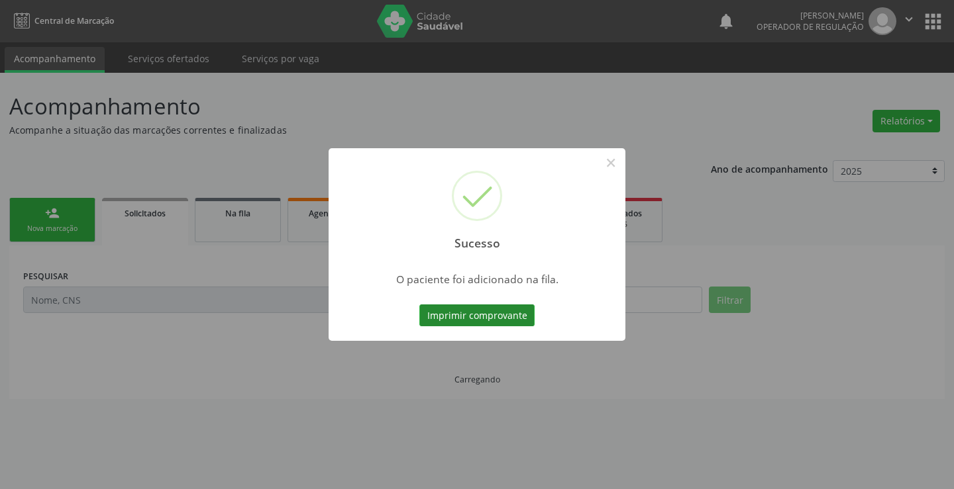
click at [516, 317] on button "Imprimir comprovante" at bounding box center [476, 316] width 115 height 23
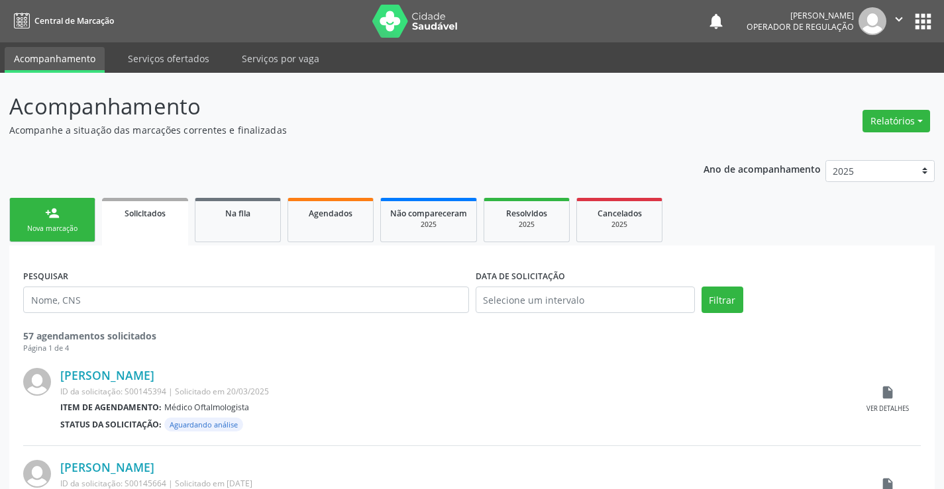
click at [69, 213] on link "person_add Nova marcação" at bounding box center [52, 220] width 86 height 44
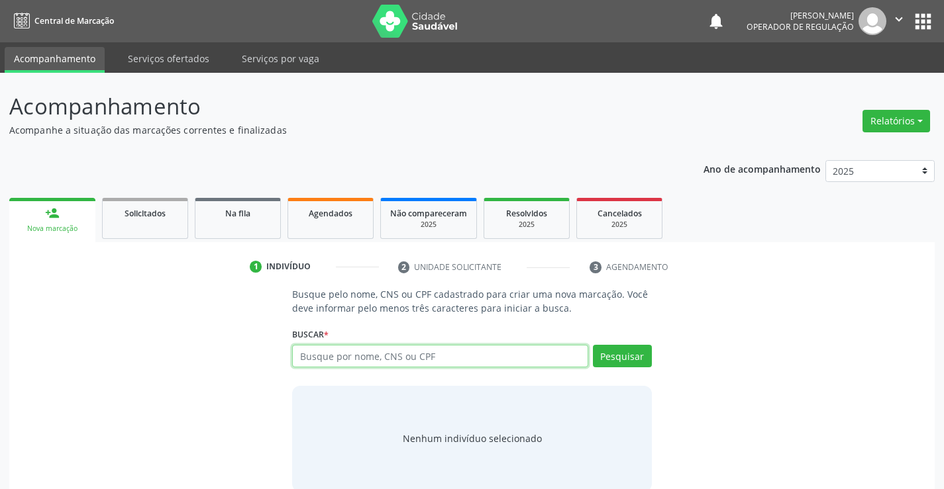
click at [326, 358] on input "text" at bounding box center [439, 356] width 295 height 23
type input "700008145970002"
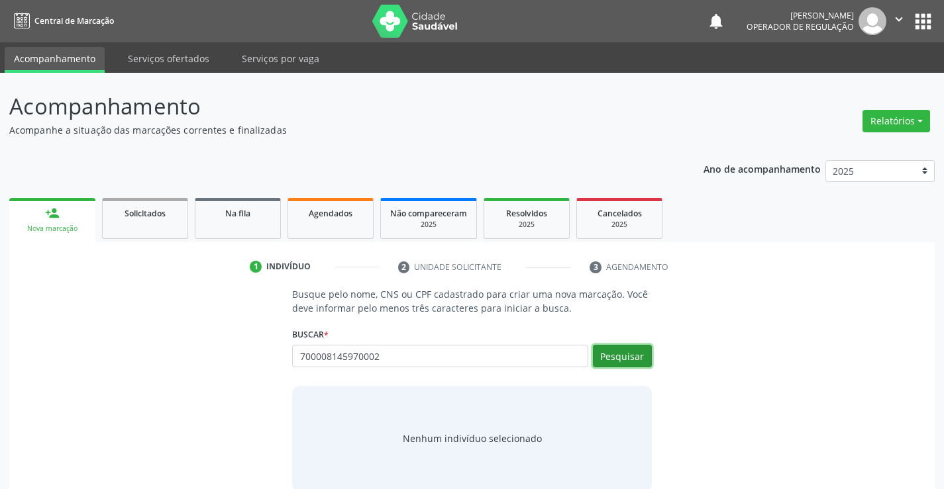
click at [632, 358] on button "Pesquisar" at bounding box center [622, 356] width 59 height 23
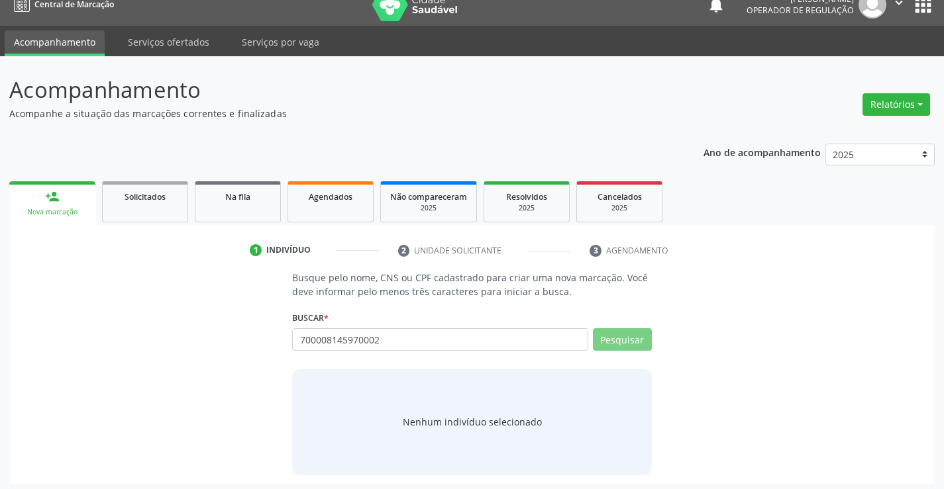
scroll to position [21, 0]
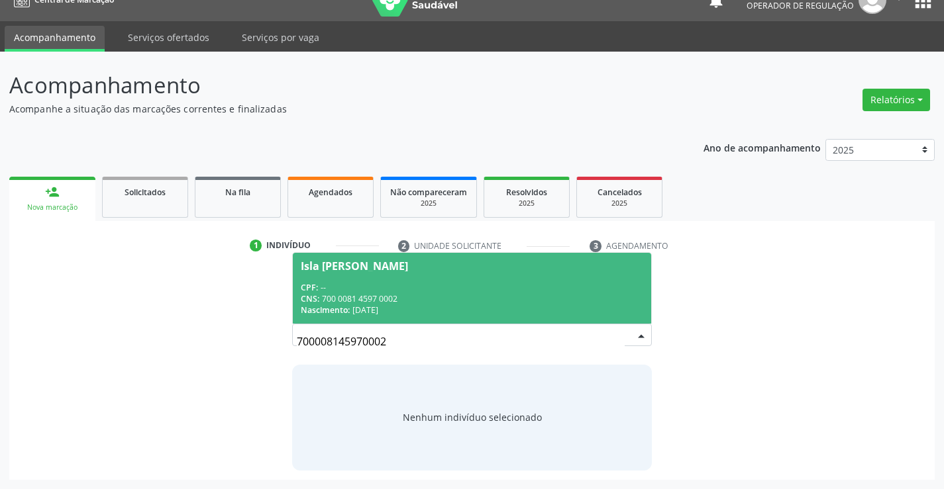
click at [362, 267] on div "Isla [PERSON_NAME]" at bounding box center [354, 266] width 107 height 11
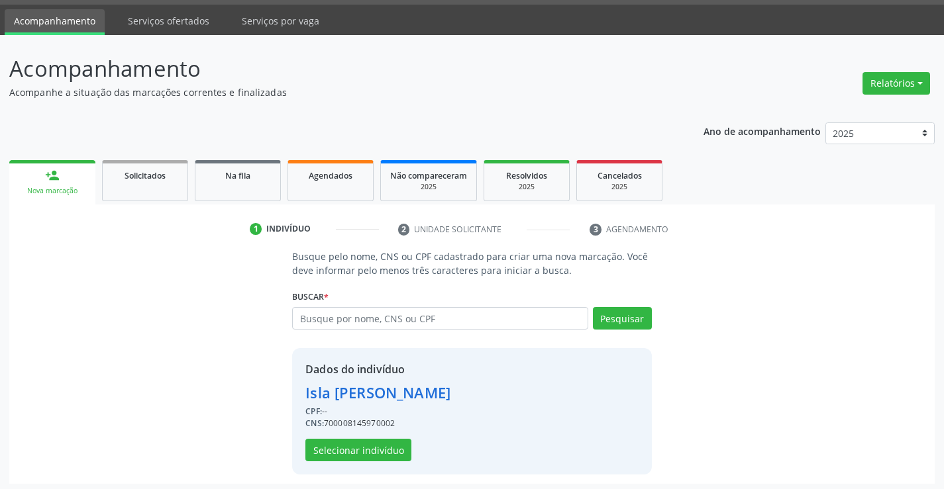
scroll to position [42, 0]
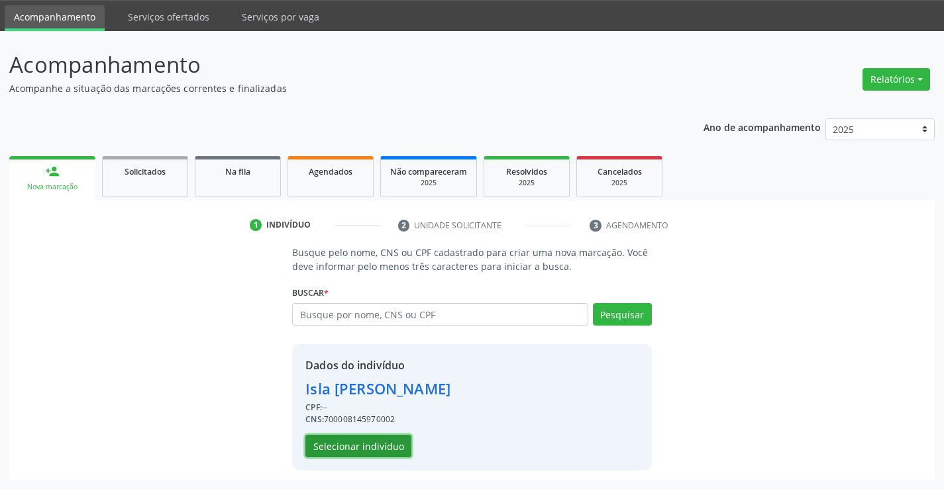
click at [387, 443] on button "Selecionar indivíduo" at bounding box center [358, 446] width 106 height 23
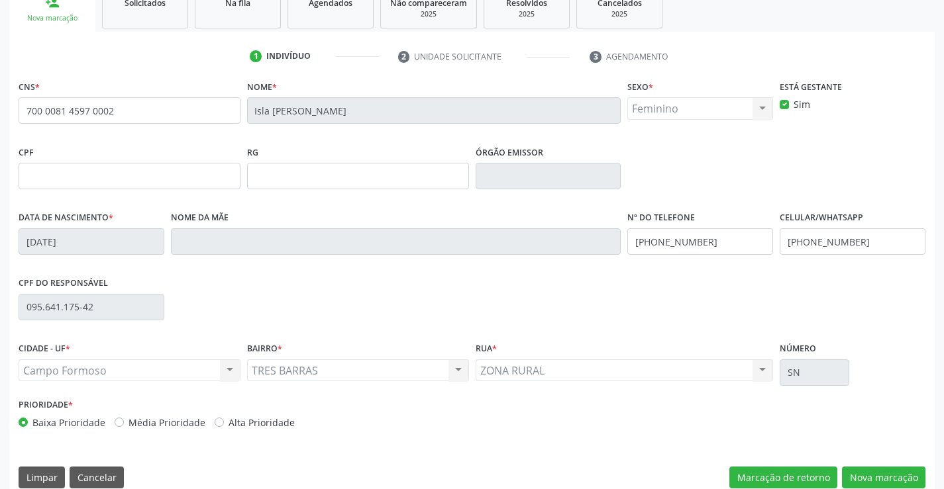
scroll to position [228, 0]
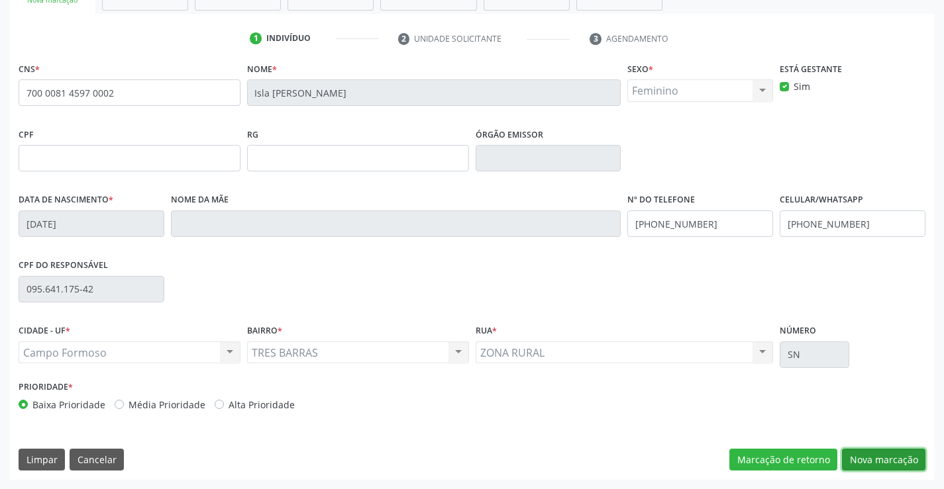
click at [862, 461] on button "Nova marcação" at bounding box center [883, 460] width 83 height 23
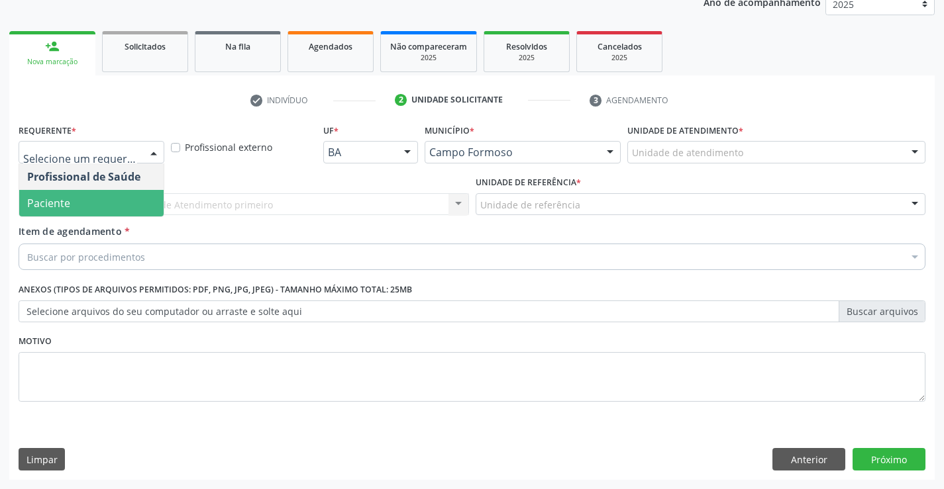
click at [85, 201] on span "Paciente" at bounding box center [91, 203] width 144 height 26
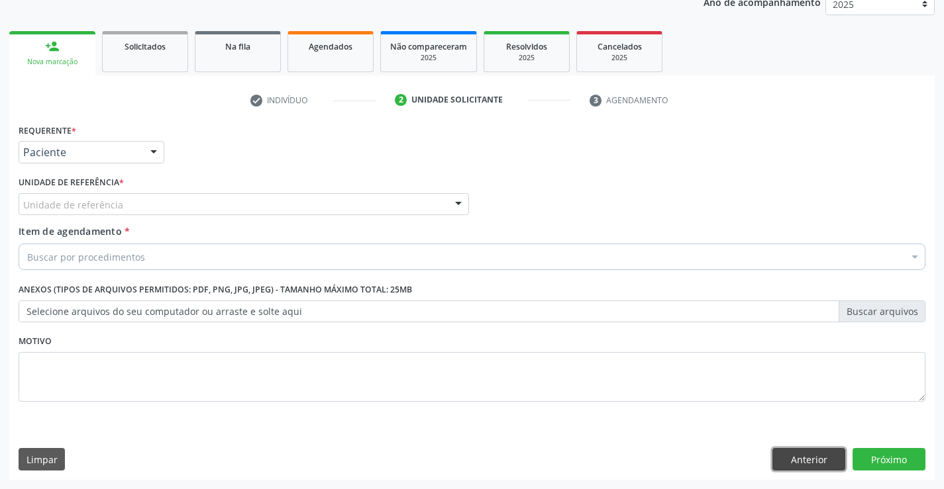
click at [787, 458] on button "Anterior" at bounding box center [808, 459] width 73 height 23
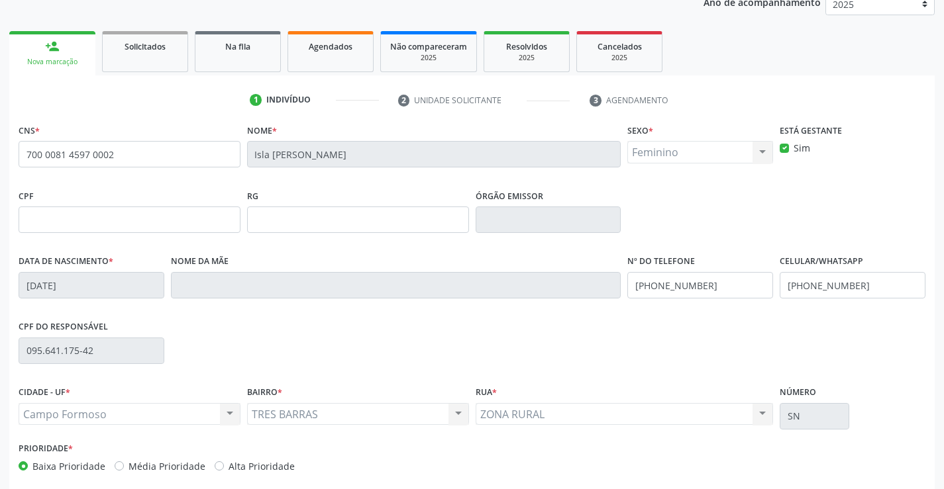
scroll to position [228, 0]
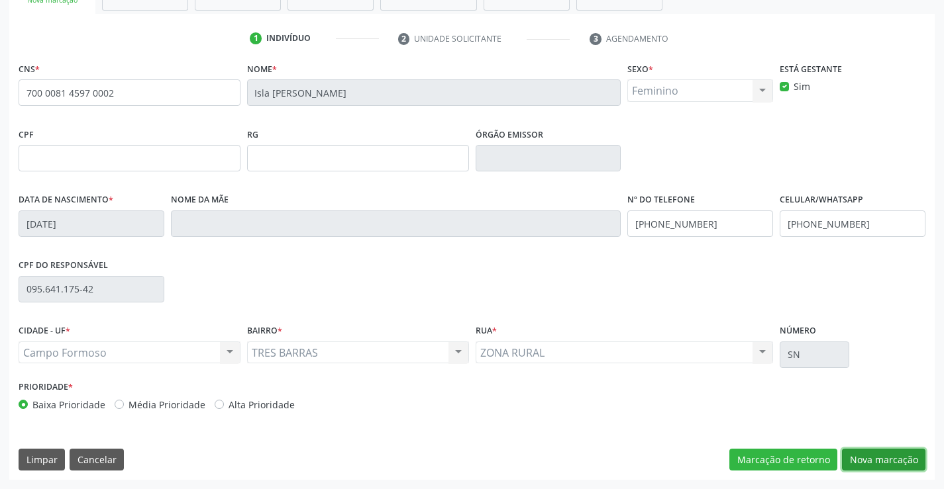
drag, startPoint x: 856, startPoint y: 460, endPoint x: 675, endPoint y: 397, distance: 191.4
click at [831, 454] on div "Marcação de retorno Nova marcação" at bounding box center [827, 460] width 196 height 23
click at [885, 456] on button "Nova marcação" at bounding box center [883, 460] width 83 height 23
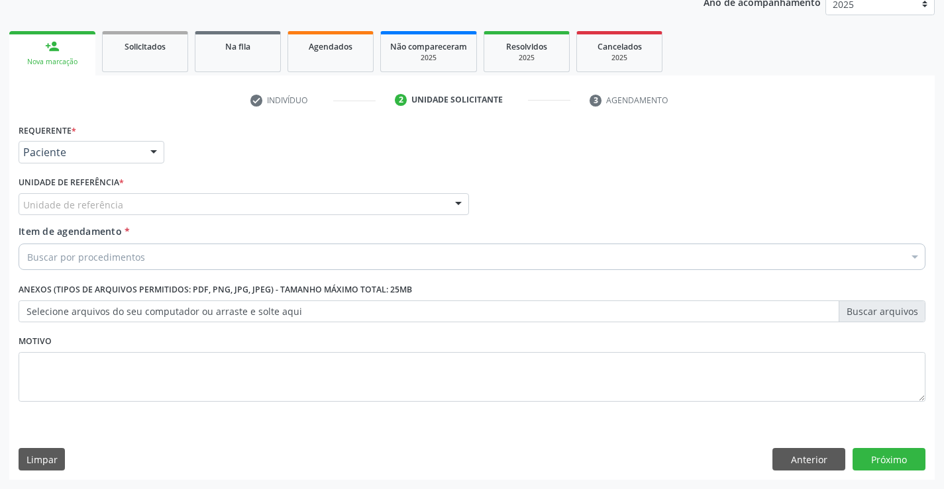
scroll to position [167, 0]
click at [136, 202] on div "Unidade de referência" at bounding box center [244, 204] width 450 height 23
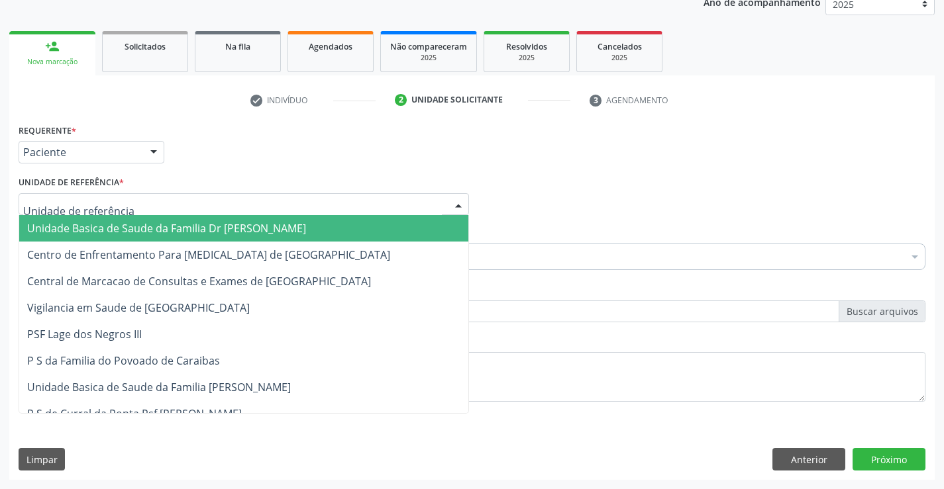
drag, startPoint x: 128, startPoint y: 232, endPoint x: 126, endPoint y: 258, distance: 26.0
click at [128, 234] on span "Unidade Basica de Saude da Familia Dr [PERSON_NAME]" at bounding box center [166, 228] width 279 height 15
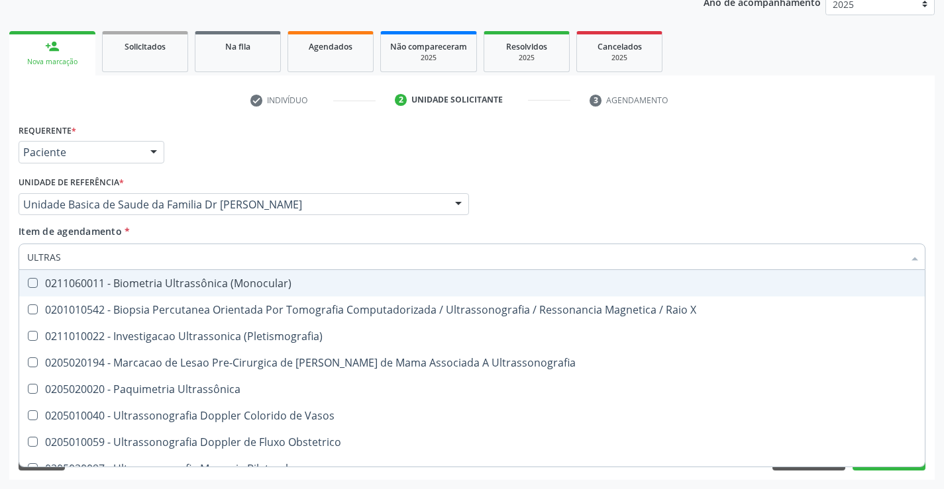
type input "ULTRASS"
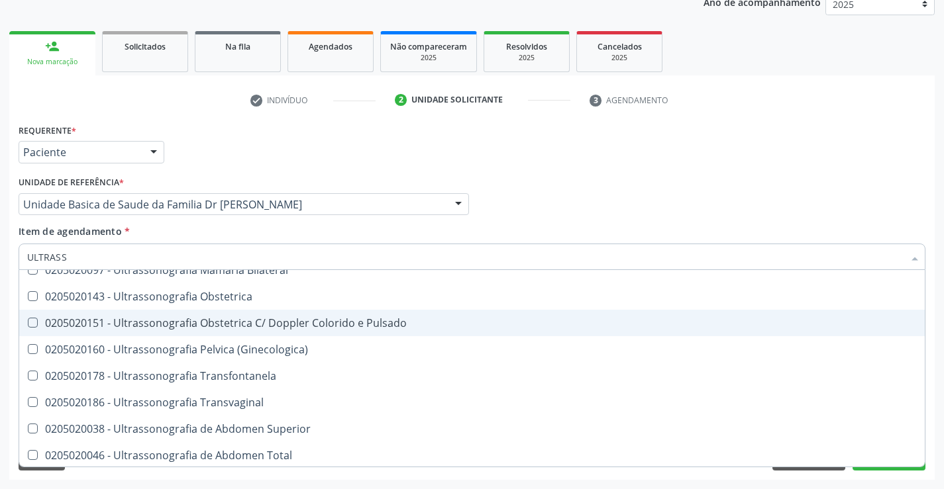
scroll to position [265, 0]
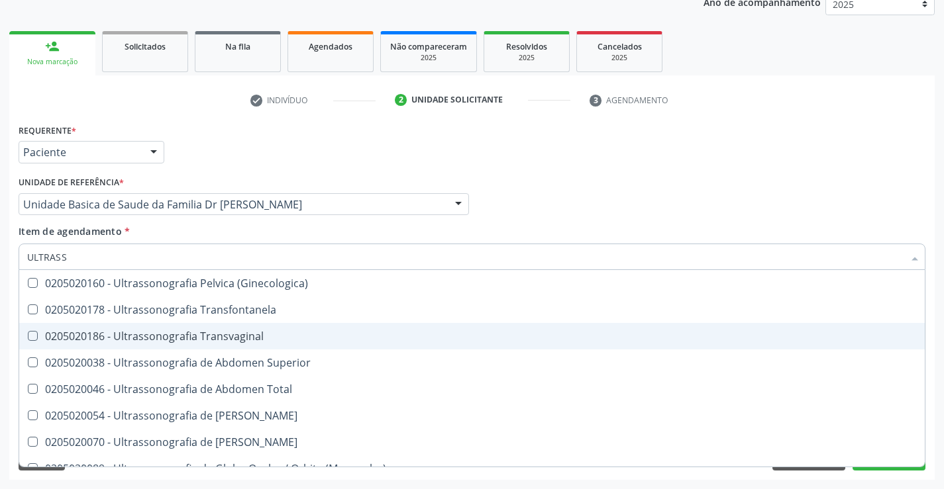
click at [283, 336] on div "0205020186 - Ultrassonografia Transvaginal" at bounding box center [471, 336] width 889 height 11
checkbox Transvaginal "true"
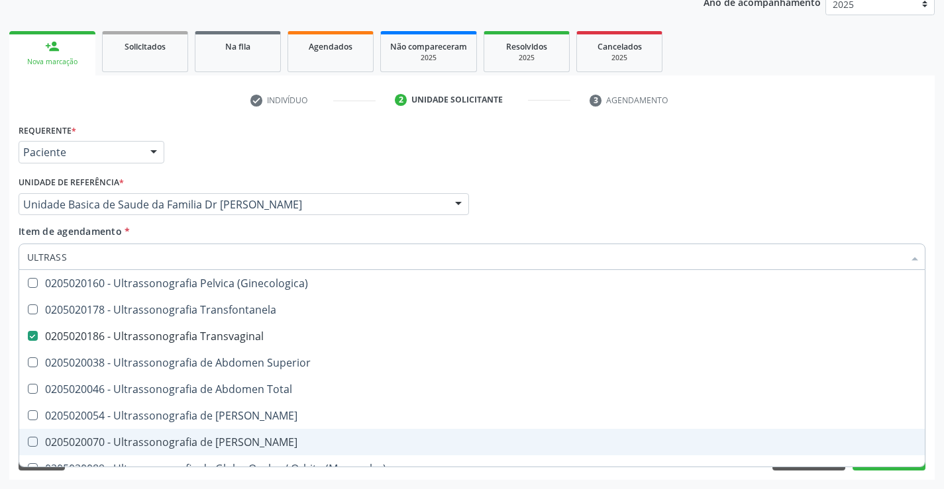
click at [886, 479] on div "Requerente * Paciente Profissional de Saúde Paciente Nenhum resultado encontrad…" at bounding box center [471, 301] width 925 height 360
checkbox X "true"
checkbox Transvaginal "false"
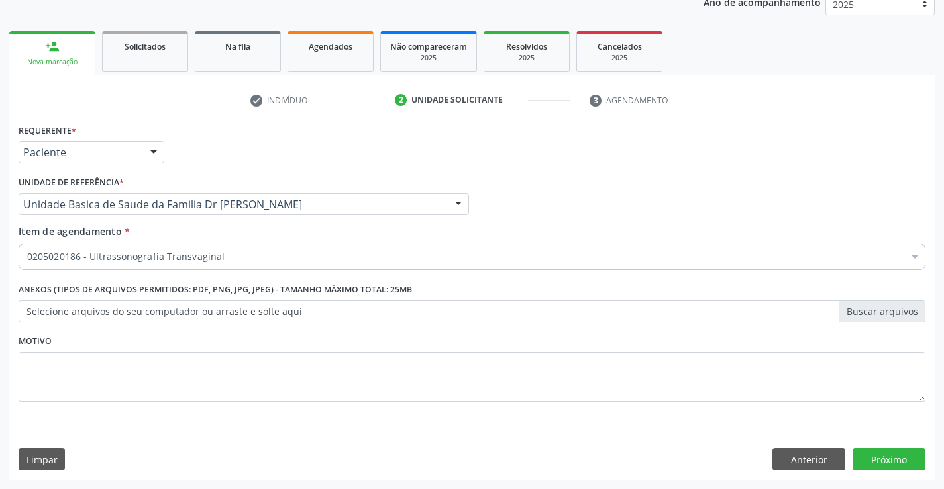
scroll to position [0, 0]
click at [881, 459] on button "Próximo" at bounding box center [888, 459] width 73 height 23
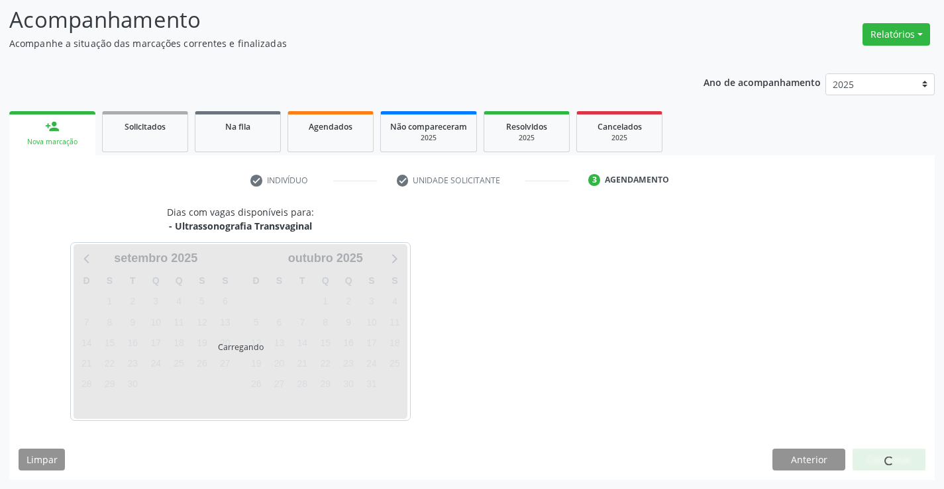
scroll to position [87, 0]
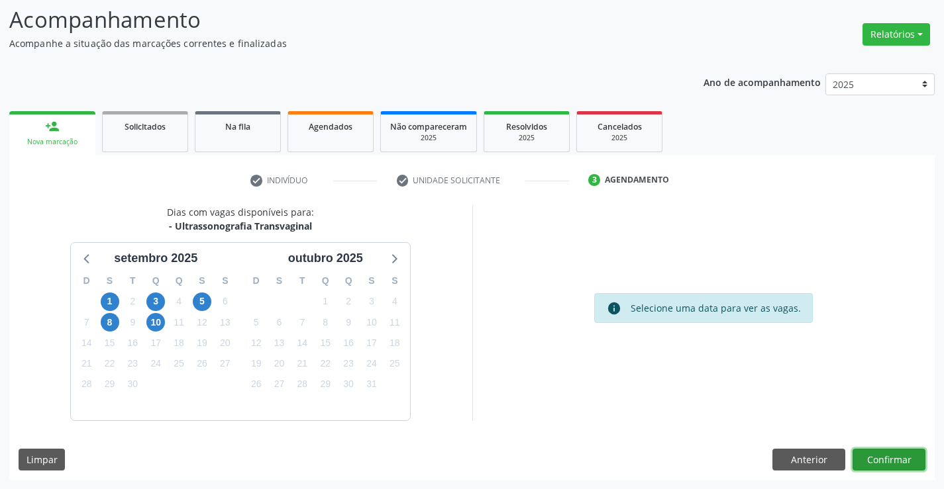
click at [873, 462] on button "Confirmar" at bounding box center [888, 460] width 73 height 23
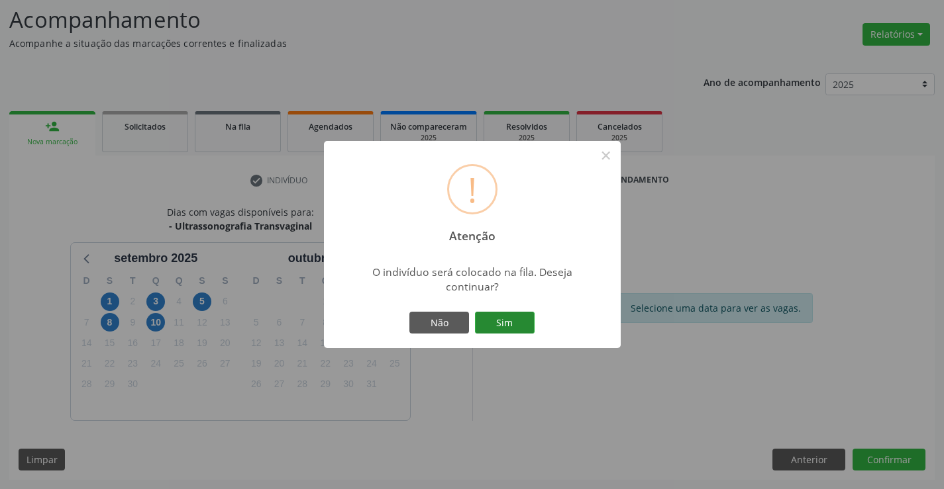
drag, startPoint x: 509, startPoint y: 322, endPoint x: 516, endPoint y: 329, distance: 9.8
click at [515, 326] on button "Sim" at bounding box center [505, 323] width 60 height 23
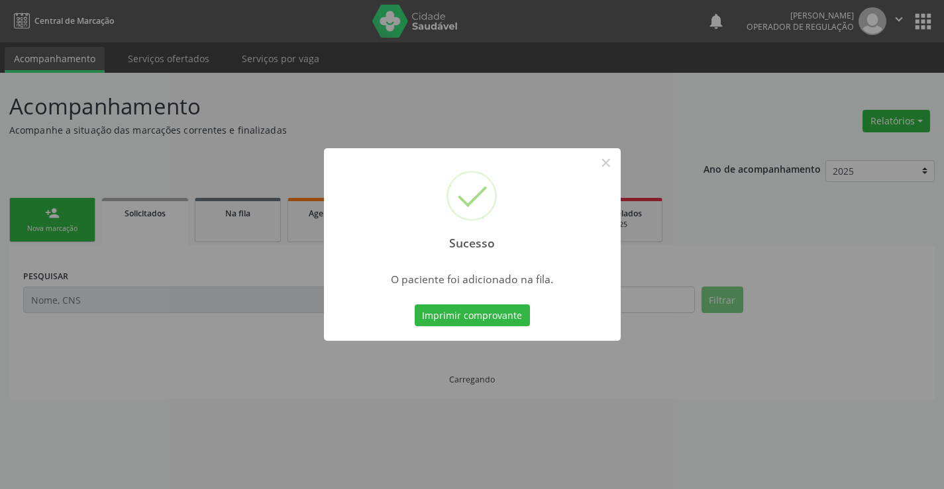
scroll to position [0, 0]
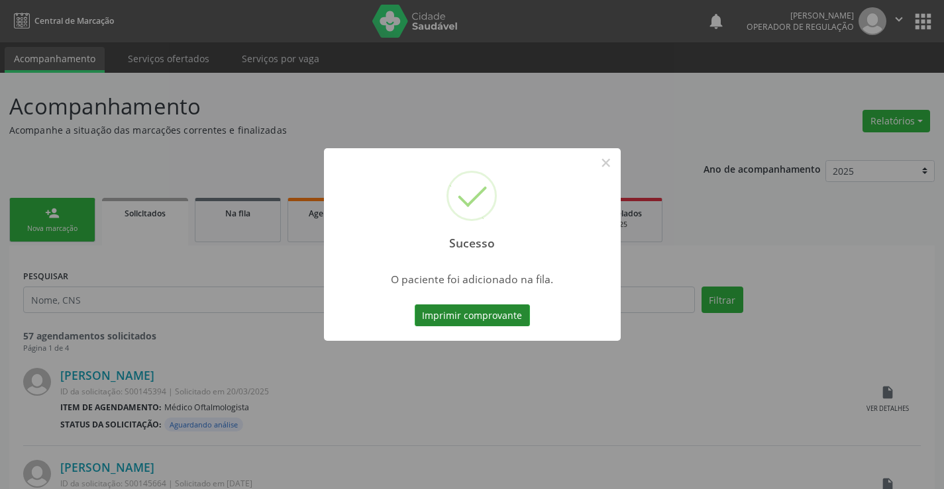
click at [469, 312] on button "Imprimir comprovante" at bounding box center [472, 316] width 115 height 23
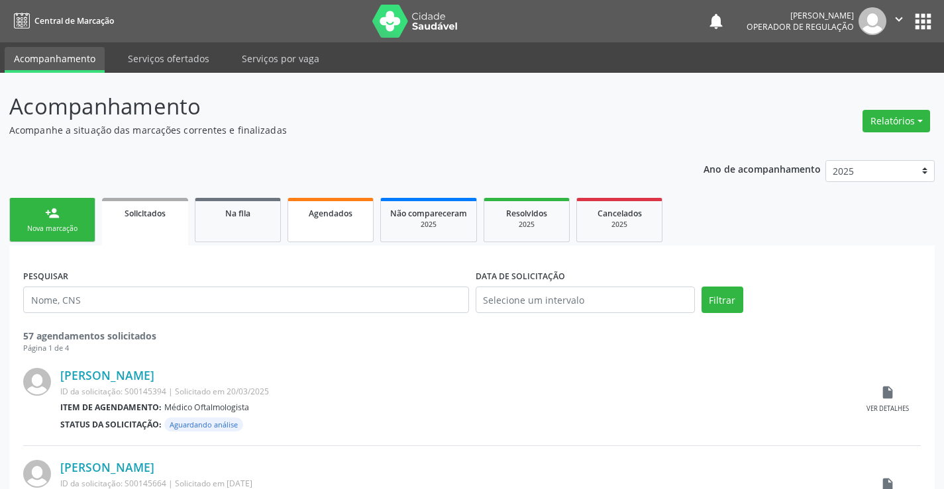
click at [362, 219] on div "Agendados" at bounding box center [330, 213] width 66 height 14
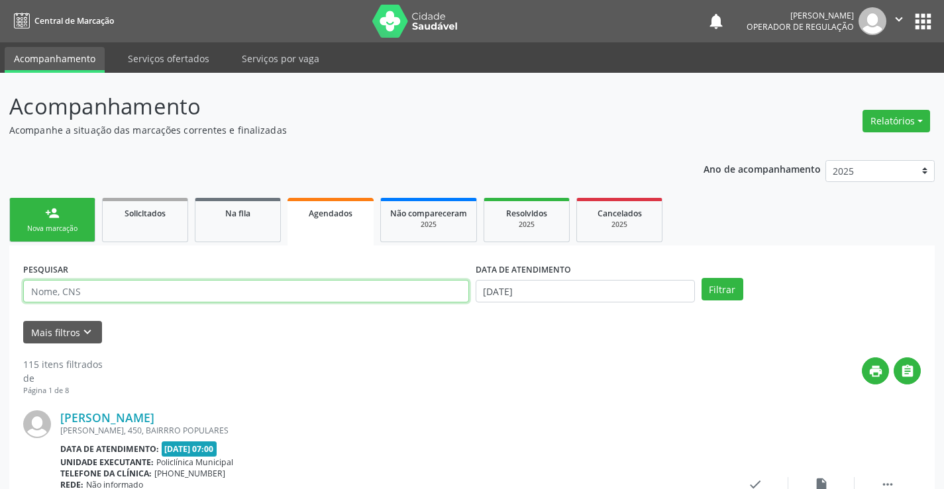
click at [247, 290] on input "text" at bounding box center [246, 291] width 446 height 23
type input "709003846155517"
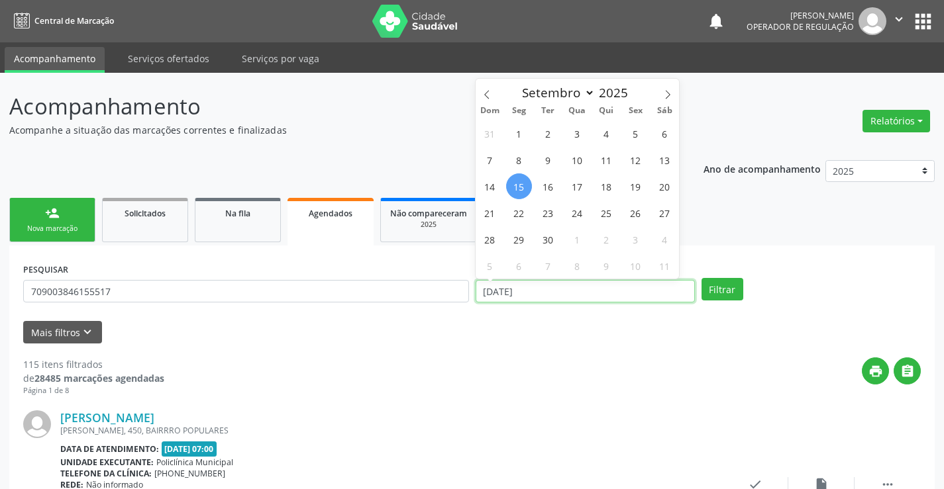
click at [600, 287] on input "[DATE]" at bounding box center [584, 291] width 219 height 23
click at [518, 288] on input "[DATE]" at bounding box center [584, 291] width 219 height 23
click at [511, 291] on input "[DATE]" at bounding box center [584, 291] width 219 height 23
click at [507, 295] on input "[DATE]" at bounding box center [584, 291] width 219 height 23
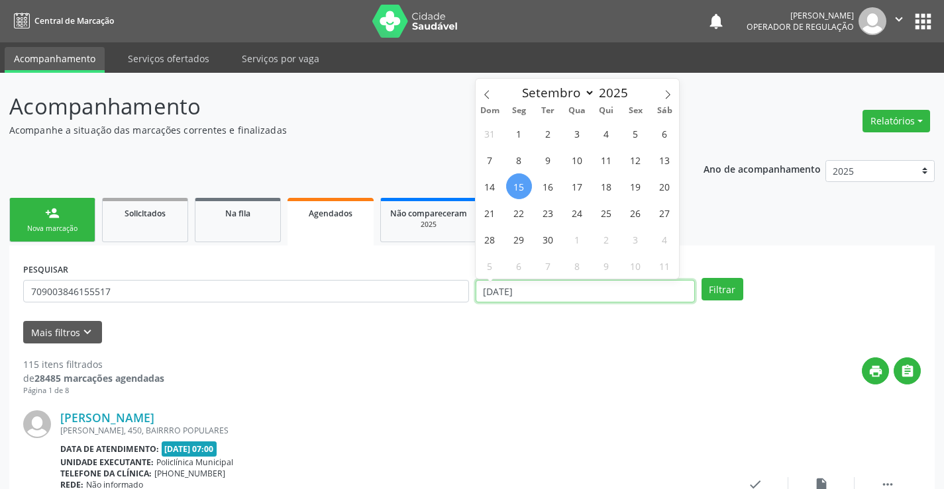
click at [507, 295] on input "[DATE]" at bounding box center [584, 291] width 219 height 23
click at [713, 289] on button "Filtrar" at bounding box center [722, 289] width 42 height 23
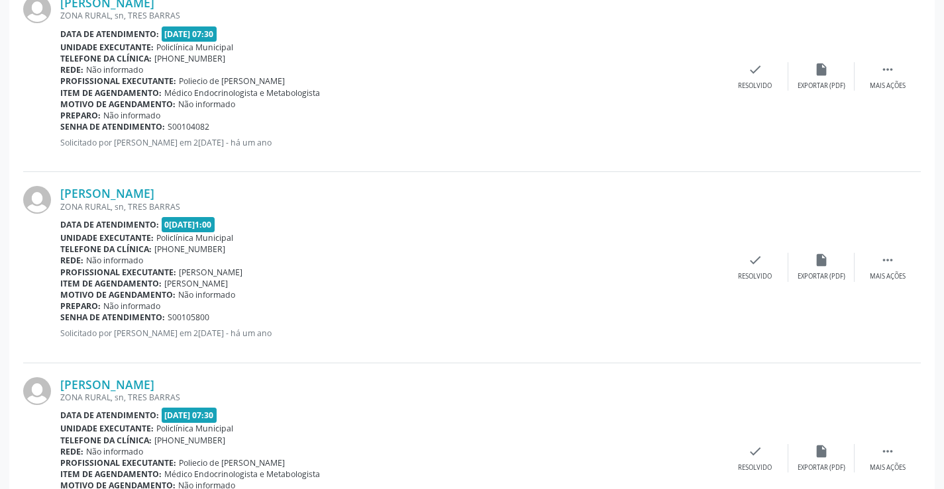
scroll to position [304, 0]
